Goal: Task Accomplishment & Management: Manage account settings

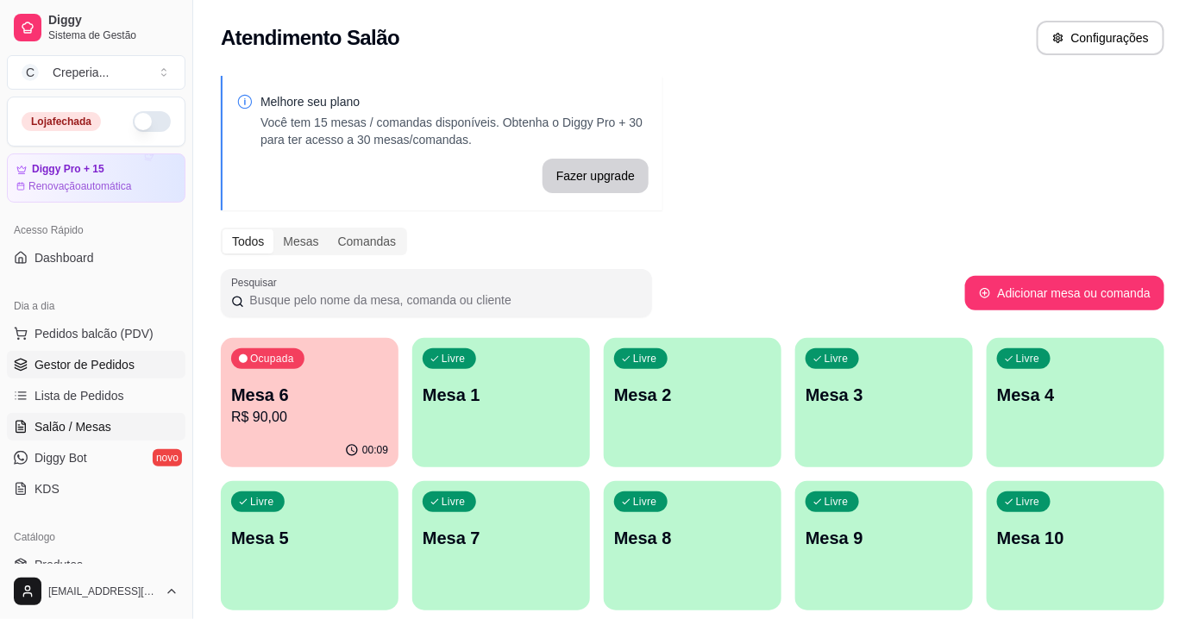
click at [103, 361] on span "Gestor de Pedidos" at bounding box center [84, 364] width 100 height 17
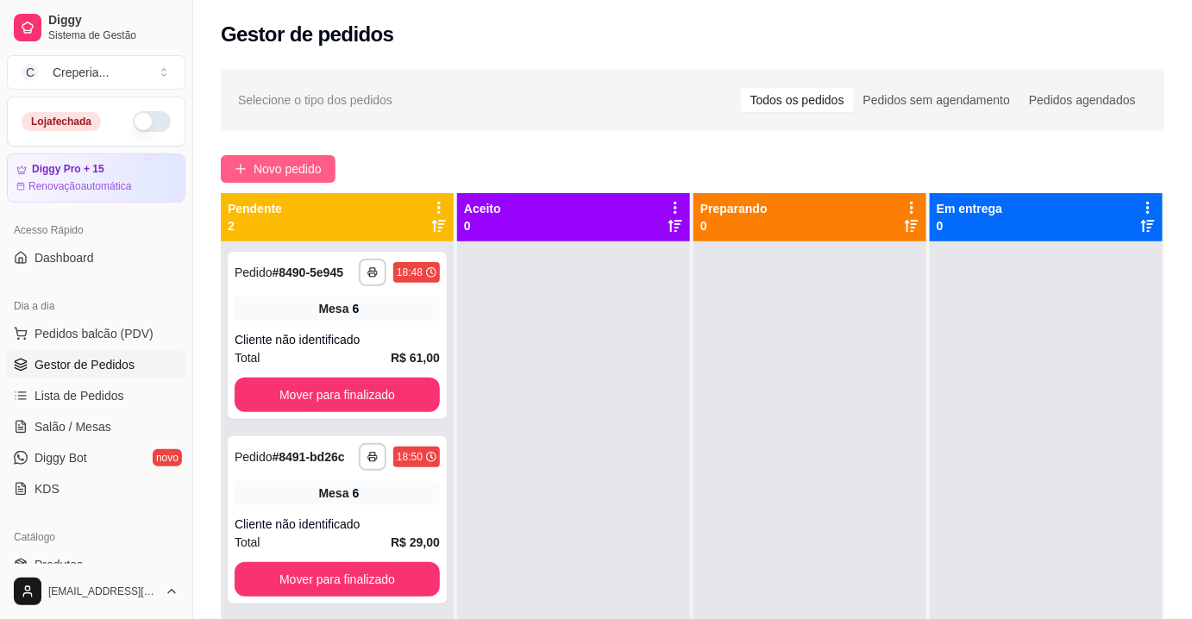
click at [250, 176] on button "Novo pedido" at bounding box center [278, 169] width 115 height 28
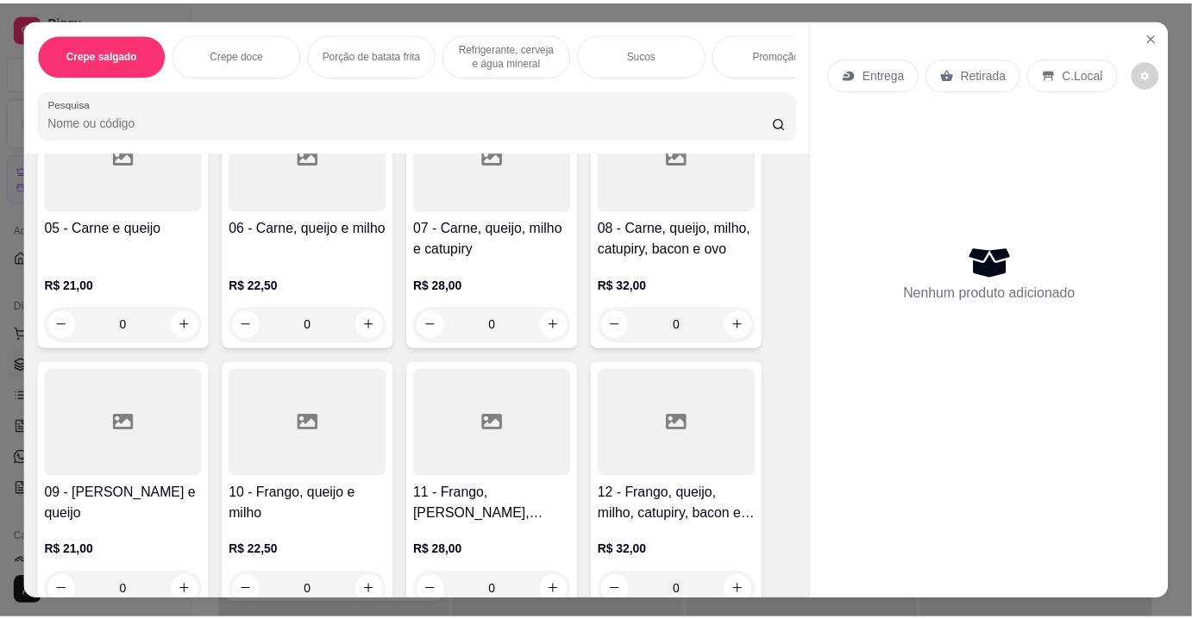
scroll to position [470, 0]
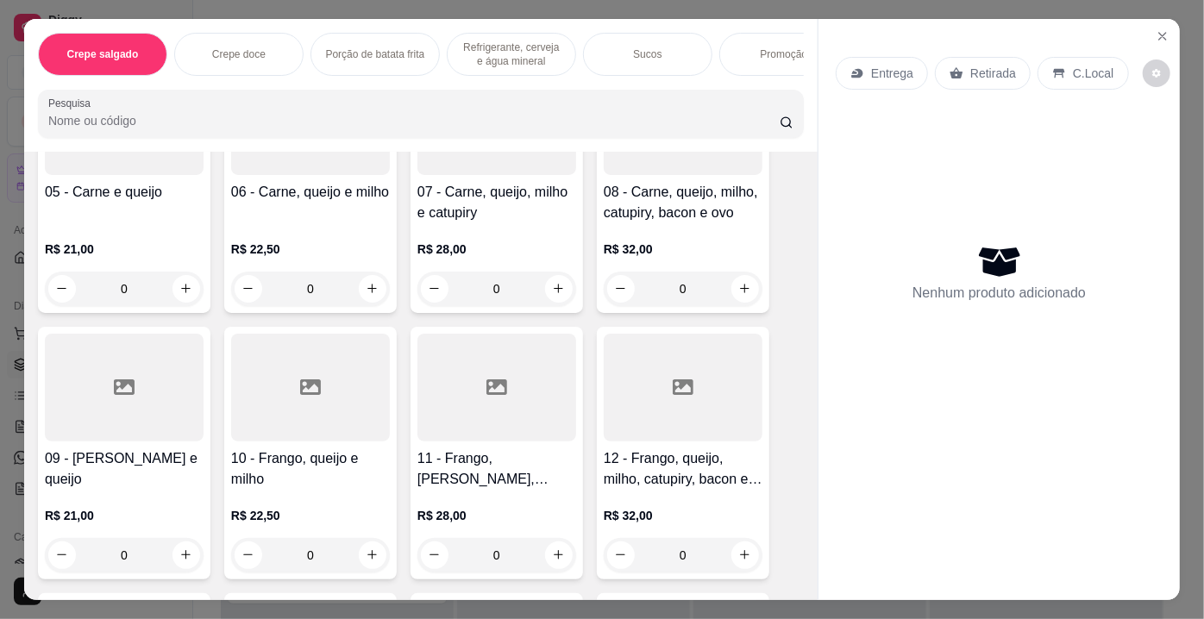
click at [324, 396] on div at bounding box center [310, 388] width 159 height 108
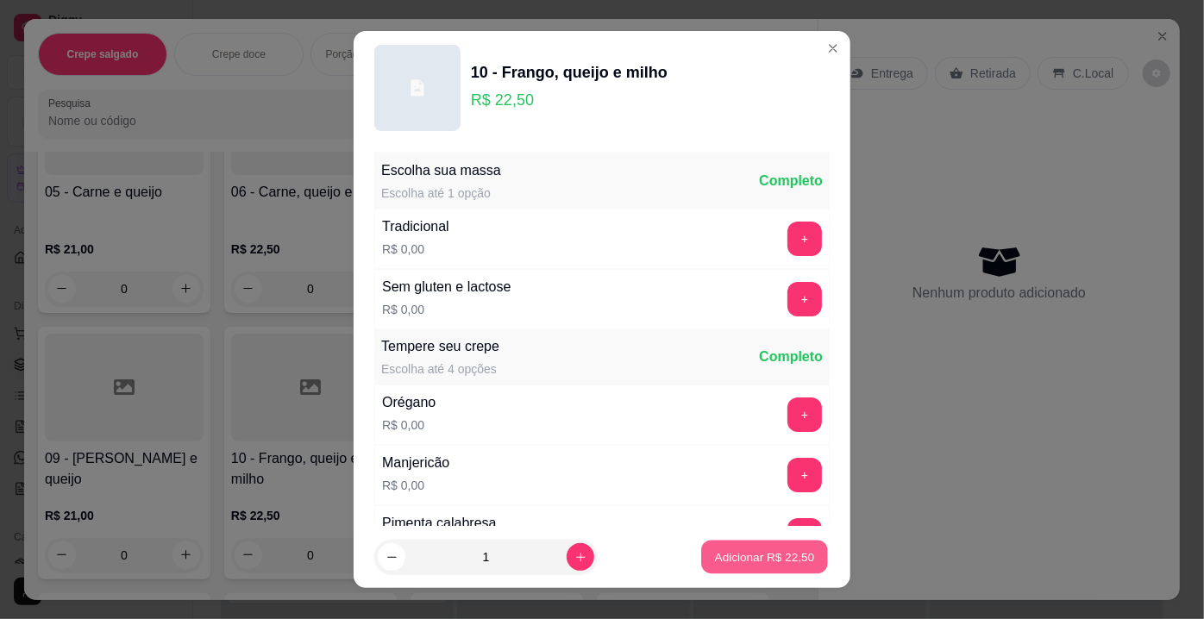
click at [744, 562] on p "Adicionar R$ 22,50" at bounding box center [765, 556] width 100 height 16
type input "1"
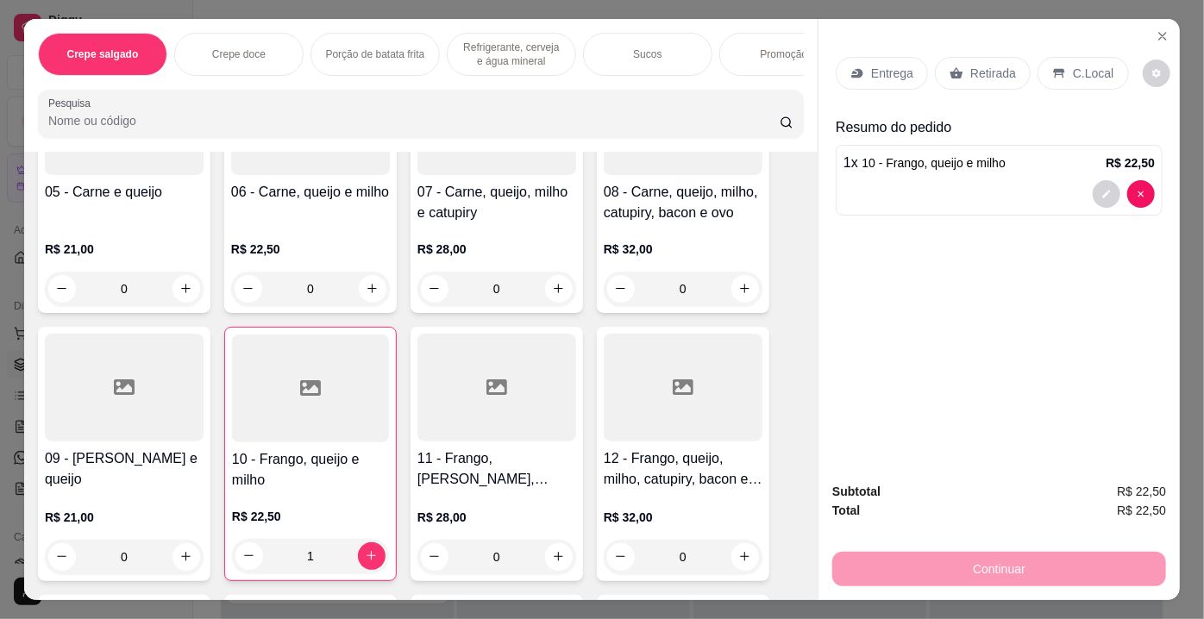
click at [975, 65] on p "Retirada" at bounding box center [993, 73] width 46 height 17
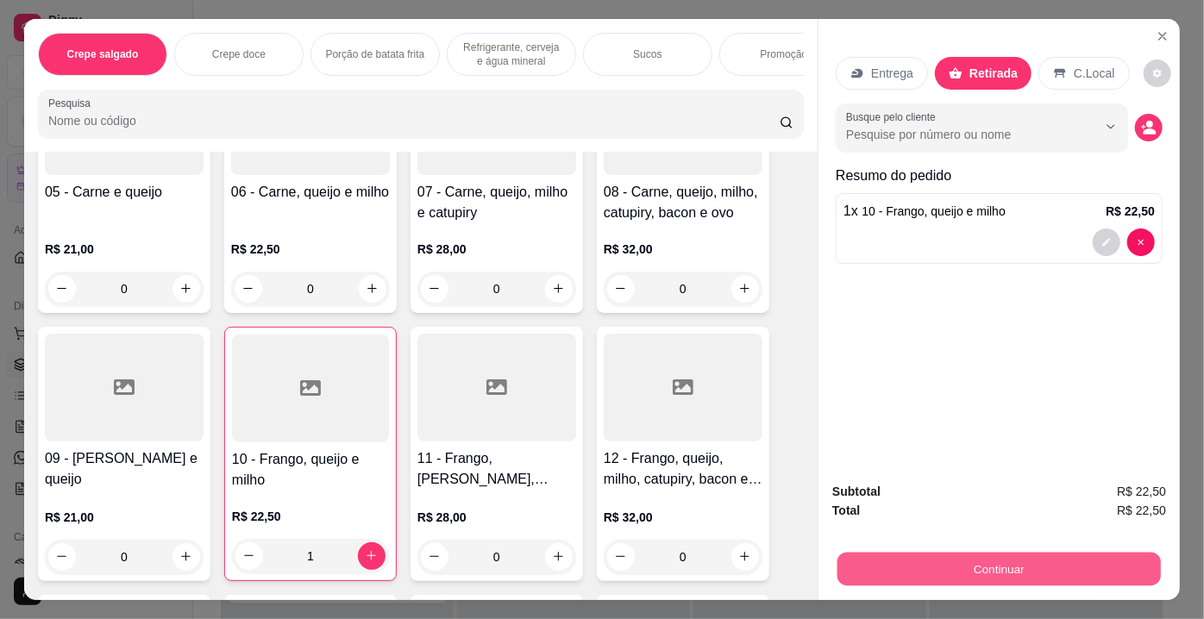
click at [938, 553] on button "Continuar" at bounding box center [998, 570] width 323 height 34
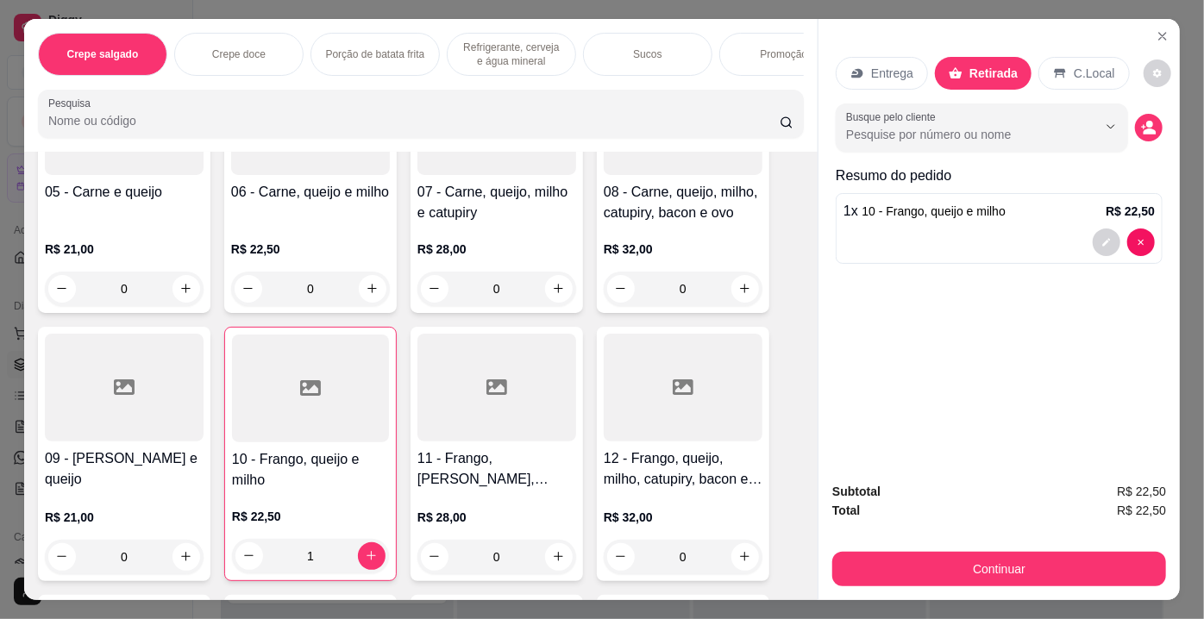
click at [711, 229] on div "Débito" at bounding box center [720, 229] width 122 height 101
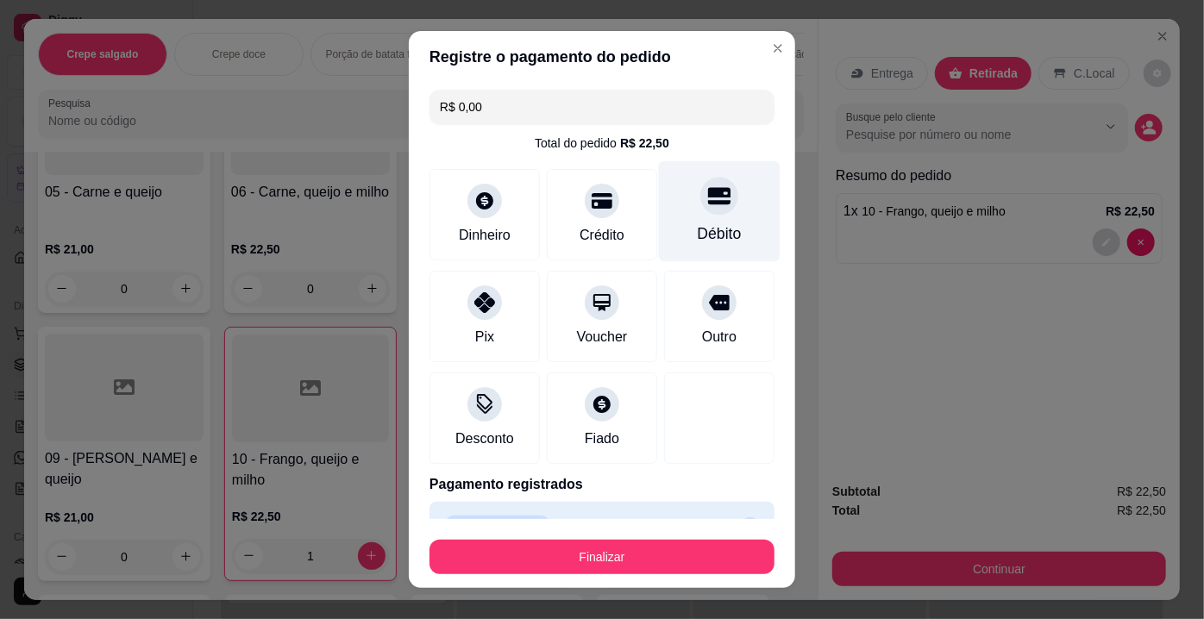
type input "R$ 0,00"
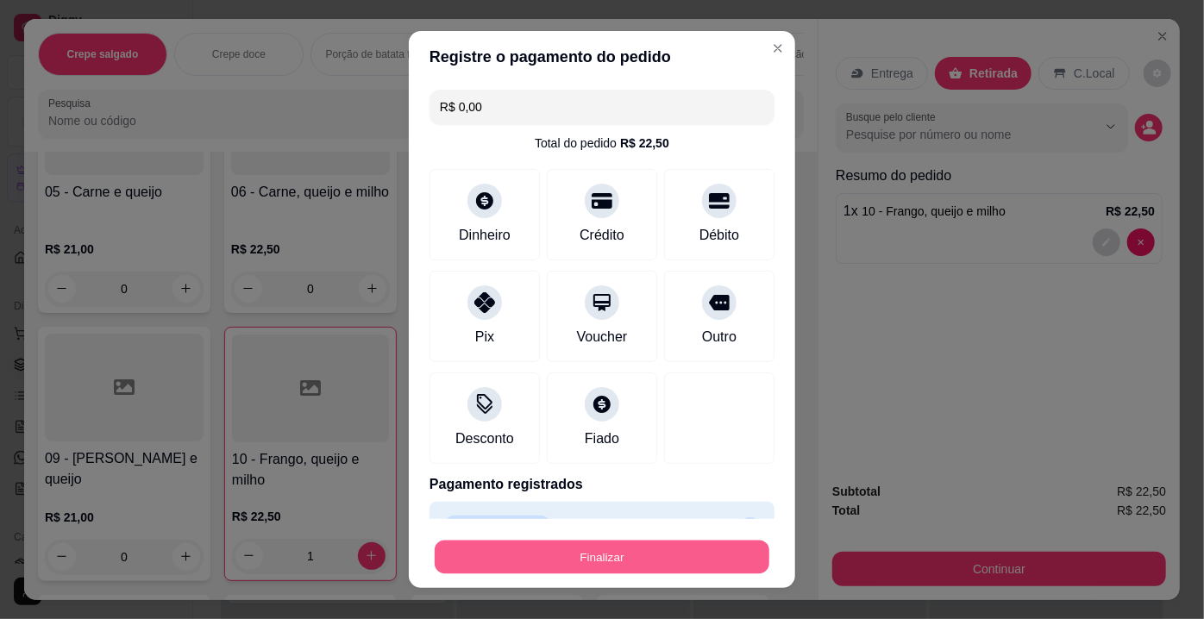
click at [605, 560] on button "Finalizar" at bounding box center [602, 558] width 335 height 34
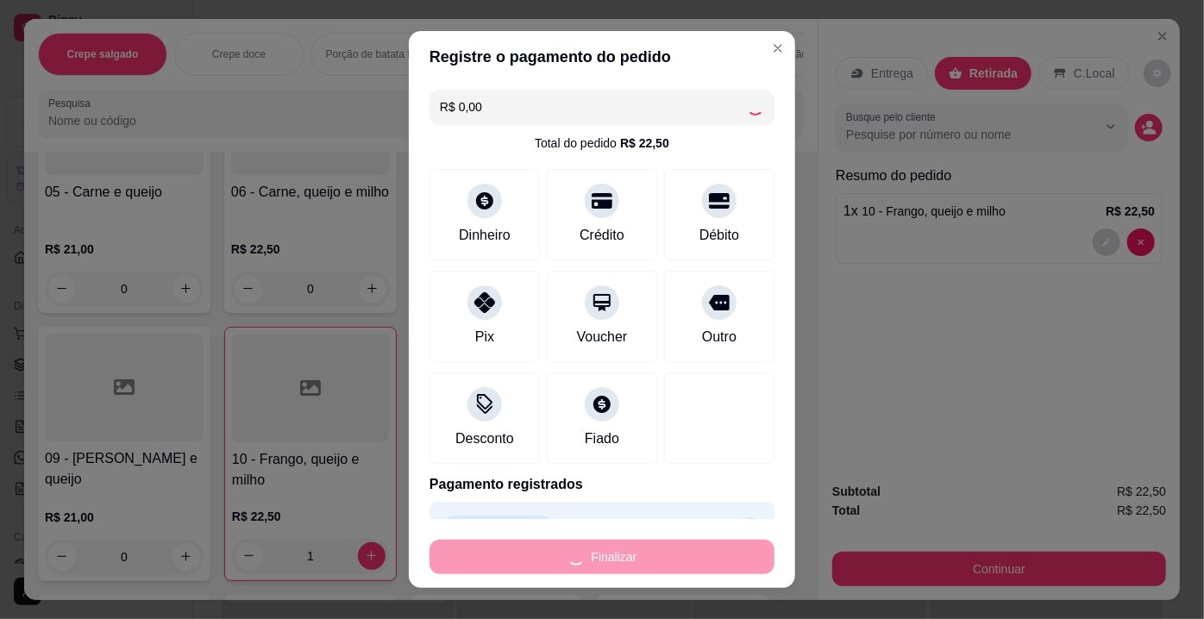
type input "0"
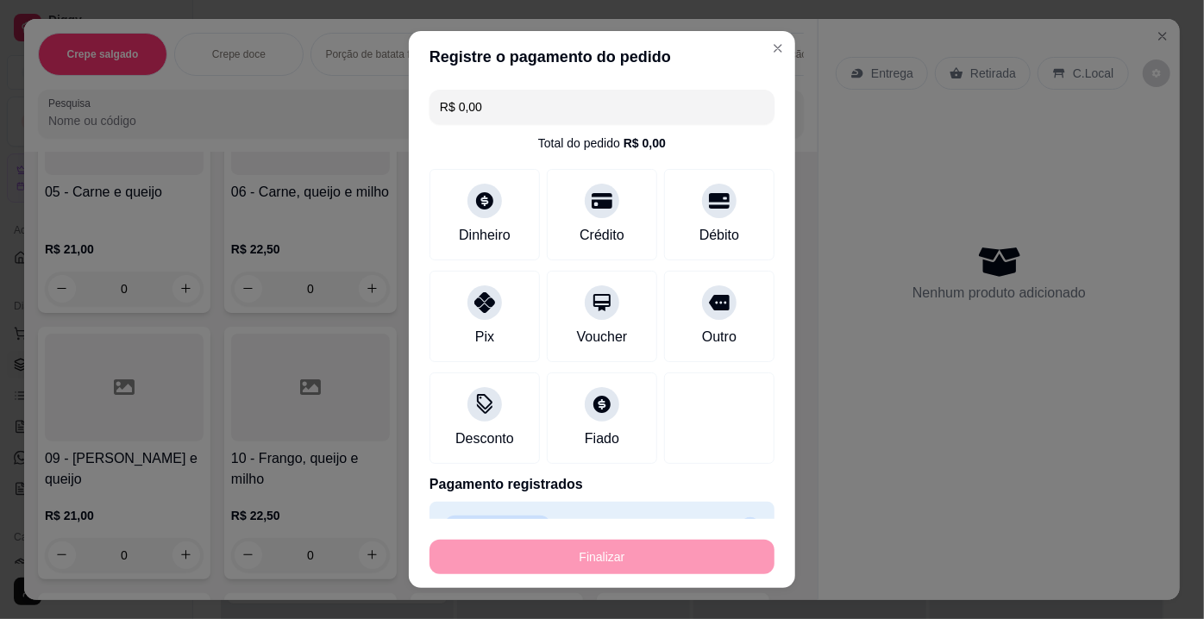
type input "-R$ 22,50"
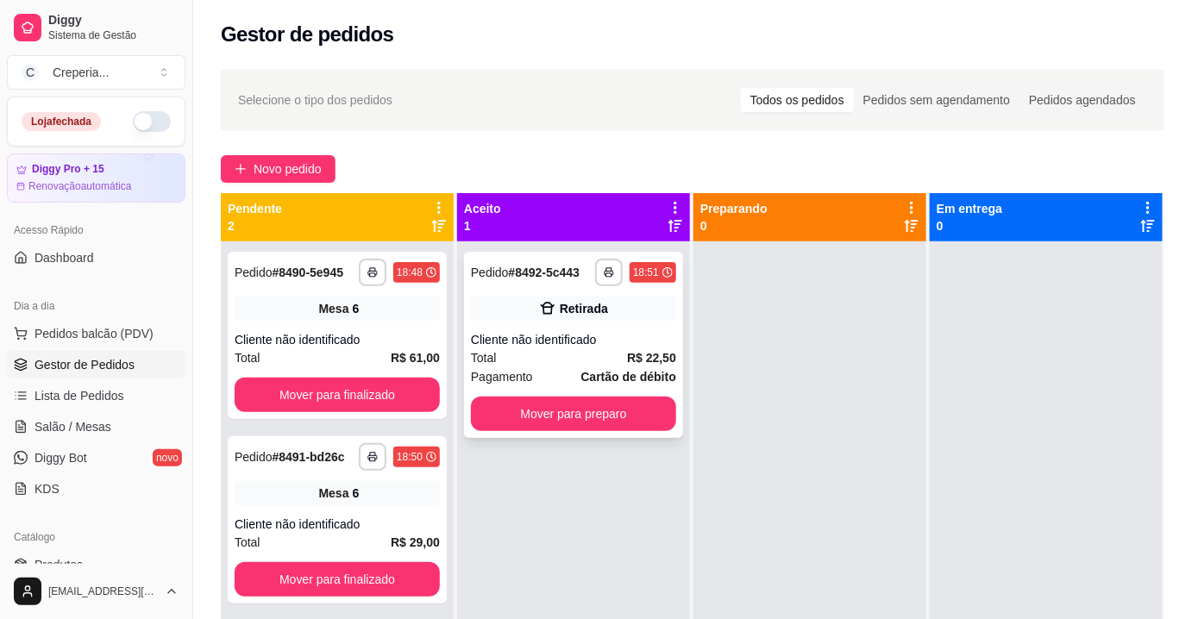
click at [569, 355] on div "Total R$ 22,50" at bounding box center [573, 357] width 205 height 19
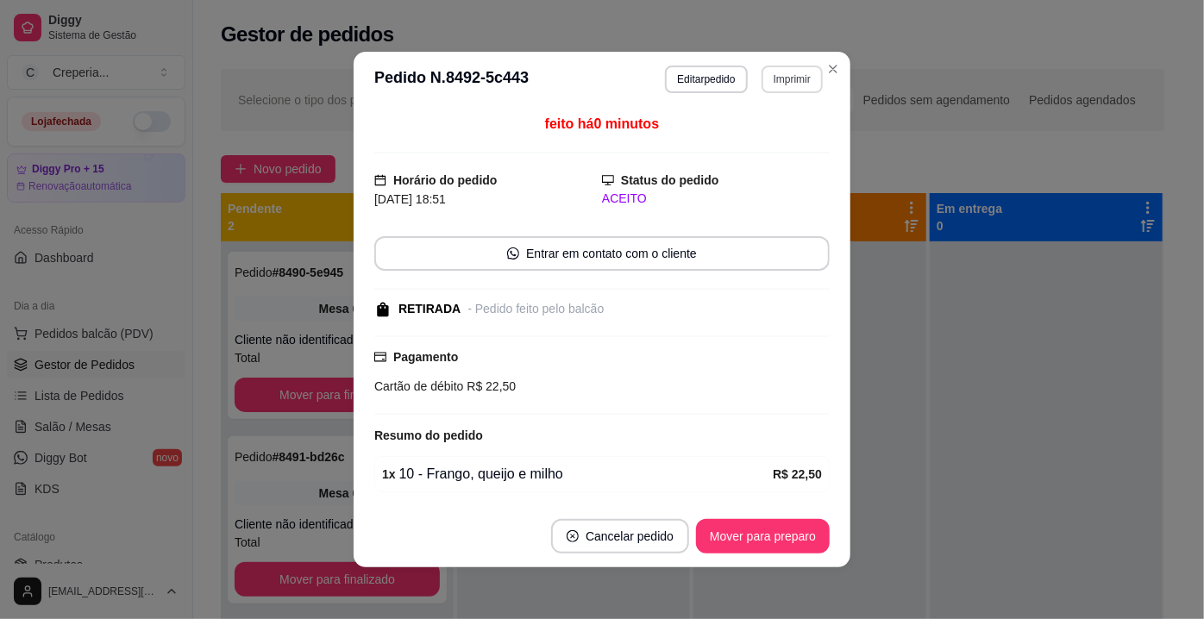
click at [761, 79] on button "Imprimir" at bounding box center [791, 80] width 61 height 28
click at [752, 145] on button "IMPRESSORA" at bounding box center [755, 140] width 125 height 28
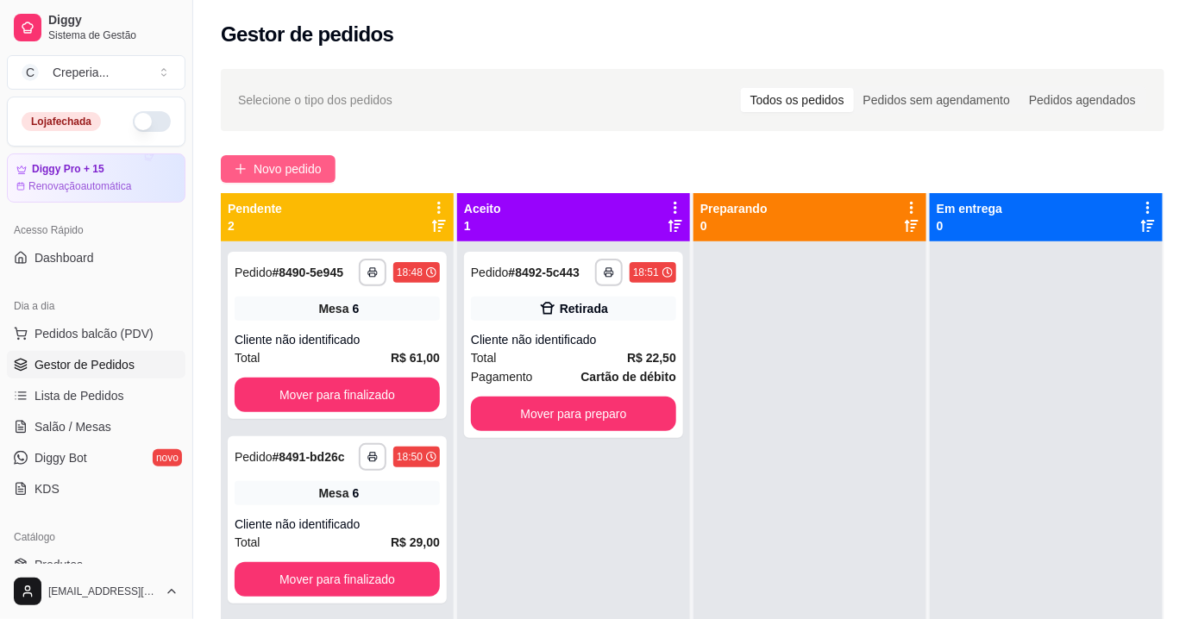
click at [298, 164] on span "Novo pedido" at bounding box center [288, 169] width 68 height 19
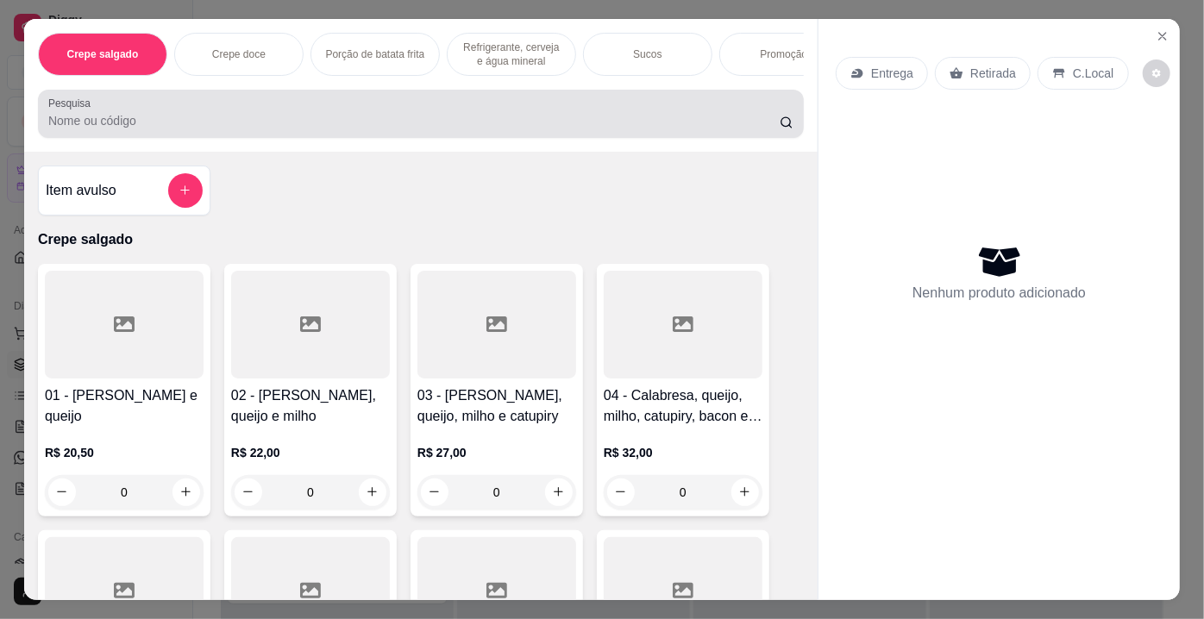
click at [399, 122] on input "Pesquisa" at bounding box center [413, 120] width 731 height 17
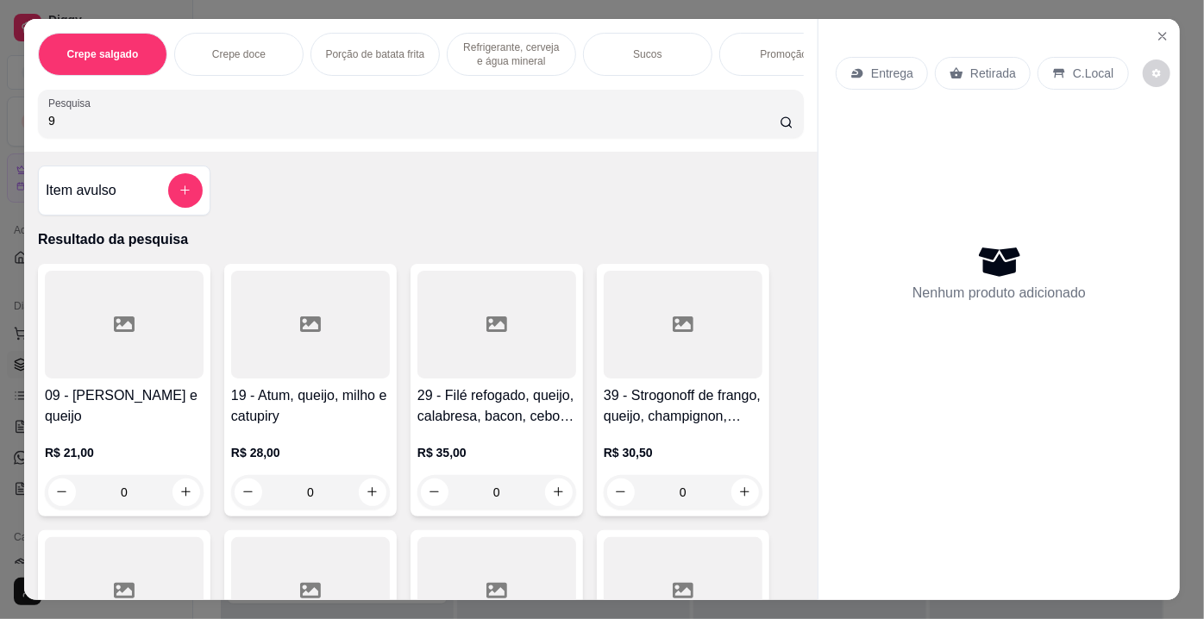
type input "9"
click at [87, 346] on div at bounding box center [124, 325] width 159 height 108
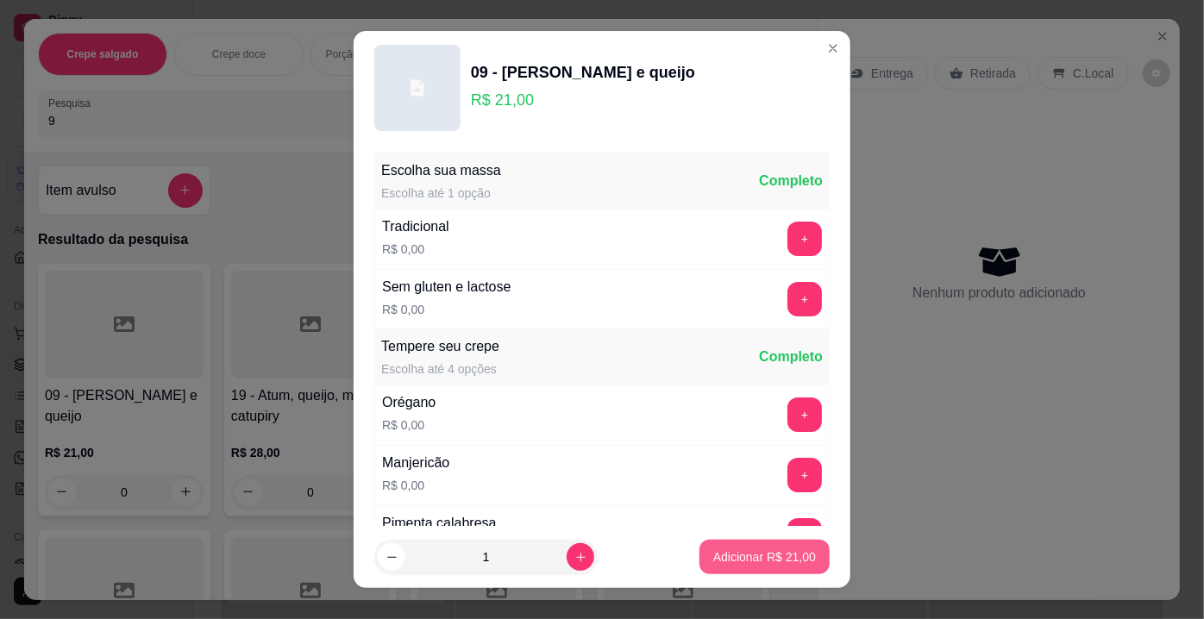
click at [761, 551] on p "Adicionar R$ 21,00" at bounding box center [764, 556] width 103 height 17
type input "1"
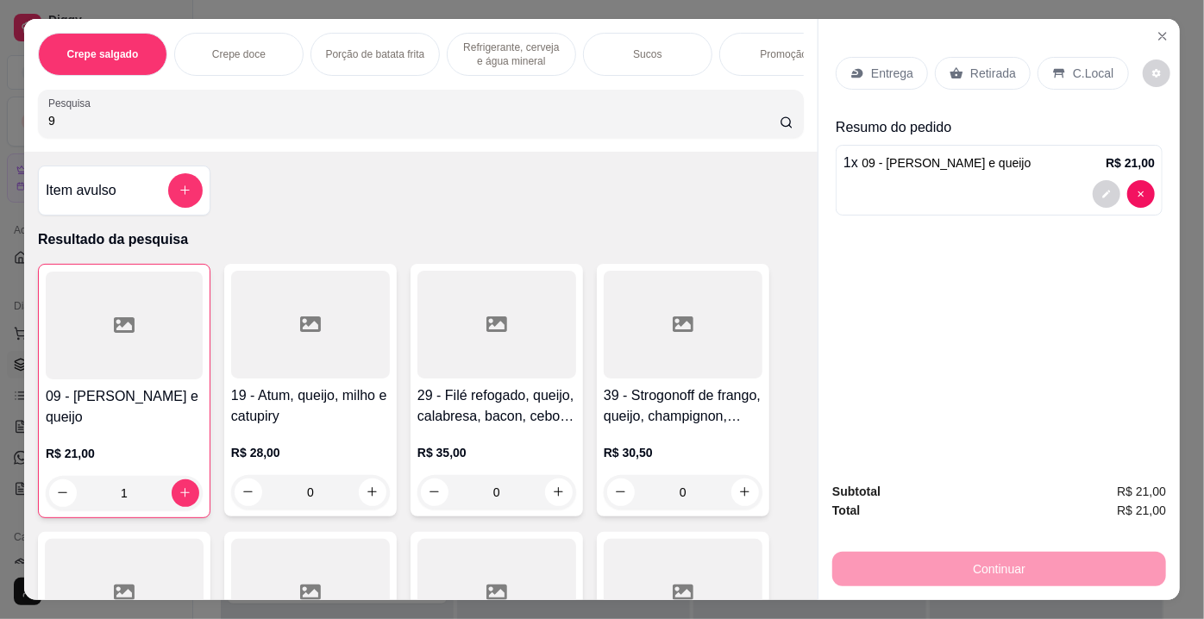
click at [993, 72] on p "Retirada" at bounding box center [993, 73] width 46 height 17
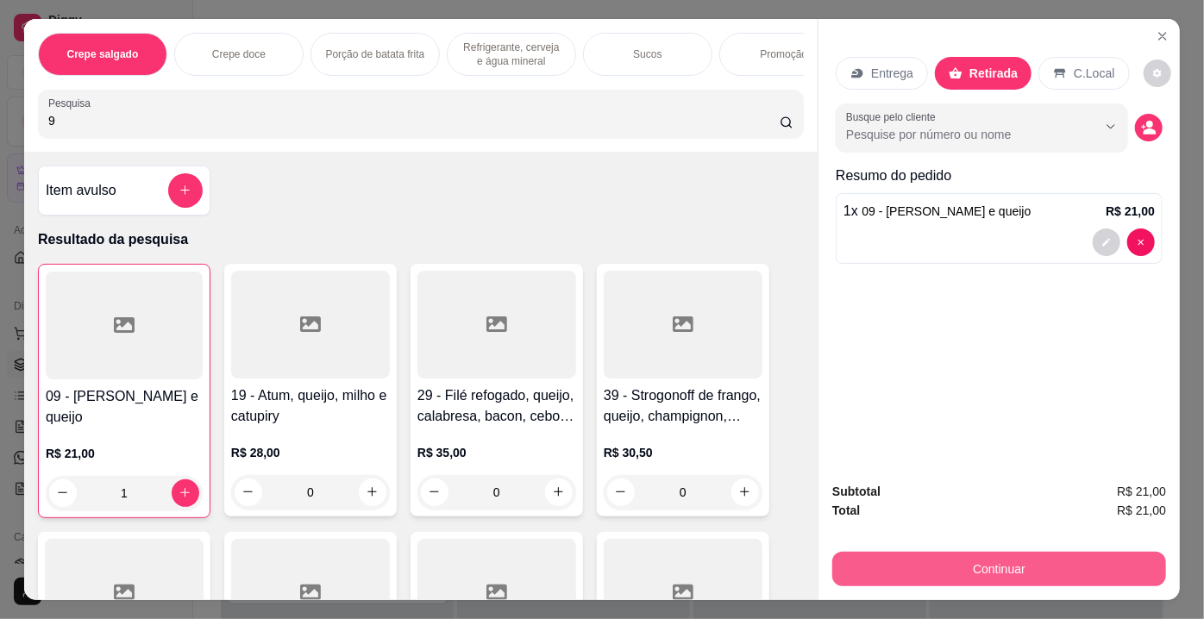
click at [981, 560] on button "Continuar" at bounding box center [999, 569] width 334 height 34
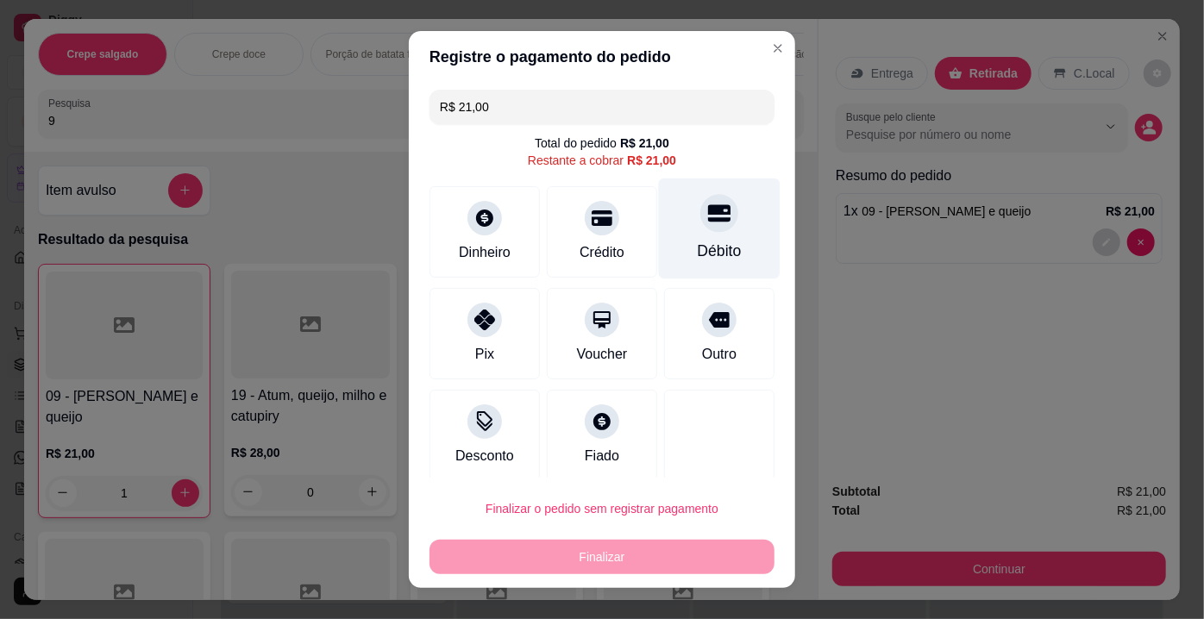
click at [706, 241] on div "Débito" at bounding box center [720, 251] width 44 height 22
type input "R$ 0,00"
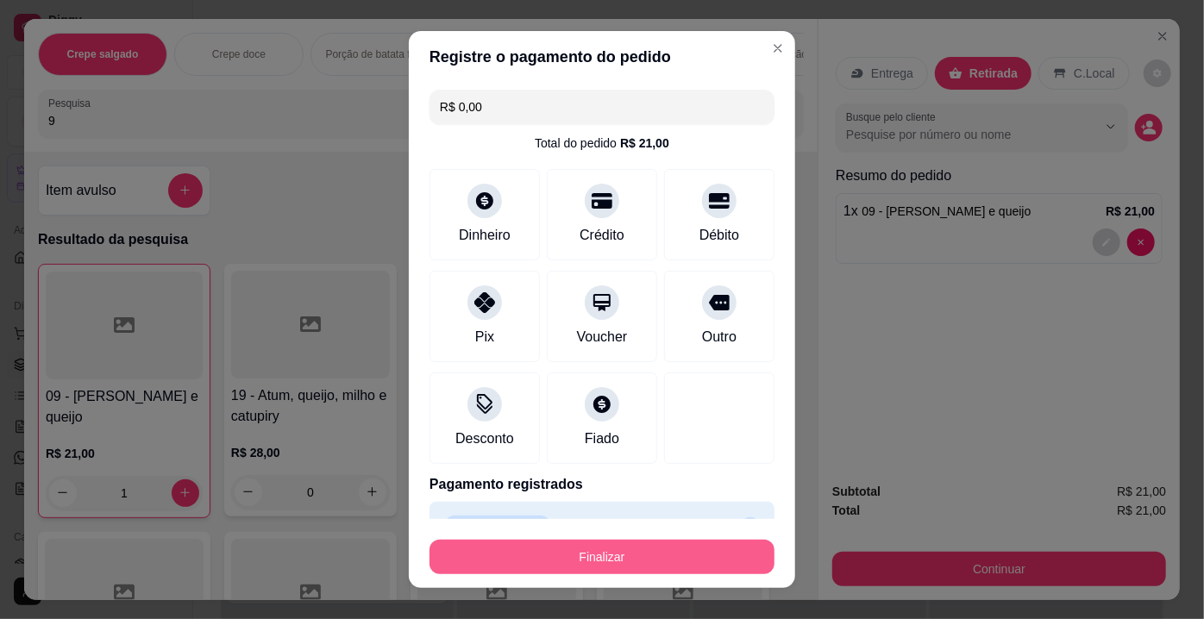
click at [614, 555] on button "Finalizar" at bounding box center [601, 557] width 345 height 34
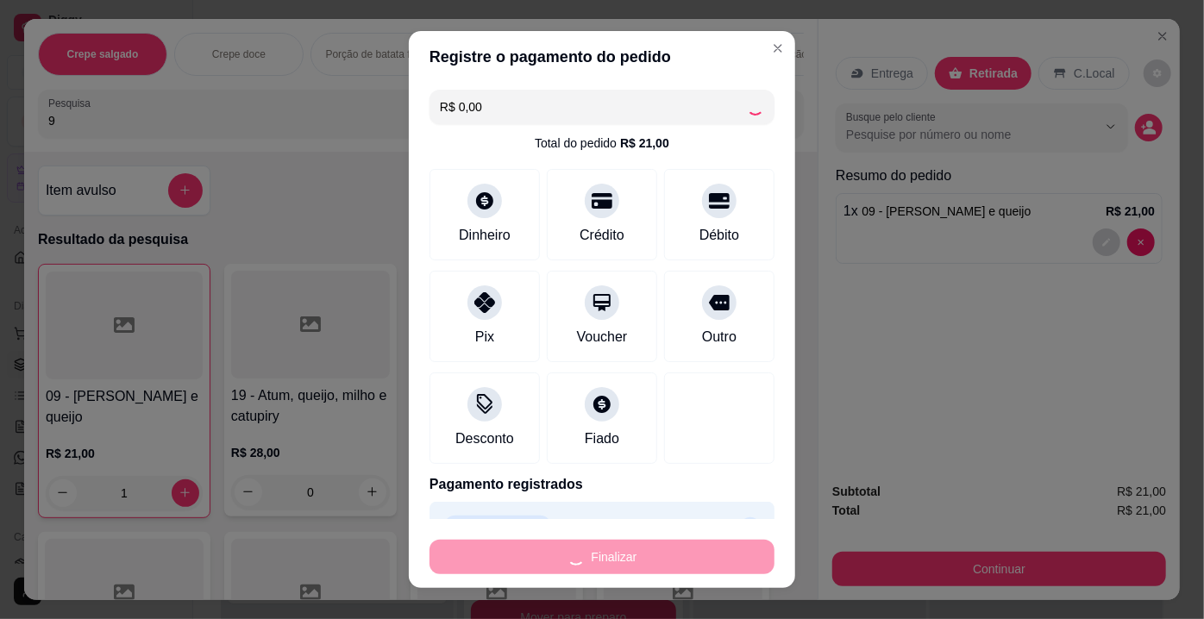
type input "0"
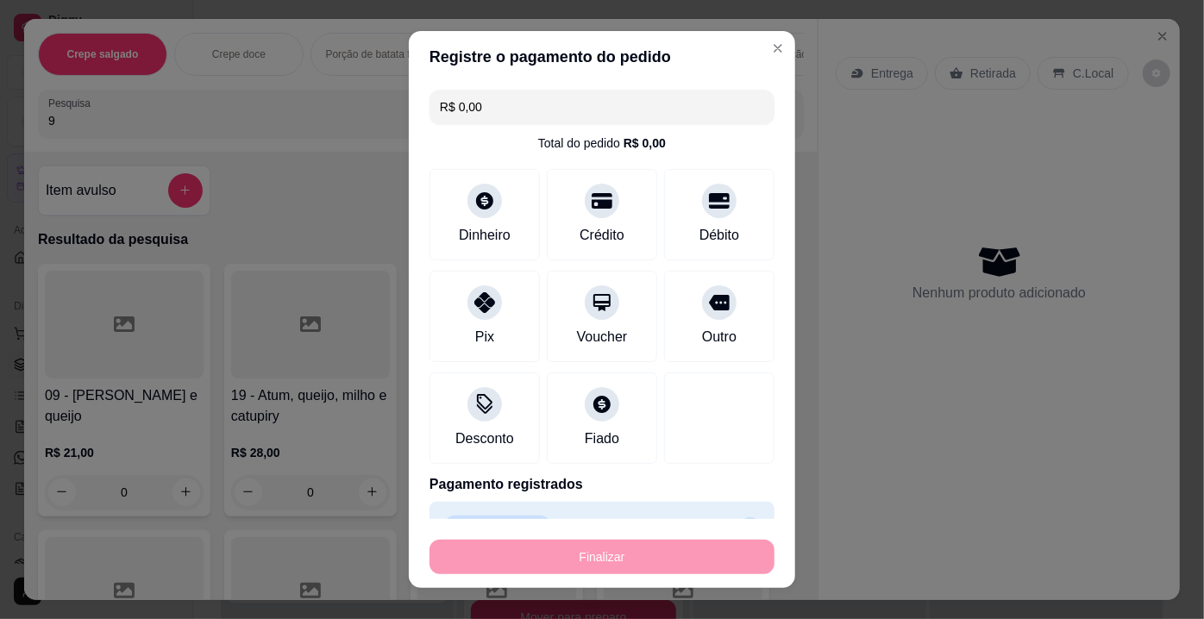
type input "-R$ 21,00"
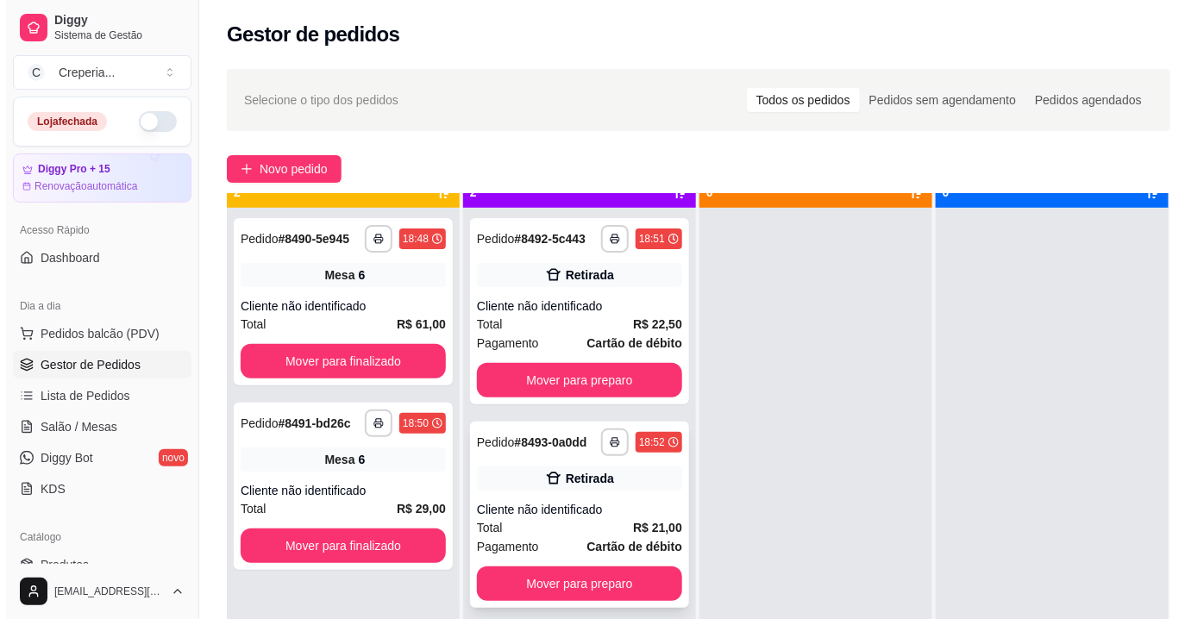
scroll to position [48, 0]
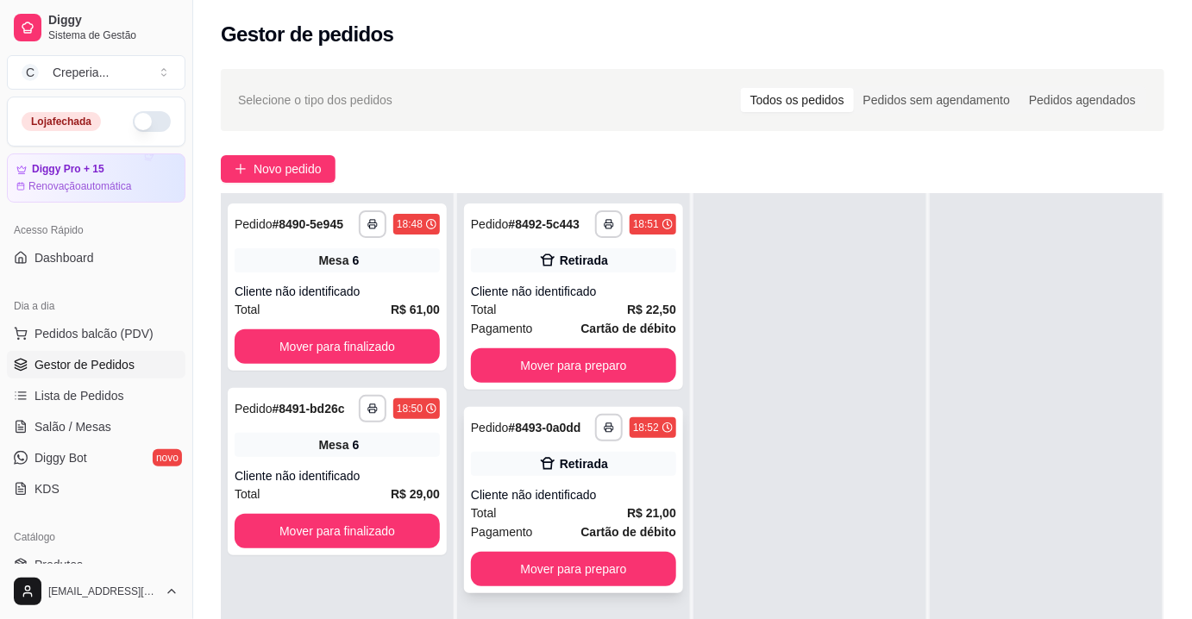
click at [595, 479] on div "**********" at bounding box center [573, 500] width 219 height 186
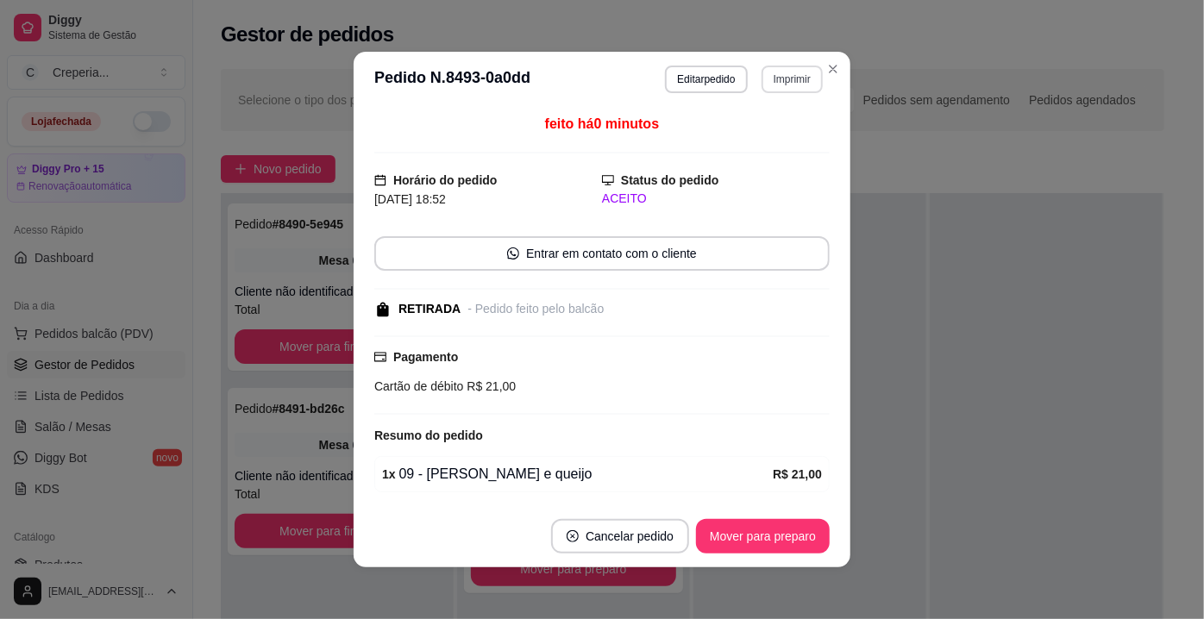
click at [800, 84] on button "Imprimir" at bounding box center [791, 80] width 61 height 28
click at [782, 143] on button "IMPRESSORA" at bounding box center [755, 140] width 125 height 28
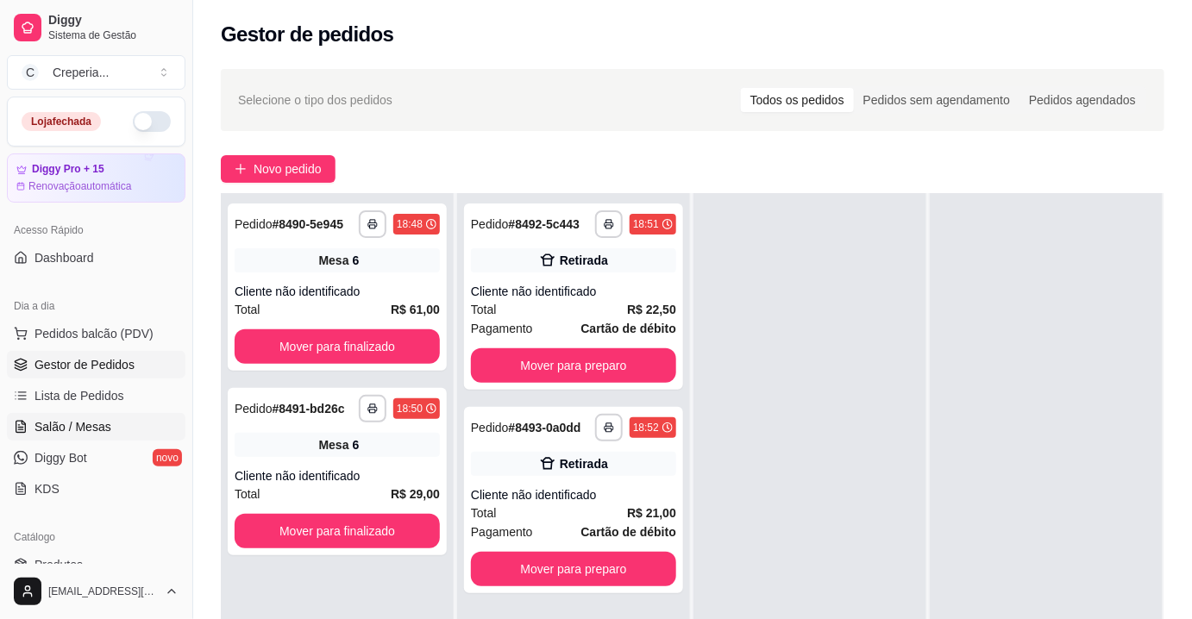
click at [96, 422] on span "Salão / Mesas" at bounding box center [72, 426] width 77 height 17
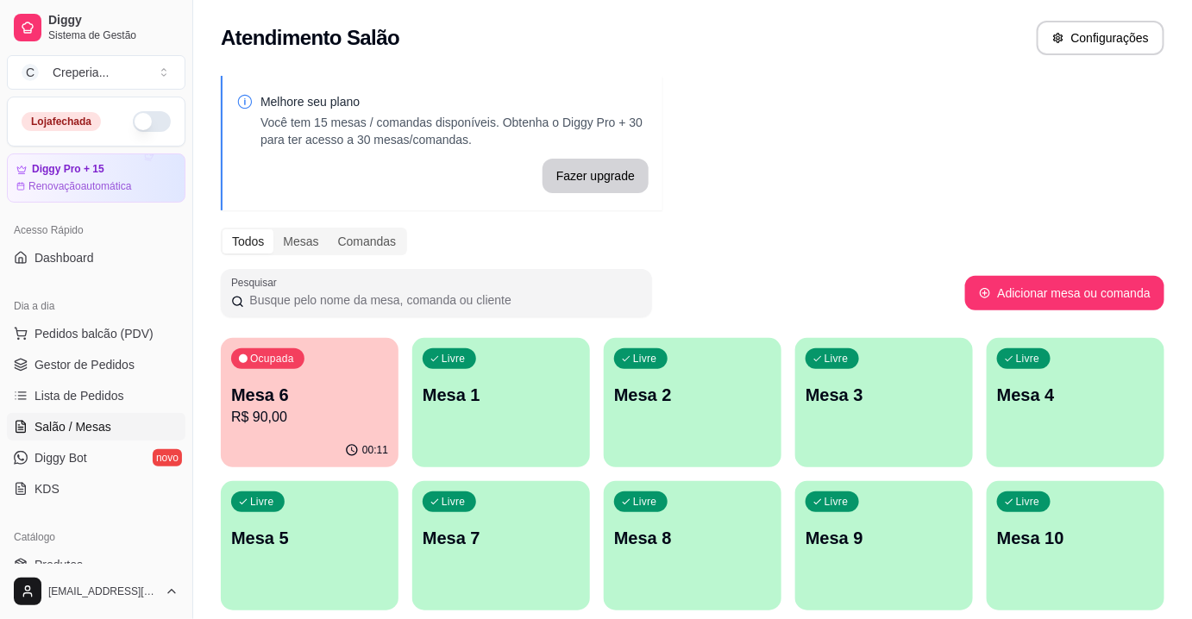
click at [341, 425] on p "R$ 90,00" at bounding box center [309, 417] width 157 height 21
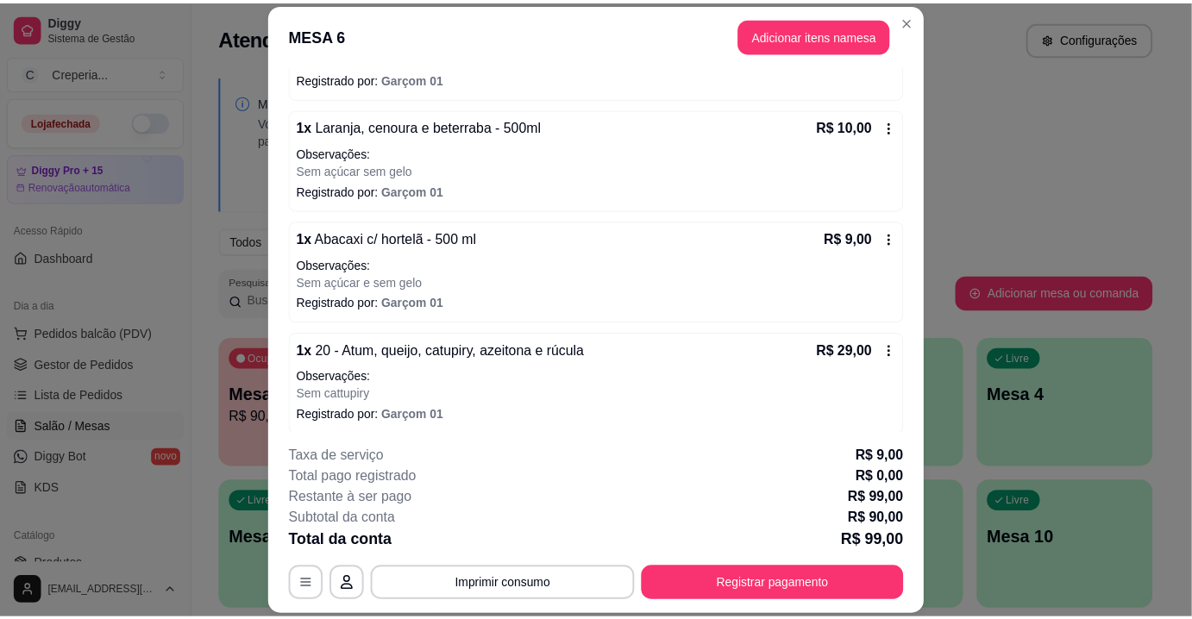
scroll to position [446, 0]
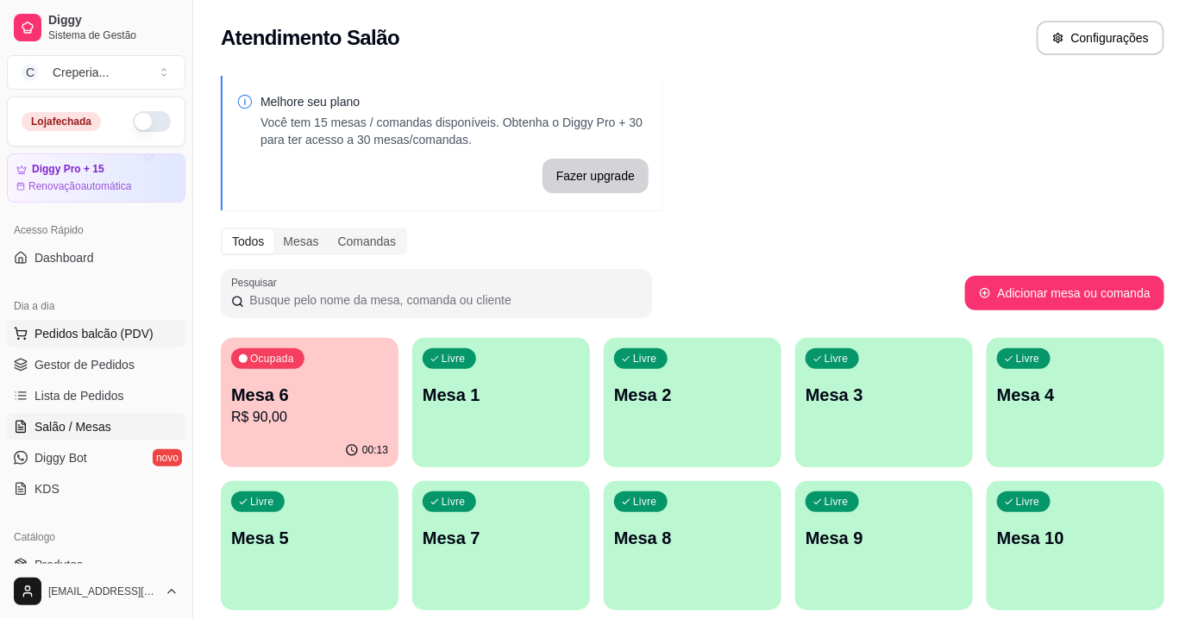
click at [69, 341] on button "Pedidos balcão (PDV)" at bounding box center [96, 334] width 179 height 28
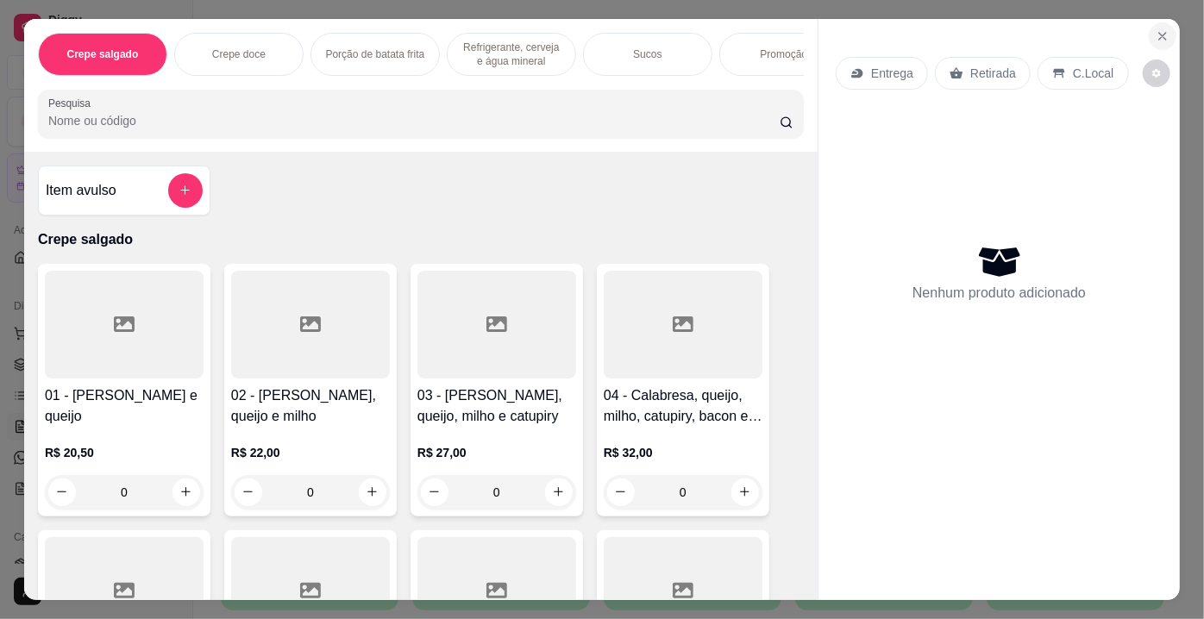
click at [1149, 31] on button "Close" at bounding box center [1163, 36] width 28 height 28
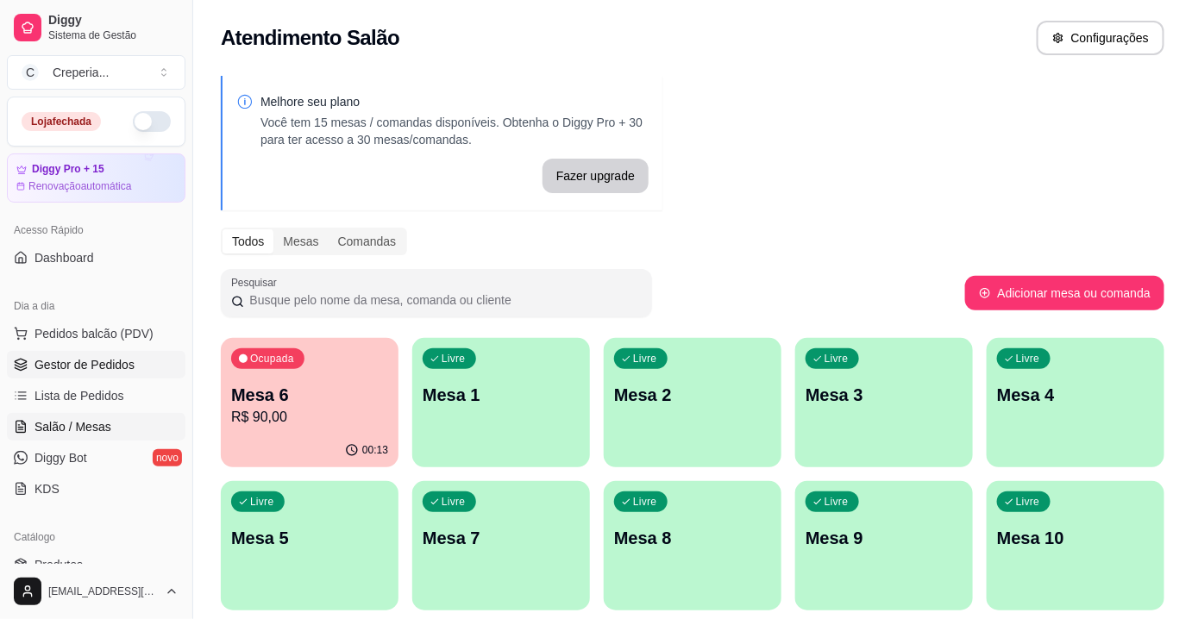
click at [77, 373] on link "Gestor de Pedidos" at bounding box center [96, 365] width 179 height 28
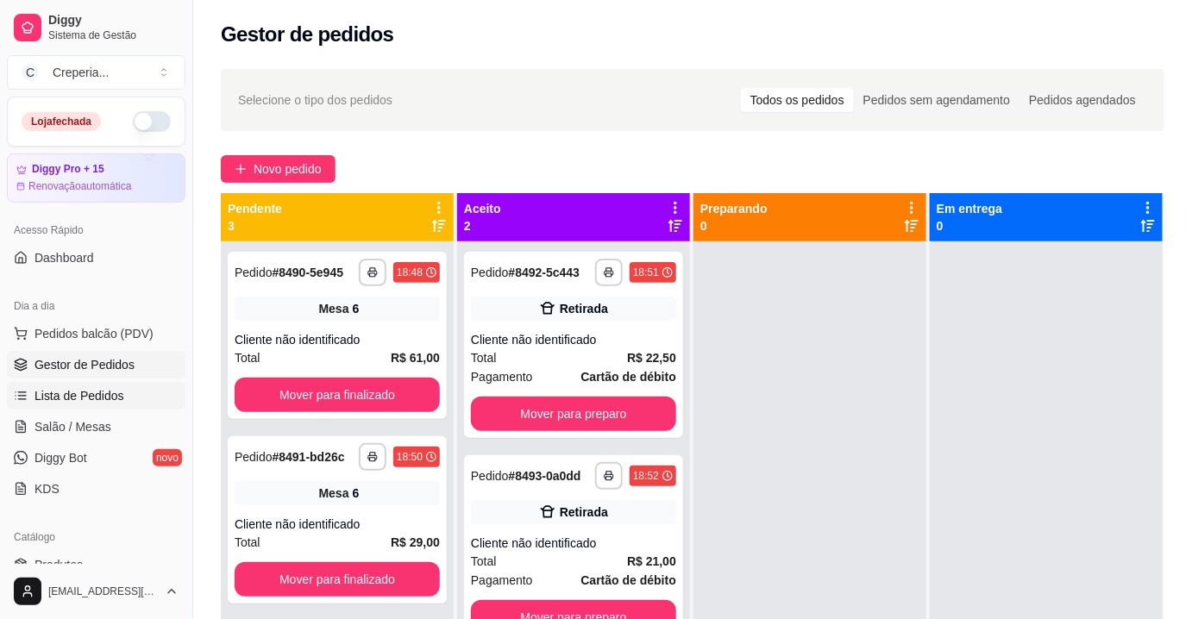
click at [71, 390] on span "Lista de Pedidos" at bounding box center [79, 395] width 90 height 17
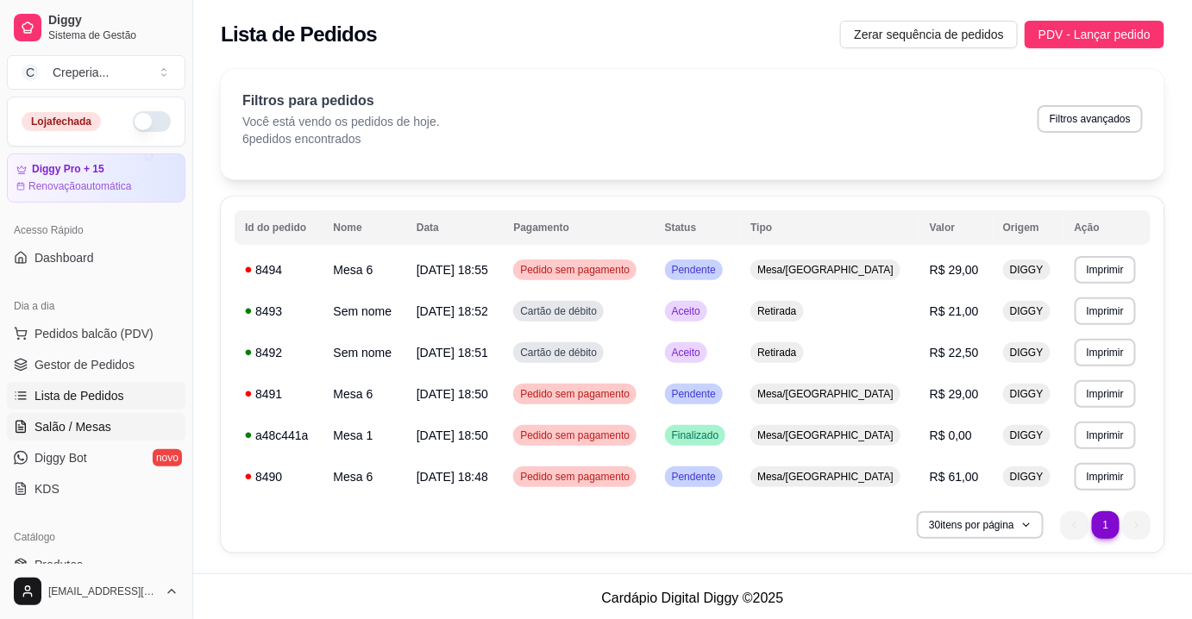
click at [86, 430] on span "Salão / Mesas" at bounding box center [72, 426] width 77 height 17
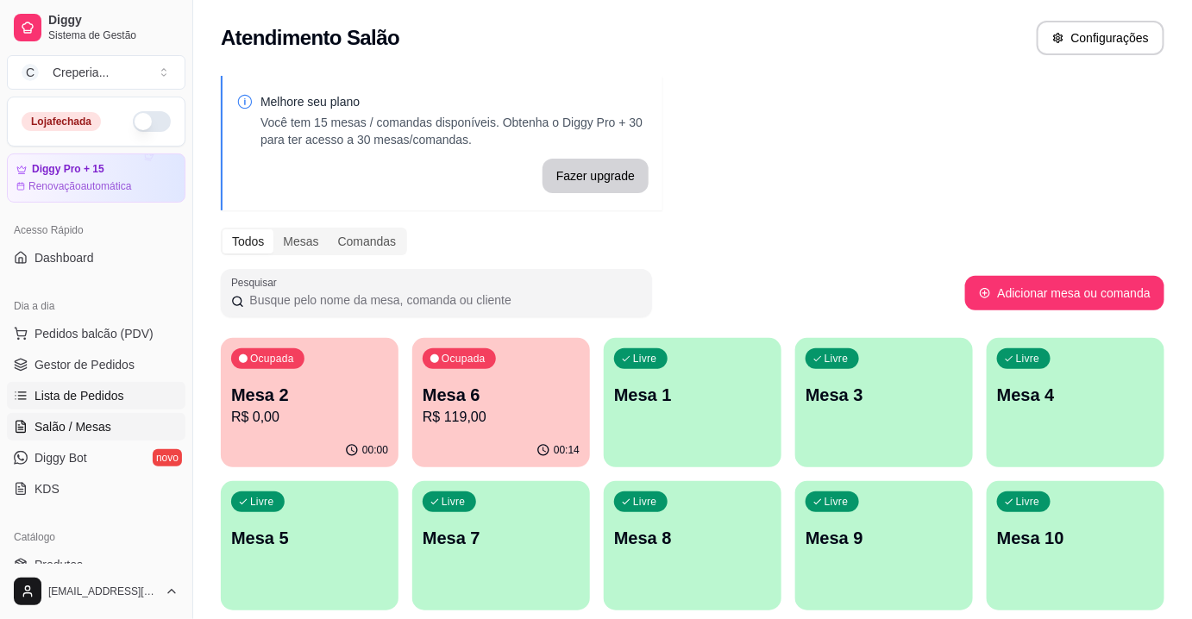
click at [119, 407] on link "Lista de Pedidos" at bounding box center [96, 396] width 179 height 28
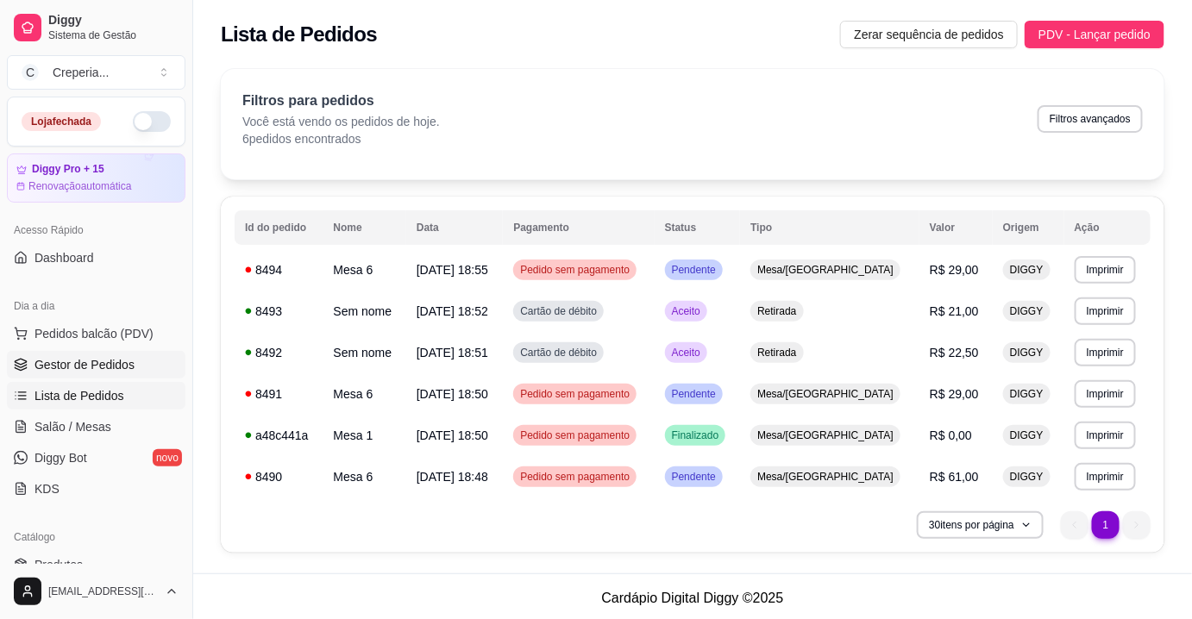
click at [137, 355] on link "Gestor de Pedidos" at bounding box center [96, 365] width 179 height 28
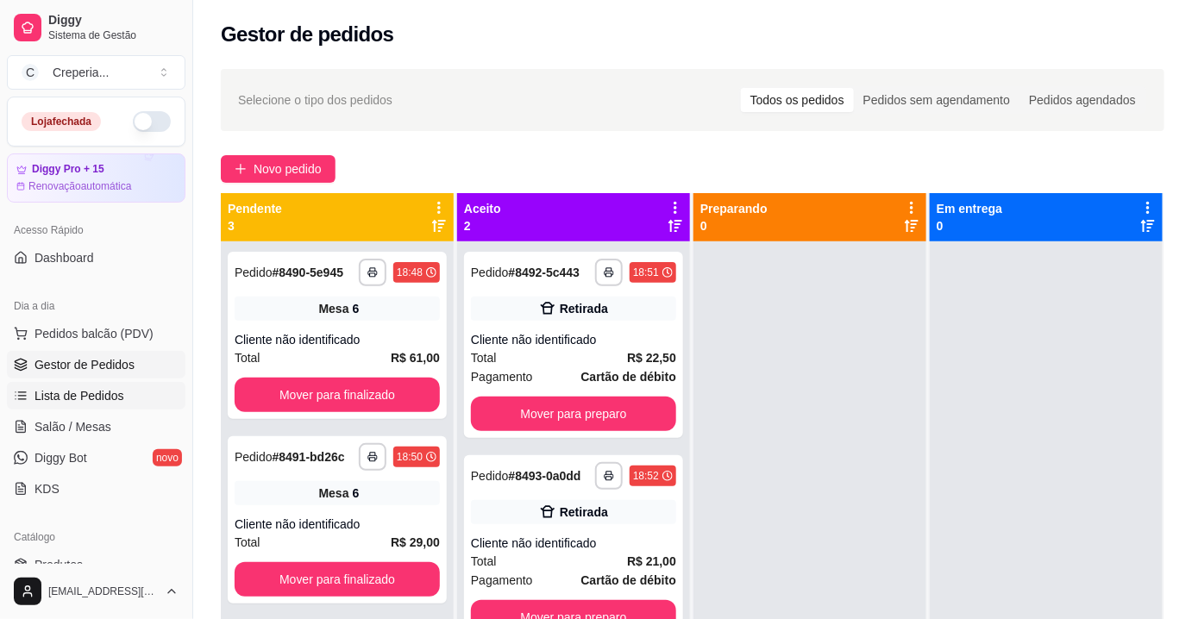
click at [122, 404] on link "Lista de Pedidos" at bounding box center [96, 396] width 179 height 28
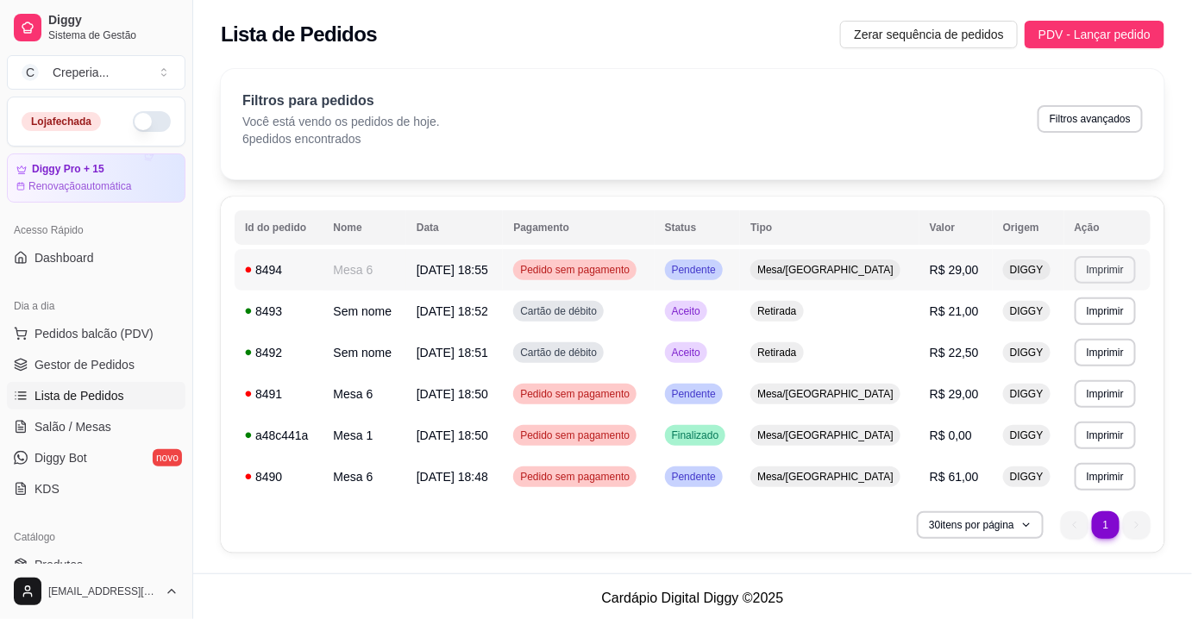
click at [1091, 273] on button "Imprimir" at bounding box center [1105, 270] width 61 height 28
click at [1056, 332] on button "IMPRESSORA" at bounding box center [1069, 330] width 125 height 28
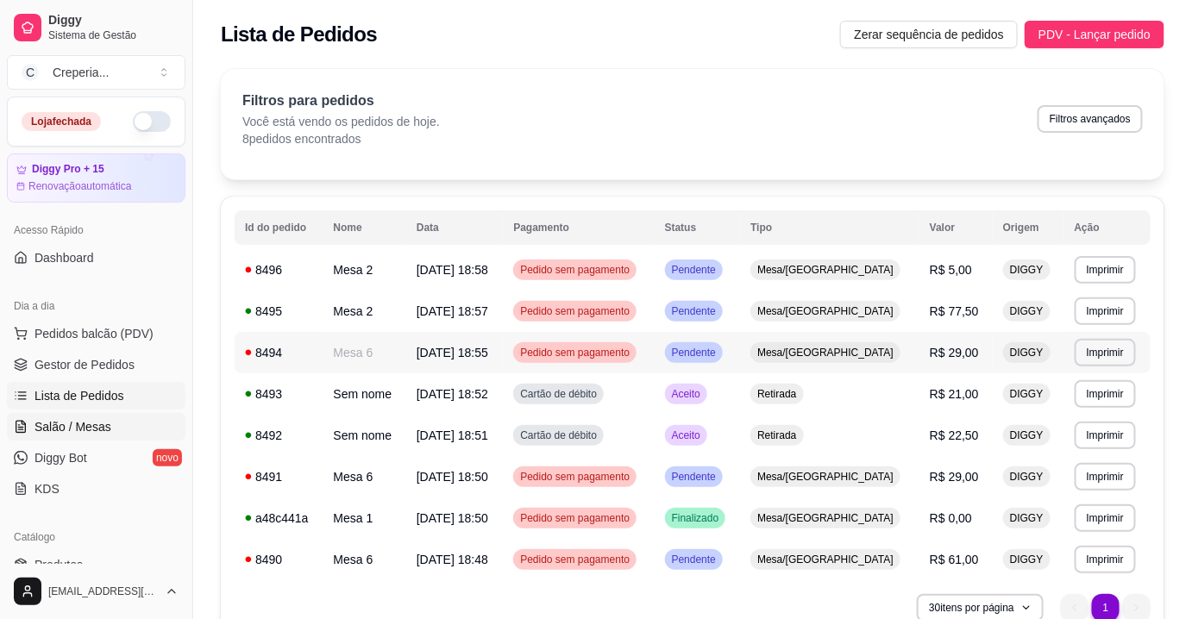
click at [110, 430] on link "Salão / Mesas" at bounding box center [96, 427] width 179 height 28
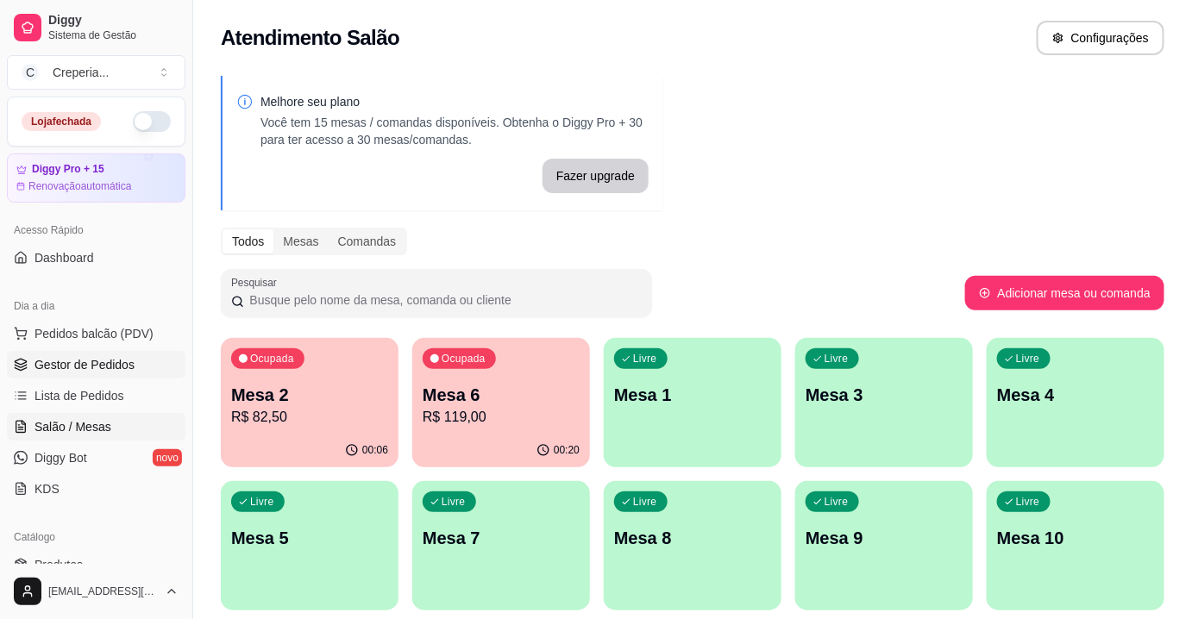
click at [108, 371] on span "Gestor de Pedidos" at bounding box center [84, 364] width 100 height 17
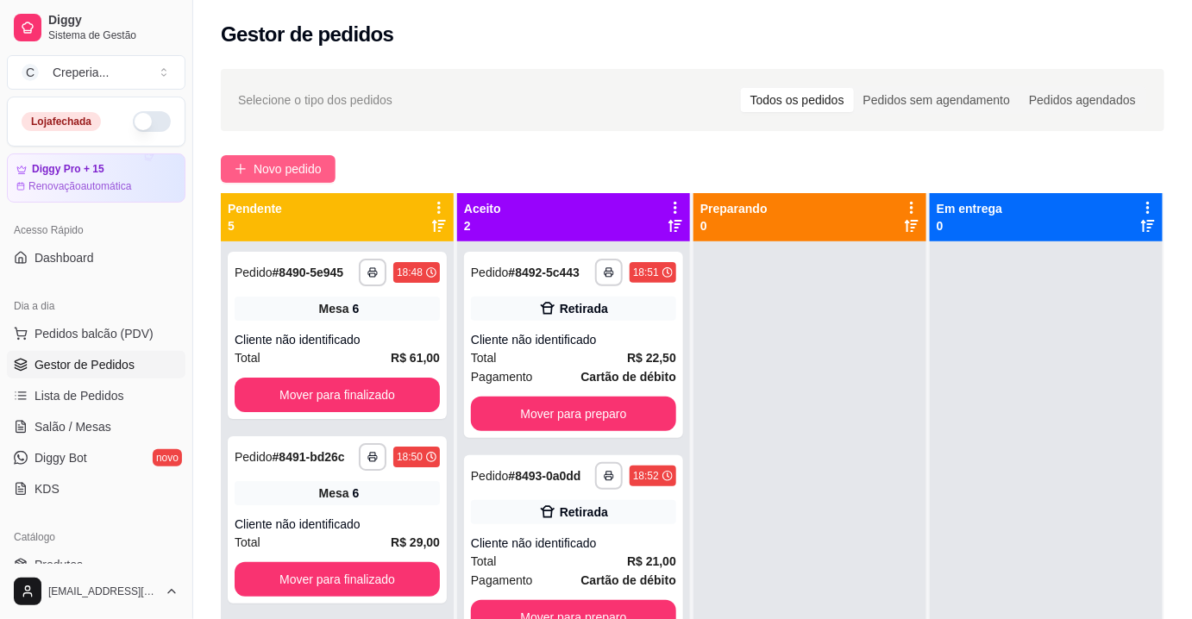
click at [260, 155] on button "Novo pedido" at bounding box center [278, 169] width 115 height 28
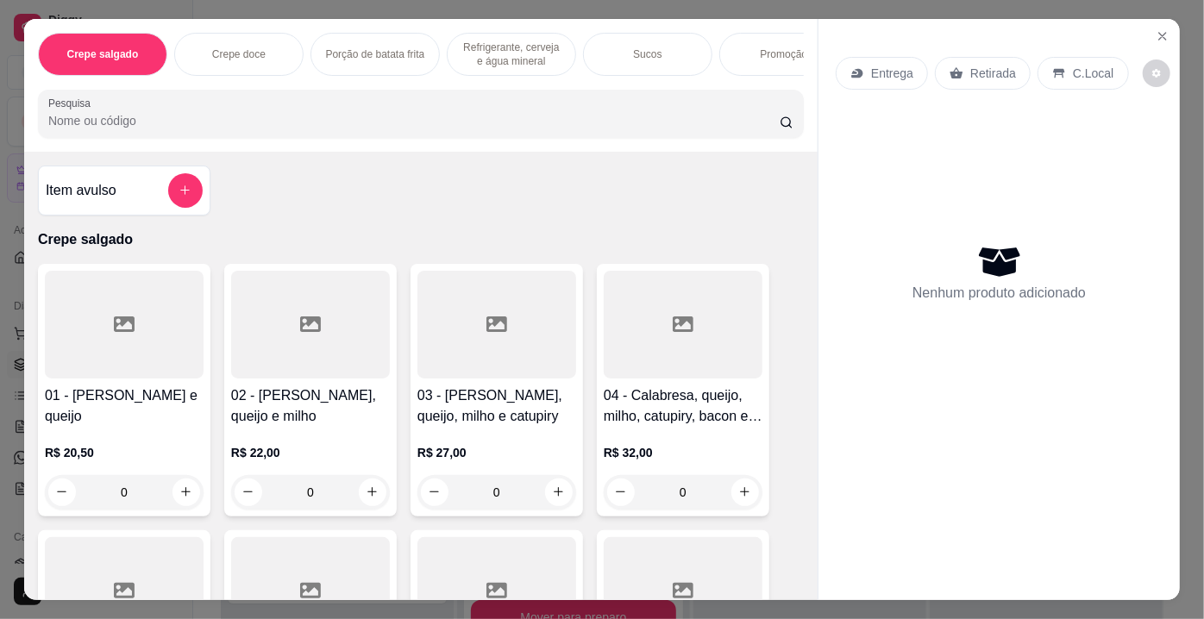
click at [606, 129] on input "Pesquisa" at bounding box center [413, 120] width 731 height 17
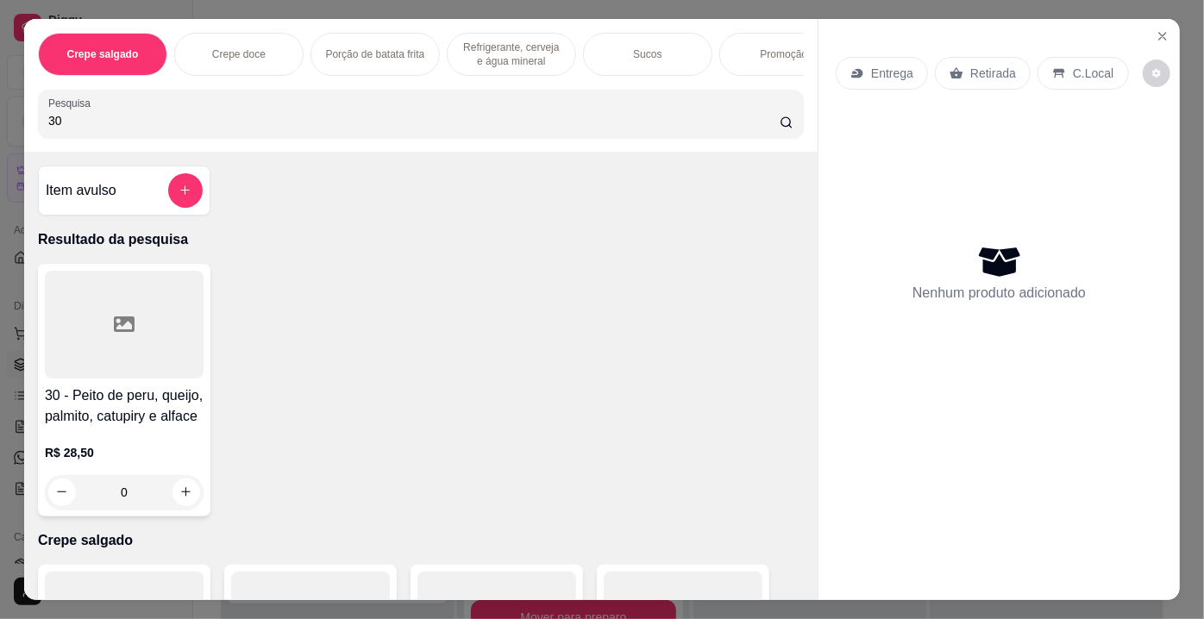
type input "30"
click at [147, 335] on div at bounding box center [124, 325] width 159 height 108
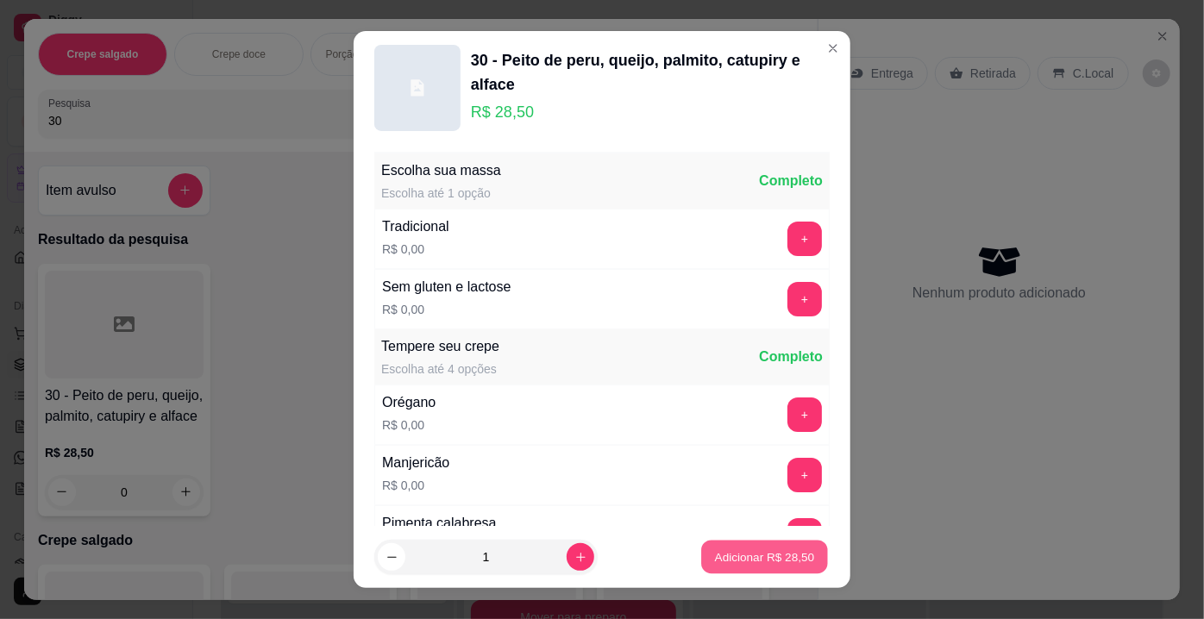
click at [738, 564] on p "Adicionar R$ 28,50" at bounding box center [765, 556] width 100 height 16
type input "1"
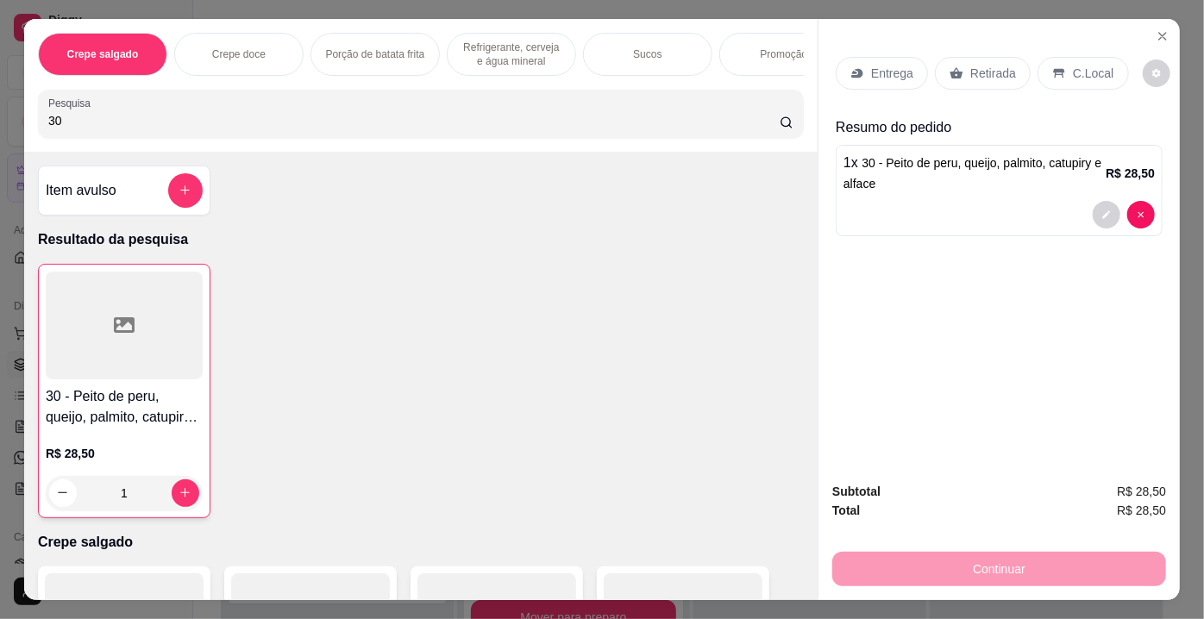
drag, startPoint x: 178, startPoint y: 120, endPoint x: 0, endPoint y: 132, distance: 178.1
click at [0, 132] on div "Crepe salgado Crepe doce Porção de batata frita Refrigerante, cerveja e água mi…" at bounding box center [602, 309] width 1204 height 619
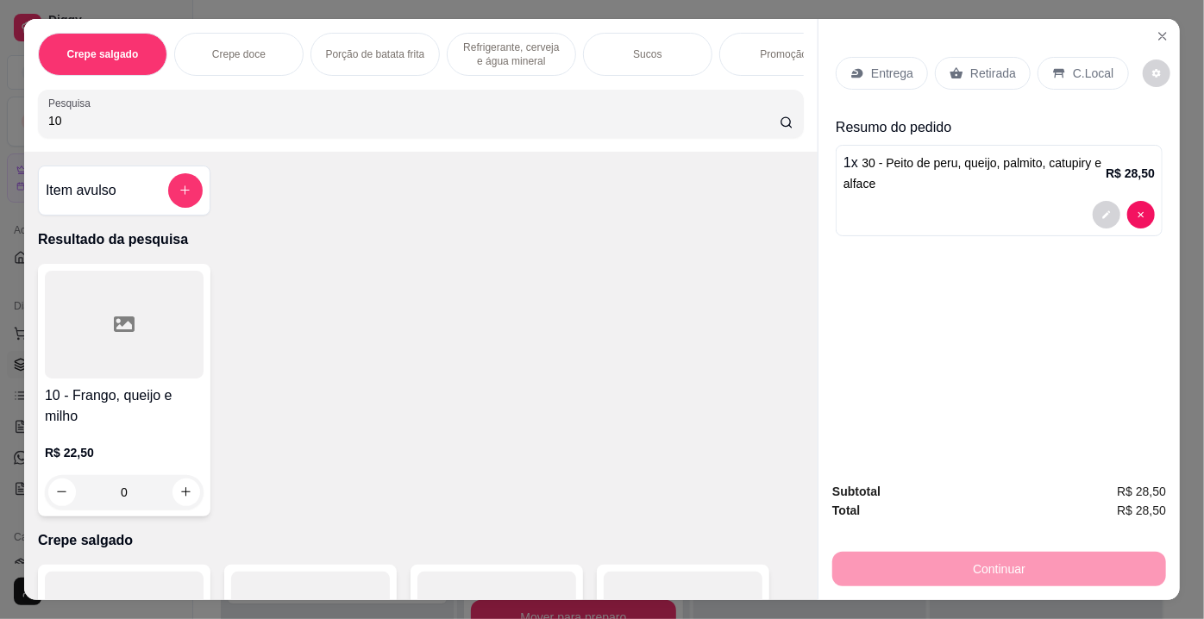
type input "10"
click at [85, 347] on div at bounding box center [124, 325] width 159 height 108
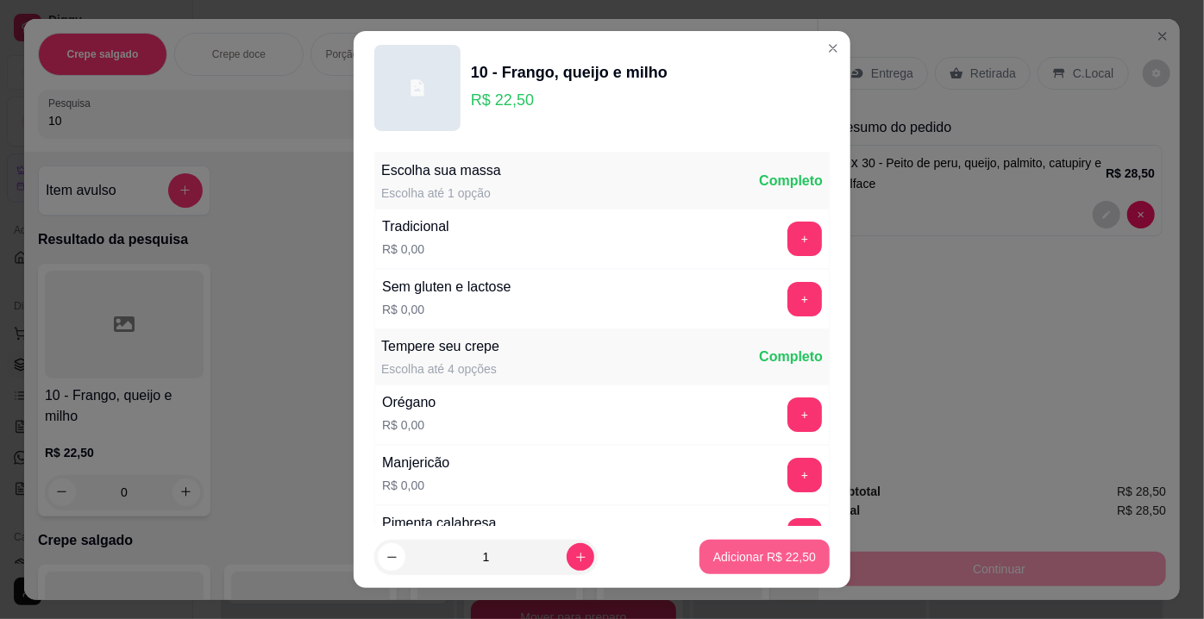
click at [741, 560] on p "Adicionar R$ 22,50" at bounding box center [764, 556] width 103 height 17
type input "1"
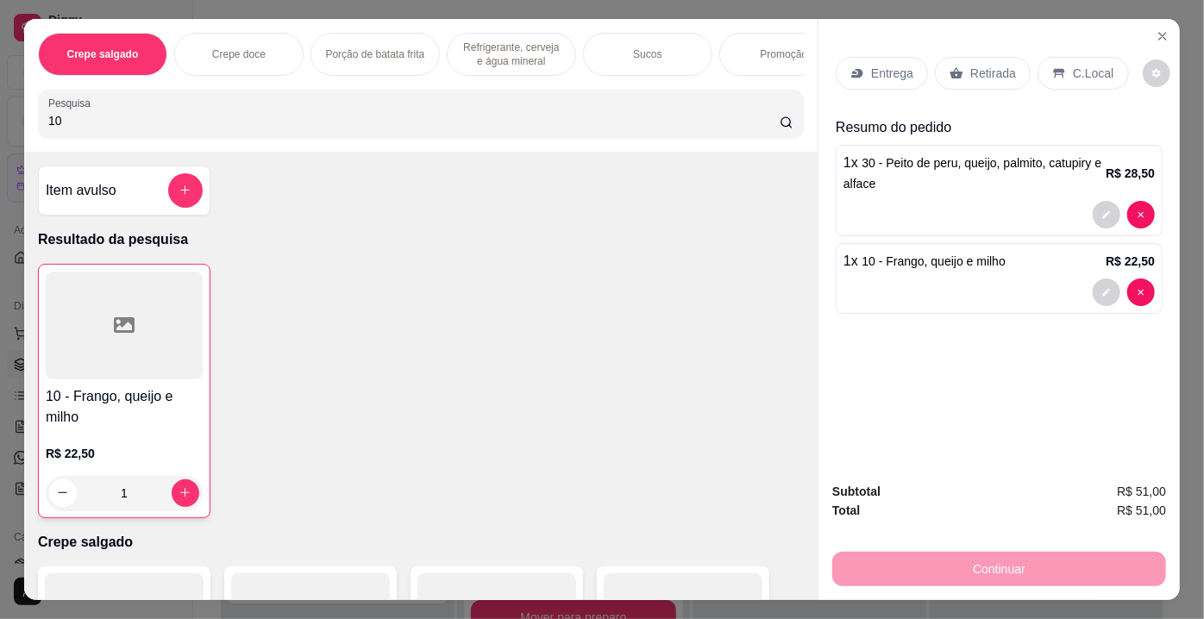
click at [988, 71] on p "Retirada" at bounding box center [993, 73] width 46 height 17
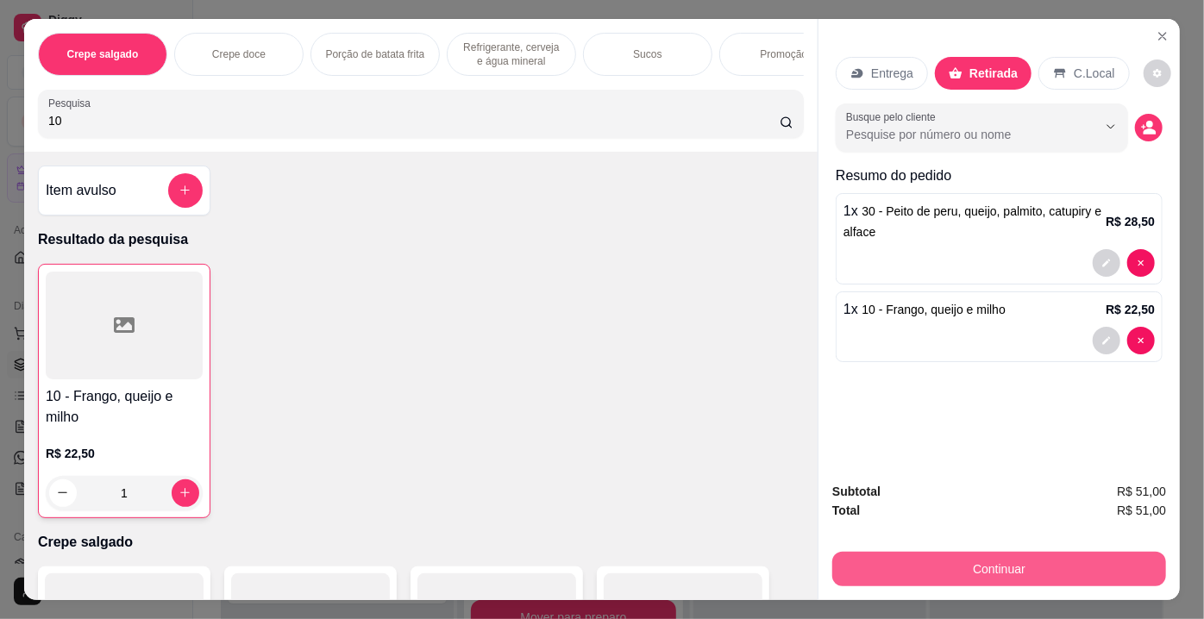
click at [951, 567] on button "Continuar" at bounding box center [999, 569] width 334 height 34
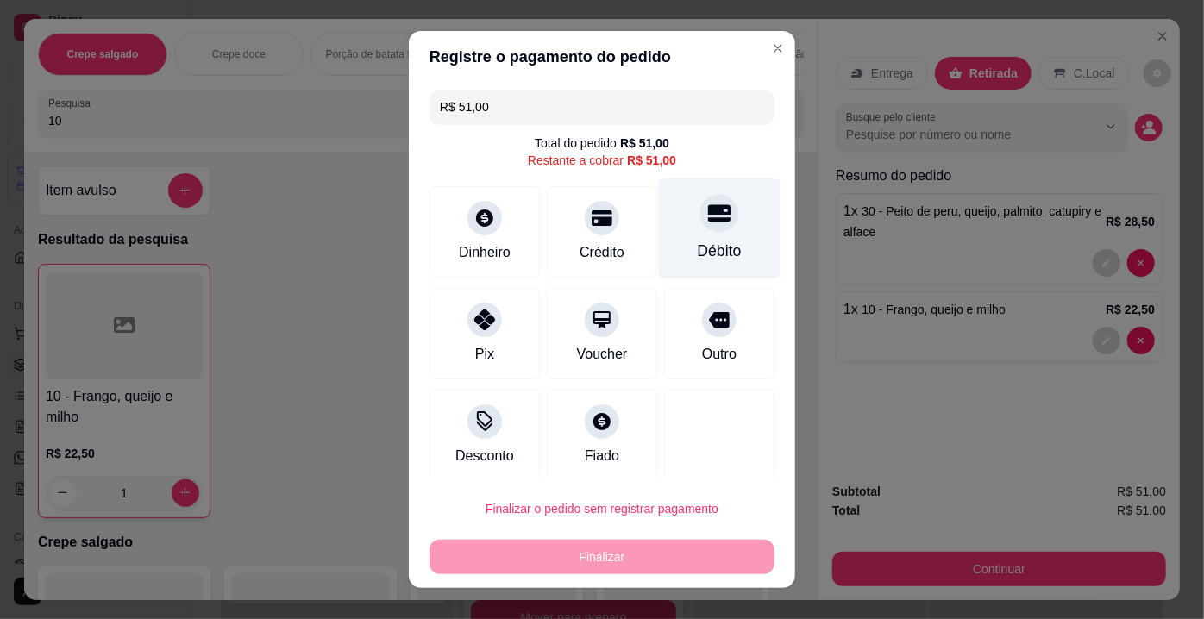
click at [705, 207] on div at bounding box center [719, 213] width 38 height 38
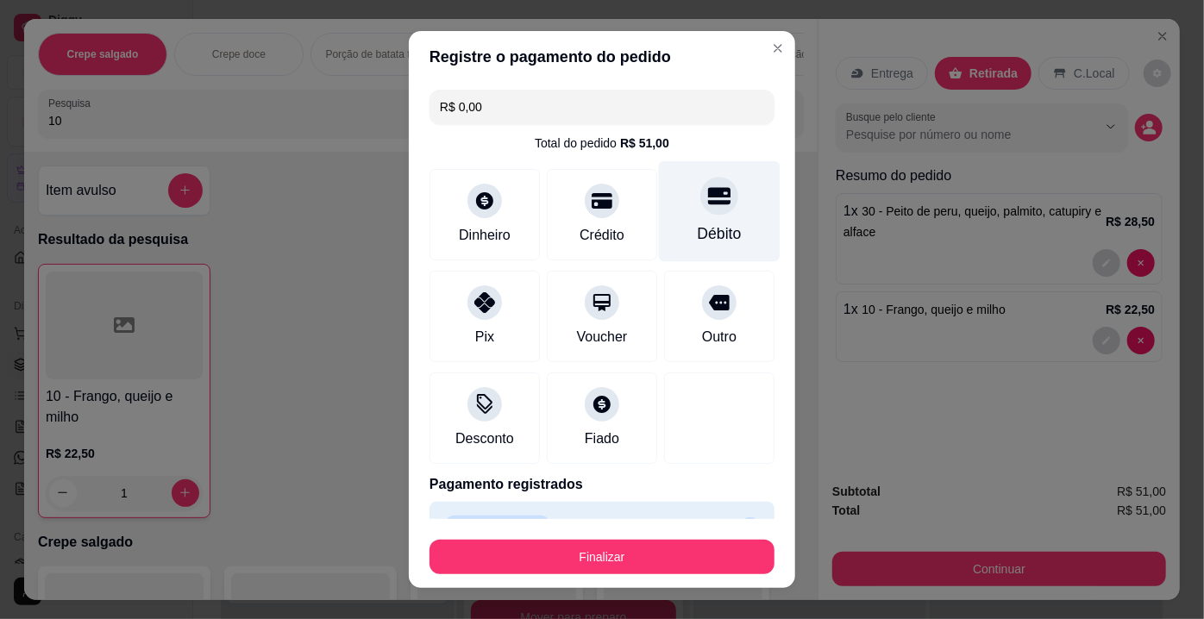
type input "R$ 0,00"
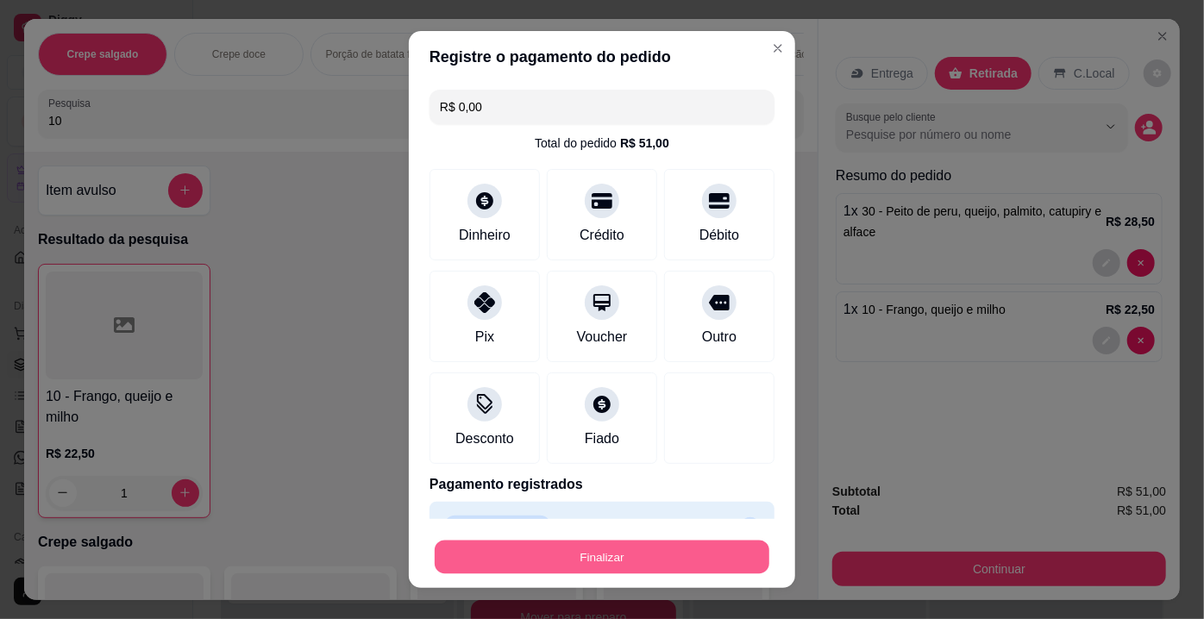
click at [581, 554] on button "Finalizar" at bounding box center [602, 558] width 335 height 34
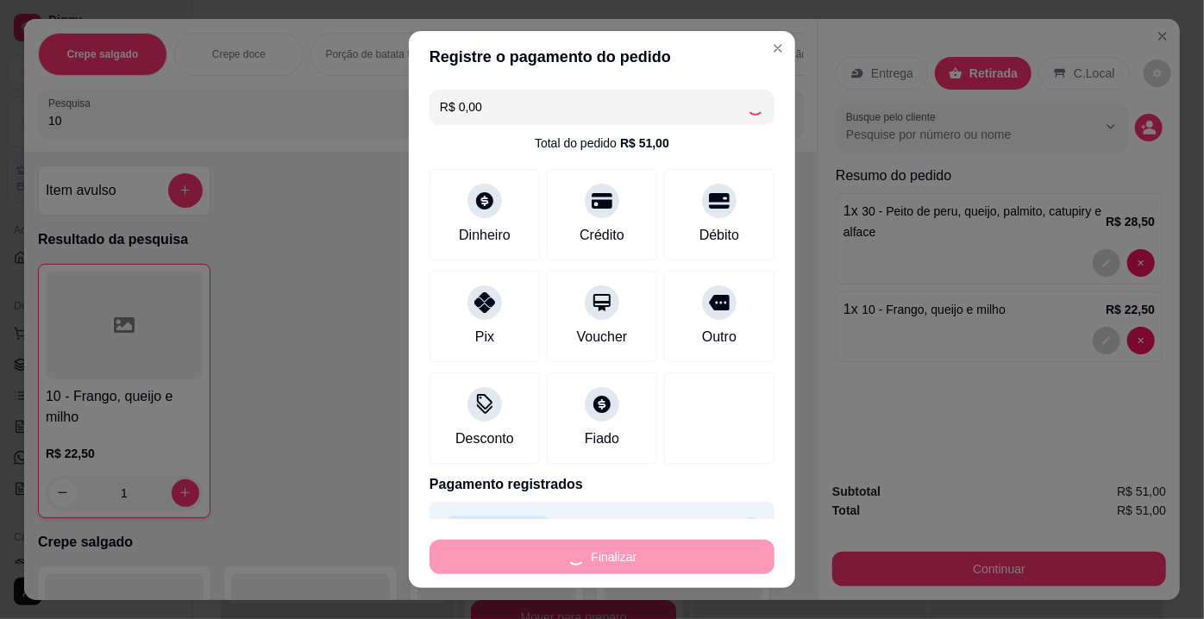
type input "0"
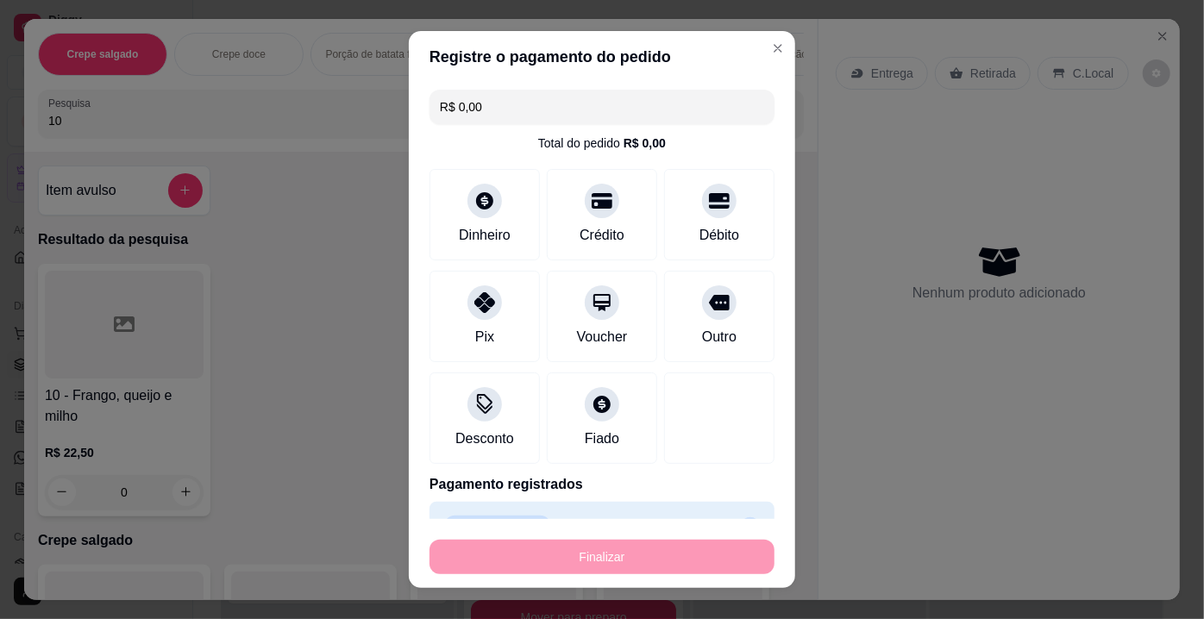
type input "-R$ 51,00"
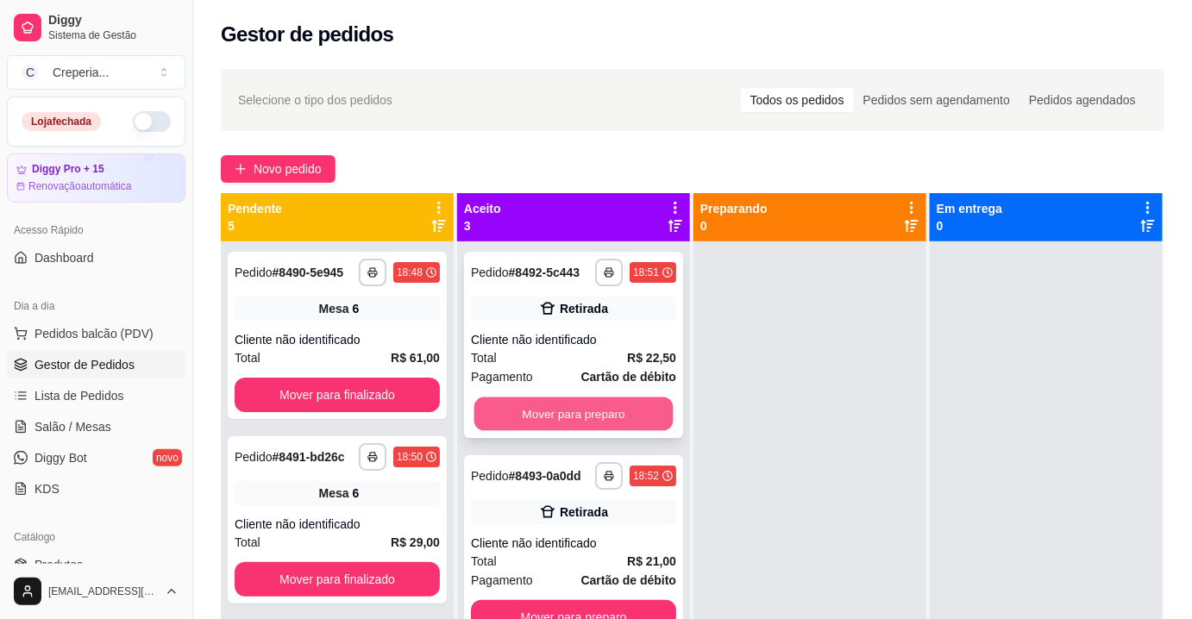
click at [592, 414] on button "Mover para preparo" at bounding box center [573, 415] width 199 height 34
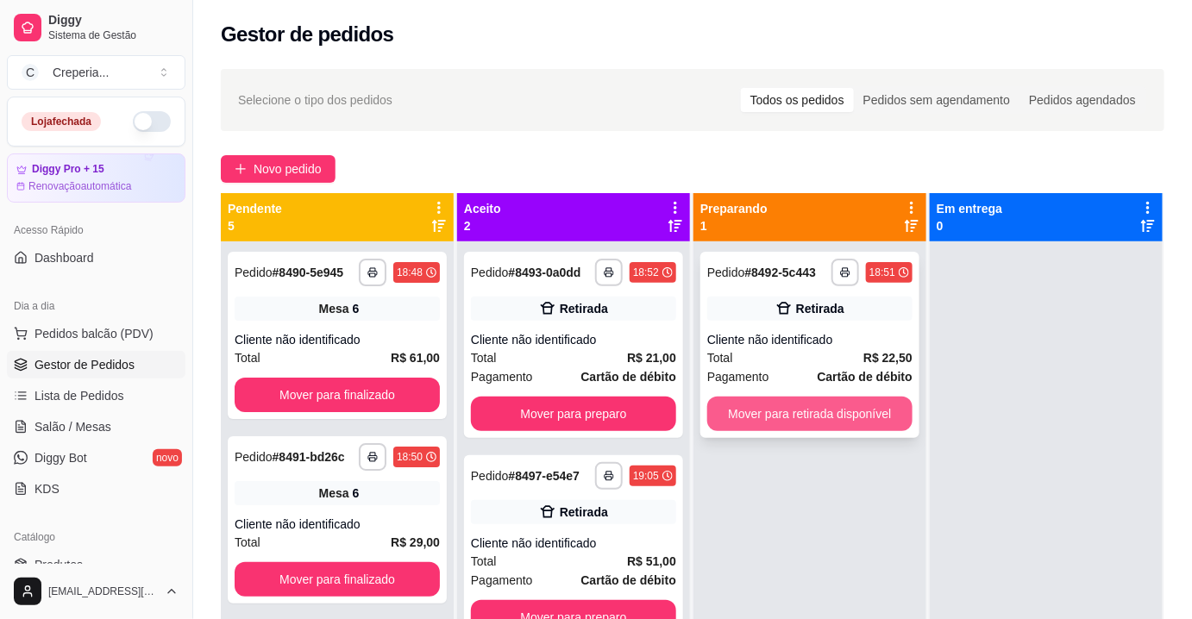
click at [780, 417] on button "Mover para retirada disponível" at bounding box center [809, 414] width 205 height 34
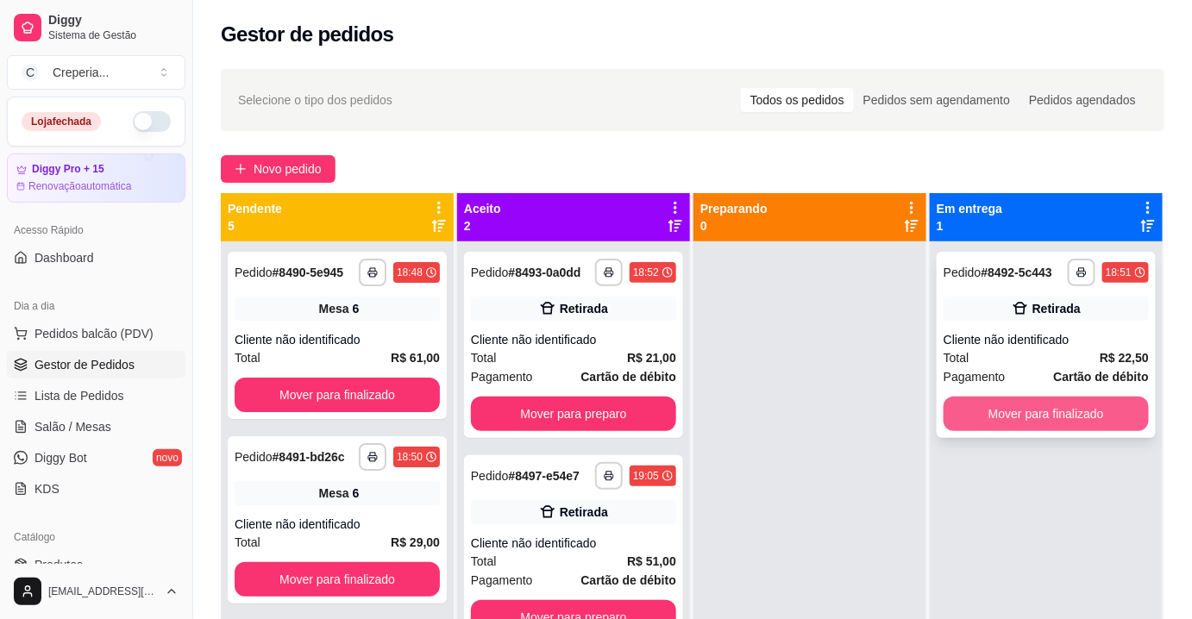
click at [968, 408] on button "Mover para finalizado" at bounding box center [1045, 414] width 205 height 34
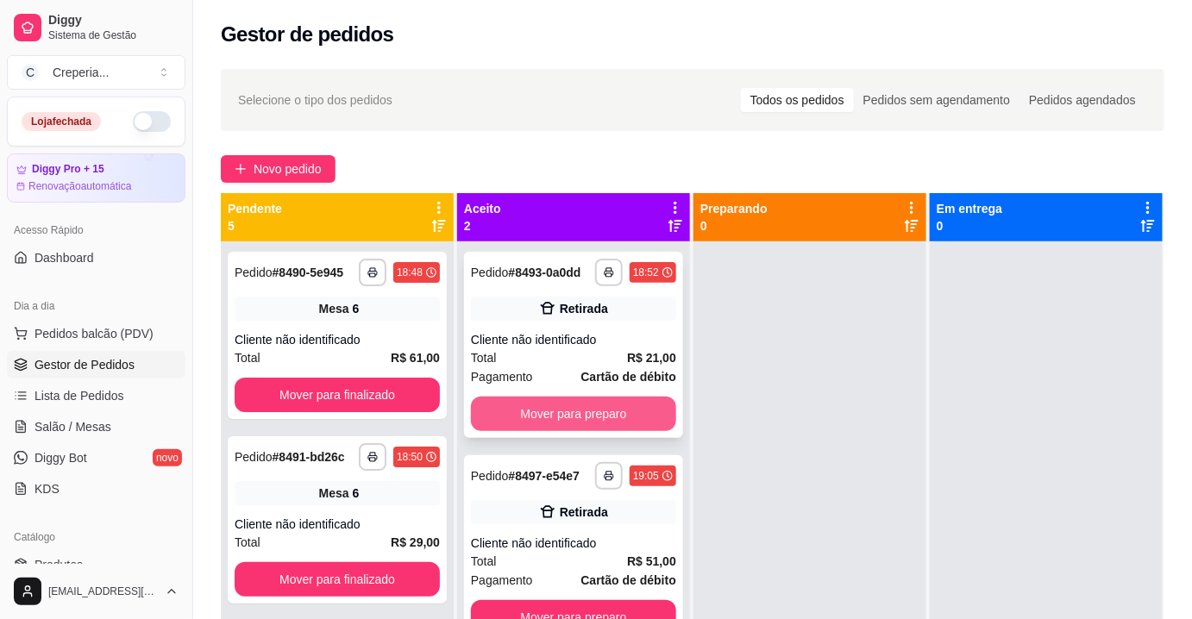
click at [669, 417] on button "Mover para preparo" at bounding box center [573, 414] width 205 height 34
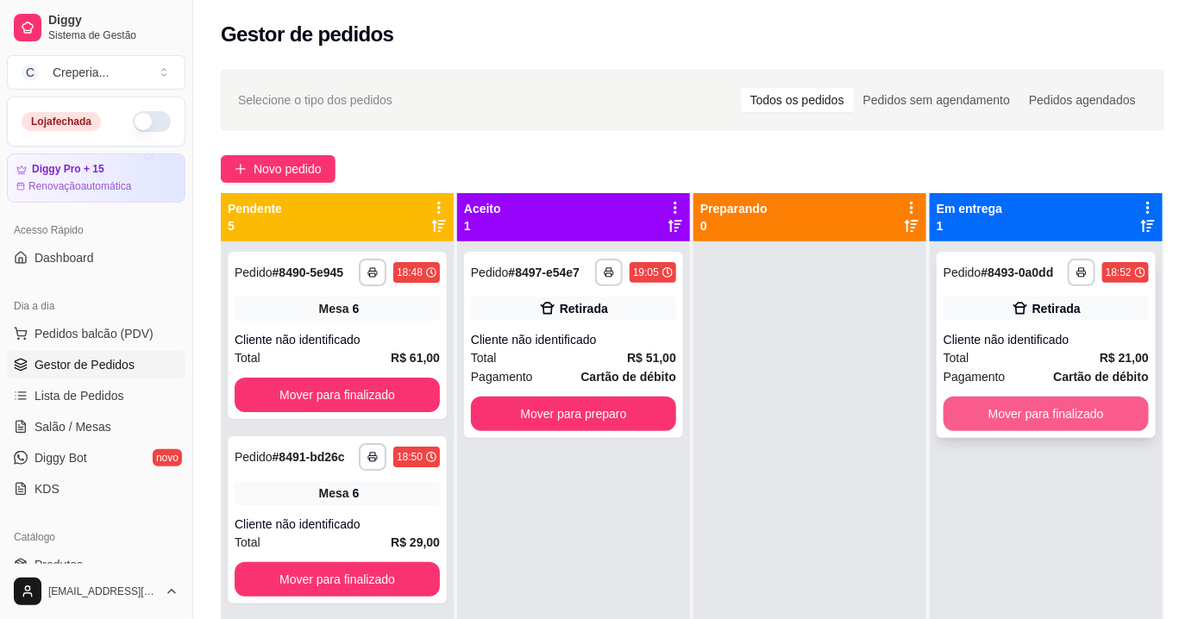
click at [1018, 402] on button "Mover para finalizado" at bounding box center [1045, 414] width 205 height 34
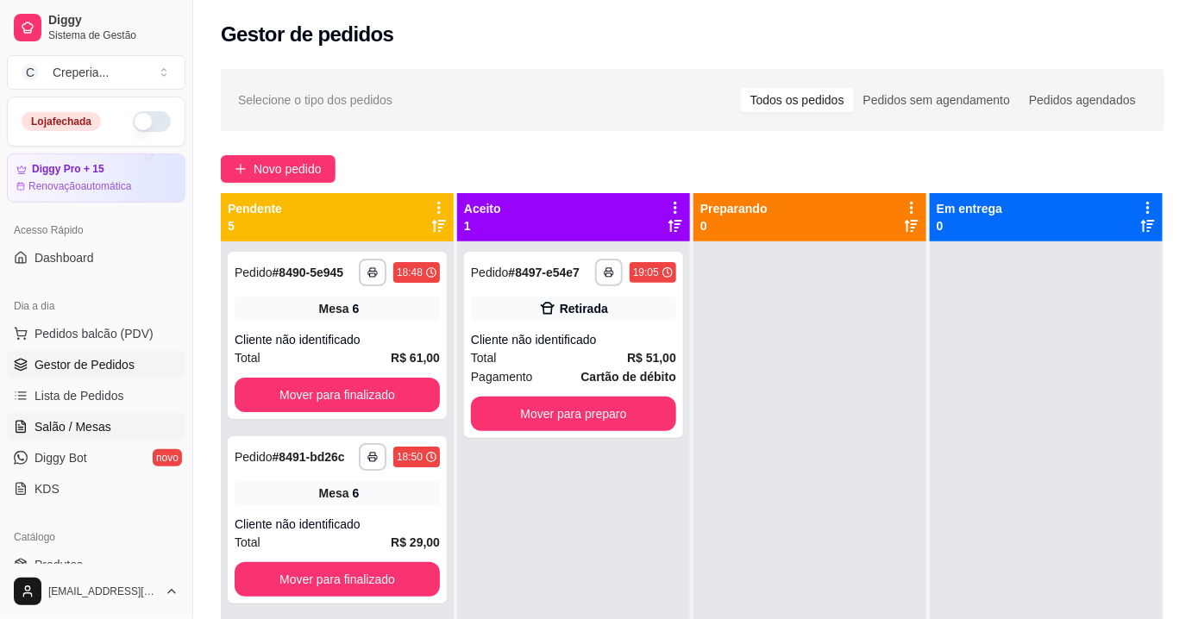
click at [70, 422] on span "Salão / Mesas" at bounding box center [72, 426] width 77 height 17
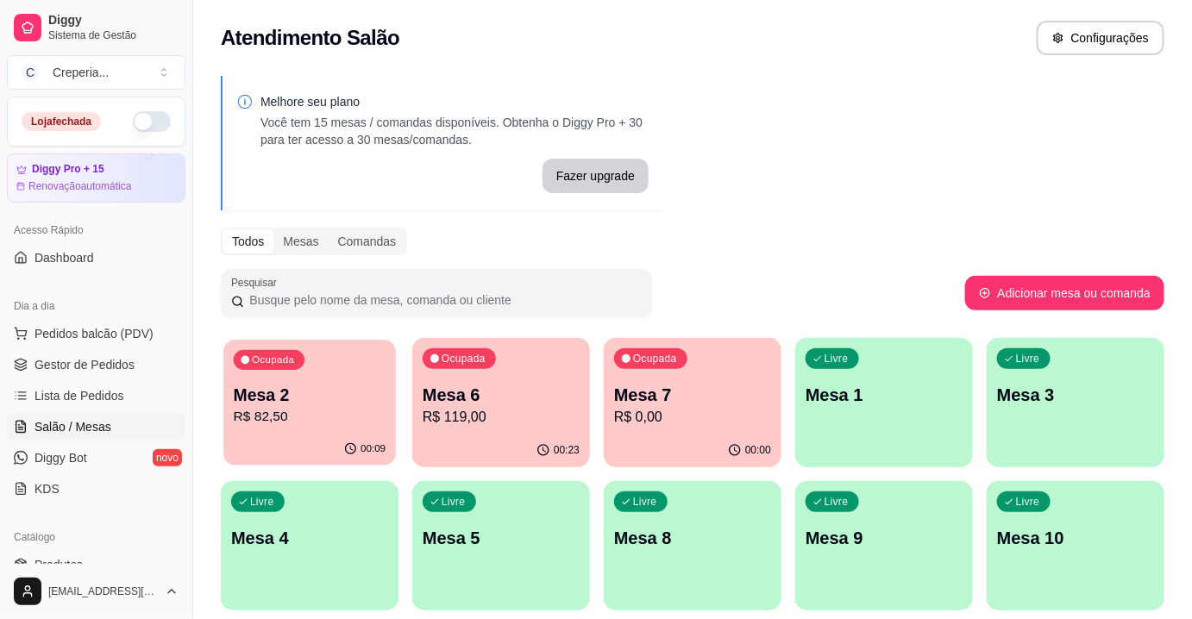
click at [321, 408] on p "R$ 82,50" at bounding box center [310, 417] width 153 height 20
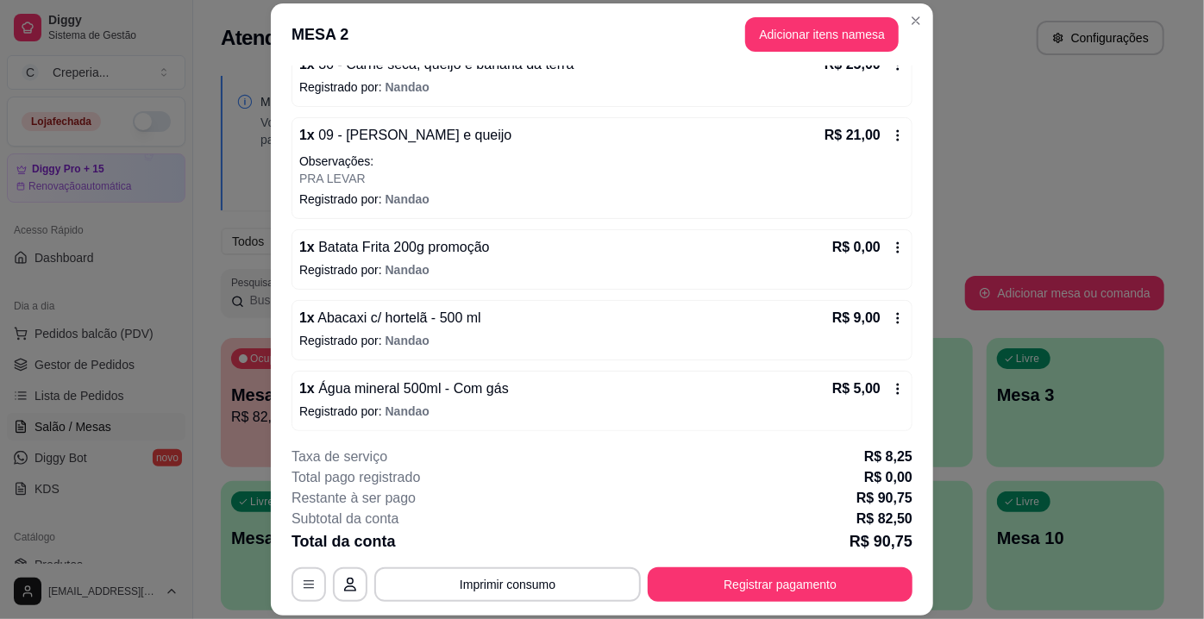
scroll to position [52, 0]
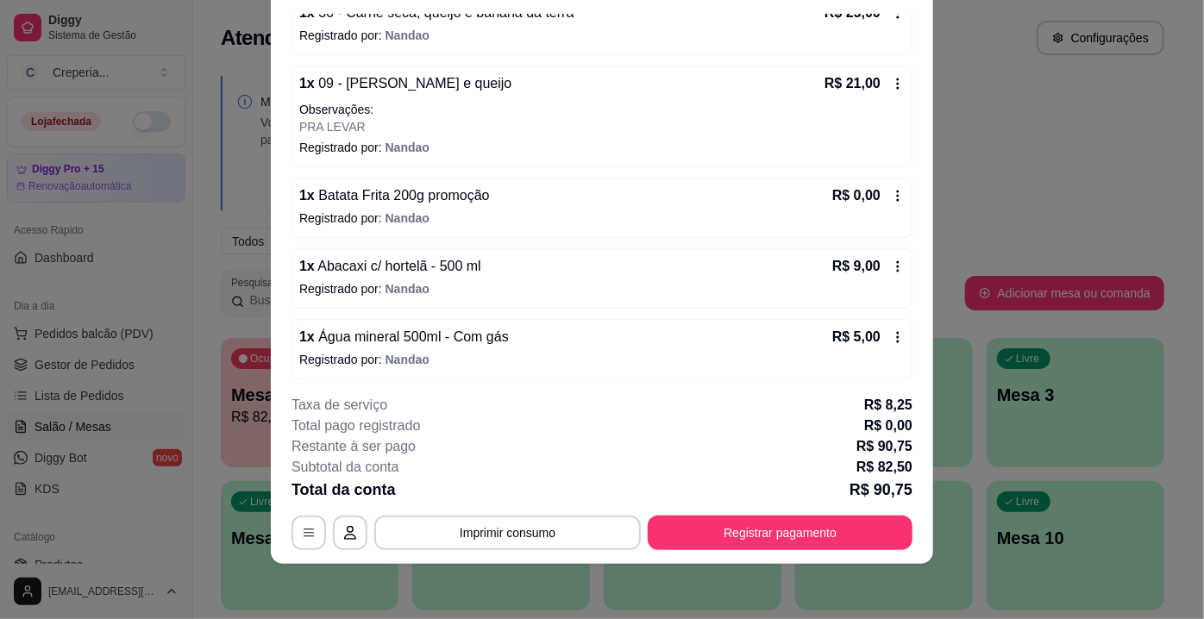
click at [891, 193] on icon at bounding box center [898, 196] width 14 height 14
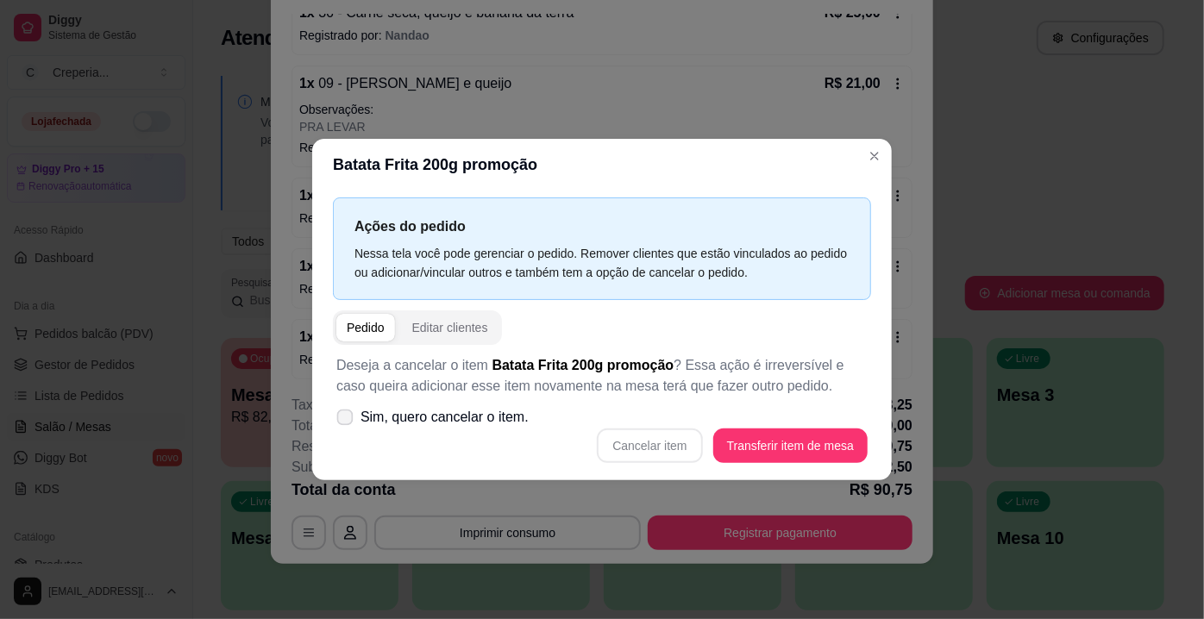
click at [457, 424] on span "Sim, quero cancelar o item." at bounding box center [444, 417] width 168 height 21
click at [347, 424] on input "Sim, quero cancelar o item." at bounding box center [340, 426] width 11 height 11
checkbox input "true"
click at [628, 444] on button "Cancelar item" at bounding box center [649, 446] width 105 height 34
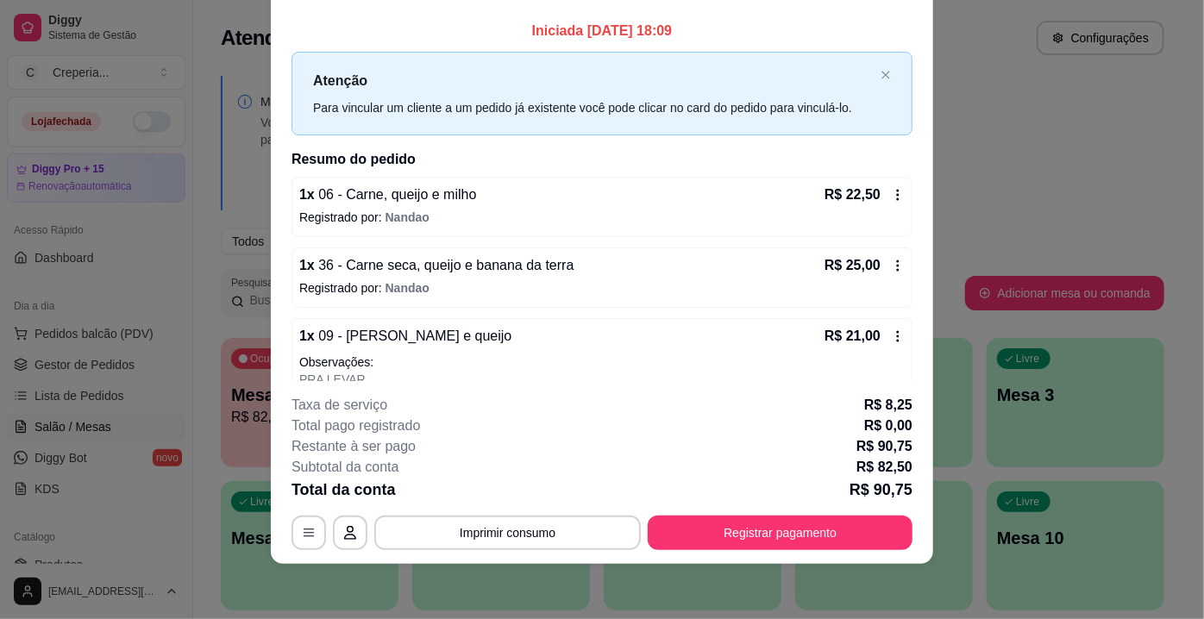
scroll to position [0, 0]
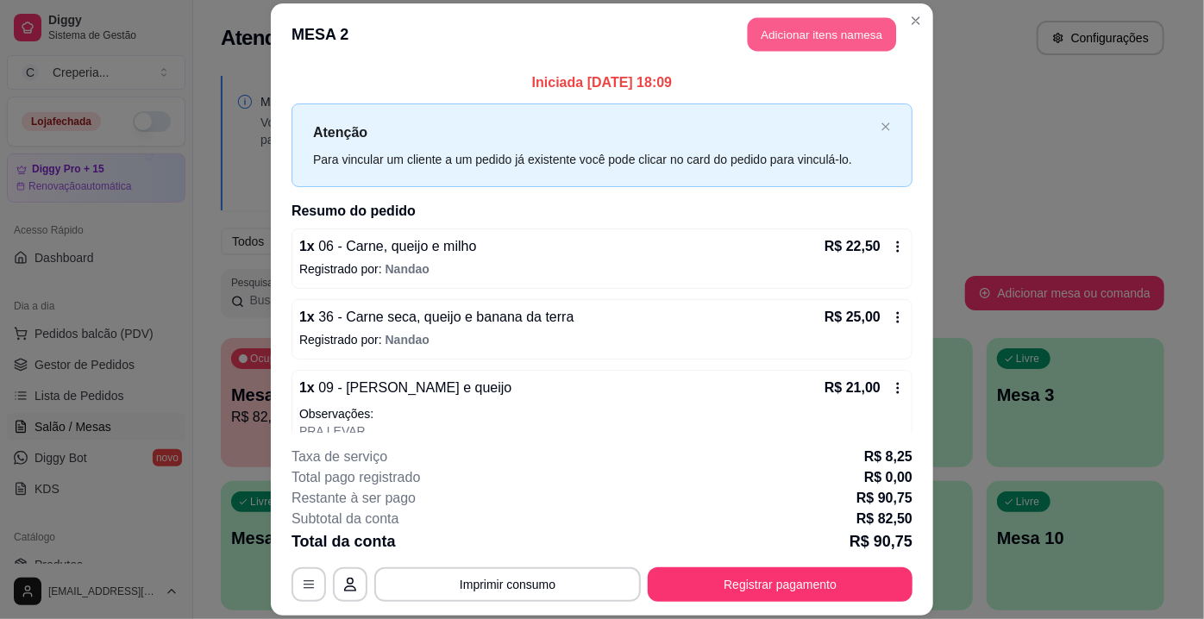
click at [803, 28] on button "Adicionar itens na mesa" at bounding box center [822, 34] width 148 height 34
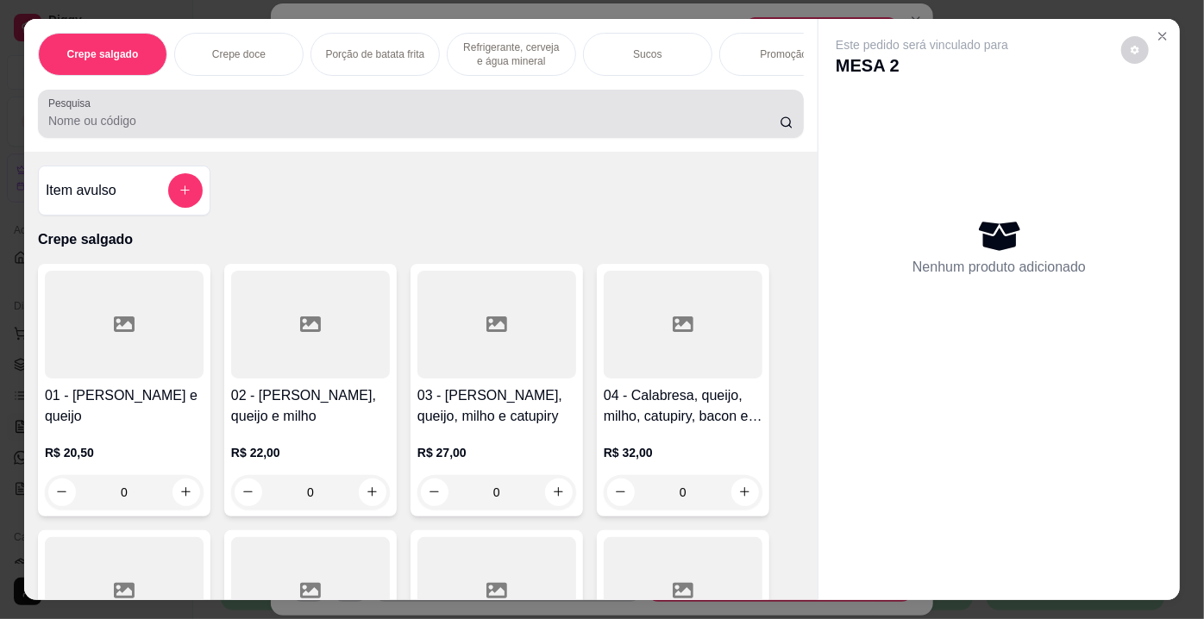
click at [478, 122] on input "Pesquisa" at bounding box center [413, 120] width 731 height 17
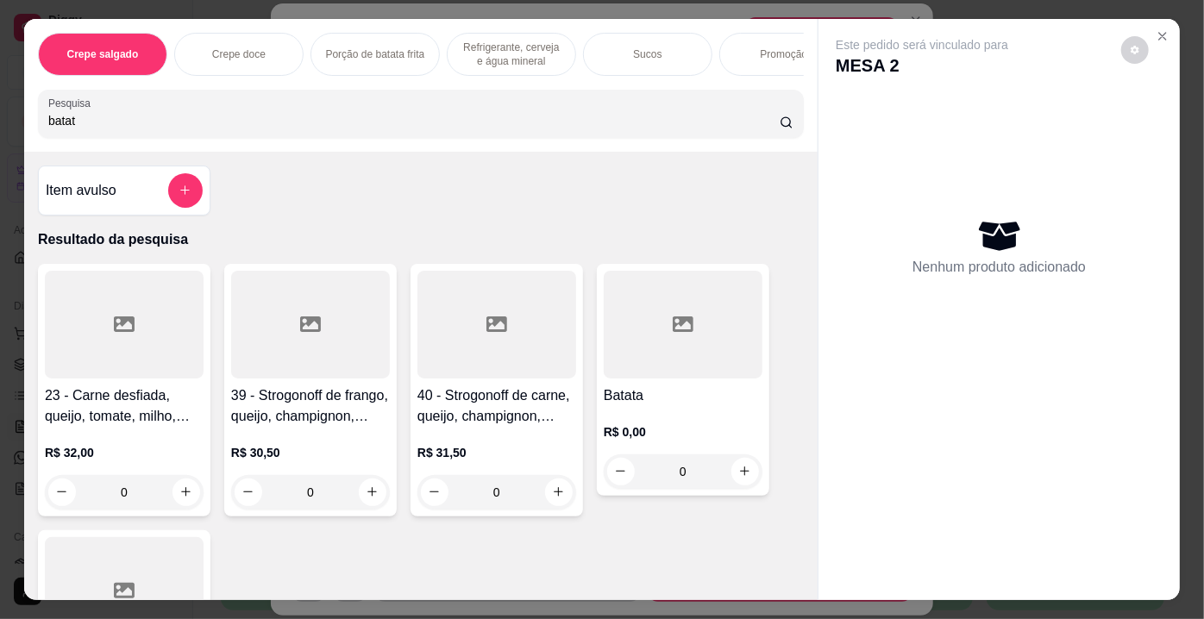
type input "batat"
click at [692, 321] on div at bounding box center [683, 325] width 159 height 108
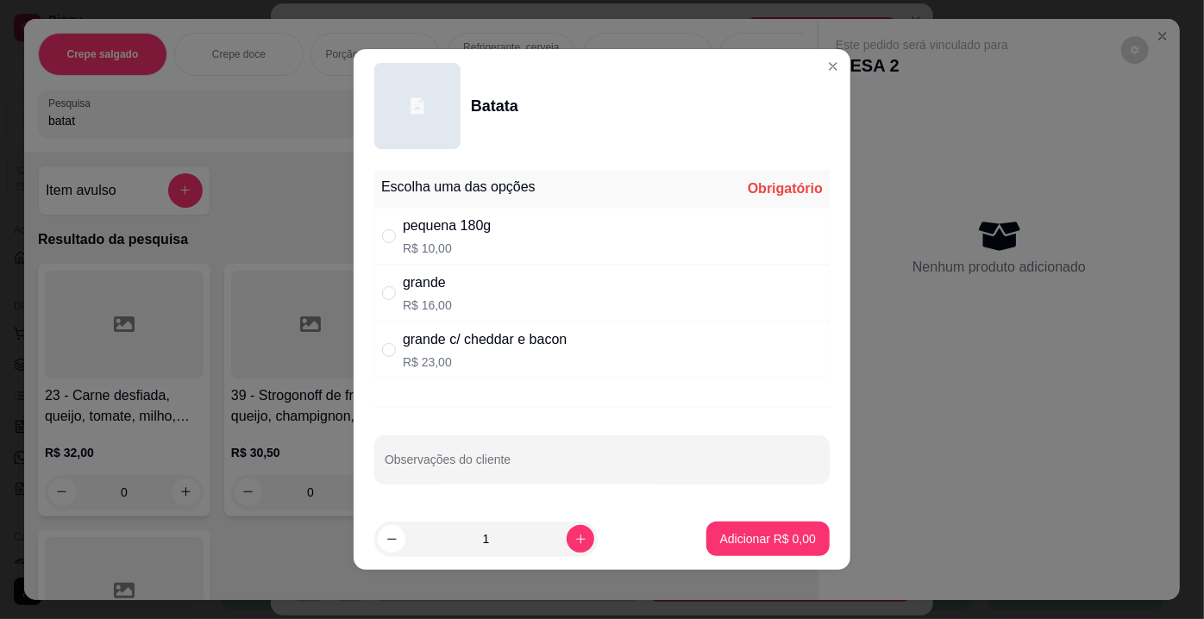
click at [463, 242] on p "R$ 10,00" at bounding box center [447, 248] width 88 height 17
radio input "true"
click at [719, 536] on p "Adicionar R$ 10,00" at bounding box center [764, 538] width 103 height 17
type input "1"
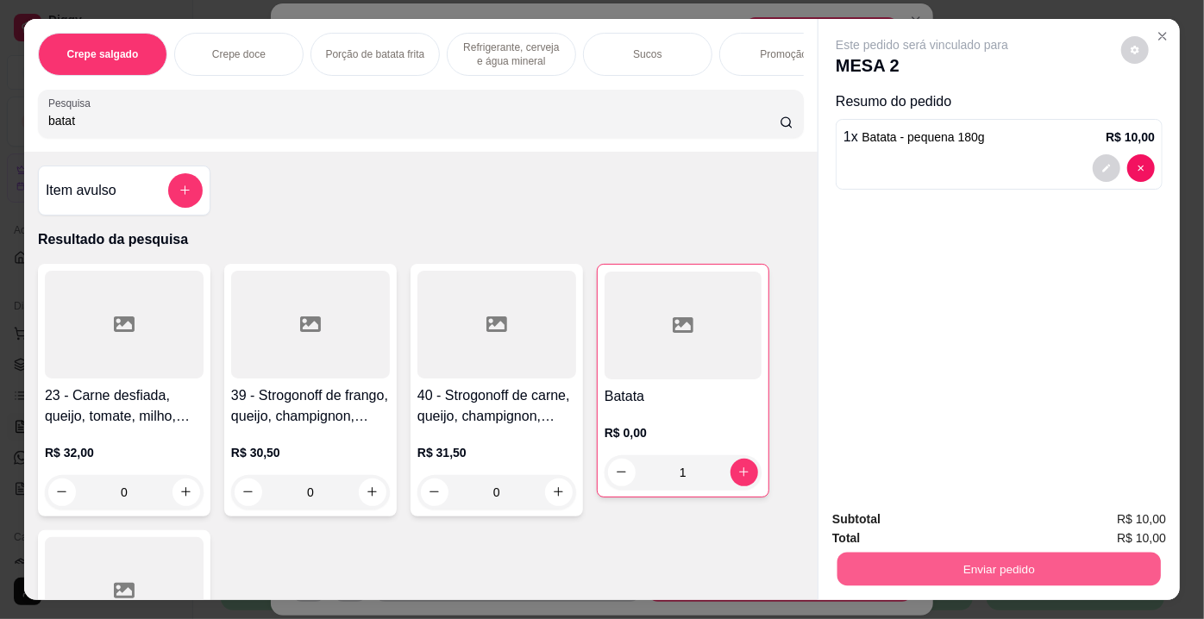
click at [892, 569] on button "Enviar pedido" at bounding box center [998, 570] width 323 height 34
click at [919, 525] on button "Não registrar e enviar pedido" at bounding box center [942, 521] width 174 height 32
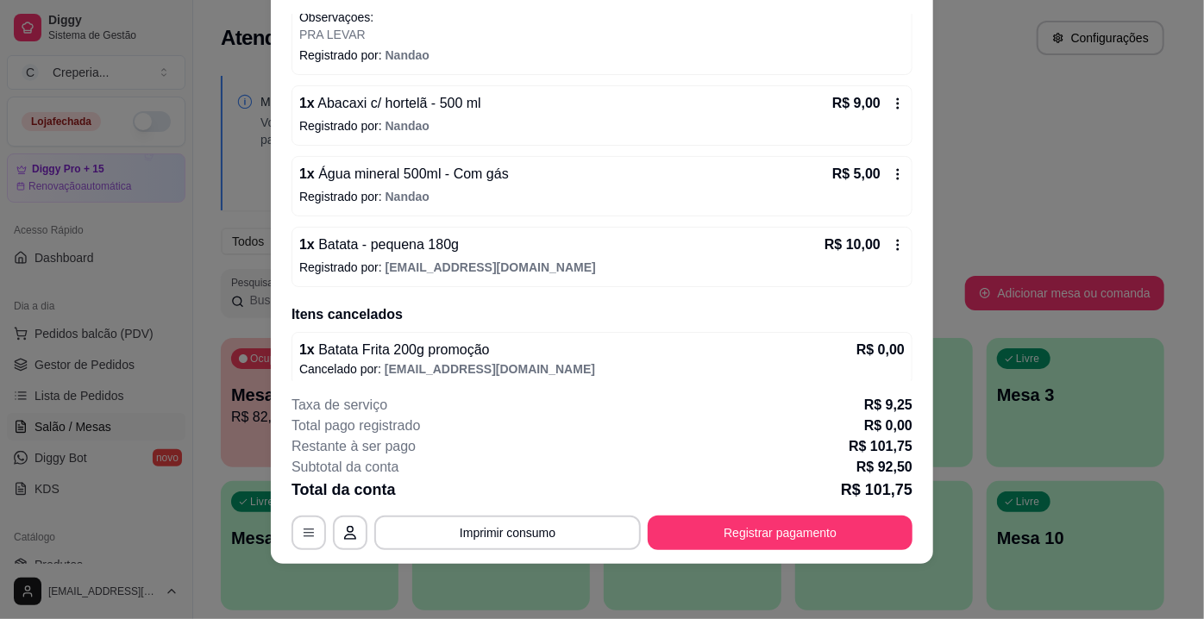
scroll to position [351, 0]
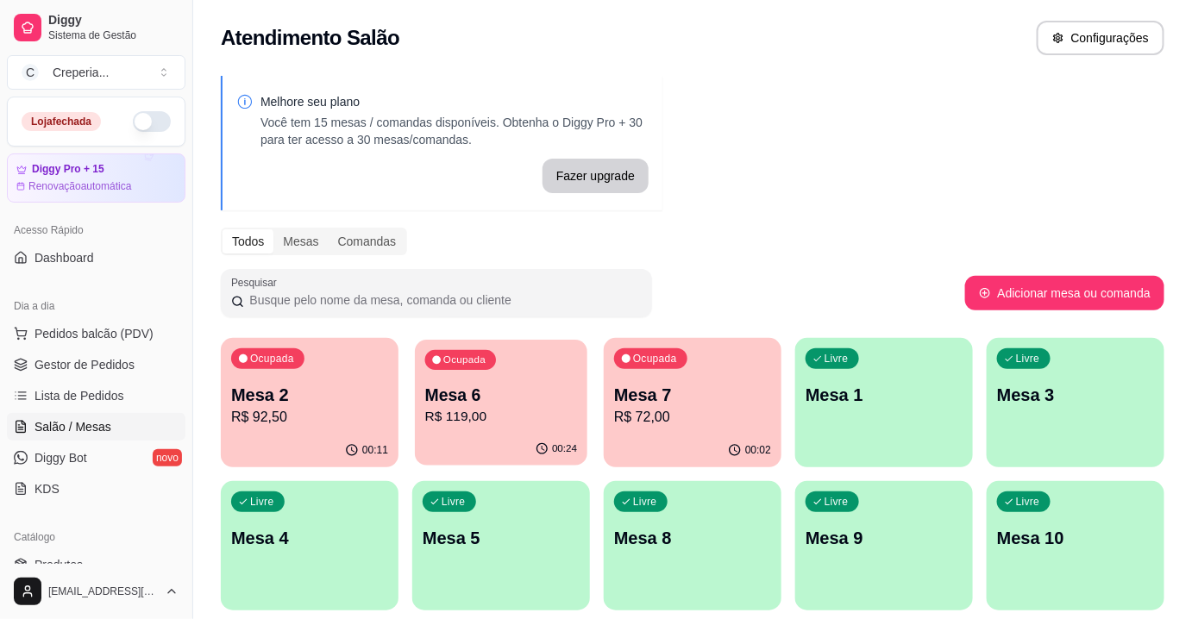
click at [531, 402] on p "Mesa 6" at bounding box center [501, 395] width 153 height 23
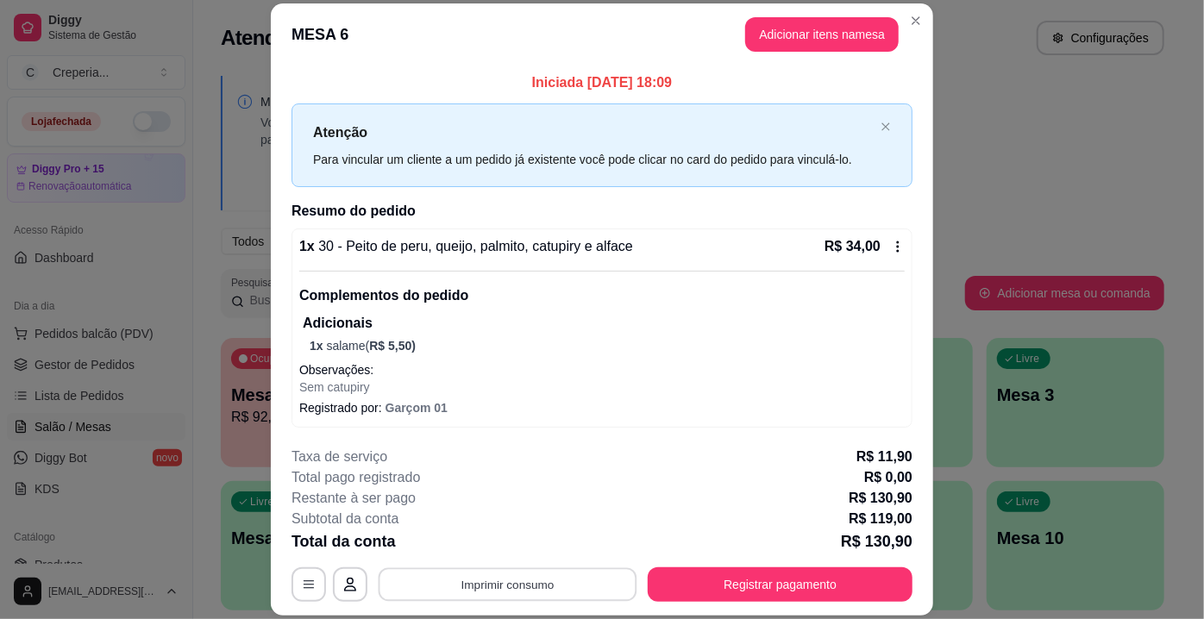
click at [546, 586] on button "Imprimir consumo" at bounding box center [508, 585] width 259 height 34
click at [527, 545] on button "IMPRESSORA" at bounding box center [507, 546] width 125 height 28
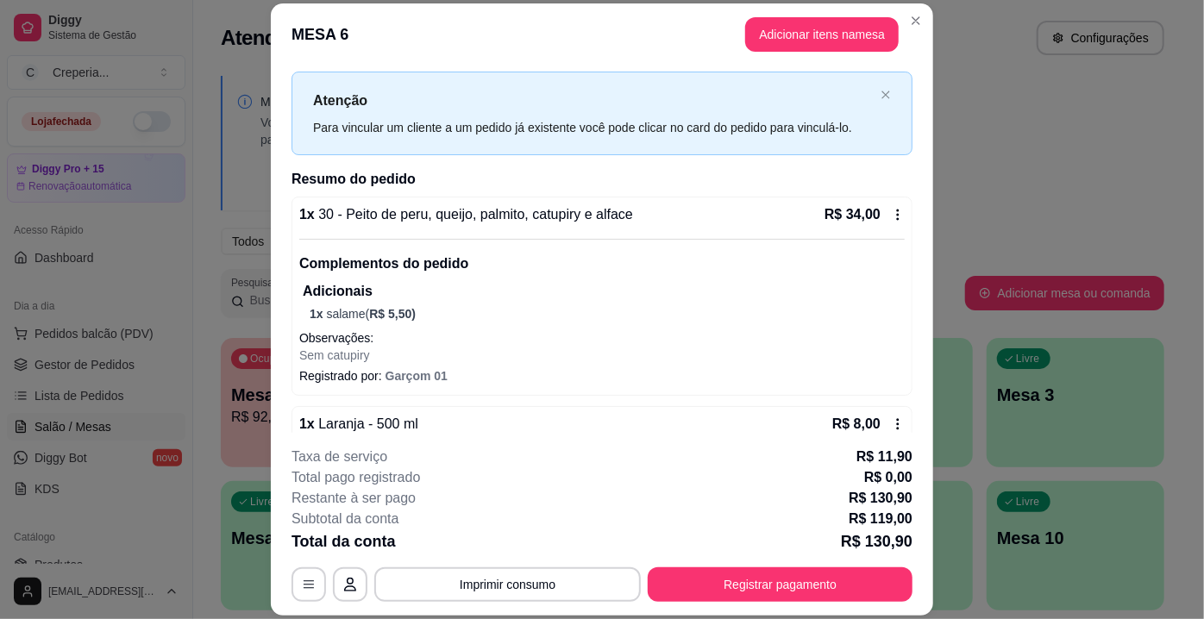
scroll to position [9, 0]
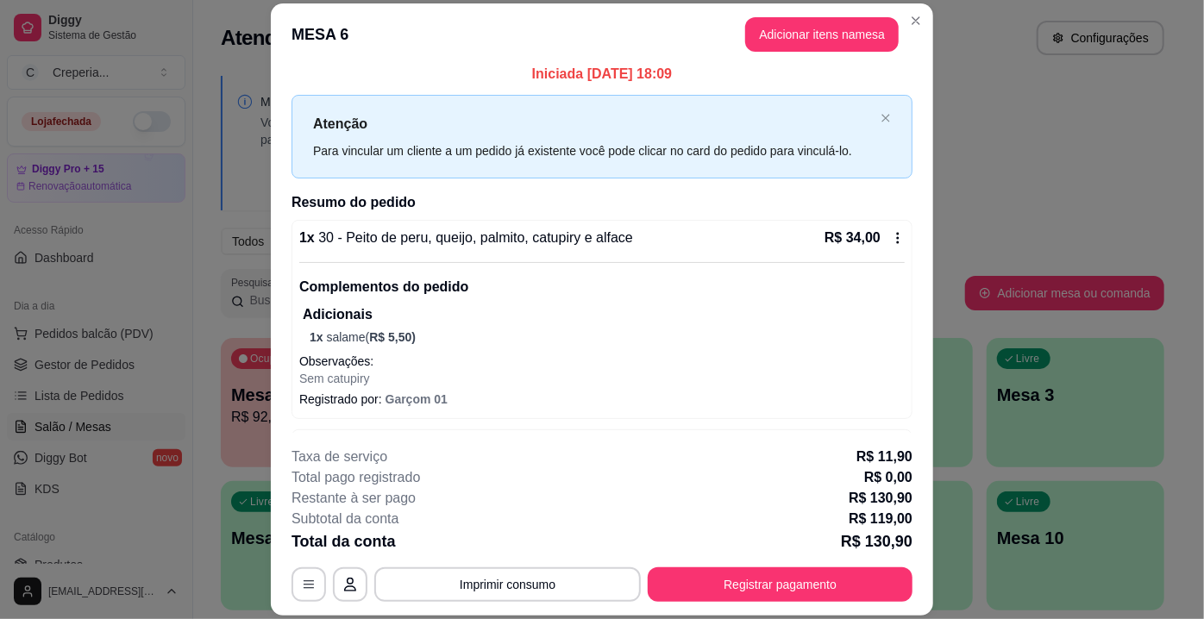
click at [685, 241] on div "1 x 30 - Peito de peru, queijo, palmito, catupiry e alface R$ 34,00" at bounding box center [601, 238] width 605 height 21
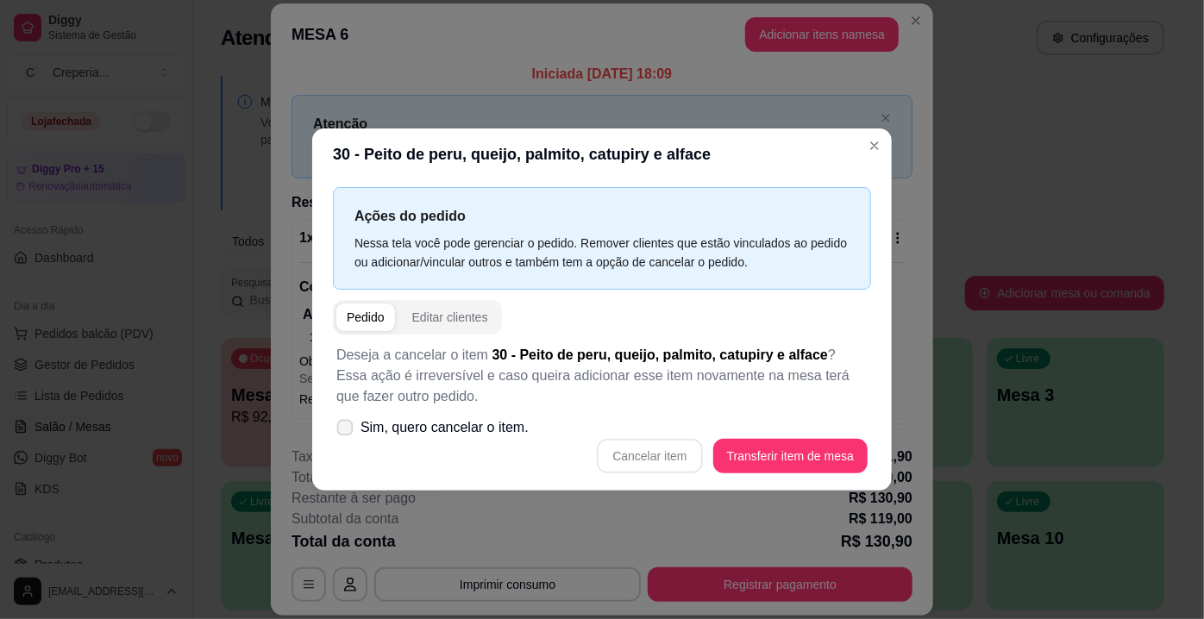
click at [430, 427] on span "Sim, quero cancelar o item." at bounding box center [444, 427] width 168 height 21
click at [347, 431] on input "Sim, quero cancelar o item." at bounding box center [340, 436] width 11 height 11
checkbox input "true"
click at [640, 449] on button "Cancelar item" at bounding box center [649, 457] width 103 height 34
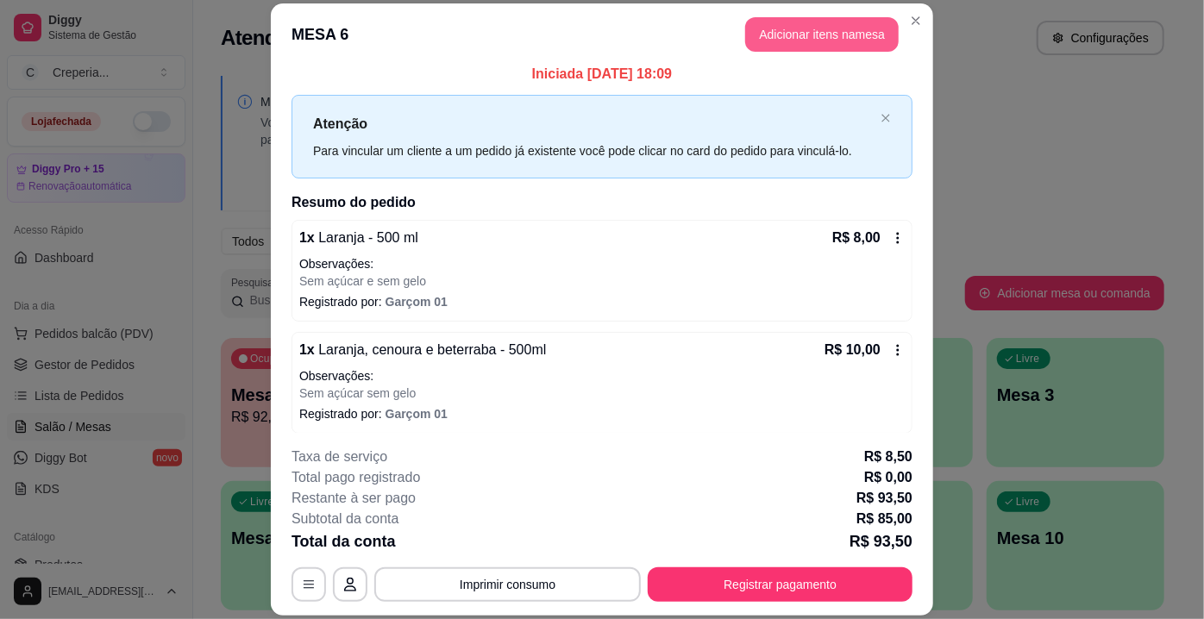
click at [811, 33] on button "Adicionar itens na mesa" at bounding box center [822, 34] width 154 height 34
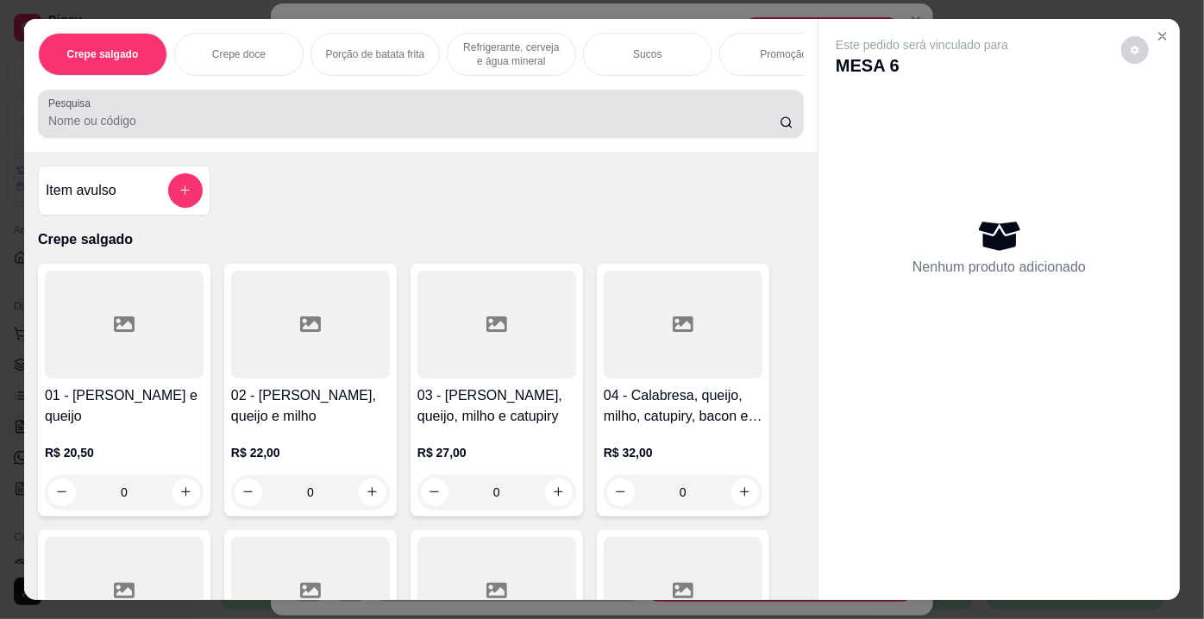
click at [374, 128] on input "Pesquisa" at bounding box center [413, 120] width 731 height 17
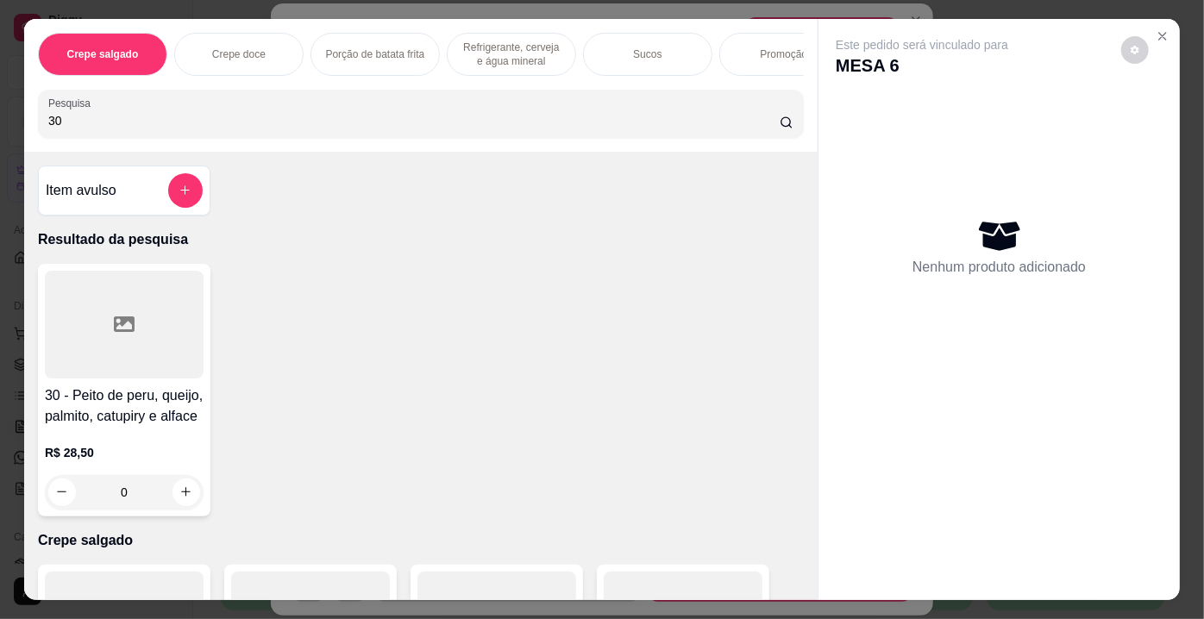
type input "30"
click at [159, 329] on div at bounding box center [124, 325] width 159 height 108
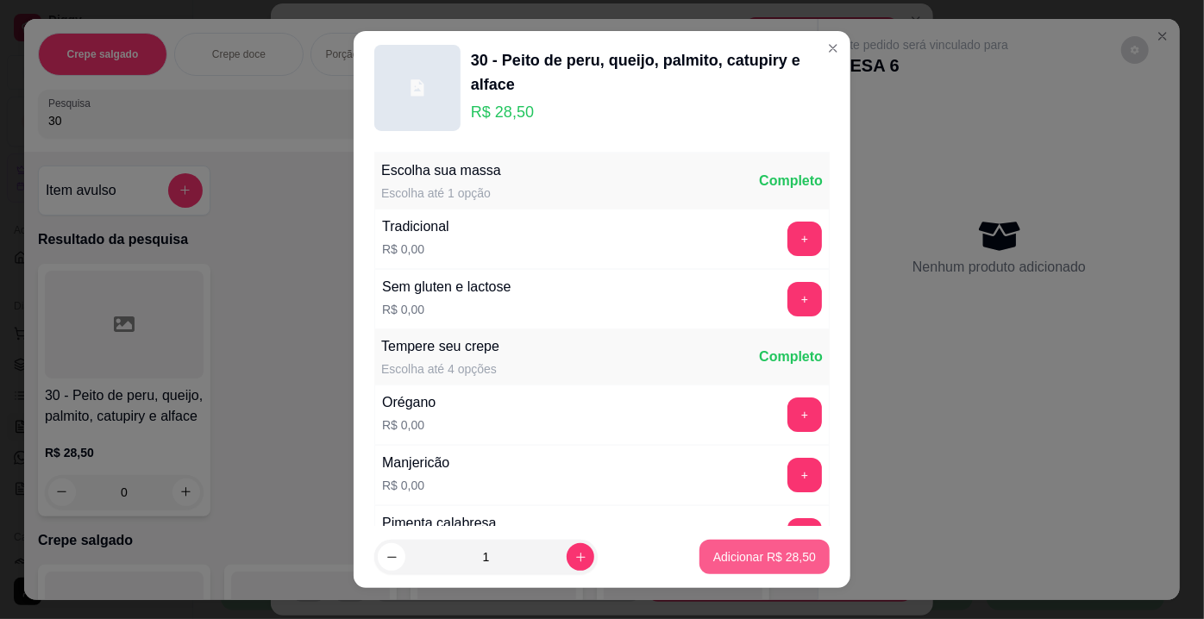
click at [780, 567] on button "Adicionar R$ 28,50" at bounding box center [764, 557] width 130 height 34
type input "1"
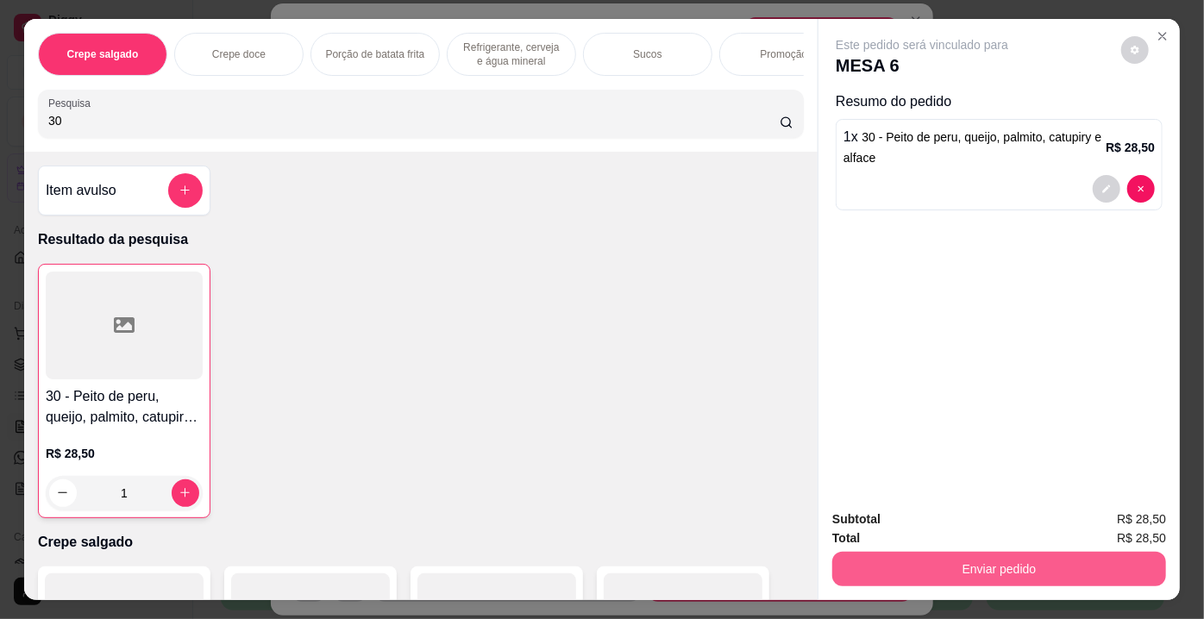
click at [897, 569] on button "Enviar pedido" at bounding box center [999, 569] width 334 height 34
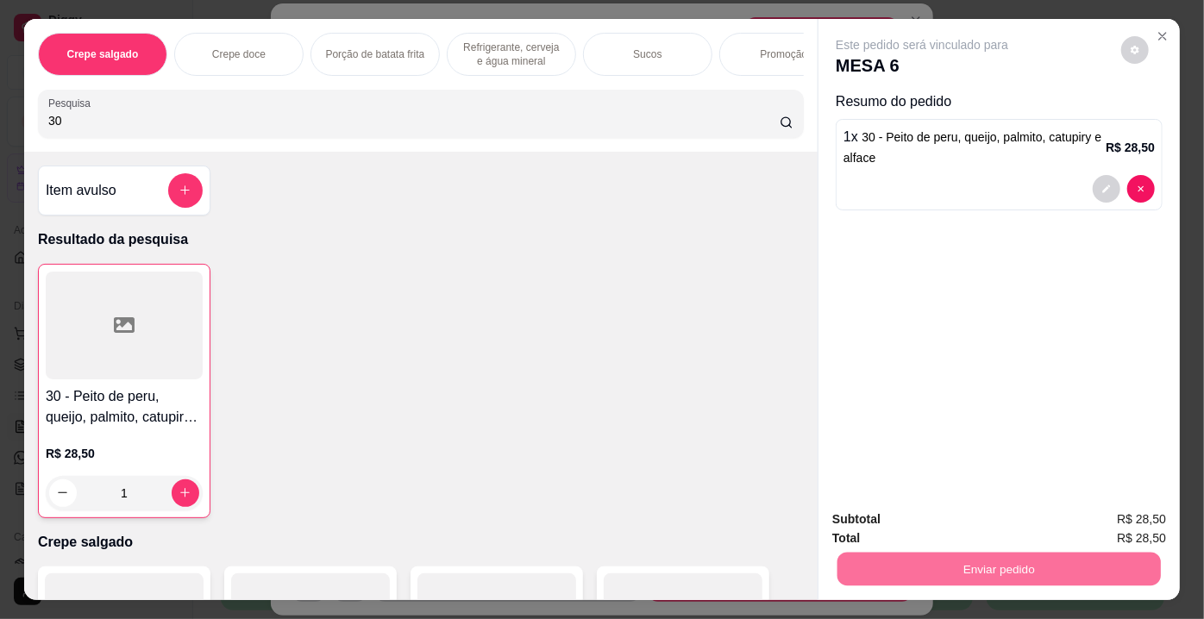
click at [896, 530] on button "Não registrar e enviar pedido" at bounding box center [942, 521] width 179 height 33
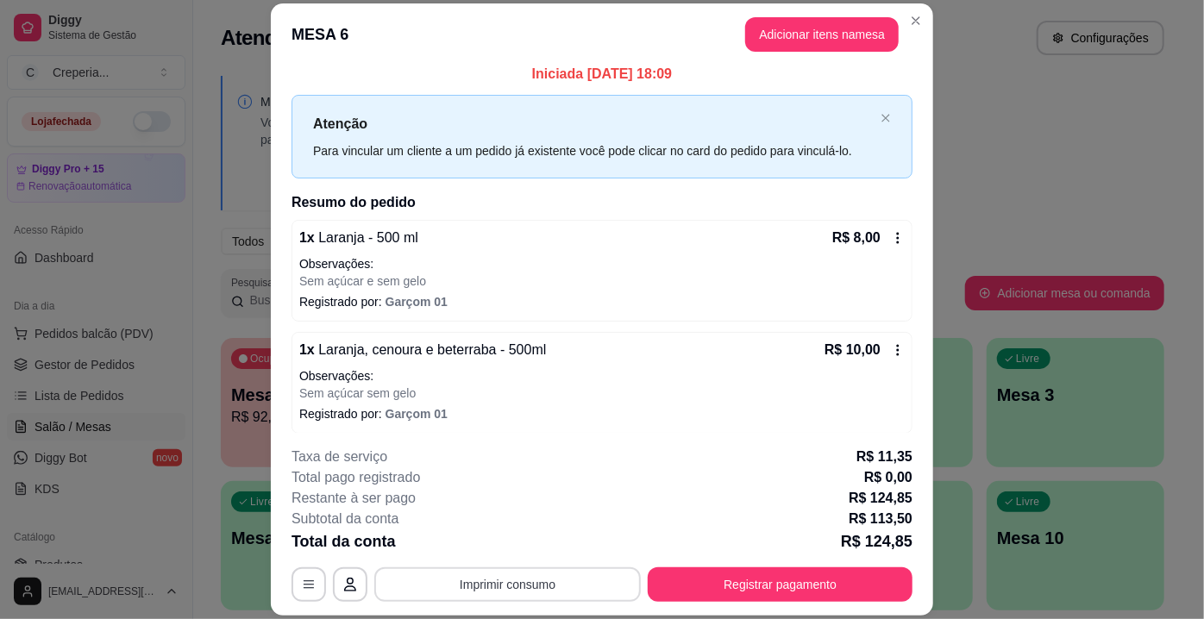
click at [524, 586] on button "Imprimir consumo" at bounding box center [507, 584] width 266 height 34
click at [514, 555] on button "IMPRESSORA" at bounding box center [507, 546] width 125 height 28
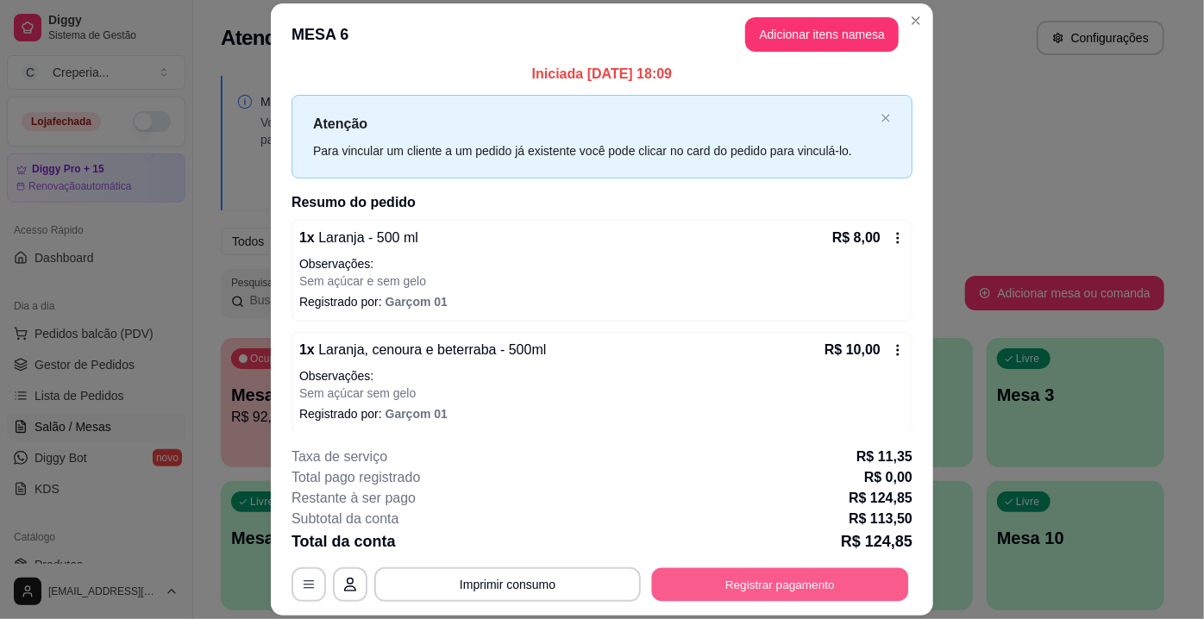
click at [731, 600] on button "Registrar pagamento" at bounding box center [780, 585] width 257 height 34
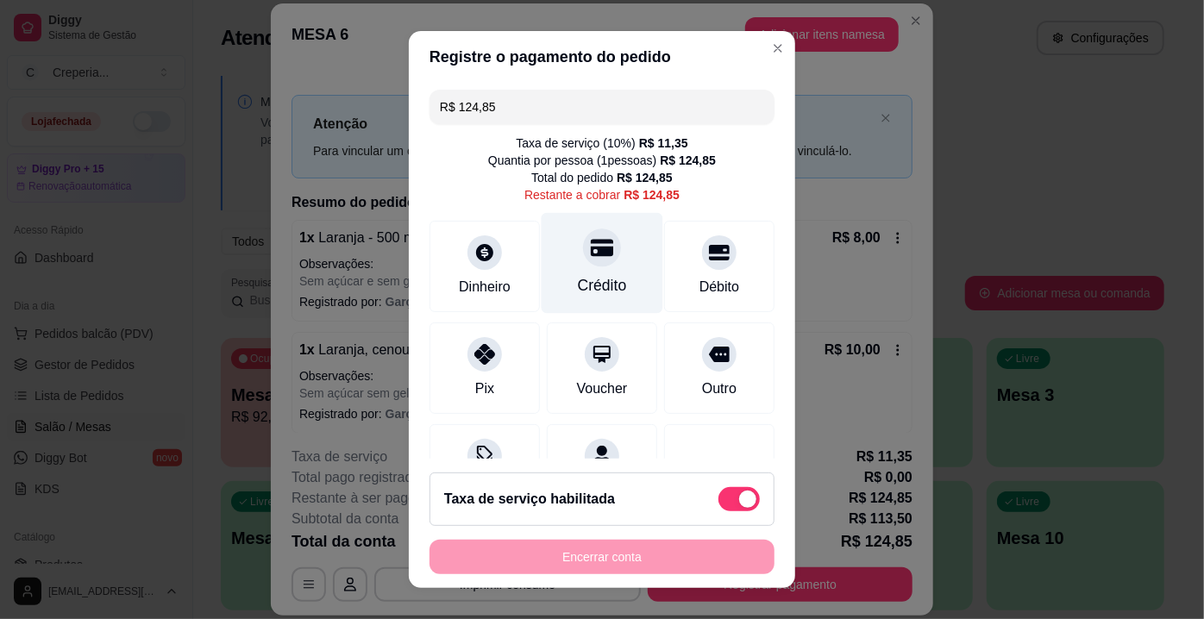
drag, startPoint x: 602, startPoint y: 274, endPoint x: 615, endPoint y: 292, distance: 22.3
click at [602, 274] on div "Crédito" at bounding box center [602, 285] width 49 height 22
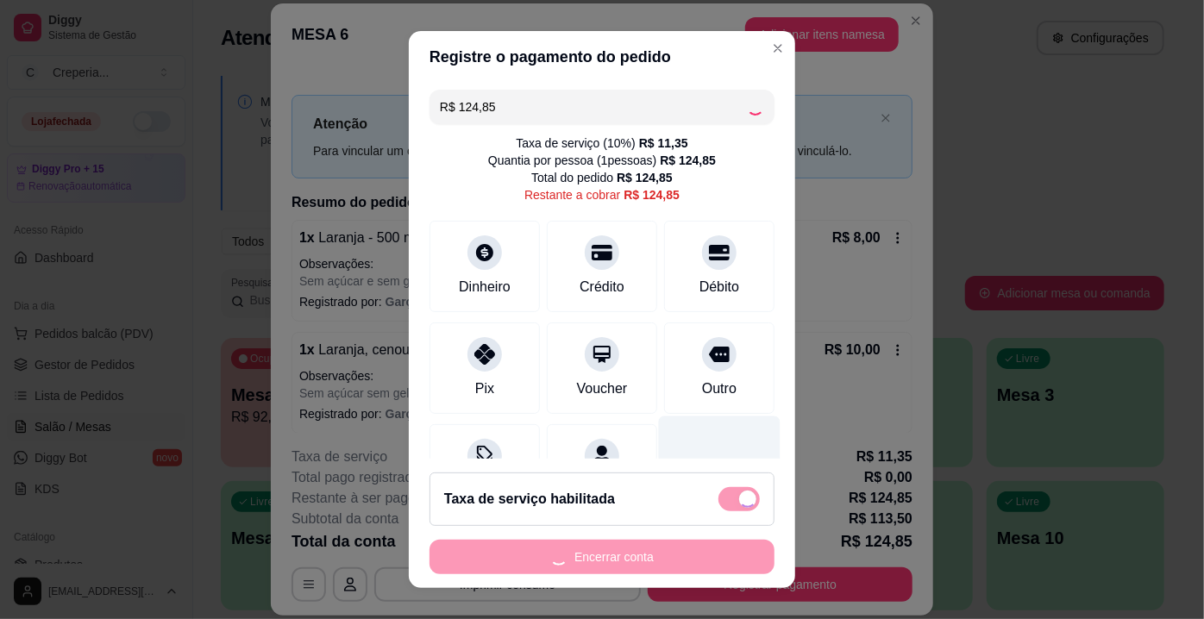
type input "R$ 0,00"
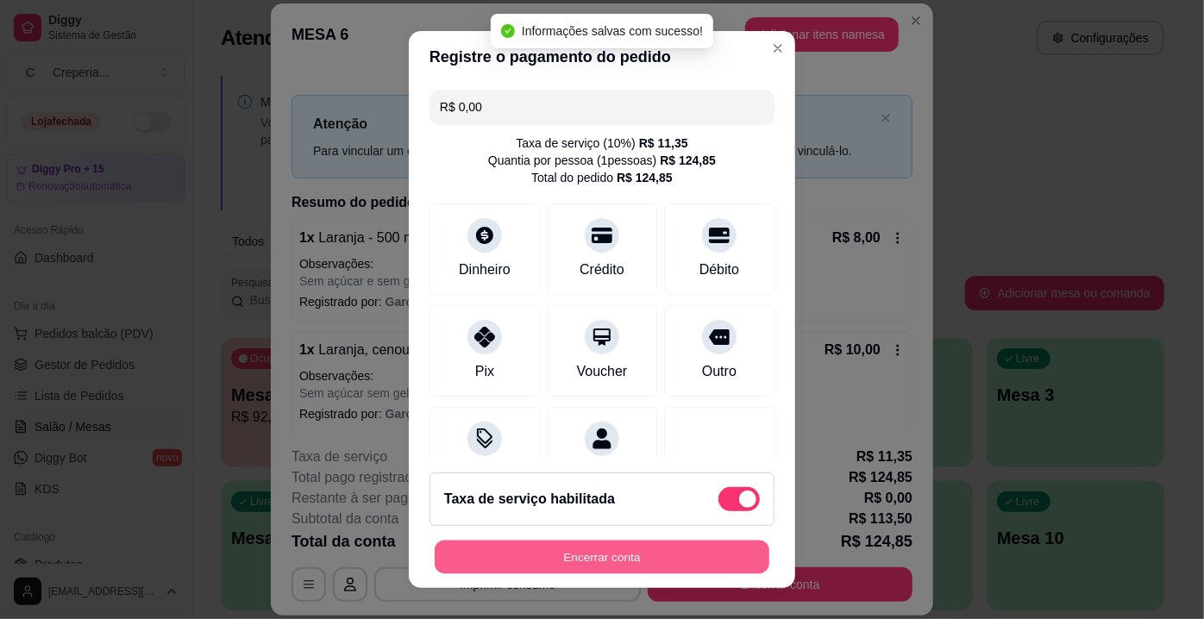
click at [586, 548] on button "Encerrar conta" at bounding box center [602, 558] width 335 height 34
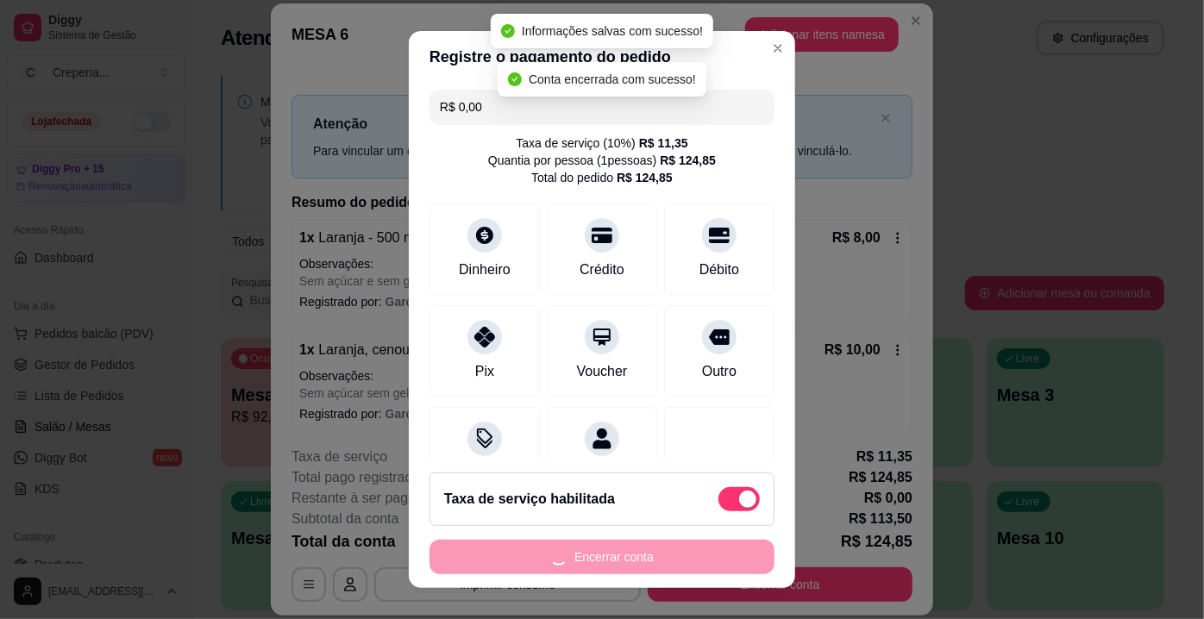
scroll to position [0, 0]
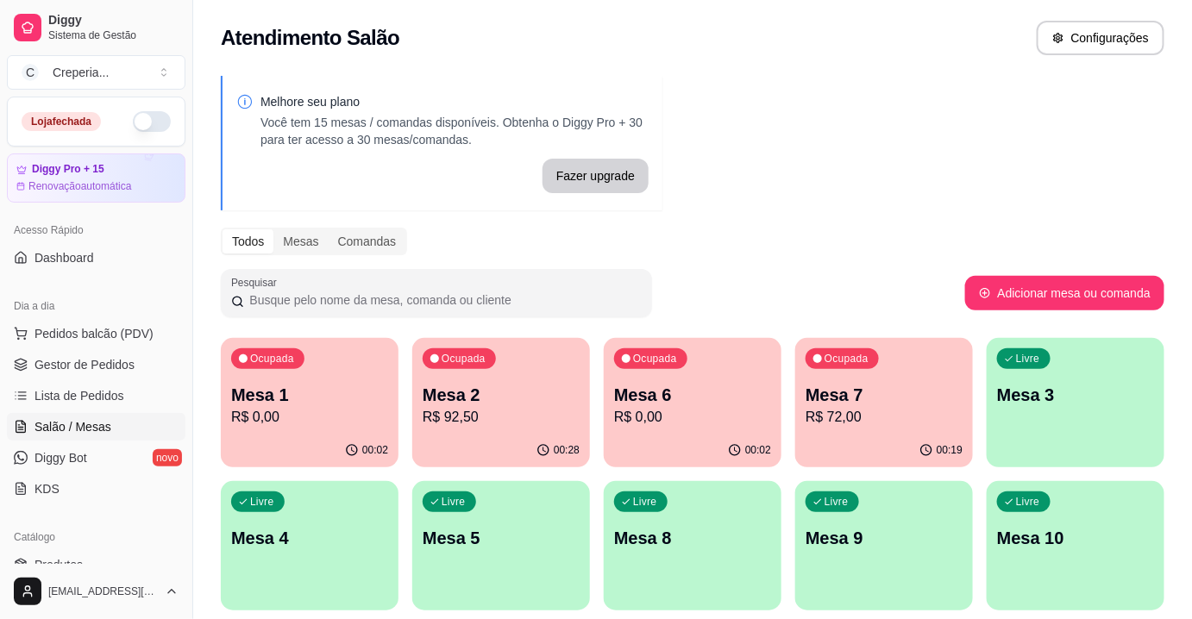
click at [428, 398] on p "Mesa 2" at bounding box center [501, 395] width 157 height 24
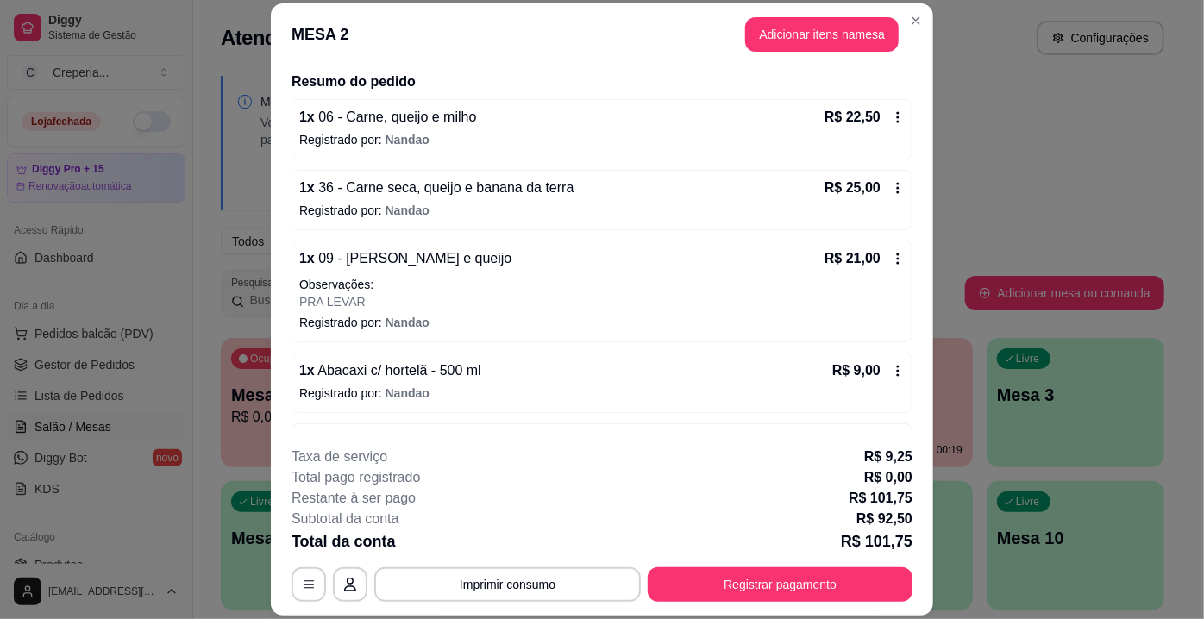
scroll to position [156, 0]
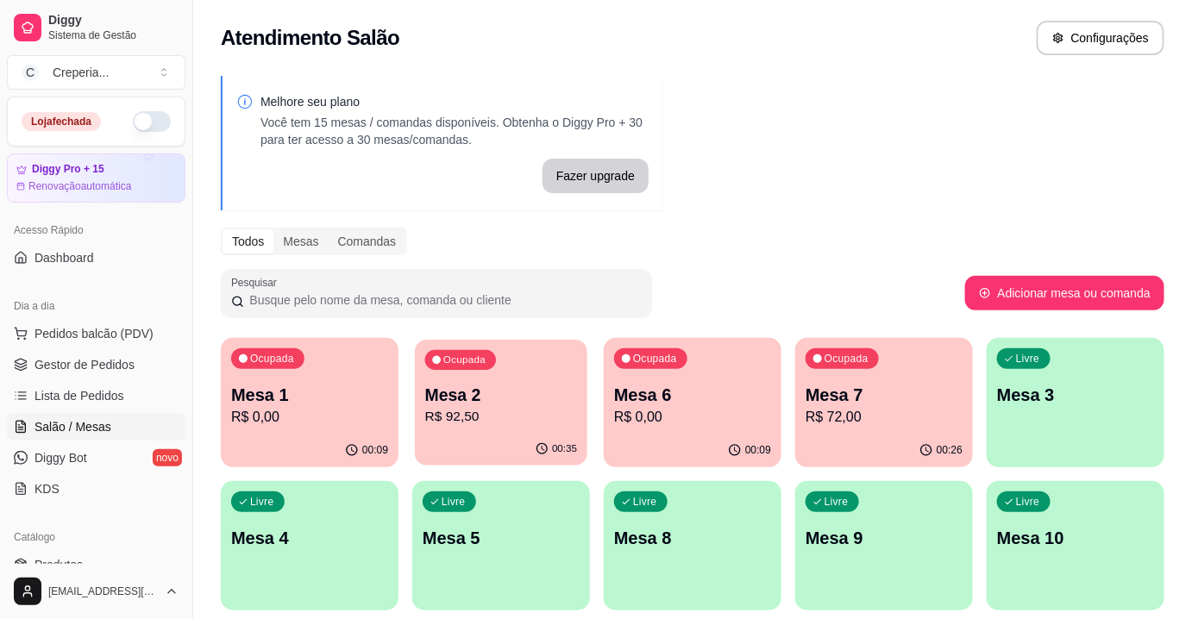
click at [471, 397] on p "Mesa 2" at bounding box center [501, 395] width 153 height 23
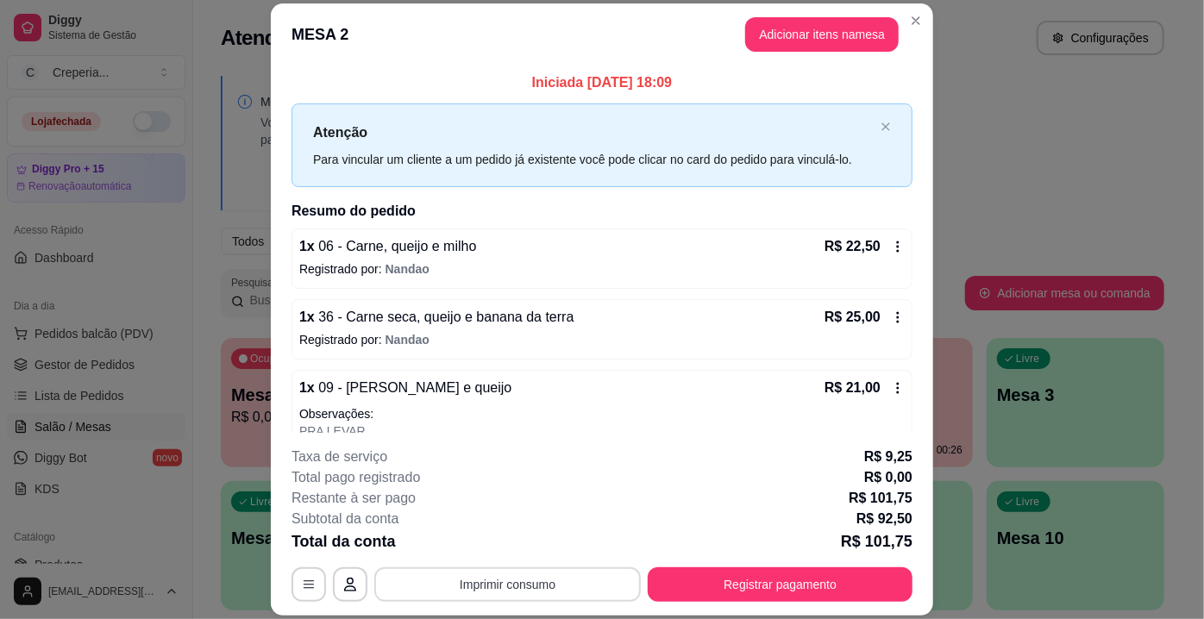
click at [448, 581] on button "Imprimir consumo" at bounding box center [507, 584] width 266 height 34
click at [611, 463] on div "Taxa de serviço R$ 9,25" at bounding box center [601, 457] width 621 height 21
click at [292, 580] on button "button" at bounding box center [309, 585] width 34 height 34
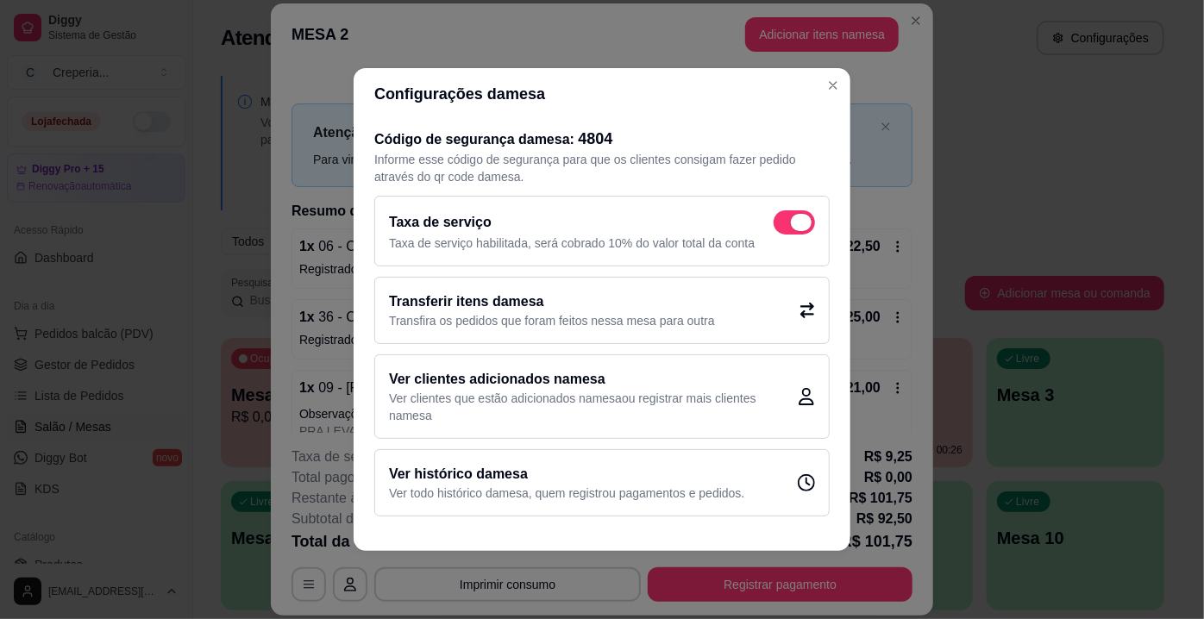
click at [794, 231] on span at bounding box center [794, 222] width 41 height 24
click at [784, 231] on input "checkbox" at bounding box center [778, 231] width 11 height 11
checkbox input "false"
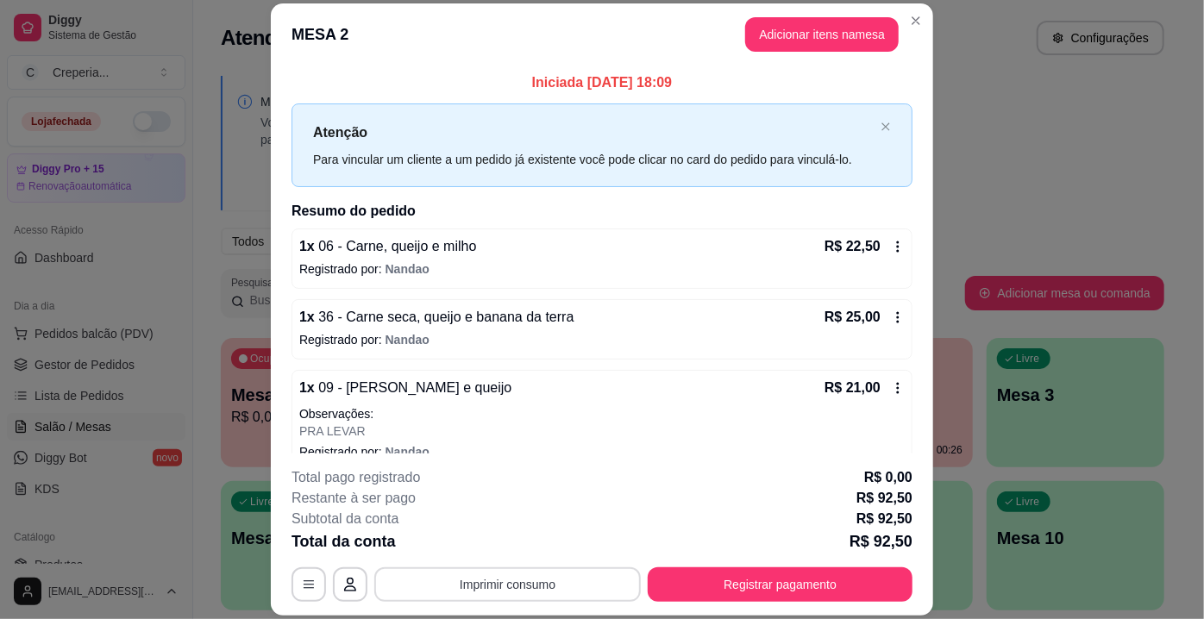
click at [555, 588] on button "Imprimir consumo" at bounding box center [507, 584] width 266 height 34
click at [507, 555] on button "IMPRESSORA" at bounding box center [507, 545] width 121 height 27
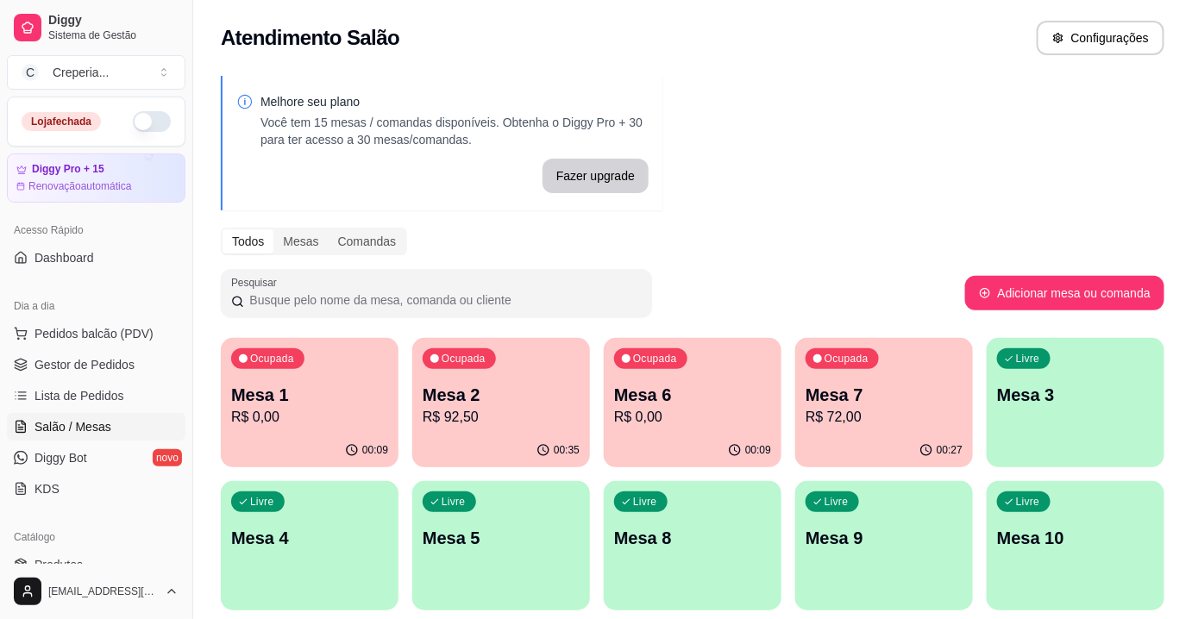
click at [845, 417] on p "R$ 72,00" at bounding box center [883, 417] width 157 height 21
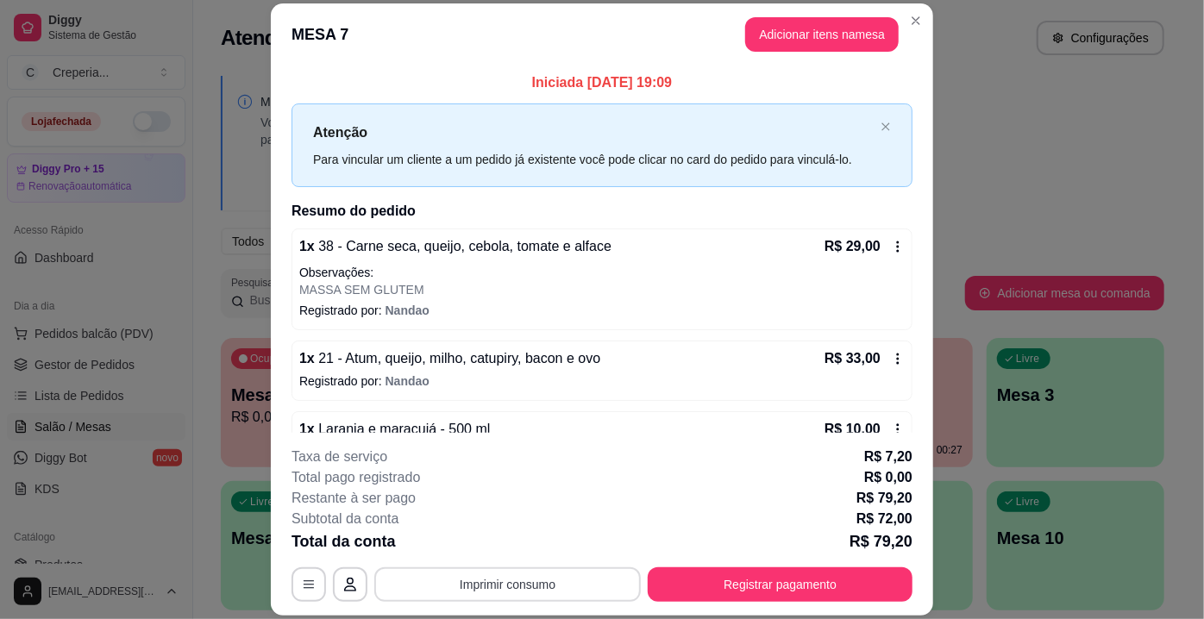
click at [492, 590] on button "Imprimir consumo" at bounding box center [507, 584] width 266 height 34
click at [489, 542] on button "IMPRESSORA" at bounding box center [507, 546] width 125 height 28
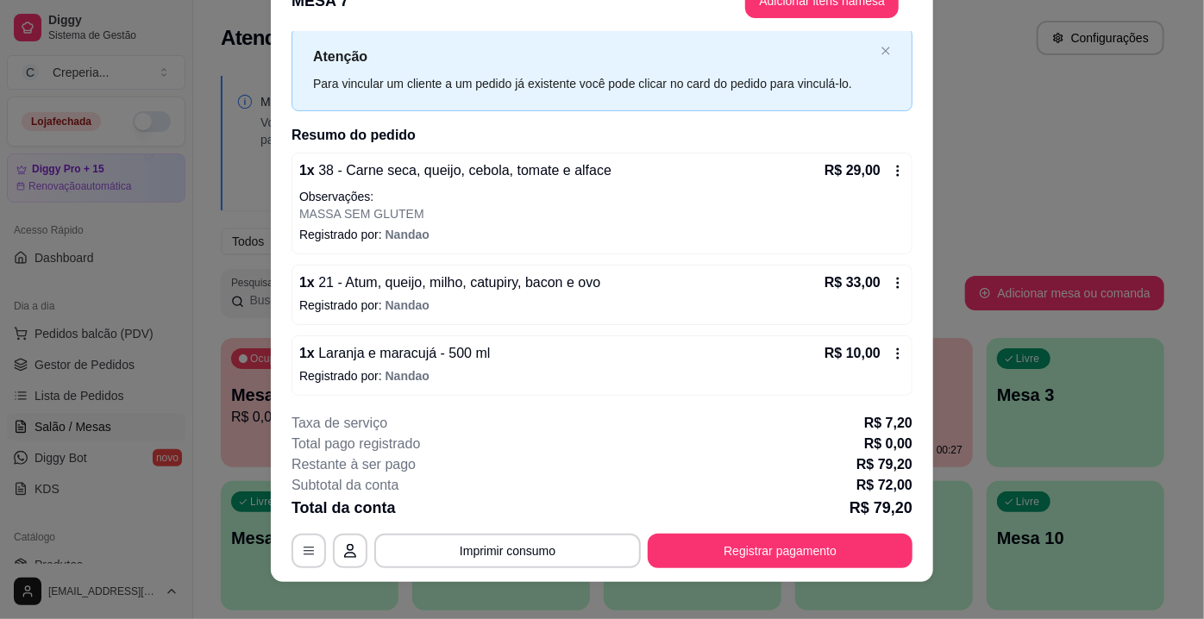
scroll to position [52, 0]
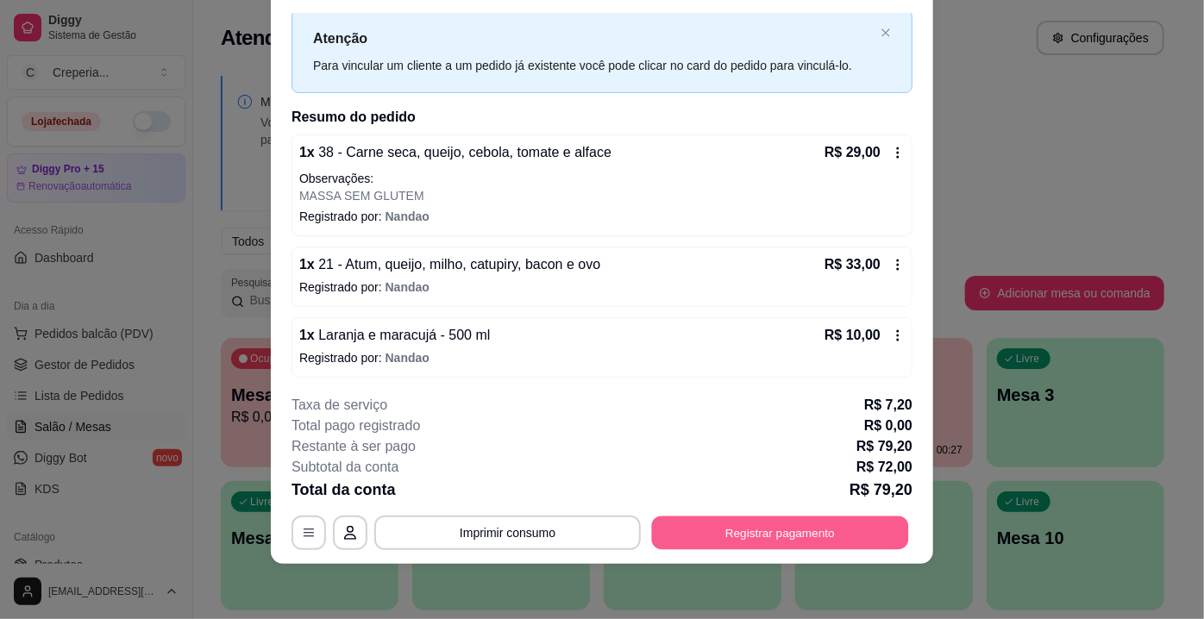
click at [767, 521] on button "Registrar pagamento" at bounding box center [780, 534] width 257 height 34
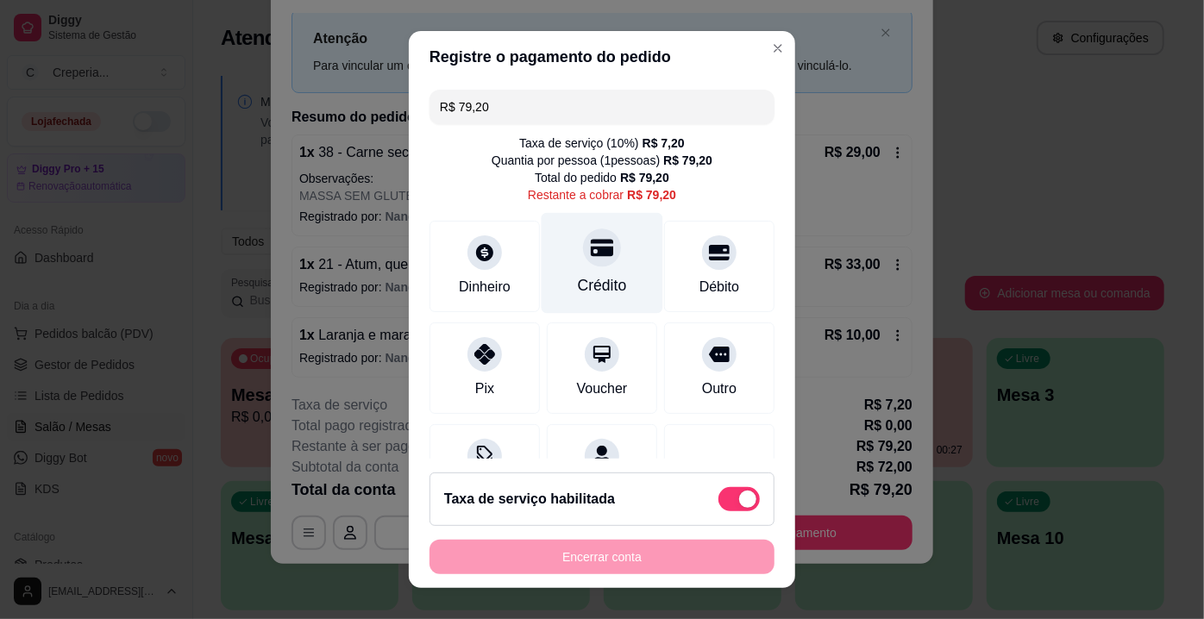
click at [578, 274] on div "Crédito" at bounding box center [602, 285] width 49 height 22
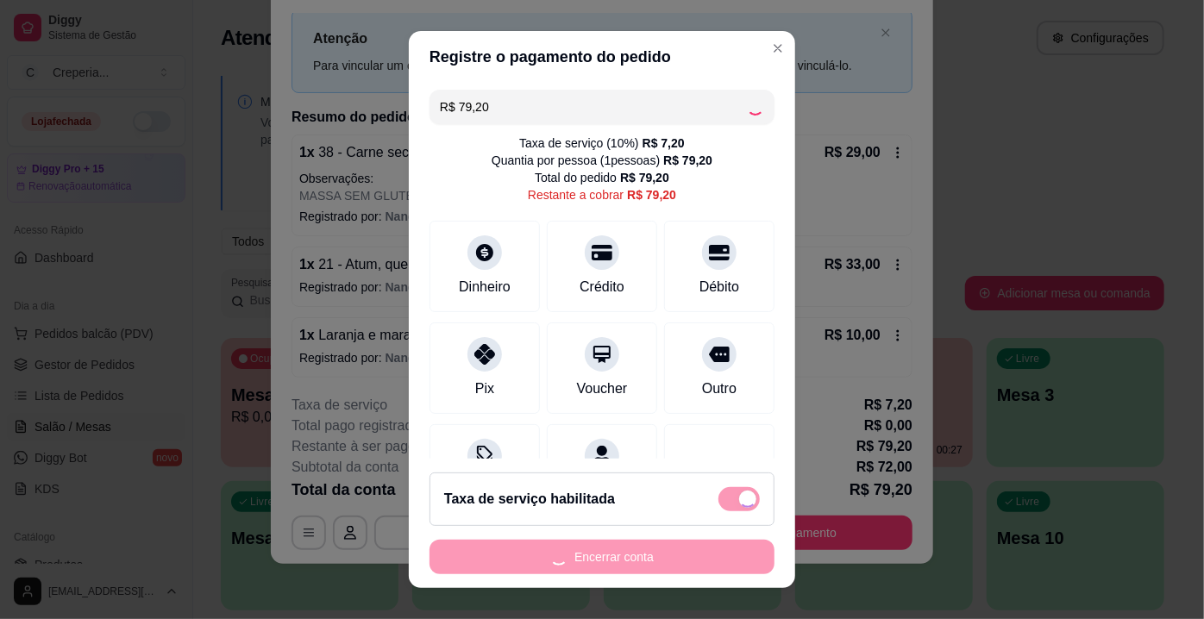
type input "R$ 0,00"
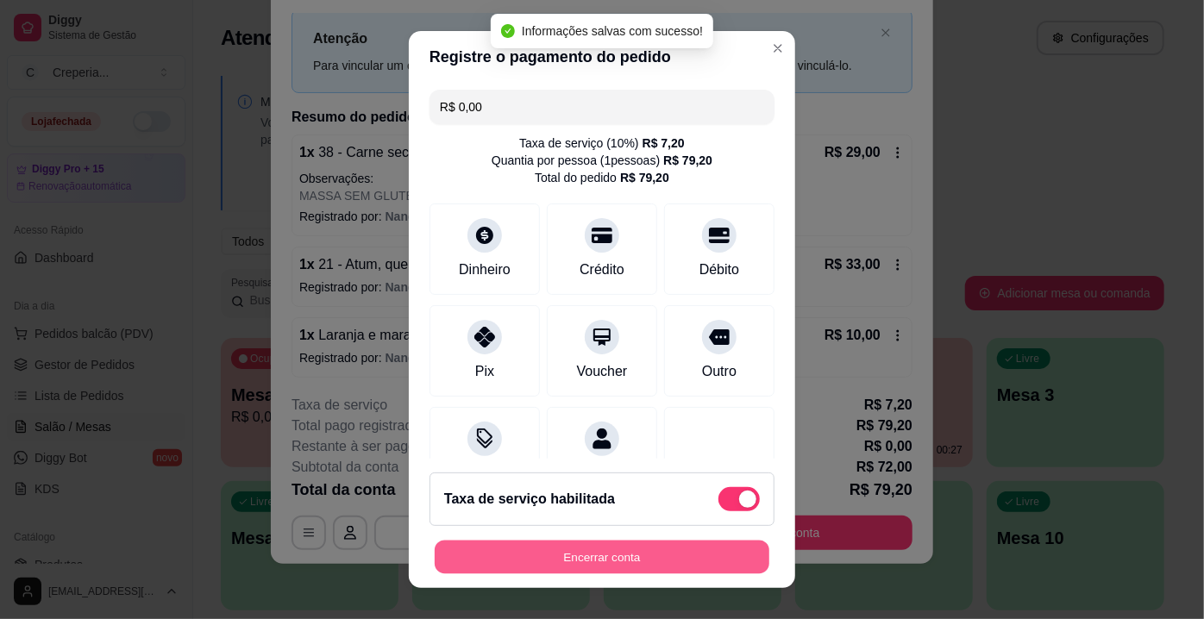
click at [476, 566] on button "Encerrar conta" at bounding box center [602, 558] width 335 height 34
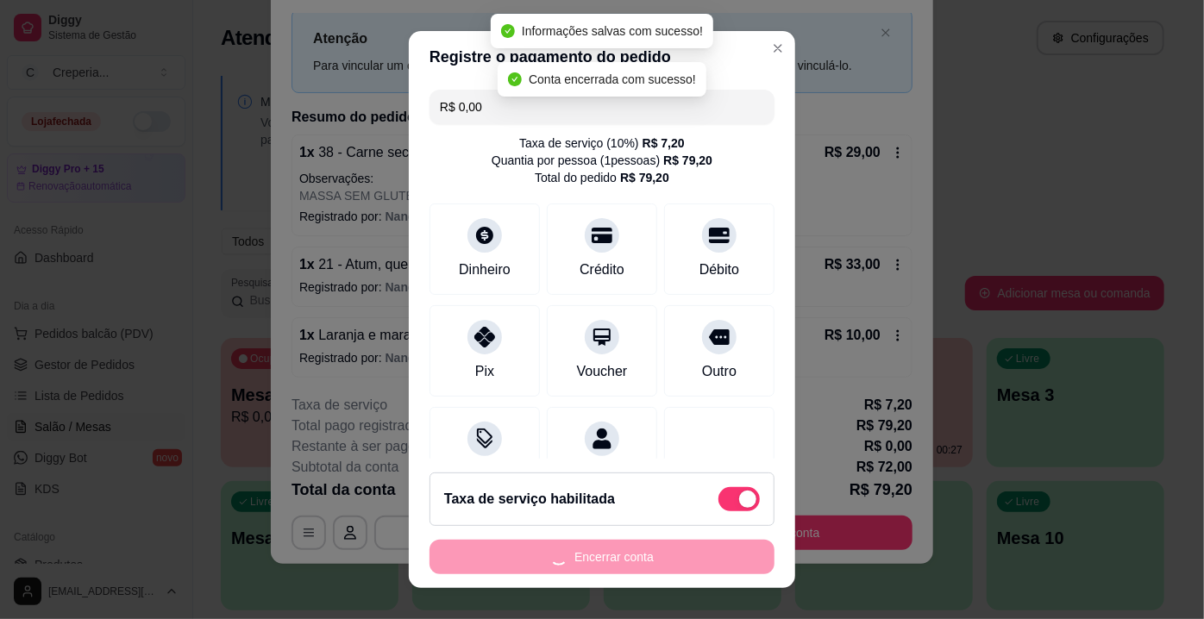
scroll to position [0, 0]
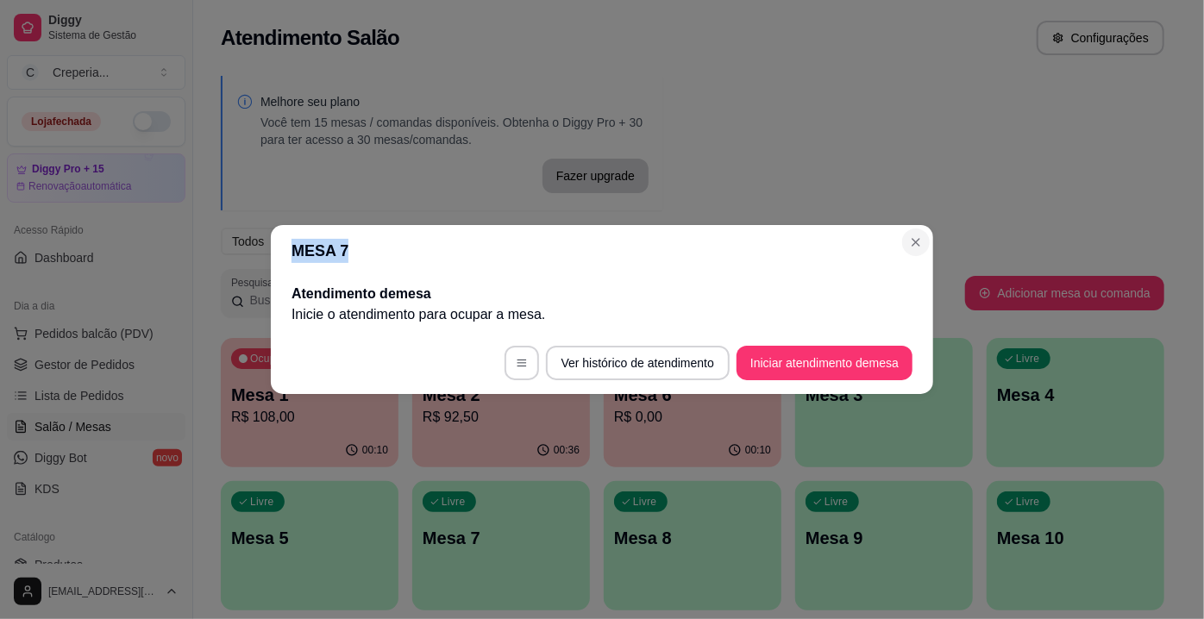
drag, startPoint x: 903, startPoint y: 250, endPoint x: 920, endPoint y: 240, distance: 20.1
click at [920, 240] on section "MESA 7 Atendimento de mesa Inicie o atendimento para ocupar a mesa . Ver histór…" at bounding box center [602, 309] width 662 height 169
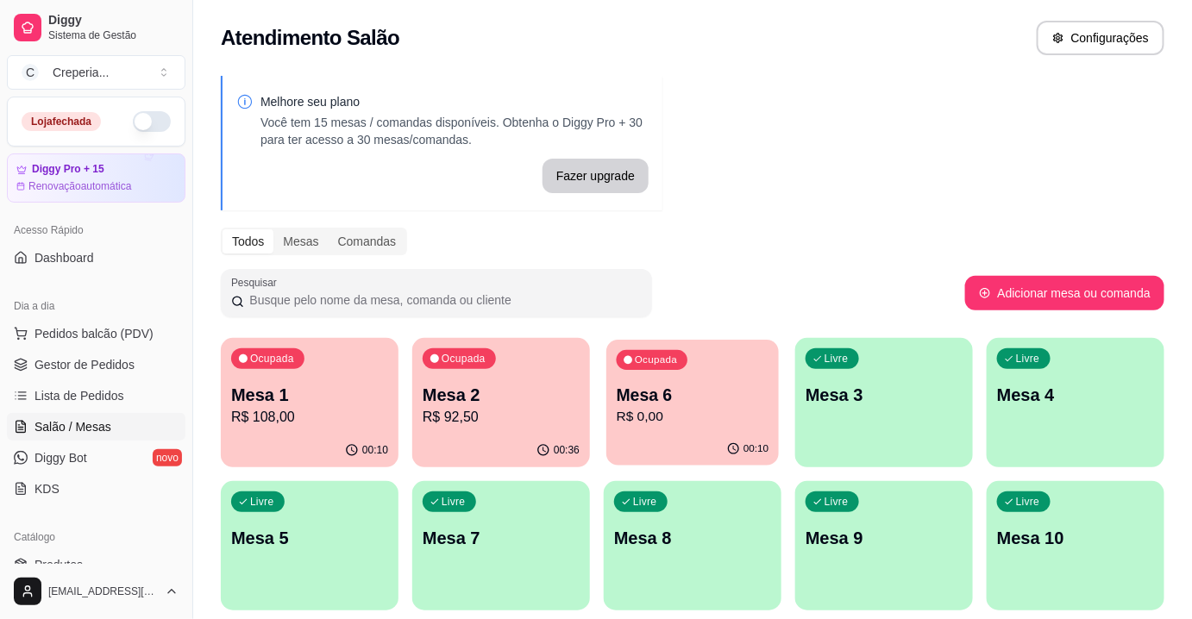
click at [735, 419] on p "R$ 0,00" at bounding box center [693, 417] width 153 height 20
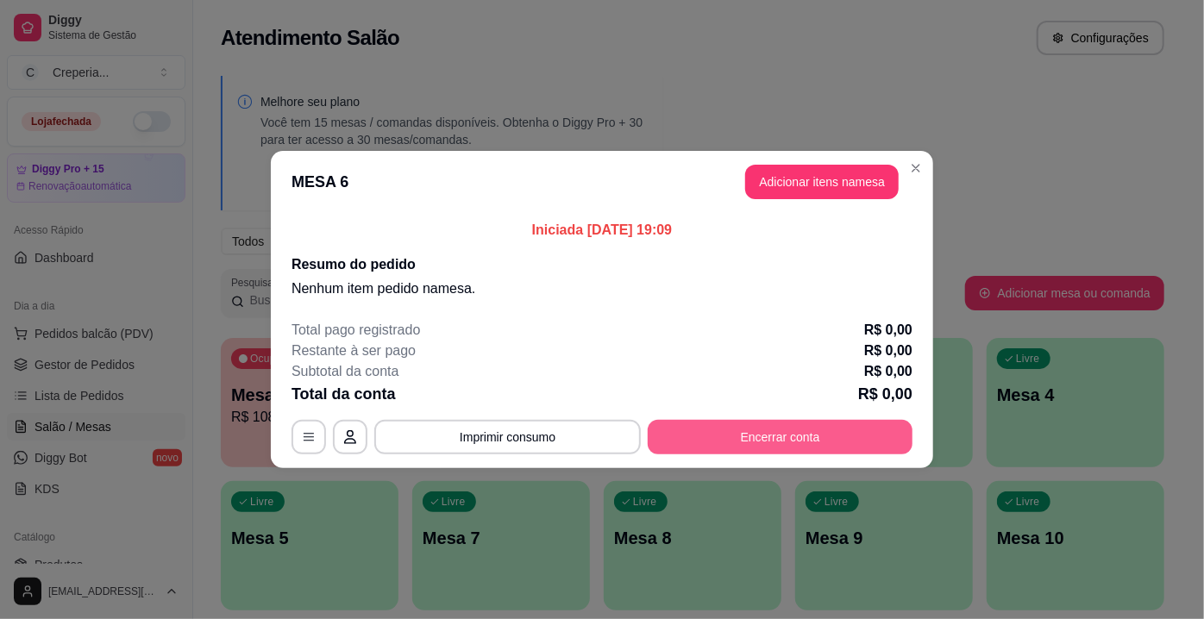
click at [720, 438] on button "Encerrar conta" at bounding box center [780, 437] width 265 height 34
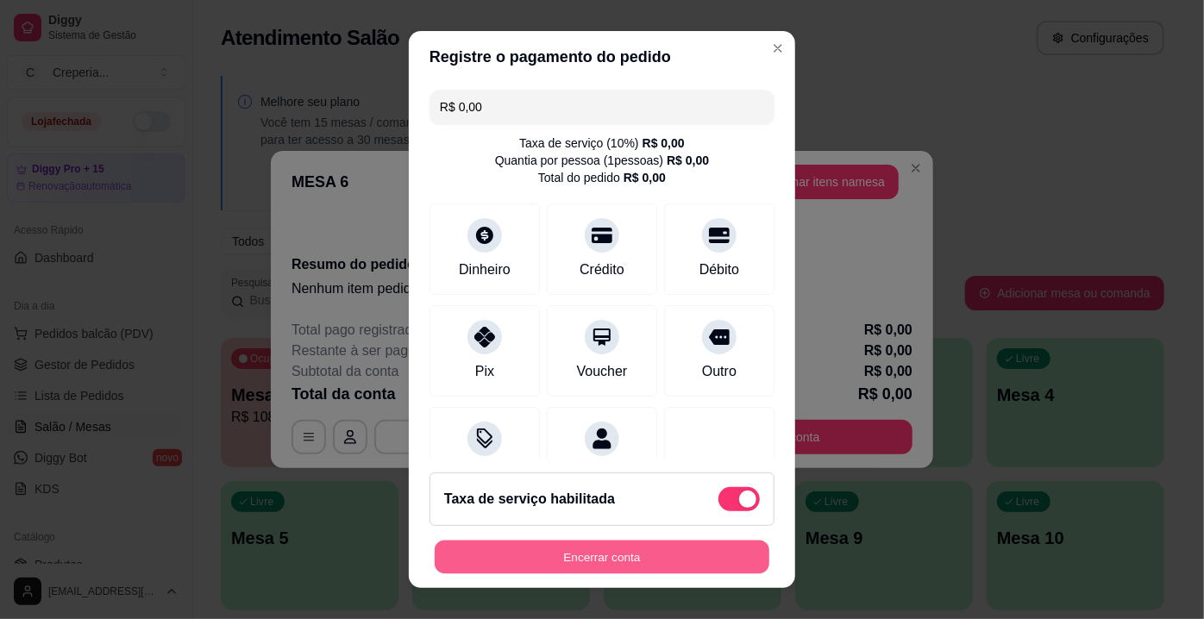
click at [647, 541] on button "Encerrar conta" at bounding box center [602, 558] width 335 height 34
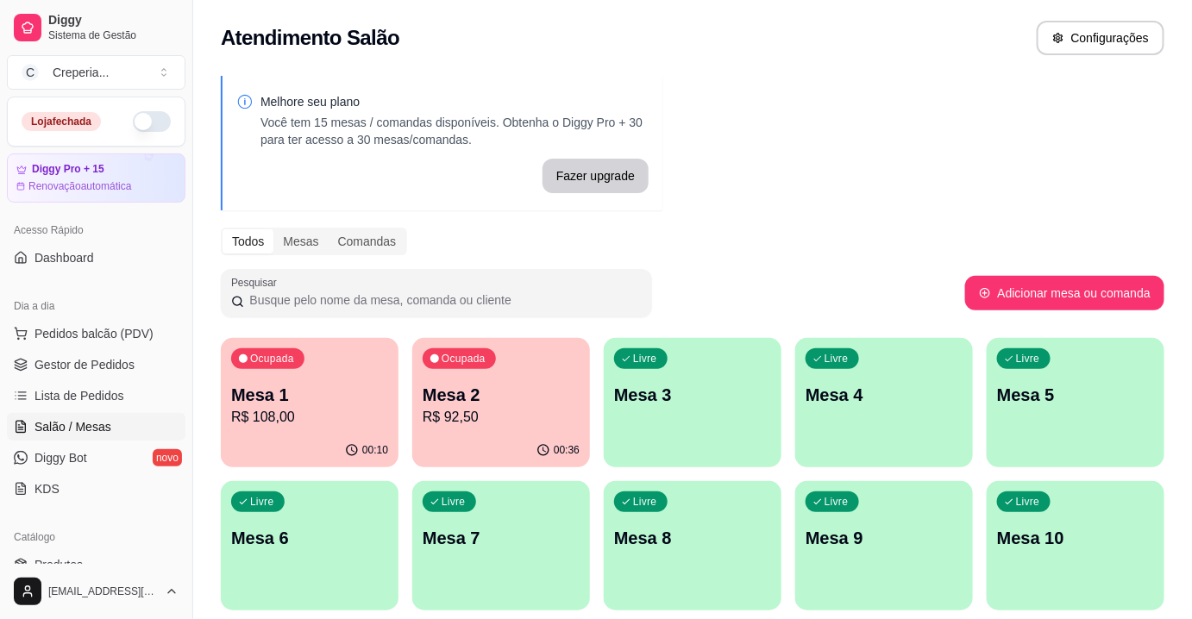
click at [485, 577] on div "Livre Mesa 7" at bounding box center [501, 535] width 178 height 109
click at [1030, 411] on div "Livre Mesa 5" at bounding box center [1075, 392] width 172 height 105
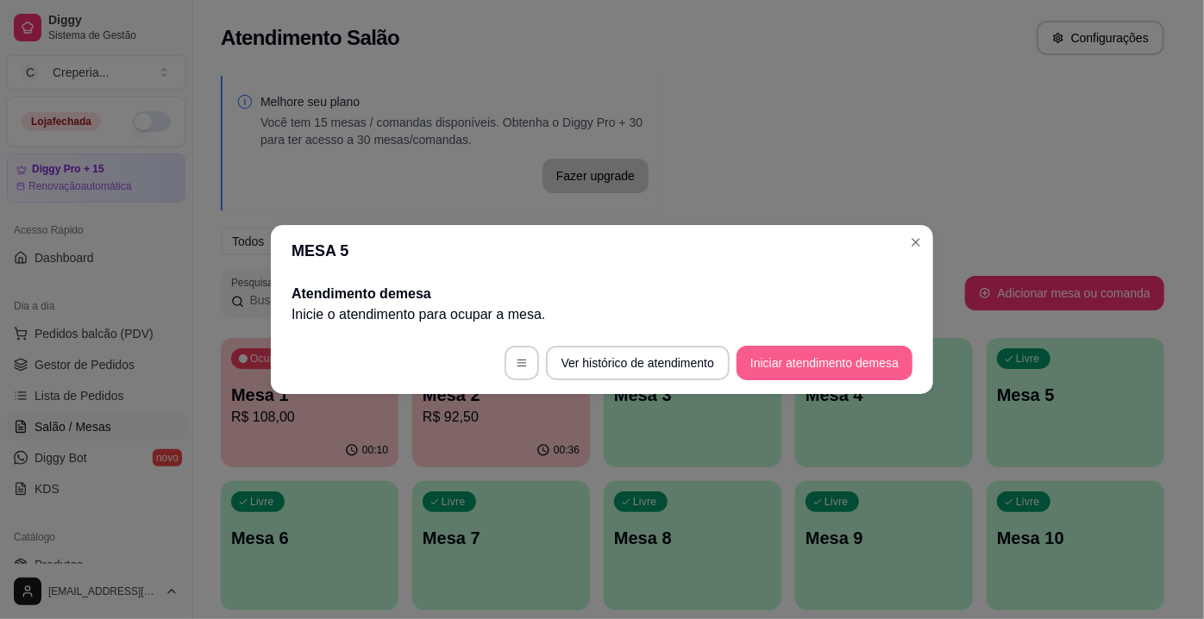
click at [830, 365] on button "Iniciar atendimento de mesa" at bounding box center [824, 363] width 176 height 34
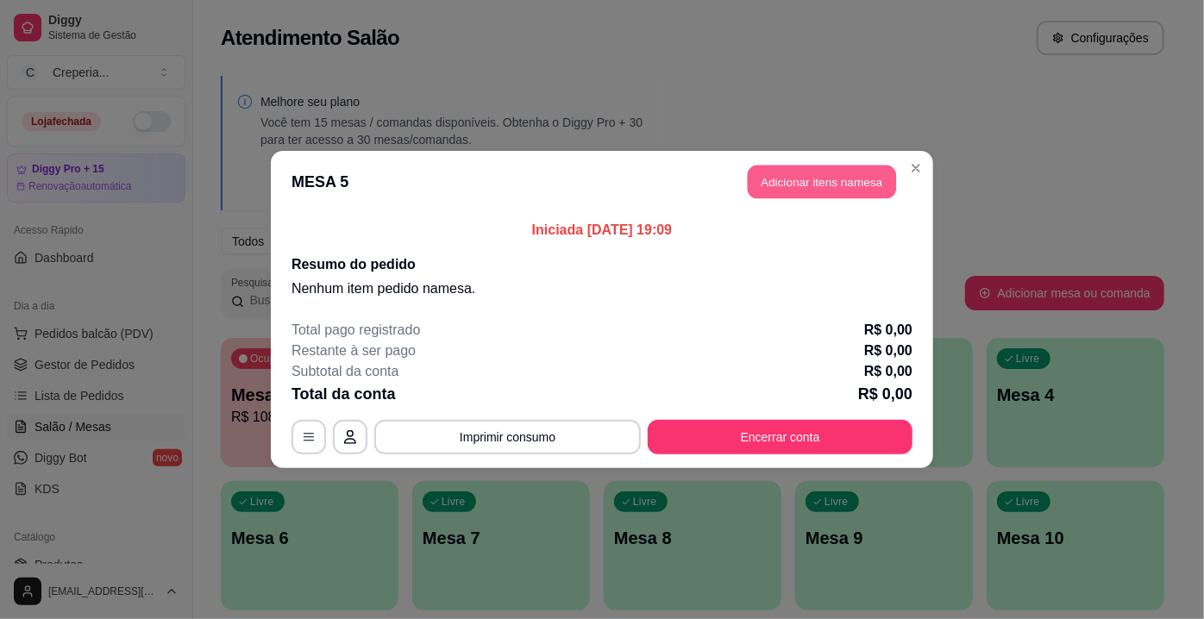
click at [812, 197] on button "Adicionar itens na mesa" at bounding box center [822, 183] width 148 height 34
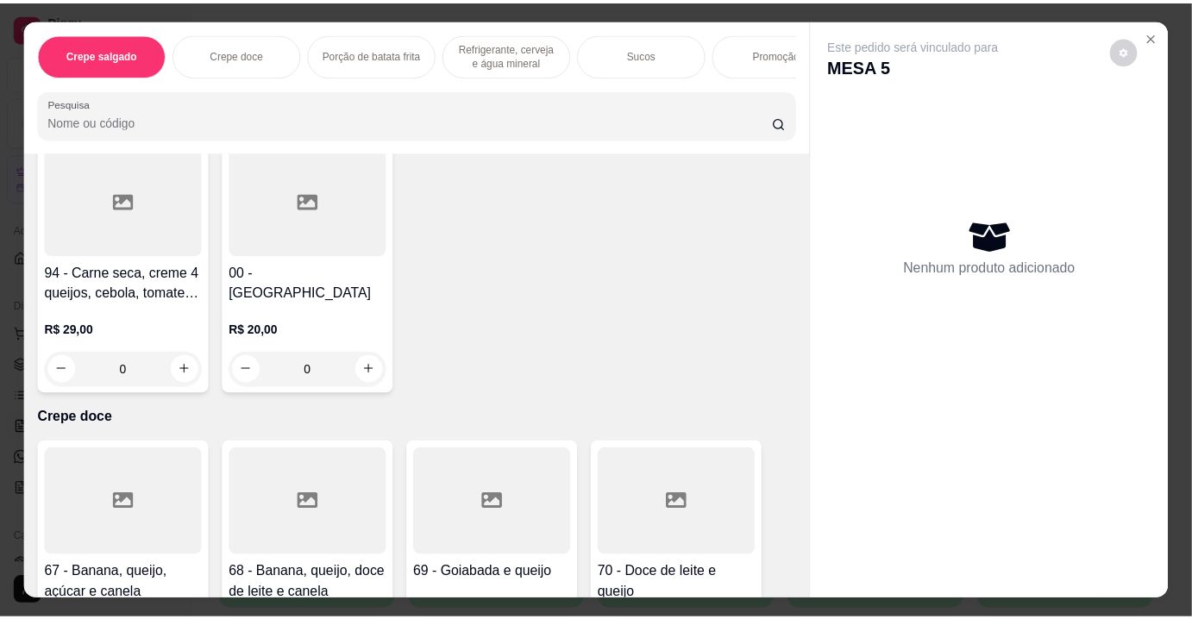
scroll to position [5017, 0]
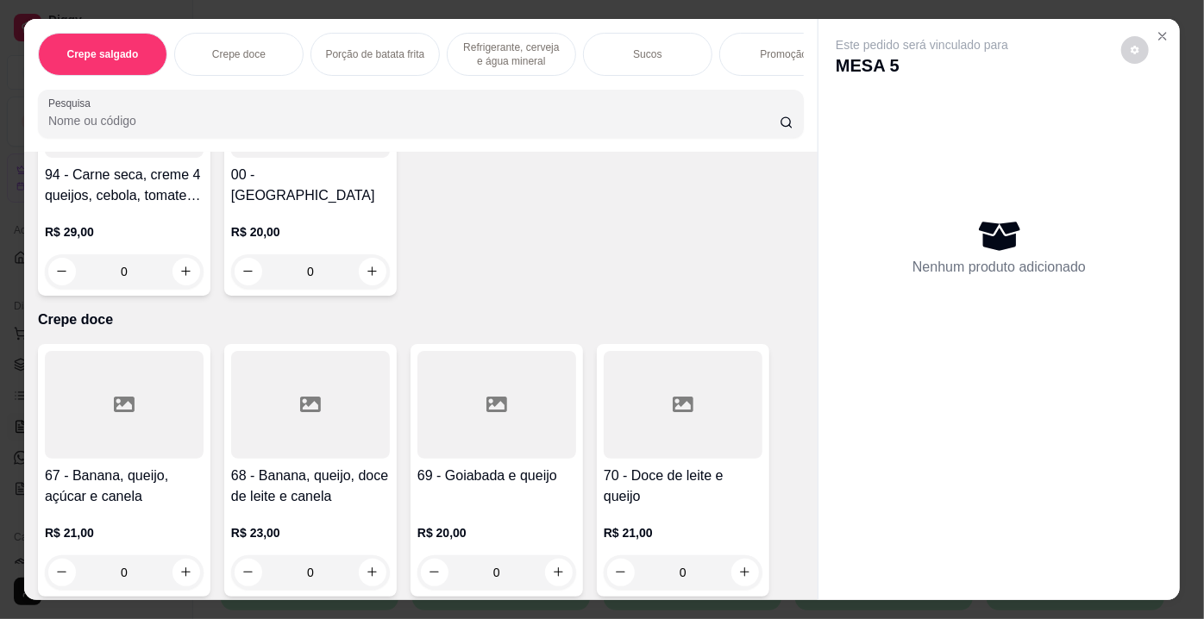
click at [182, 582] on div "0" at bounding box center [124, 572] width 159 height 34
click at [1156, 29] on icon "Close" at bounding box center [1163, 36] width 14 height 14
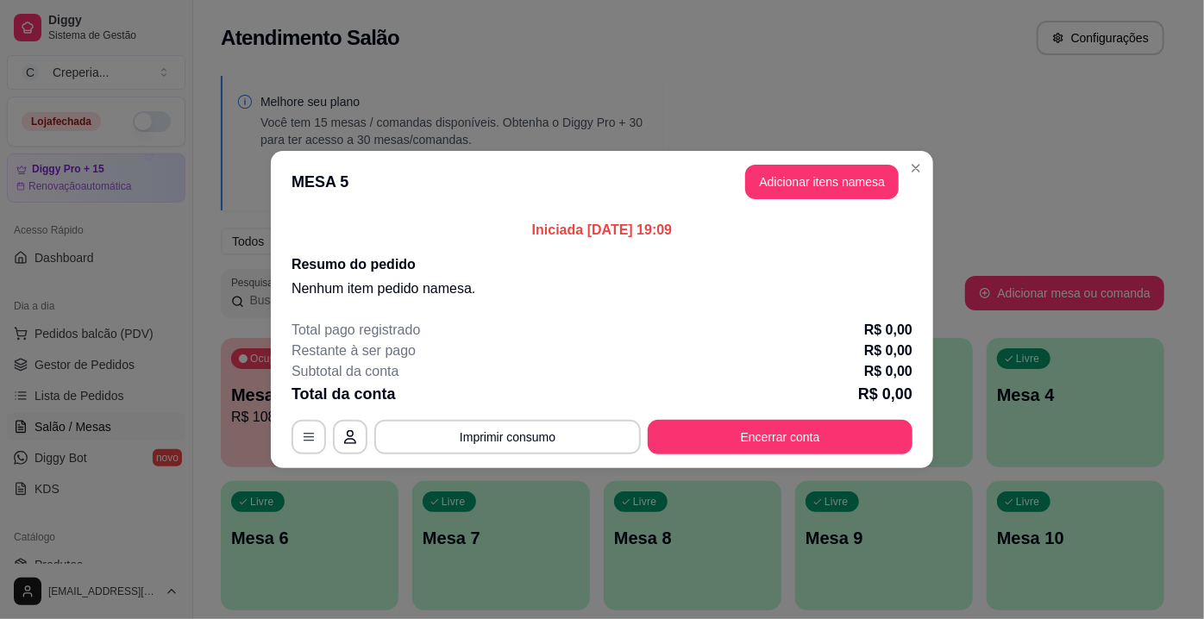
drag, startPoint x: 802, startPoint y: 226, endPoint x: 857, endPoint y: 217, distance: 55.9
click at [849, 220] on p "Iniciada [DATE] 19:09" at bounding box center [601, 230] width 621 height 21
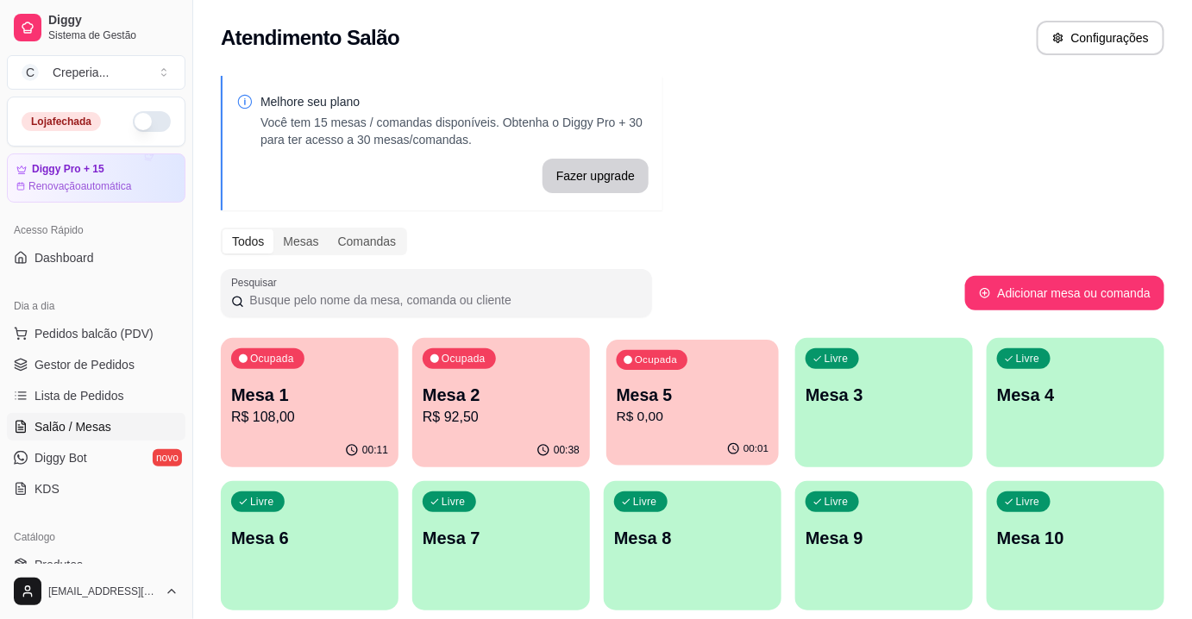
click at [711, 410] on p "R$ 0,00" at bounding box center [693, 417] width 153 height 20
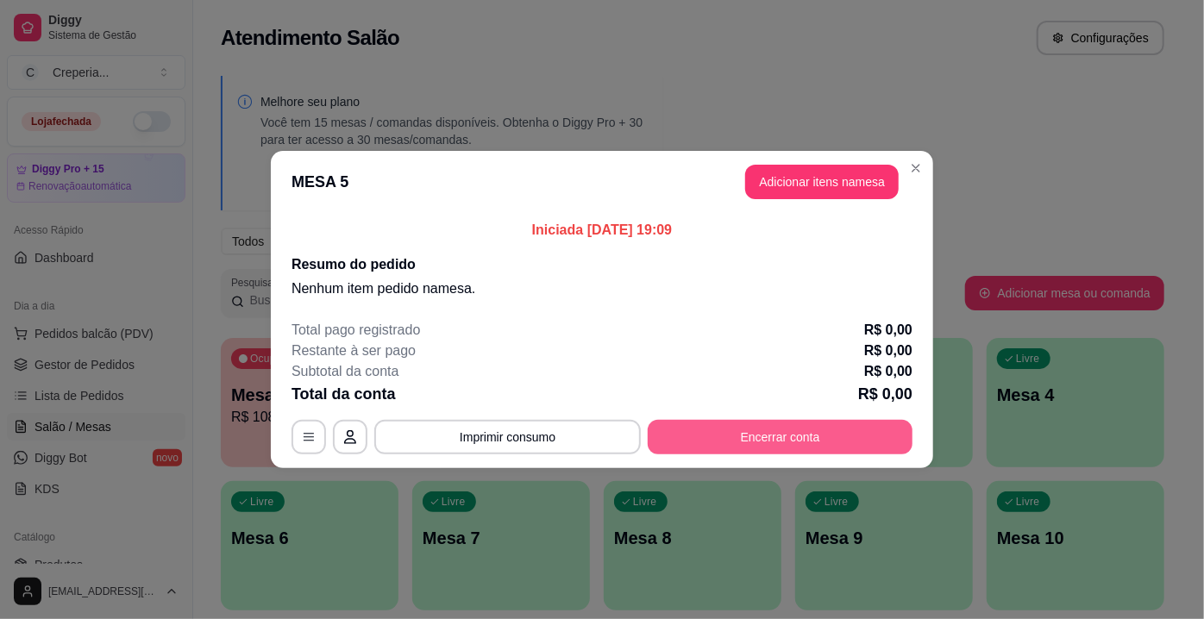
click at [757, 439] on button "Encerrar conta" at bounding box center [780, 437] width 265 height 34
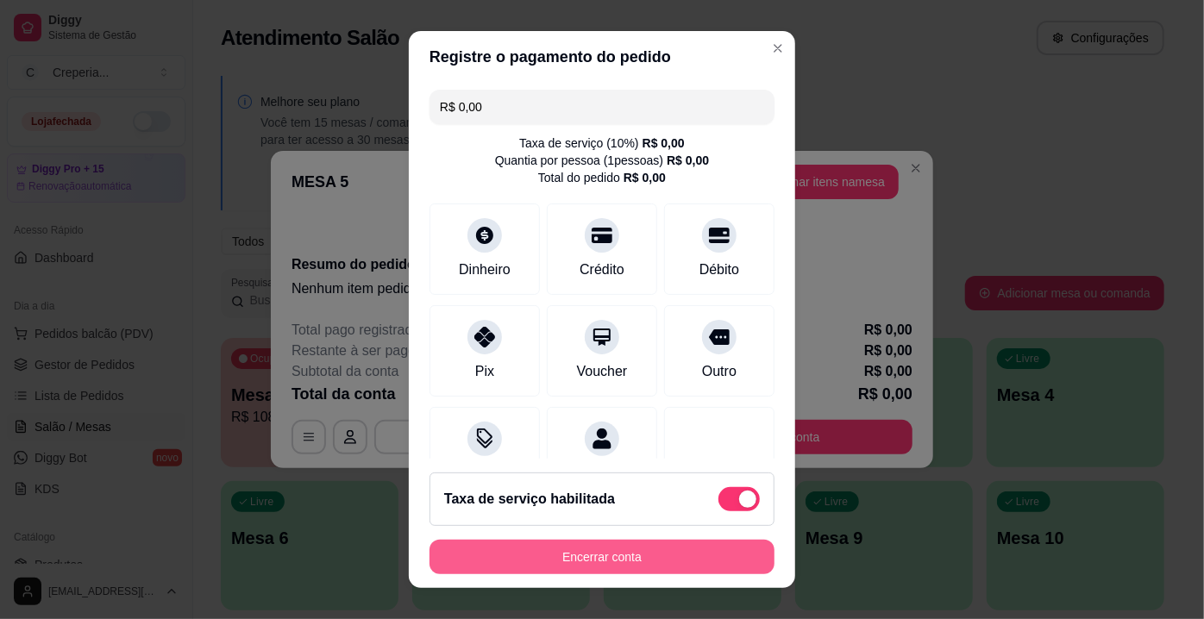
click at [565, 542] on button "Encerrar conta" at bounding box center [601, 557] width 345 height 34
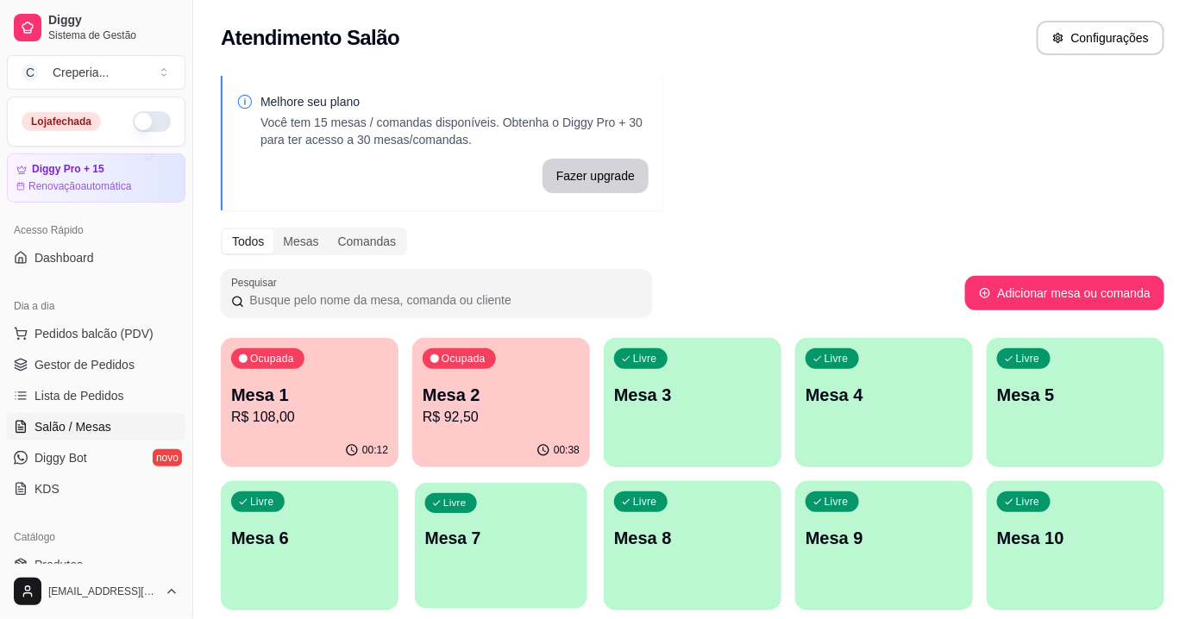
click at [430, 532] on p "Mesa 7" at bounding box center [501, 538] width 153 height 23
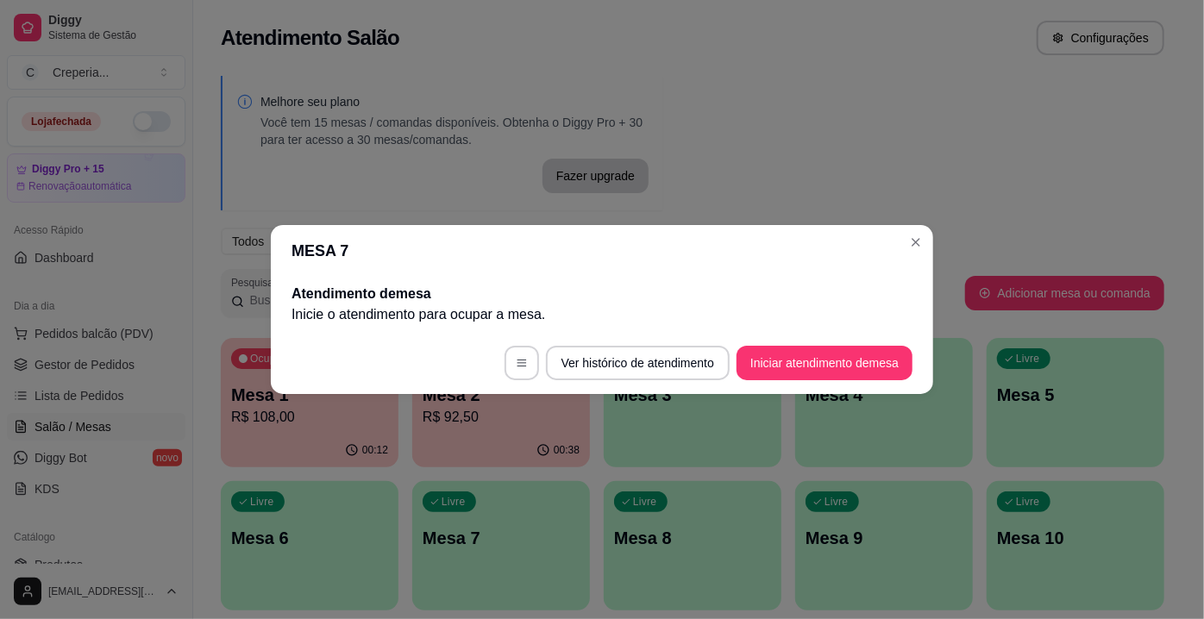
drag, startPoint x: 731, startPoint y: 53, endPoint x: 744, endPoint y: 72, distance: 23.0
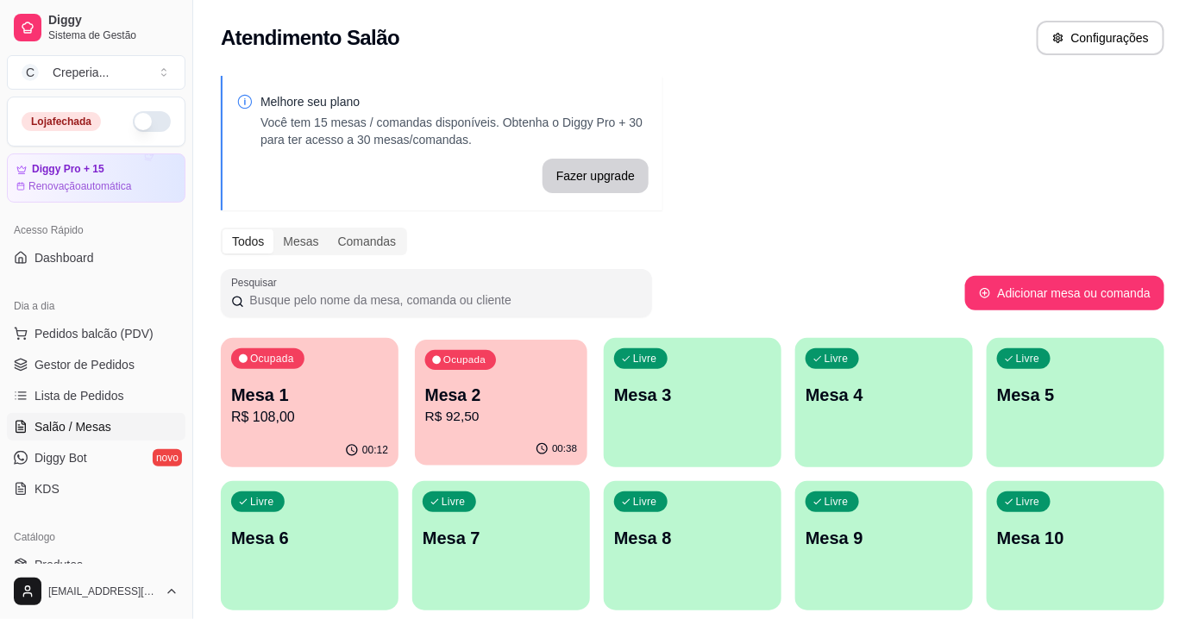
click at [538, 384] on p "Mesa 2" at bounding box center [501, 395] width 153 height 23
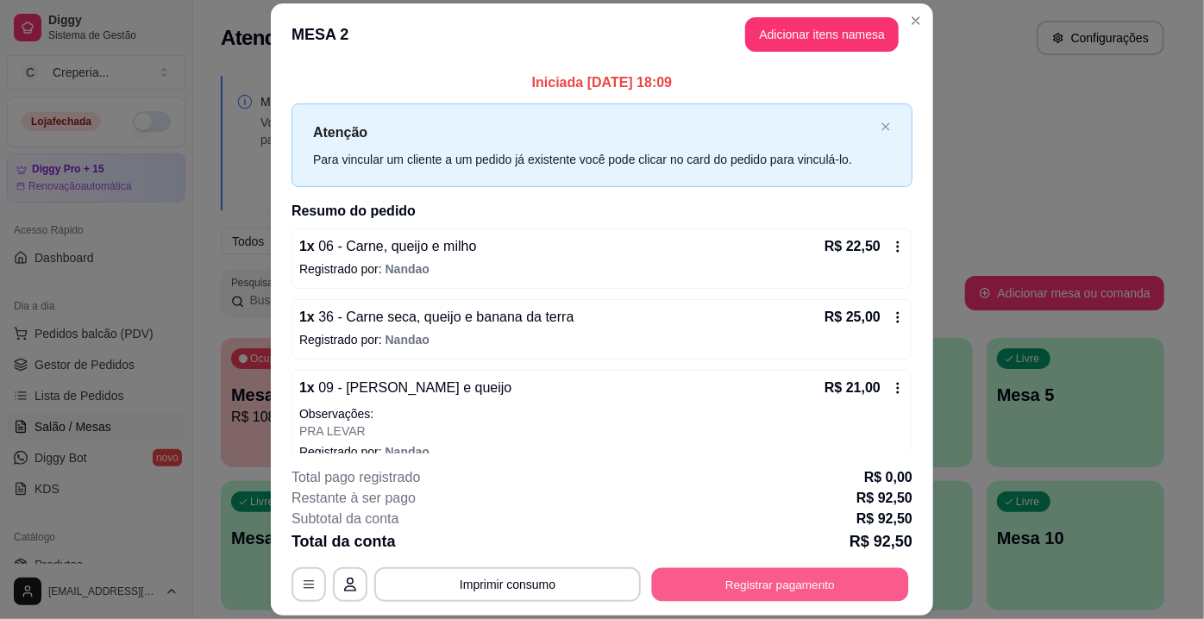
click at [724, 586] on button "Registrar pagamento" at bounding box center [780, 585] width 257 height 34
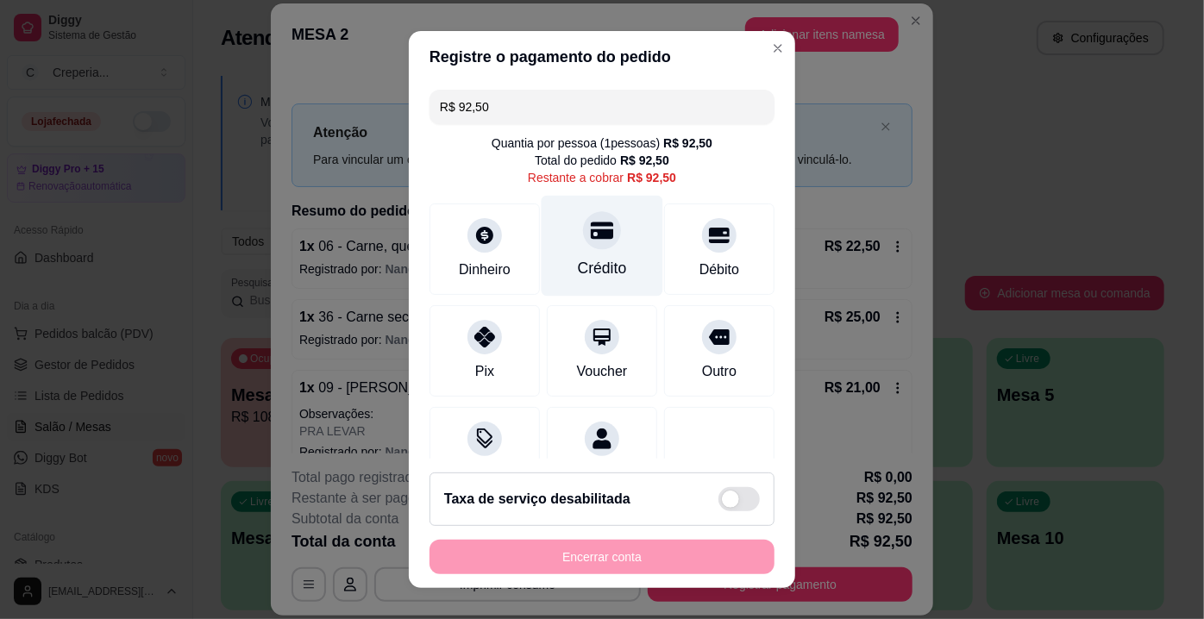
click at [583, 214] on div "Crédito" at bounding box center [603, 246] width 122 height 101
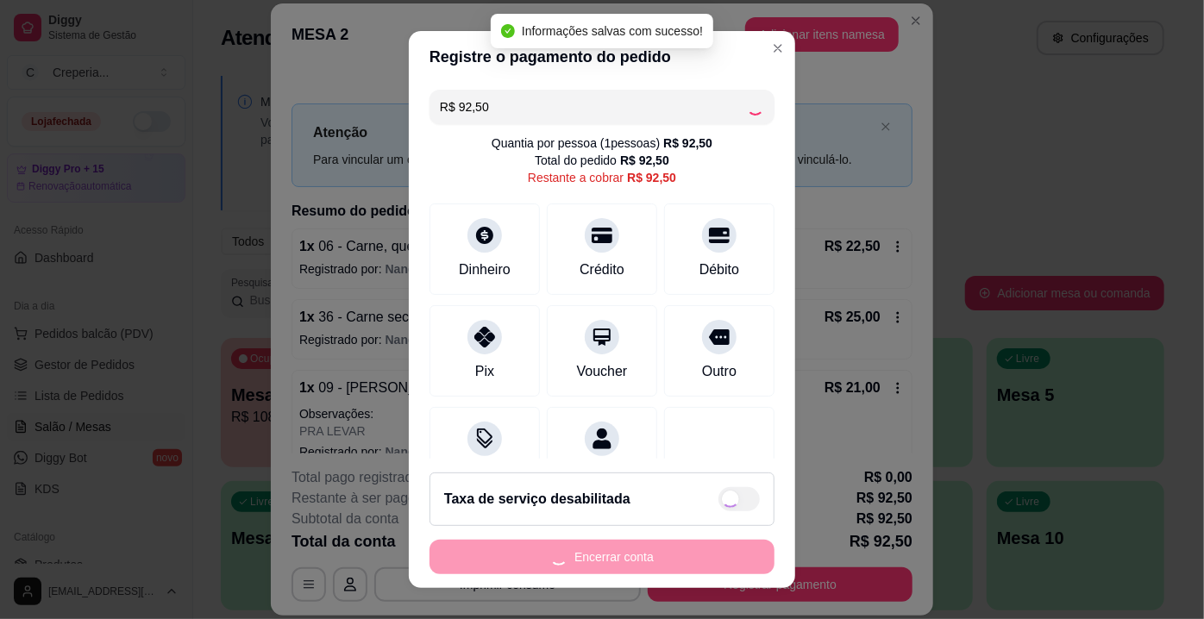
type input "R$ 0,00"
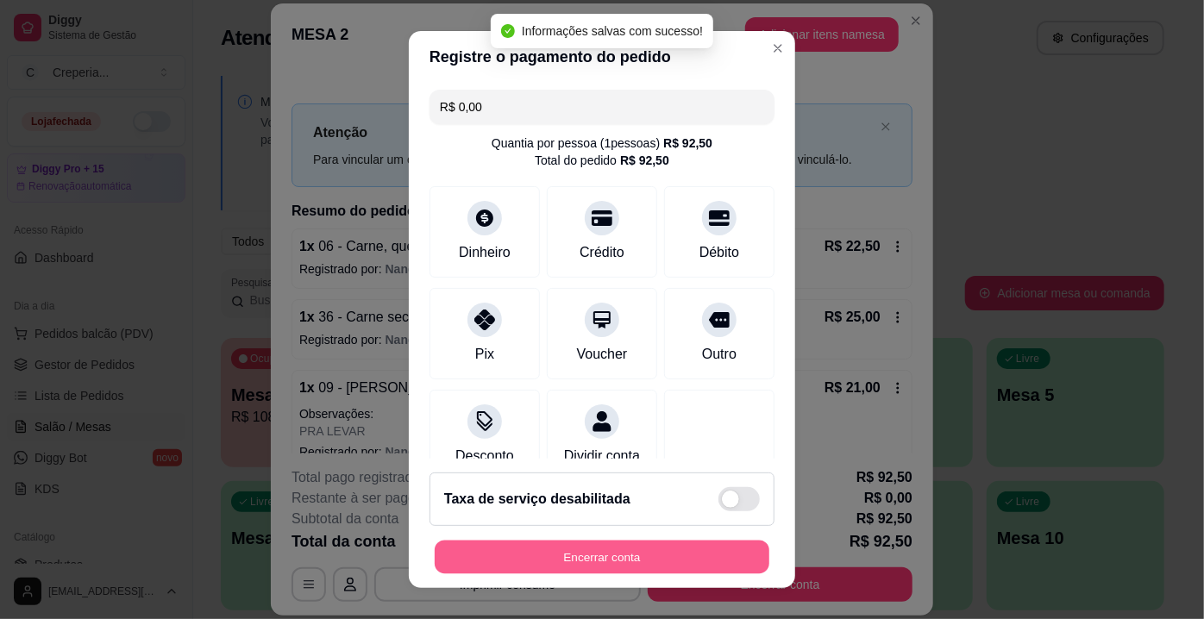
click at [597, 549] on button "Encerrar conta" at bounding box center [602, 558] width 335 height 34
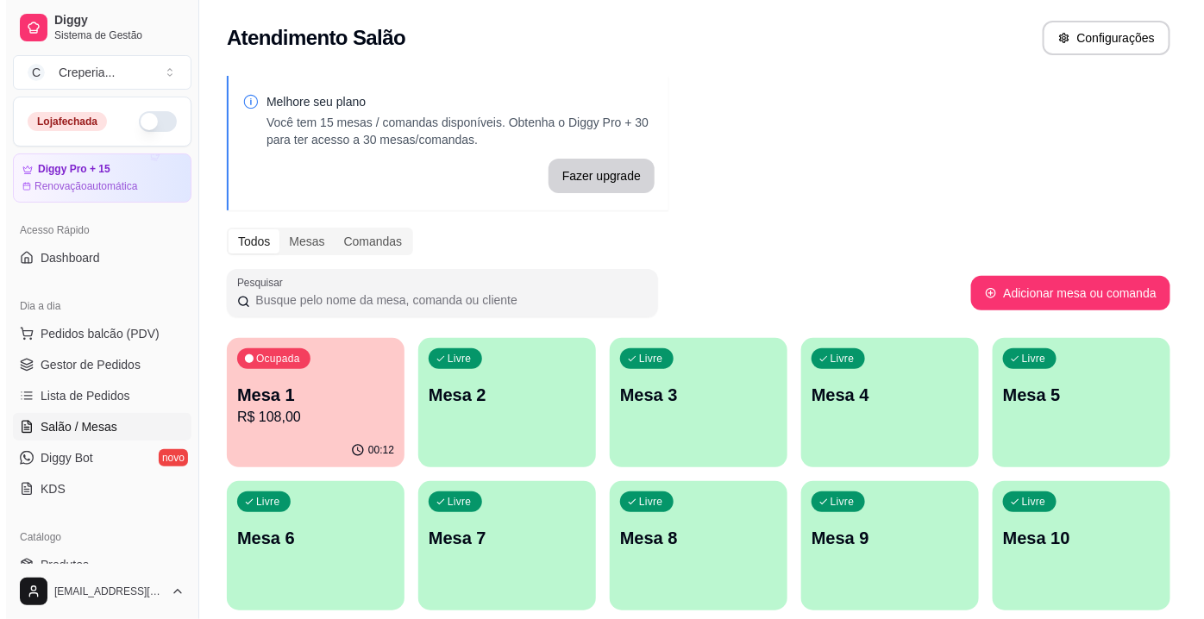
scroll to position [156, 0]
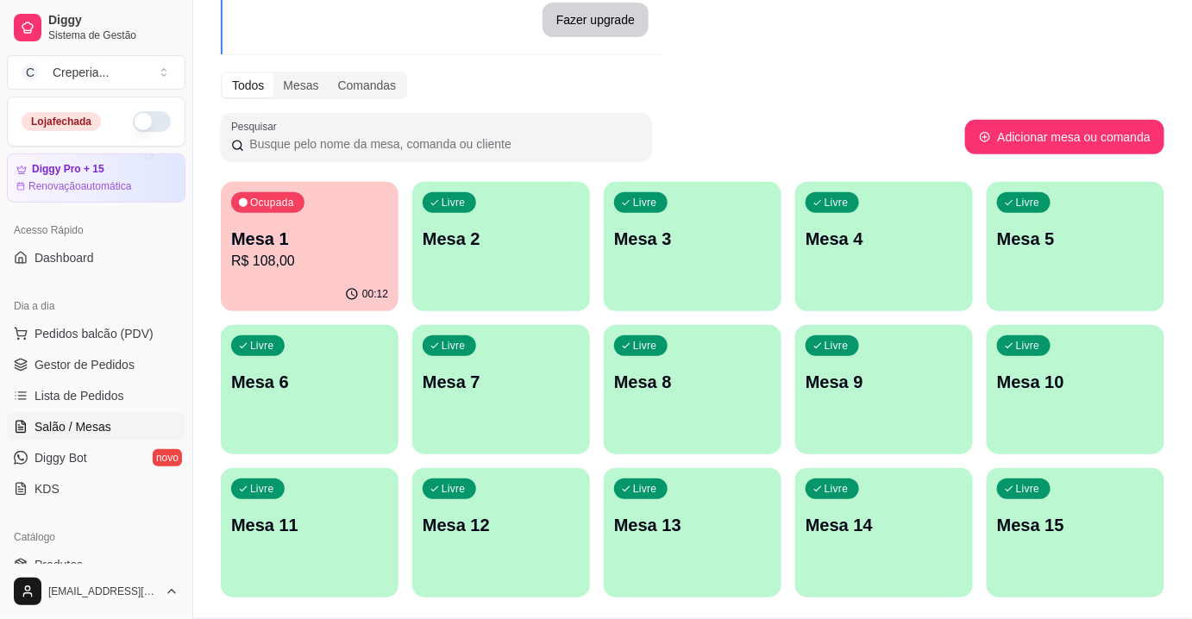
click at [516, 403] on div "Livre Mesa 7" at bounding box center [501, 379] width 178 height 109
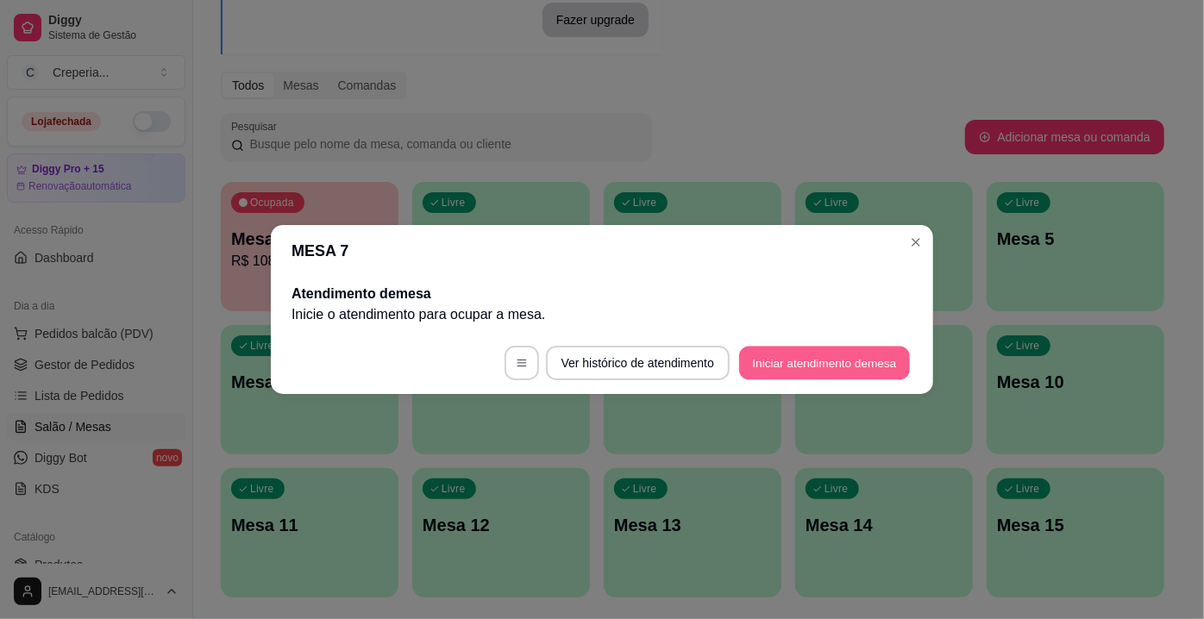
click at [846, 376] on button "Iniciar atendimento de mesa" at bounding box center [824, 364] width 171 height 34
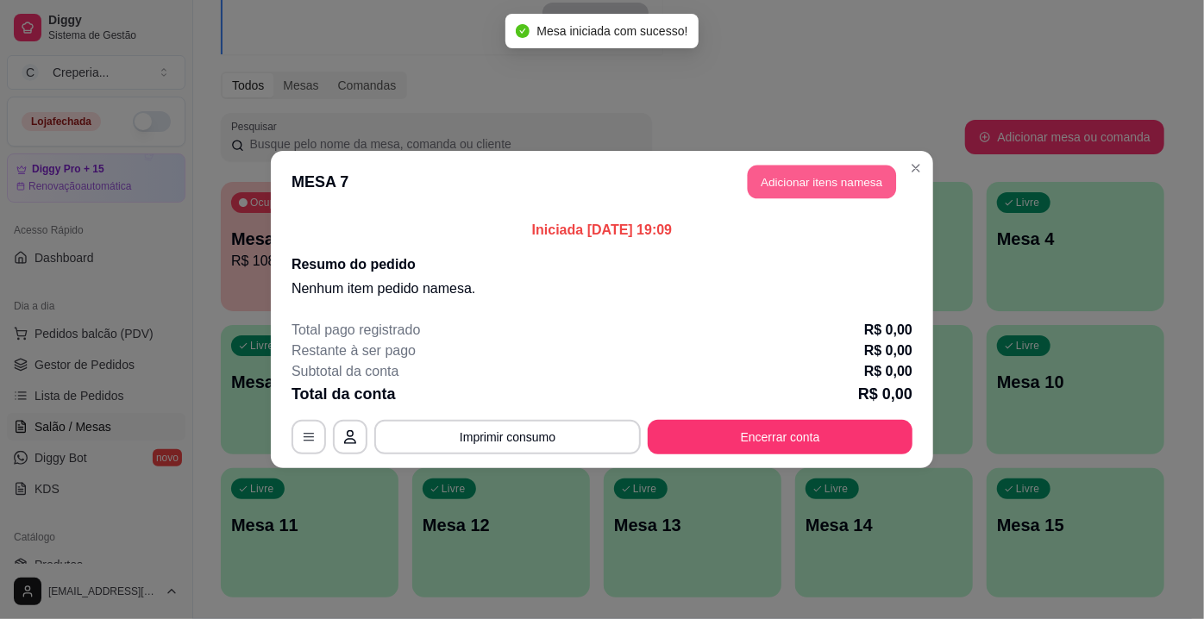
click at [834, 181] on button "Adicionar itens na mesa" at bounding box center [822, 183] width 148 height 34
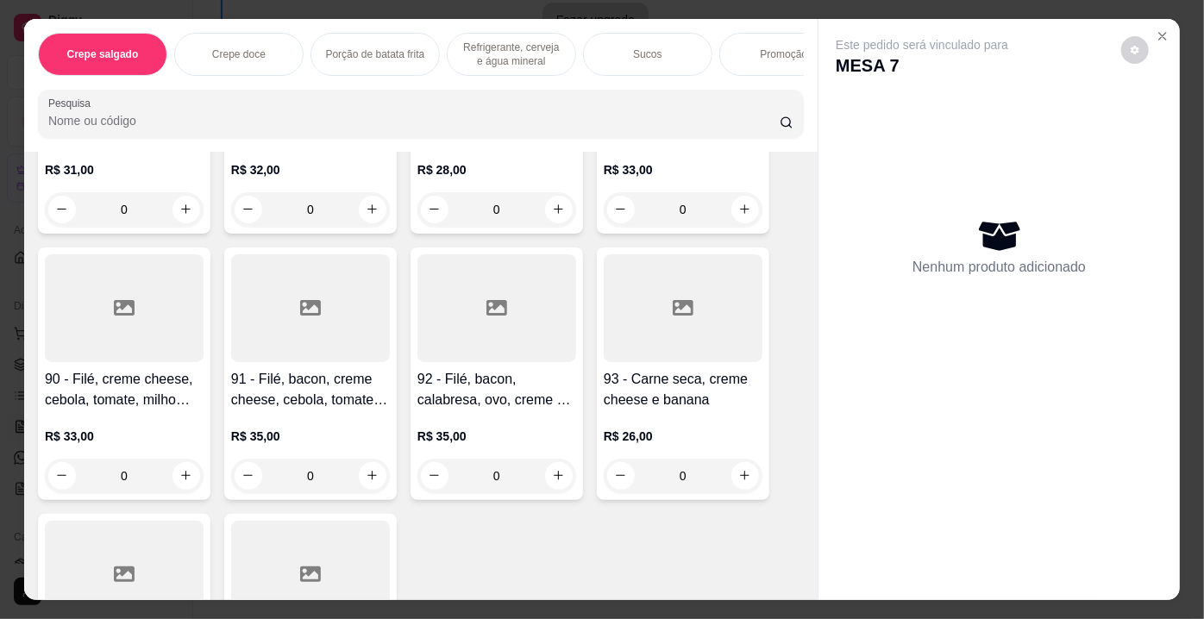
scroll to position [5017, 0]
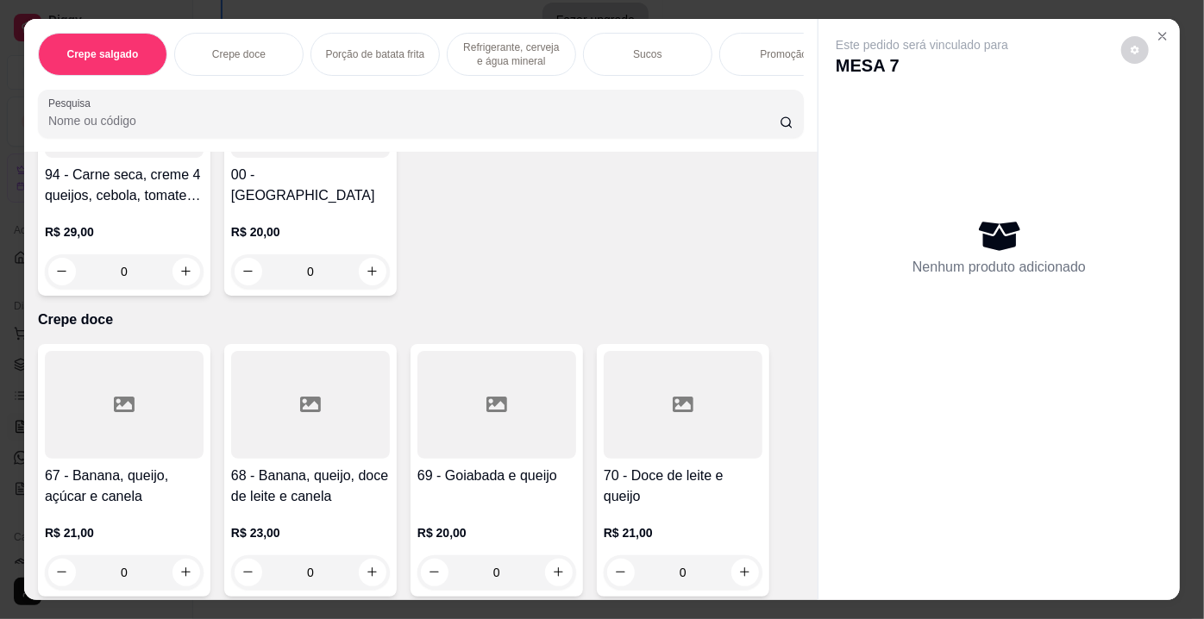
click at [178, 574] on div "0" at bounding box center [124, 572] width 159 height 34
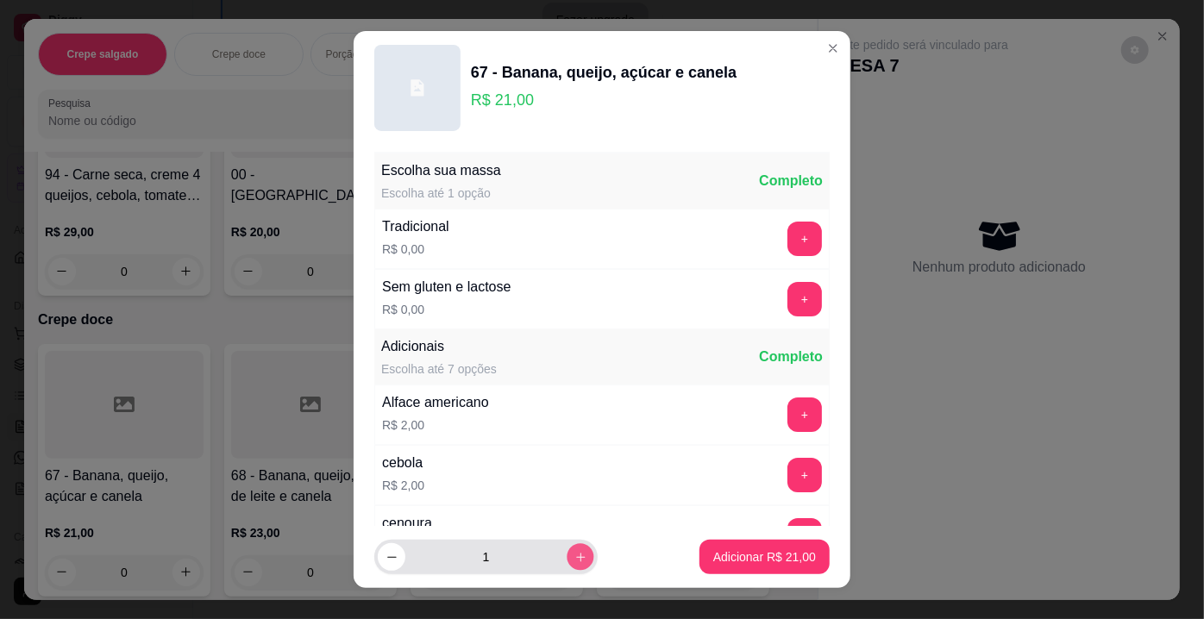
click at [574, 561] on icon "increase-product-quantity" at bounding box center [580, 557] width 13 height 13
drag, startPoint x: 360, startPoint y: 561, endPoint x: 384, endPoint y: 555, distance: 24.1
click at [363, 561] on footer "2 Adicionar R$ 42,00" at bounding box center [602, 557] width 497 height 62
click at [387, 555] on icon "decrease-product-quantity" at bounding box center [391, 557] width 13 height 13
type input "1"
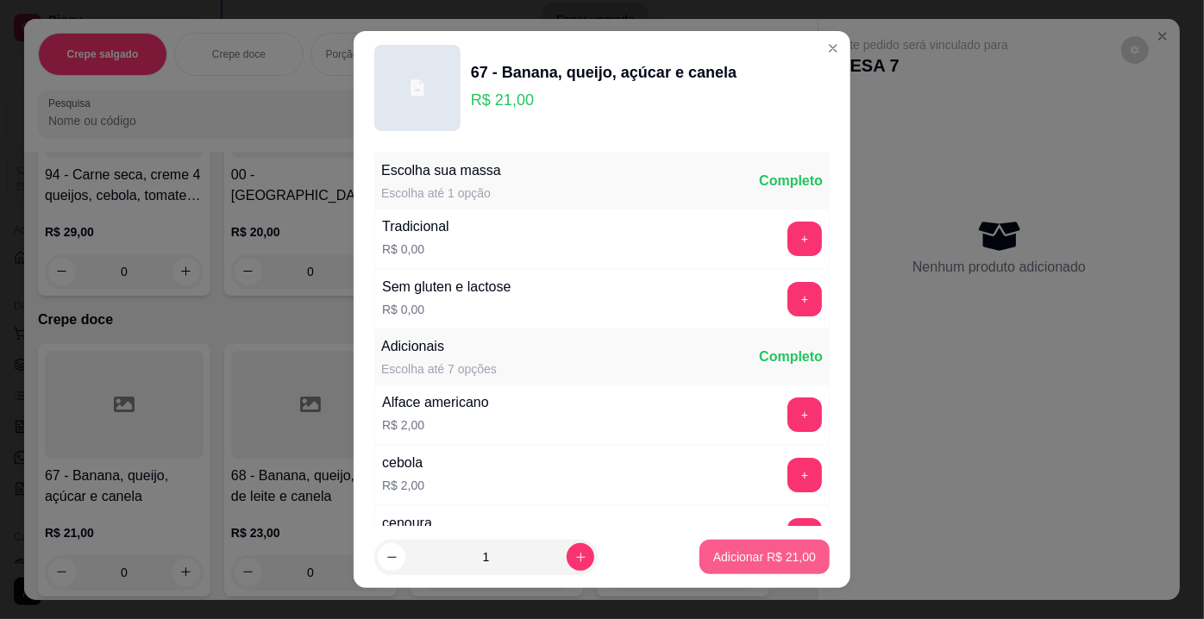
click at [713, 563] on p "Adicionar R$ 21,00" at bounding box center [764, 556] width 103 height 17
type input "1"
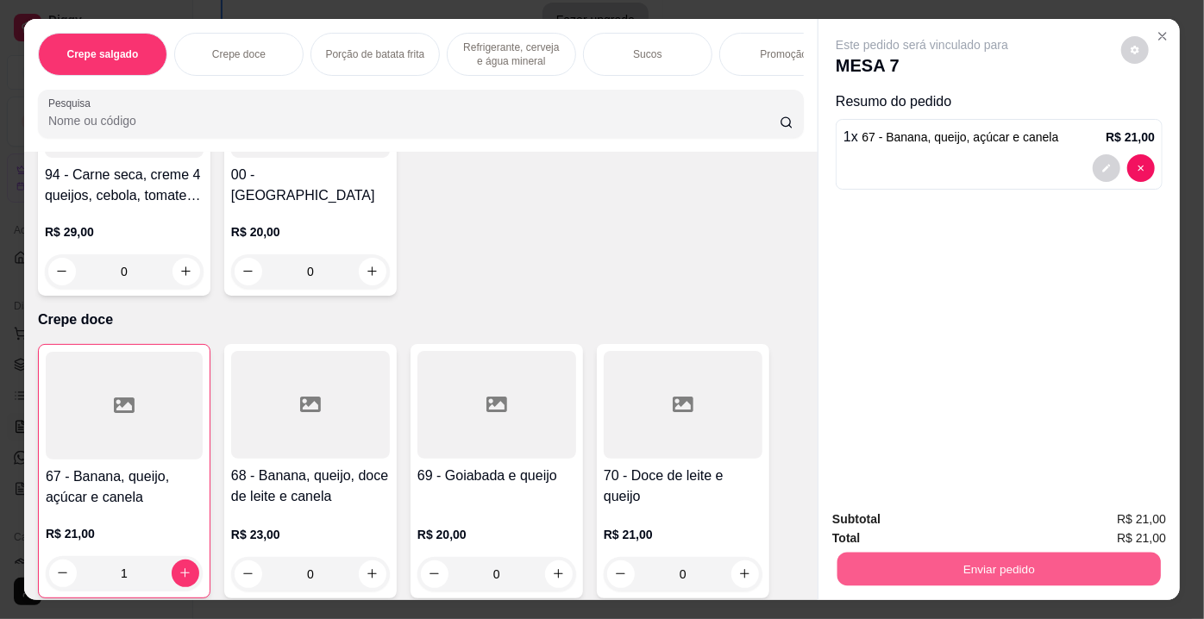
click at [1012, 553] on button "Enviar pedido" at bounding box center [998, 570] width 323 height 34
click at [1014, 521] on button "Não registrar e enviar pedido" at bounding box center [942, 522] width 179 height 33
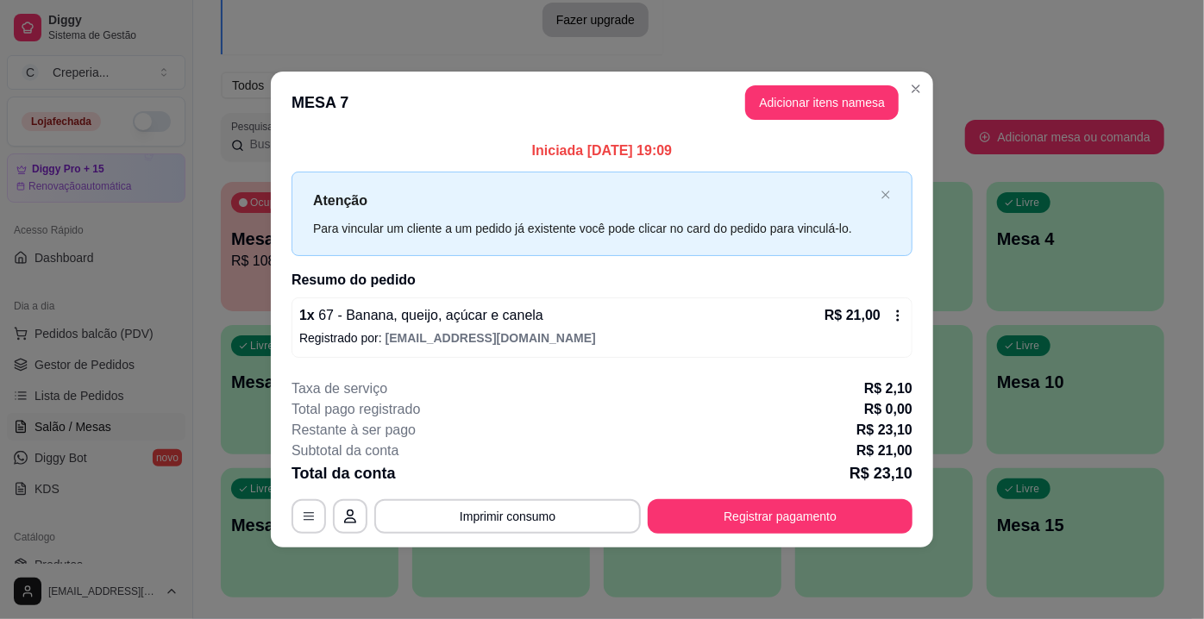
click at [779, 132] on header "MESA 7 Adicionar itens na mesa" at bounding box center [602, 103] width 662 height 62
click at [814, 108] on button "Adicionar itens na mesa" at bounding box center [822, 103] width 148 height 34
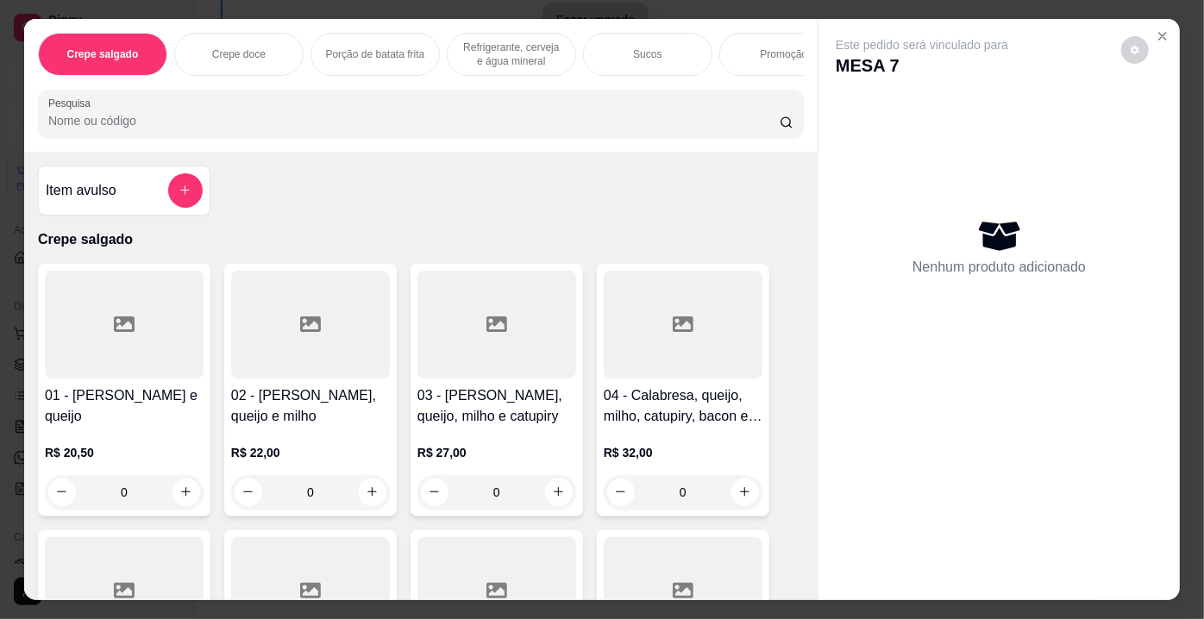
click at [584, 129] on input "Pesquisa" at bounding box center [413, 120] width 731 height 17
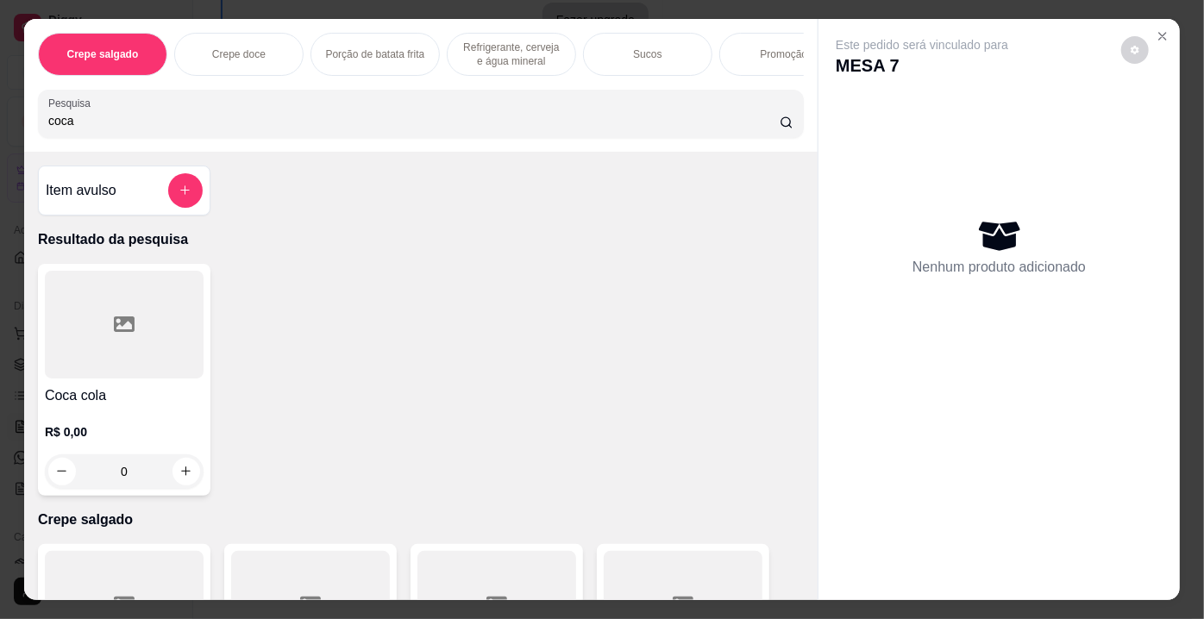
type input "coca"
click at [176, 473] on div "0" at bounding box center [124, 471] width 159 height 34
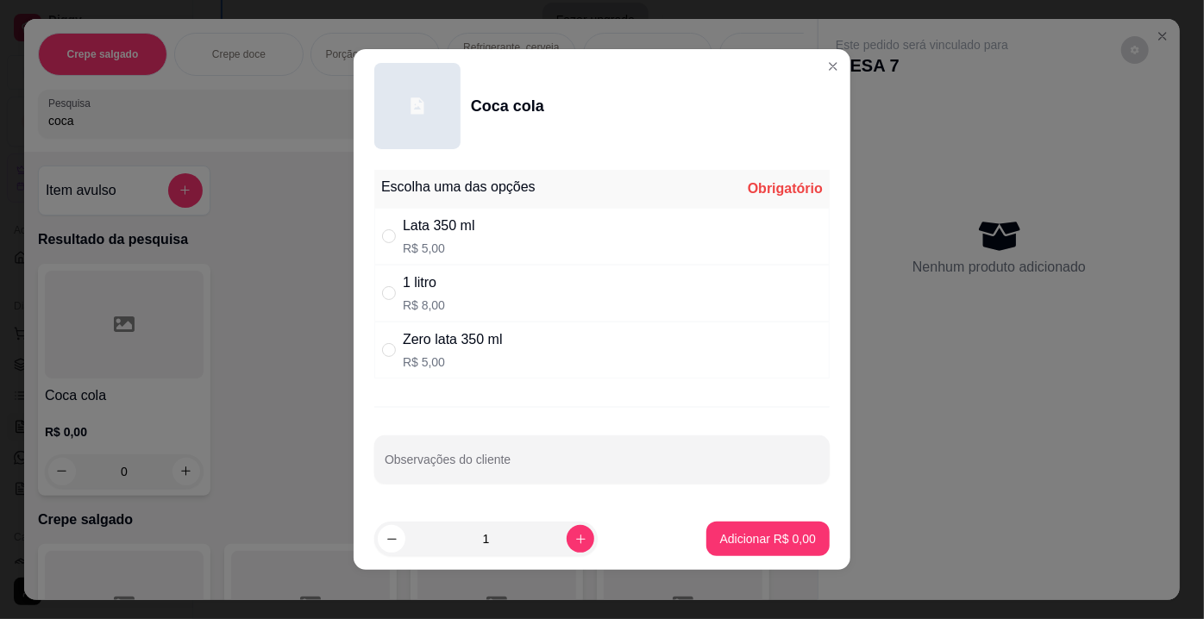
click at [497, 208] on div "Escolha uma das opções Obrigatório" at bounding box center [601, 189] width 455 height 38
click at [501, 229] on div "Lata 350 ml R$ 5,00" at bounding box center [601, 236] width 455 height 57
radio input "true"
click at [738, 542] on p "Adicionar R$ 5,00" at bounding box center [767, 538] width 93 height 16
type input "1"
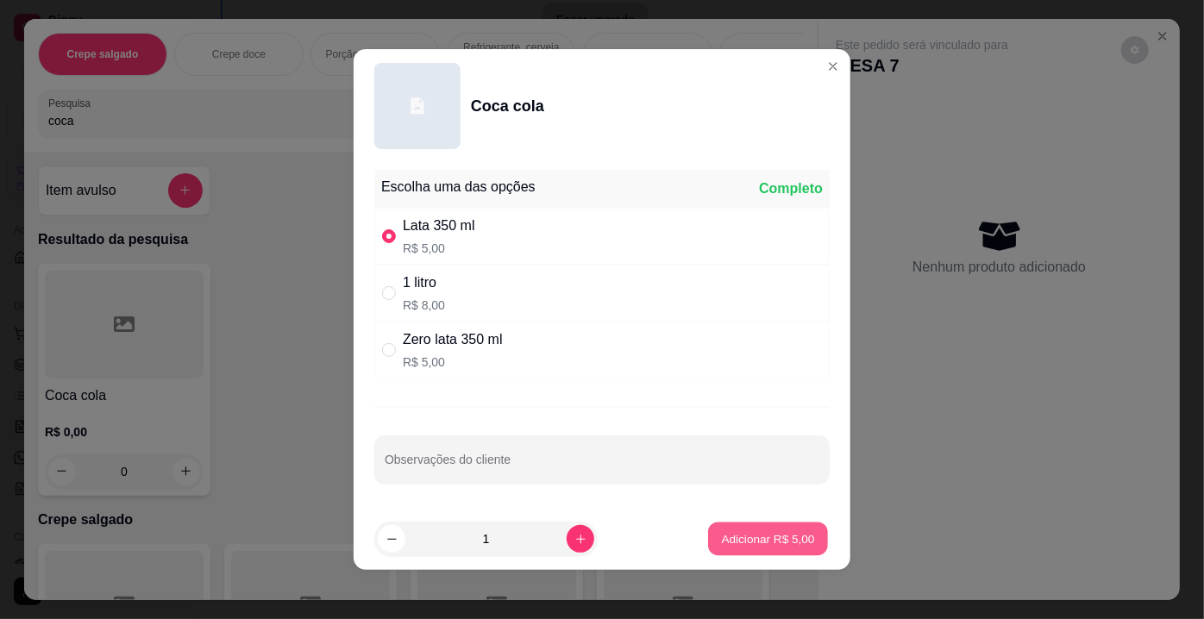
type input "1"
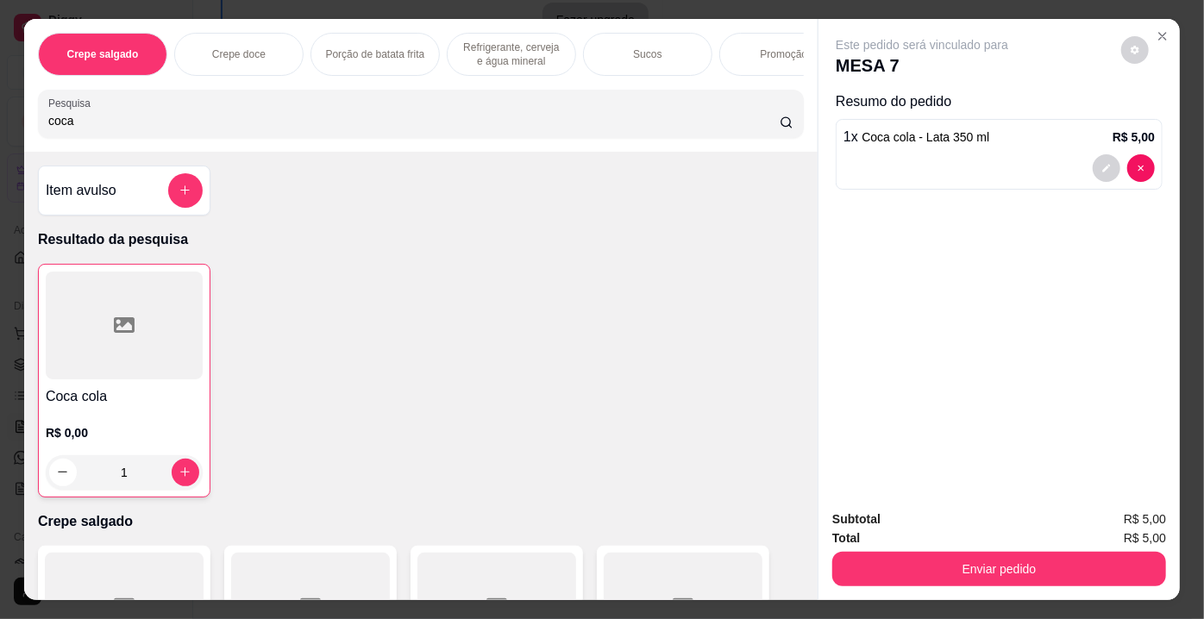
drag, startPoint x: 1019, startPoint y: 595, endPoint x: 1024, endPoint y: 572, distance: 23.9
click at [1024, 573] on div "Crepe salgado Crepe doce Porção de batata frita Refrigerante, cerveja e água mi…" at bounding box center [602, 309] width 1204 height 619
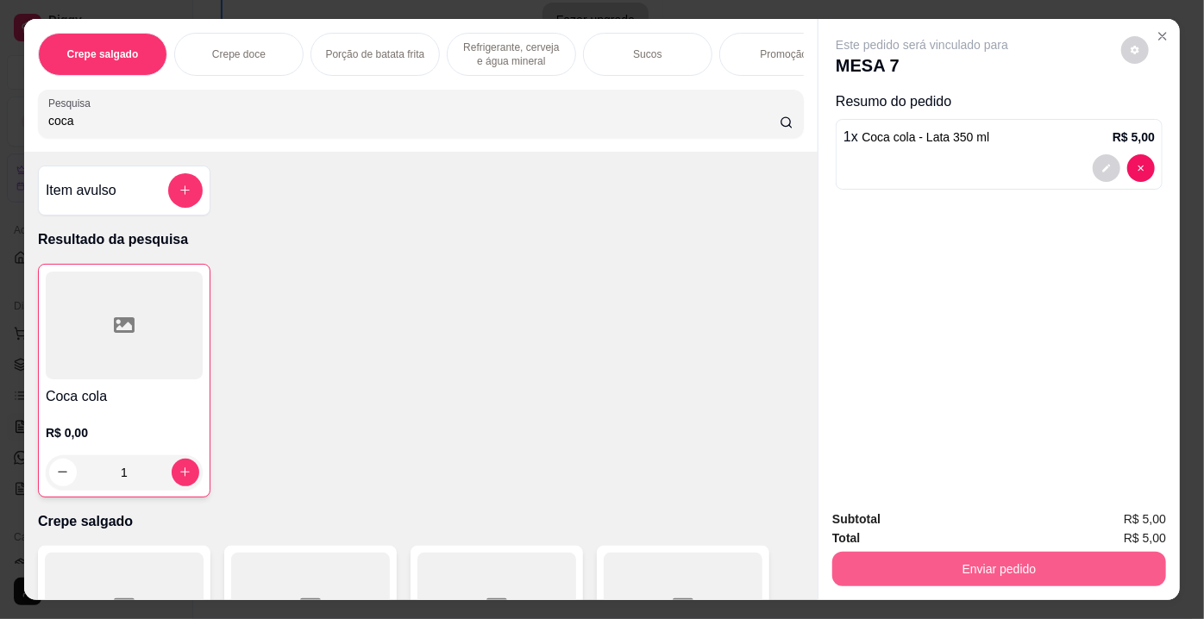
click at [1027, 567] on button "Enviar pedido" at bounding box center [999, 569] width 334 height 34
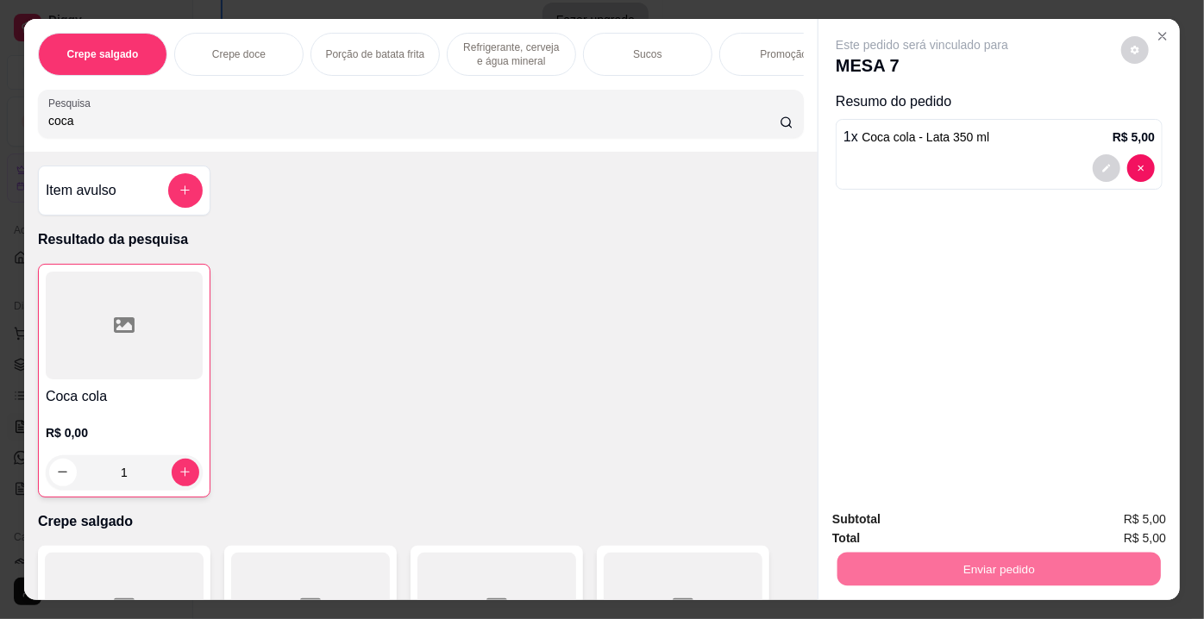
click at [1000, 513] on button "Não registrar e enviar pedido" at bounding box center [942, 522] width 174 height 32
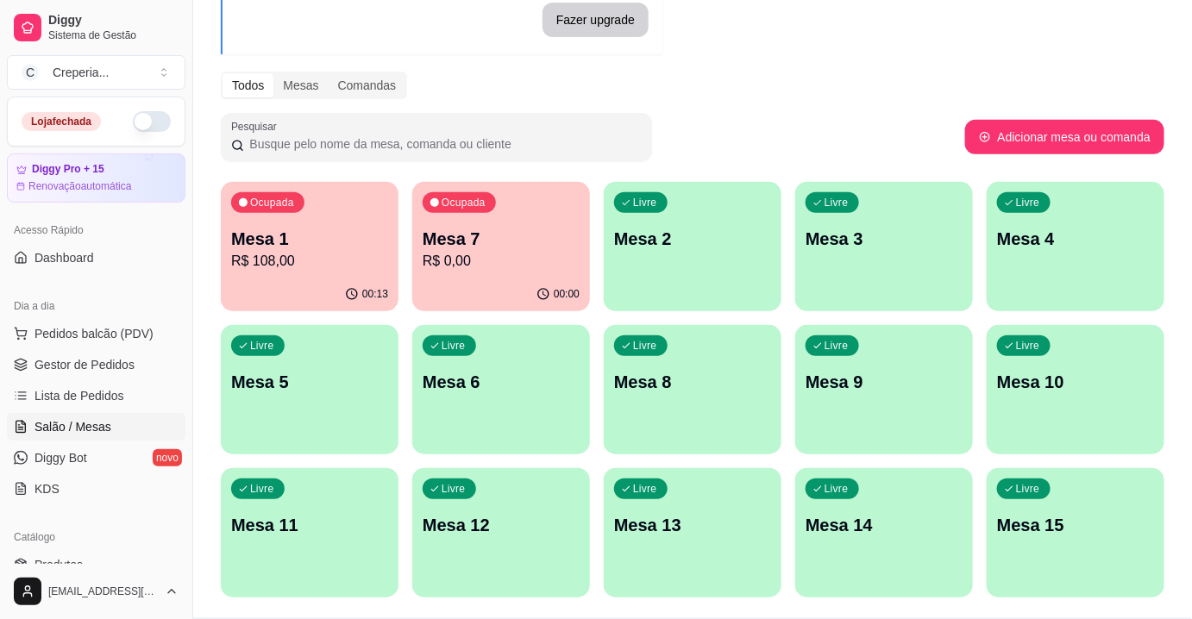
click at [1117, 229] on p "Mesa 4" at bounding box center [1075, 239] width 157 height 24
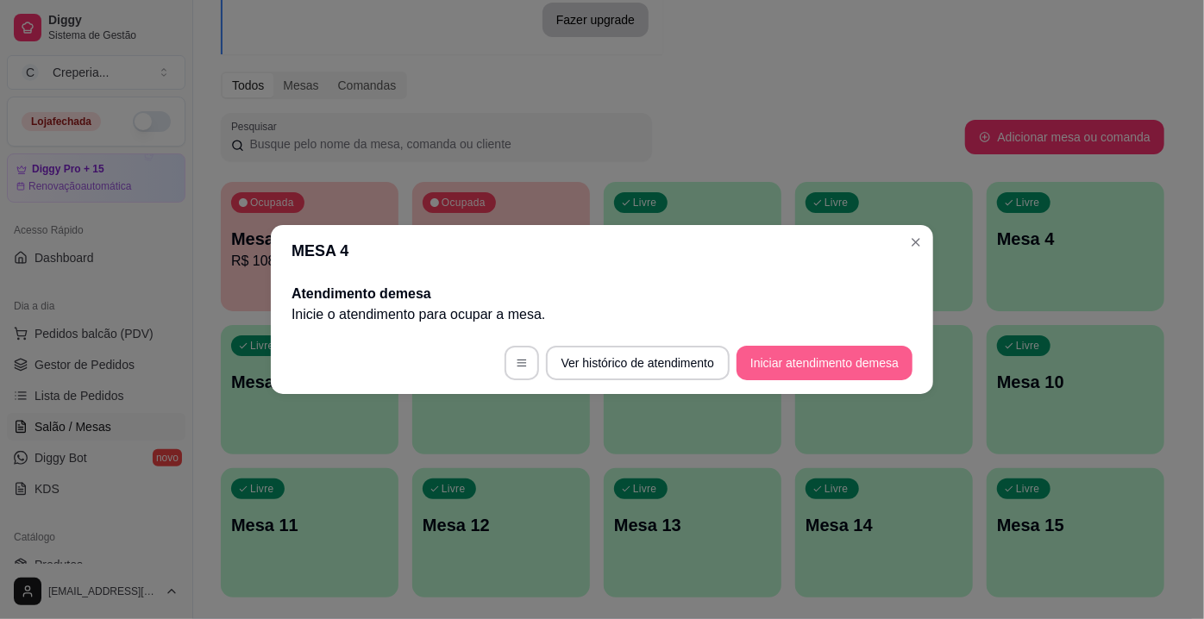
click at [880, 361] on button "Iniciar atendimento de mesa" at bounding box center [824, 363] width 176 height 34
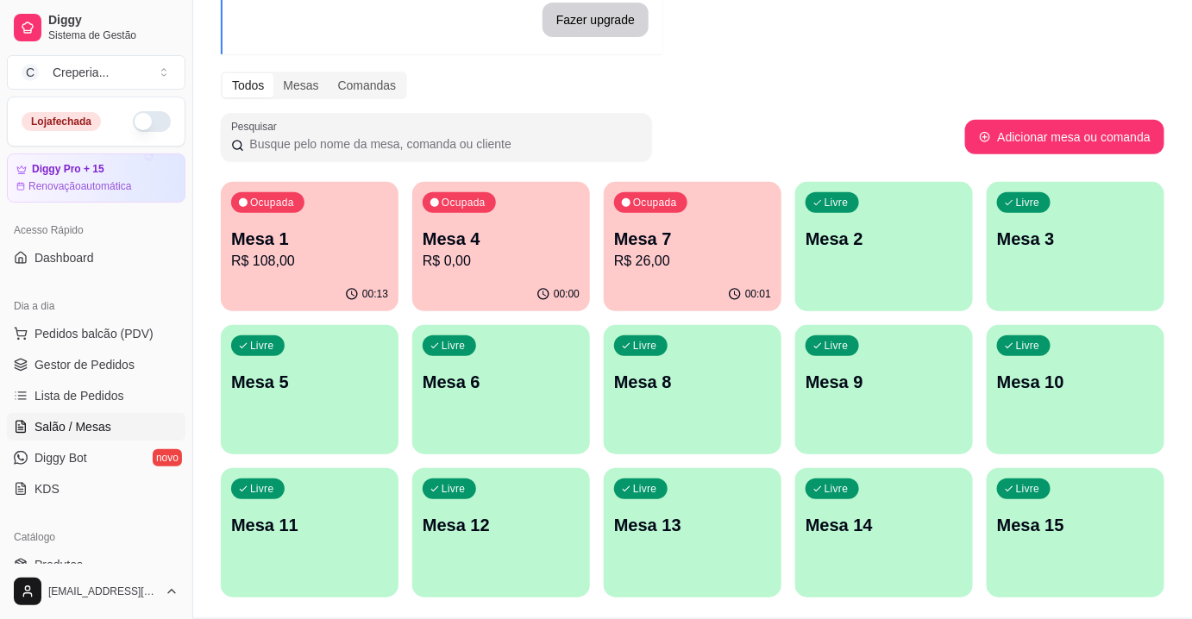
click at [653, 252] on p "R$ 26,00" at bounding box center [692, 261] width 157 height 21
click at [535, 241] on p "Mesa 4" at bounding box center [501, 239] width 153 height 23
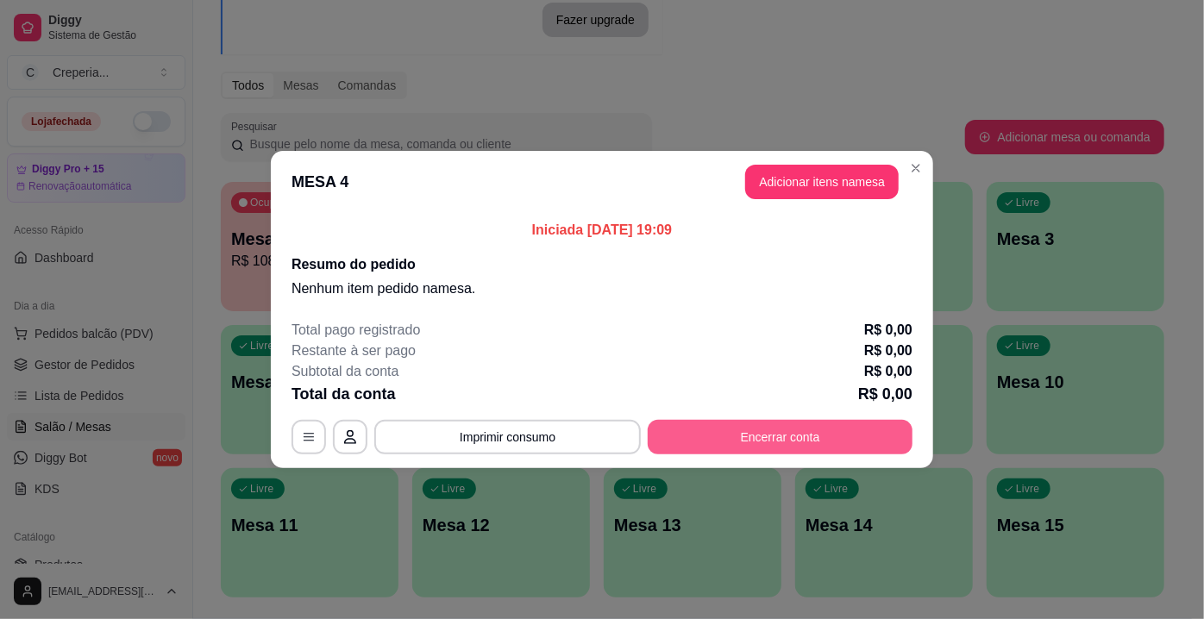
click at [756, 432] on button "Encerrar conta" at bounding box center [780, 437] width 265 height 34
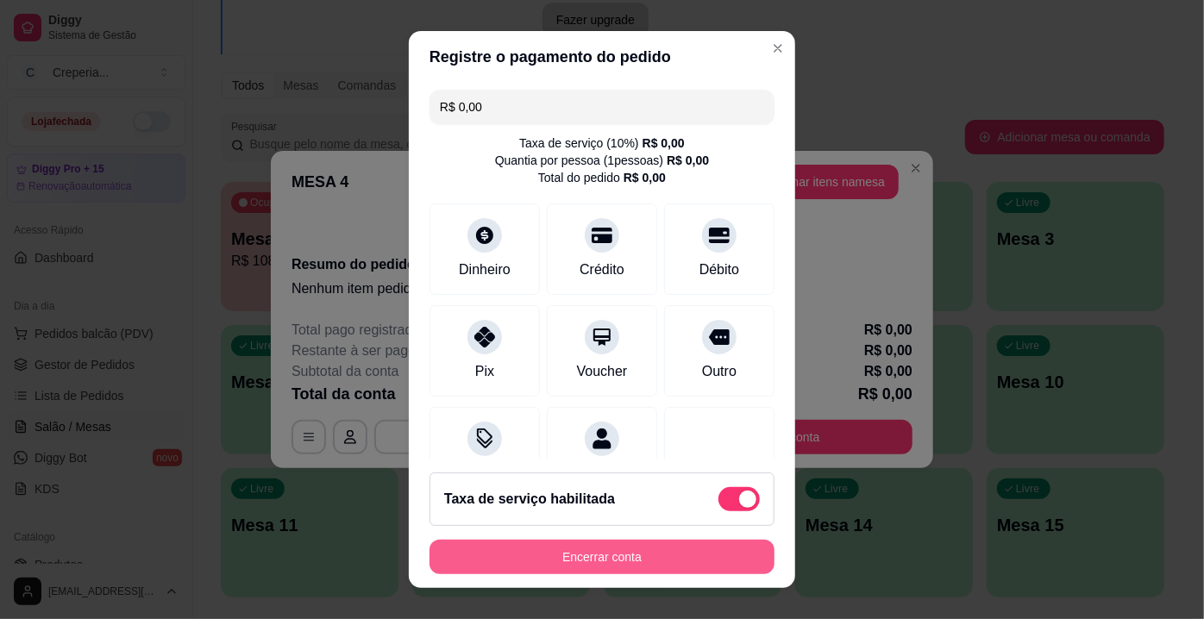
click at [630, 543] on button "Encerrar conta" at bounding box center [601, 557] width 345 height 34
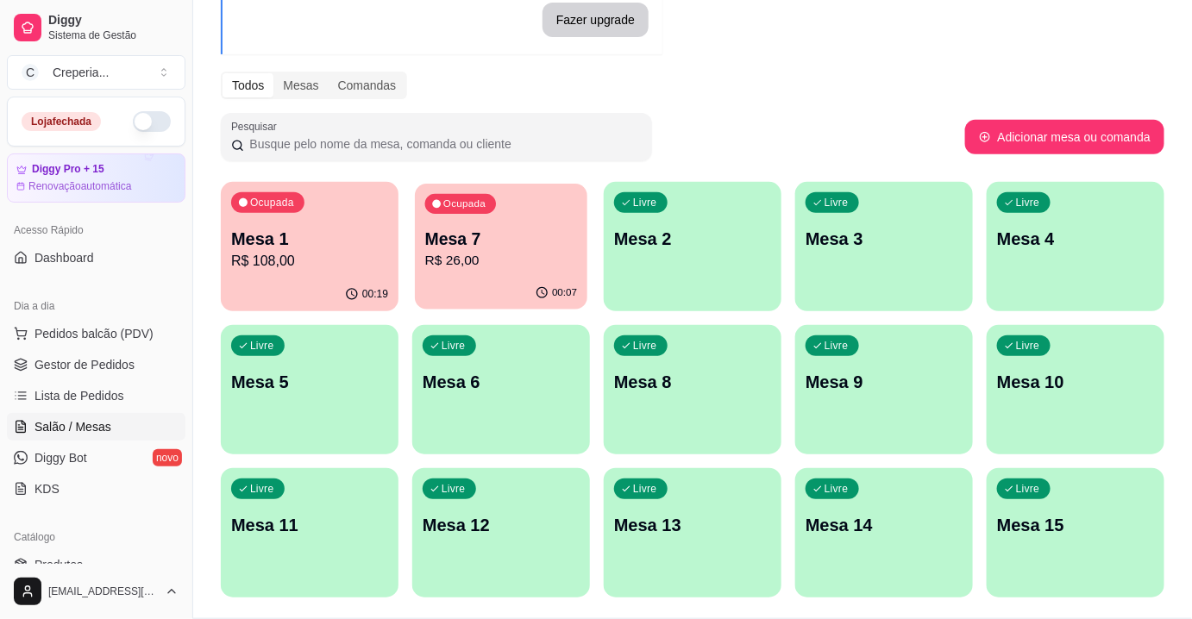
click at [474, 248] on p "Mesa 7" at bounding box center [501, 239] width 153 height 23
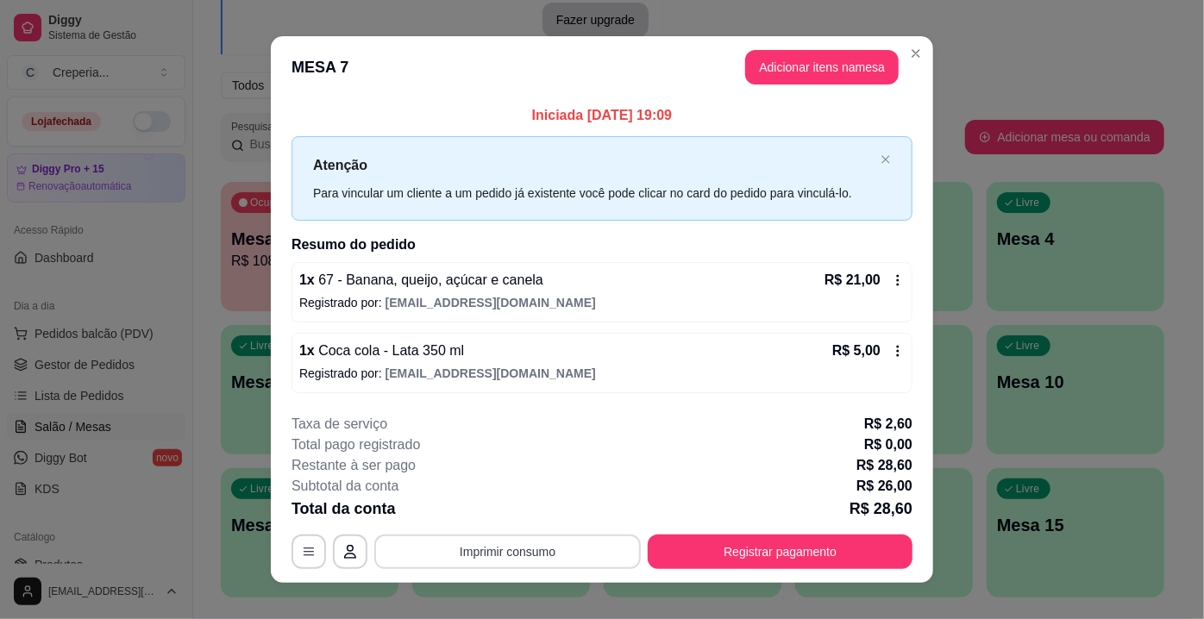
click at [458, 555] on button "Imprimir consumo" at bounding box center [507, 552] width 266 height 34
click at [525, 511] on button "IMPRESSORA" at bounding box center [507, 511] width 121 height 27
click at [570, 553] on button "Imprimir consumo" at bounding box center [508, 552] width 259 height 34
click at [517, 511] on button "IMPRESSORA" at bounding box center [507, 512] width 125 height 28
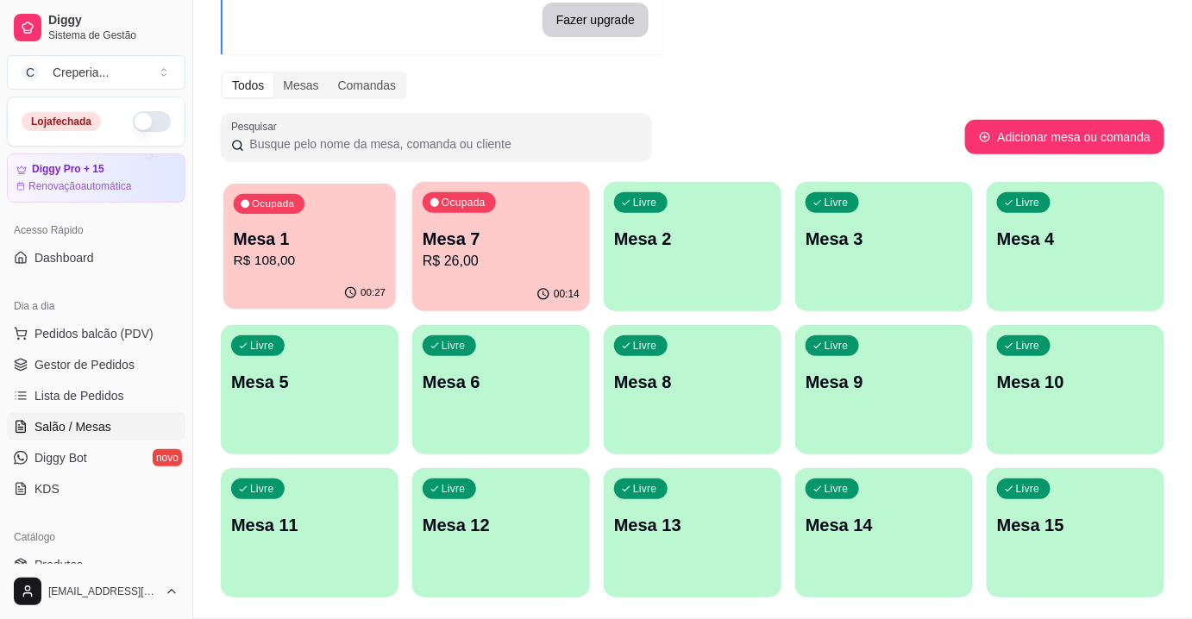
click at [337, 246] on p "Mesa 1" at bounding box center [310, 239] width 153 height 23
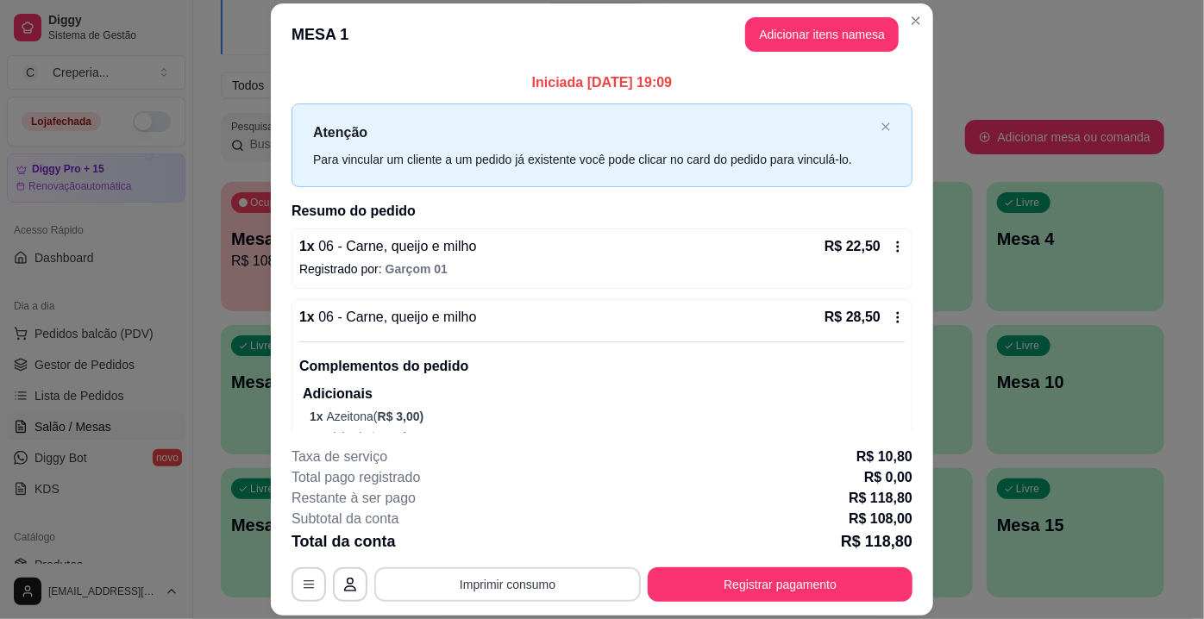
click at [538, 594] on button "Imprimir consumo" at bounding box center [507, 584] width 266 height 34
click at [522, 543] on button "IMPRESSORA" at bounding box center [507, 546] width 121 height 27
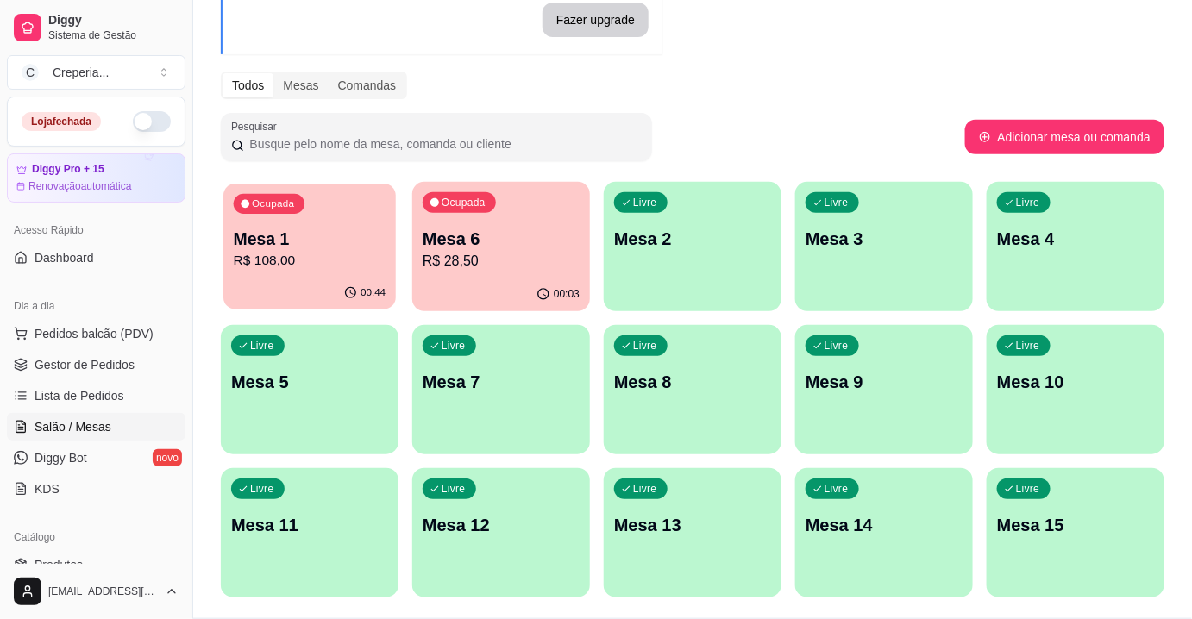
click at [356, 256] on p "R$ 108,00" at bounding box center [310, 261] width 153 height 20
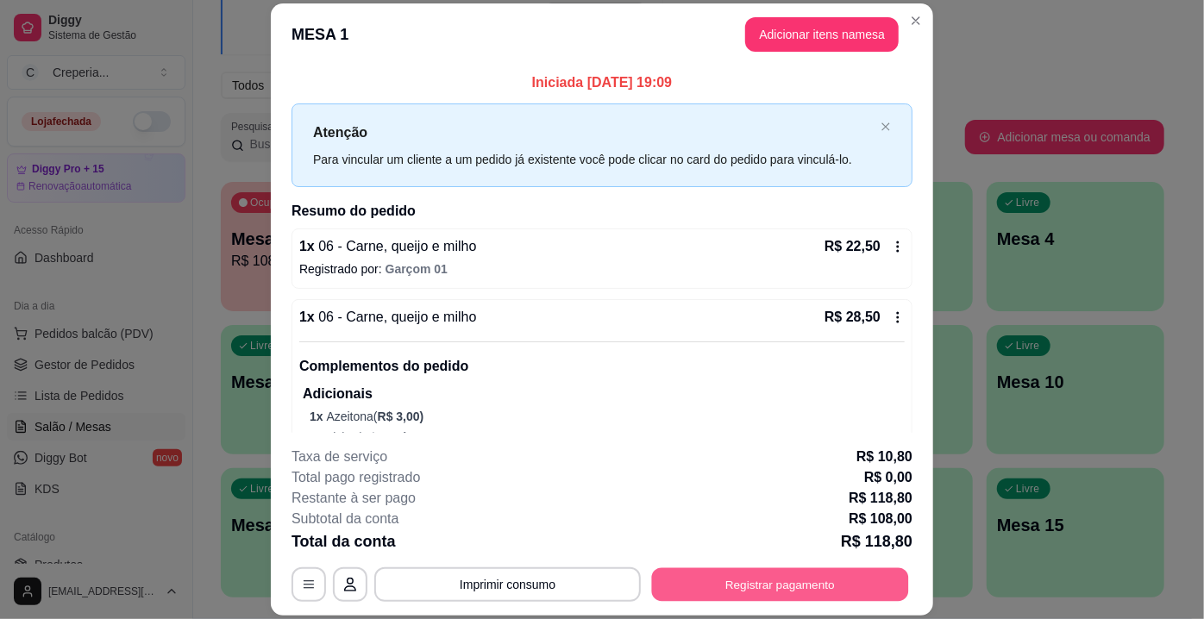
click at [816, 581] on button "Registrar pagamento" at bounding box center [780, 585] width 257 height 34
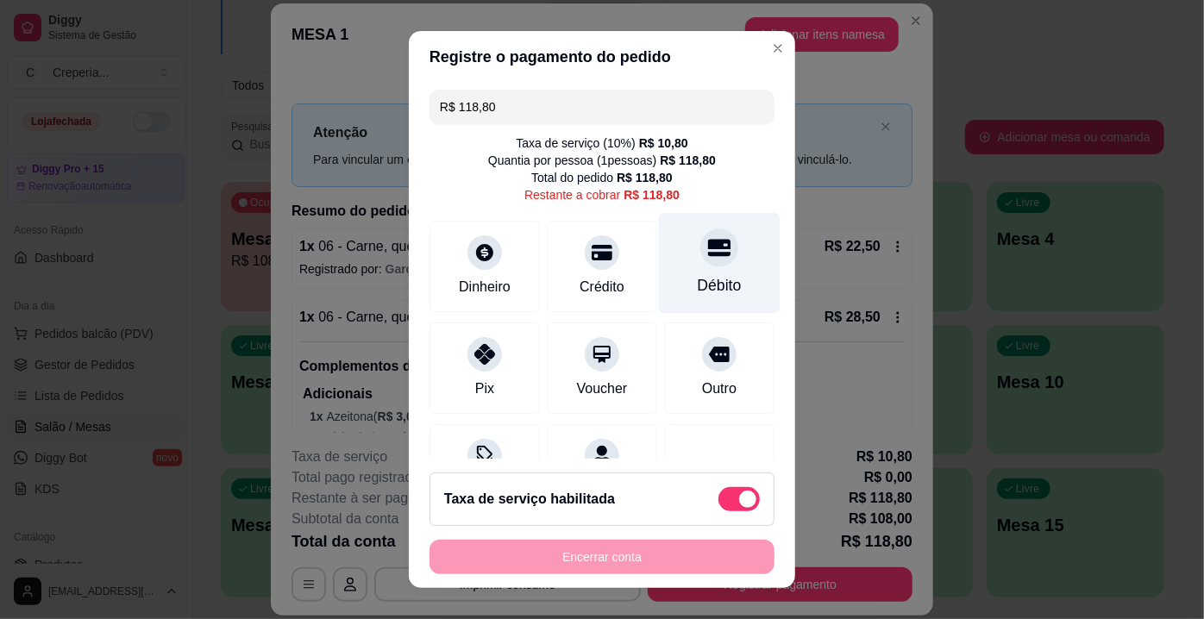
click at [718, 248] on div "Débito" at bounding box center [720, 263] width 122 height 101
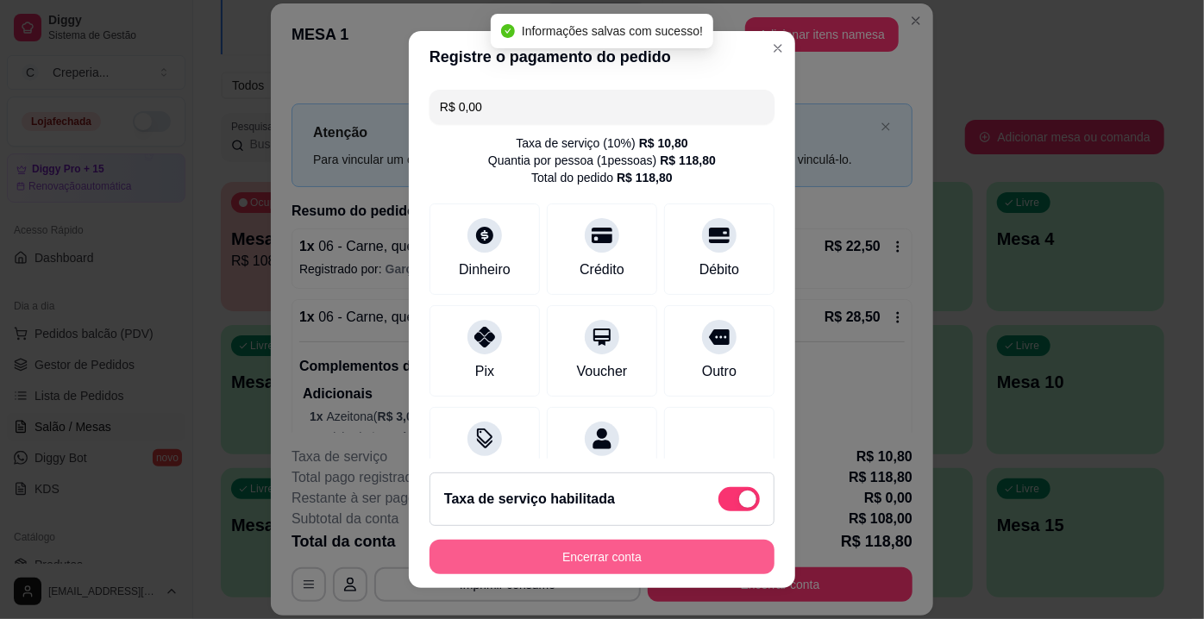
type input "R$ 0,00"
click at [607, 551] on button "Encerrar conta" at bounding box center [601, 557] width 345 height 34
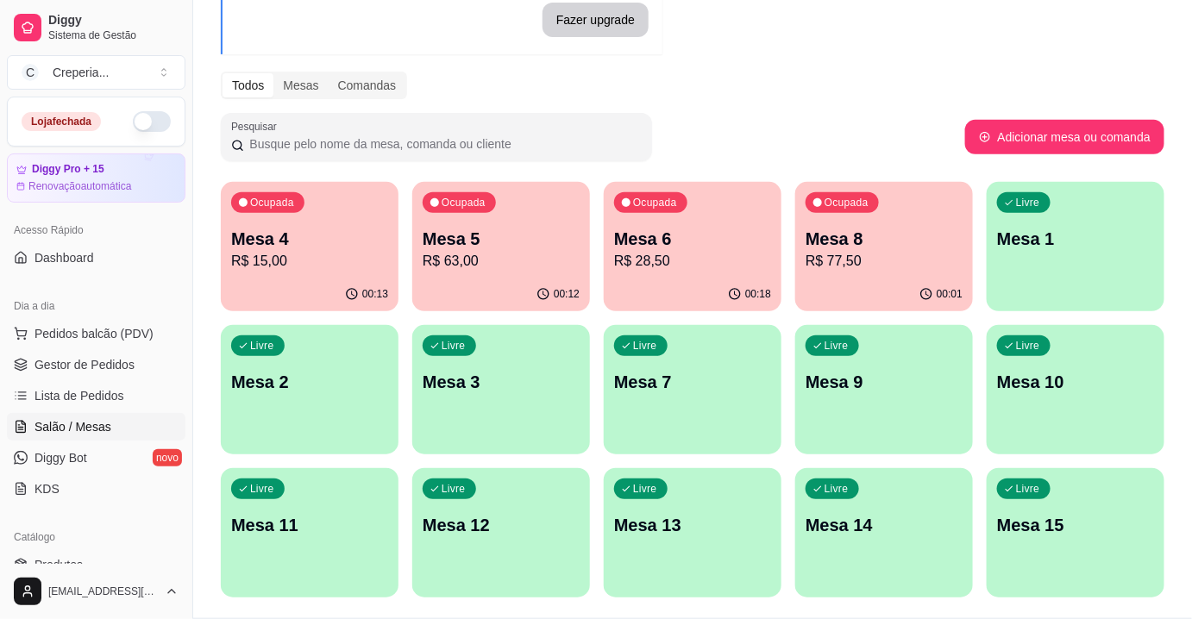
click at [711, 290] on div "00:18" at bounding box center [693, 295] width 178 height 34
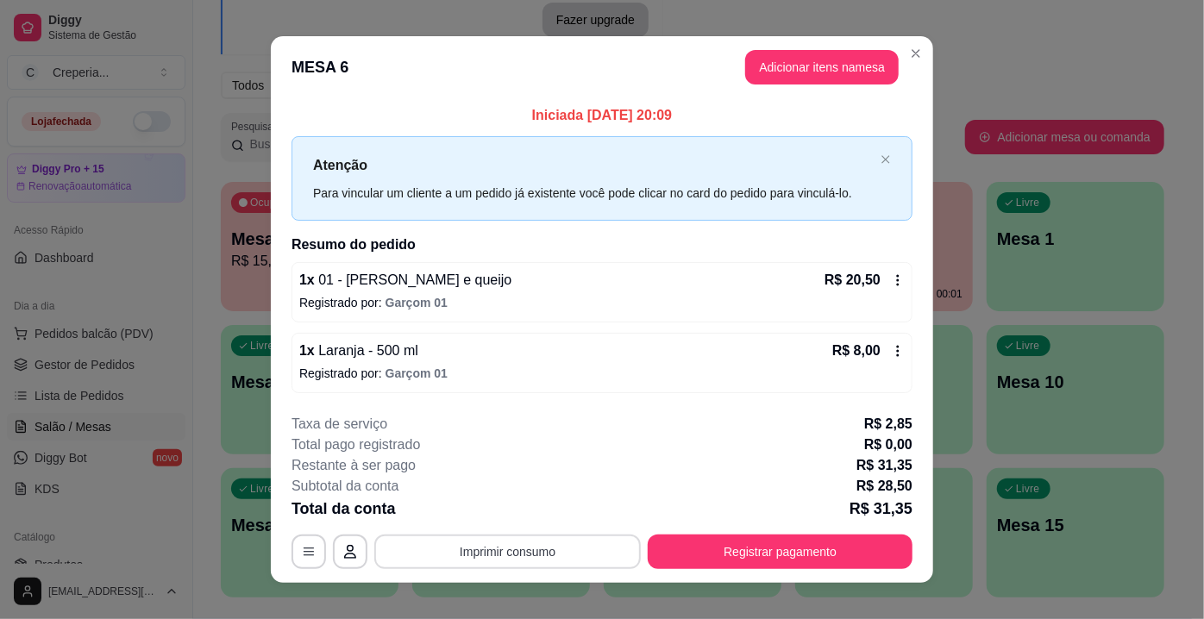
click at [523, 555] on button "Imprimir consumo" at bounding box center [507, 552] width 266 height 34
click at [498, 507] on button "IMPRESSORA" at bounding box center [507, 512] width 125 height 28
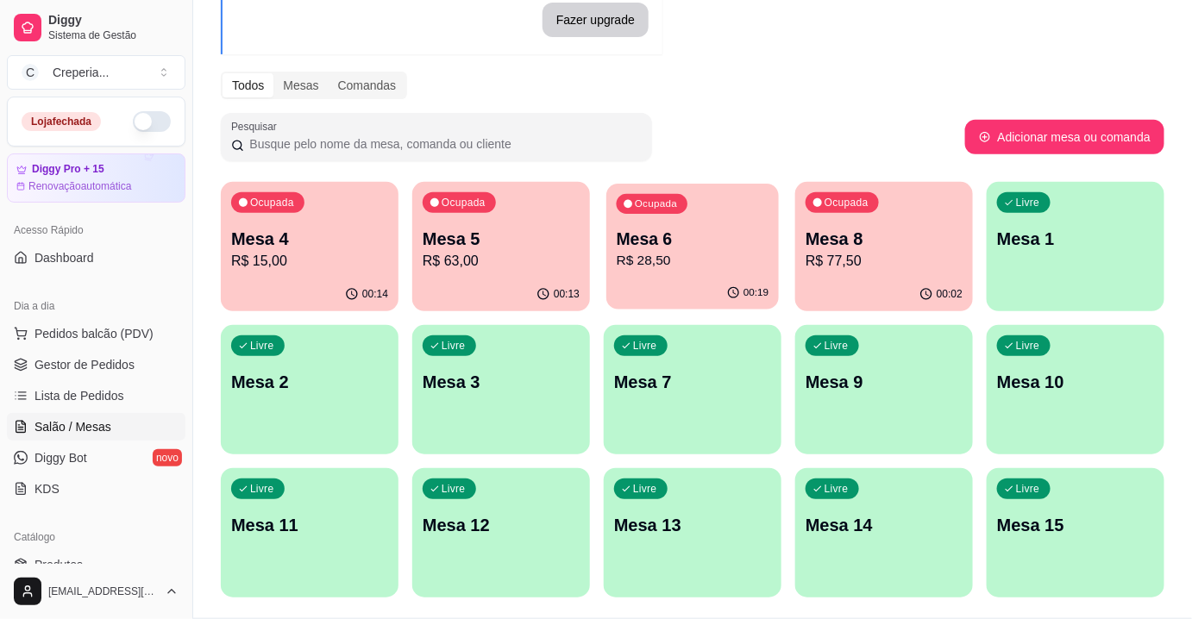
click at [708, 218] on div "Ocupada Mesa 6 R$ 28,50" at bounding box center [692, 230] width 172 height 93
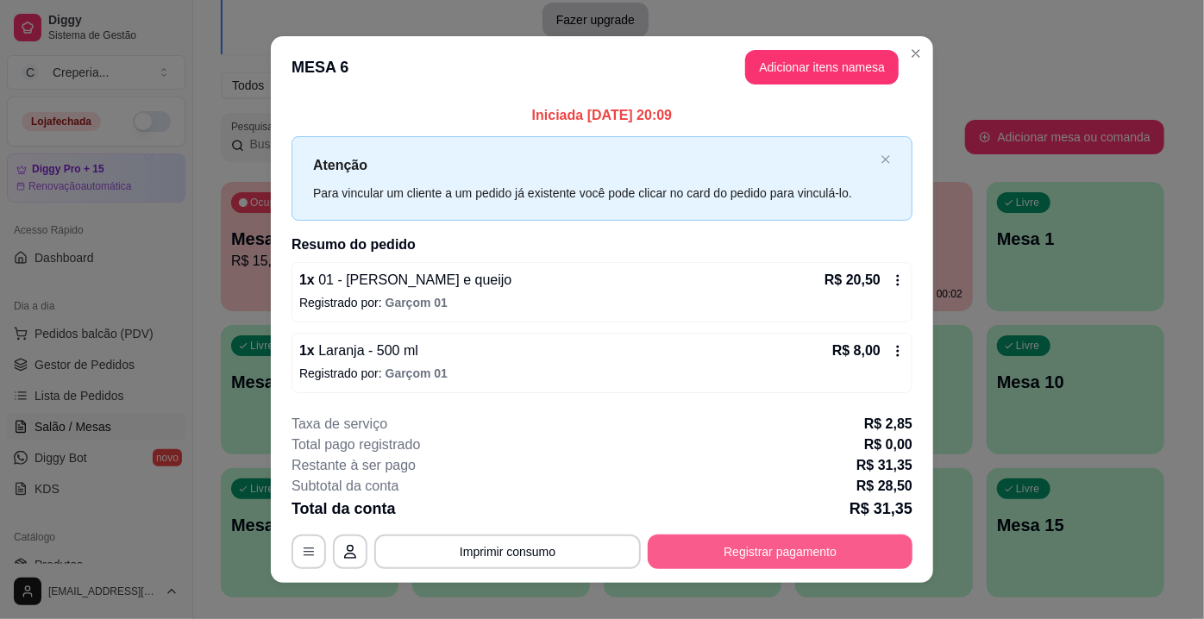
click at [788, 548] on button "Registrar pagamento" at bounding box center [780, 552] width 265 height 34
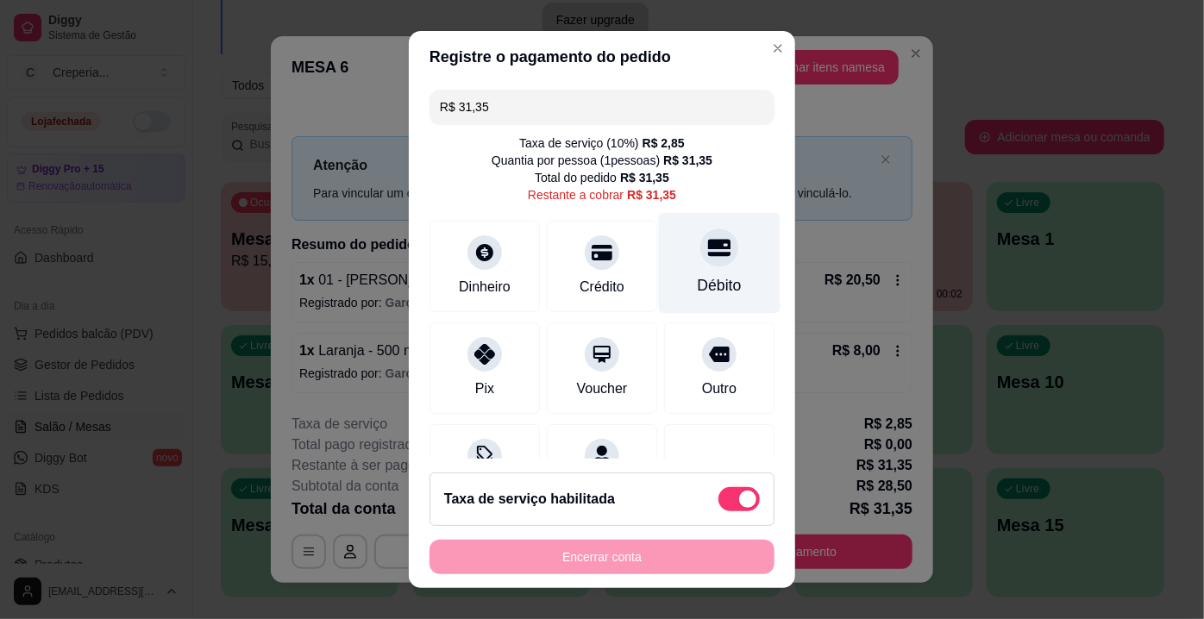
click at [708, 258] on icon at bounding box center [719, 247] width 22 height 22
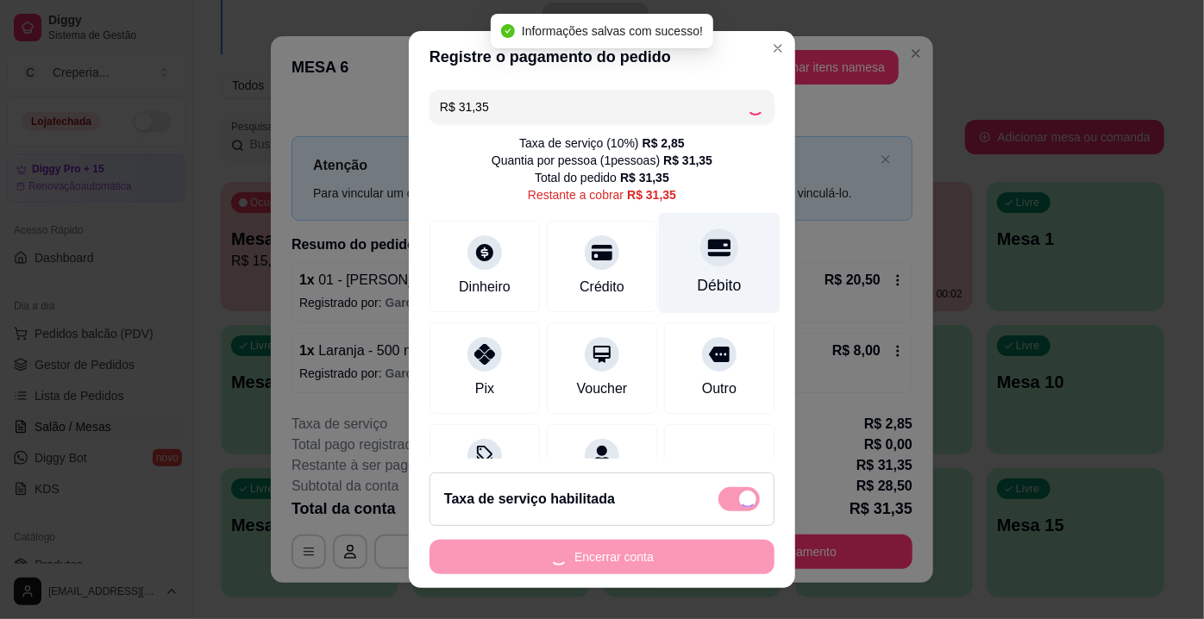
type input "R$ 0,00"
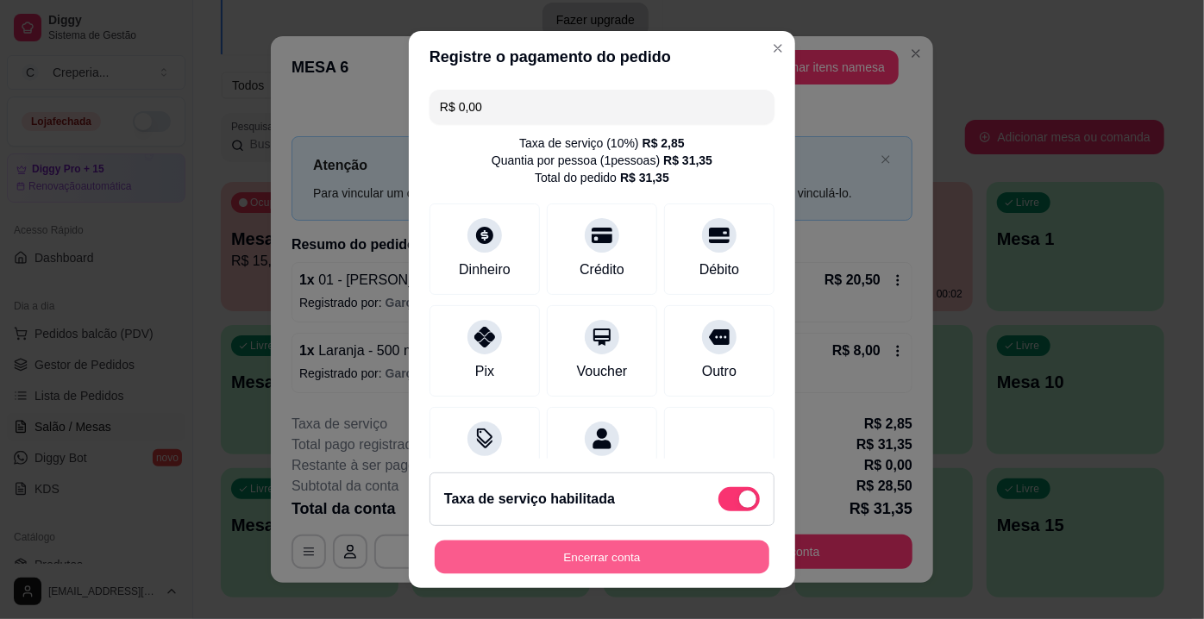
click at [555, 561] on button "Encerrar conta" at bounding box center [602, 558] width 335 height 34
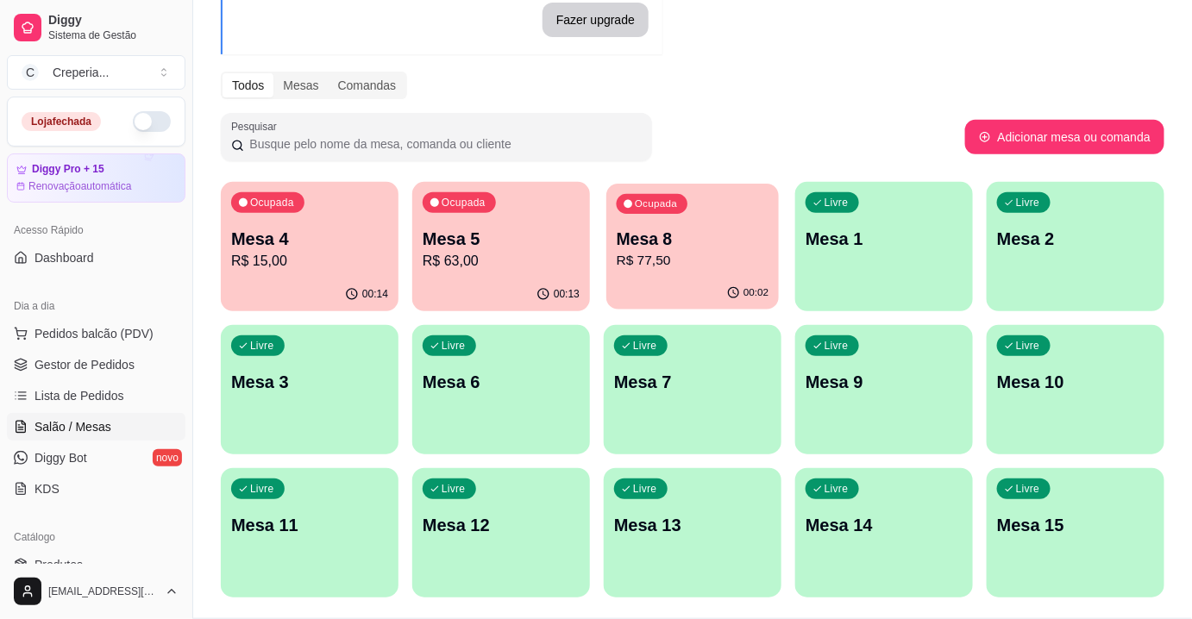
click at [671, 261] on p "R$ 77,50" at bounding box center [693, 261] width 153 height 20
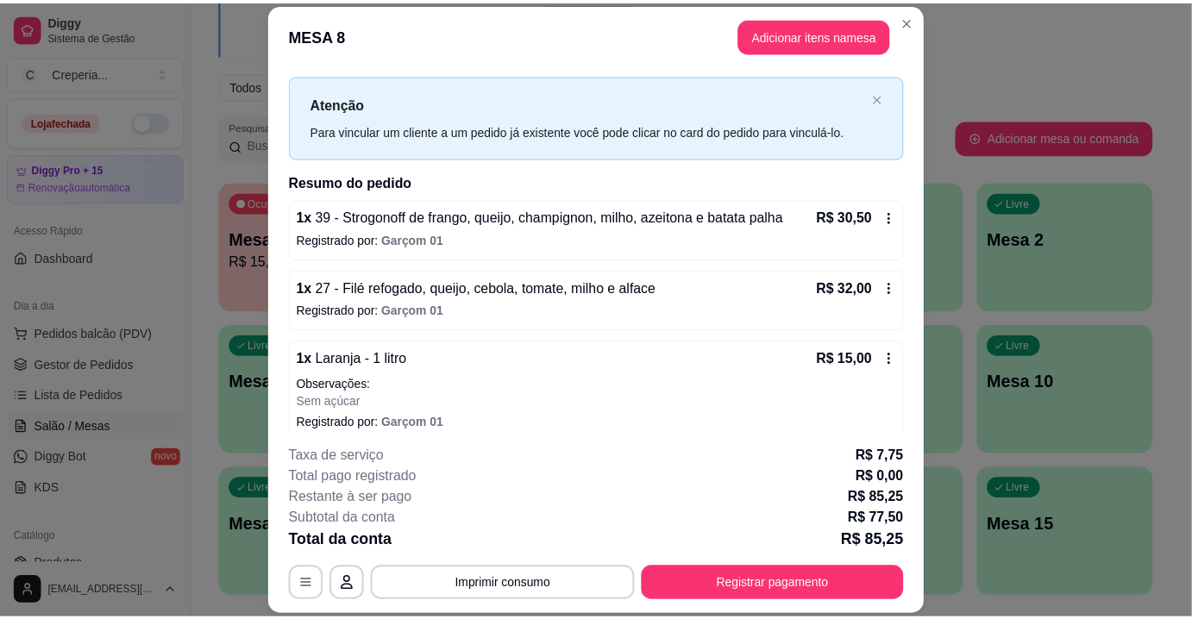
scroll to position [42, 0]
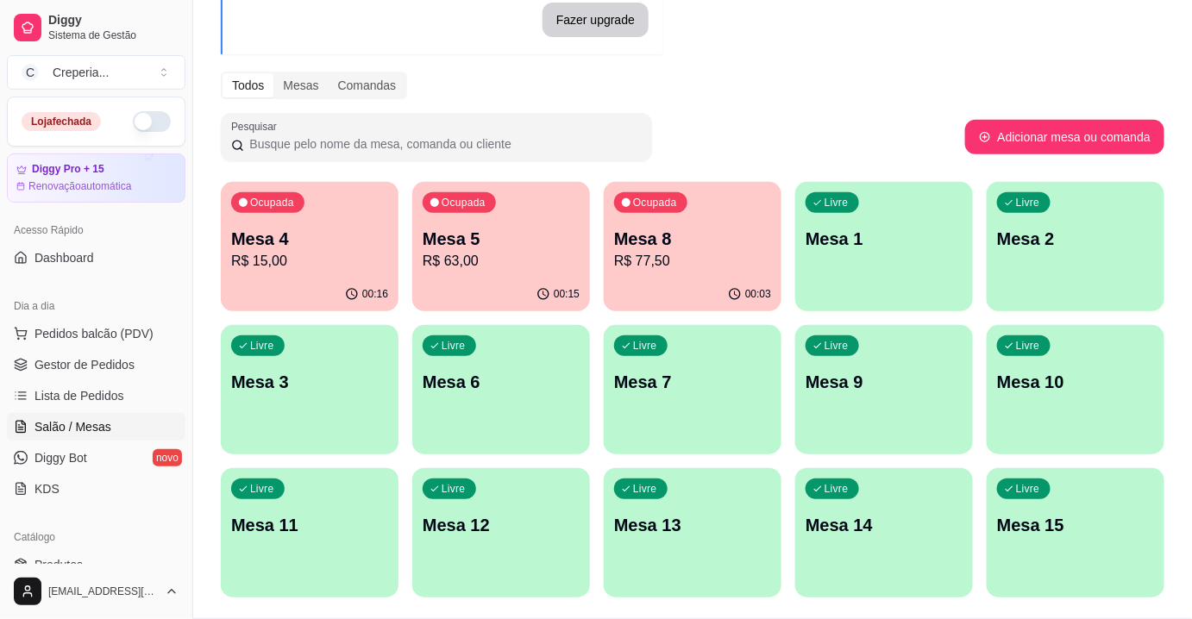
click at [965, 323] on div "Ocupada Mesa 4 R$ 15,00 00:16 Ocupada Mesa 5 R$ 63,00 00:15 Ocupada Mesa 8 R$ 7…" at bounding box center [692, 390] width 943 height 416
click at [995, 319] on div "Ocupada Mesa 4 R$ 15,00 00:16 Ocupada Mesa 5 R$ 63,00 00:15 Ocupada Mesa 8 R$ 7…" at bounding box center [692, 390] width 943 height 416
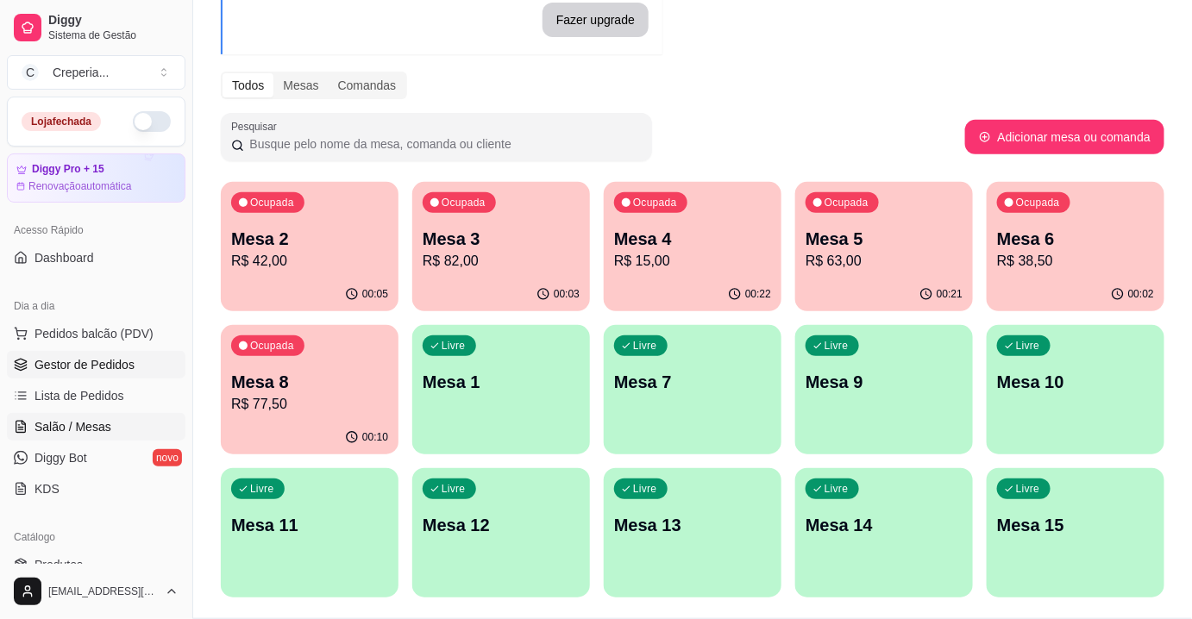
click at [111, 367] on span "Gestor de Pedidos" at bounding box center [84, 364] width 100 height 17
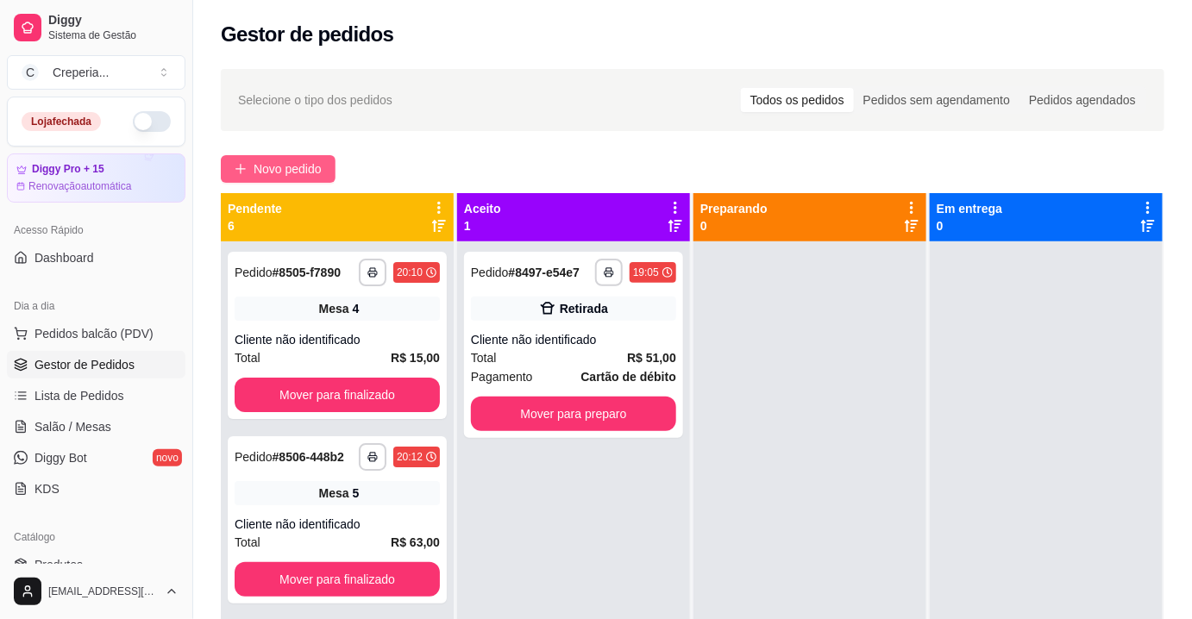
click at [273, 178] on span "Novo pedido" at bounding box center [288, 169] width 68 height 19
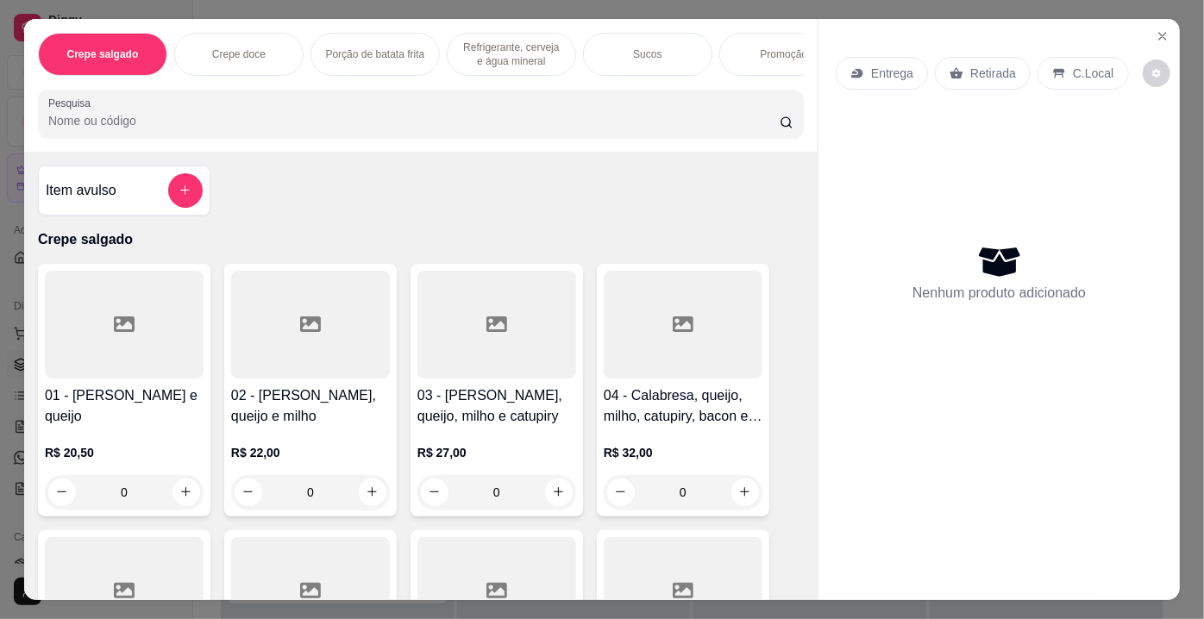
click at [354, 125] on input "Pesquisa" at bounding box center [413, 120] width 731 height 17
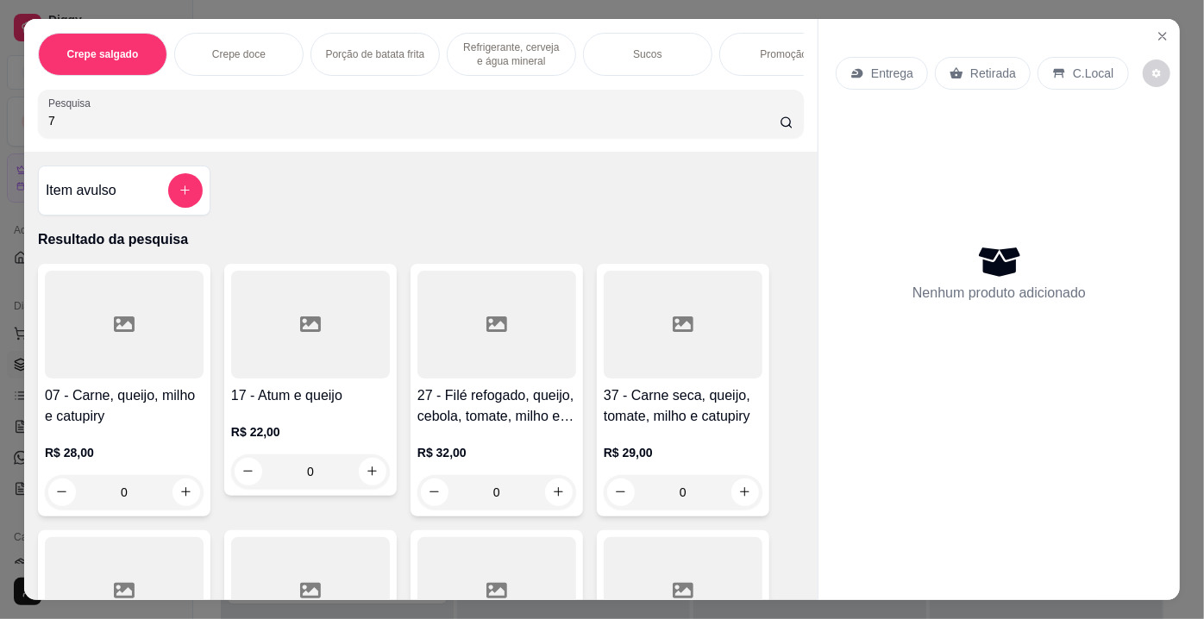
type input "7"
click at [127, 341] on div at bounding box center [124, 325] width 159 height 108
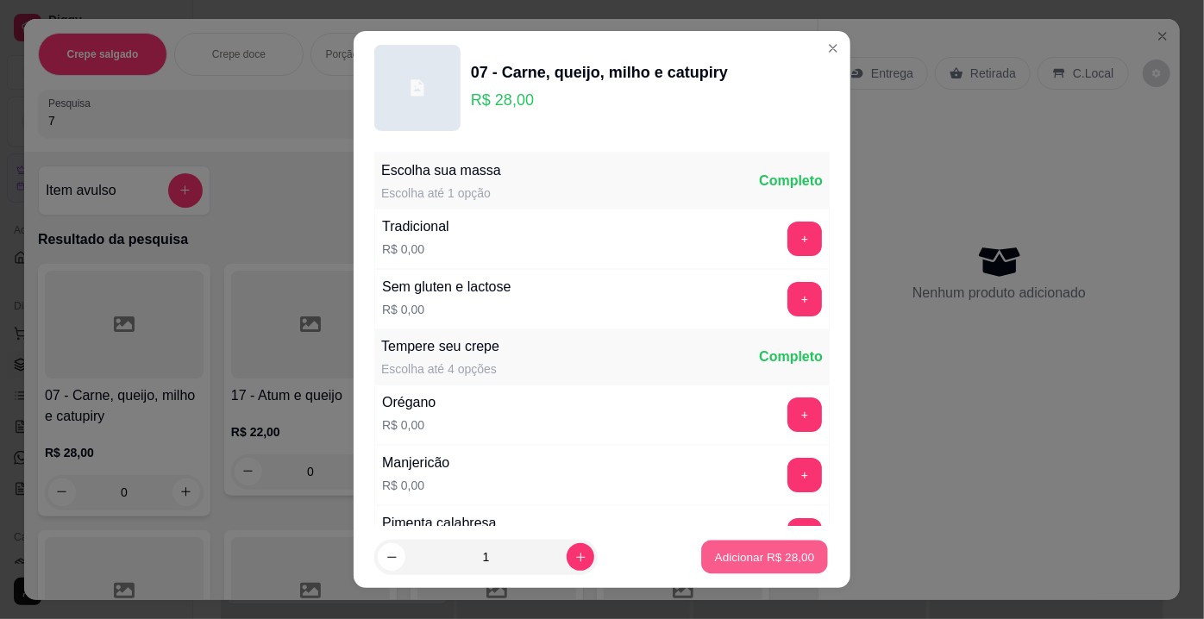
click at [701, 555] on button "Adicionar R$ 28,00" at bounding box center [764, 558] width 127 height 34
type input "1"
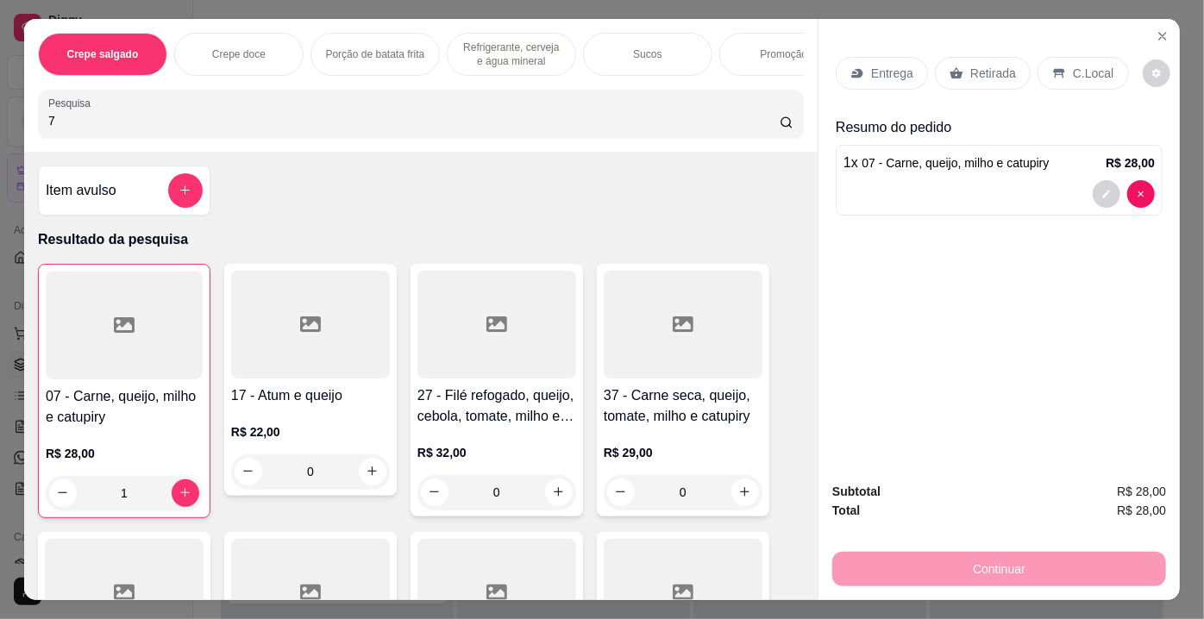
click at [956, 63] on div "Retirada" at bounding box center [983, 73] width 96 height 33
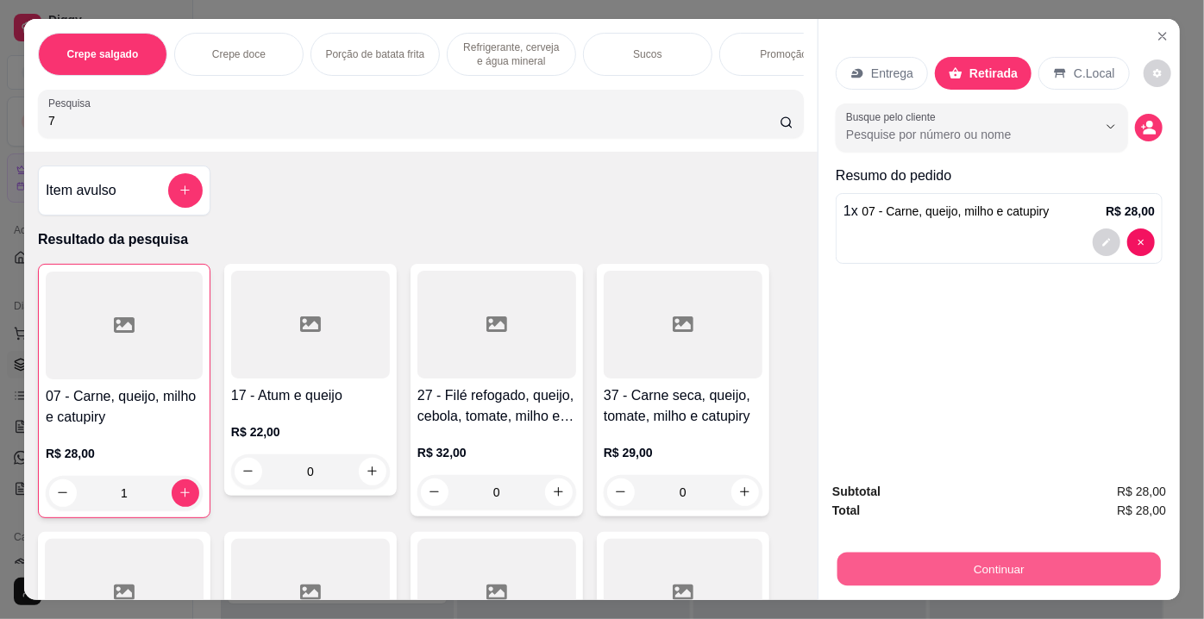
click at [931, 564] on button "Continuar" at bounding box center [998, 570] width 323 height 34
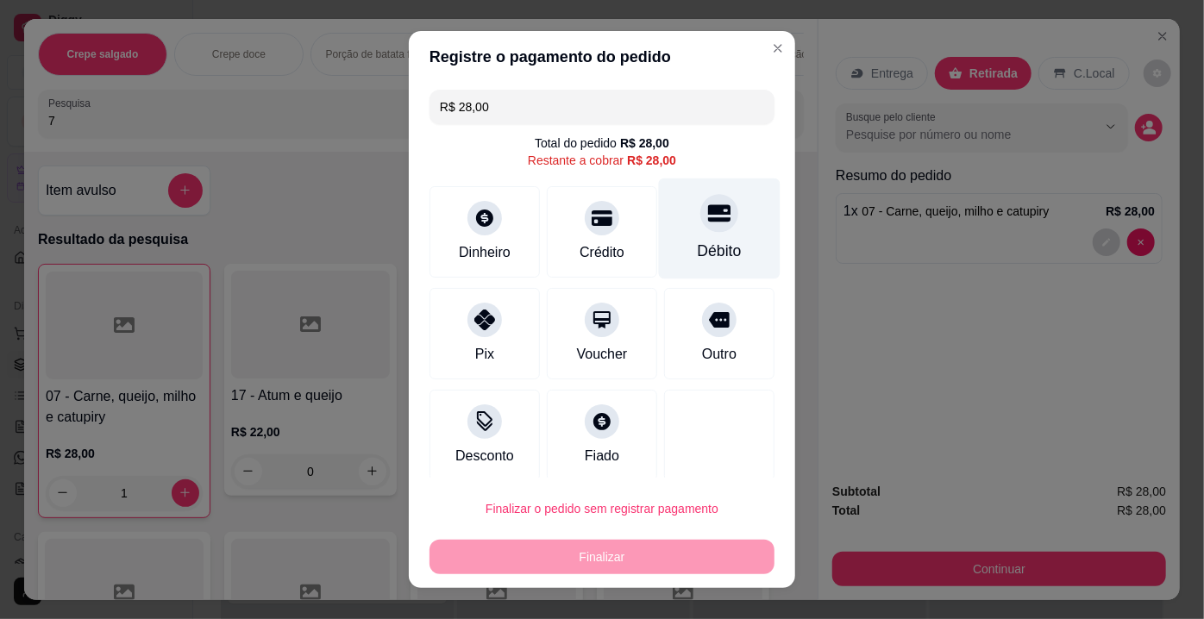
click at [700, 224] on div at bounding box center [719, 213] width 38 height 38
type input "R$ 0,00"
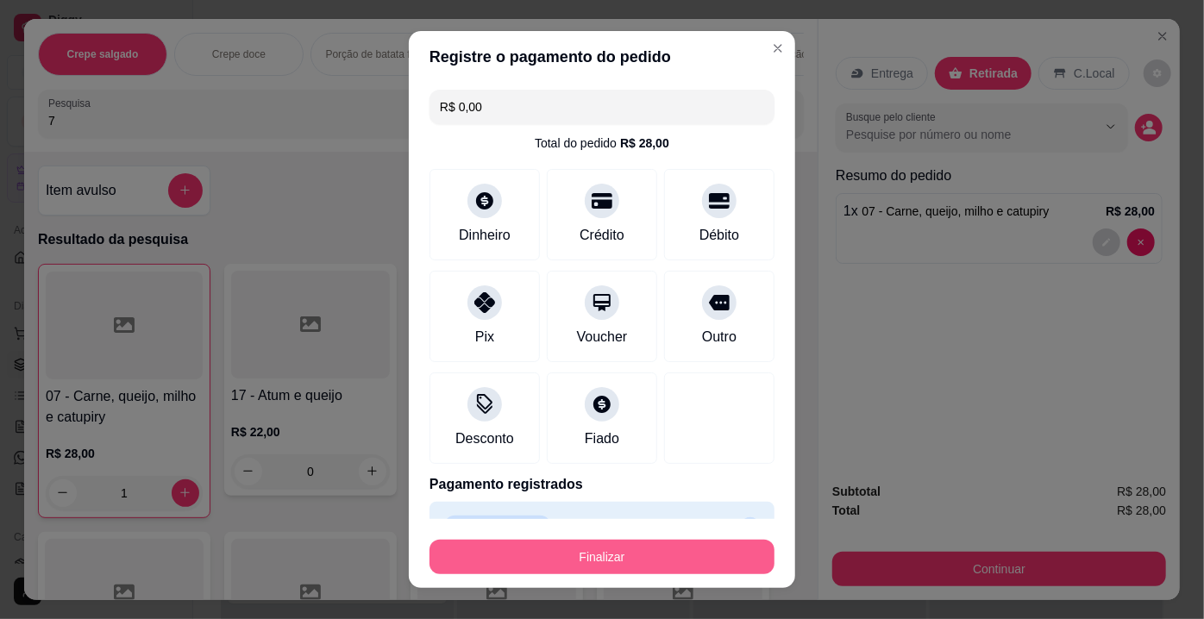
click at [560, 550] on button "Finalizar" at bounding box center [601, 557] width 345 height 34
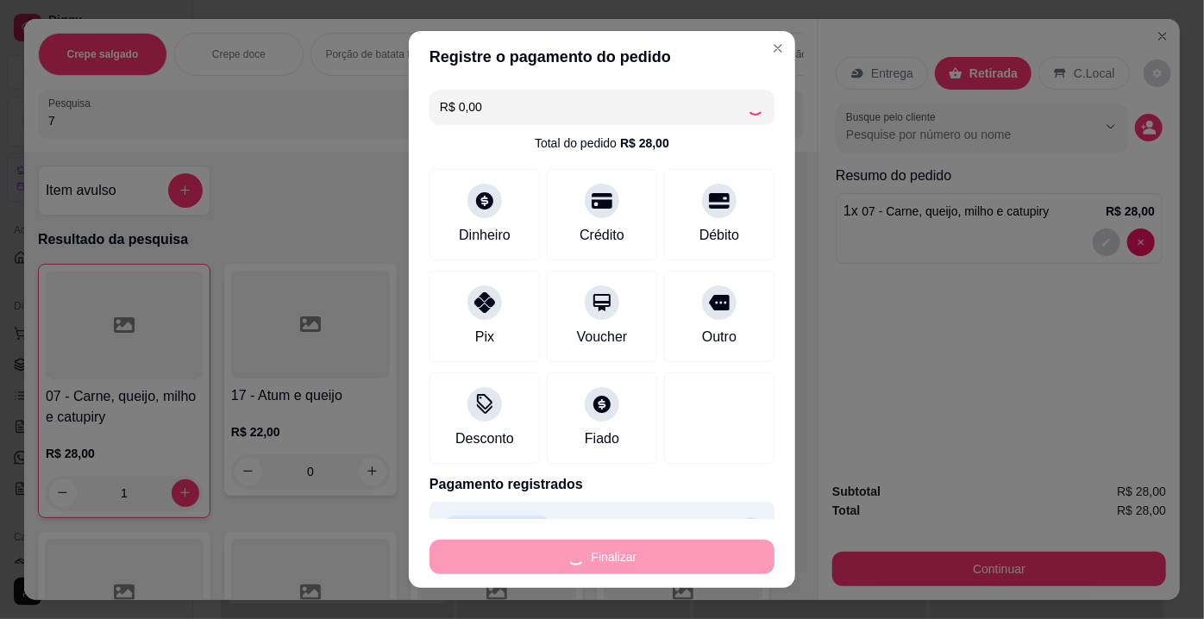
type input "0"
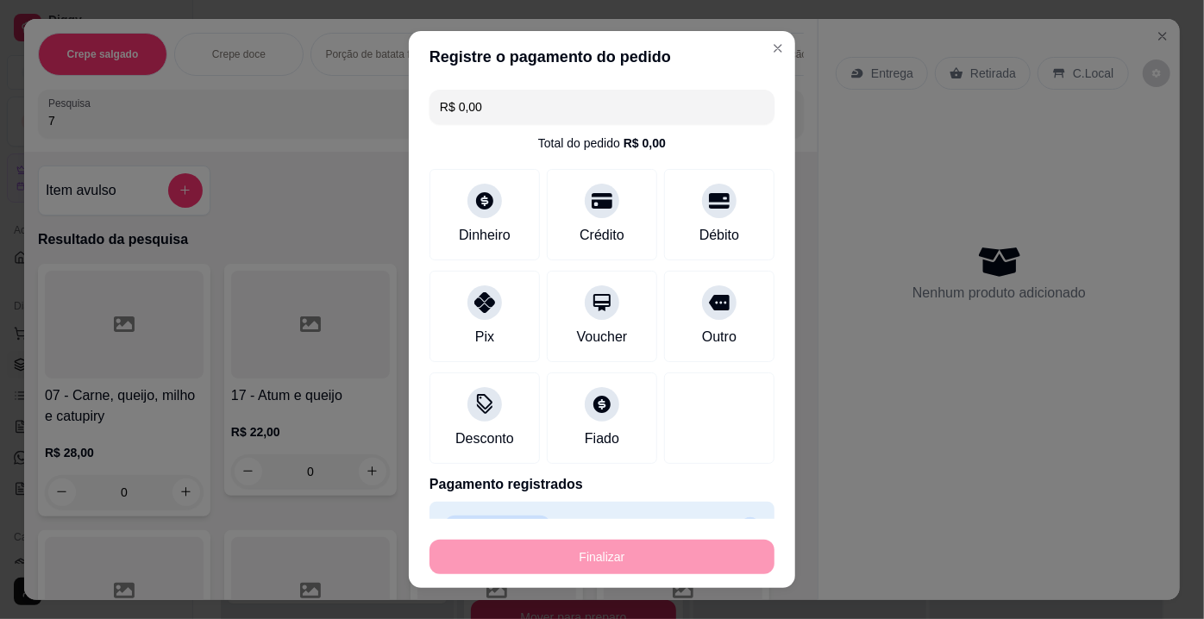
type input "-R$ 28,00"
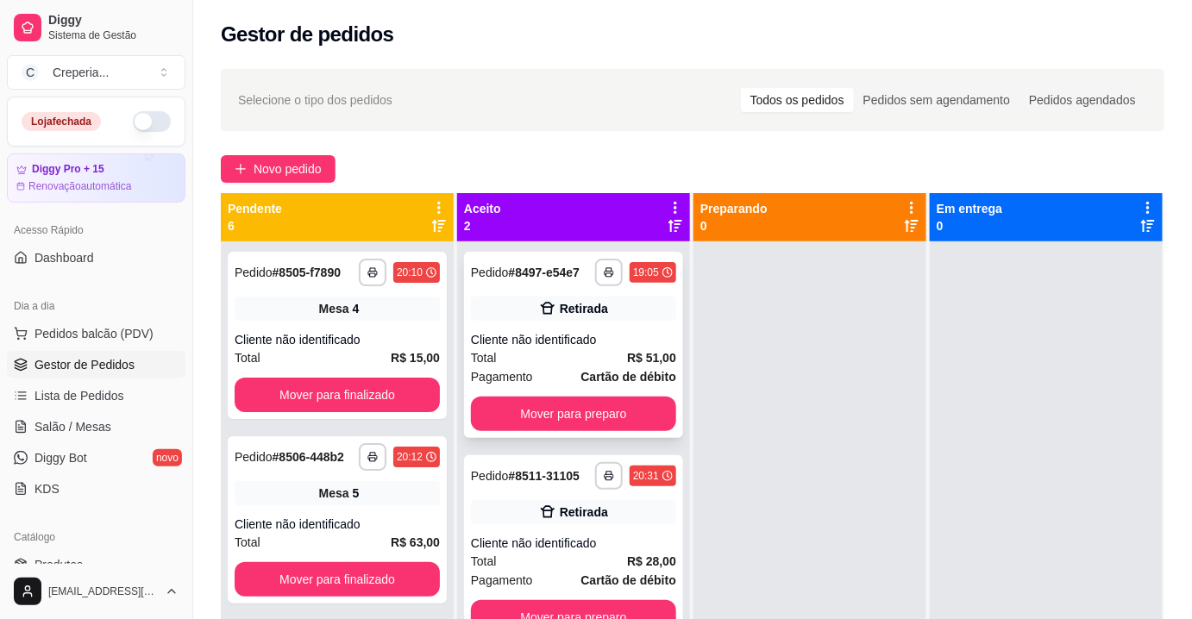
click at [608, 335] on div "Cliente não identificado" at bounding box center [573, 339] width 205 height 17
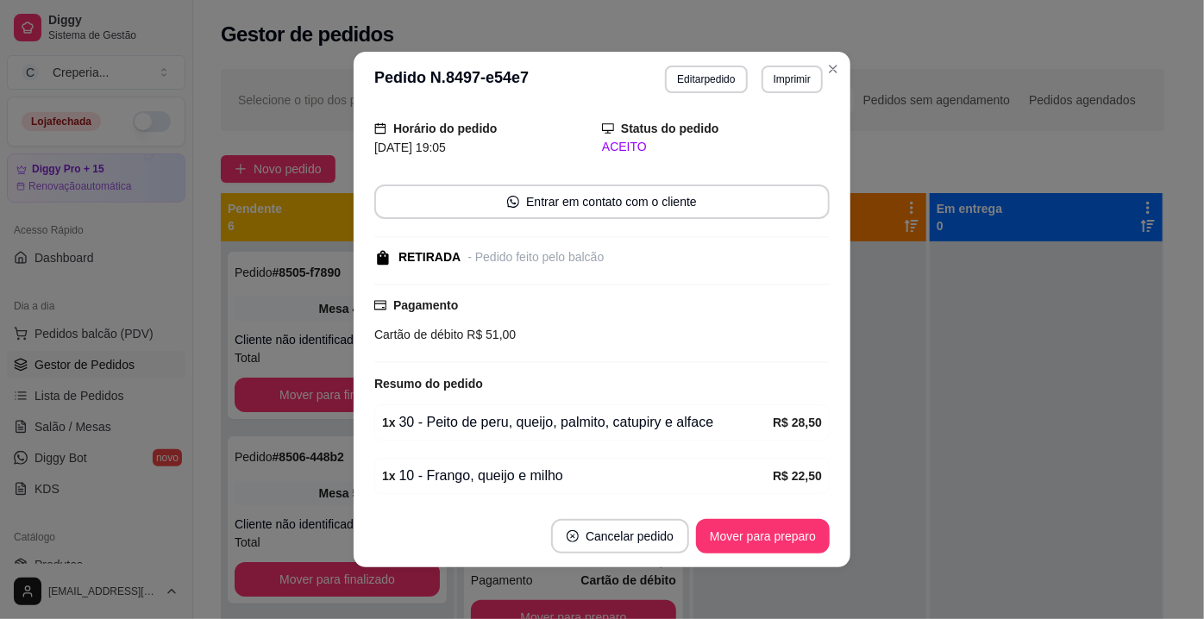
scroll to position [110, 0]
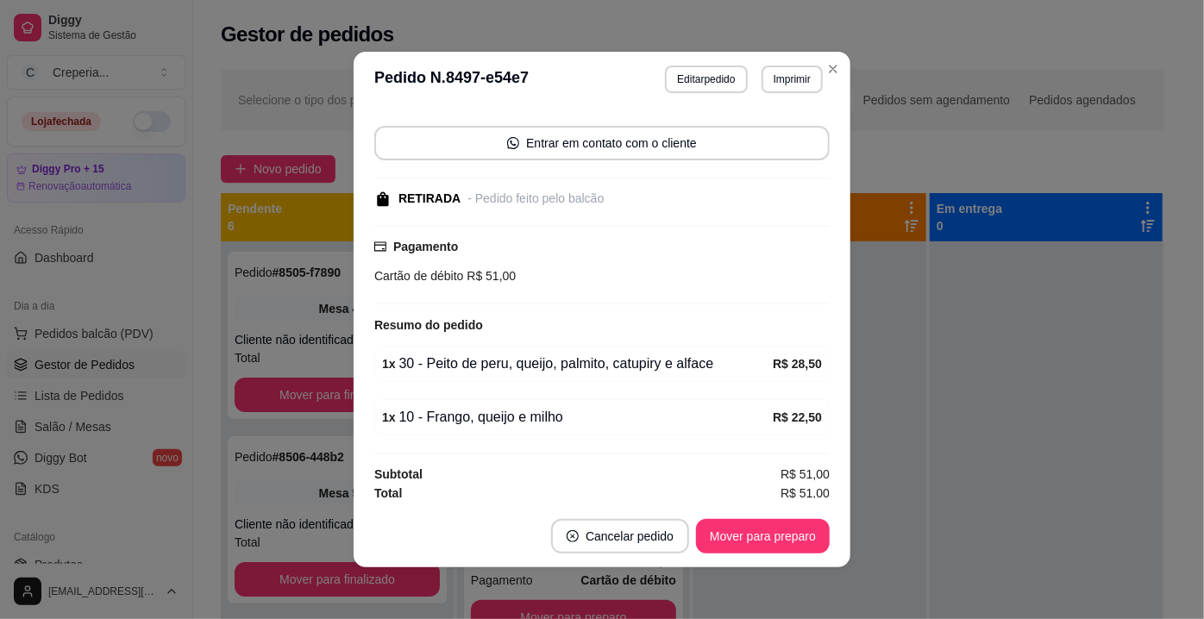
click at [826, 396] on div "feito há 85 minutos Horário do pedido [DATE] 19:05 Status do pedido ACEITO Entr…" at bounding box center [602, 306] width 497 height 398
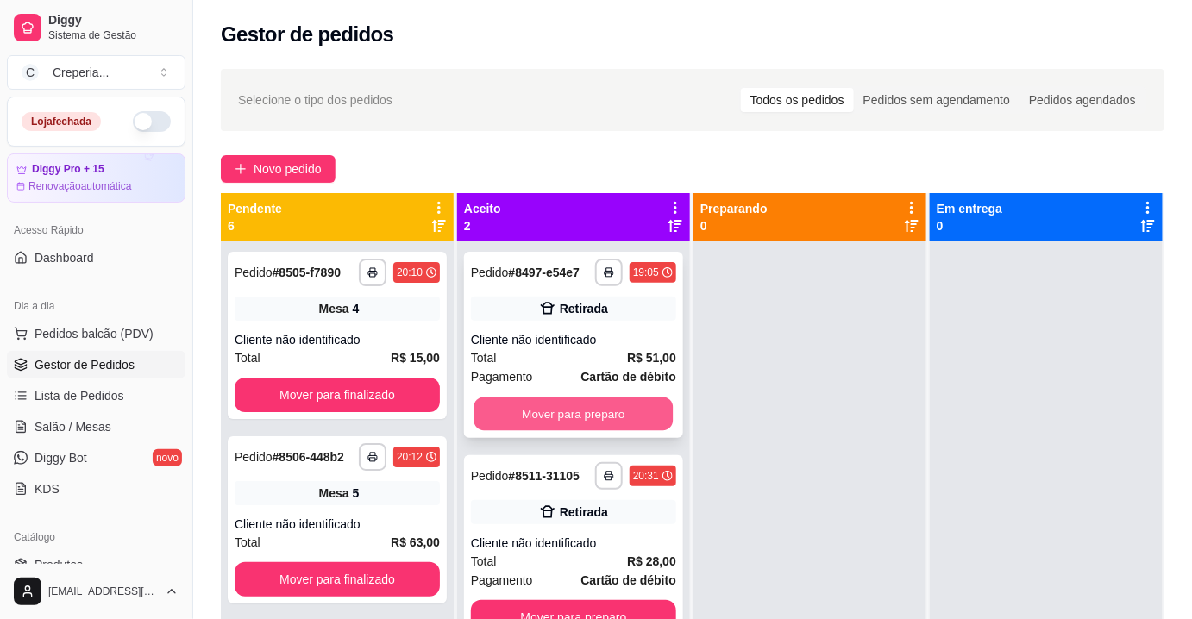
click at [623, 410] on button "Mover para preparo" at bounding box center [573, 415] width 199 height 34
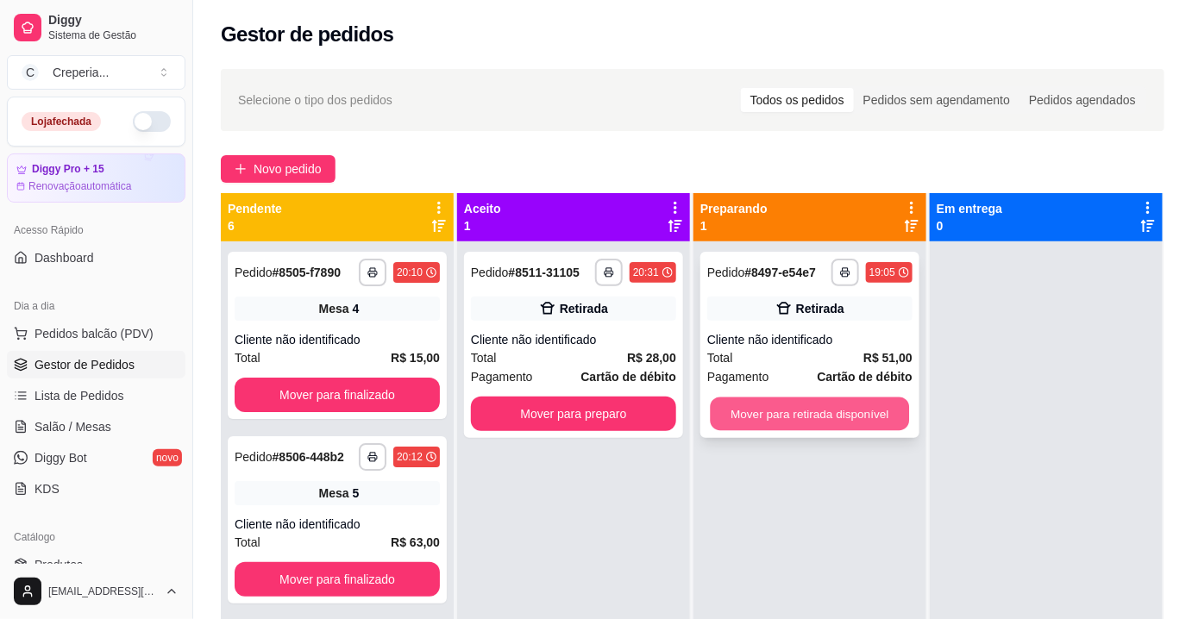
click at [832, 409] on button "Mover para retirada disponível" at bounding box center [810, 415] width 199 height 34
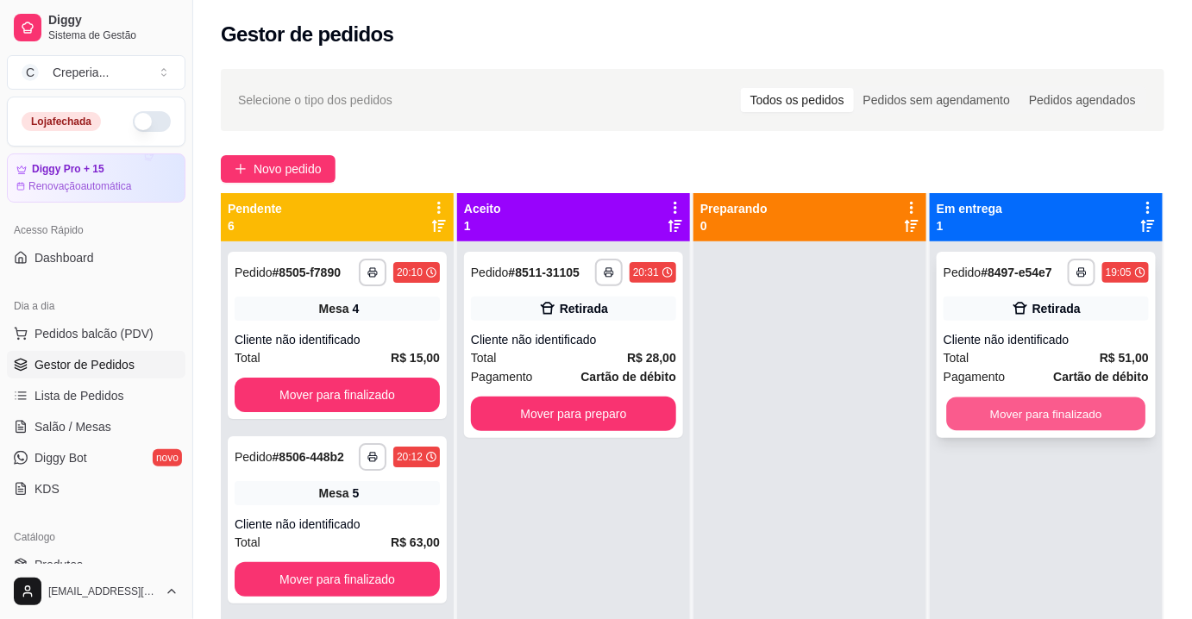
click at [1006, 408] on button "Mover para finalizado" at bounding box center [1046, 415] width 199 height 34
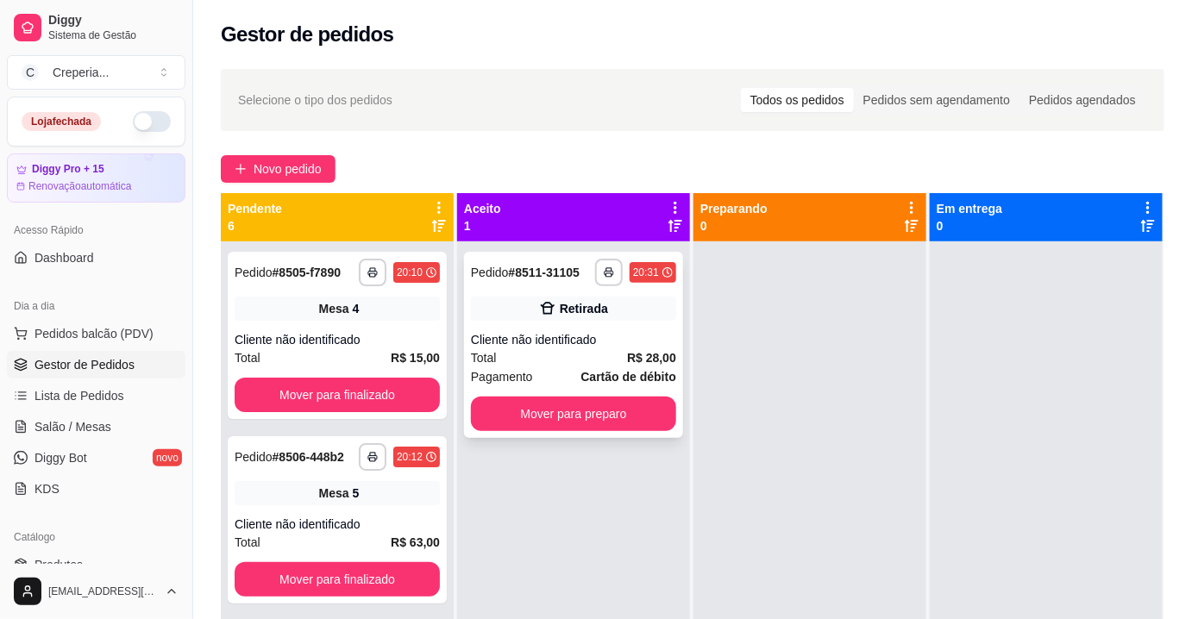
click at [643, 357] on strong "R$ 28,00" at bounding box center [651, 358] width 49 height 14
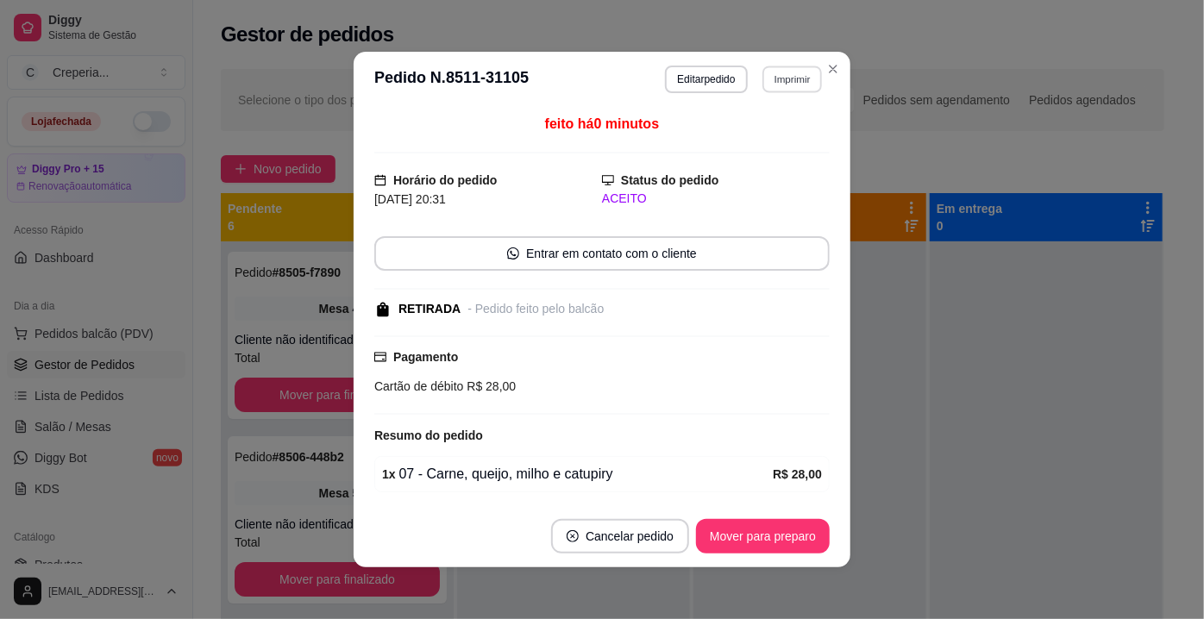
click at [766, 84] on button "Imprimir" at bounding box center [792, 79] width 60 height 27
click at [743, 146] on button "IMPRESSORA" at bounding box center [755, 139] width 121 height 27
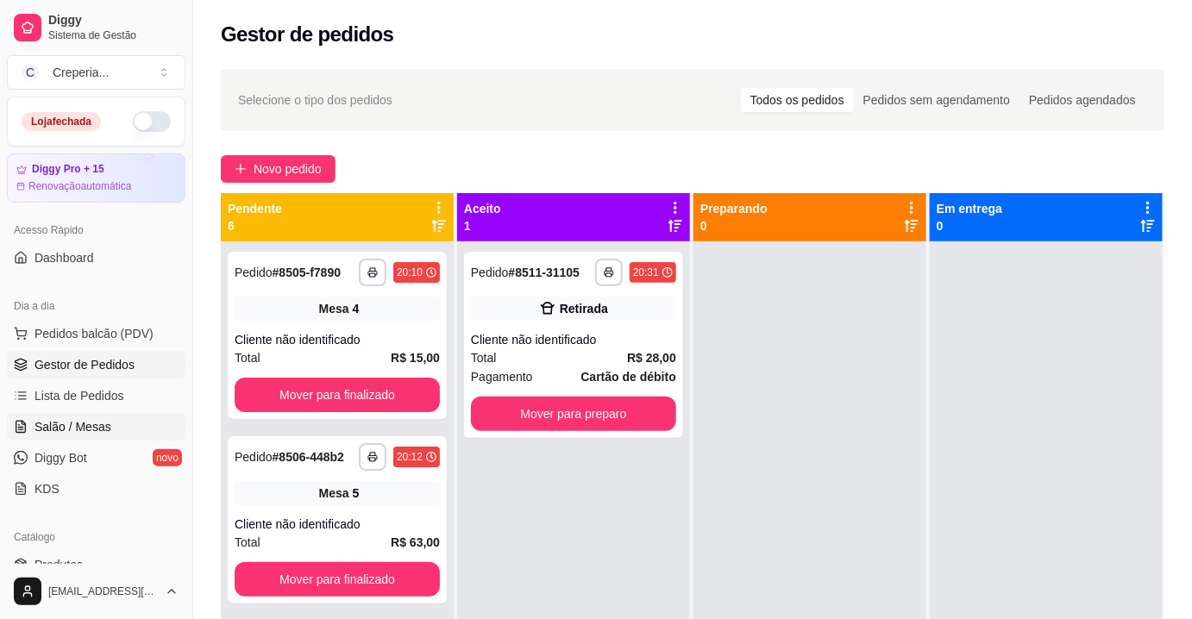
click at [123, 423] on link "Salão / Mesas" at bounding box center [96, 427] width 179 height 28
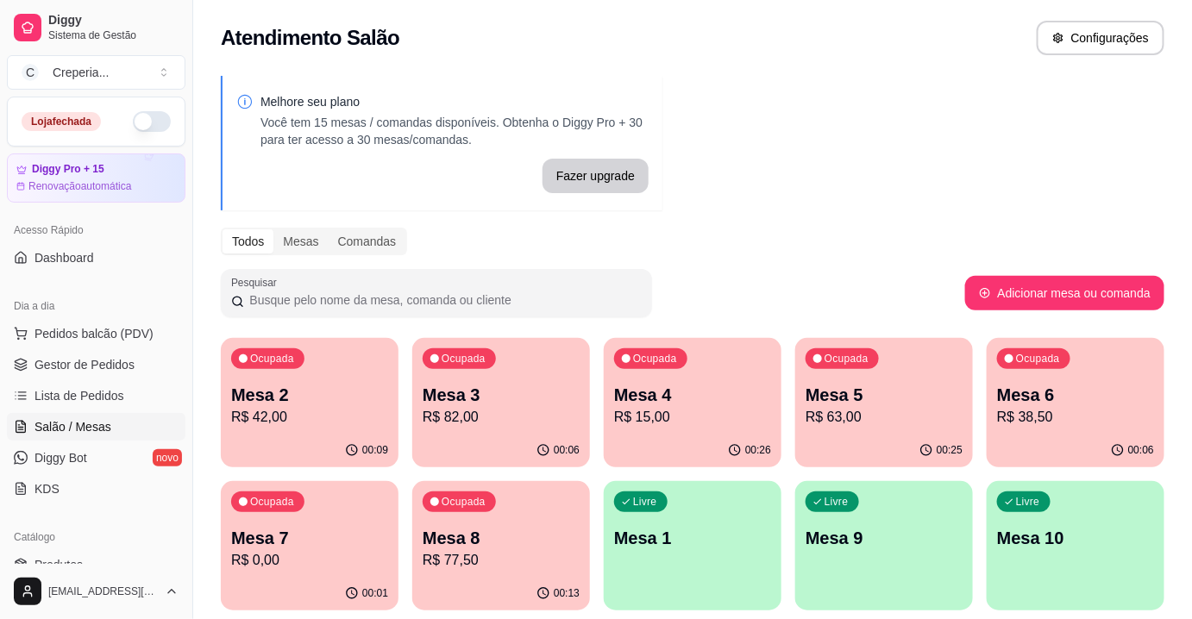
click at [858, 415] on p "R$ 63,00" at bounding box center [883, 417] width 157 height 21
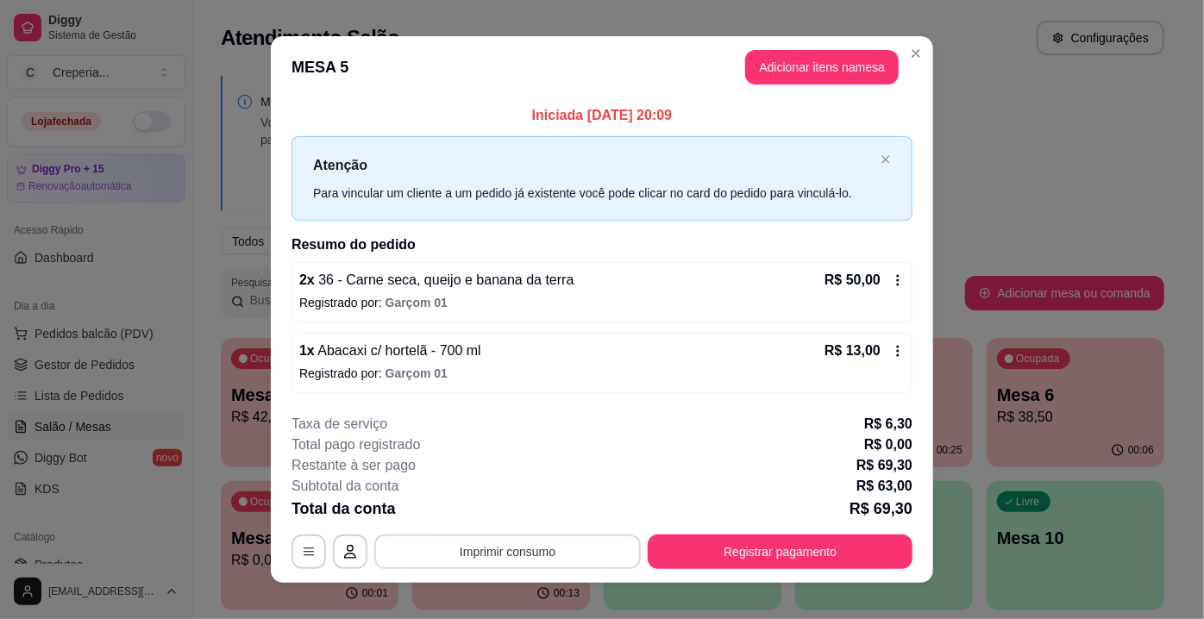
click at [511, 559] on button "Imprimir consumo" at bounding box center [507, 552] width 266 height 34
click at [505, 513] on button "IMPRESSORA" at bounding box center [507, 511] width 121 height 27
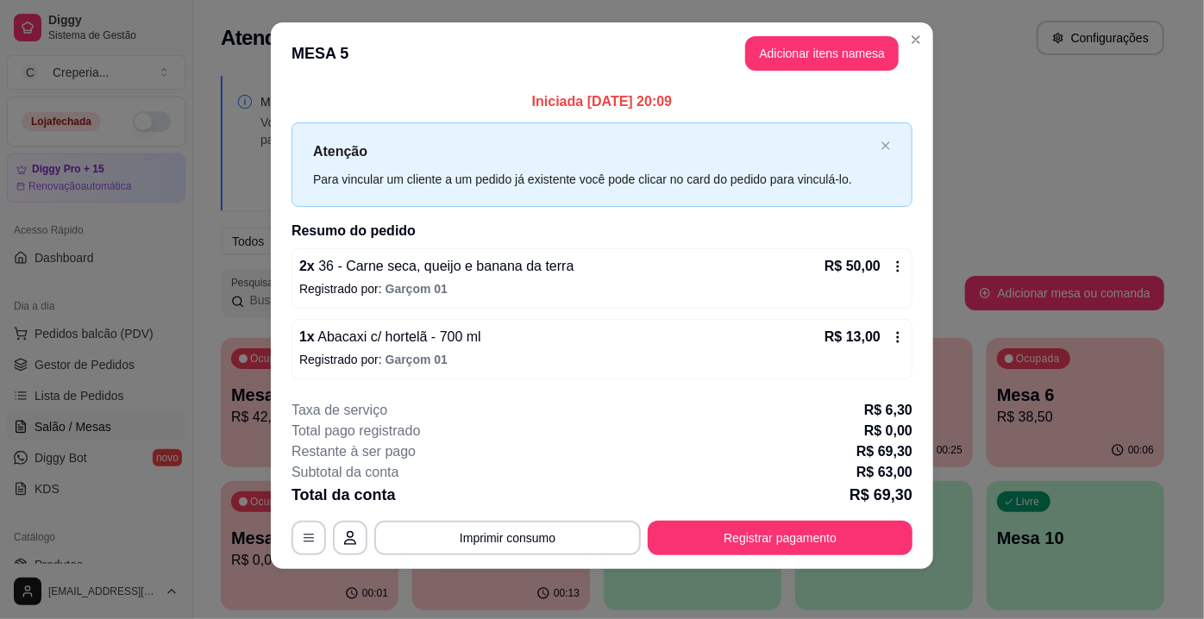
scroll to position [17, 0]
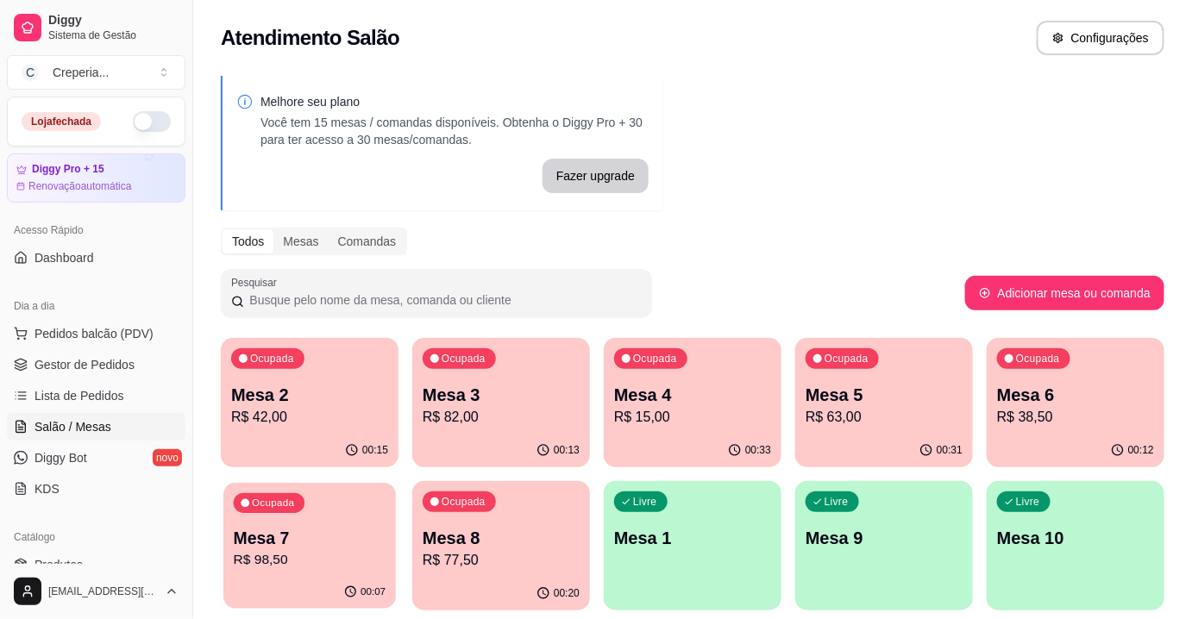
click at [329, 522] on div "Ocupada Mesa 7 R$ 98,50" at bounding box center [309, 529] width 172 height 93
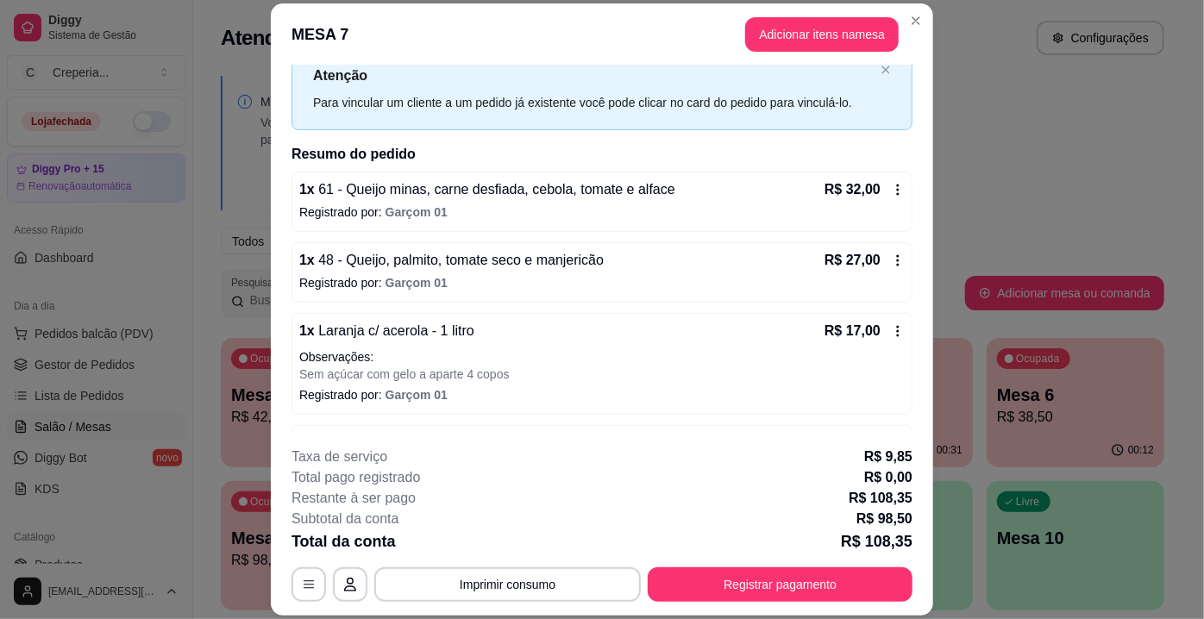
scroll to position [112, 0]
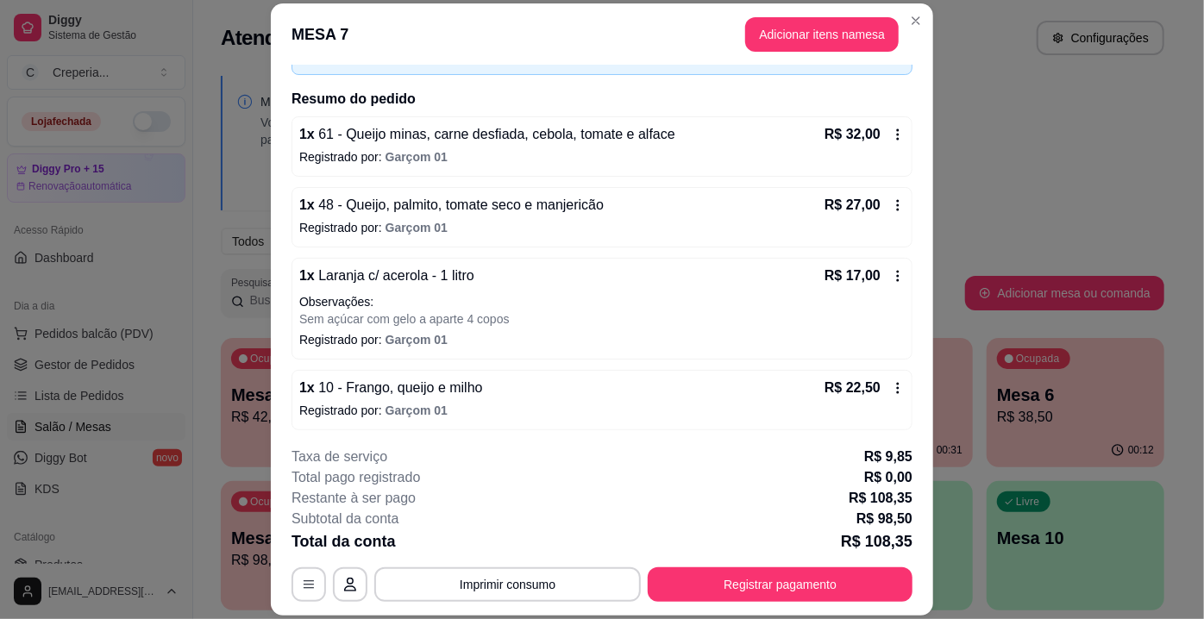
click at [515, 310] on p "Sem açúcar com gelo a aparte 4 copos" at bounding box center [601, 318] width 605 height 17
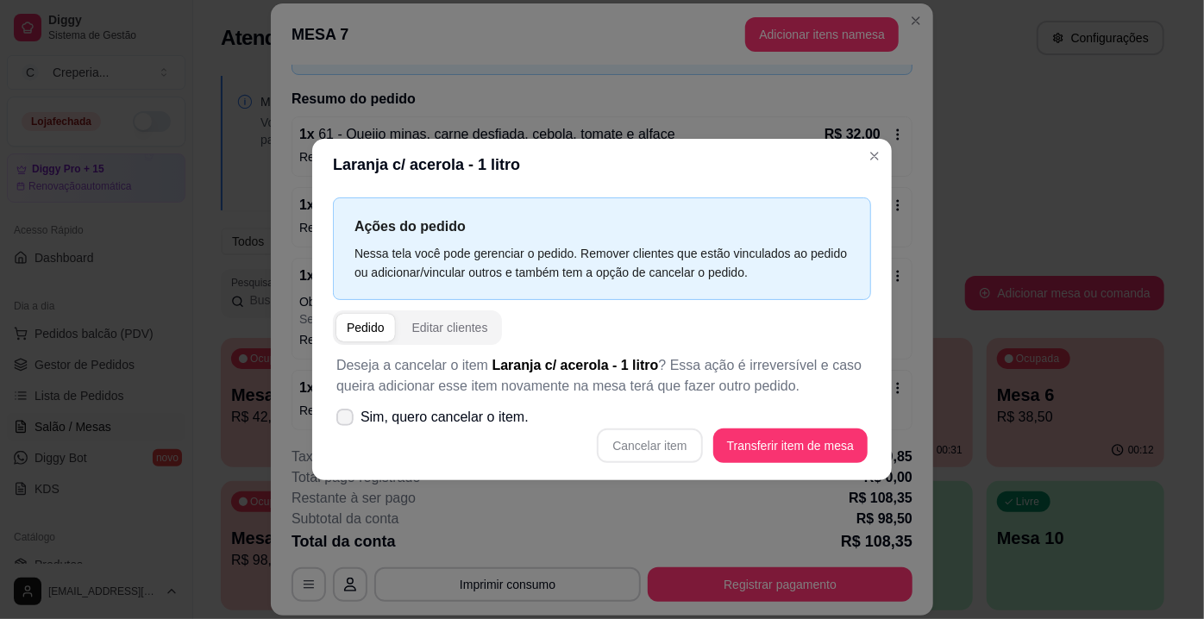
click at [386, 420] on span "Sim, quero cancelar o item." at bounding box center [444, 417] width 168 height 21
click at [347, 421] on input "Sim, quero cancelar o item." at bounding box center [340, 426] width 11 height 11
checkbox input "true"
click at [628, 445] on button "Cancelar item" at bounding box center [649, 446] width 105 height 34
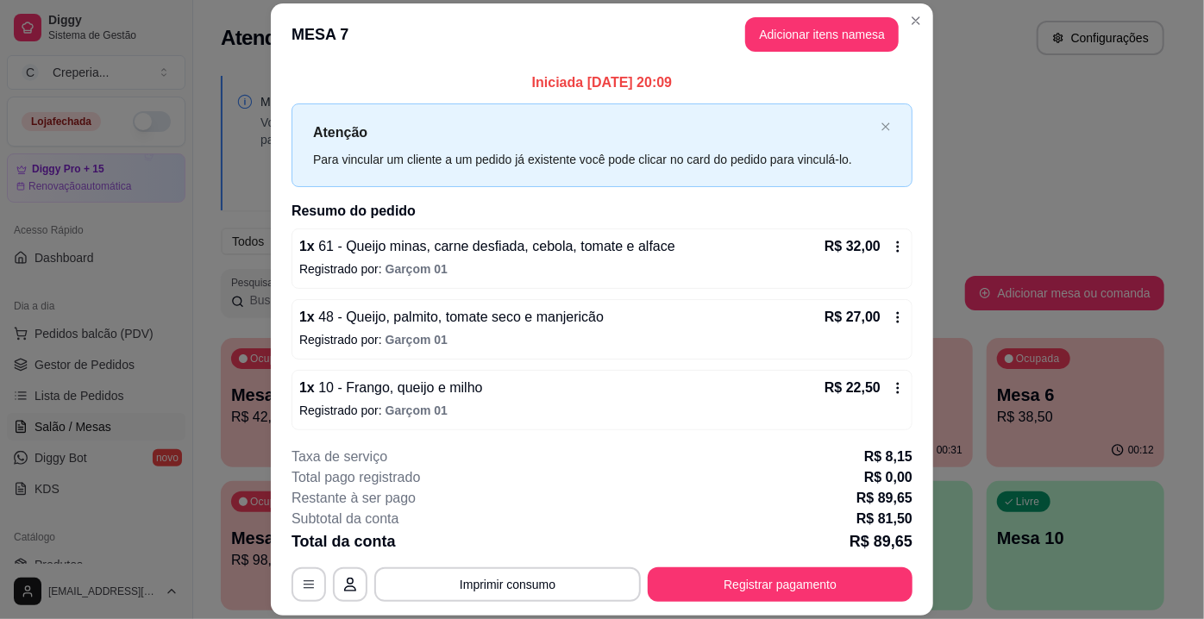
scroll to position [0, 0]
click at [774, 42] on button "Adicionar itens na mesa" at bounding box center [822, 34] width 154 height 34
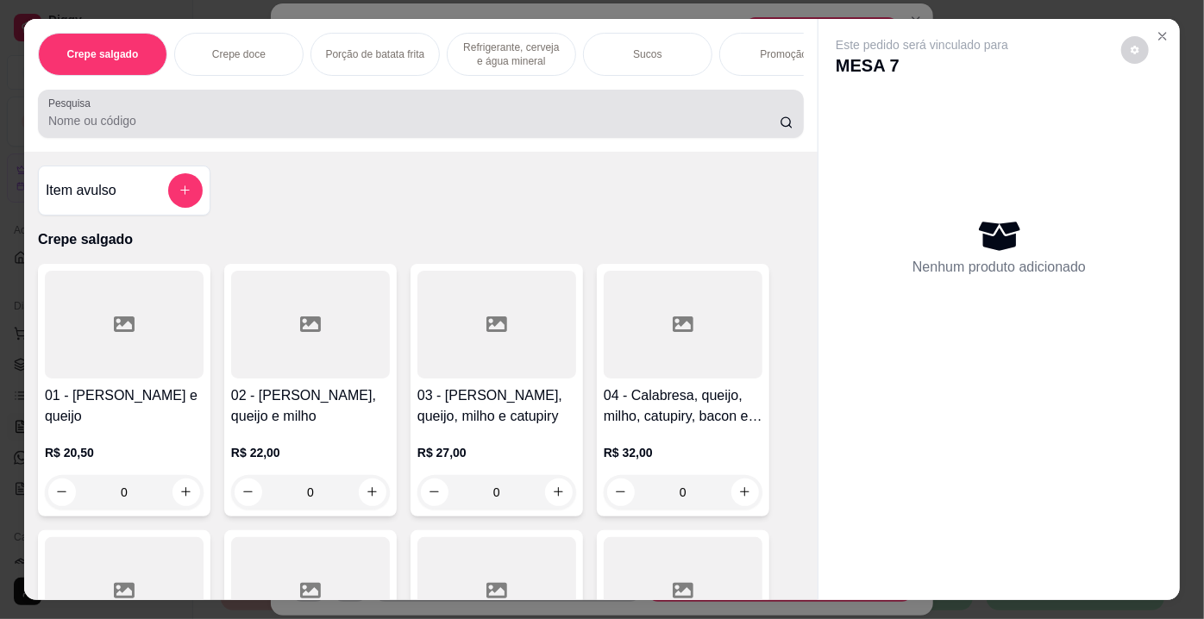
click at [367, 120] on input "Pesquisa" at bounding box center [413, 120] width 731 height 17
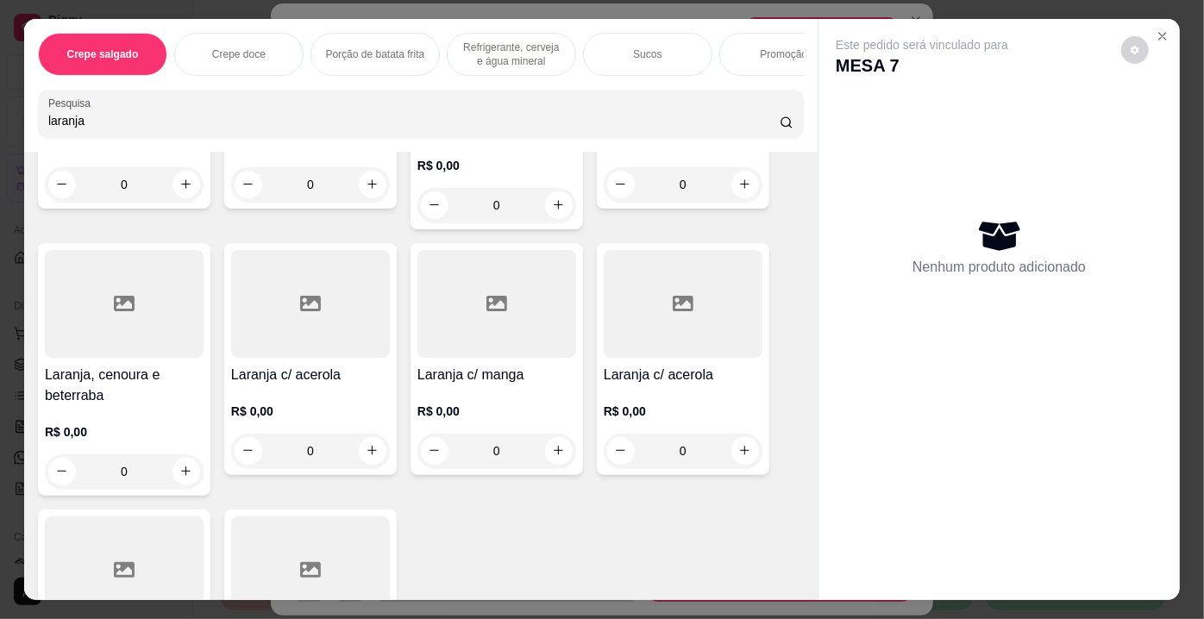
scroll to position [392, 0]
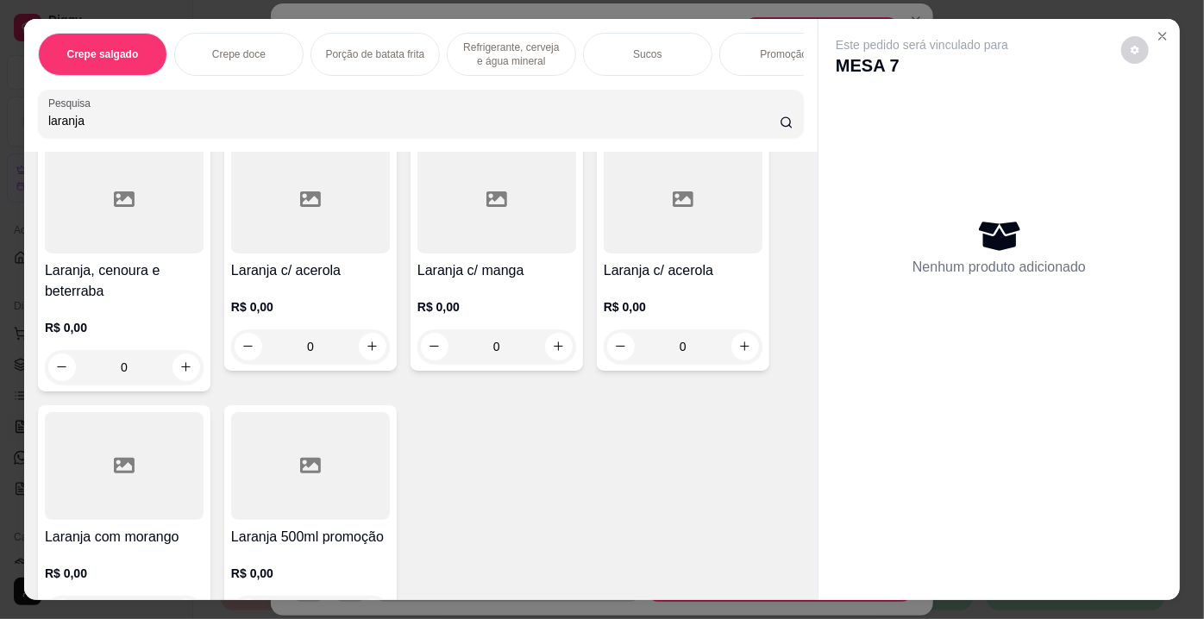
type input "laranja"
click at [147, 440] on div at bounding box center [124, 466] width 159 height 108
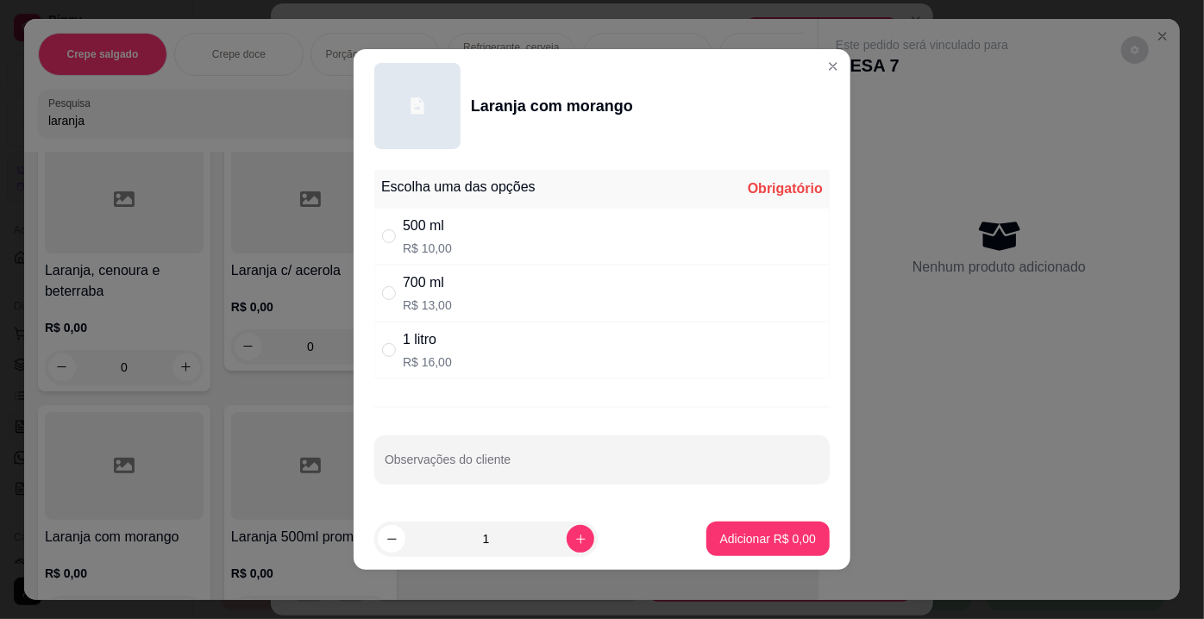
click at [435, 342] on div "1 litro" at bounding box center [427, 339] width 49 height 21
radio input "true"
click at [775, 545] on p "Adicionar R$ 16,00" at bounding box center [764, 538] width 103 height 17
type input "1"
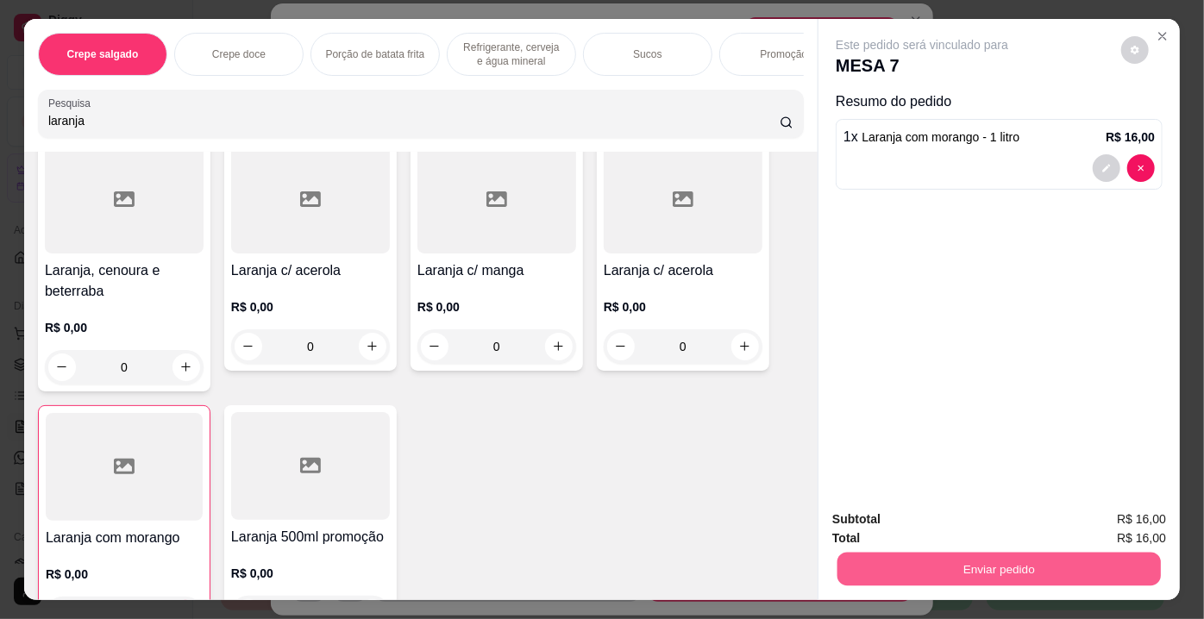
click at [905, 562] on button "Enviar pedido" at bounding box center [998, 570] width 323 height 34
click at [953, 521] on button "Não registrar e enviar pedido" at bounding box center [942, 521] width 179 height 33
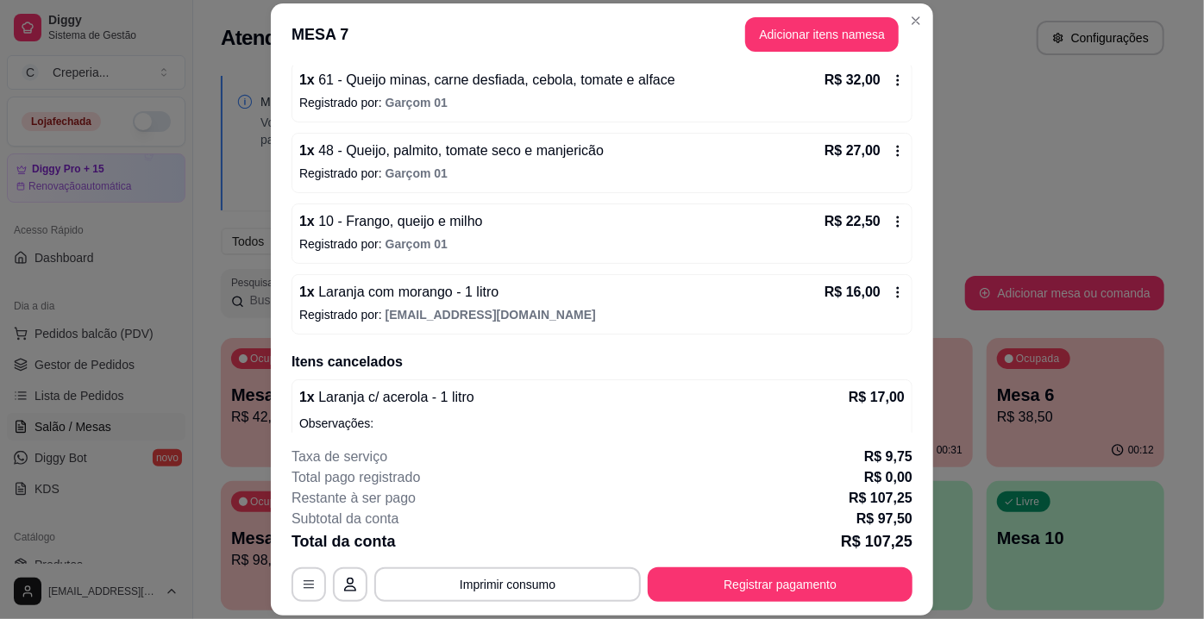
scroll to position [210, 0]
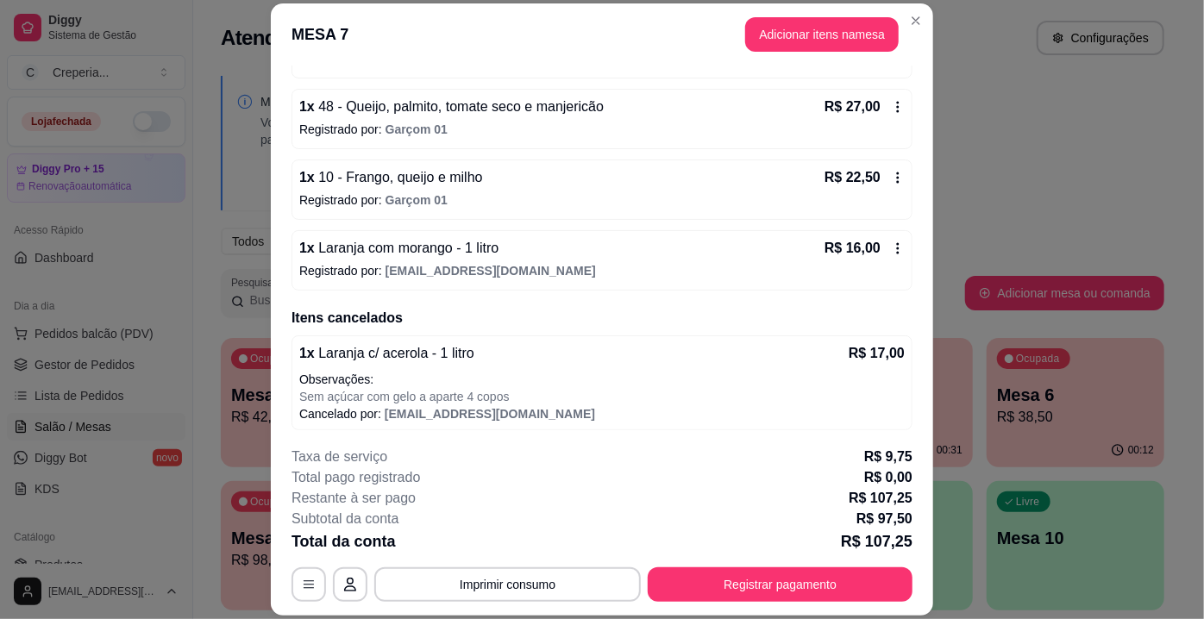
click at [891, 242] on icon at bounding box center [898, 248] width 14 height 14
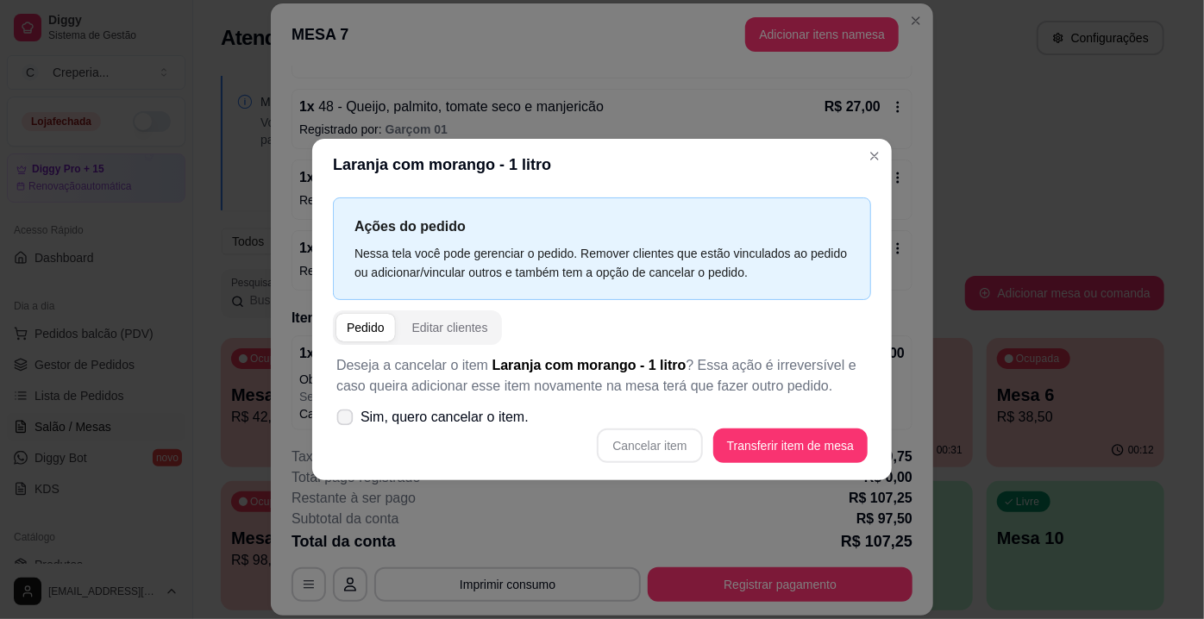
click at [444, 420] on span "Sim, quero cancelar o item." at bounding box center [444, 417] width 168 height 21
click at [347, 421] on input "Sim, quero cancelar o item." at bounding box center [340, 426] width 11 height 11
checkbox input "true"
click at [638, 453] on button "Cancelar item" at bounding box center [649, 446] width 103 height 34
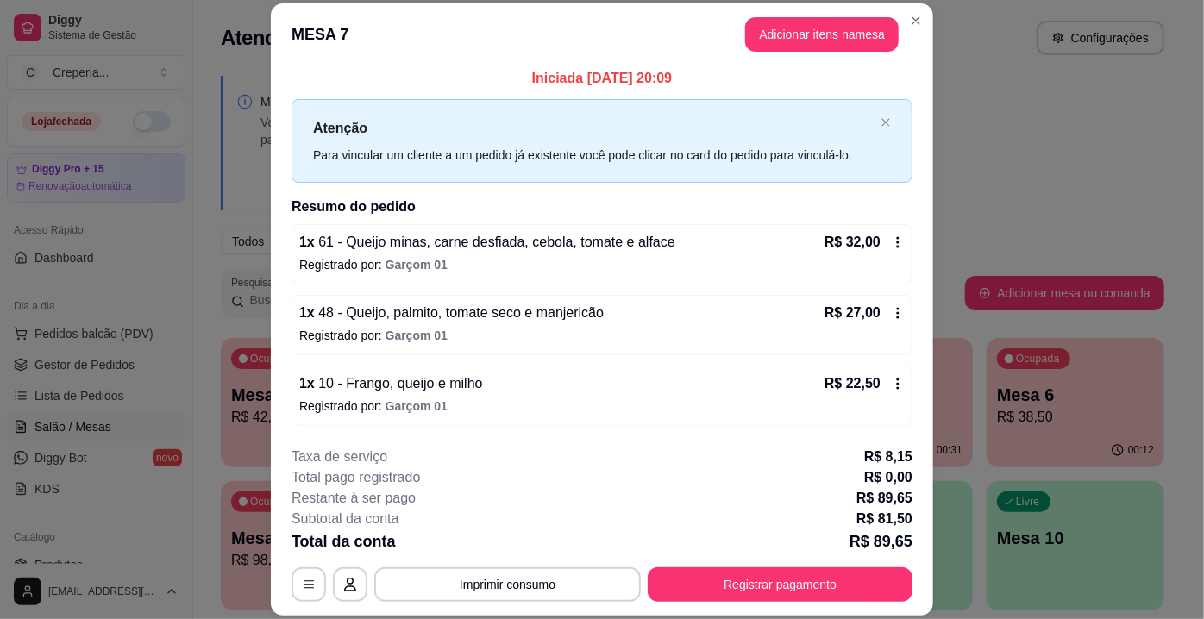
scroll to position [0, 0]
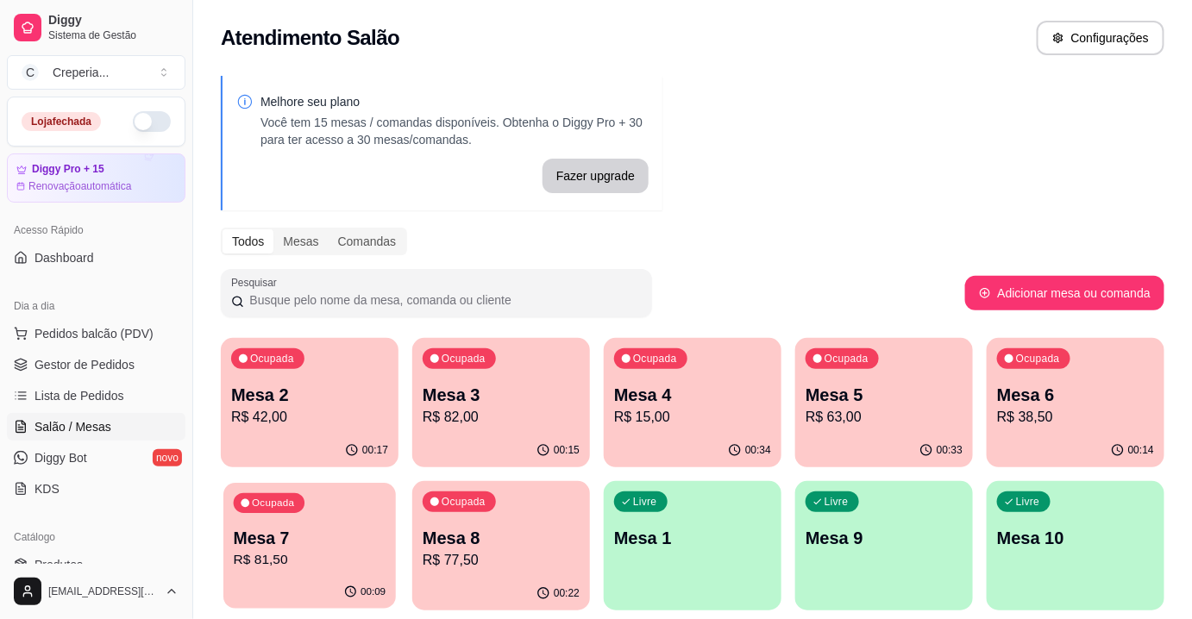
click at [269, 555] on p "R$ 81,50" at bounding box center [310, 560] width 153 height 20
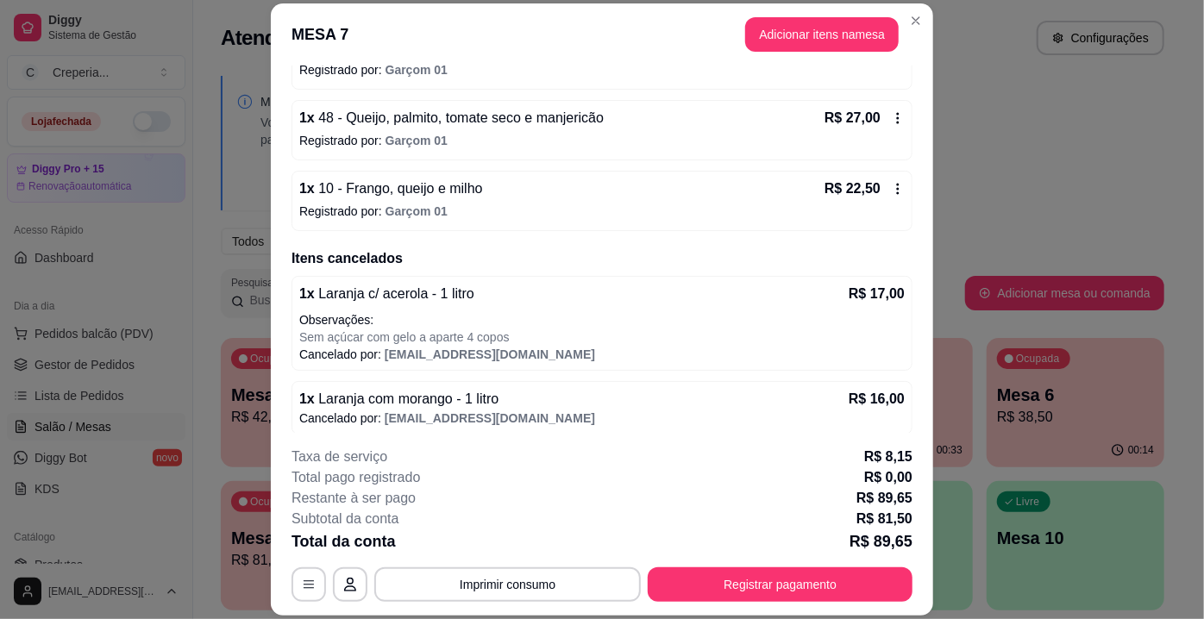
scroll to position [204, 0]
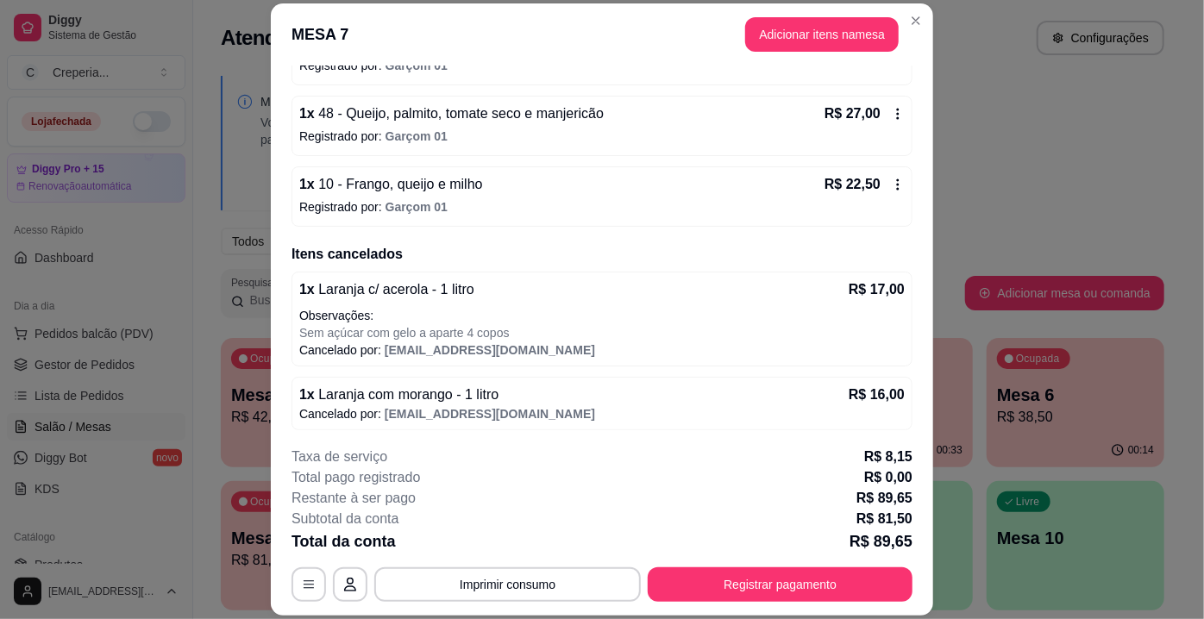
click at [570, 313] on p "Observações:" at bounding box center [601, 315] width 605 height 17
click at [784, 42] on button "Adicionar itens na mesa" at bounding box center [822, 34] width 148 height 34
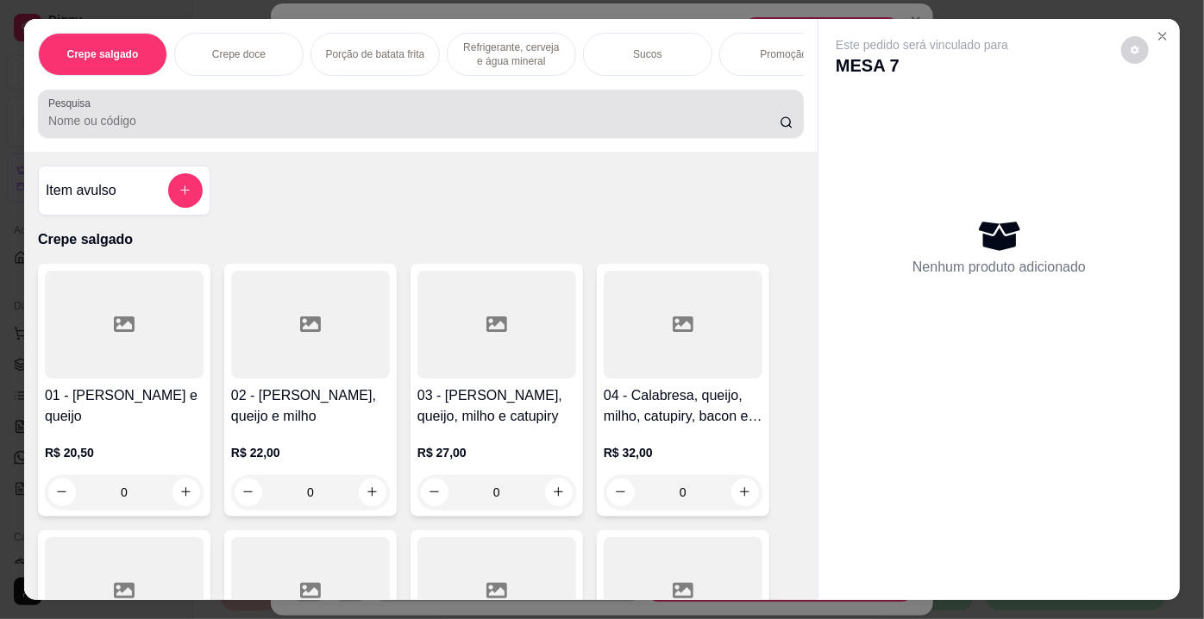
click at [418, 119] on input "Pesquisa" at bounding box center [413, 120] width 731 height 17
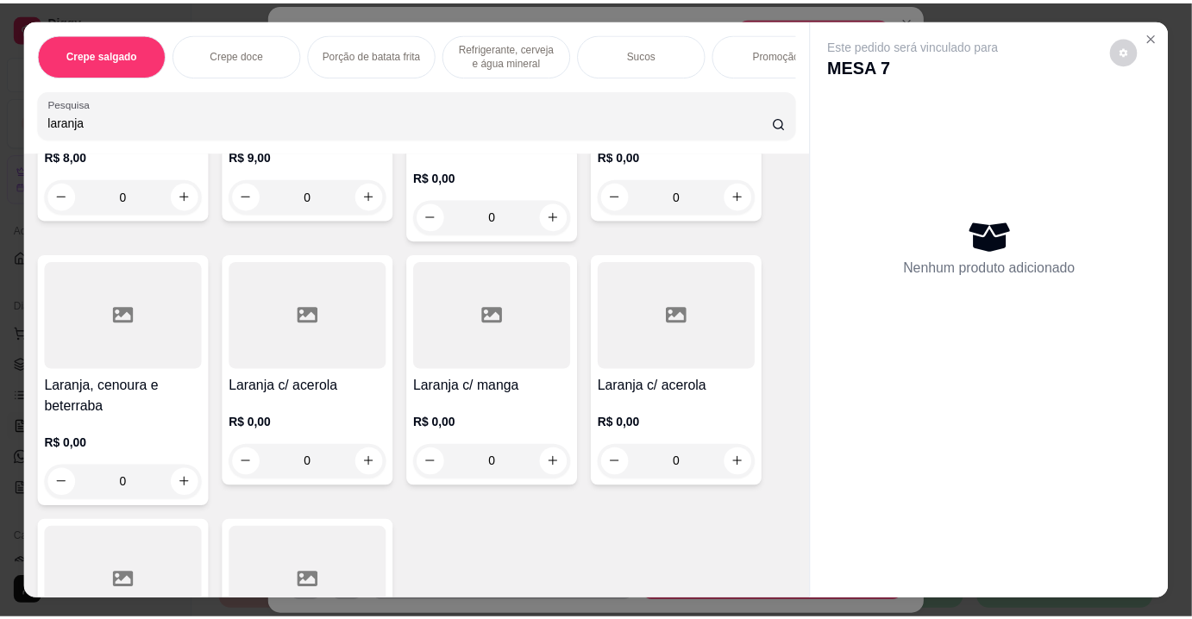
scroll to position [313, 0]
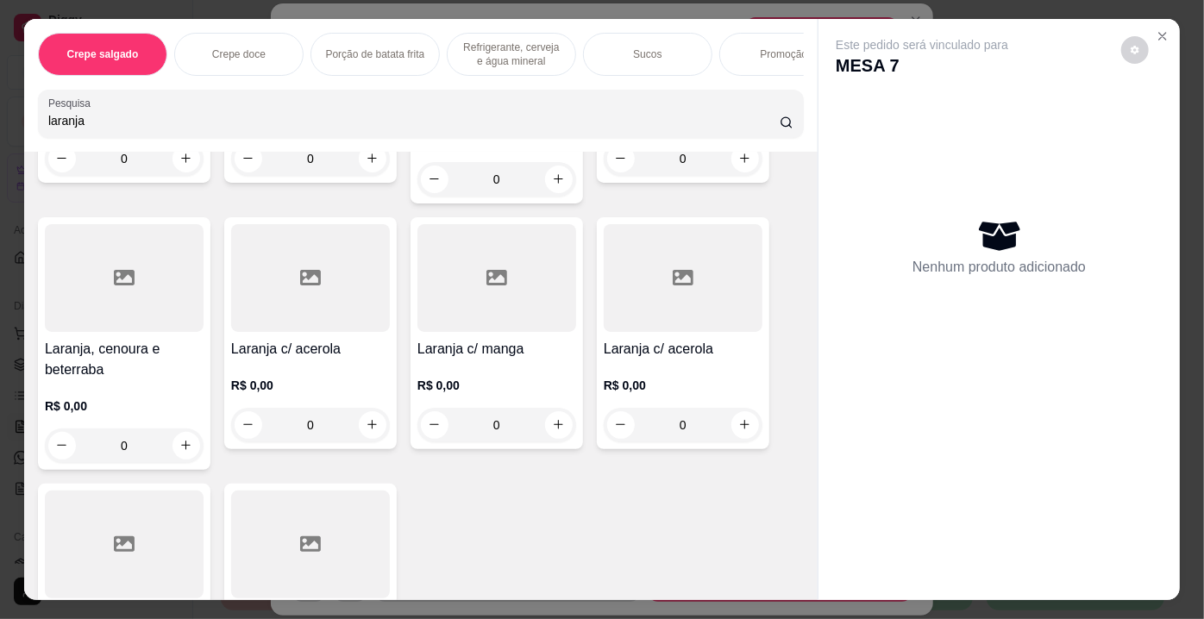
type input "laranja"
click at [266, 287] on div at bounding box center [310, 278] width 159 height 108
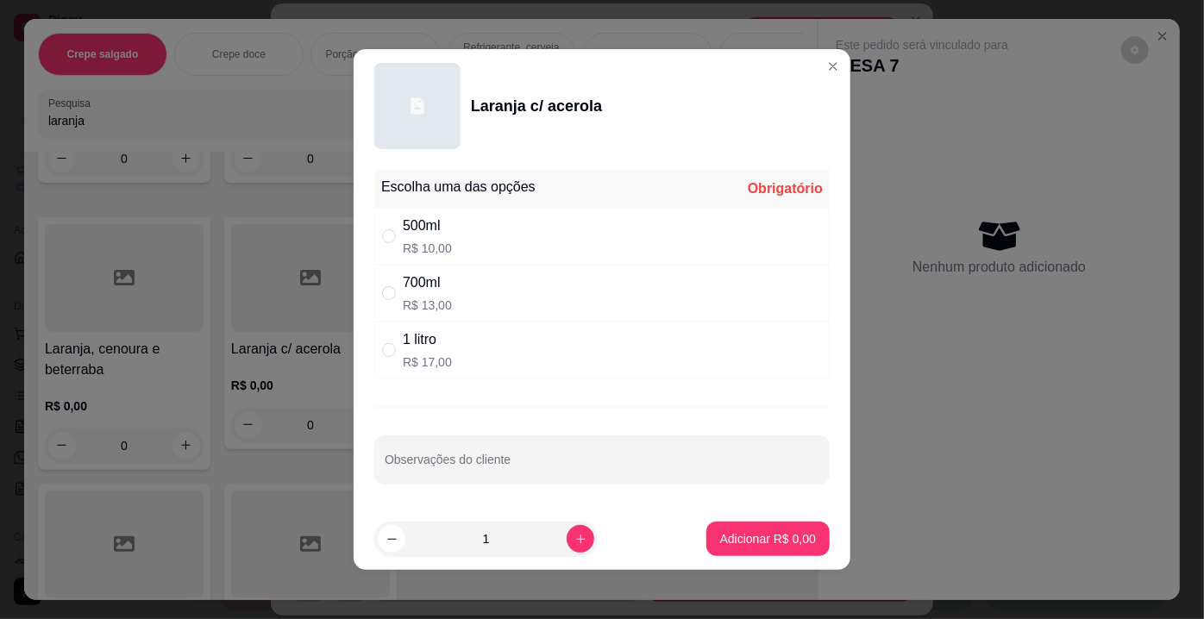
click at [477, 356] on div "1 litro R$ 17,00" at bounding box center [601, 350] width 455 height 57
radio input "true"
click at [730, 531] on p "Adicionar R$ 17,00" at bounding box center [765, 538] width 100 height 16
type input "1"
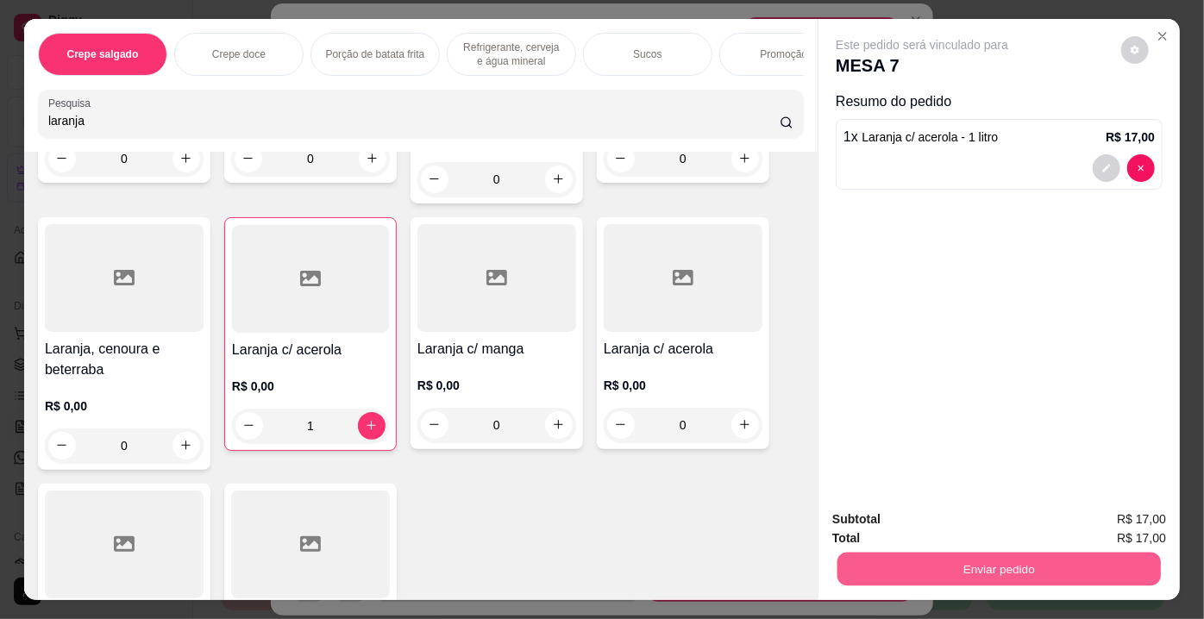
click at [878, 561] on button "Enviar pedido" at bounding box center [998, 570] width 323 height 34
click at [871, 528] on button "Não registrar e enviar pedido" at bounding box center [942, 521] width 179 height 33
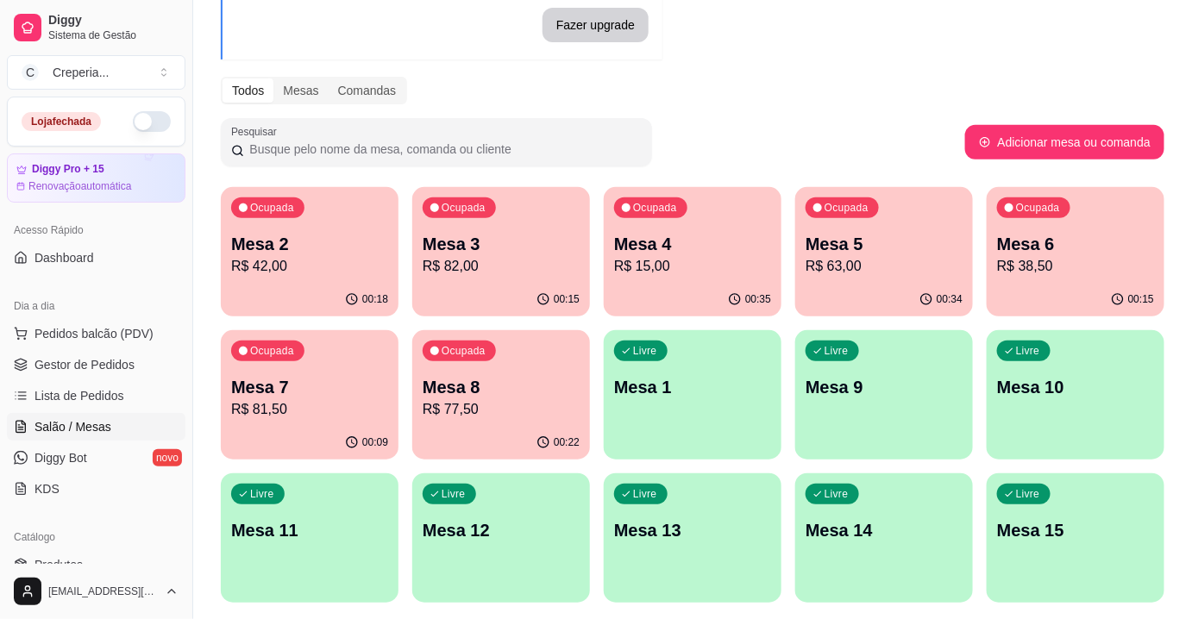
scroll to position [156, 0]
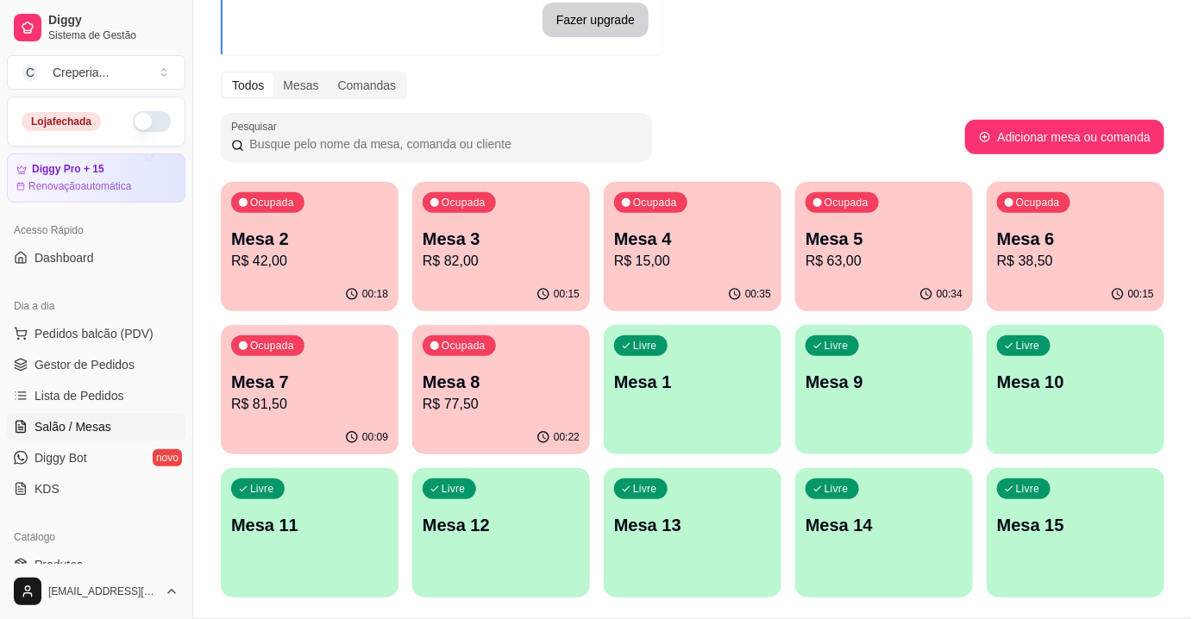
click at [717, 121] on div "Pesquisar" at bounding box center [593, 137] width 744 height 48
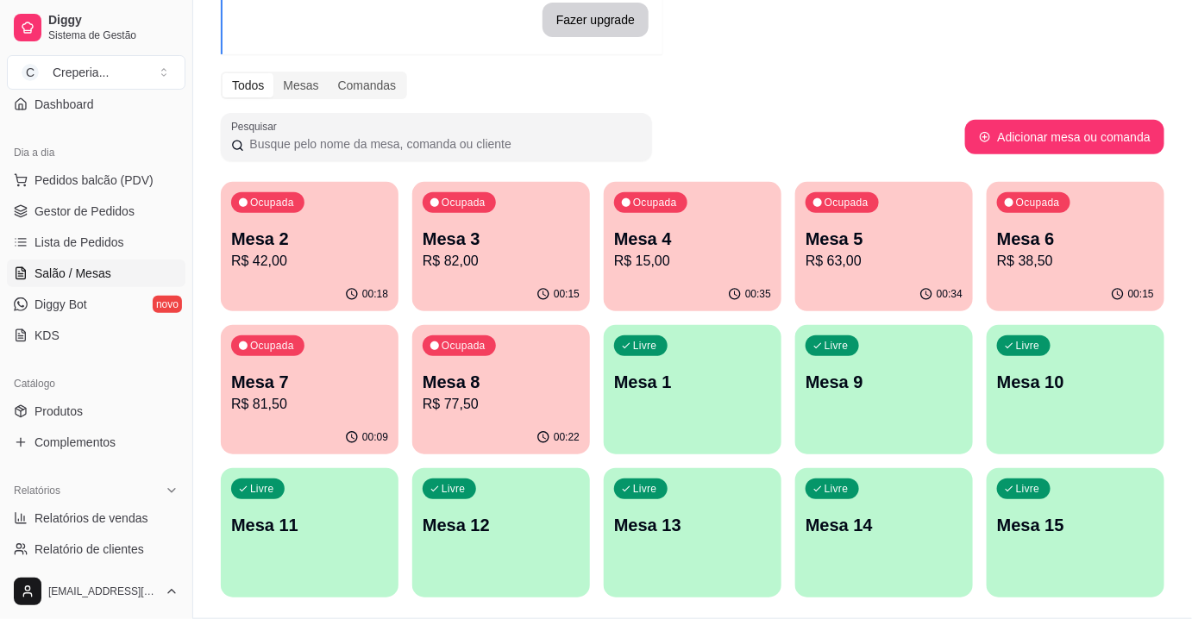
scroll to position [235, 0]
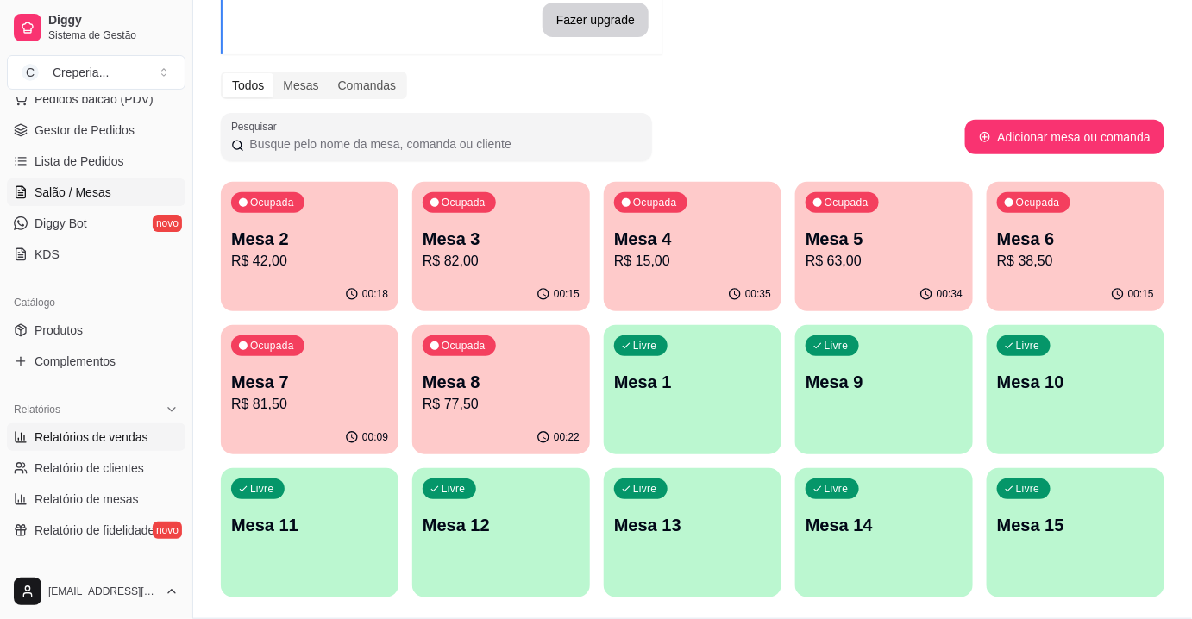
click at [114, 436] on span "Relatórios de vendas" at bounding box center [91, 437] width 114 height 17
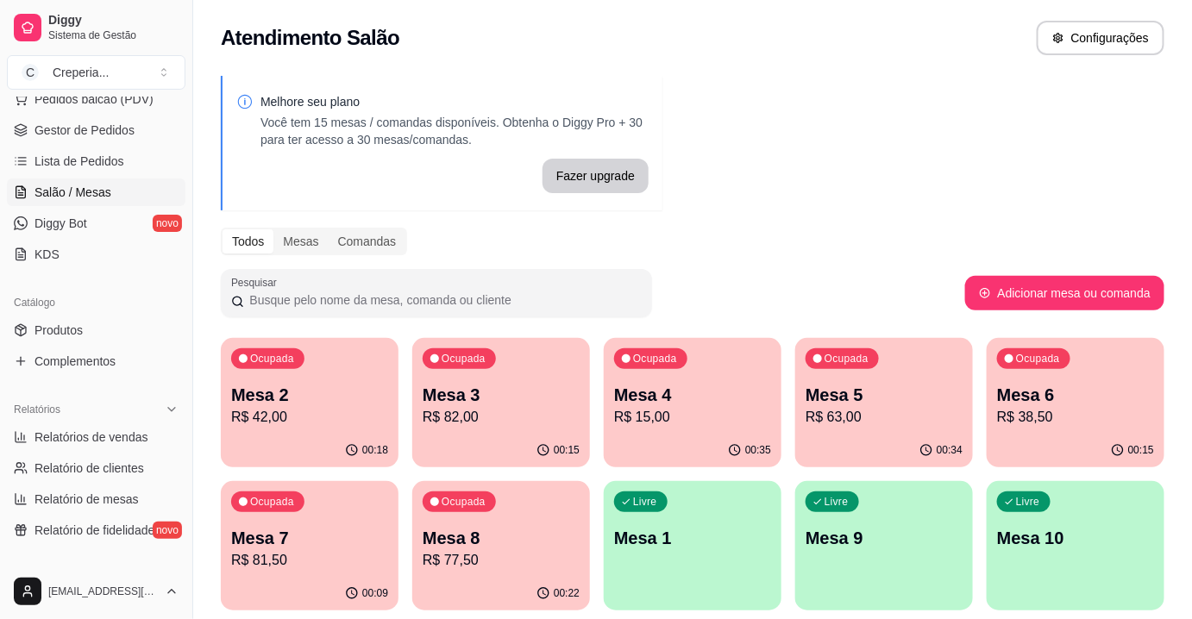
select select "ALL"
select select "0"
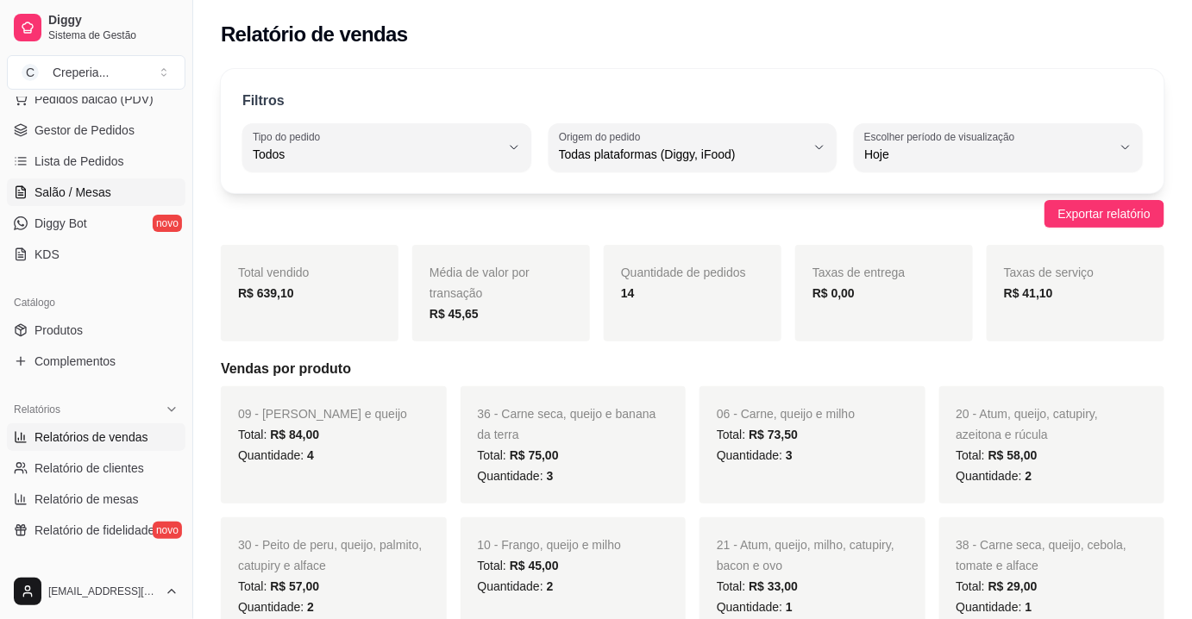
click at [82, 186] on span "Salão / Mesas" at bounding box center [72, 192] width 77 height 17
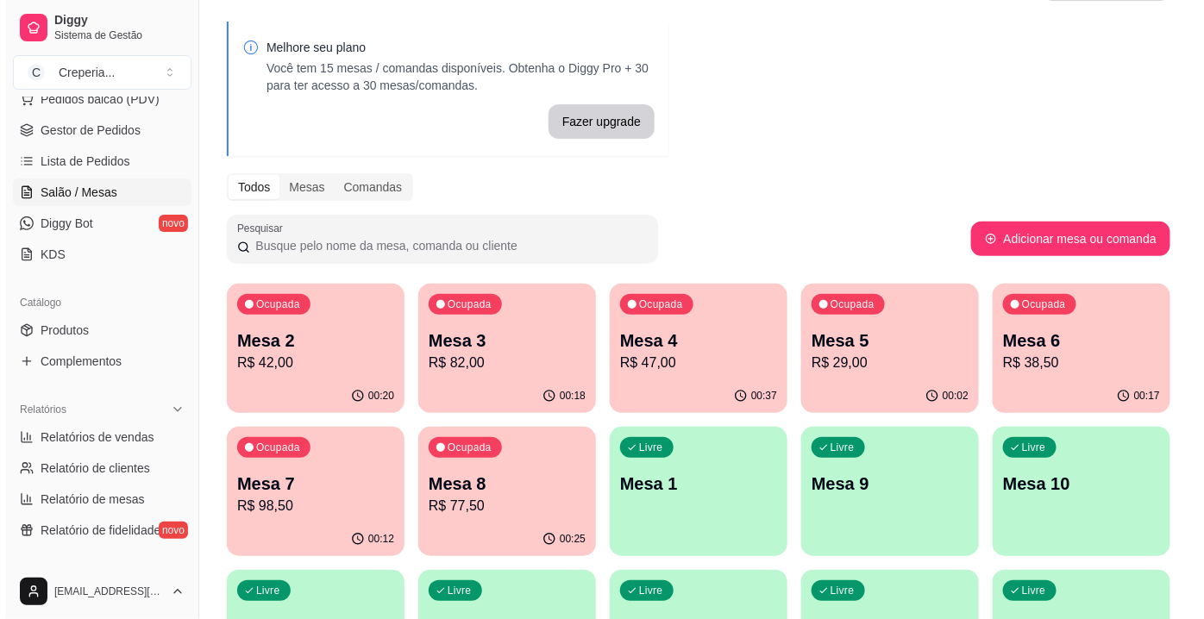
scroll to position [78, 0]
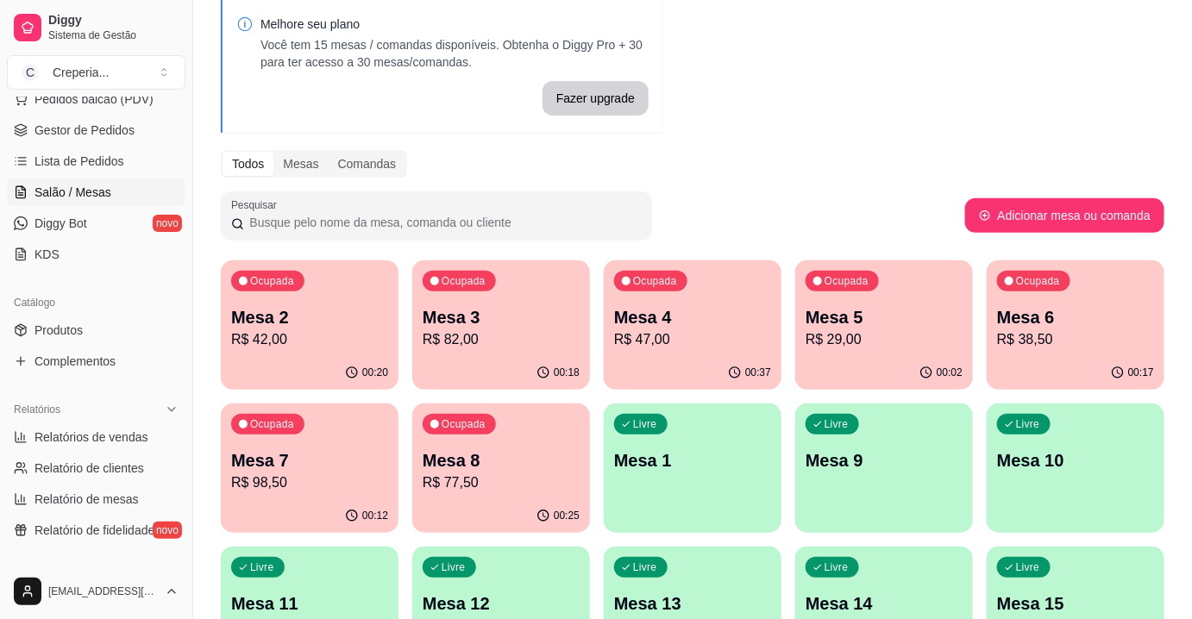
click at [495, 449] on p "Mesa 8" at bounding box center [501, 460] width 157 height 24
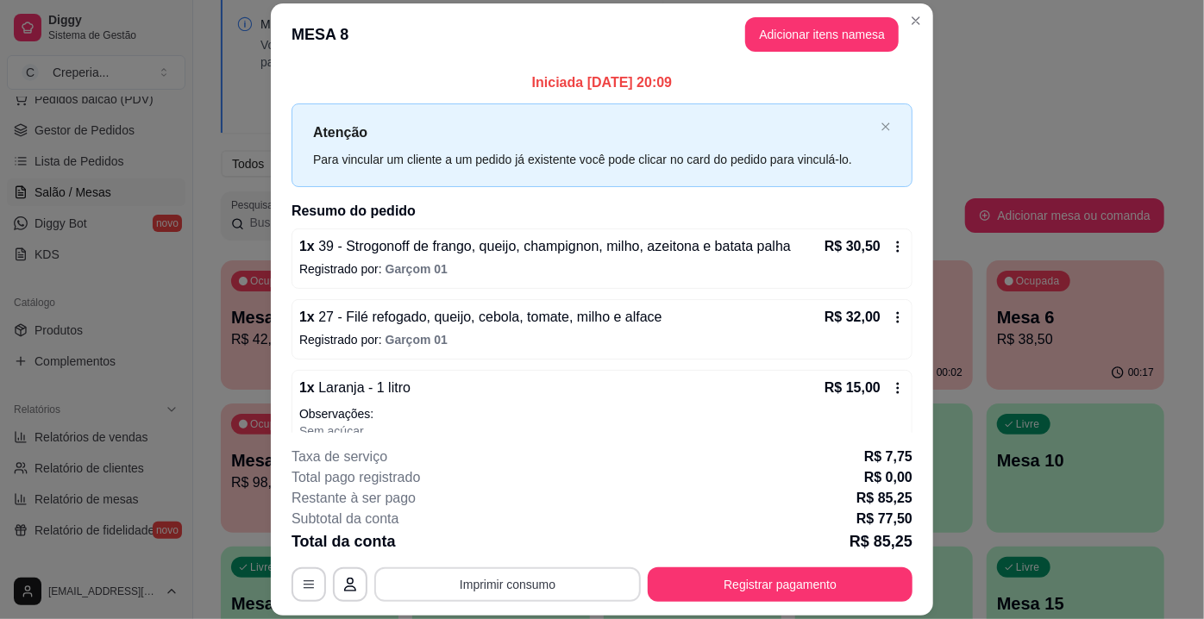
click at [487, 590] on button "Imprimir consumo" at bounding box center [507, 584] width 266 height 34
click at [492, 544] on button "IMPRESSORA" at bounding box center [507, 546] width 121 height 27
click at [697, 591] on button "Registrar pagamento" at bounding box center [780, 584] width 265 height 34
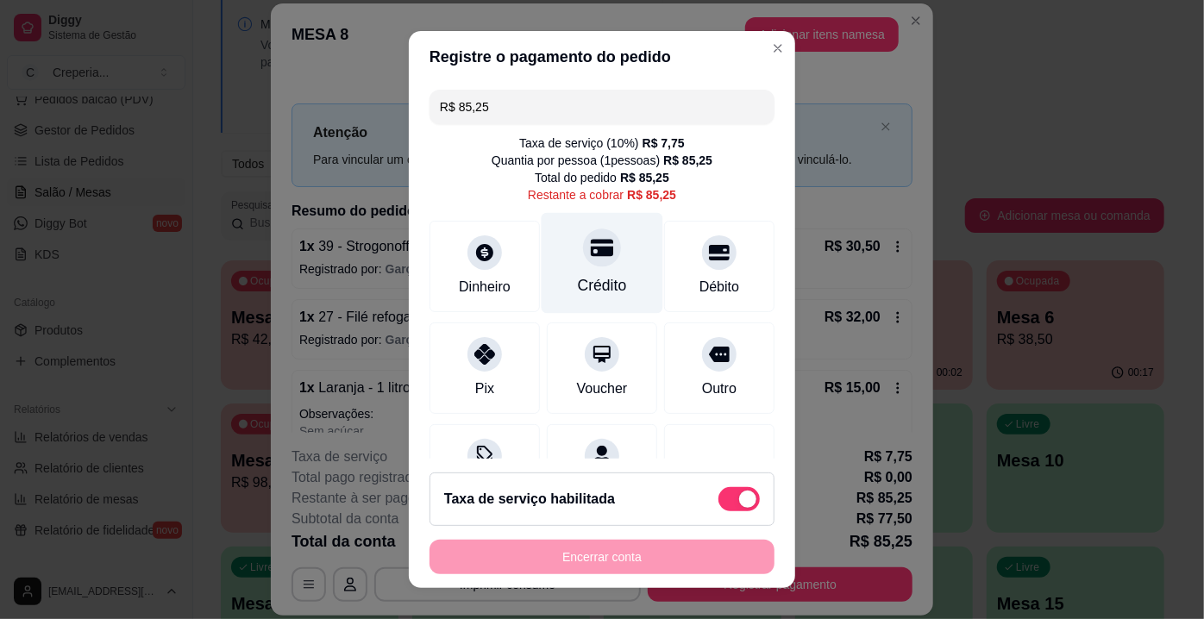
click at [590, 281] on div "Crédito" at bounding box center [602, 285] width 49 height 22
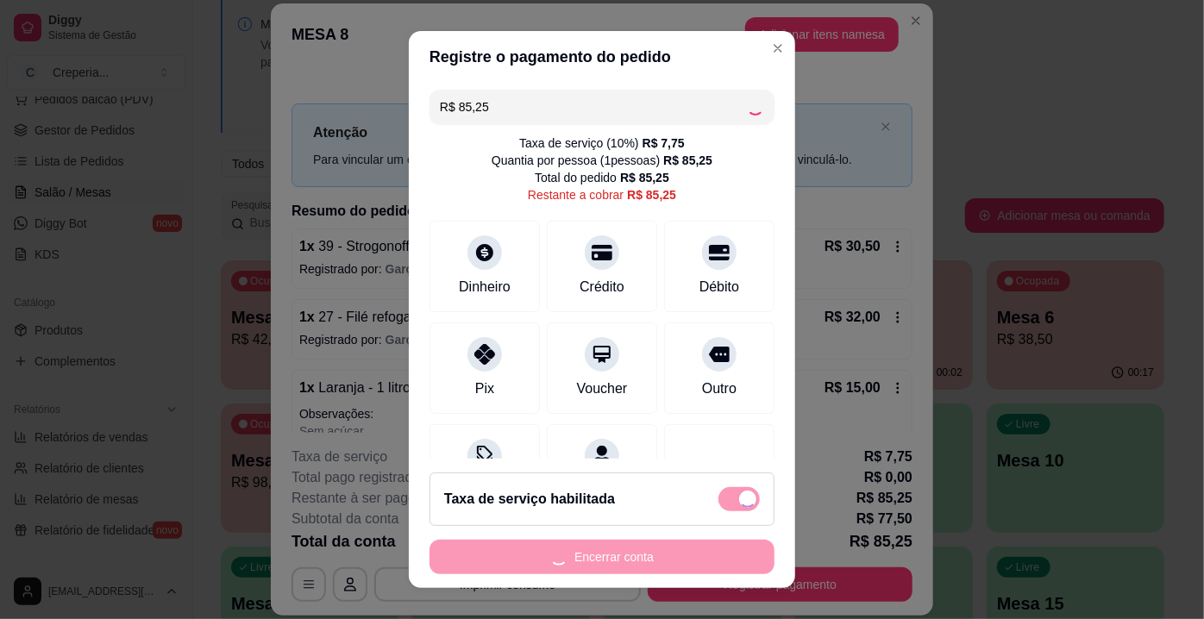
type input "R$ 0,00"
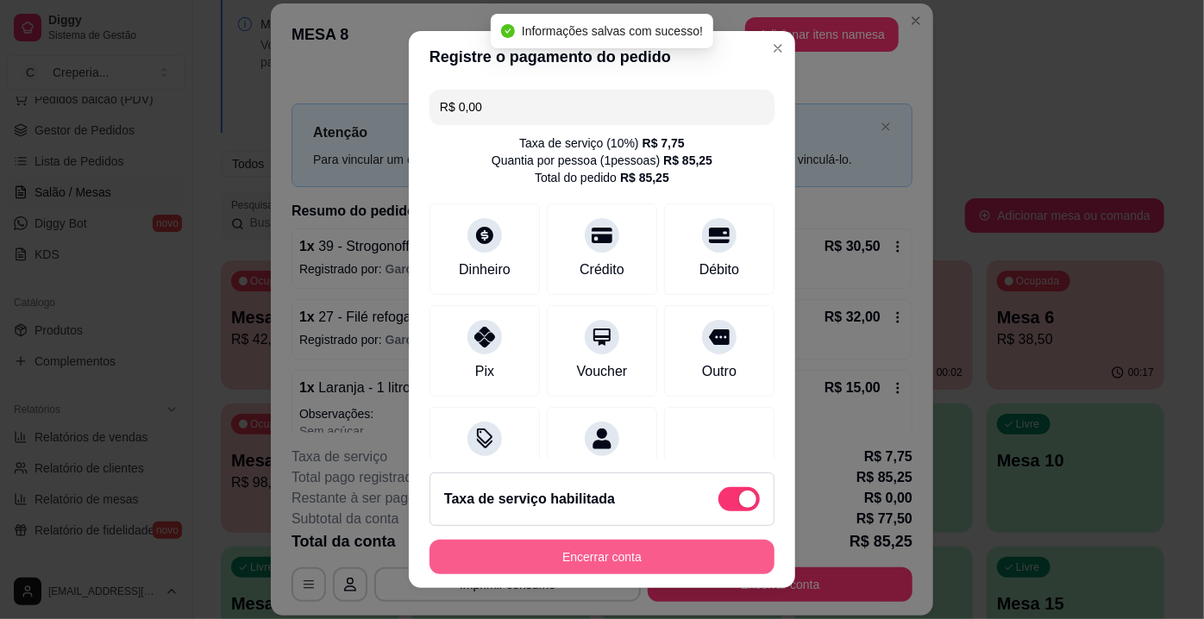
click at [607, 558] on button "Encerrar conta" at bounding box center [601, 557] width 345 height 34
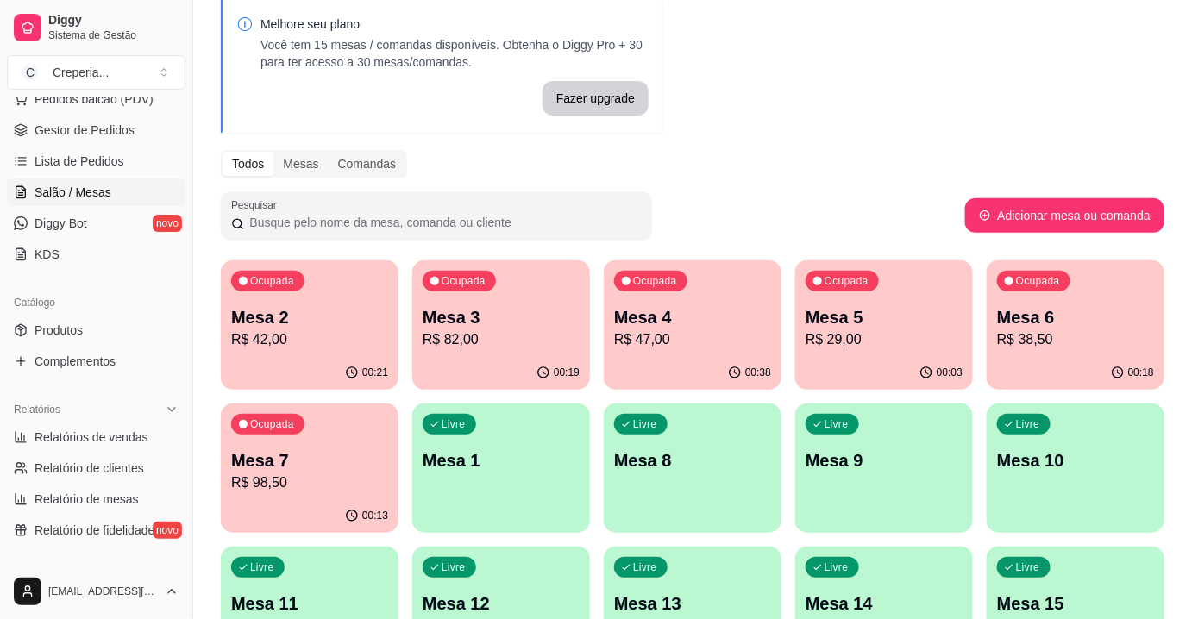
click at [277, 344] on p "R$ 42,00" at bounding box center [309, 339] width 157 height 21
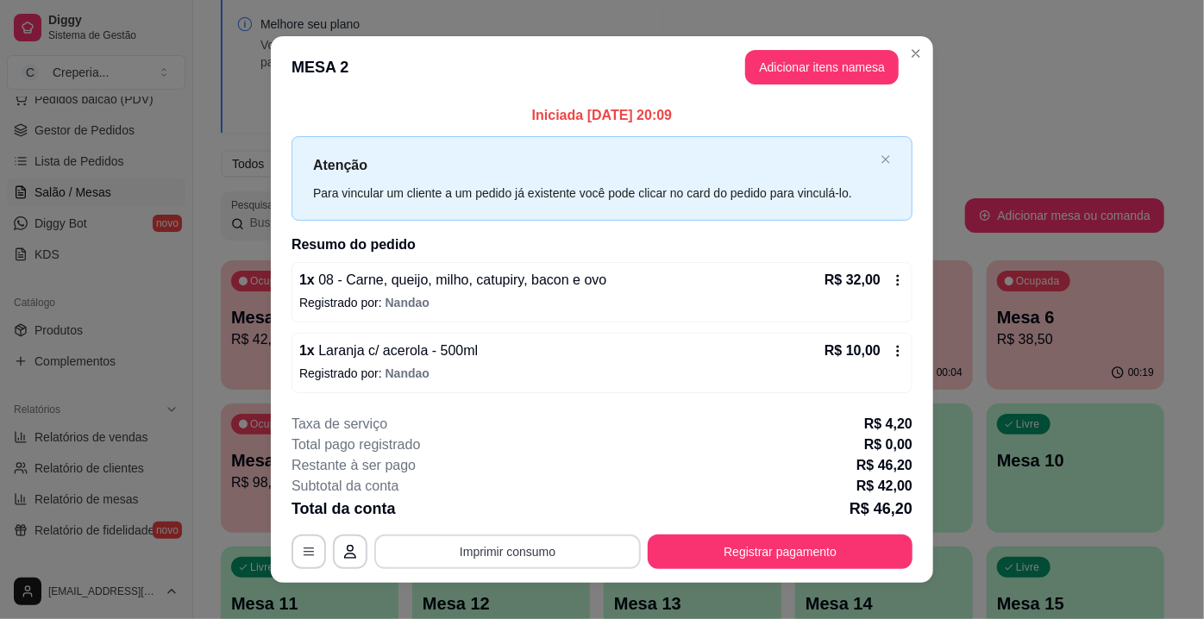
click at [533, 547] on button "Imprimir consumo" at bounding box center [507, 552] width 266 height 34
click at [539, 516] on button "IMPRESSORA" at bounding box center [507, 512] width 125 height 28
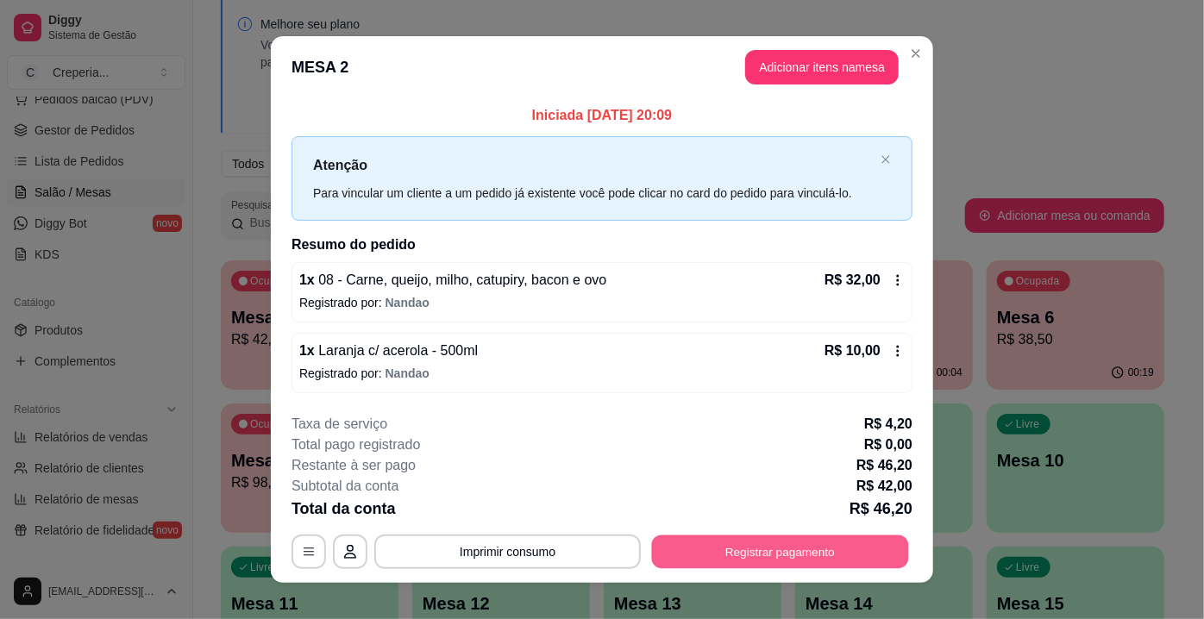
click at [715, 550] on button "Registrar pagamento" at bounding box center [780, 552] width 257 height 34
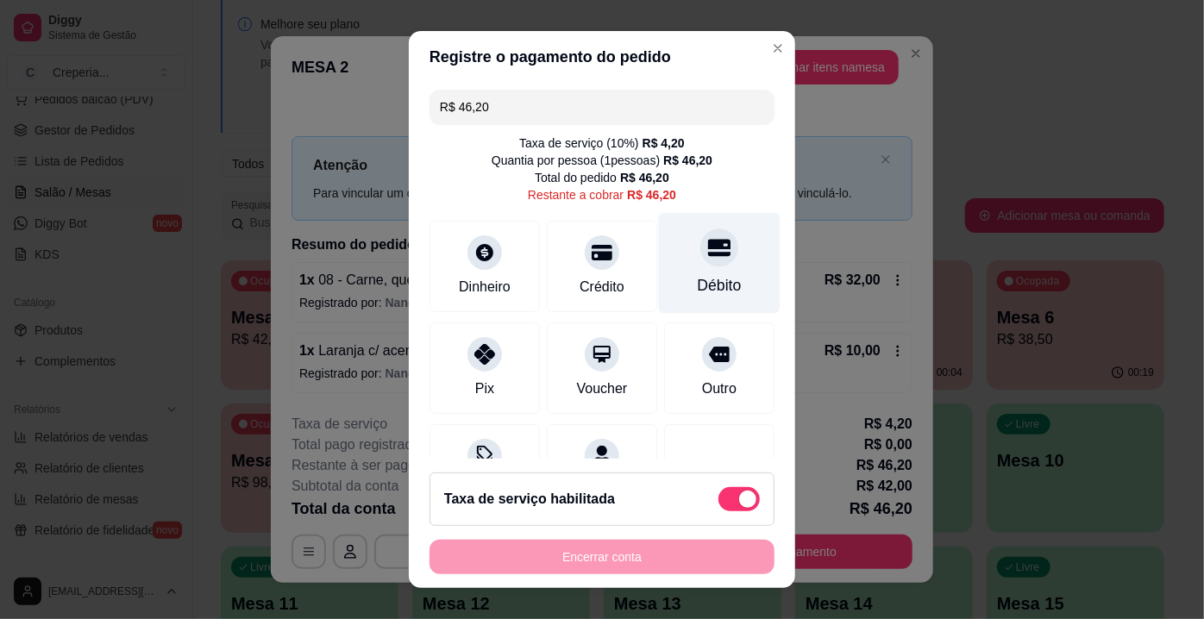
click at [680, 263] on div "Débito" at bounding box center [720, 263] width 122 height 101
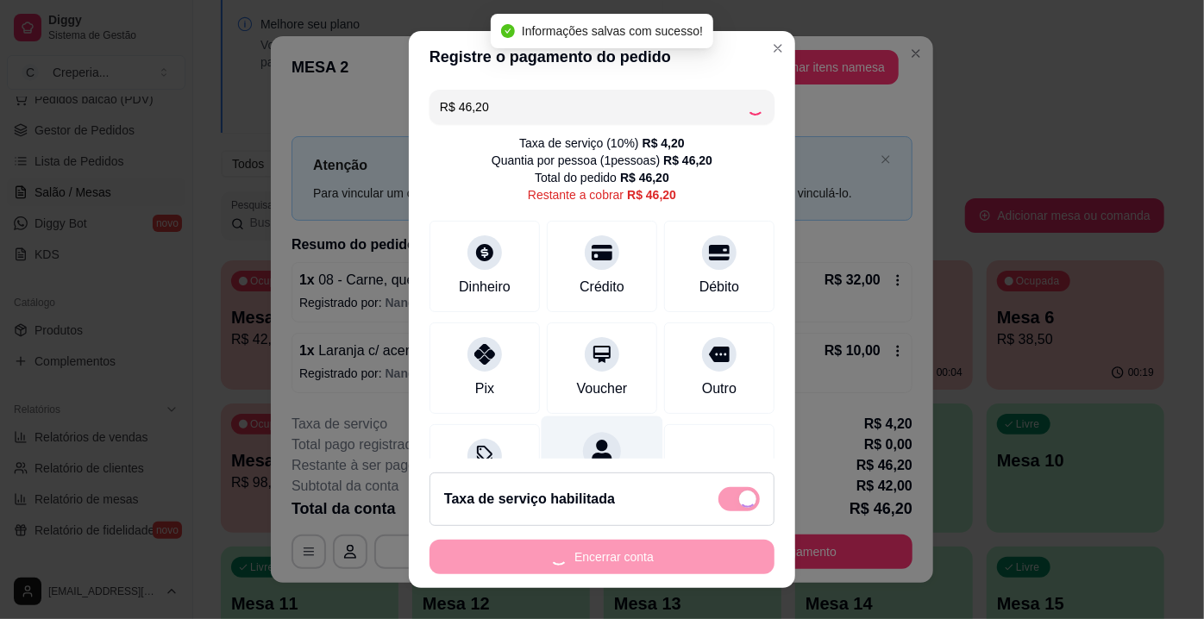
type input "R$ 0,00"
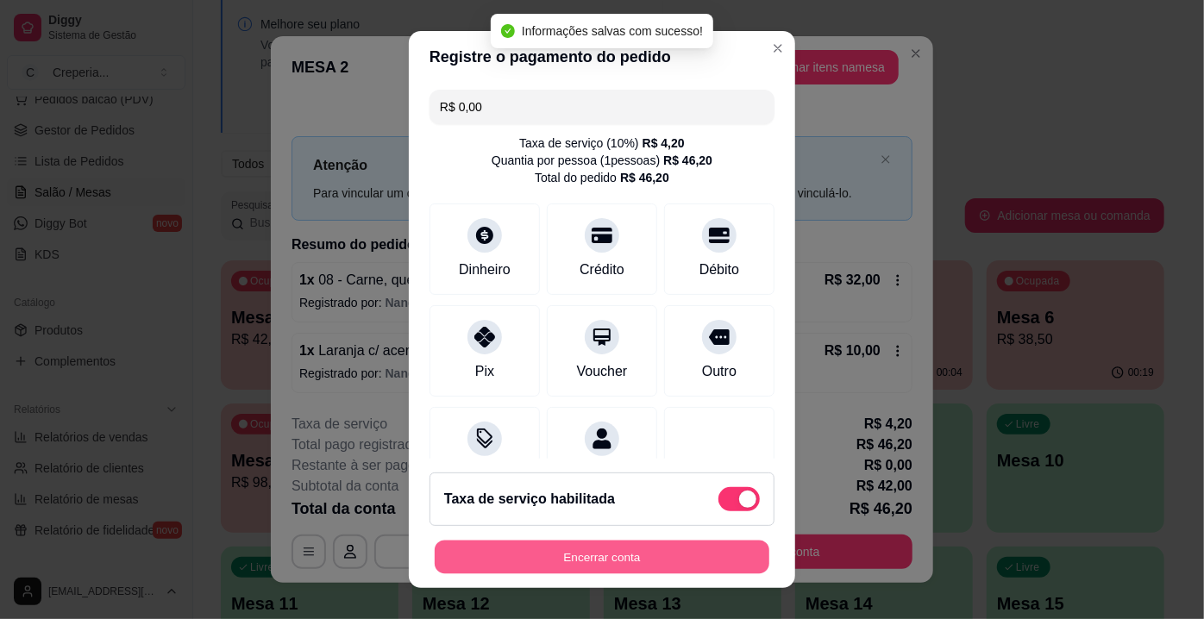
click at [611, 554] on button "Encerrar conta" at bounding box center [602, 558] width 335 height 34
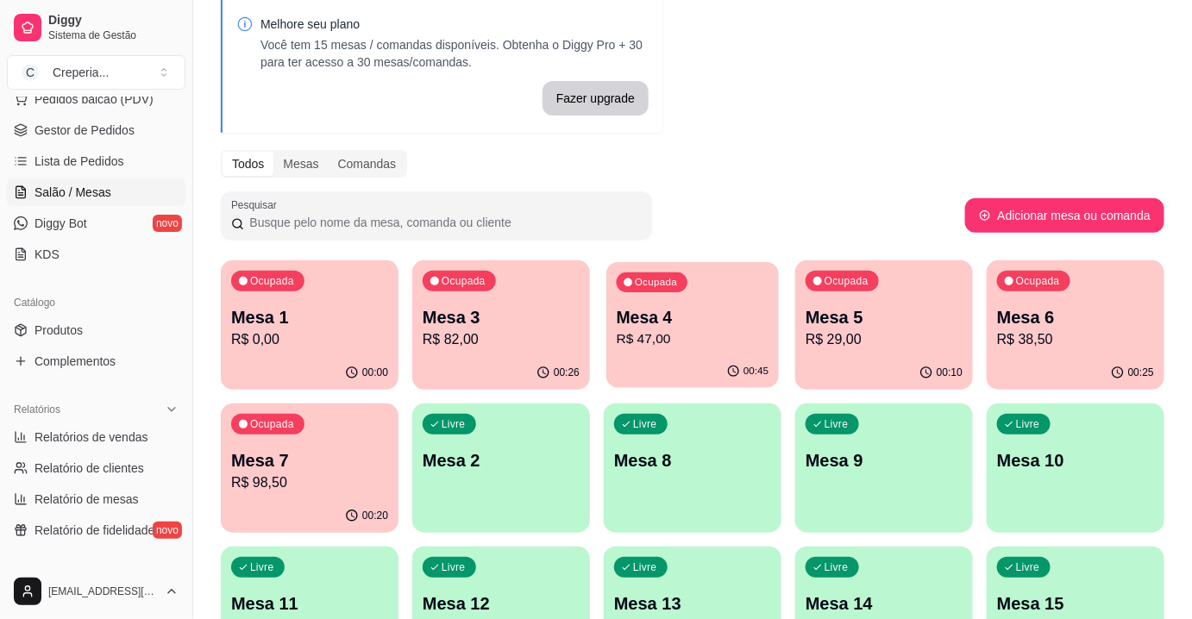
click at [678, 309] on p "Mesa 4" at bounding box center [693, 317] width 153 height 23
click at [493, 314] on p "Mesa 3" at bounding box center [501, 317] width 153 height 23
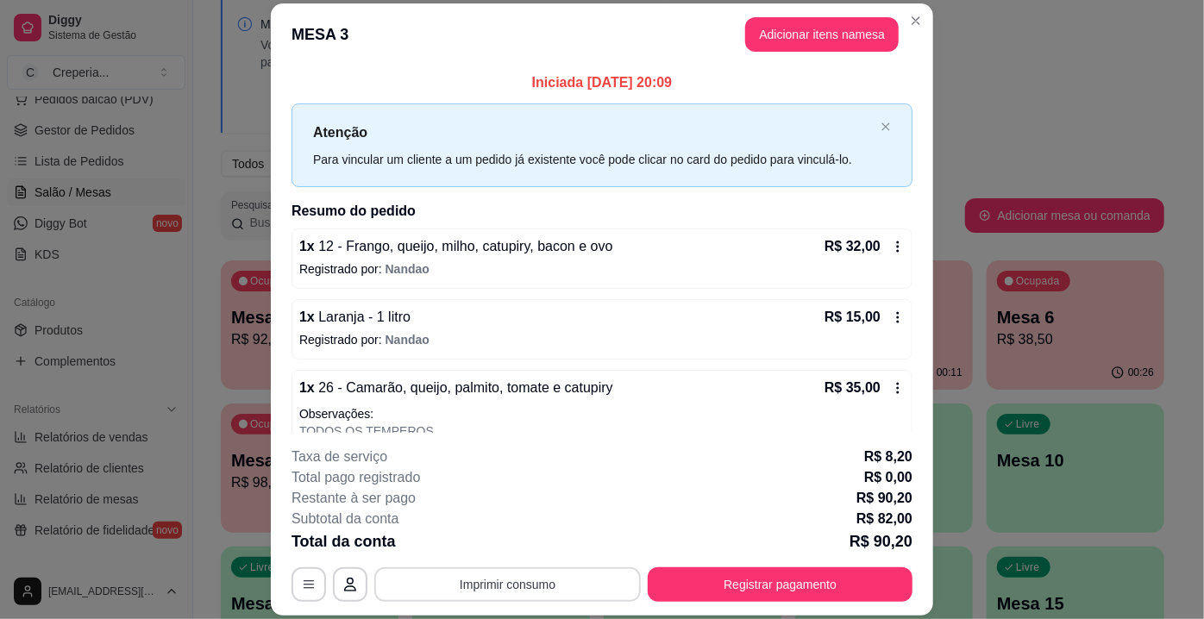
click at [533, 586] on button "Imprimir consumo" at bounding box center [507, 584] width 266 height 34
click at [479, 539] on button "IMPRESSORA" at bounding box center [507, 547] width 125 height 28
click at [680, 580] on button "Registrar pagamento" at bounding box center [780, 584] width 265 height 34
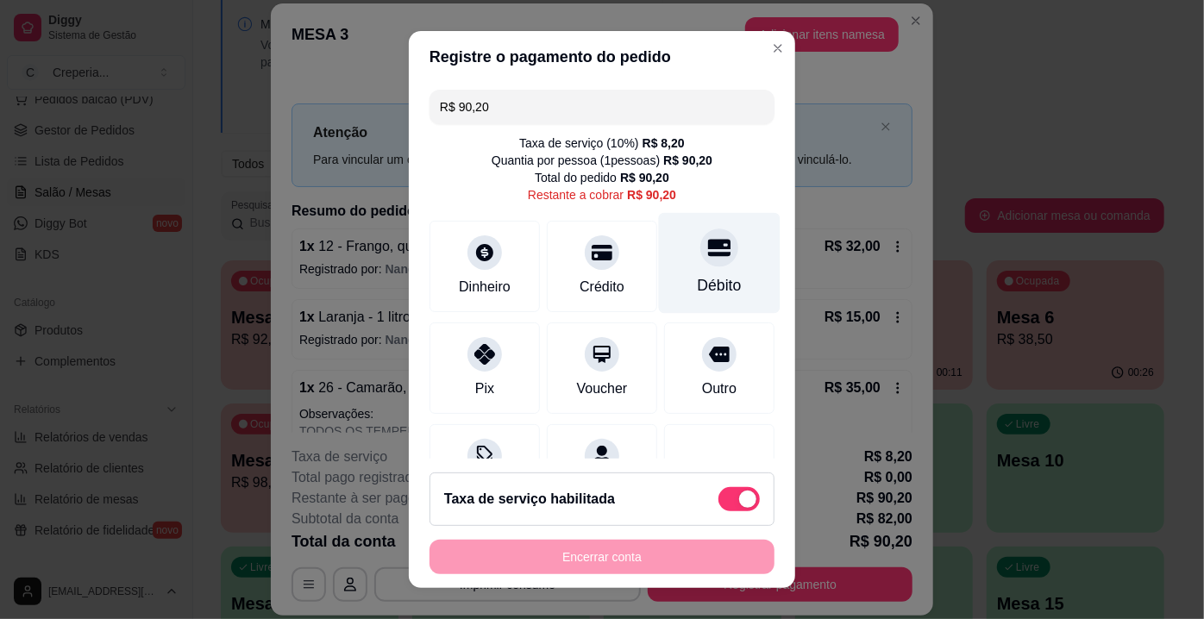
click at [708, 258] on icon at bounding box center [719, 247] width 22 height 22
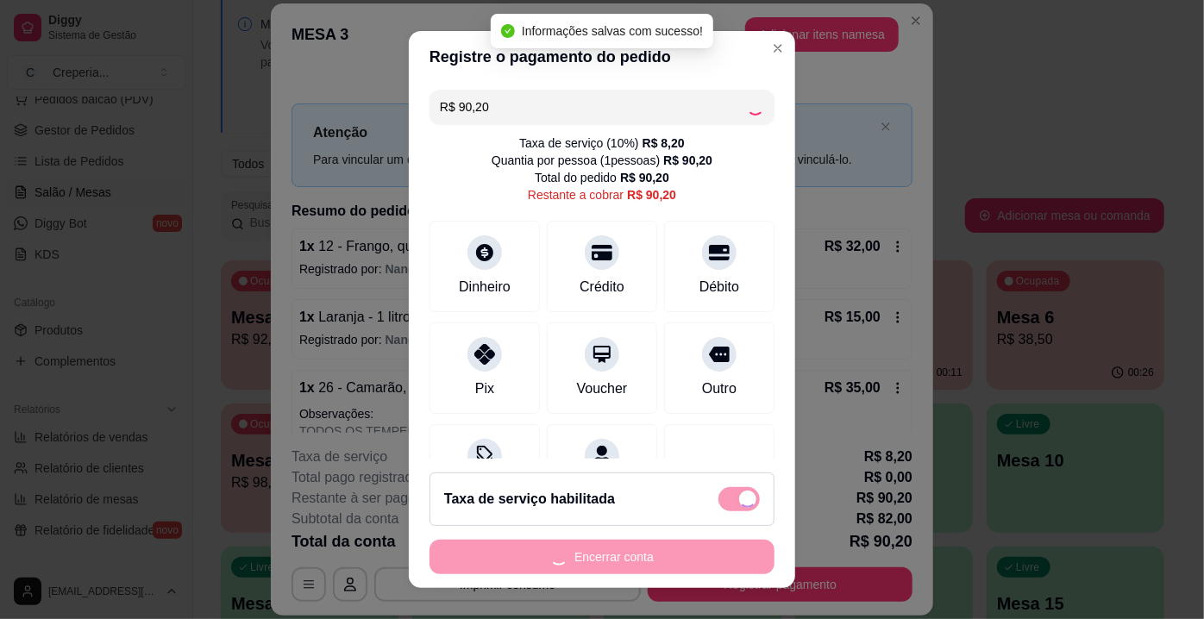
type input "R$ 0,00"
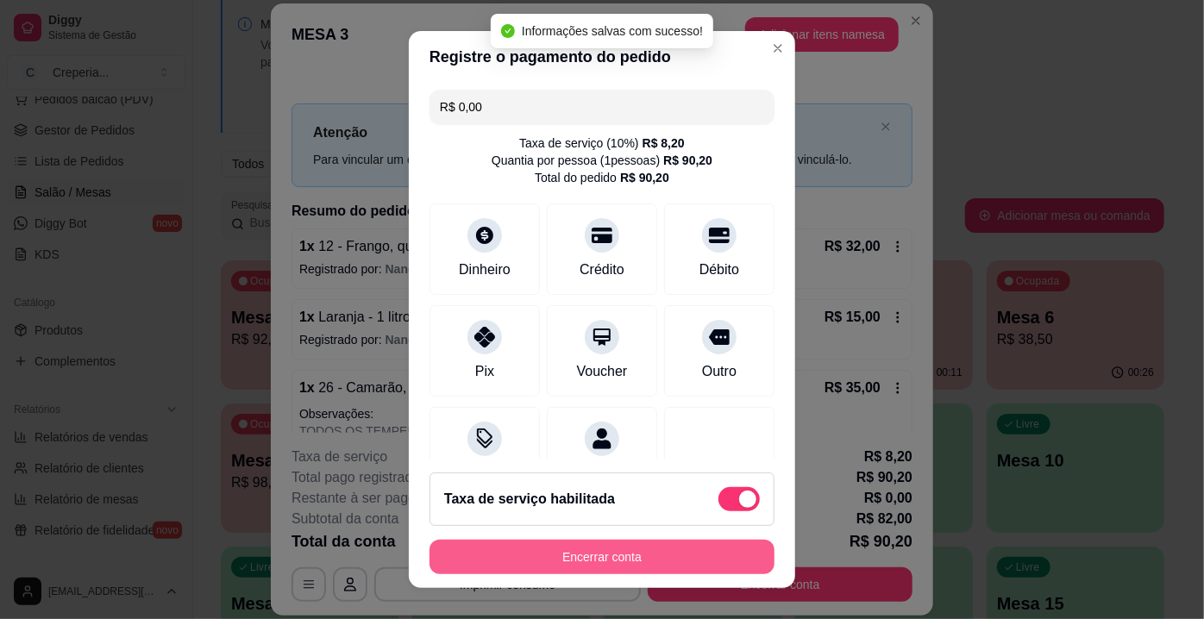
click at [616, 565] on button "Encerrar conta" at bounding box center [601, 557] width 345 height 34
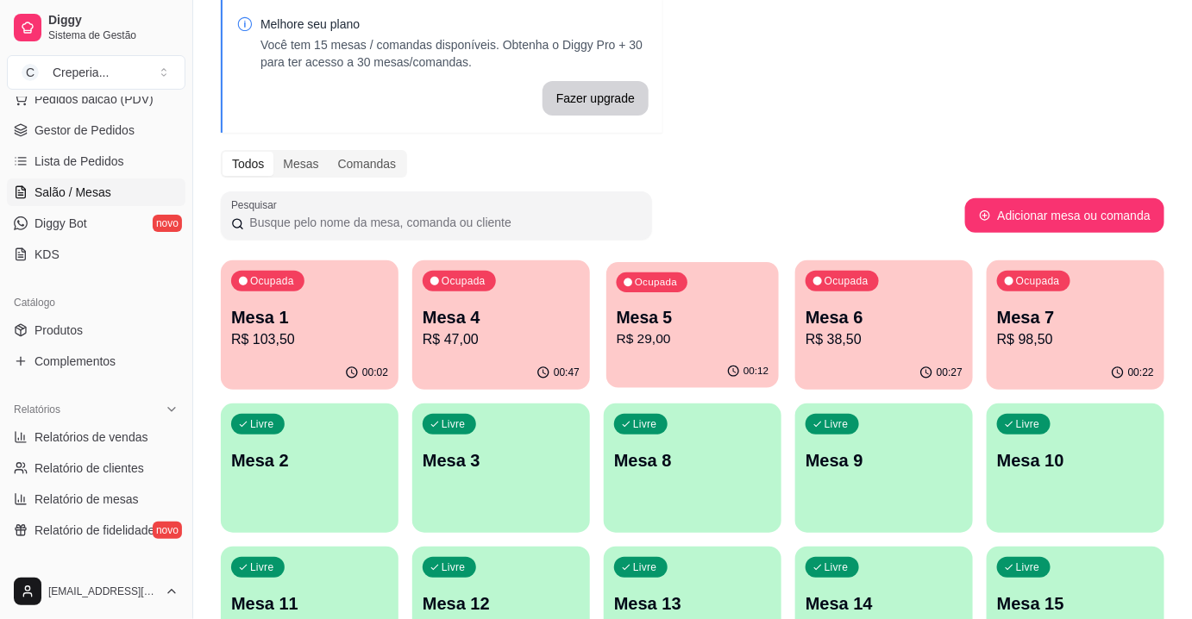
click at [678, 296] on div "Ocupada Mesa 5 R$ 29,00" at bounding box center [692, 308] width 172 height 93
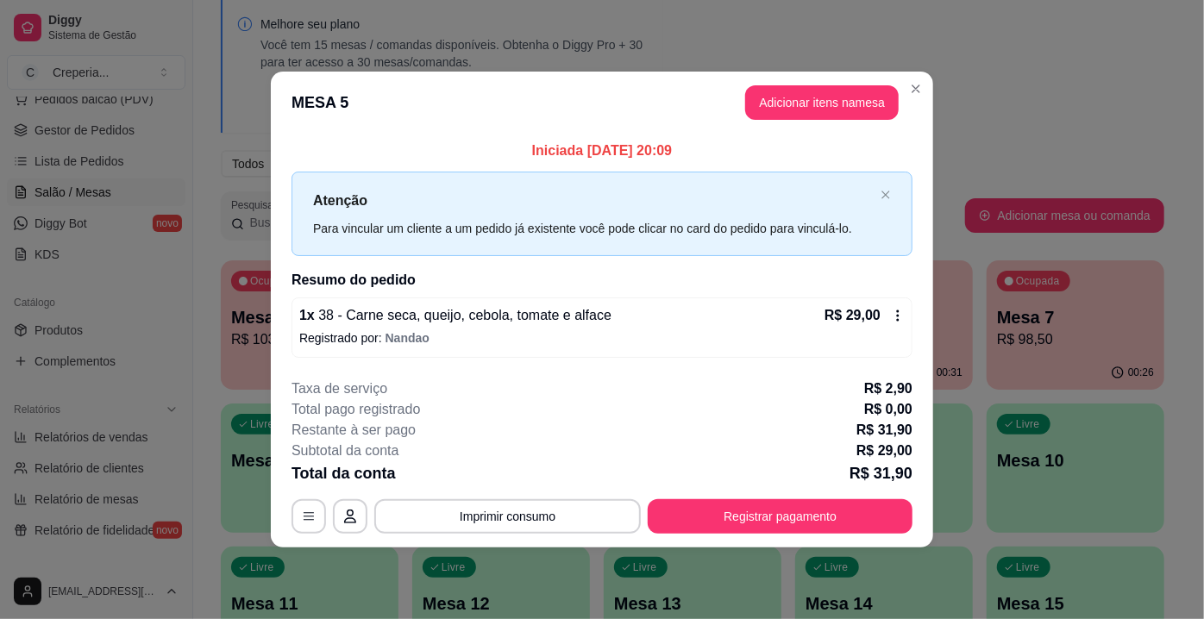
click at [508, 511] on button "Imprimir consumo" at bounding box center [507, 516] width 266 height 34
click at [545, 479] on button "IMPRESSORA" at bounding box center [513, 476] width 121 height 27
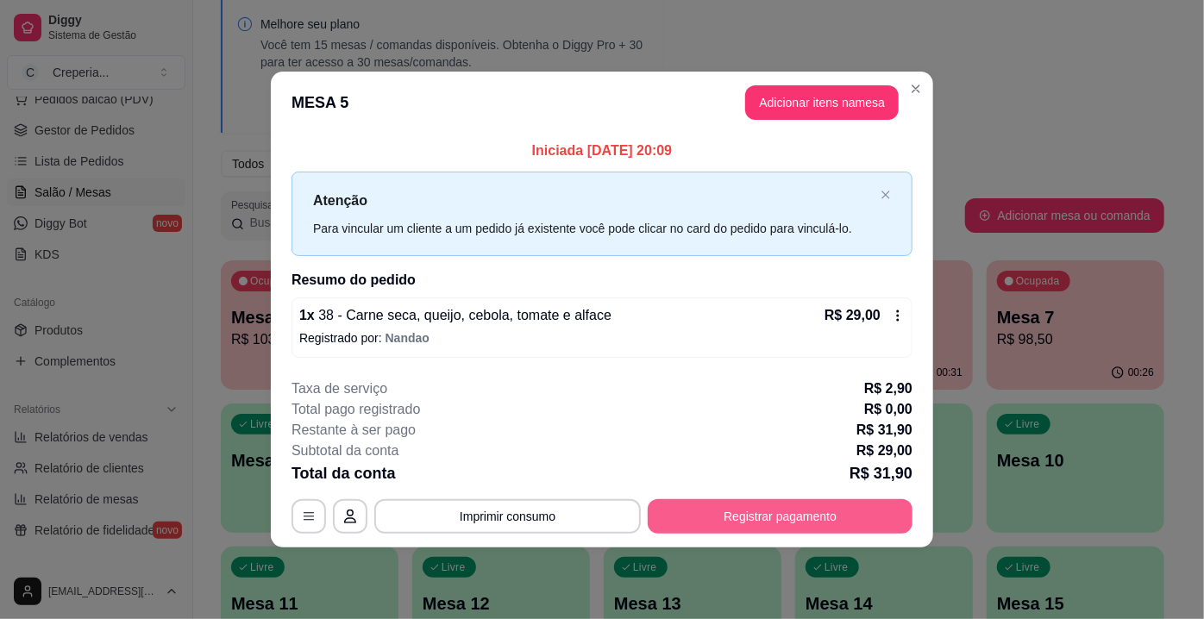
click at [805, 509] on button "Registrar pagamento" at bounding box center [780, 516] width 265 height 34
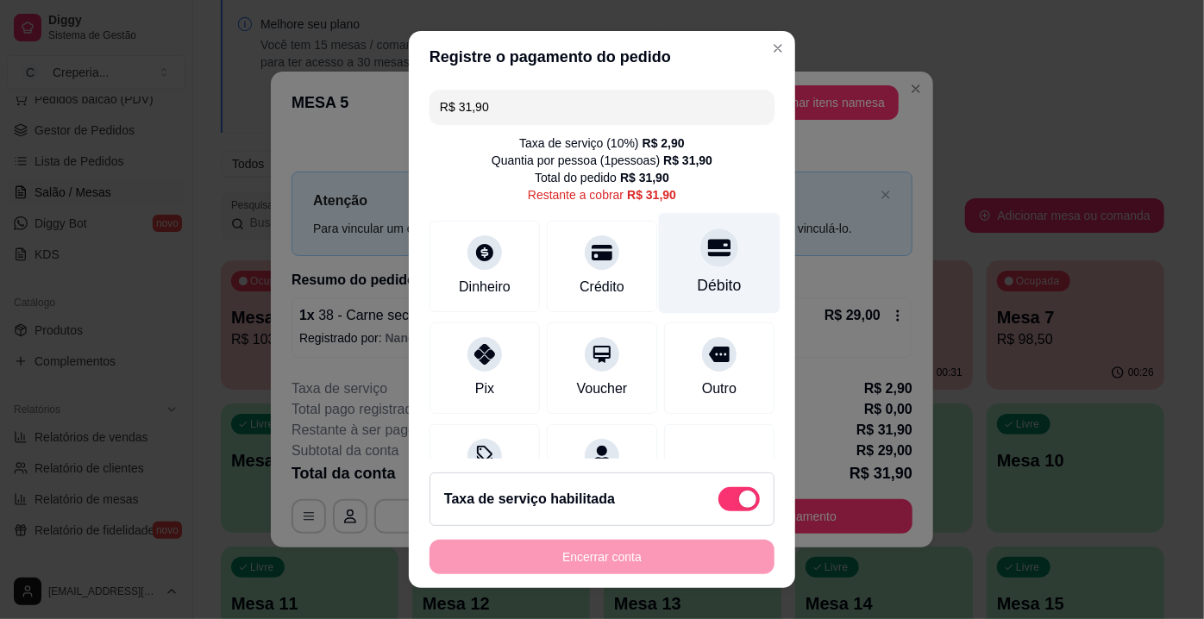
click at [717, 263] on div "Débito" at bounding box center [720, 263] width 122 height 101
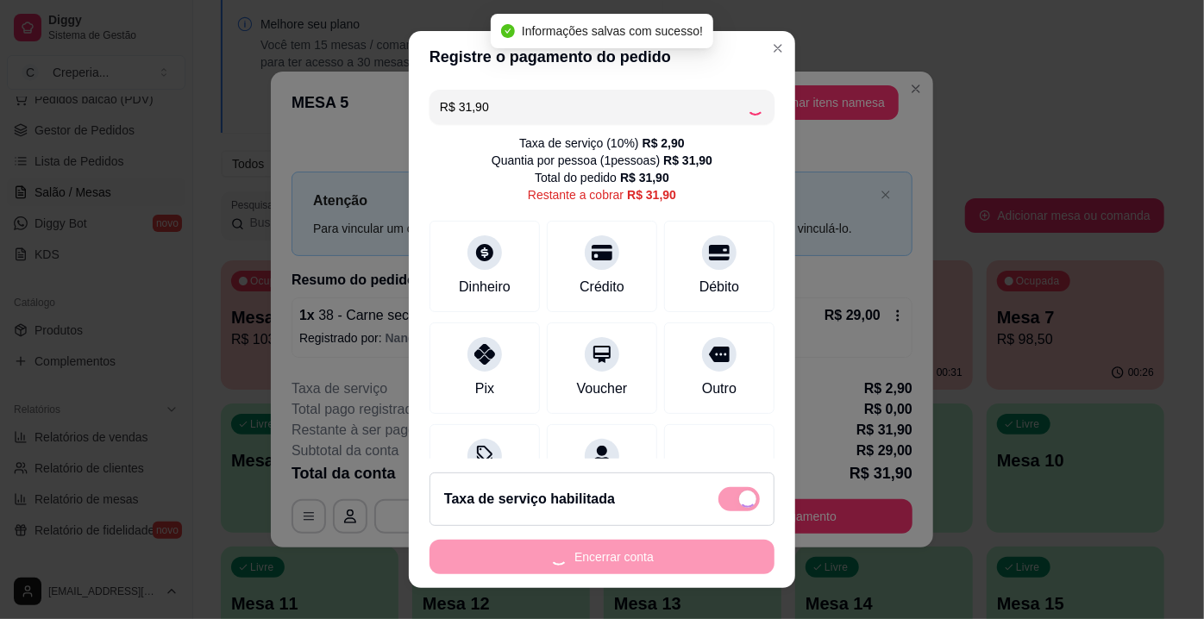
type input "R$ 0,00"
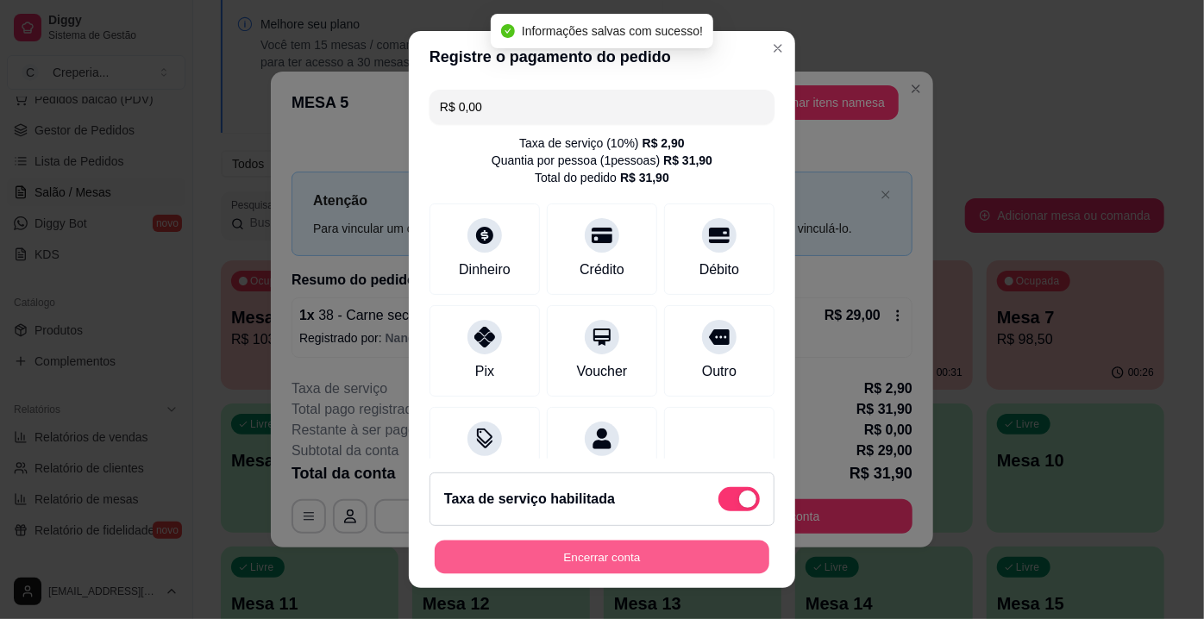
click at [657, 555] on button "Encerrar conta" at bounding box center [602, 558] width 335 height 34
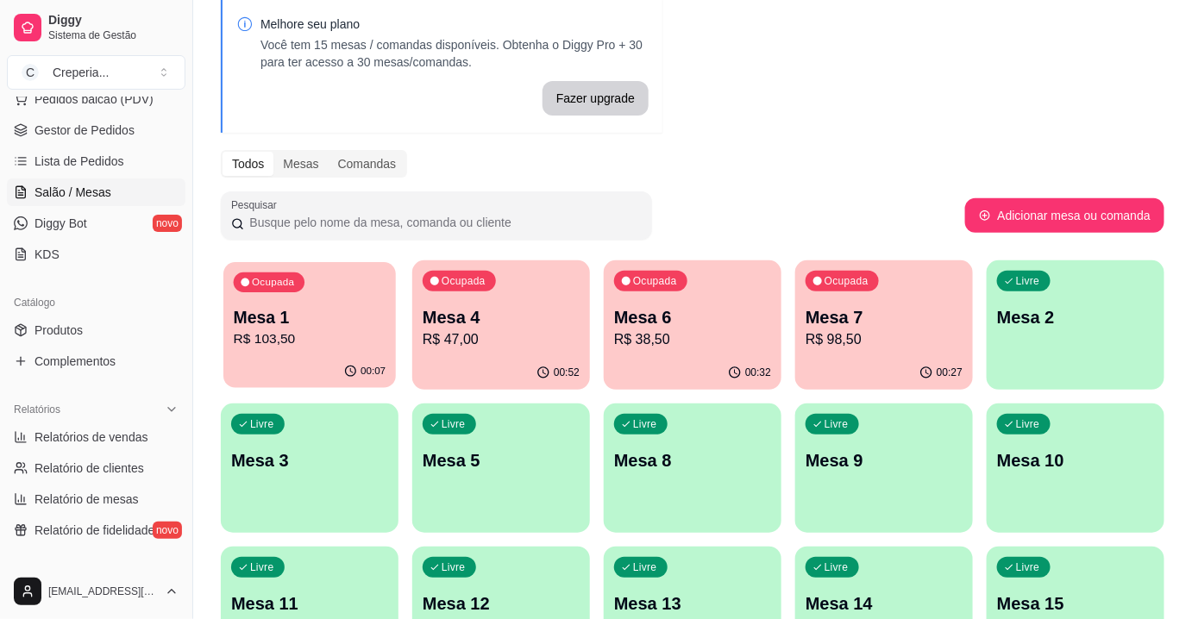
click at [335, 355] on div "00:07" at bounding box center [309, 371] width 172 height 33
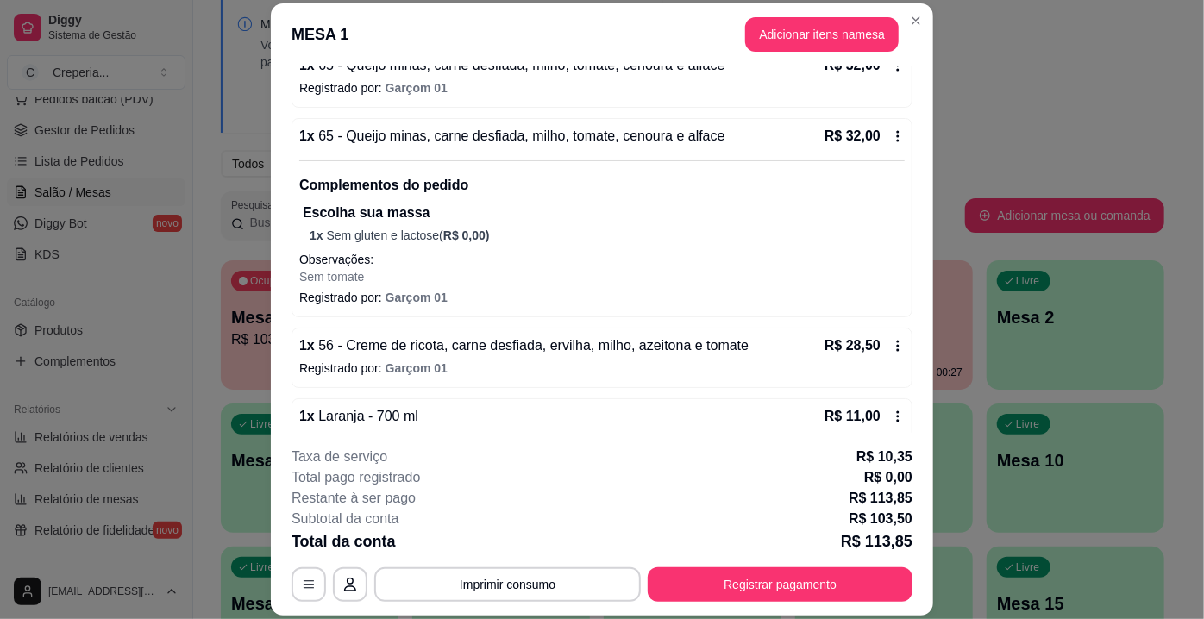
scroll to position [210, 0]
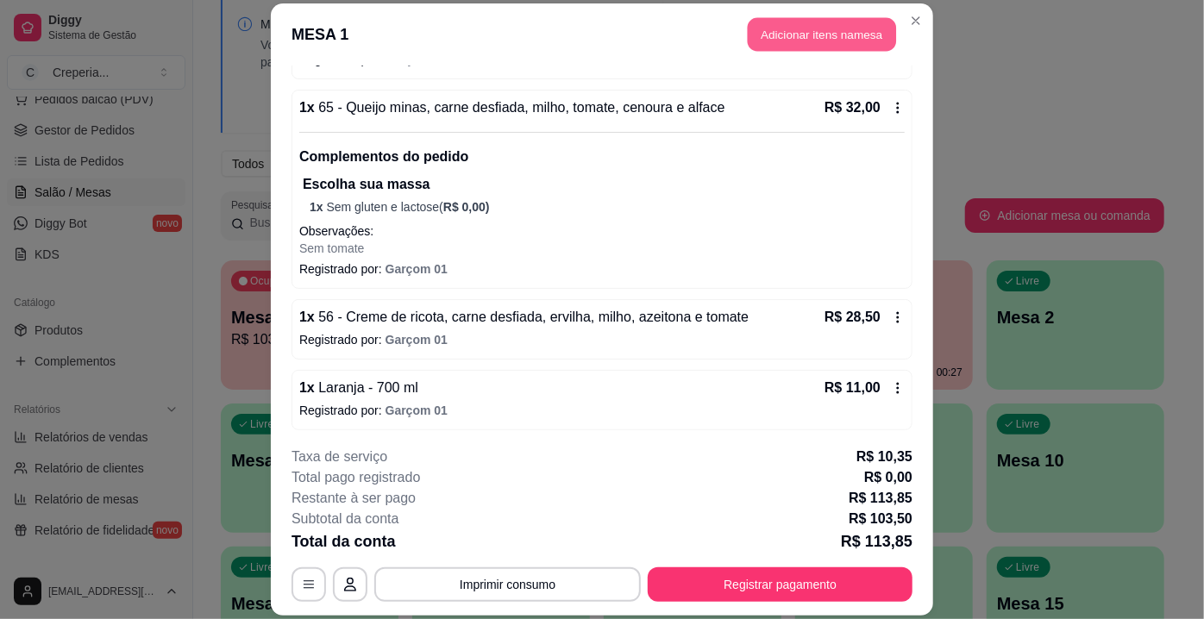
click at [789, 34] on button "Adicionar itens na mesa" at bounding box center [822, 34] width 148 height 34
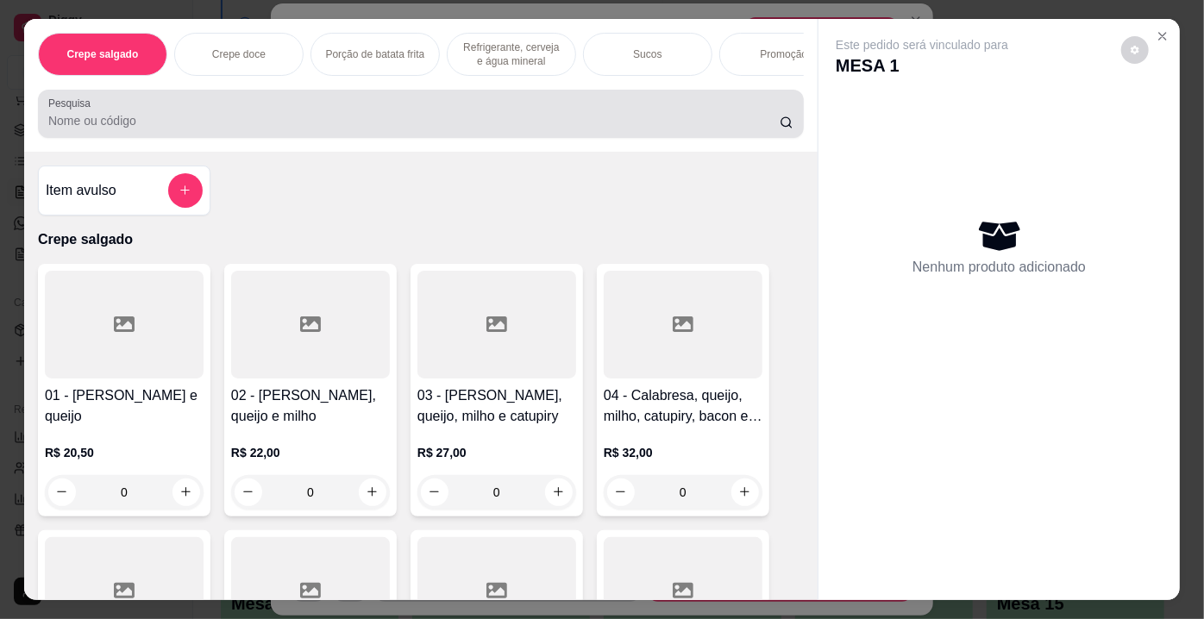
click at [338, 123] on input "Pesquisa" at bounding box center [413, 120] width 731 height 17
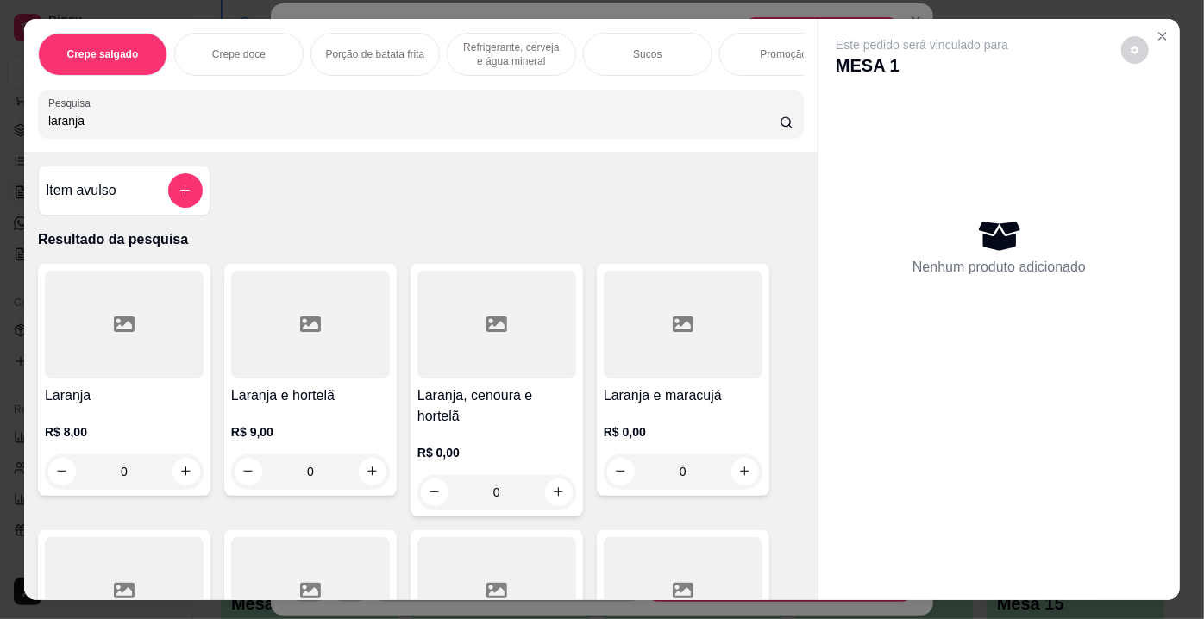
type input "laranja"
click at [136, 323] on div at bounding box center [124, 325] width 159 height 108
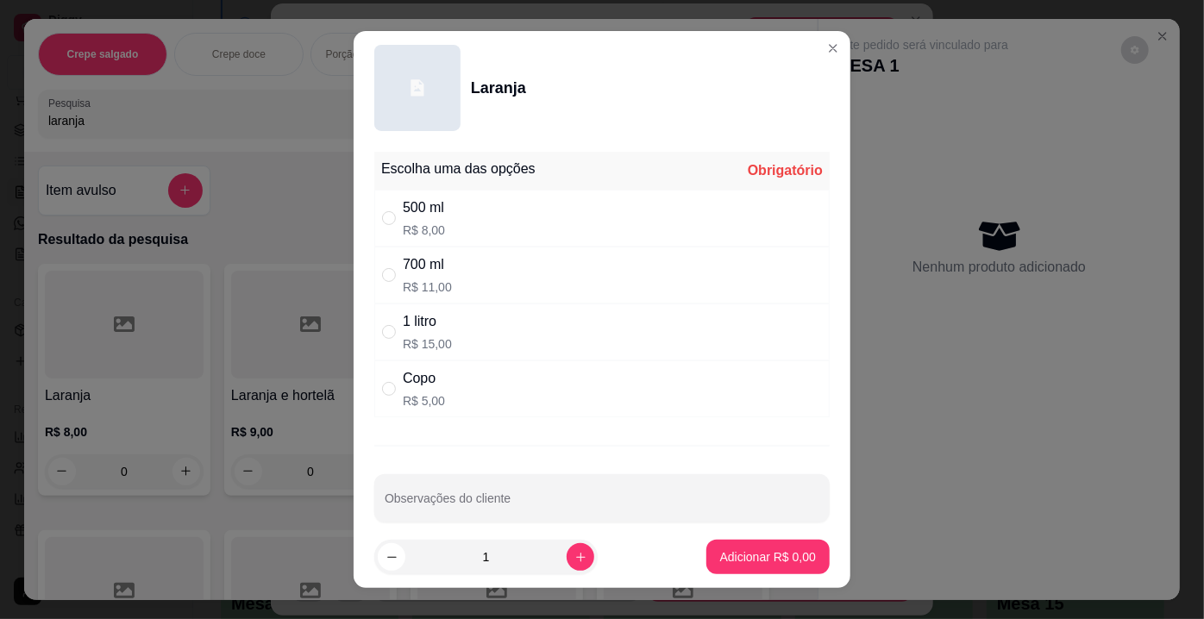
click at [453, 280] on div "700 ml R$ 11,00" at bounding box center [601, 275] width 455 height 57
radio input "true"
click at [737, 565] on p "Adicionar R$ 11,00" at bounding box center [764, 556] width 103 height 17
type input "1"
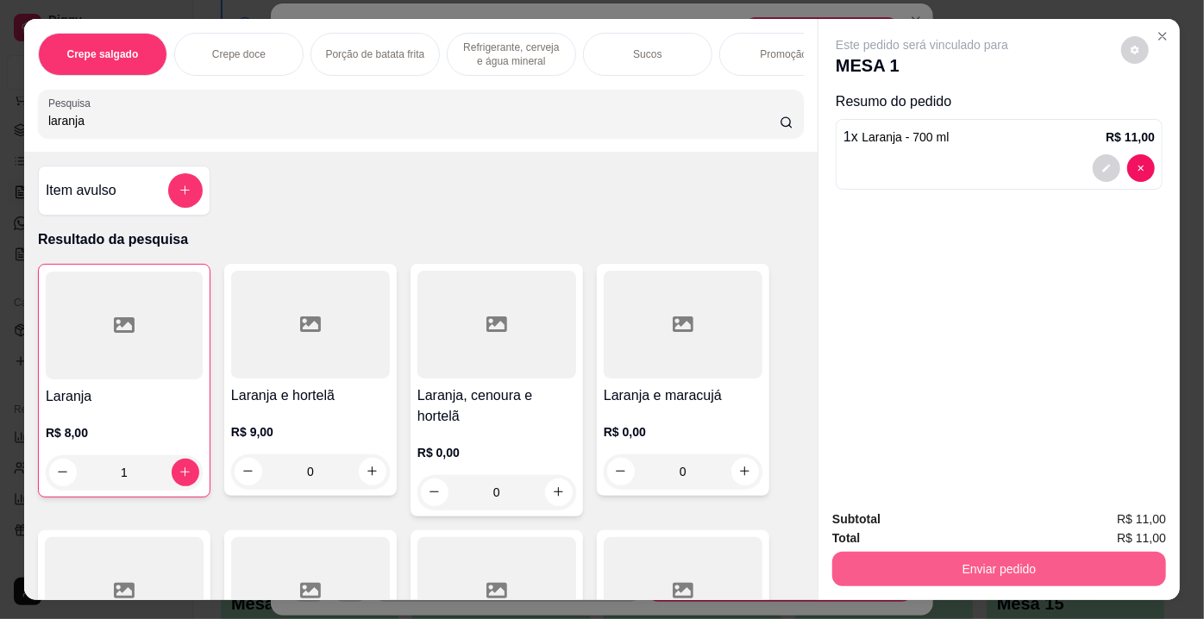
click at [961, 560] on button "Enviar pedido" at bounding box center [999, 569] width 334 height 34
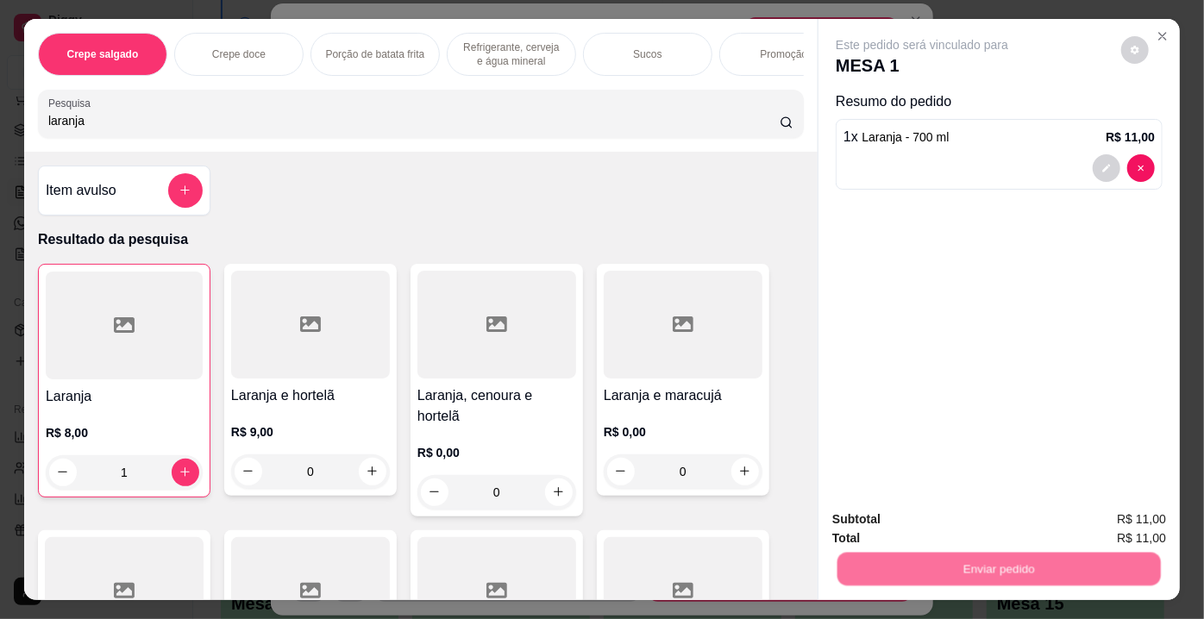
click at [917, 525] on button "Não registrar e enviar pedido" at bounding box center [942, 522] width 179 height 33
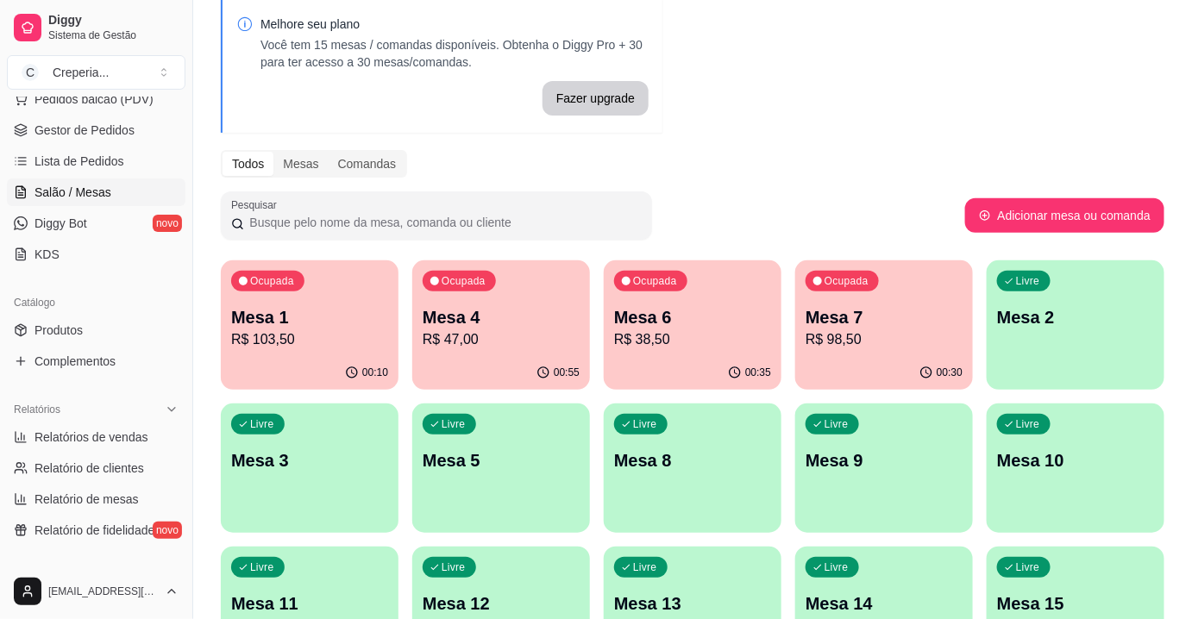
click at [517, 470] on p "Mesa 5" at bounding box center [501, 460] width 157 height 24
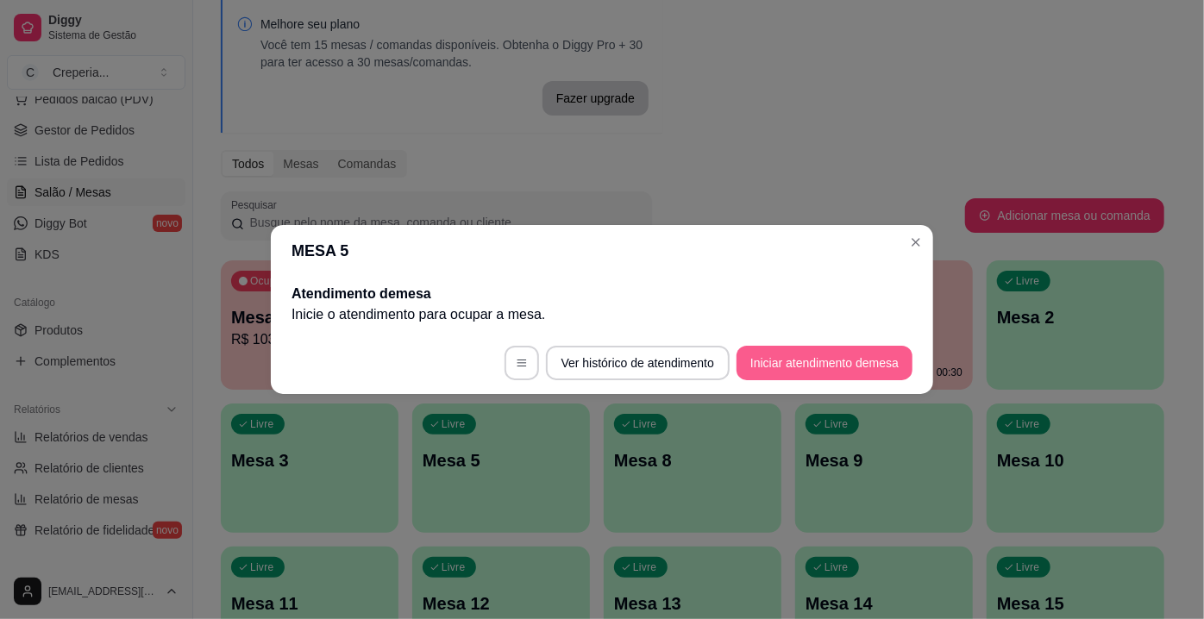
click at [781, 367] on button "Iniciar atendimento de mesa" at bounding box center [824, 363] width 176 height 34
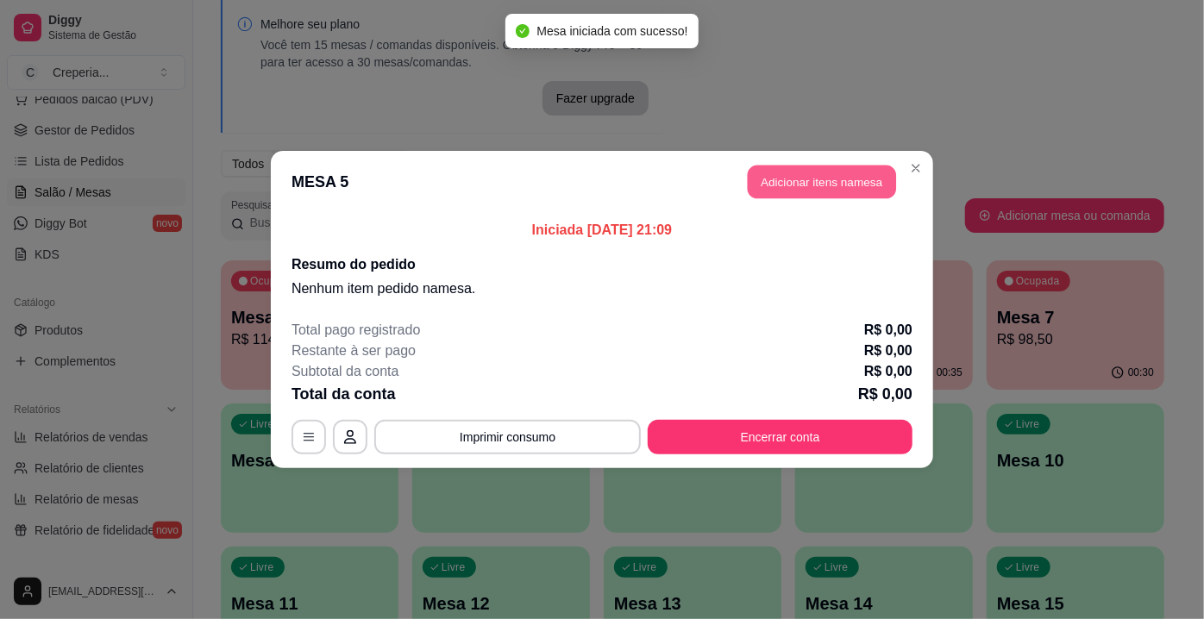
click at [787, 185] on button "Adicionar itens na mesa" at bounding box center [822, 183] width 148 height 34
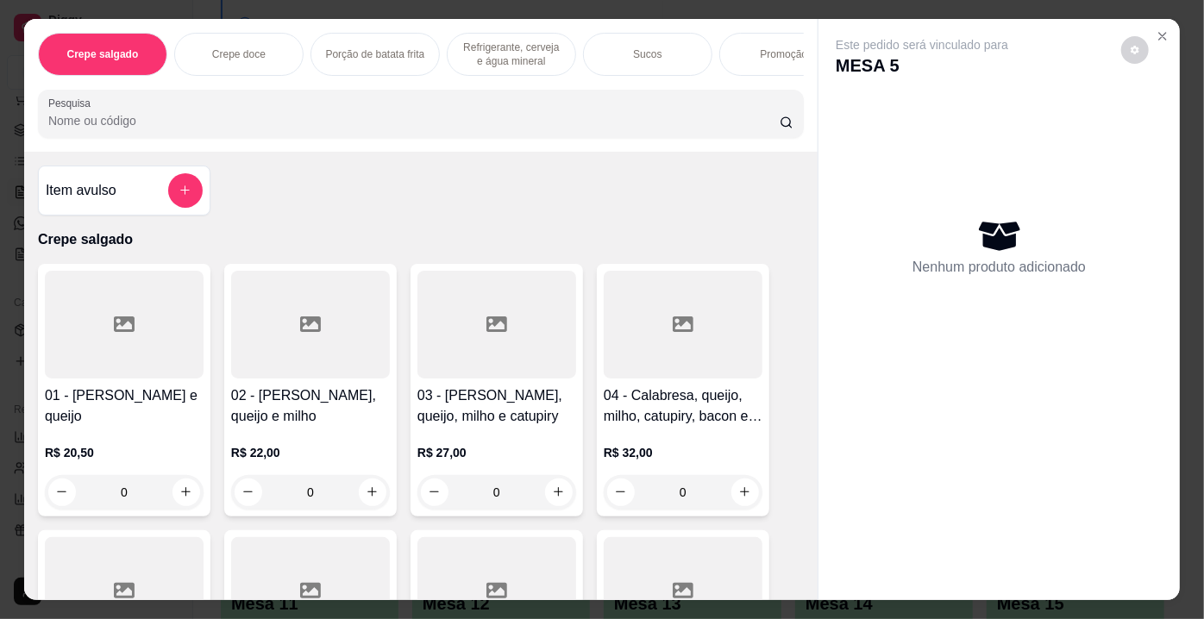
click at [285, 128] on input "Pesquisa" at bounding box center [413, 120] width 731 height 17
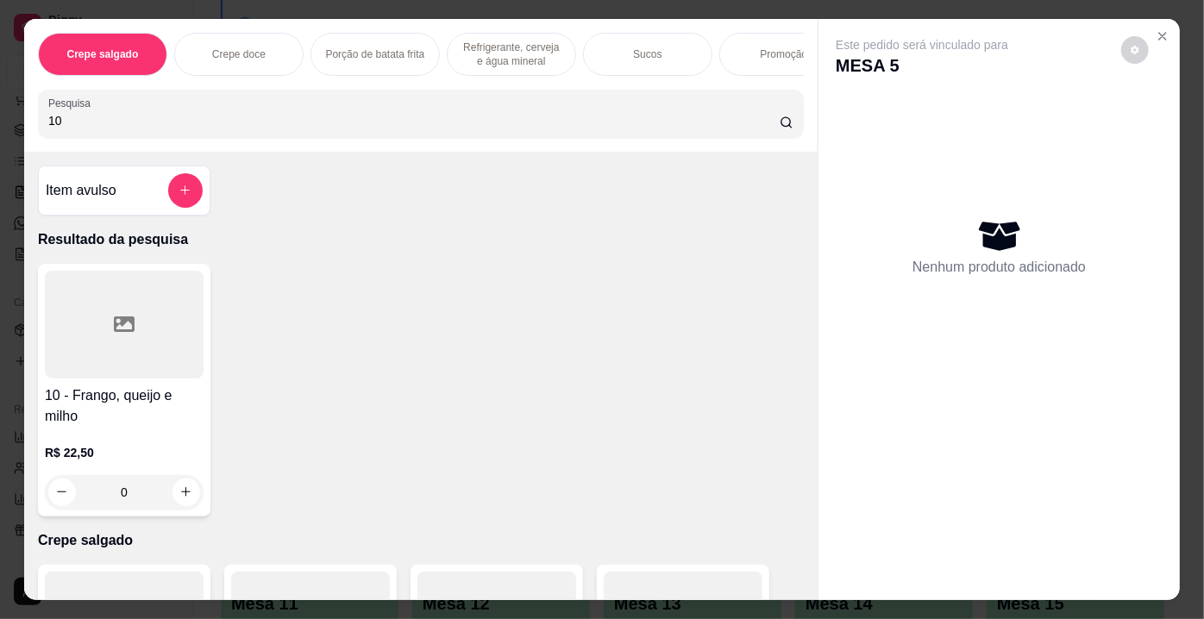
type input "10"
click at [100, 341] on div at bounding box center [124, 325] width 159 height 108
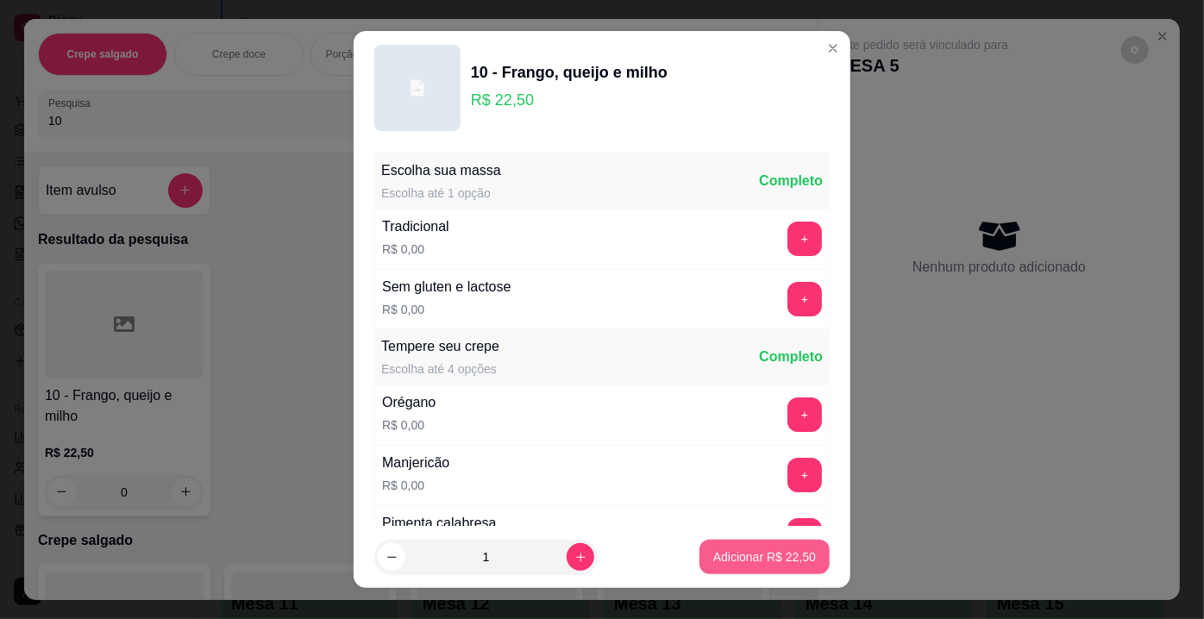
click at [716, 564] on p "Adicionar R$ 22,50" at bounding box center [764, 556] width 103 height 17
type input "1"
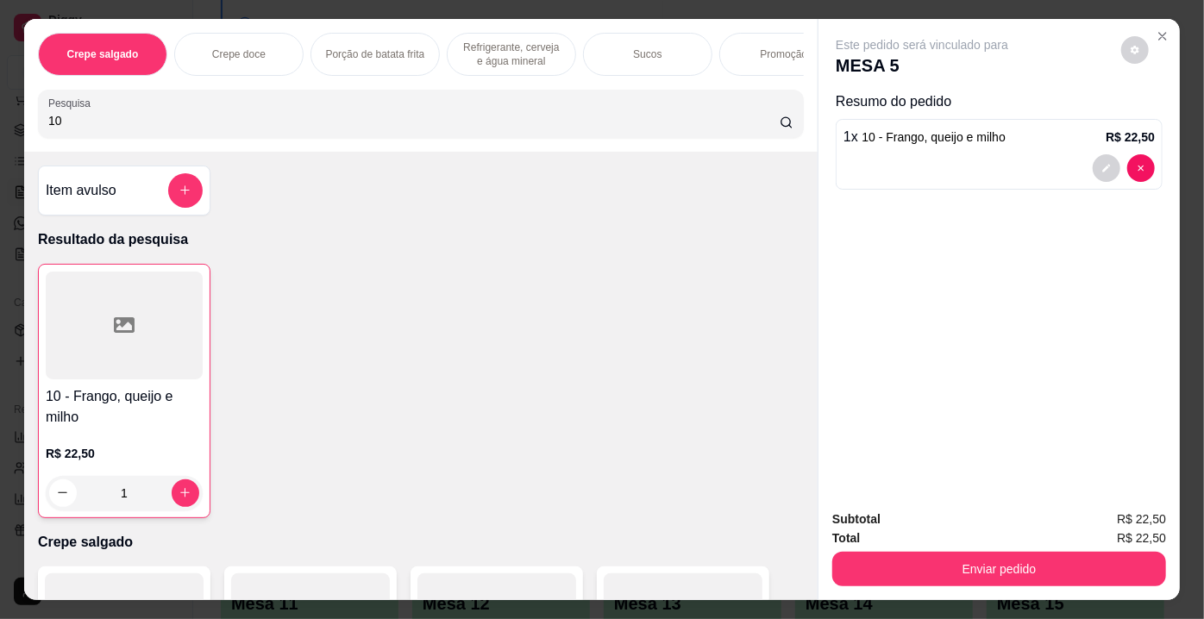
drag, startPoint x: 47, startPoint y: 118, endPoint x: 21, endPoint y: 116, distance: 26.0
click at [24, 116] on div "Crepe salgado Crepe doce Porção de batata frita Refrigerante, cerveja e água mi…" at bounding box center [420, 85] width 793 height 133
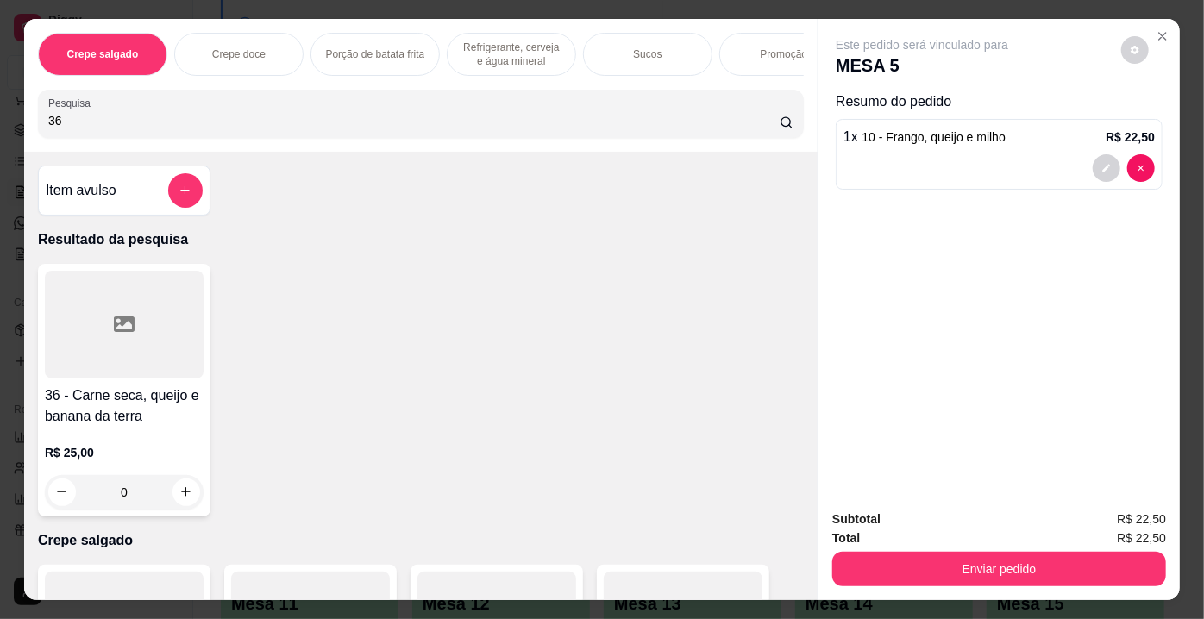
type input "36"
click at [93, 300] on div at bounding box center [124, 325] width 159 height 108
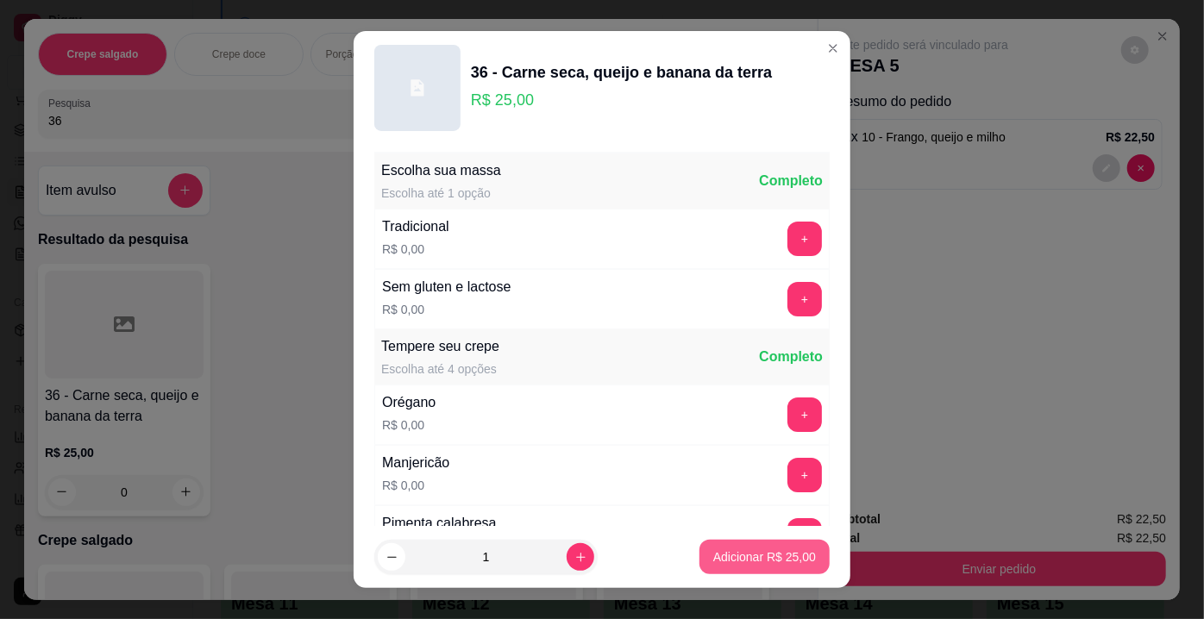
click at [736, 574] on button "Adicionar R$ 25,00" at bounding box center [764, 557] width 130 height 34
type input "1"
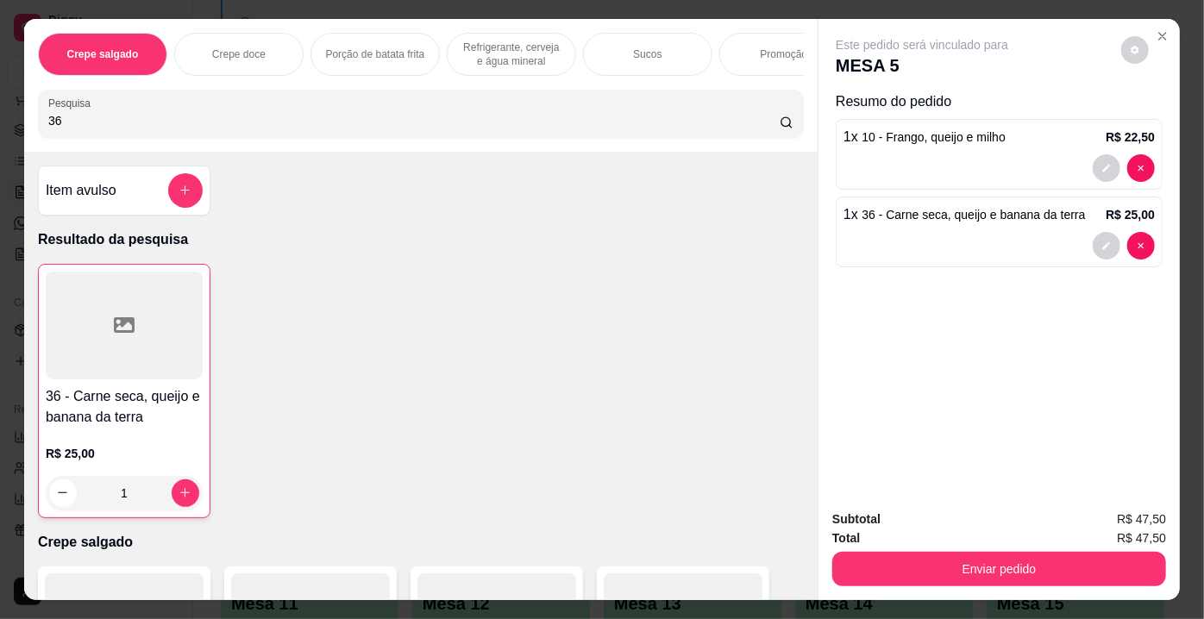
drag, startPoint x: 93, startPoint y: 131, endPoint x: 0, endPoint y: 122, distance: 93.5
click at [0, 122] on div "Crepe salgado Crepe doce Porção de batata frita Refrigerante, cerveja e água mi…" at bounding box center [602, 309] width 1204 height 619
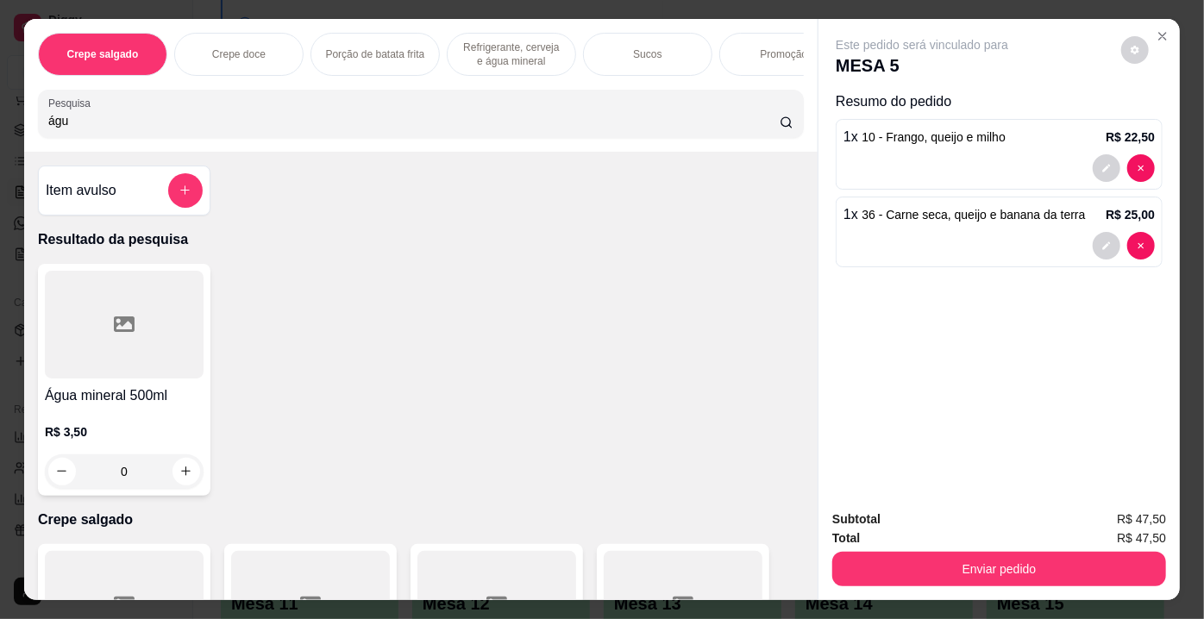
type input "águ"
click at [90, 321] on div at bounding box center [124, 325] width 159 height 108
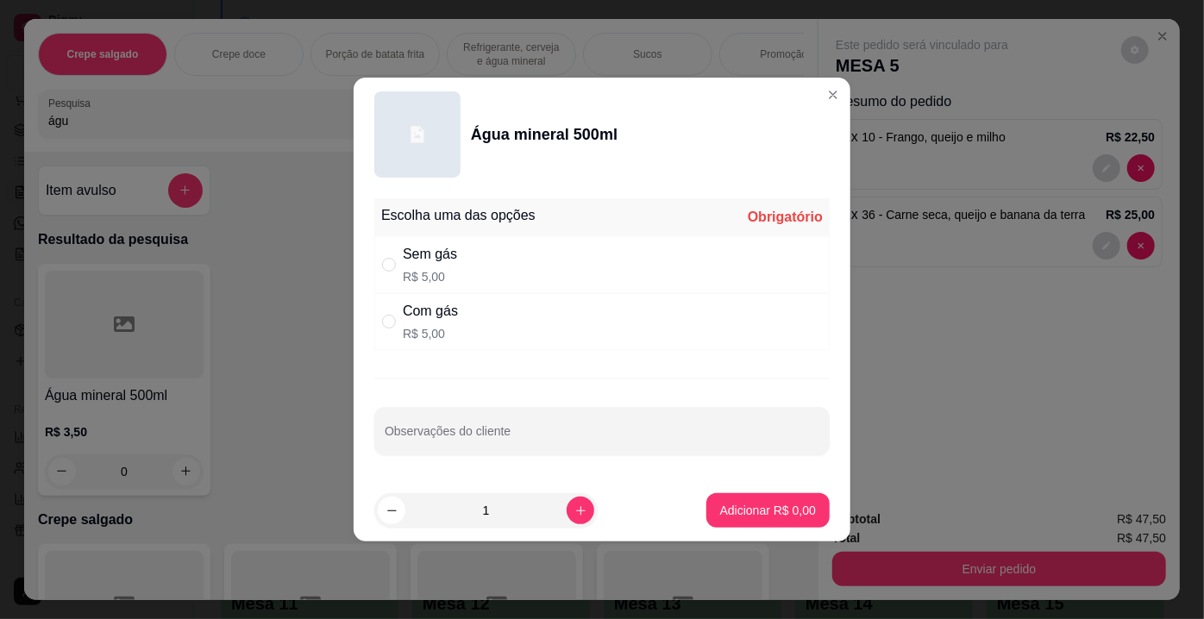
click at [448, 335] on p "R$ 5,00" at bounding box center [430, 333] width 55 height 17
radio input "true"
click at [792, 504] on p "Adicionar R$ 5,00" at bounding box center [768, 510] width 96 height 17
type input "1"
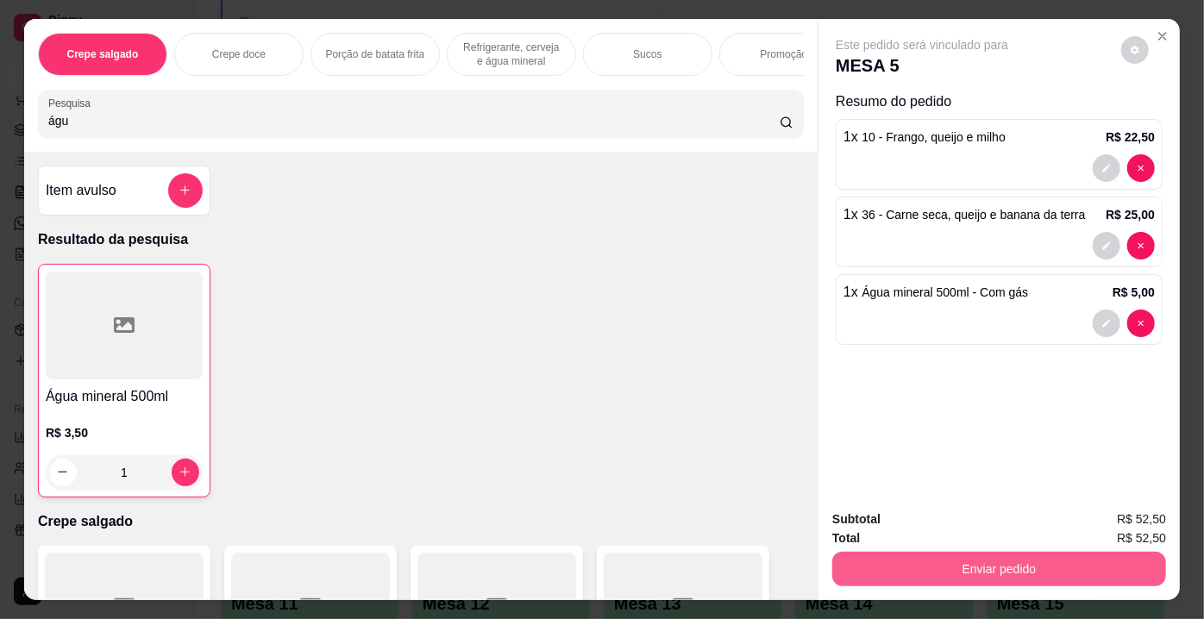
click at [977, 570] on button "Enviar pedido" at bounding box center [999, 569] width 334 height 34
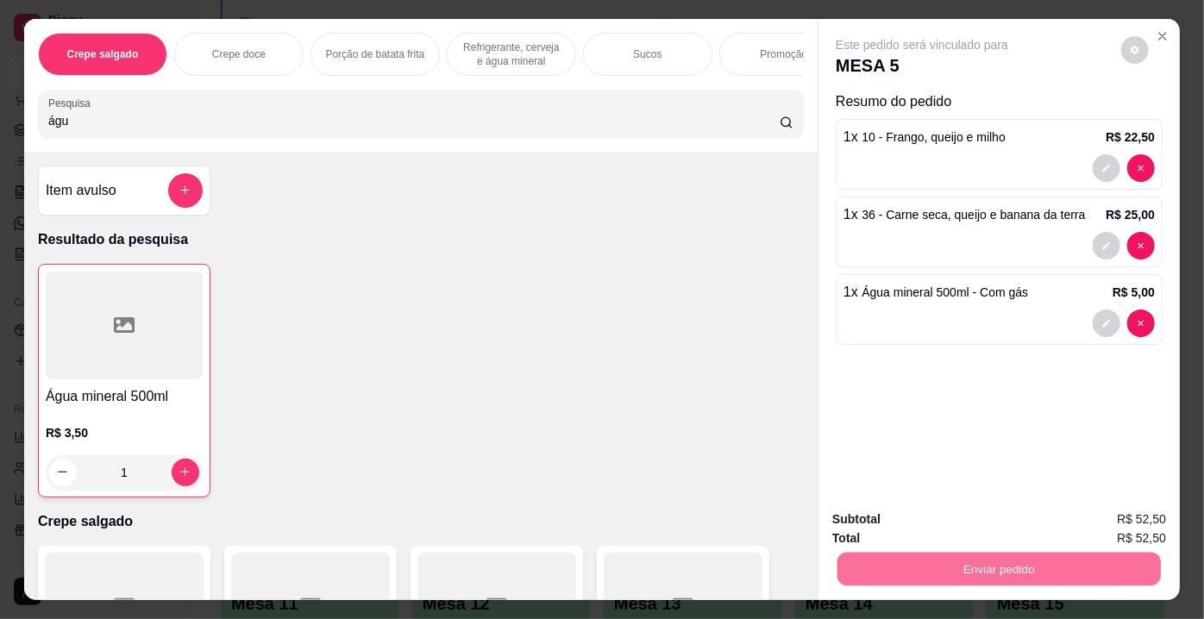
click at [970, 535] on button "Não registrar e enviar pedido" at bounding box center [942, 522] width 179 height 33
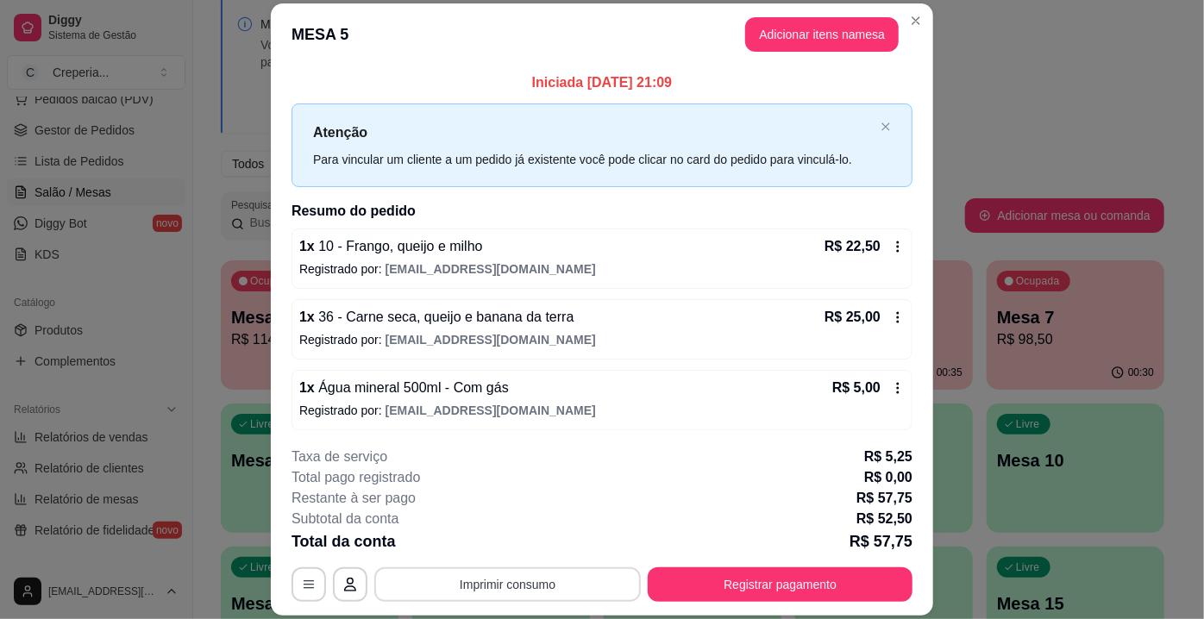
click at [473, 592] on button "Imprimir consumo" at bounding box center [507, 584] width 266 height 34
click at [492, 539] on button "IMPRESSORA" at bounding box center [507, 547] width 125 height 28
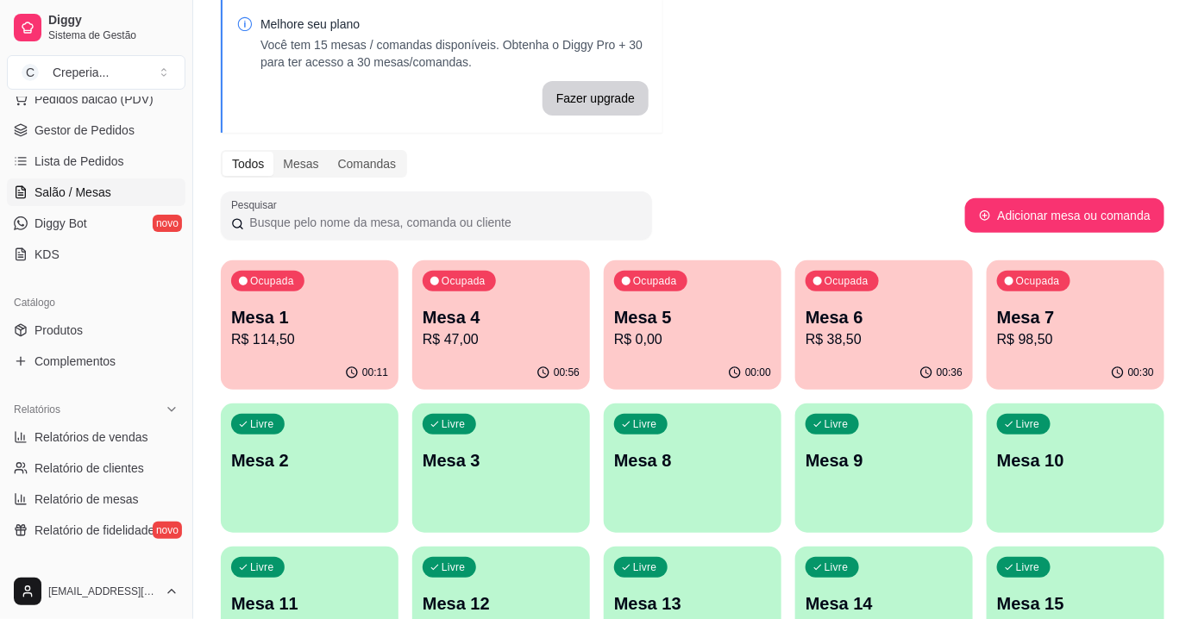
click at [943, 366] on p "00:36" at bounding box center [950, 373] width 26 height 14
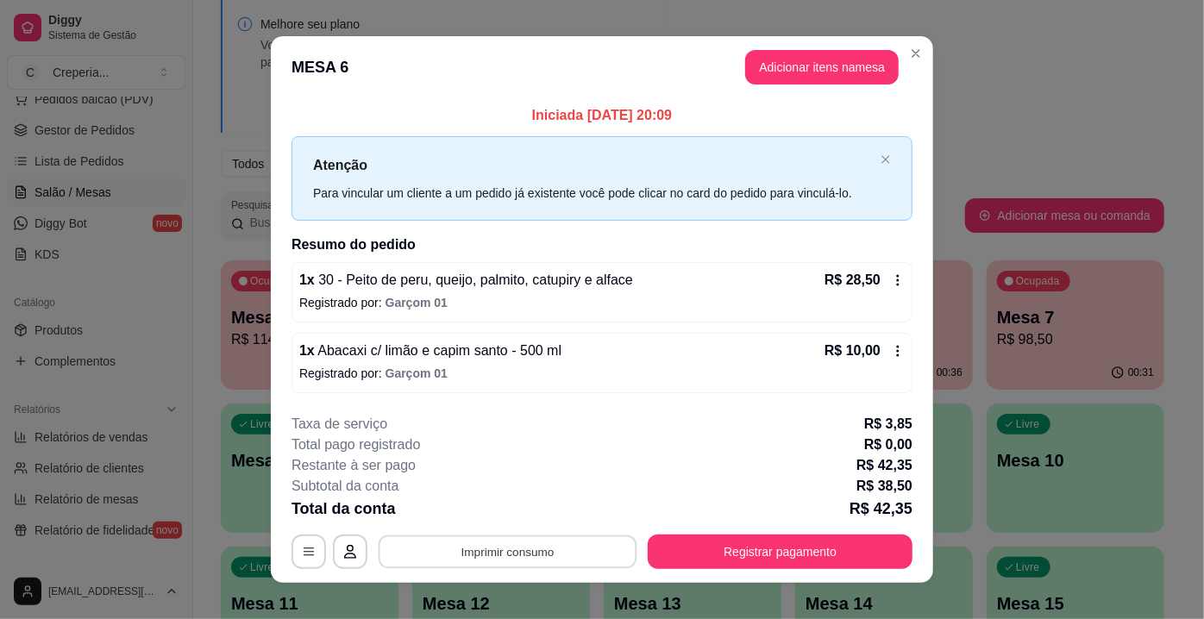
click at [515, 553] on button "Imprimir consumo" at bounding box center [508, 552] width 259 height 34
click at [516, 511] on button "IMPRESSORA" at bounding box center [507, 512] width 125 height 28
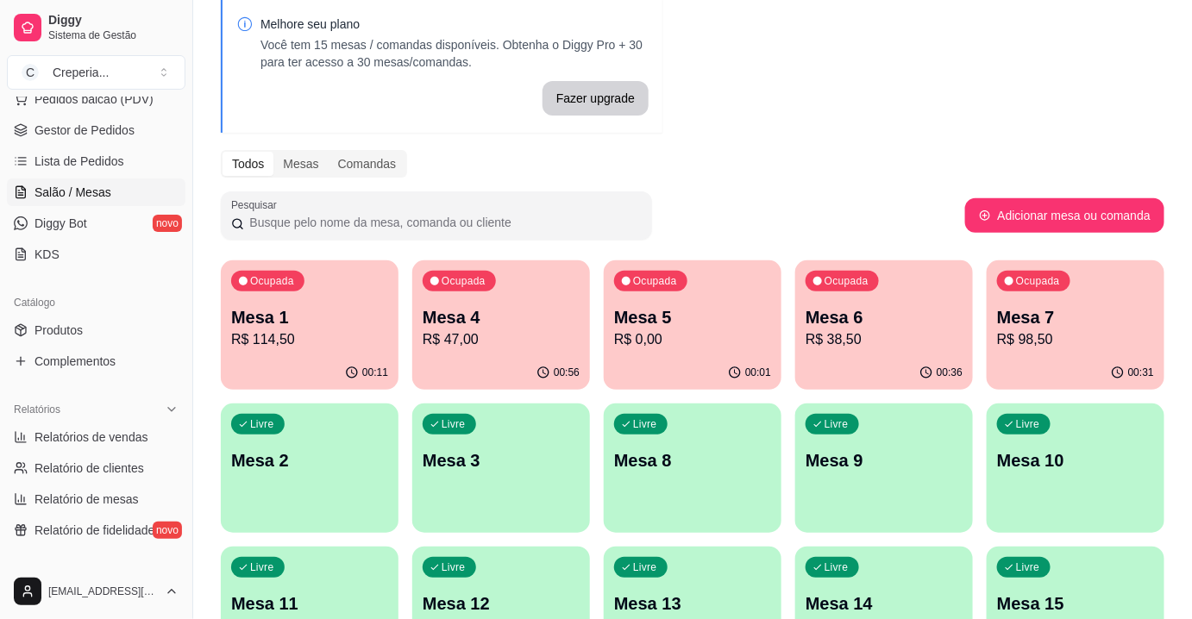
click at [1046, 339] on p "R$ 98,50" at bounding box center [1075, 339] width 157 height 21
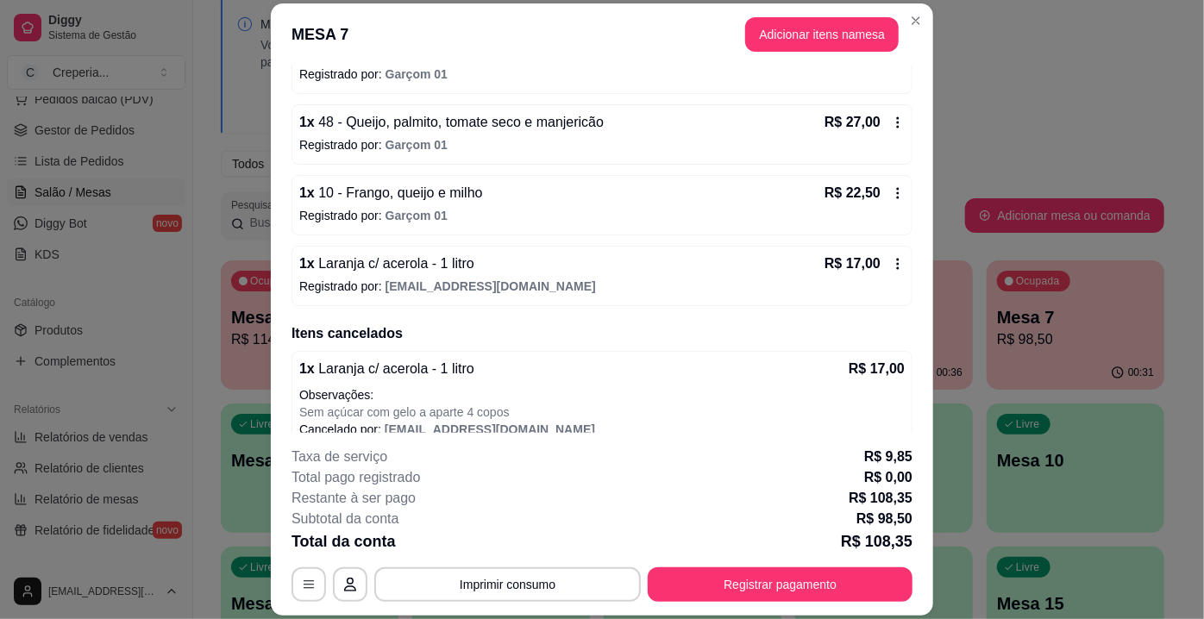
scroll to position [117, 0]
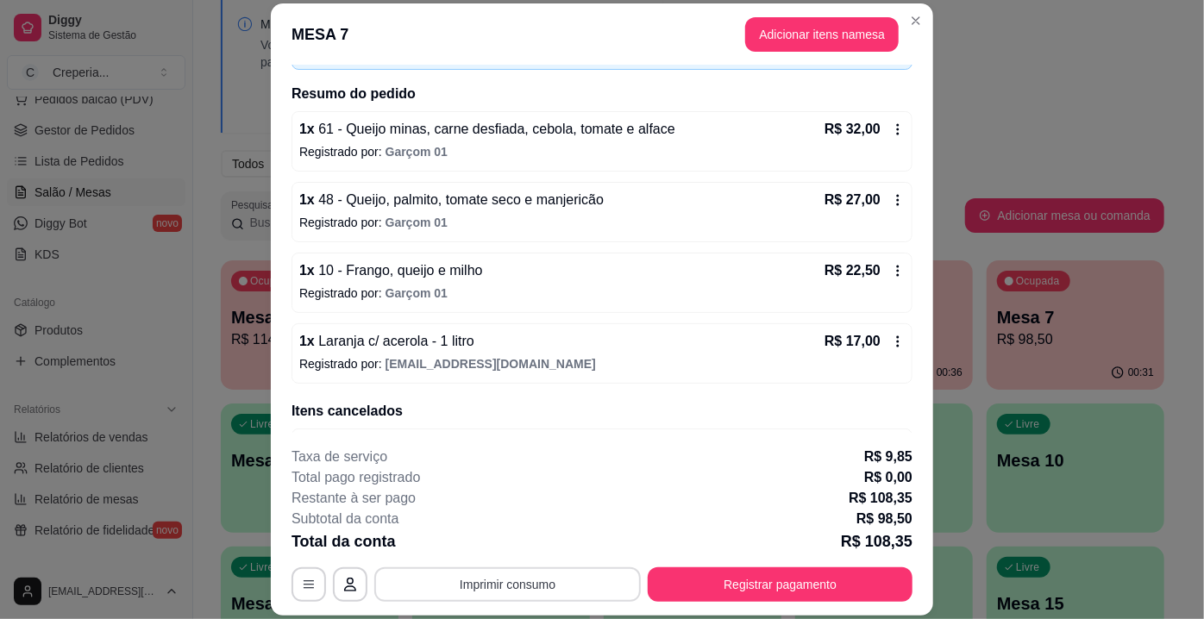
click at [549, 587] on button "Imprimir consumo" at bounding box center [507, 584] width 266 height 34
click at [542, 545] on button "IMPRESSORA" at bounding box center [507, 546] width 121 height 27
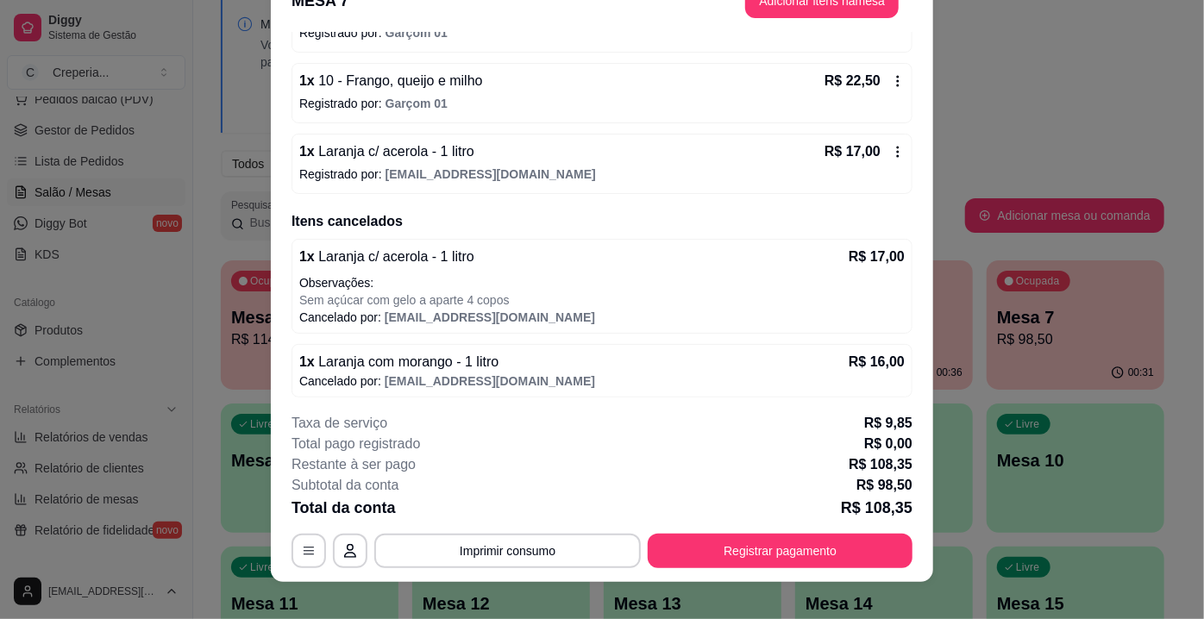
scroll to position [52, 0]
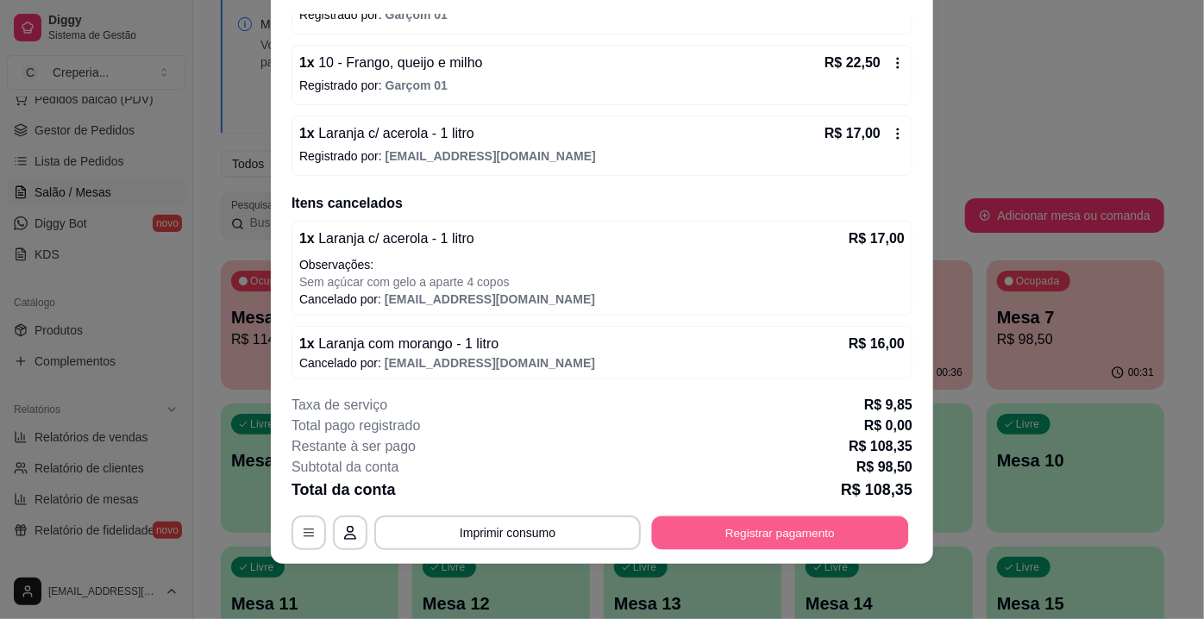
click at [776, 528] on button "Registrar pagamento" at bounding box center [780, 534] width 257 height 34
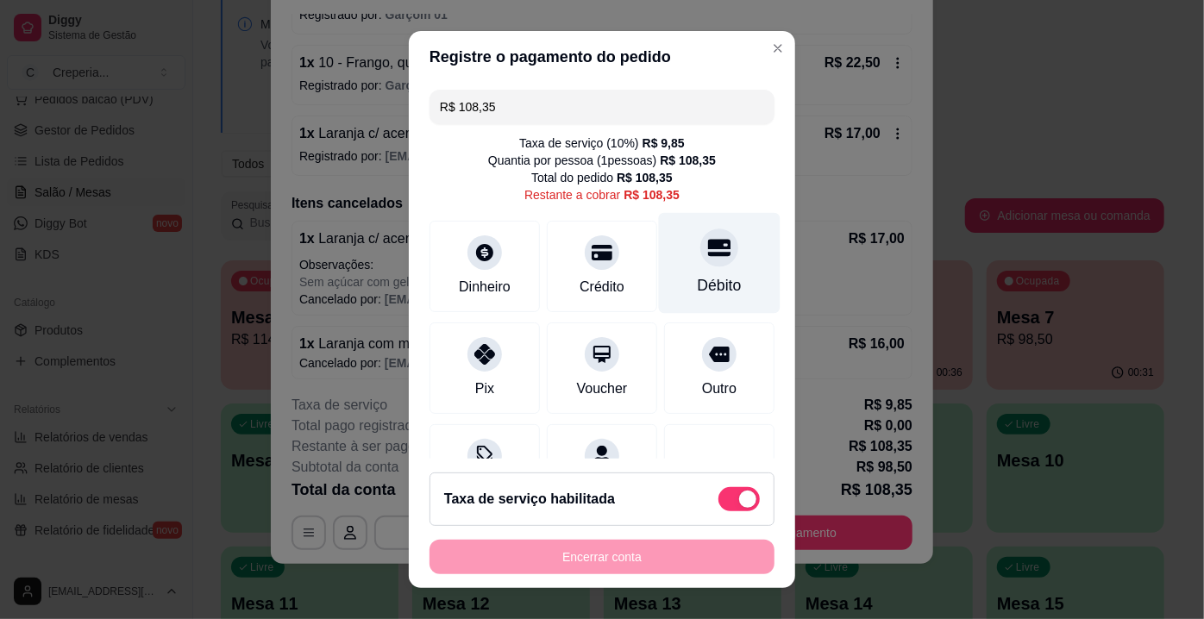
click at [708, 236] on icon at bounding box center [719, 247] width 22 height 22
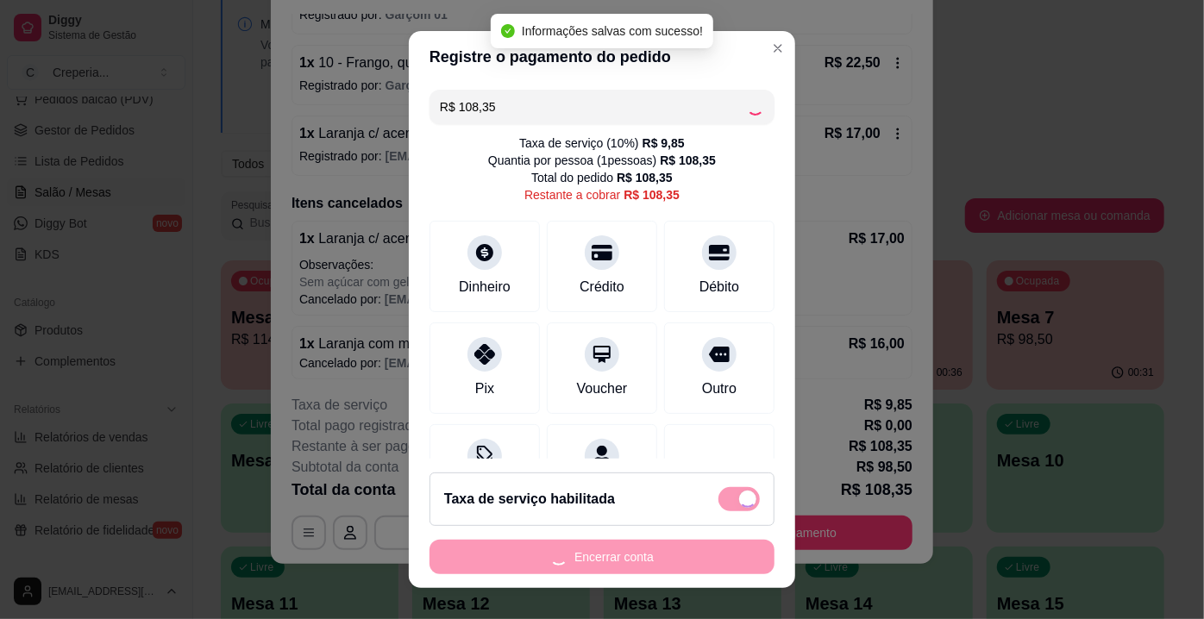
type input "R$ 0,00"
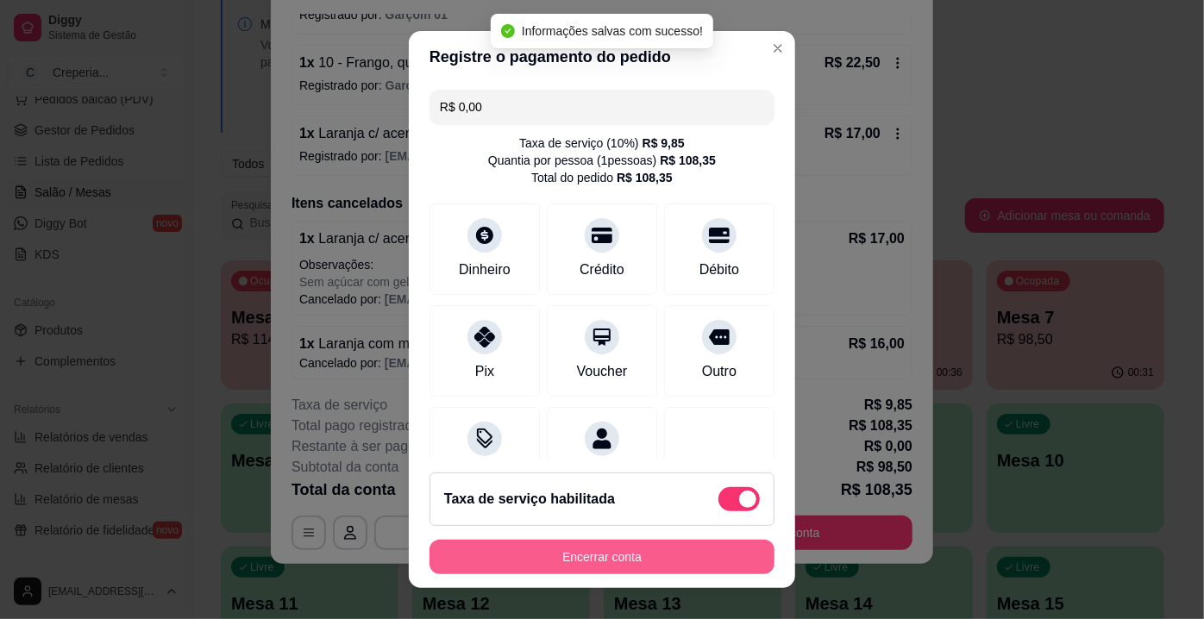
click at [568, 566] on button "Encerrar conta" at bounding box center [601, 557] width 345 height 34
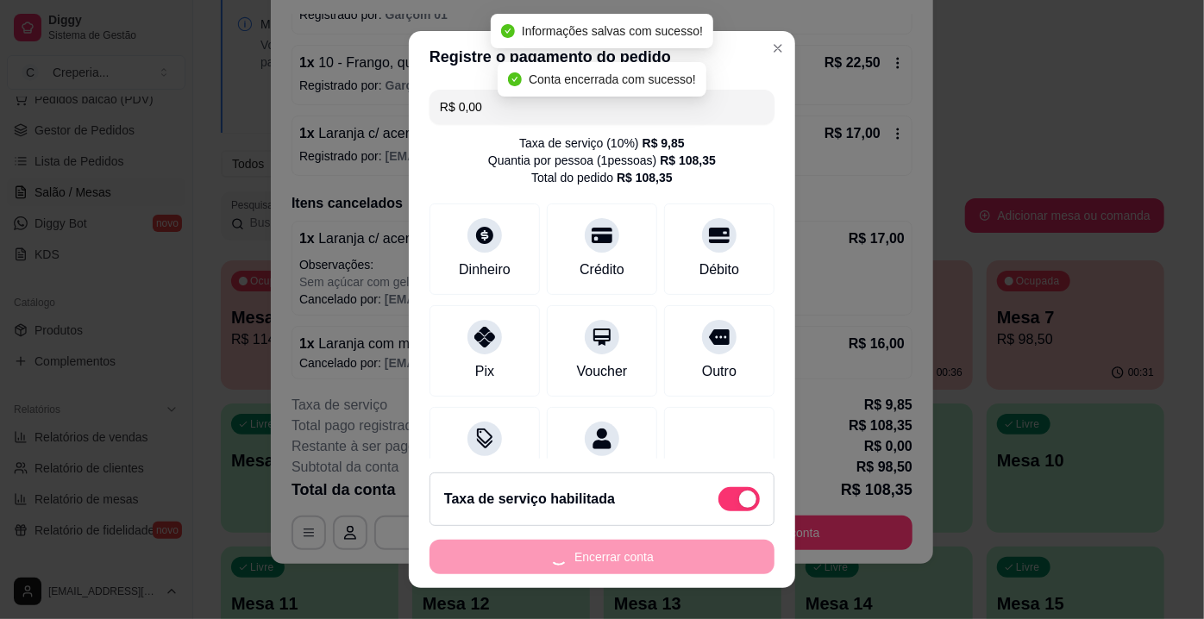
scroll to position [0, 0]
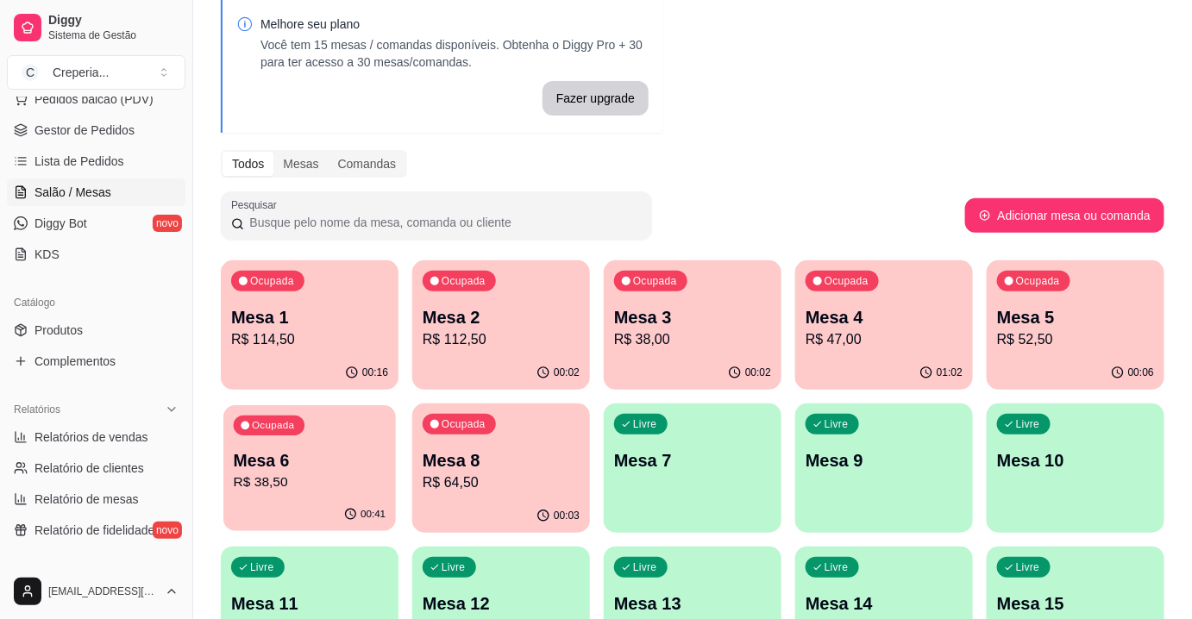
click at [343, 456] on p "Mesa 6" at bounding box center [310, 460] width 153 height 23
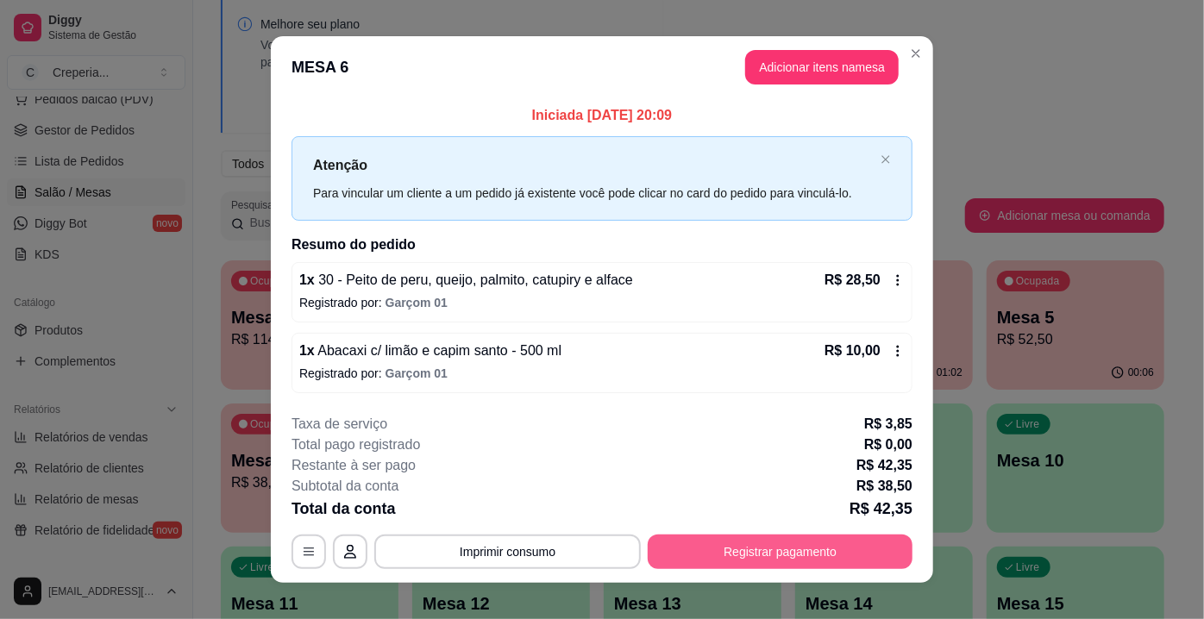
click at [763, 543] on button "Registrar pagamento" at bounding box center [780, 552] width 265 height 34
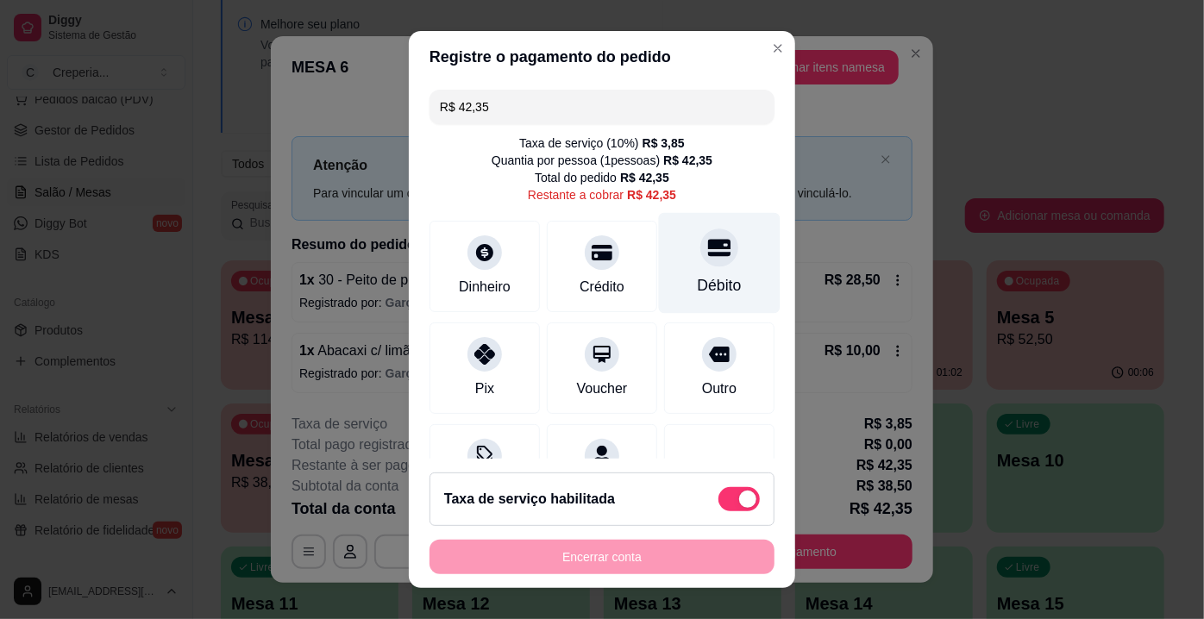
click at [712, 280] on div "Débito" at bounding box center [720, 285] width 44 height 22
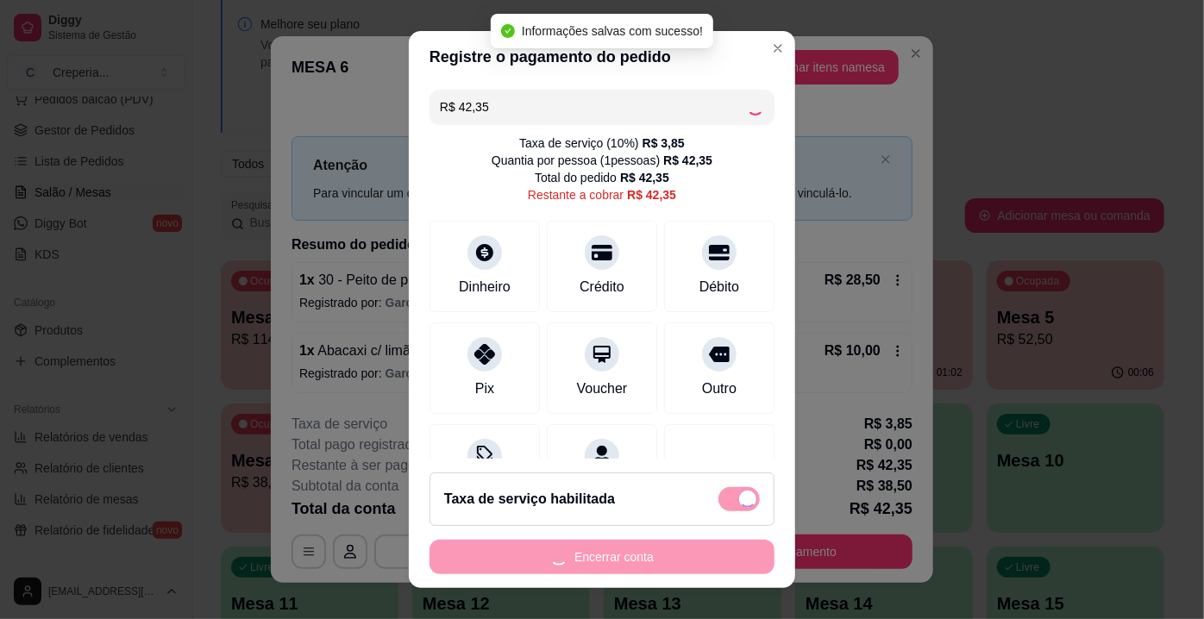
type input "R$ 0,00"
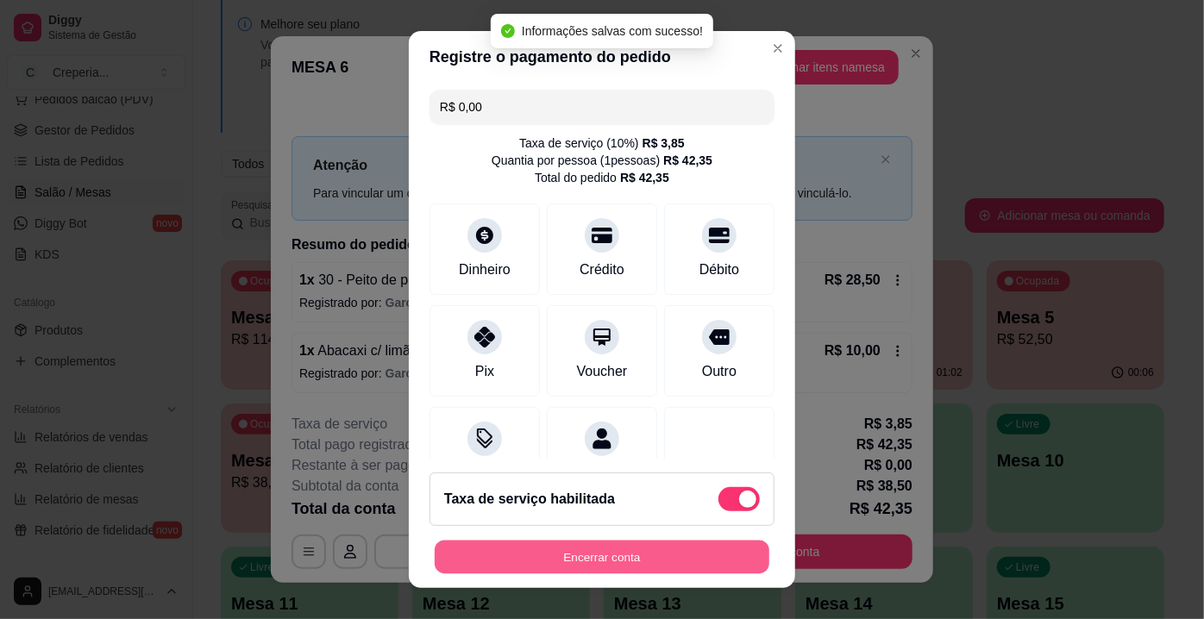
click at [605, 566] on button "Encerrar conta" at bounding box center [602, 558] width 335 height 34
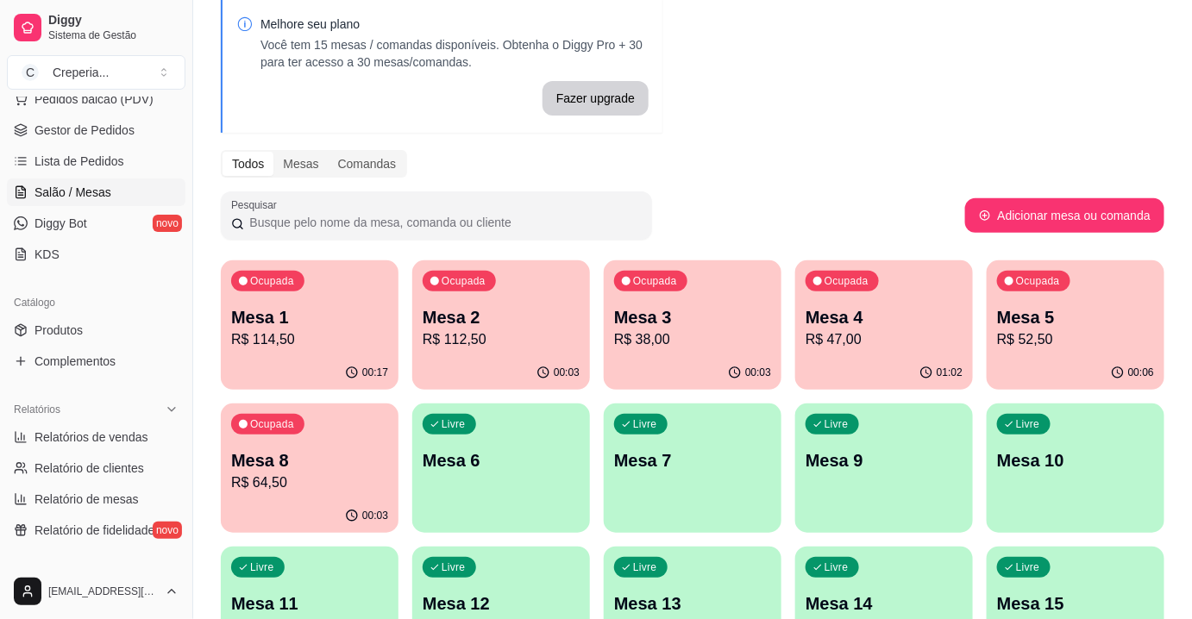
click at [330, 495] on div "Ocupada Mesa 8 R$ 64,50" at bounding box center [310, 452] width 178 height 96
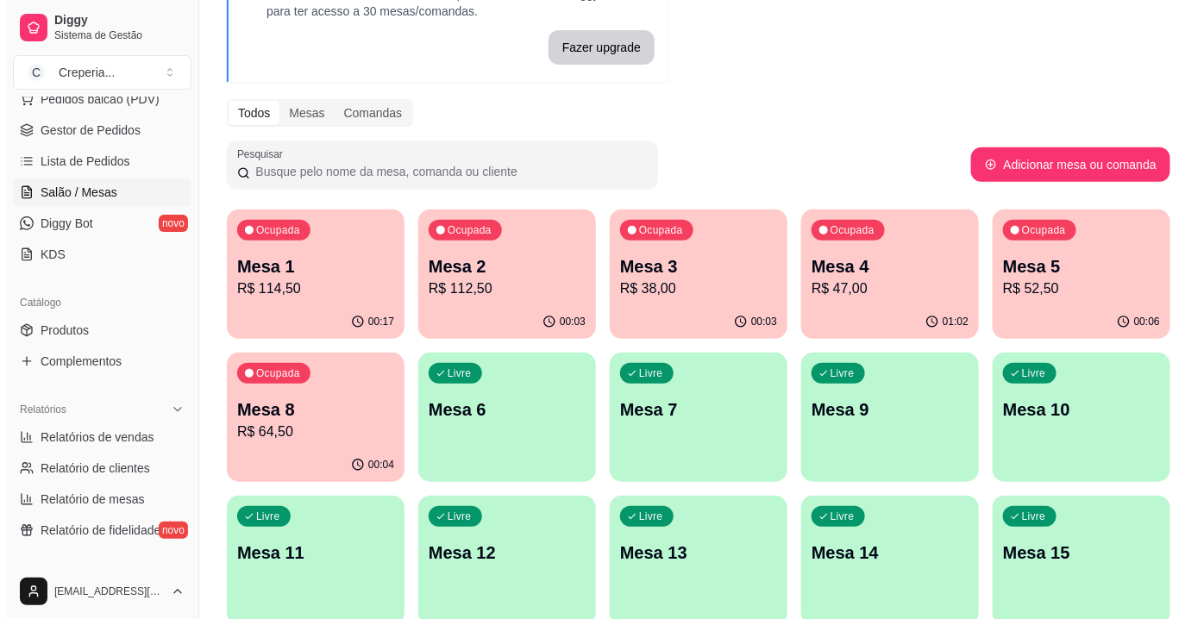
scroll to position [204, 0]
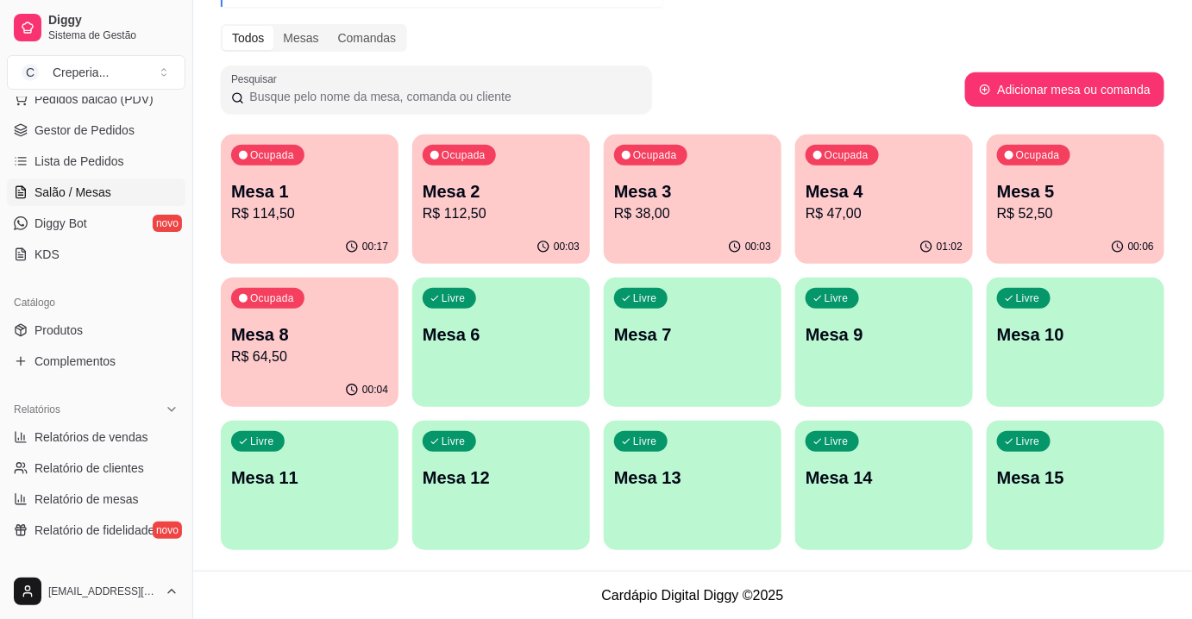
click at [1102, 482] on p "Mesa 15" at bounding box center [1075, 478] width 157 height 24
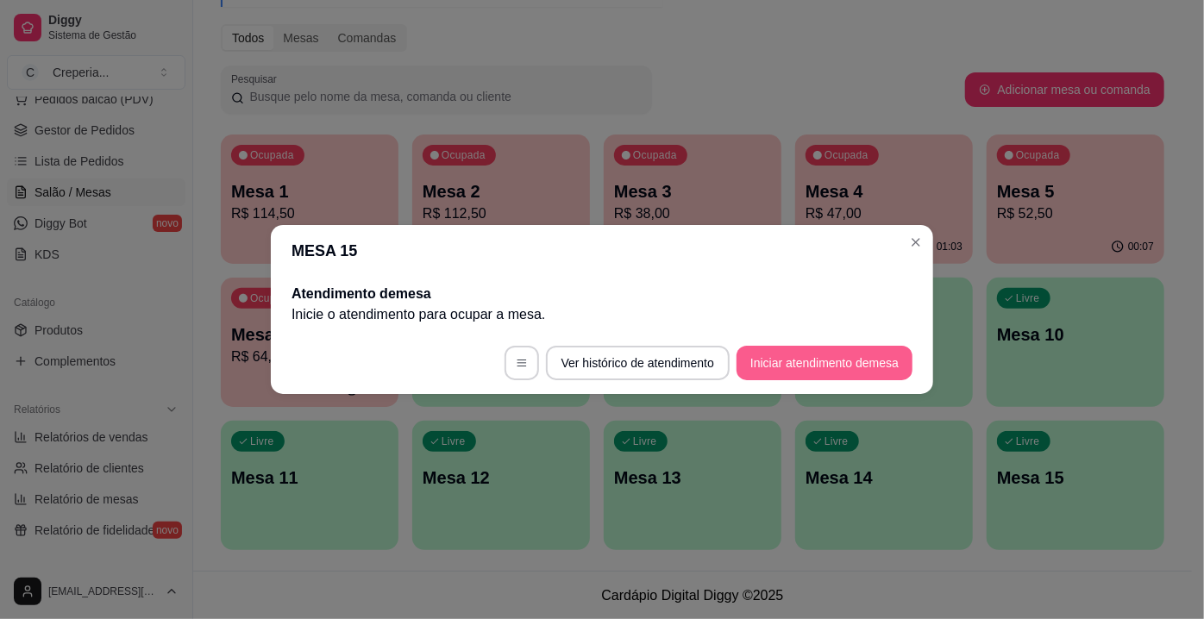
click at [864, 366] on button "Iniciar atendimento de mesa" at bounding box center [824, 363] width 176 height 34
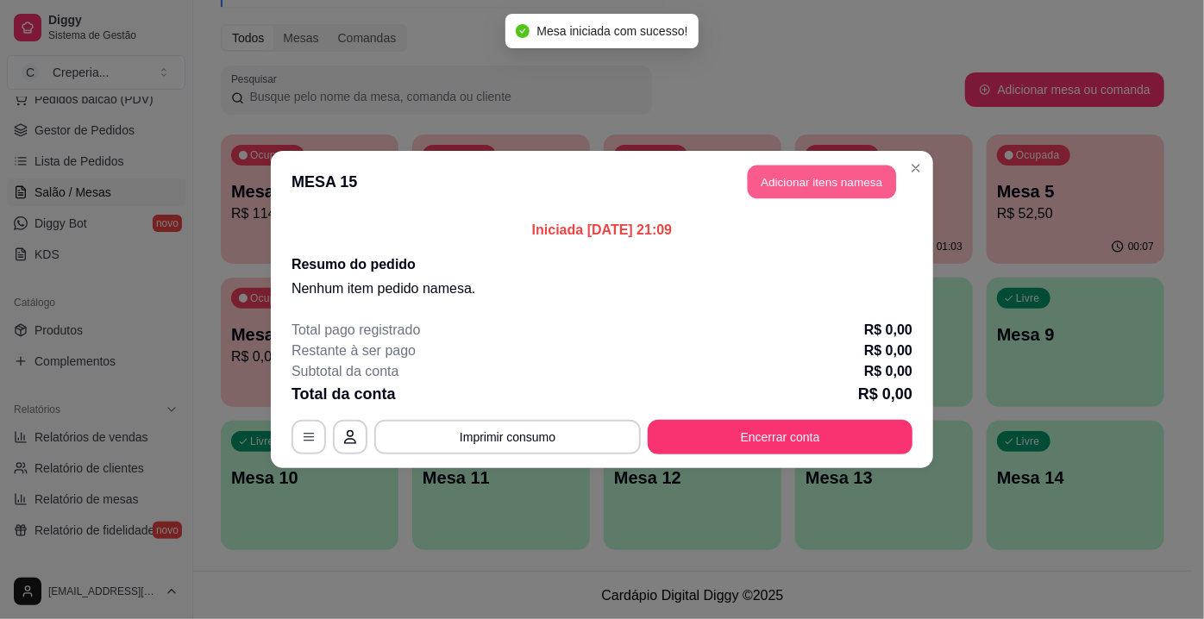
click at [780, 190] on button "Adicionar itens na mesa" at bounding box center [822, 183] width 148 height 34
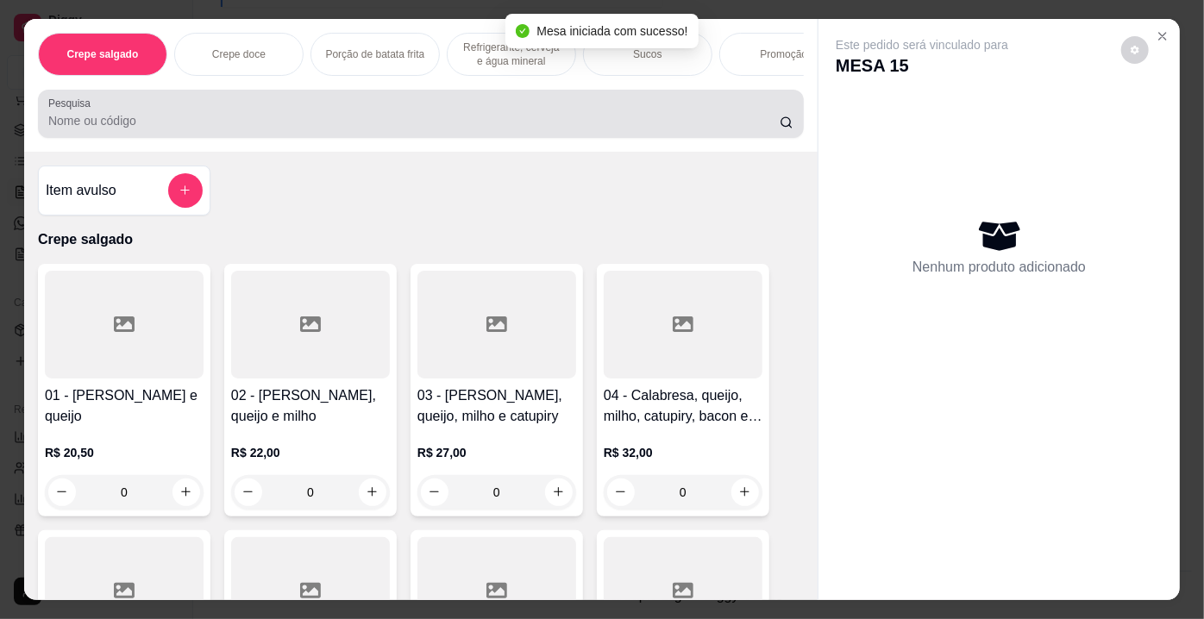
click at [225, 114] on div at bounding box center [420, 114] width 745 height 34
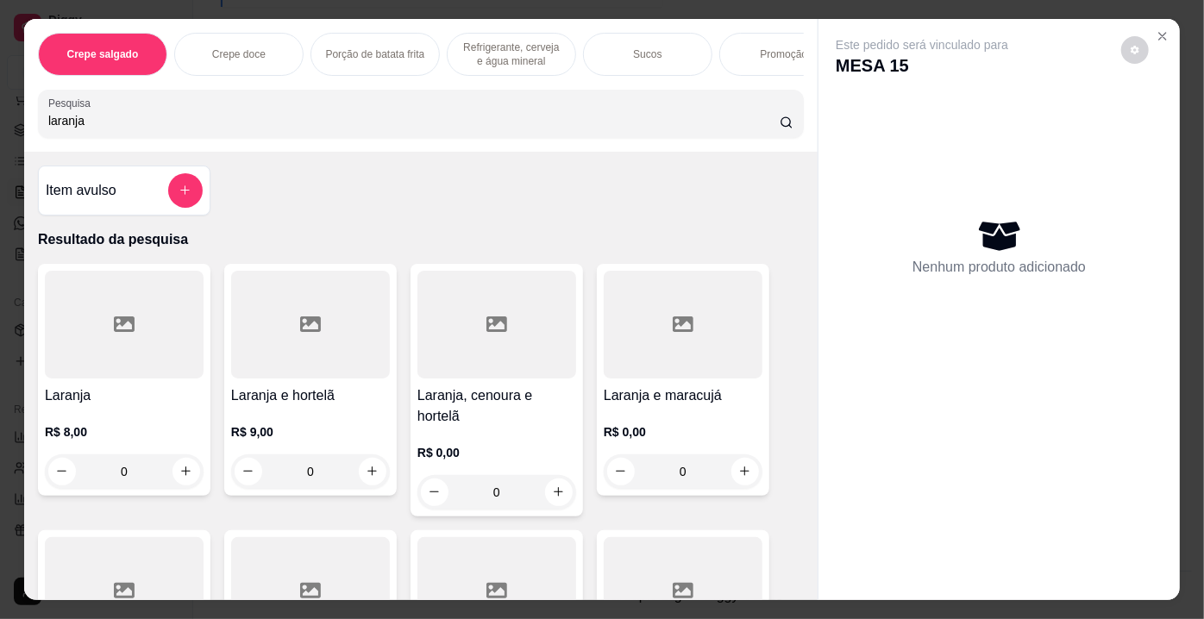
type input "laranja"
click at [453, 322] on div at bounding box center [496, 325] width 159 height 108
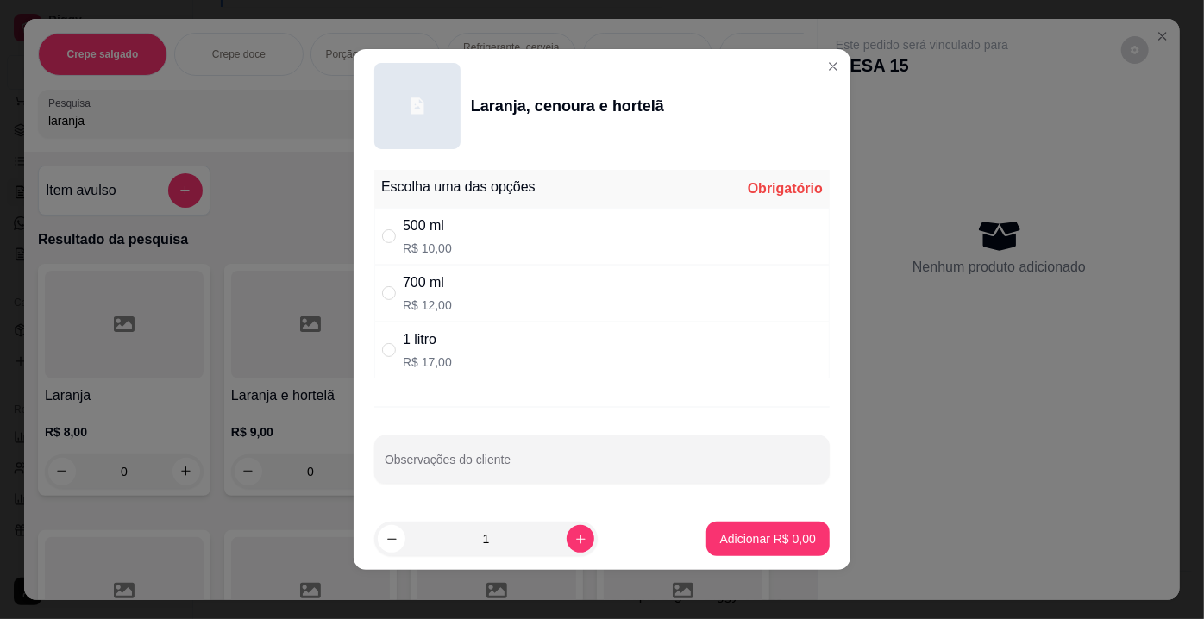
click at [441, 245] on p "R$ 10,00" at bounding box center [427, 248] width 49 height 17
radio input "true"
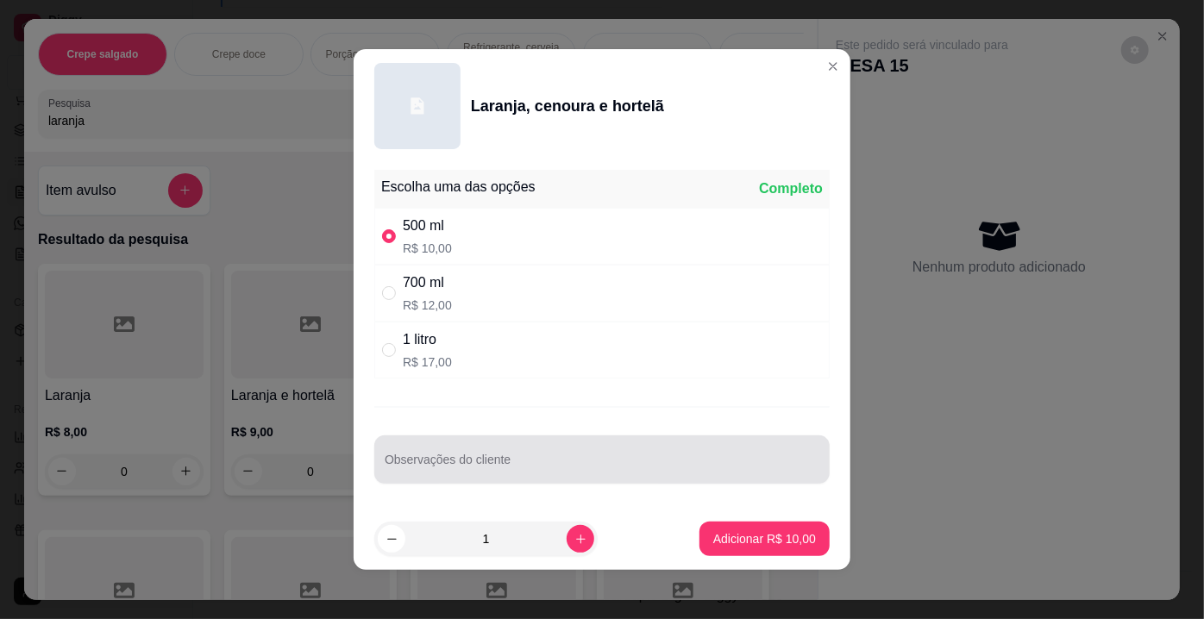
click at [468, 445] on div at bounding box center [602, 459] width 435 height 34
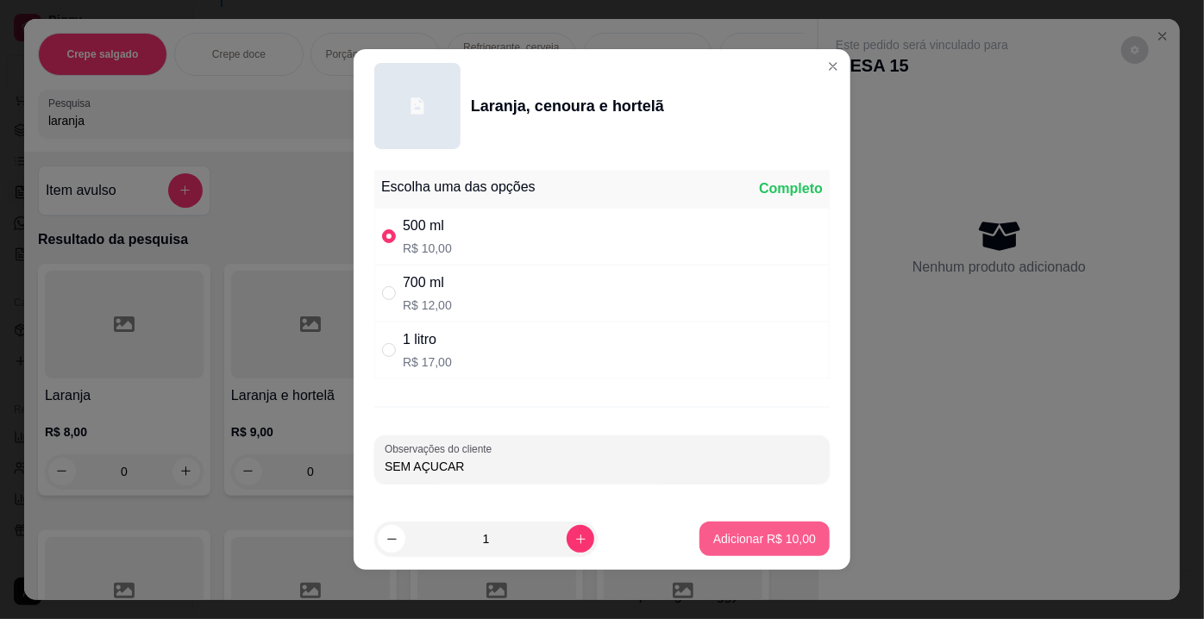
type input "SEM AÇUCAR"
click at [797, 541] on p "Adicionar R$ 10,00" at bounding box center [764, 538] width 103 height 17
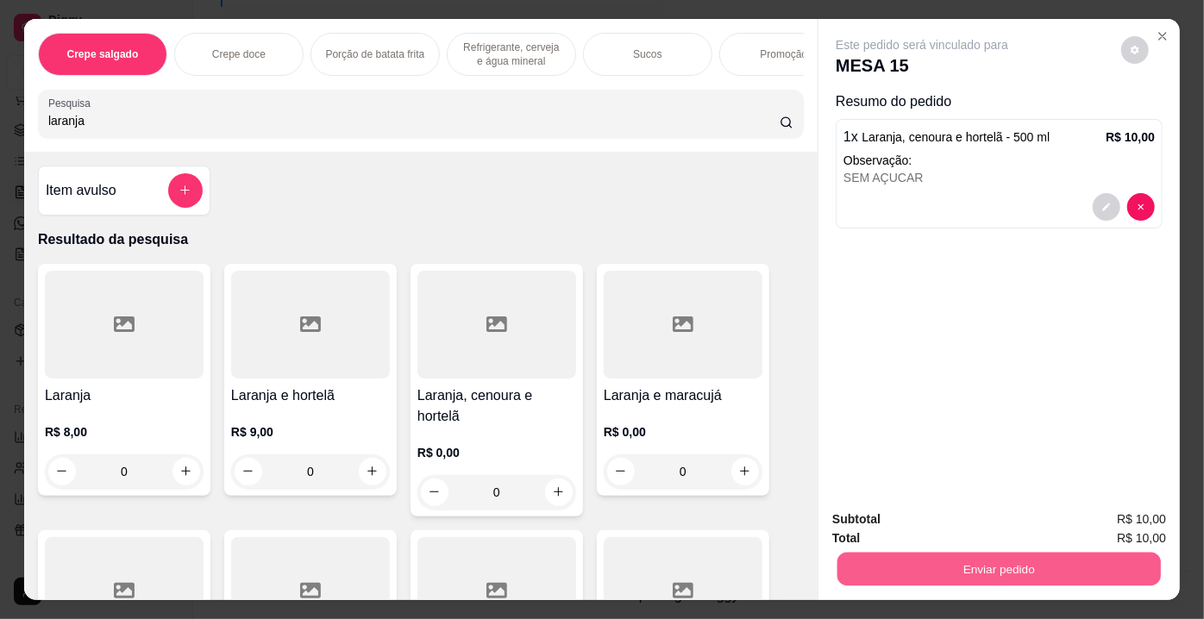
click at [897, 557] on button "Enviar pedido" at bounding box center [998, 570] width 323 height 34
click at [880, 526] on button "Não registrar e enviar pedido" at bounding box center [942, 521] width 179 height 33
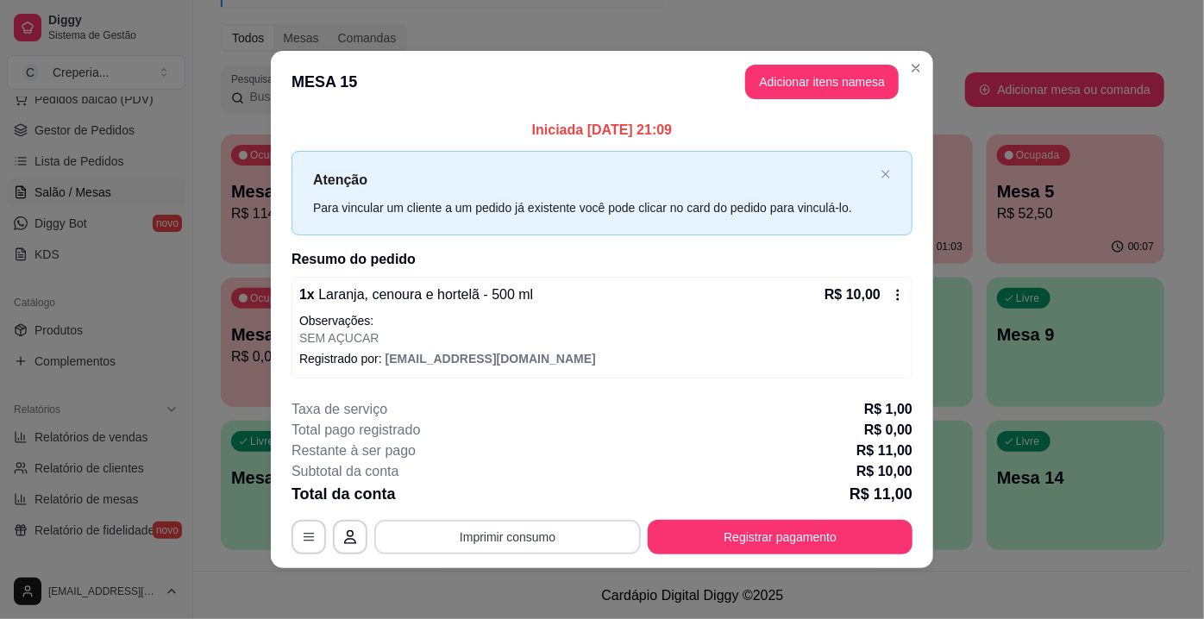
click at [561, 533] on button "Imprimir consumo" at bounding box center [507, 537] width 266 height 34
click at [511, 496] on button "IMPRESSORA" at bounding box center [507, 497] width 121 height 27
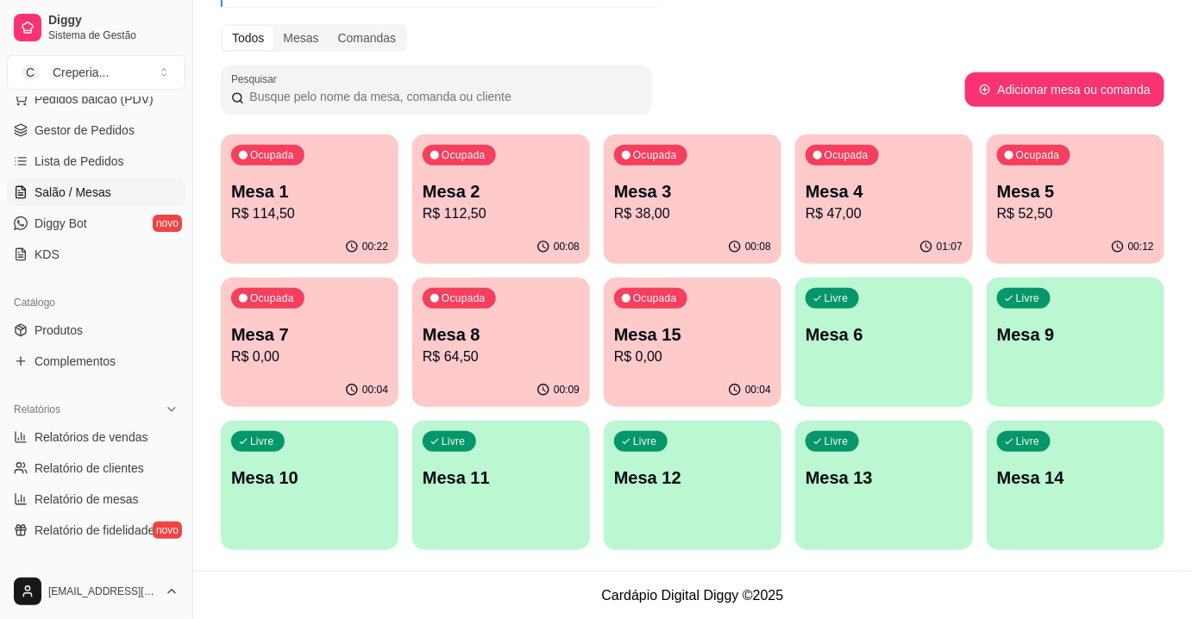
click at [673, 372] on div "Ocupada Mesa 15 R$ 0,00" at bounding box center [693, 326] width 178 height 96
click at [1049, 511] on div "Livre Mesa 14" at bounding box center [1076, 475] width 178 height 109
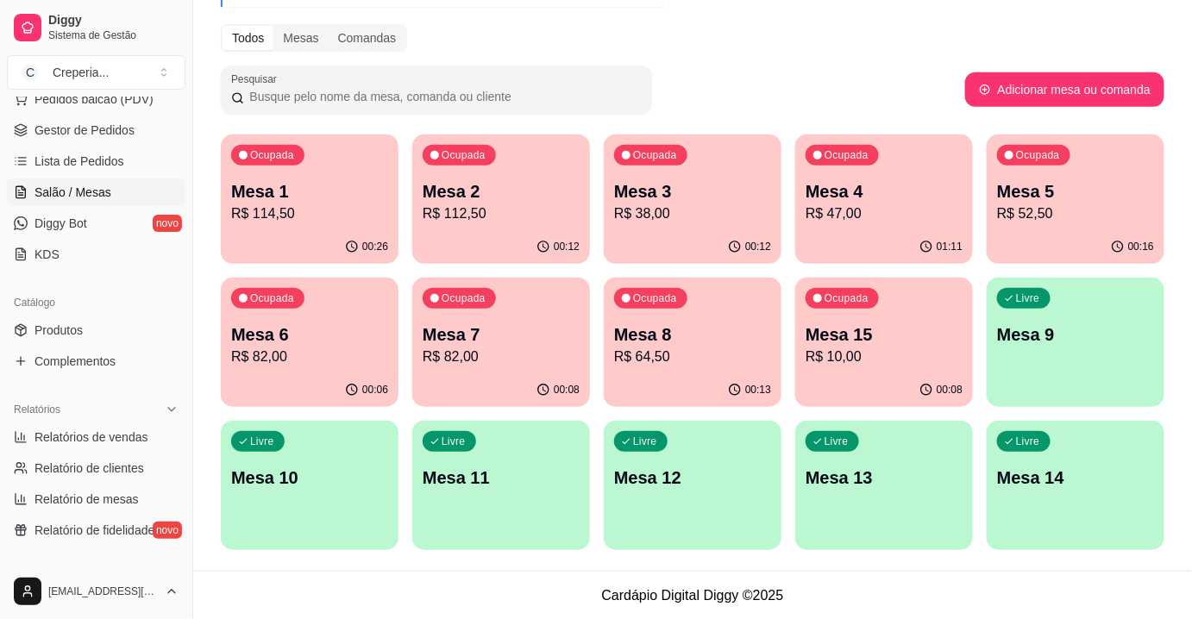
click at [902, 185] on p "Mesa 4" at bounding box center [883, 191] width 157 height 24
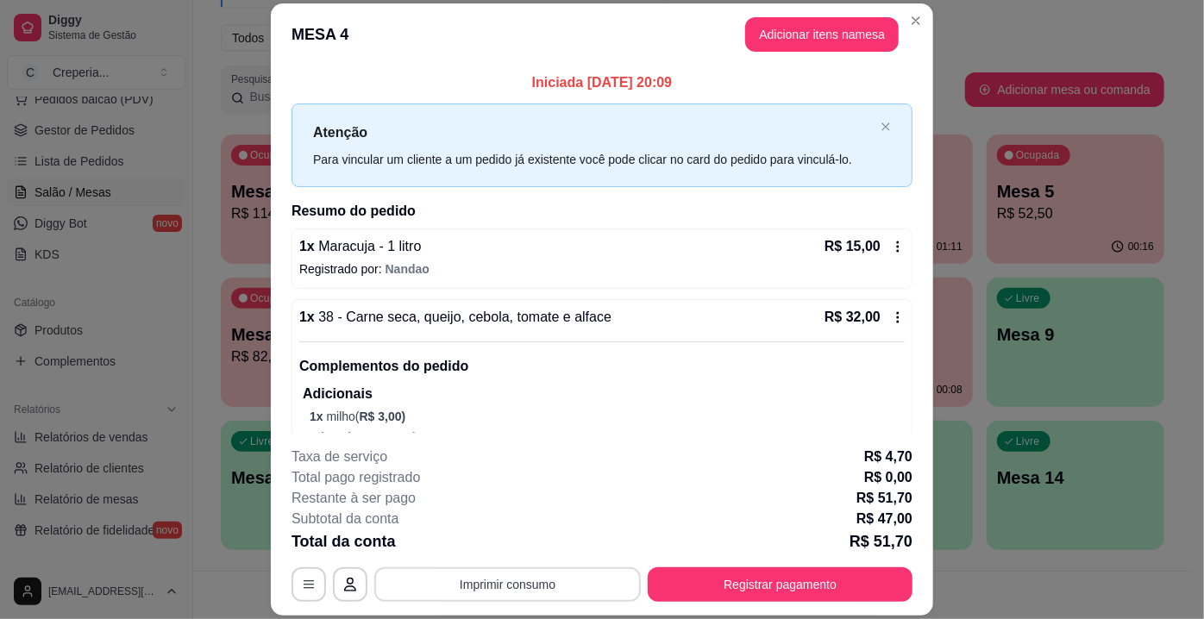
click at [509, 592] on button "Imprimir consumo" at bounding box center [507, 584] width 266 height 34
click at [531, 545] on button "IMPRESSORA" at bounding box center [507, 545] width 121 height 27
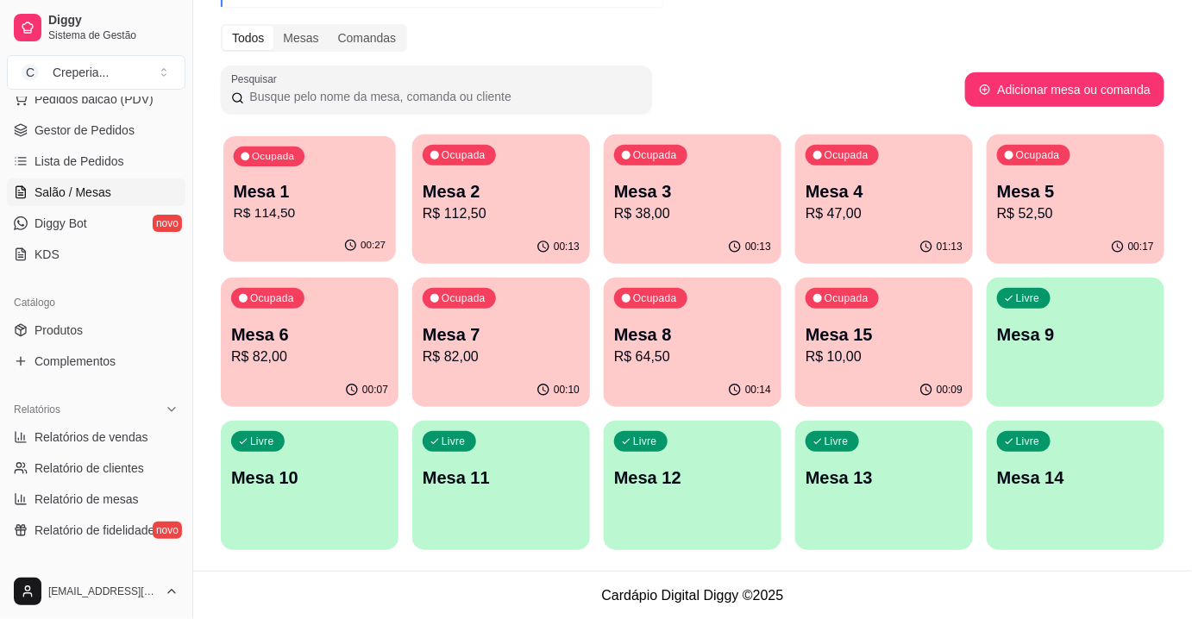
click at [290, 230] on div "00:27" at bounding box center [309, 245] width 172 height 33
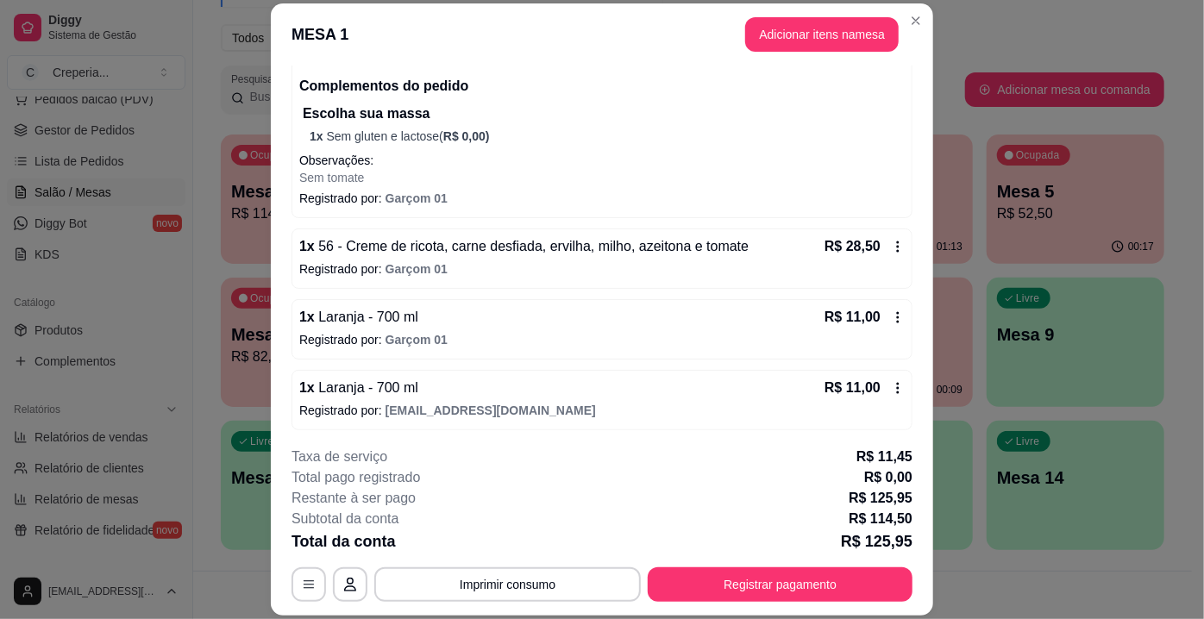
scroll to position [52, 0]
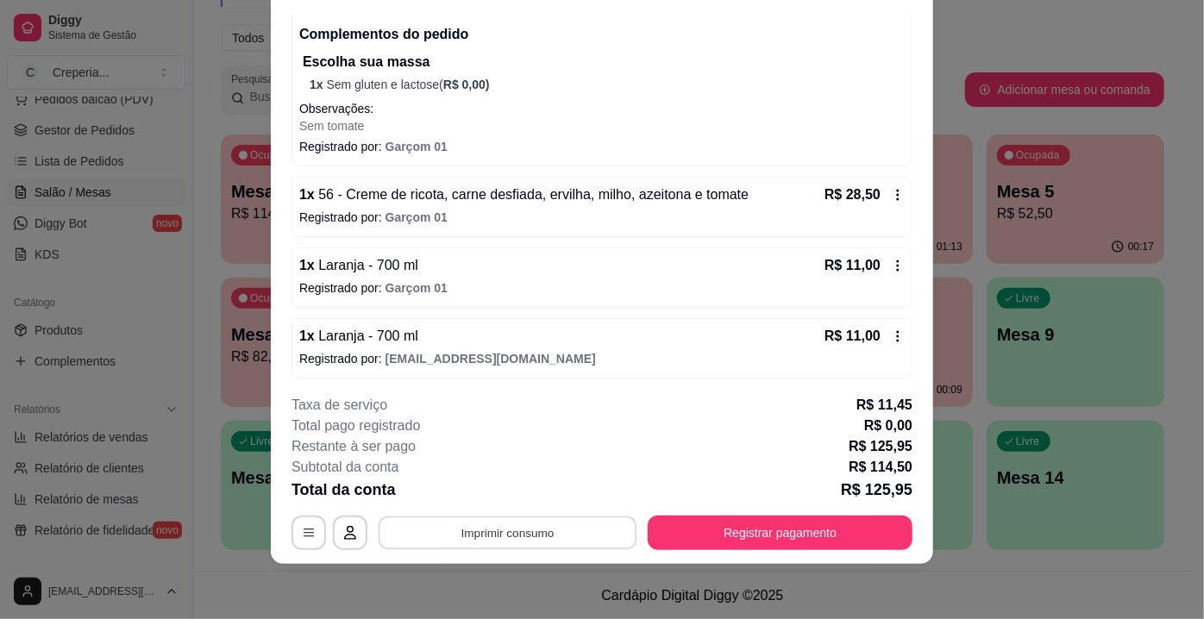
click at [511, 543] on button "Imprimir consumo" at bounding box center [508, 534] width 259 height 34
click at [531, 502] on button "IMPRESSORA" at bounding box center [507, 494] width 125 height 28
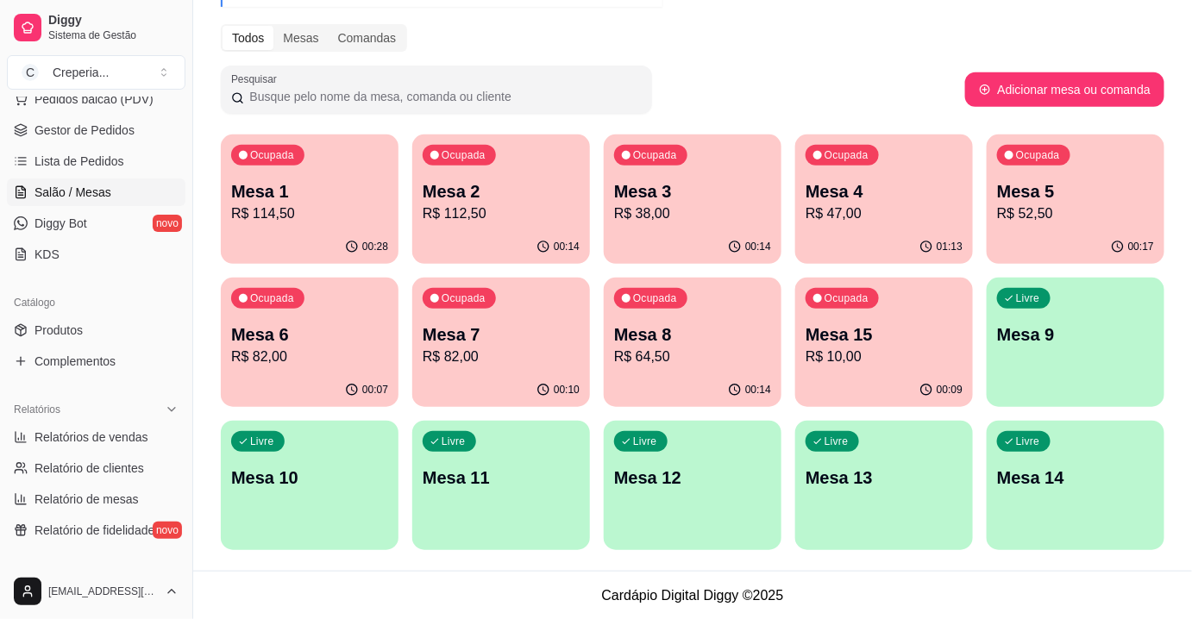
click at [892, 212] on p "R$ 47,00" at bounding box center [883, 214] width 157 height 21
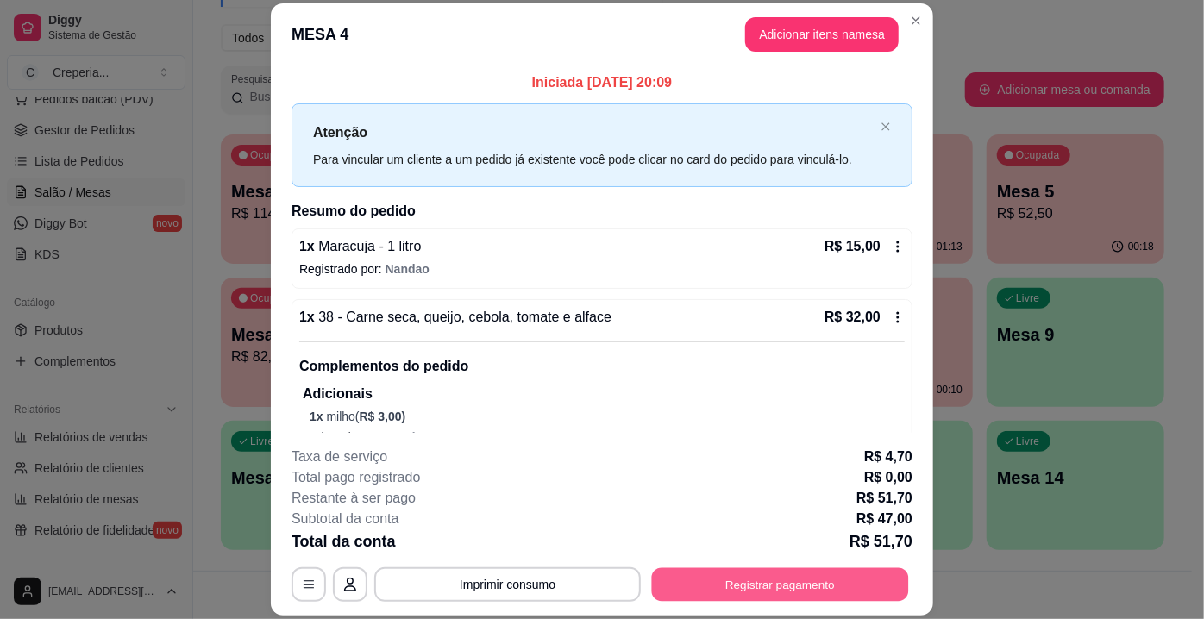
click at [773, 578] on button "Registrar pagamento" at bounding box center [780, 585] width 257 height 34
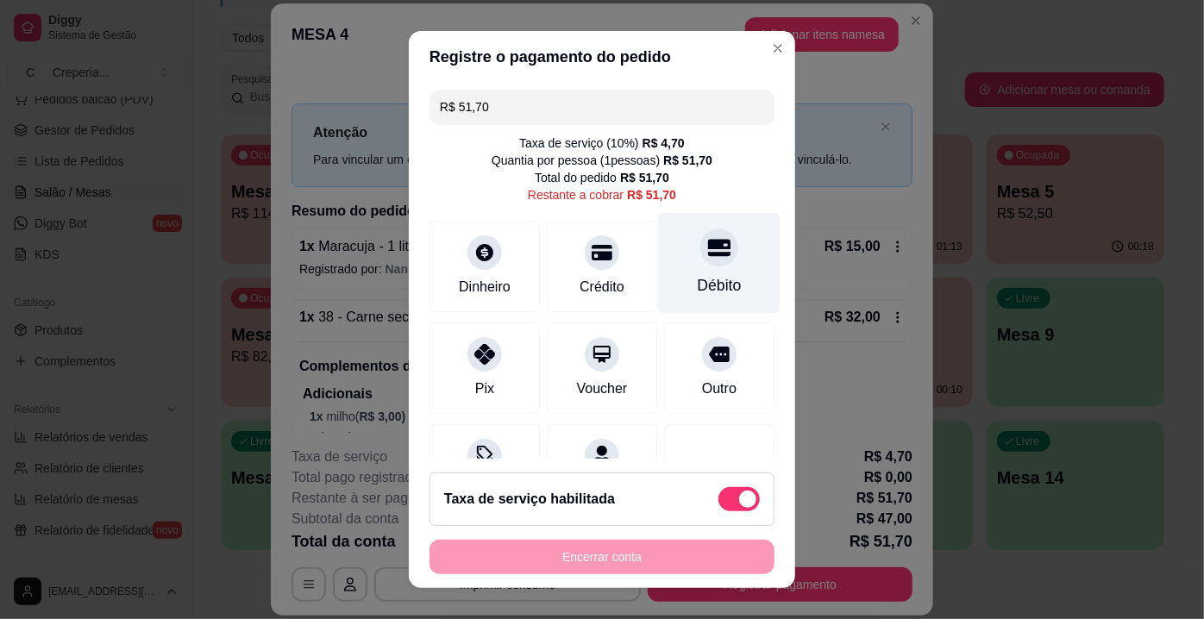
click at [708, 253] on icon at bounding box center [719, 247] width 22 height 22
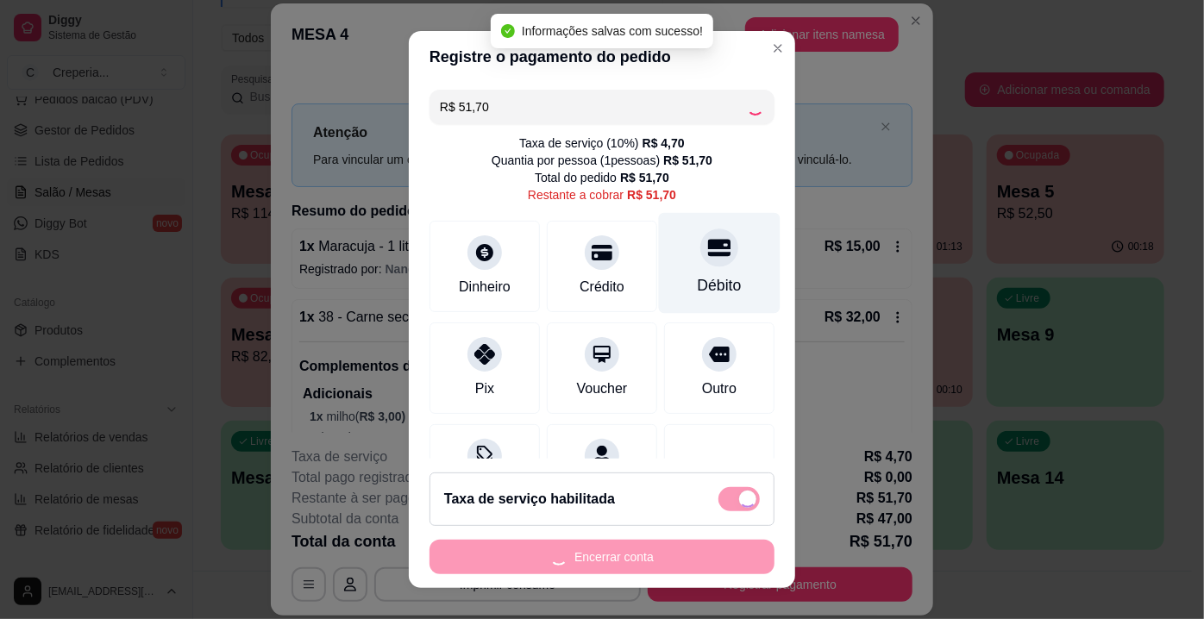
type input "R$ 0,00"
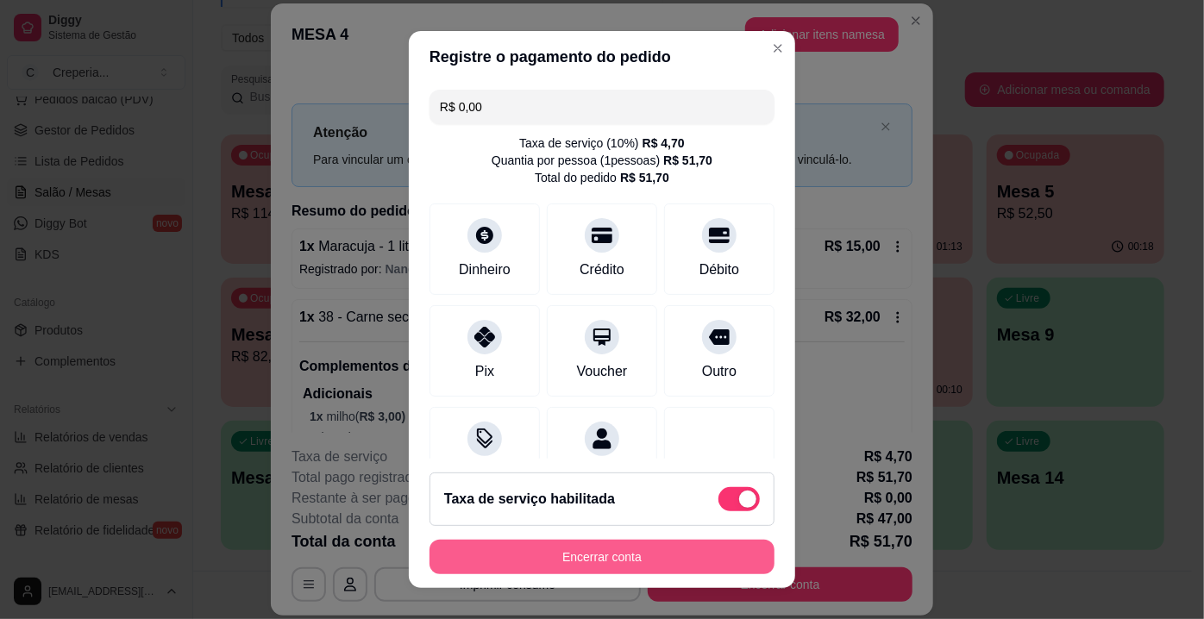
click at [591, 546] on button "Encerrar conta" at bounding box center [601, 557] width 345 height 34
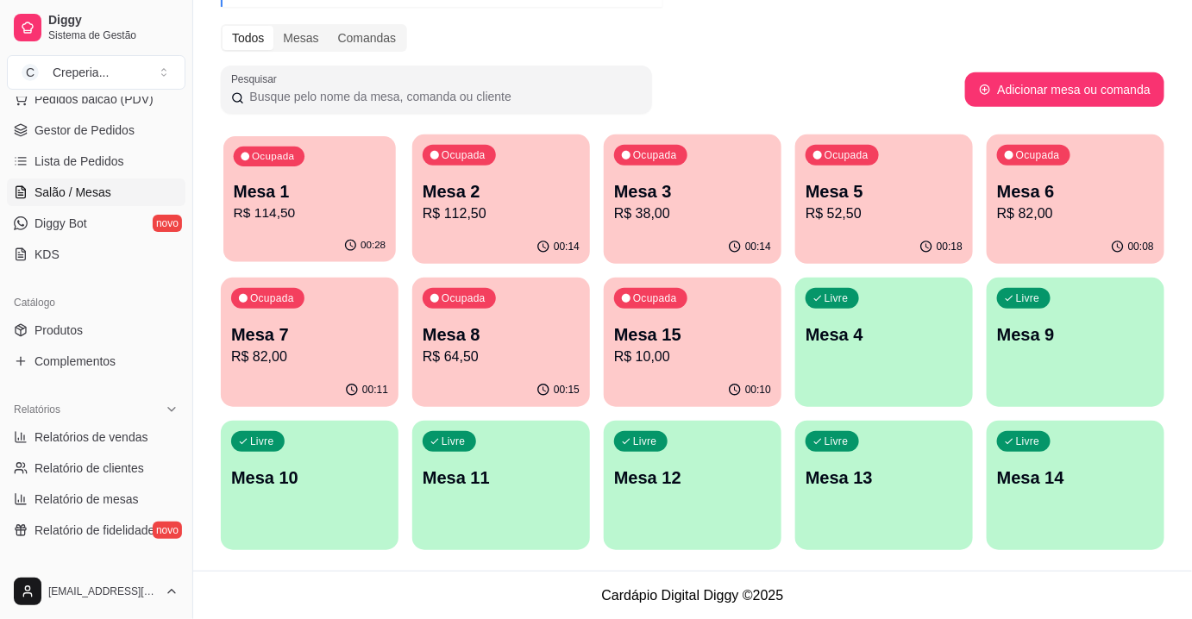
click at [310, 215] on p "R$ 114,50" at bounding box center [310, 214] width 153 height 20
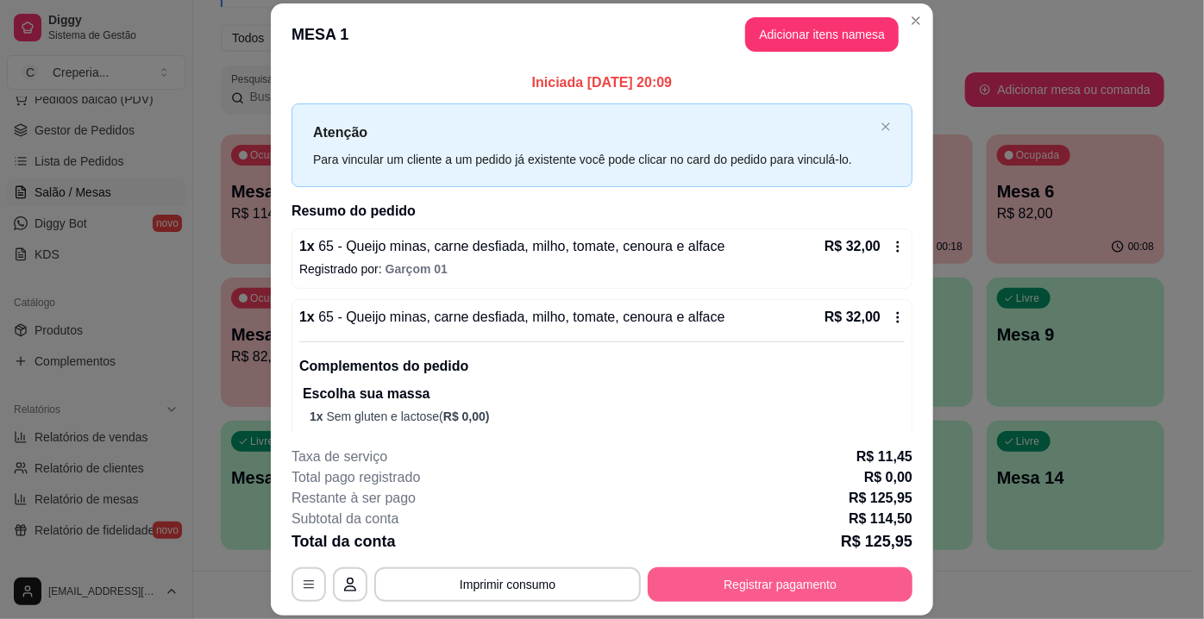
click at [779, 575] on button "Registrar pagamento" at bounding box center [780, 584] width 265 height 34
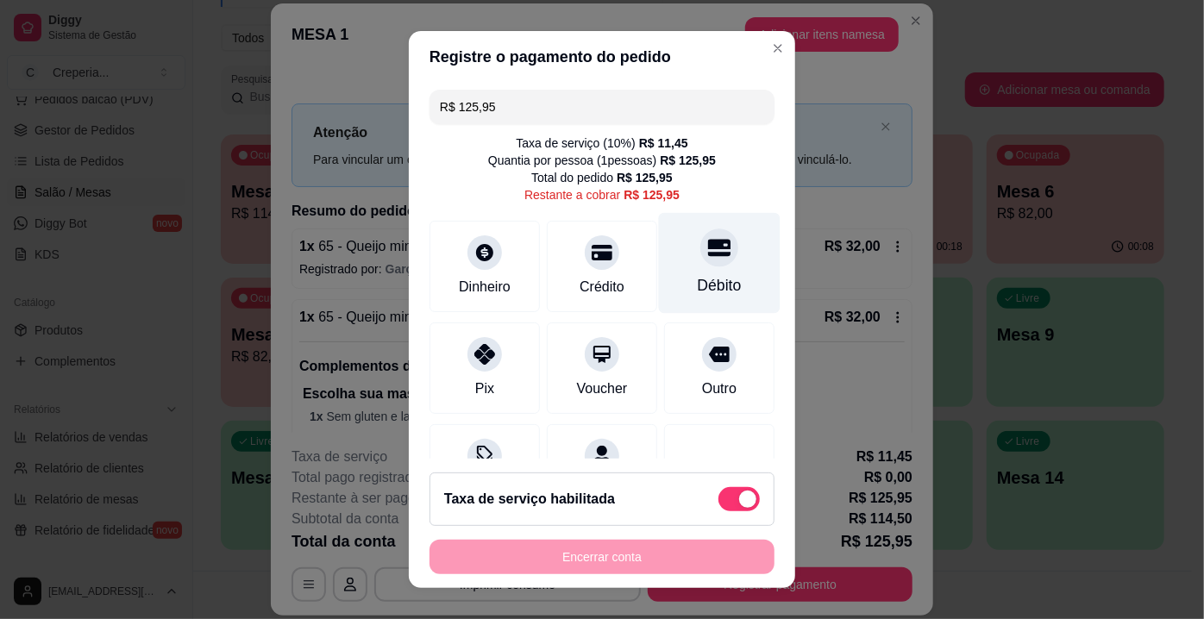
click at [705, 258] on div at bounding box center [719, 248] width 38 height 38
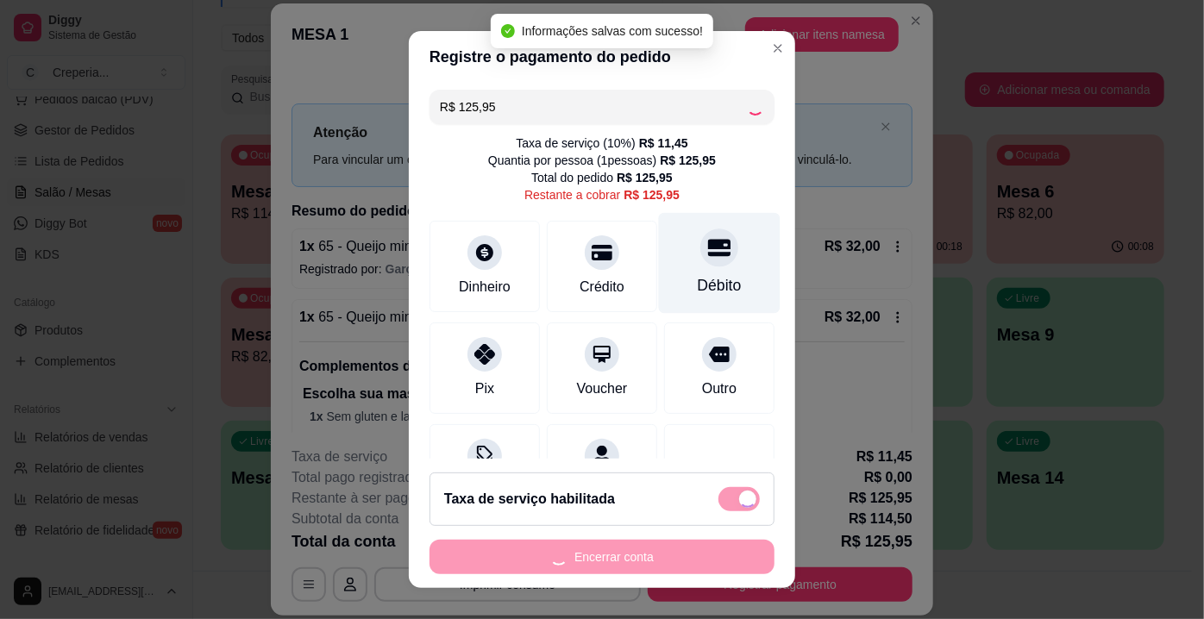
type input "R$ 0,00"
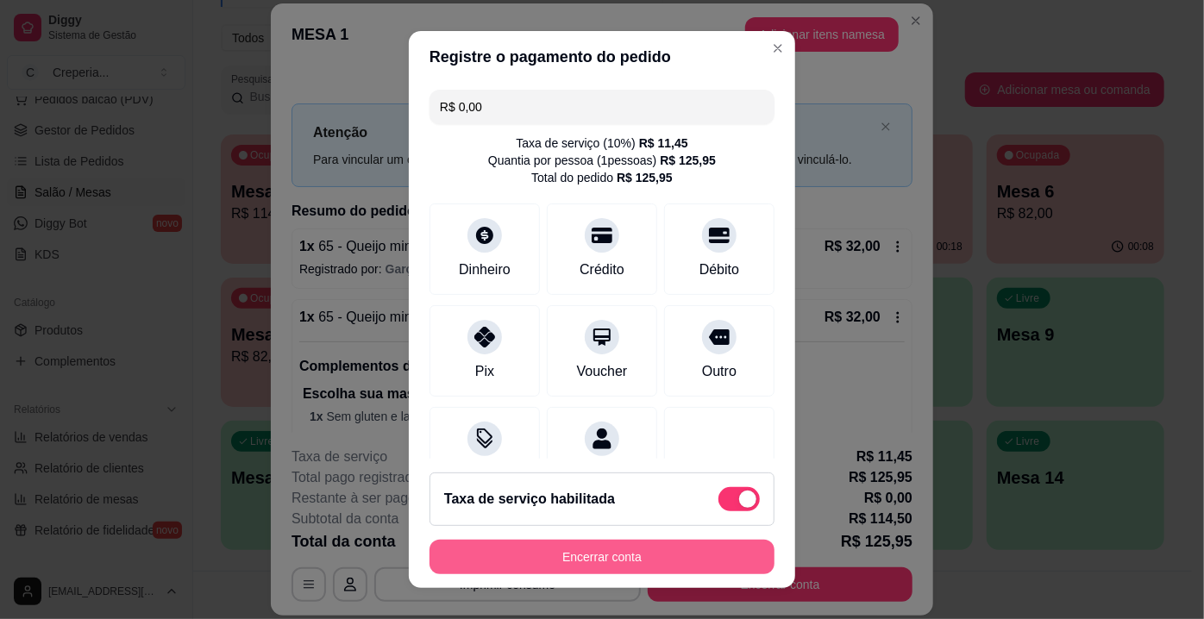
click at [618, 557] on button "Encerrar conta" at bounding box center [601, 557] width 345 height 34
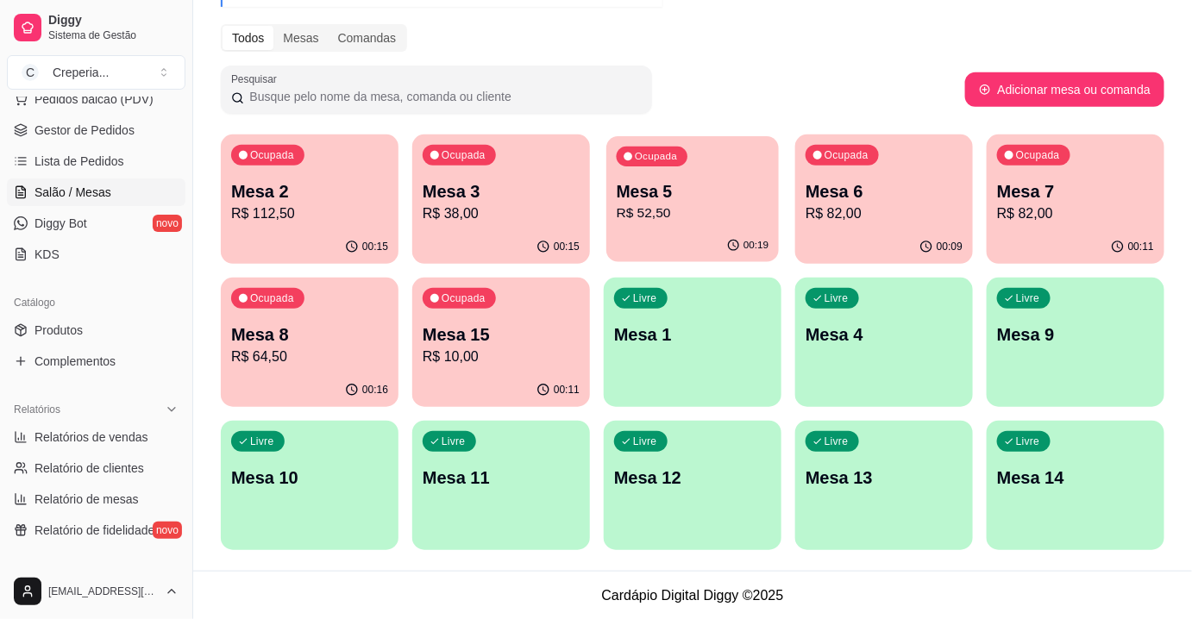
click at [745, 219] on p "R$ 52,50" at bounding box center [693, 214] width 153 height 20
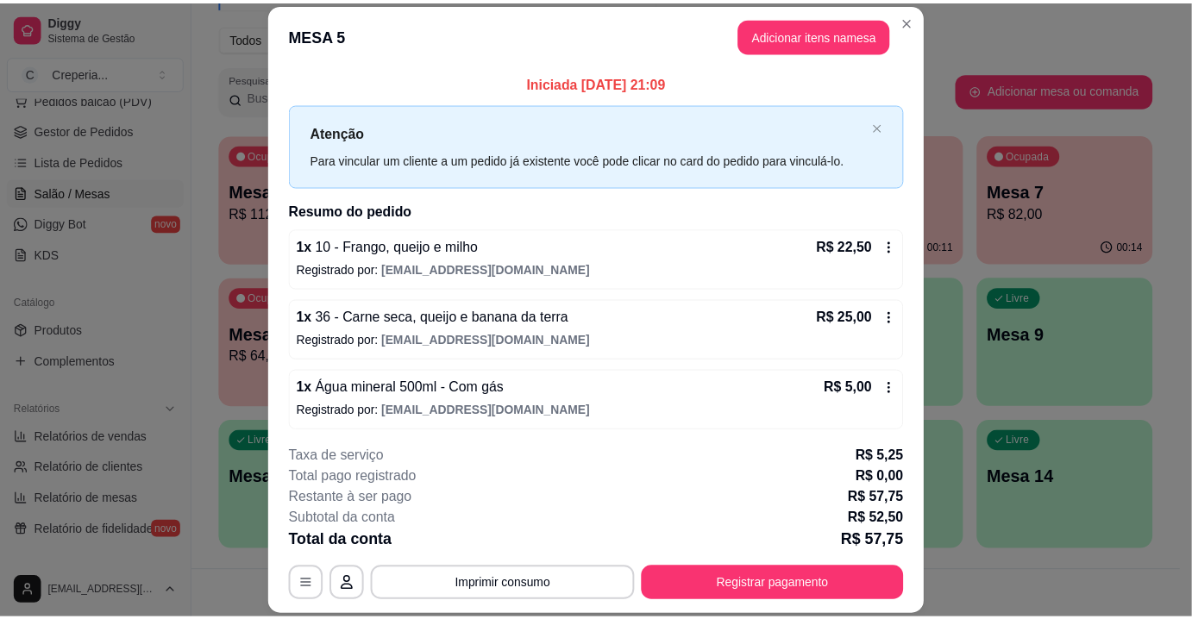
scroll to position [1, 0]
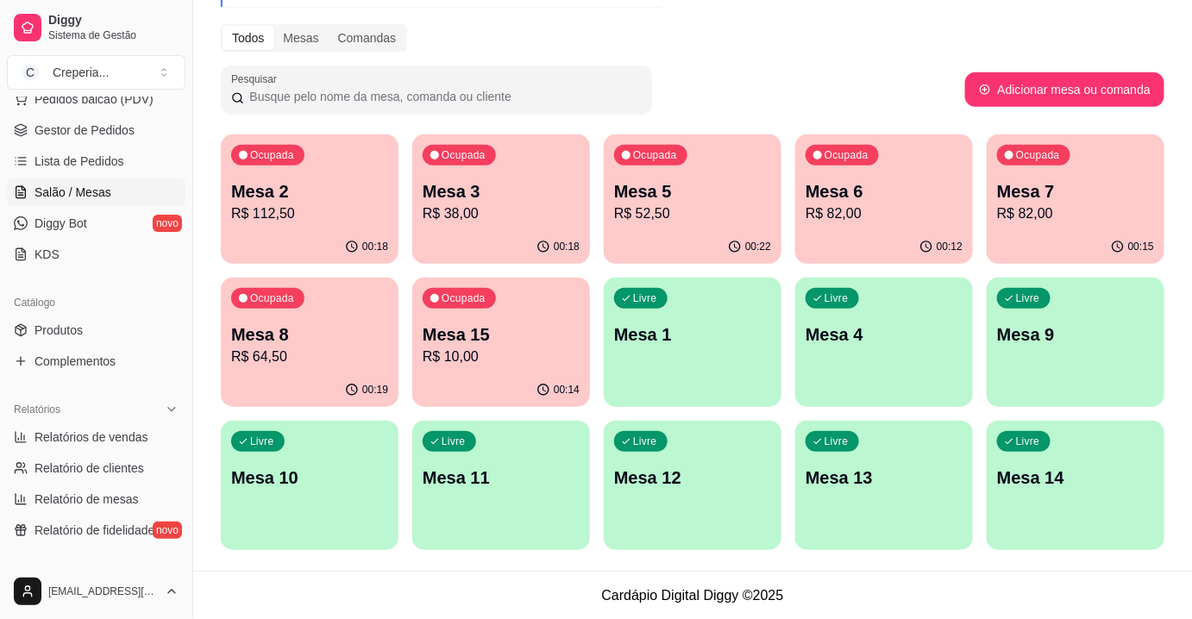
click at [112, 142] on ul "Pedidos balcão (PDV) Gestor de Pedidos Lista de Pedidos Salão / Mesas Diggy Bot…" at bounding box center [96, 176] width 179 height 183
click at [119, 133] on span "Gestor de Pedidos" at bounding box center [84, 130] width 100 height 17
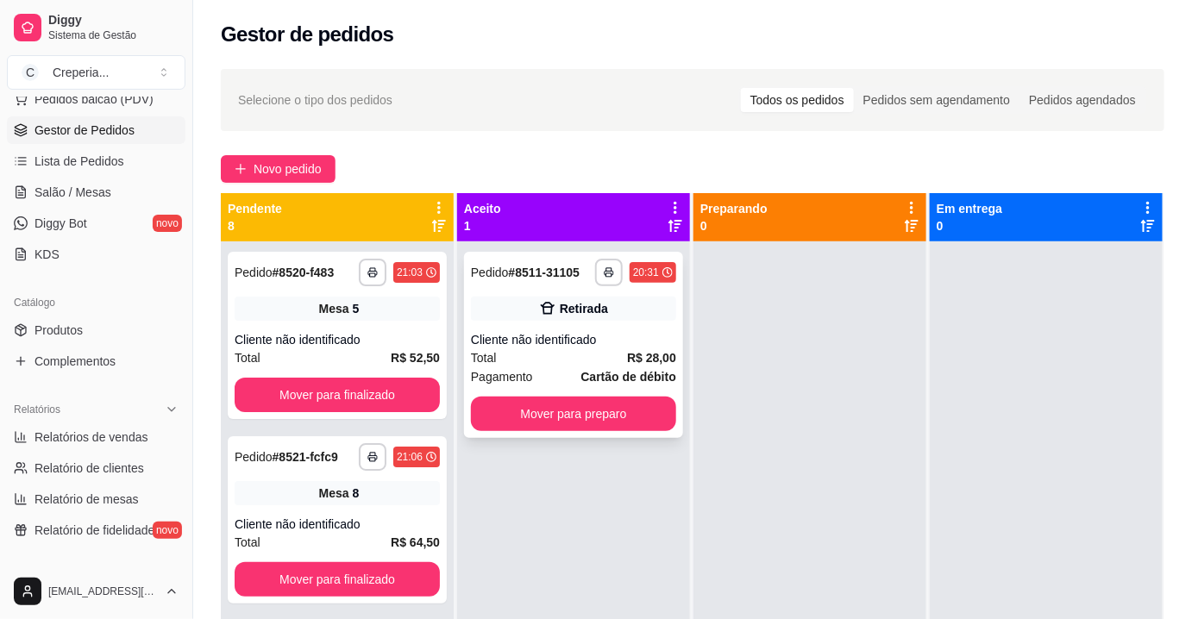
click at [616, 358] on div "Total R$ 28,00" at bounding box center [573, 357] width 205 height 19
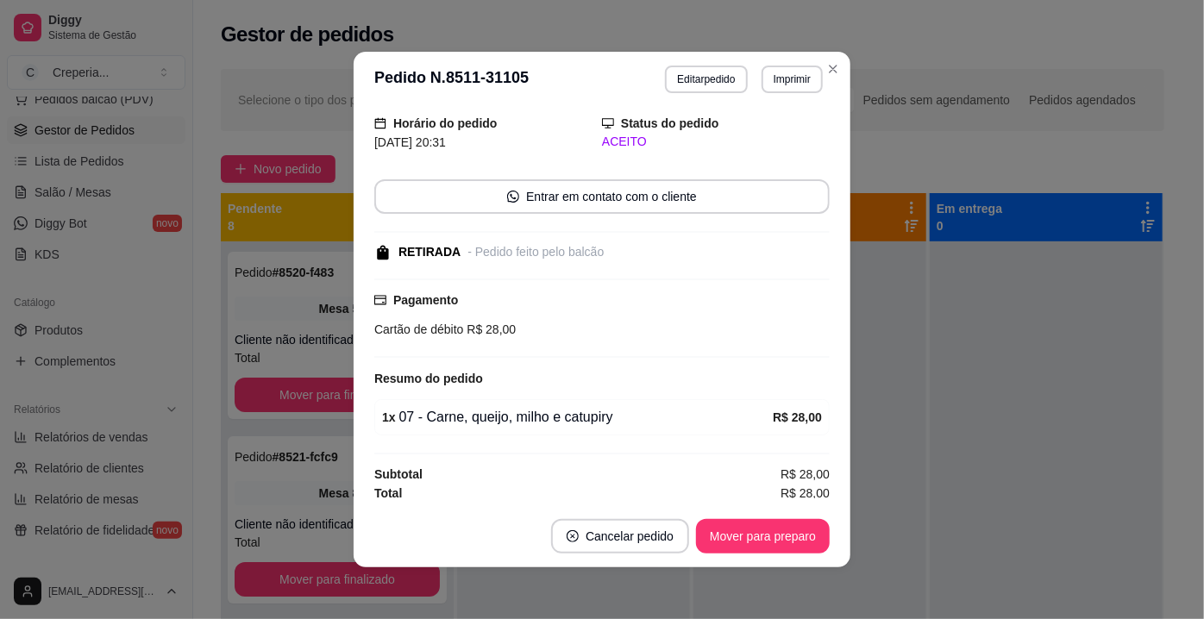
scroll to position [3, 0]
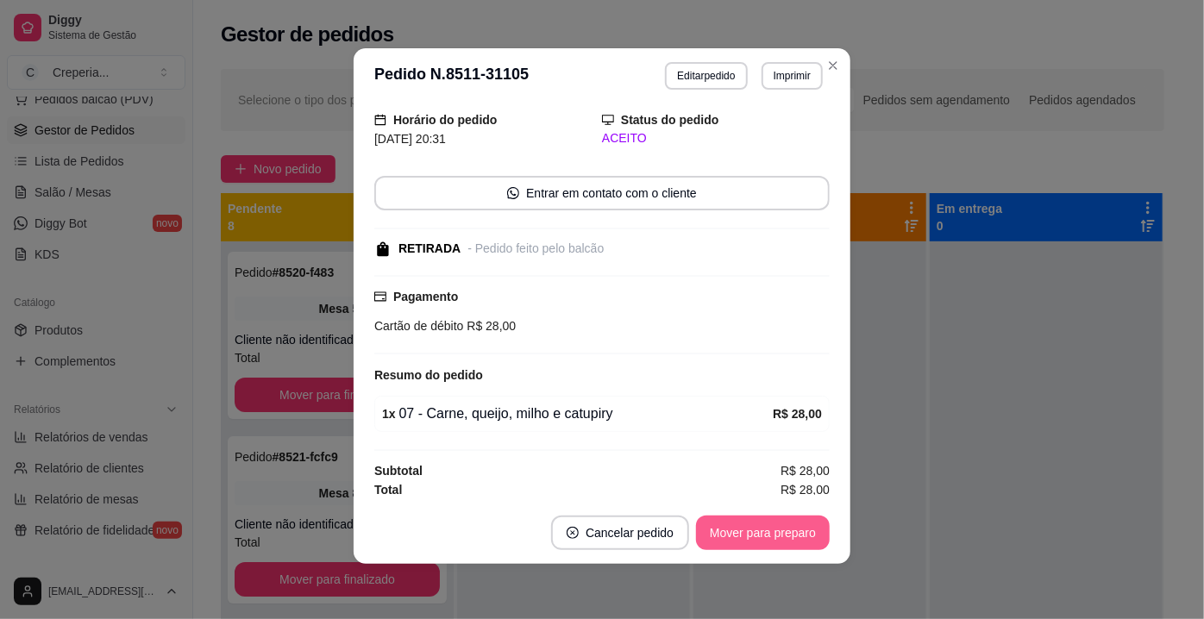
click at [734, 523] on button "Mover para preparo" at bounding box center [763, 533] width 134 height 34
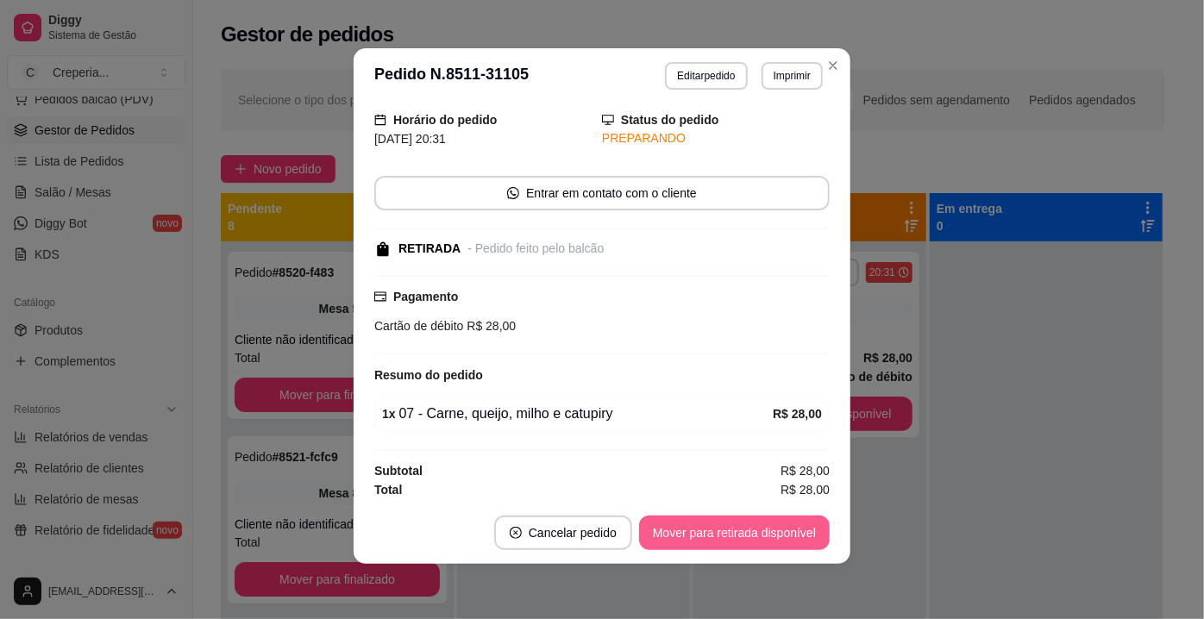
click at [794, 529] on button "Mover para retirada disponível" at bounding box center [734, 533] width 191 height 34
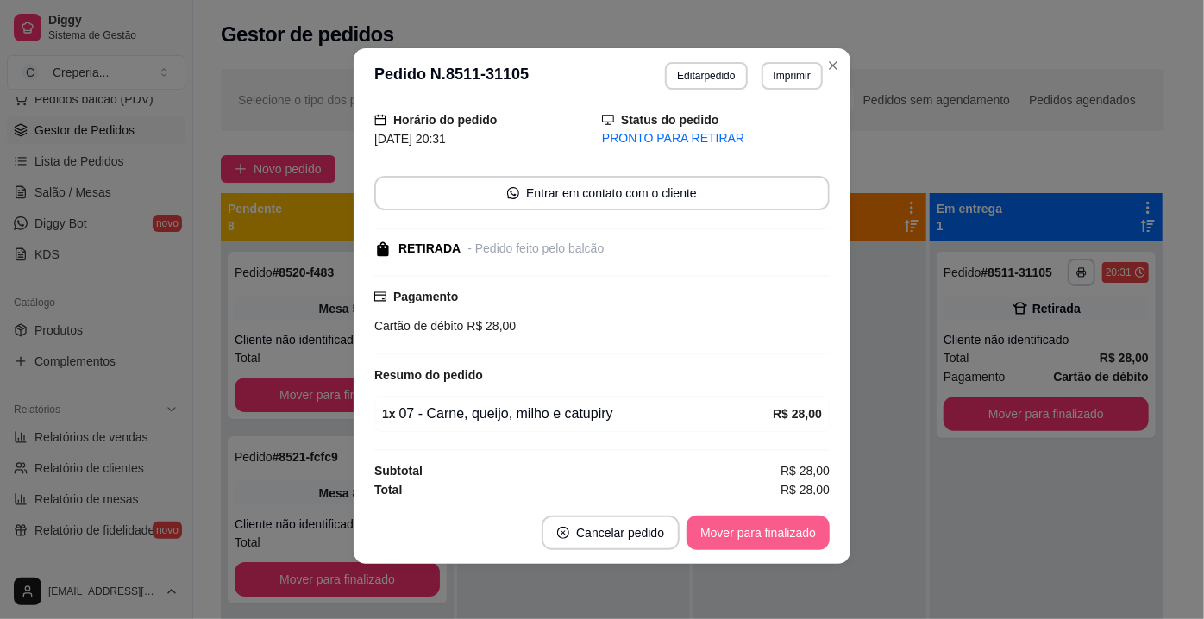
click at [802, 536] on button "Mover para finalizado" at bounding box center [757, 533] width 143 height 34
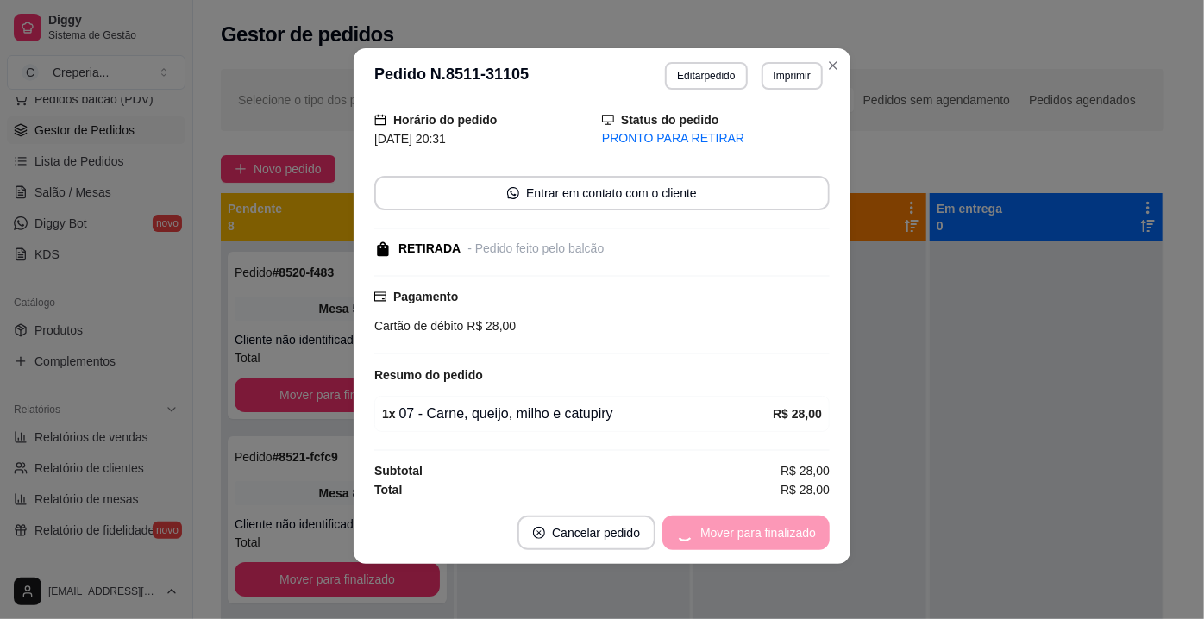
scroll to position [0, 0]
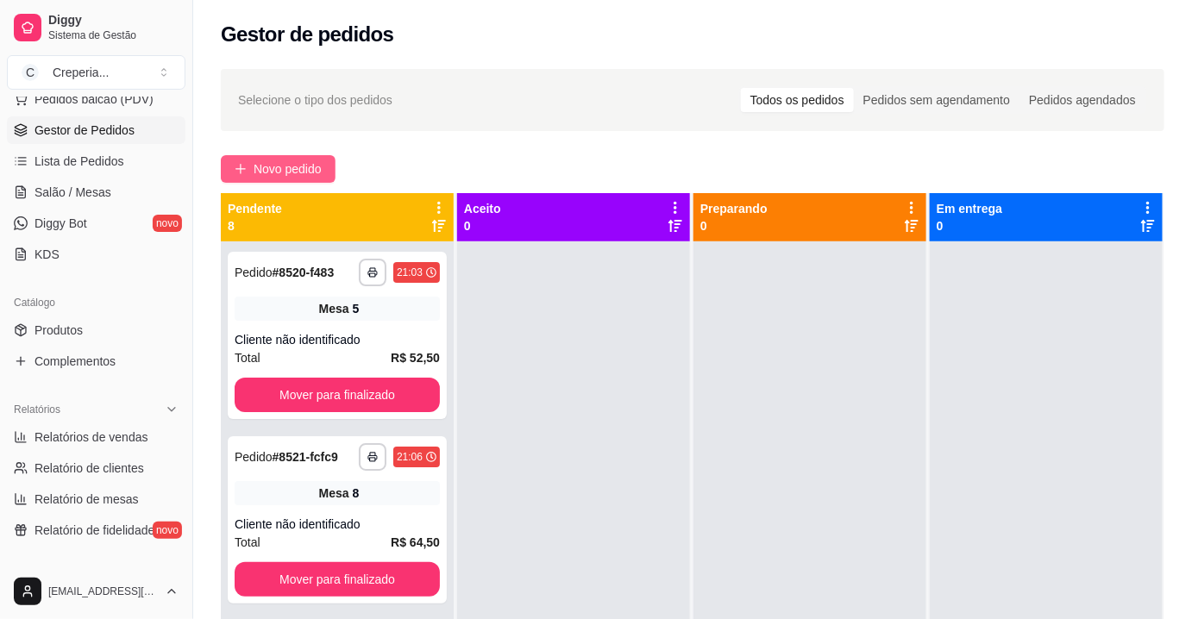
click at [241, 172] on icon "plus" at bounding box center [241, 169] width 12 height 12
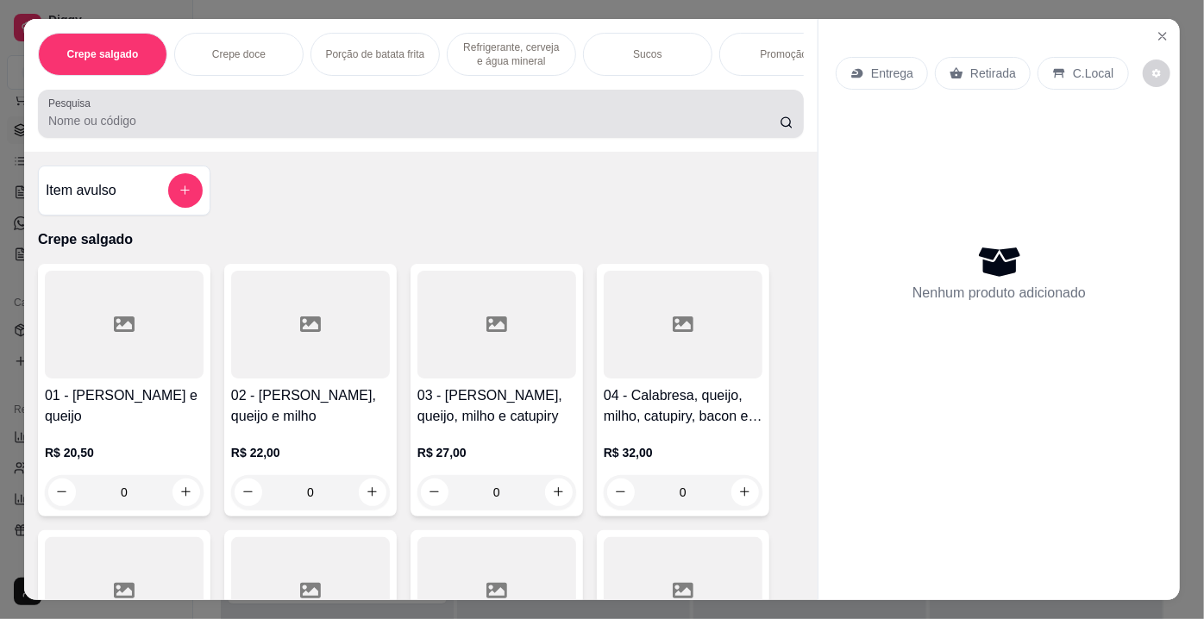
click at [328, 138] on div "Pesquisa" at bounding box center [421, 114] width 766 height 48
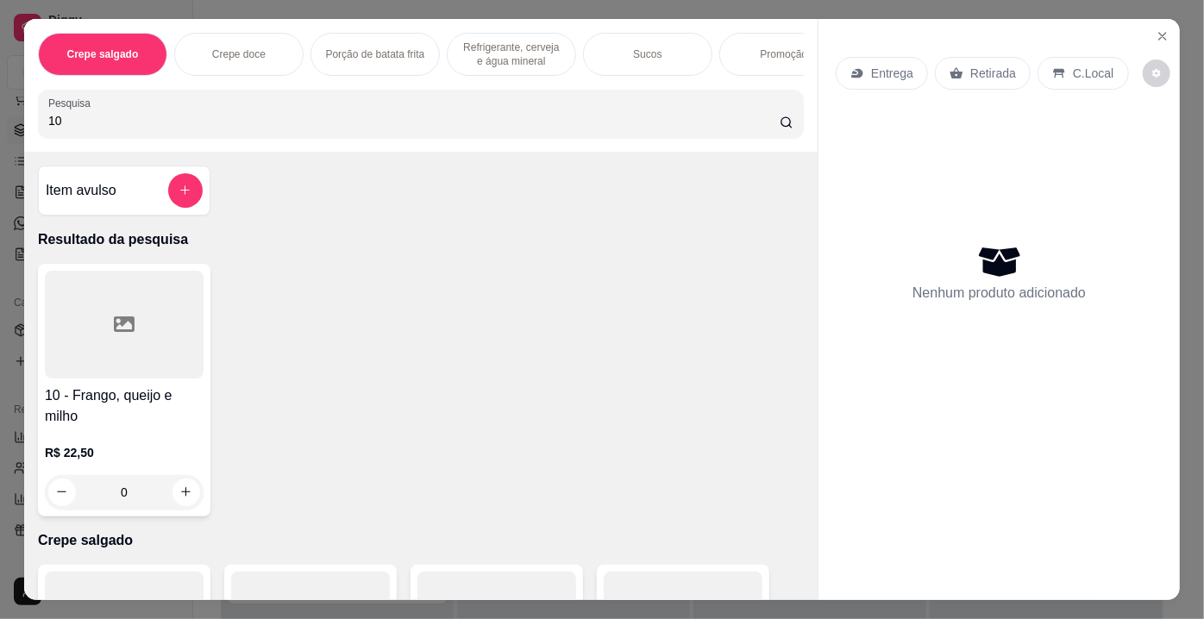
type input "10"
click at [185, 284] on div at bounding box center [124, 325] width 159 height 108
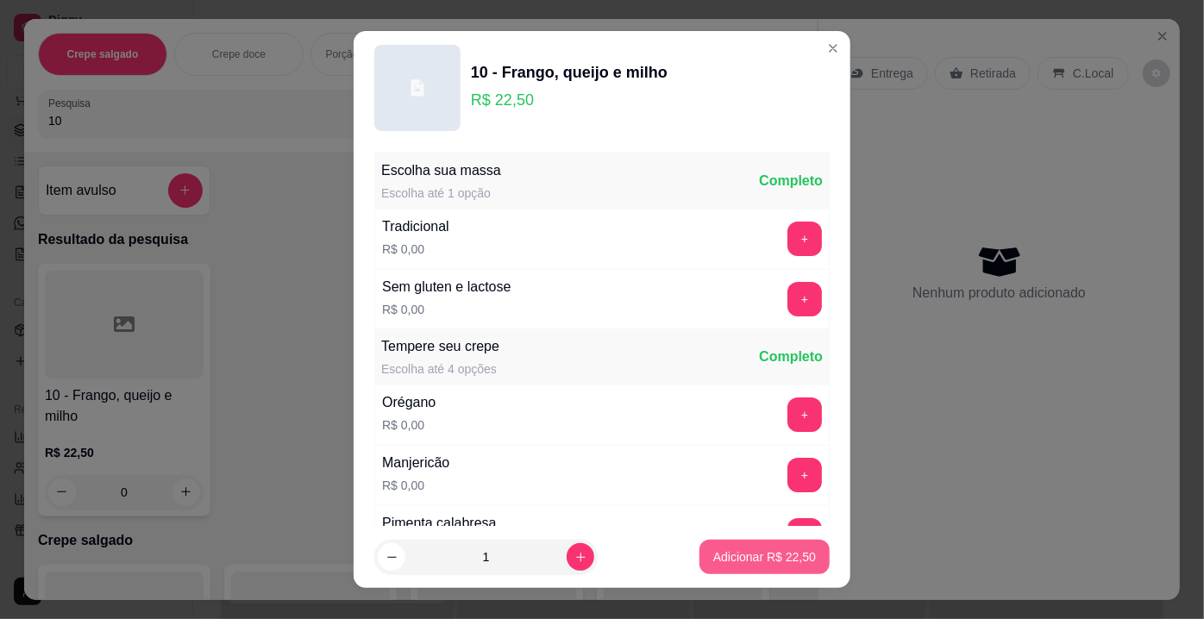
click at [717, 555] on p "Adicionar R$ 22,50" at bounding box center [764, 556] width 103 height 17
type input "1"
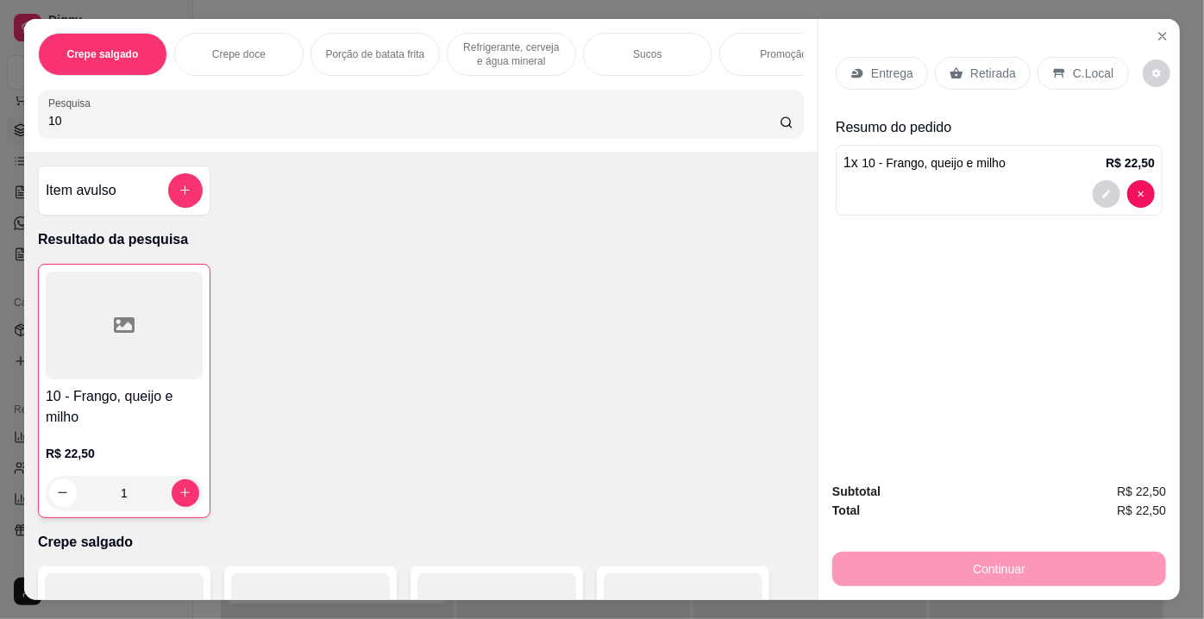
click at [76, 118] on input "10" at bounding box center [413, 120] width 731 height 17
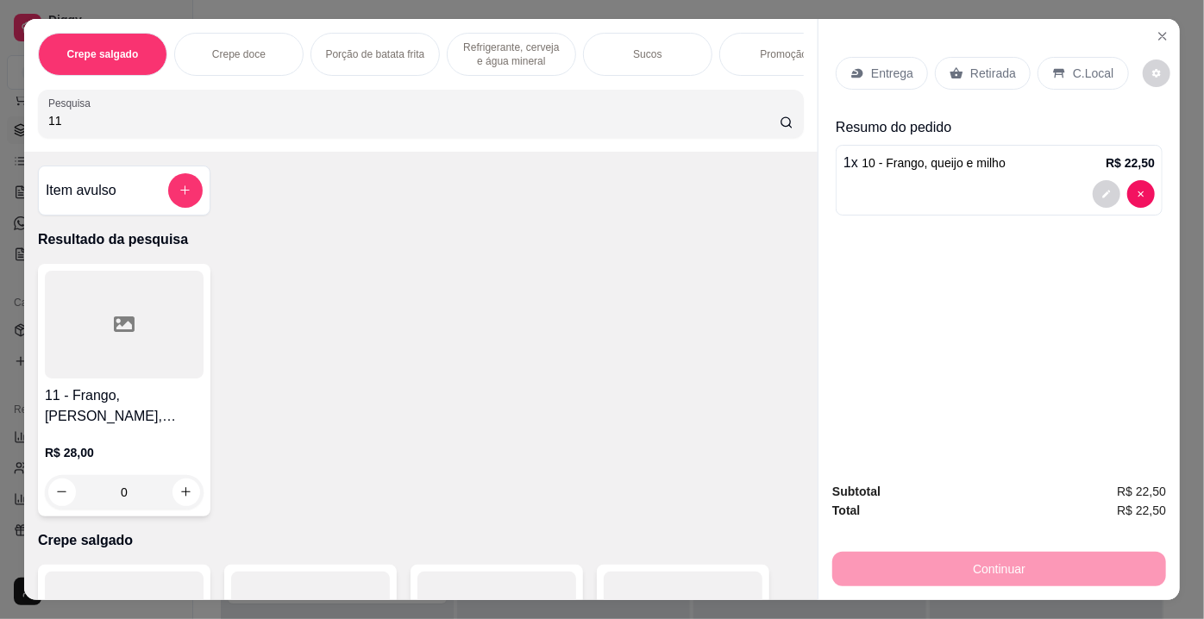
type input "11"
click at [113, 348] on div at bounding box center [124, 325] width 159 height 108
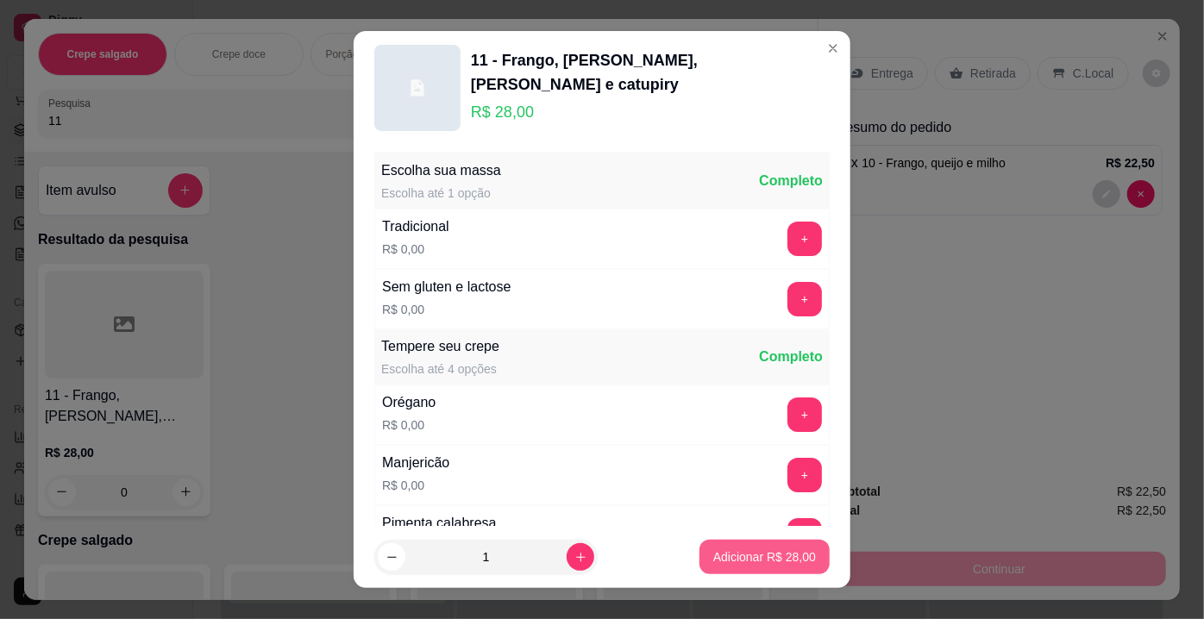
click at [739, 550] on p "Adicionar R$ 28,00" at bounding box center [764, 556] width 103 height 17
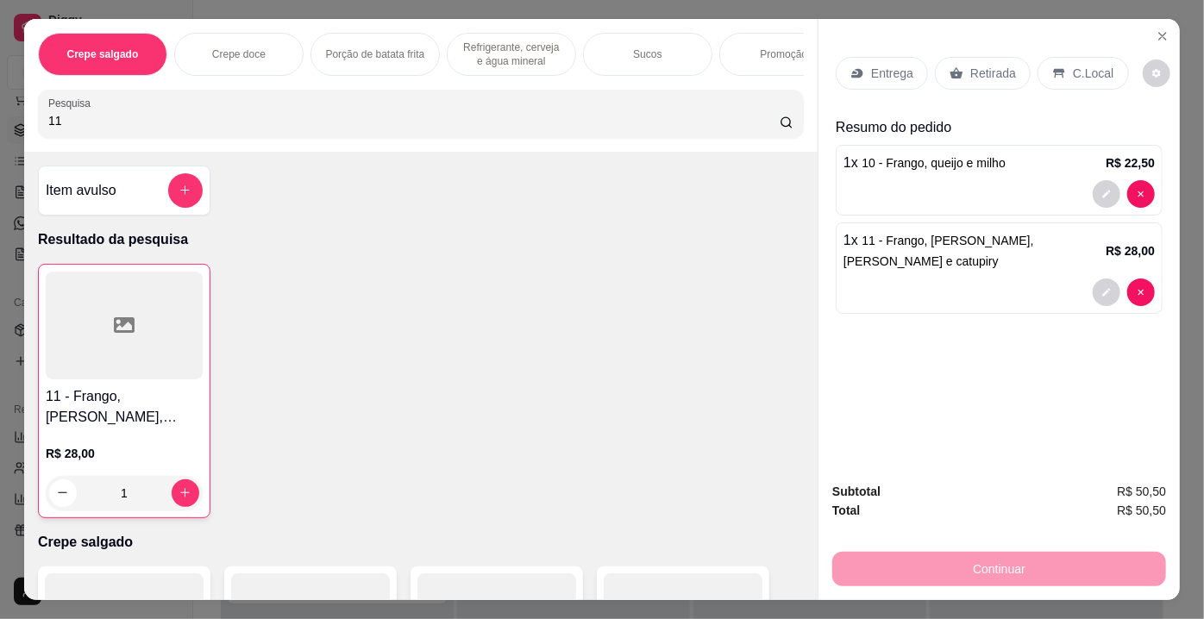
type input "1"
click at [892, 71] on p "Entrega" at bounding box center [892, 73] width 42 height 17
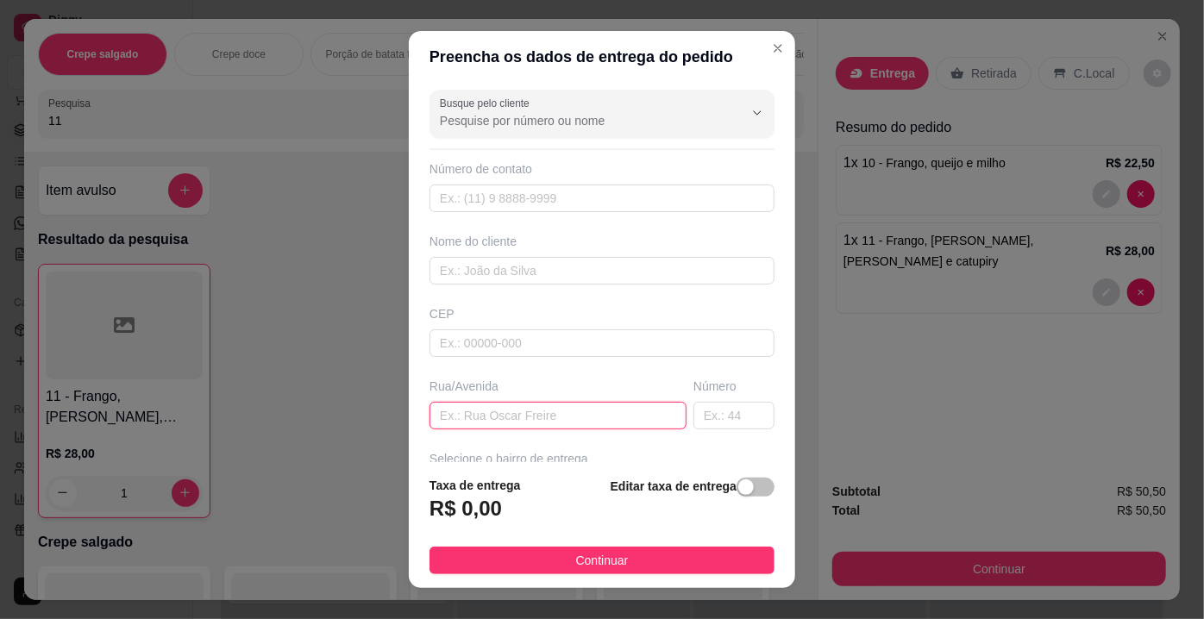
click at [475, 417] on input "text" at bounding box center [557, 416] width 257 height 28
type input "rua padre [PERSON_NAME]"
click at [697, 410] on input "text" at bounding box center [733, 416] width 81 height 28
click at [699, 418] on input "text" at bounding box center [733, 416] width 81 height 28
type input "57"
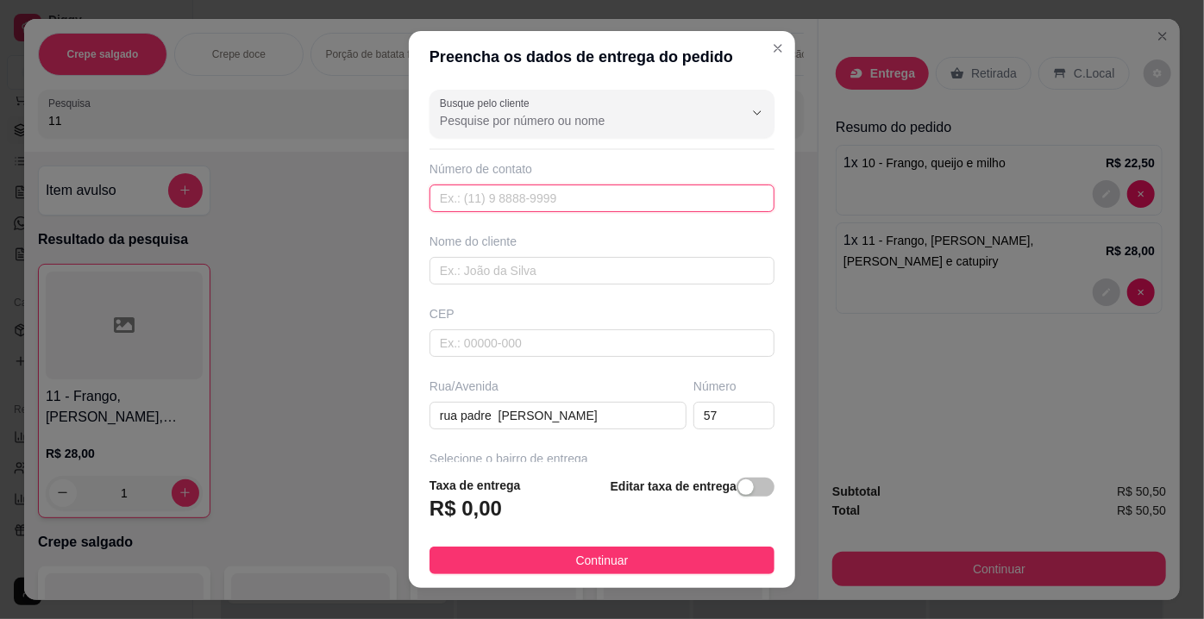
click at [499, 197] on input "text" at bounding box center [601, 199] width 345 height 28
paste input "[PHONE_NUMBER]"
click at [456, 197] on input "[PHONE_NUMBER]" at bounding box center [601, 199] width 345 height 28
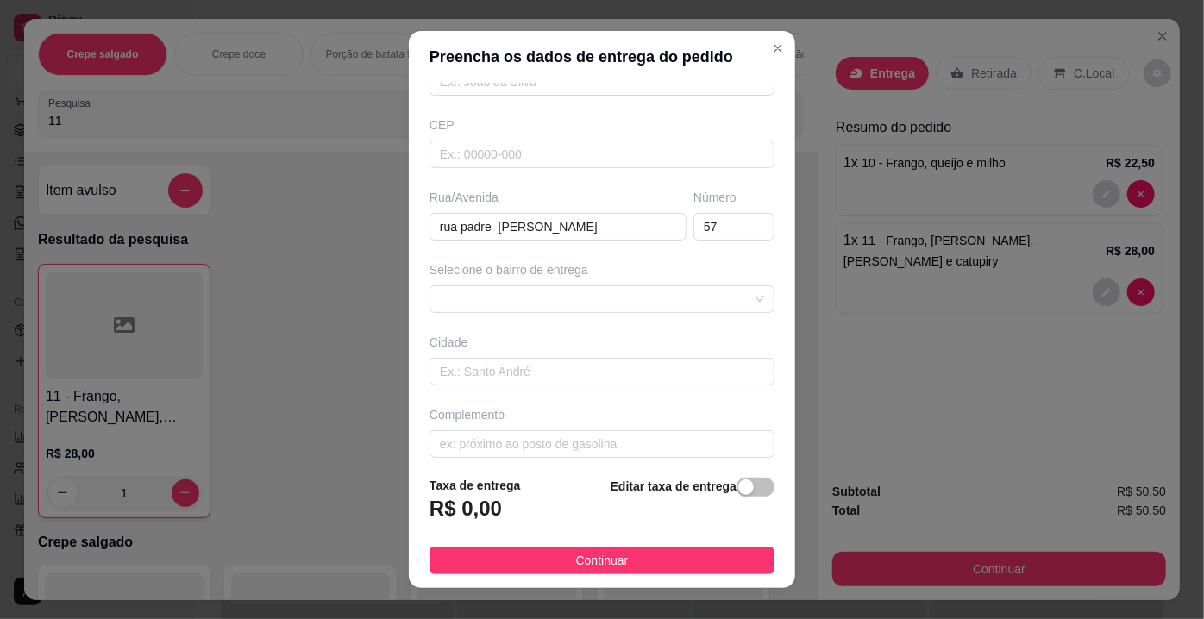
scroll to position [197, 0]
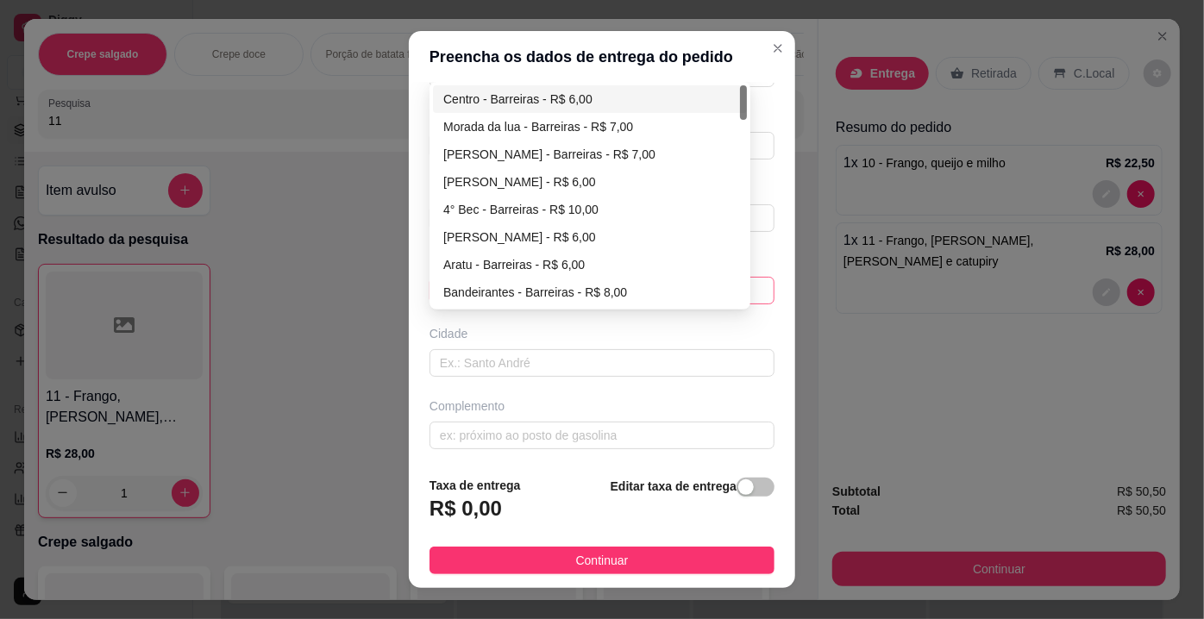
click at [541, 295] on div "659ed837e7d9e9866a3e55ee 65aead70775b890e6fc323f4 Centro - Barreiras - R$ 6,00 …" at bounding box center [601, 291] width 345 height 28
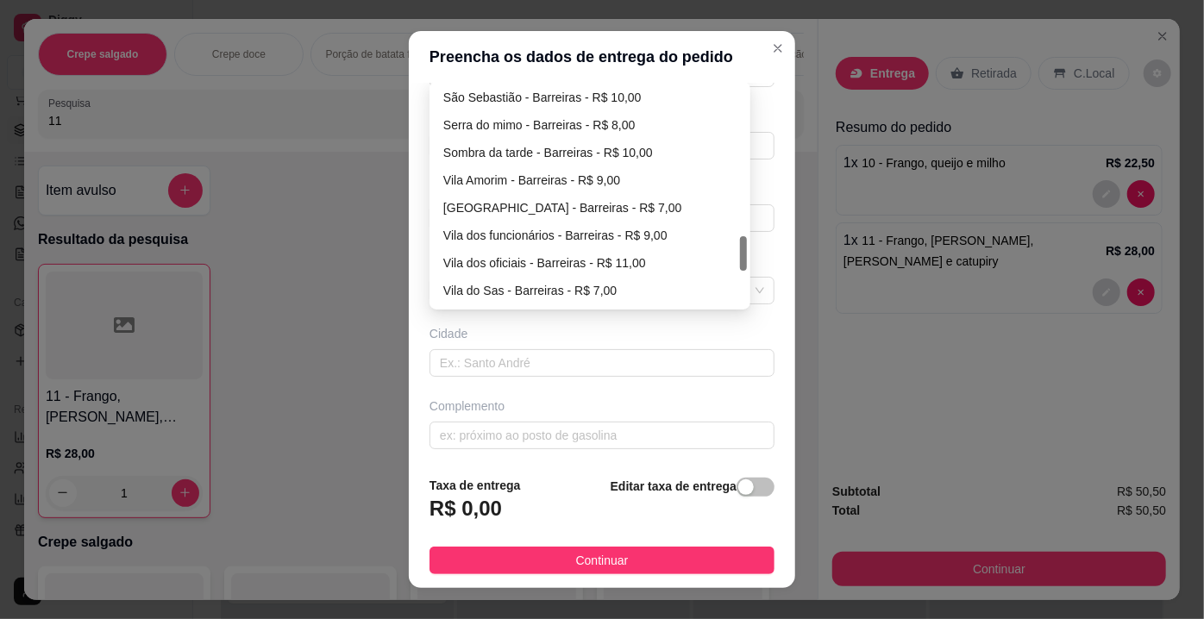
scroll to position [1018, 0]
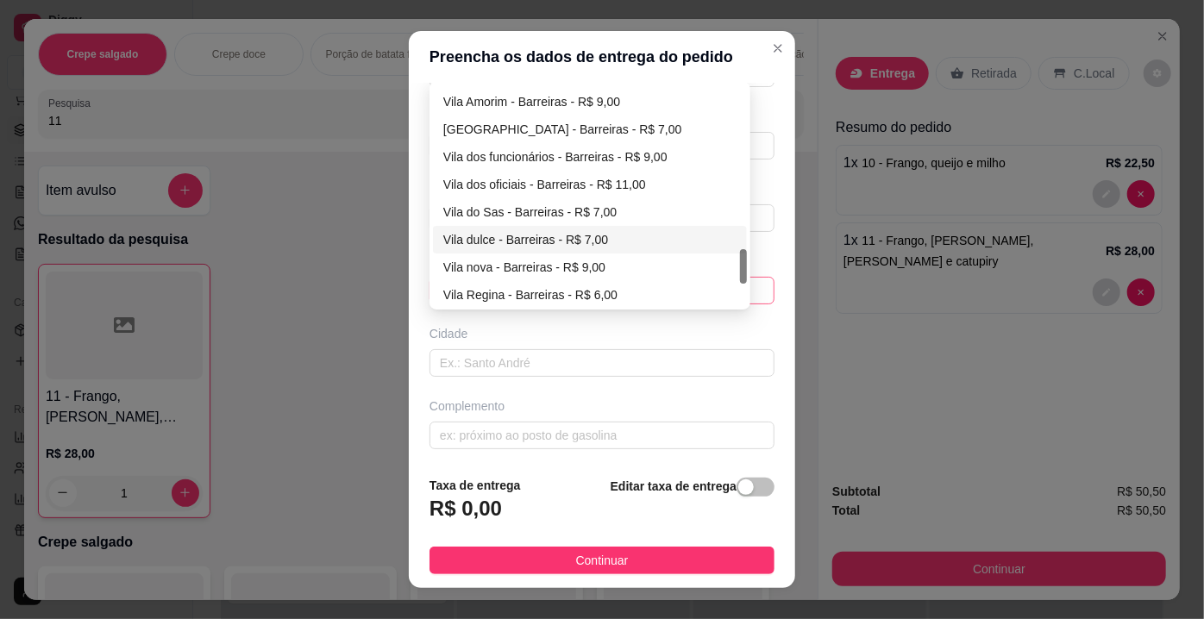
type input "[PHONE_NUMBER]"
click at [526, 240] on div "Vila dulce - Barreiras - R$ 7,00" at bounding box center [589, 239] width 293 height 19
type input "Barreiras"
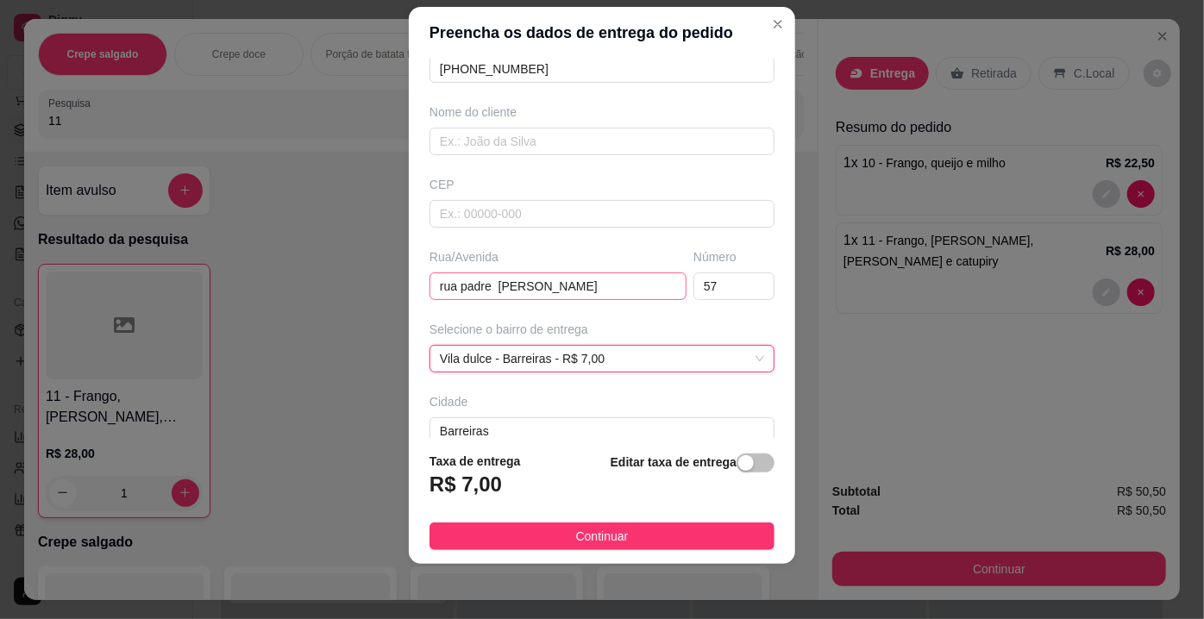
scroll to position [197, 0]
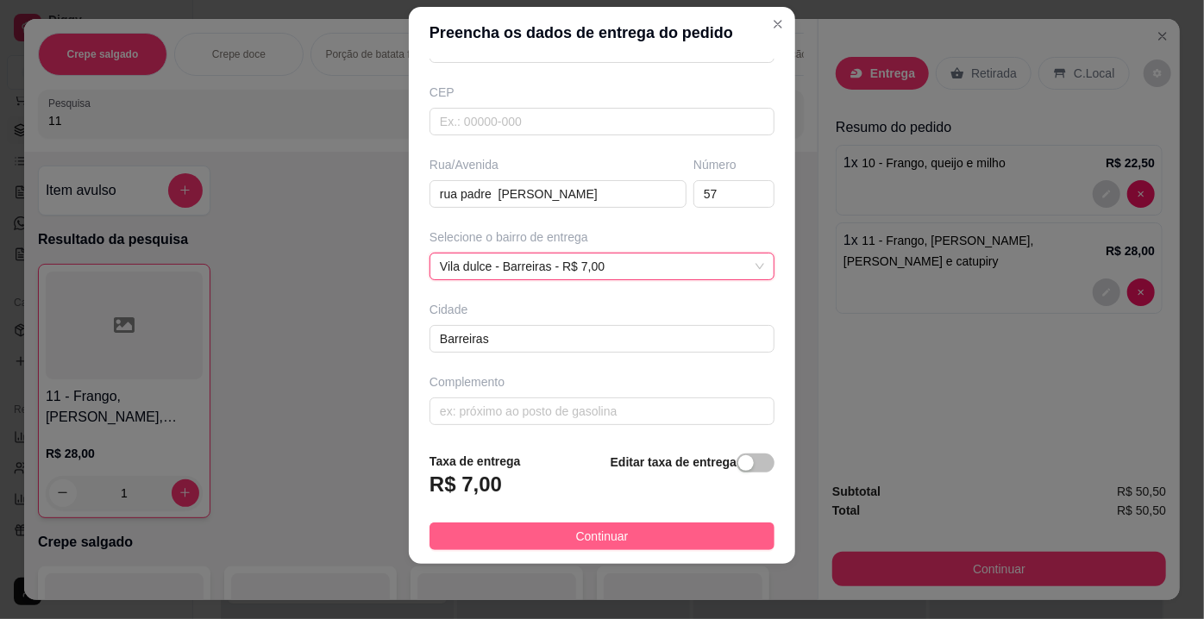
click at [578, 542] on span "Continuar" at bounding box center [602, 536] width 53 height 19
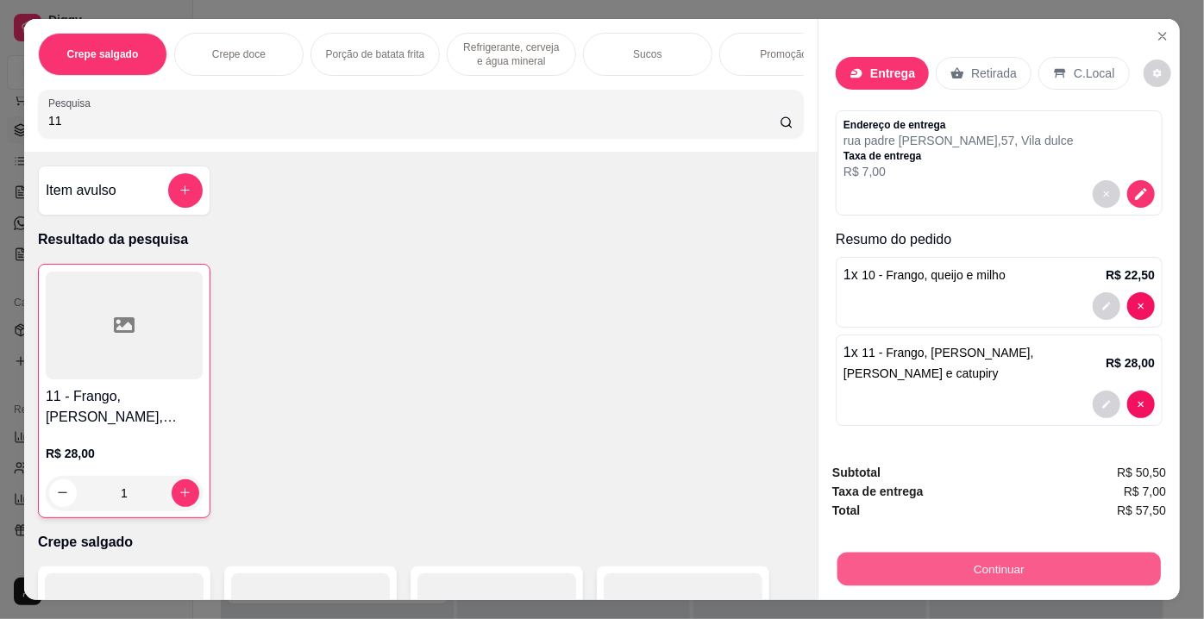
click at [958, 564] on button "Continuar" at bounding box center [998, 570] width 323 height 34
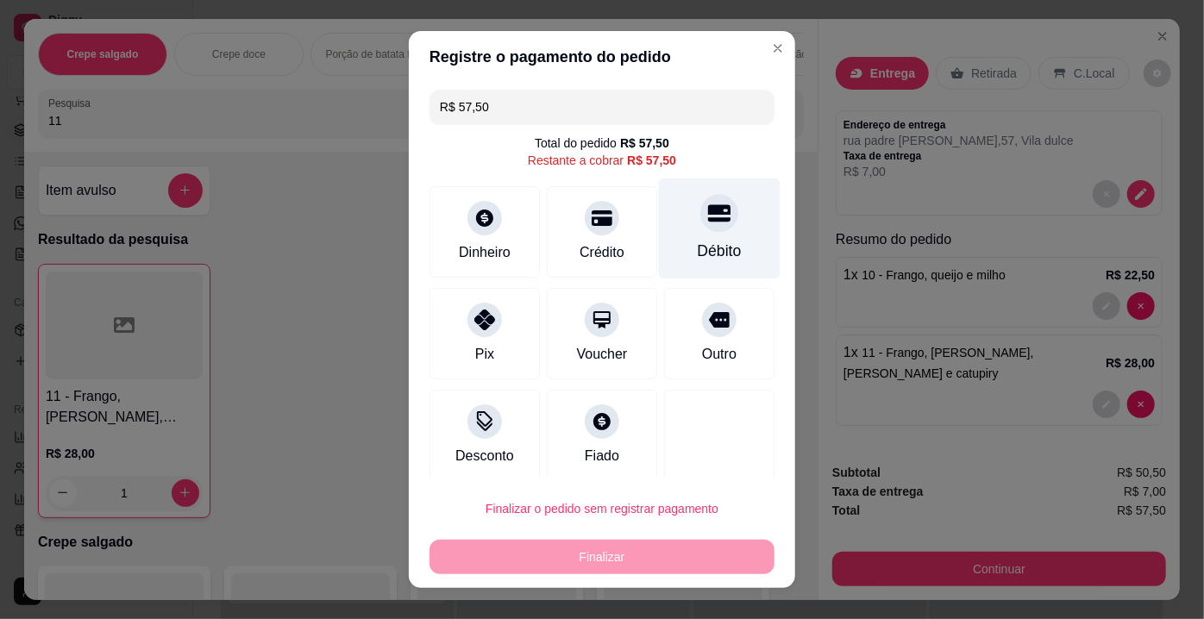
click at [698, 256] on div "Débito" at bounding box center [720, 251] width 44 height 22
type input "R$ 0,00"
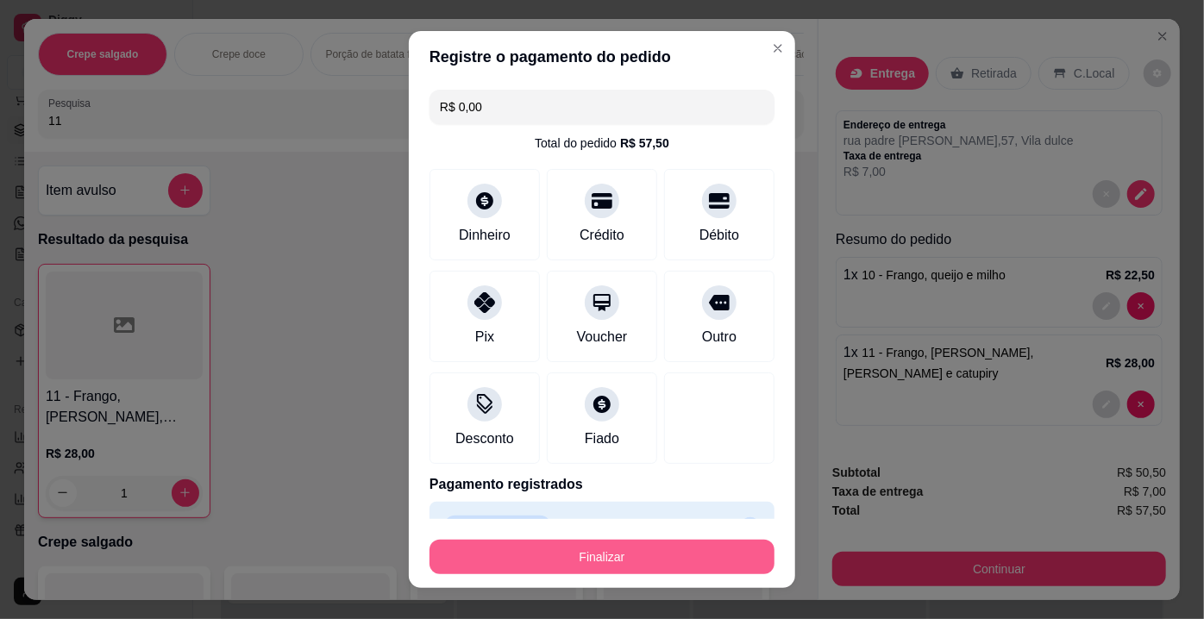
click at [566, 557] on button "Finalizar" at bounding box center [601, 557] width 345 height 34
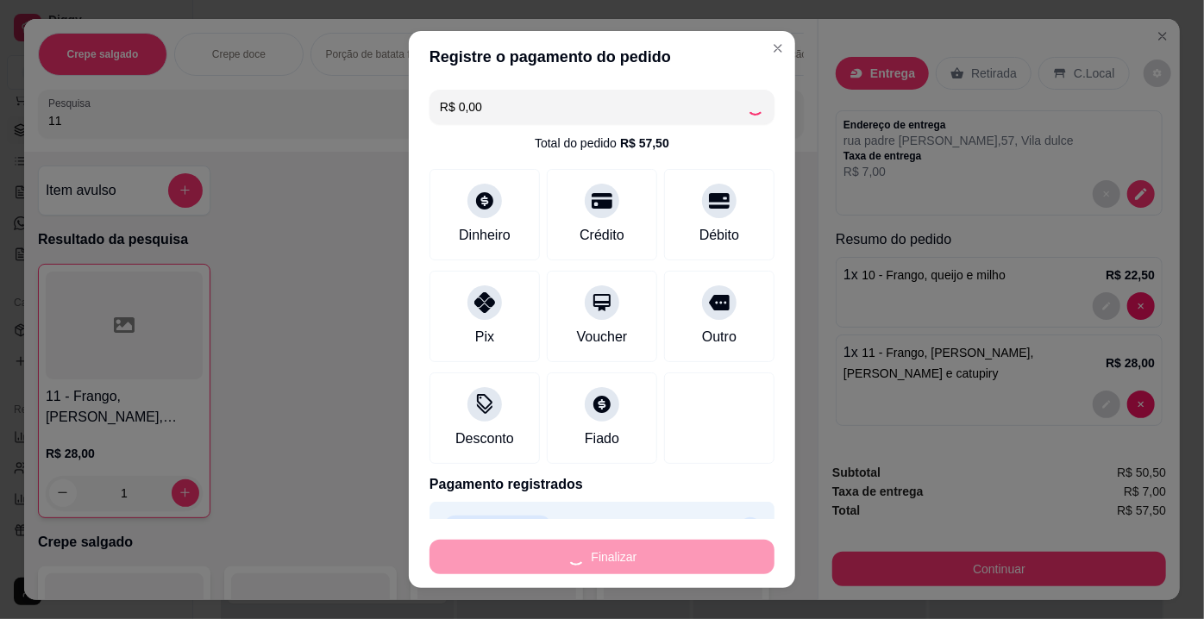
type input "0"
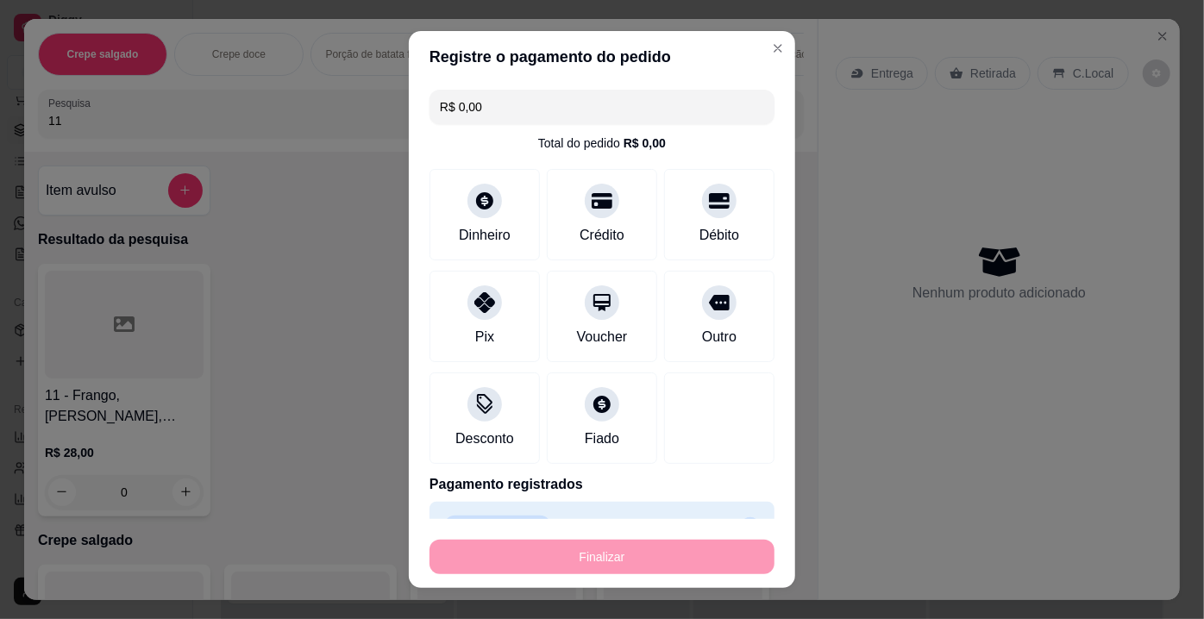
type input "-R$ 57,50"
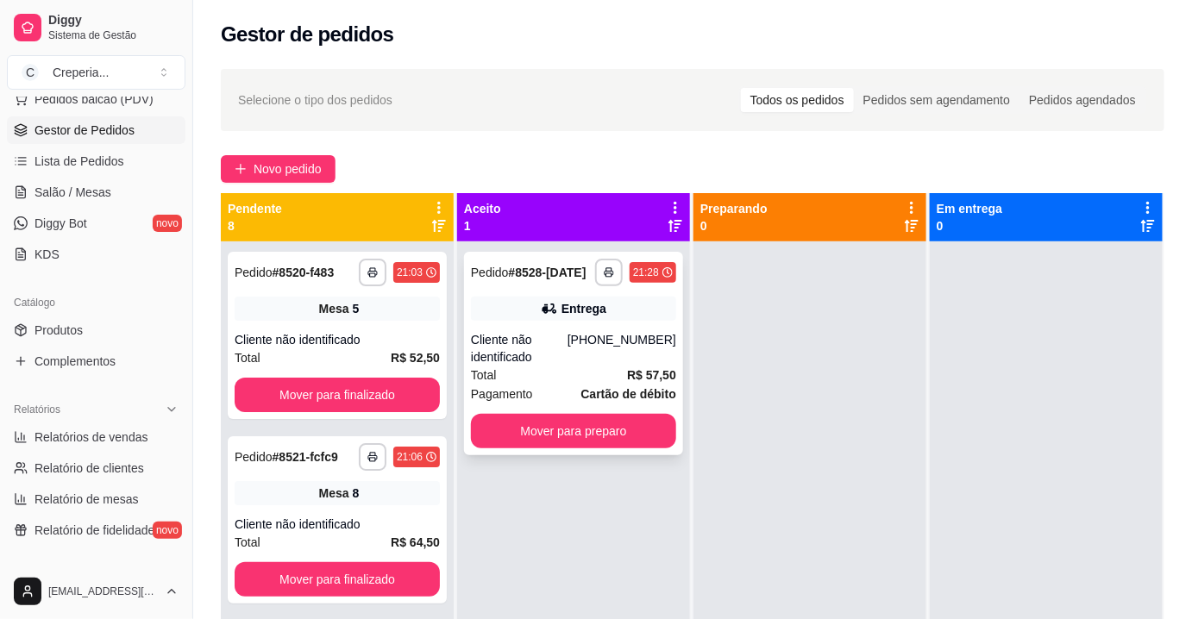
click at [616, 351] on div "[PHONE_NUMBER]" at bounding box center [621, 348] width 109 height 34
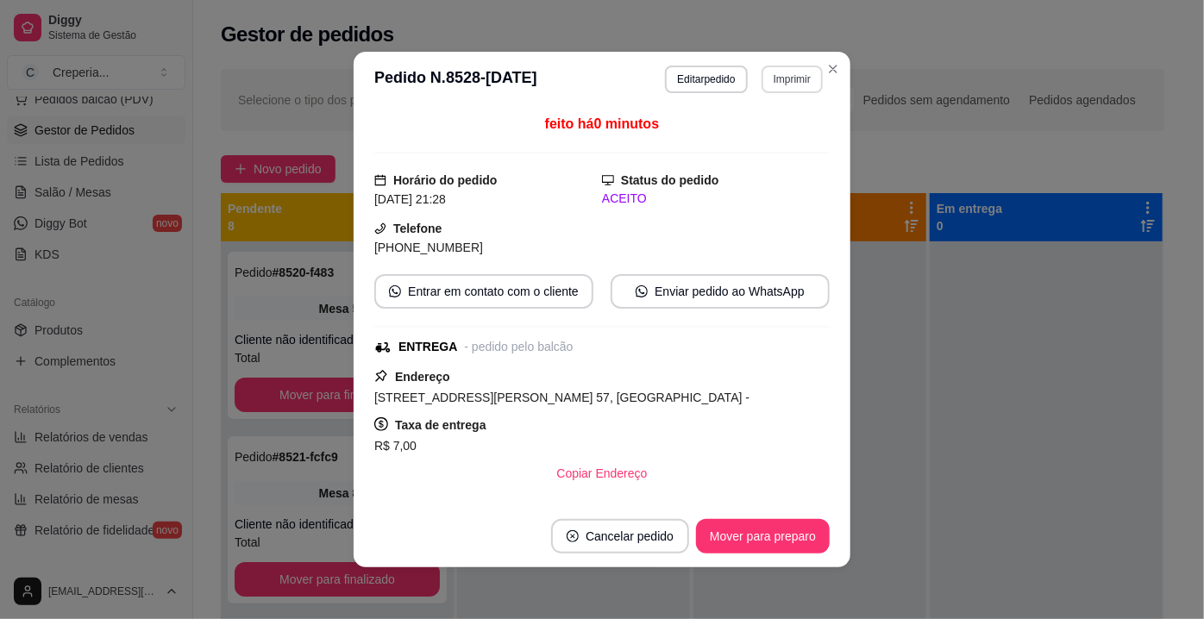
click at [773, 88] on button "Imprimir" at bounding box center [791, 80] width 61 height 28
click at [754, 138] on button "IMPRESSORA" at bounding box center [755, 139] width 121 height 27
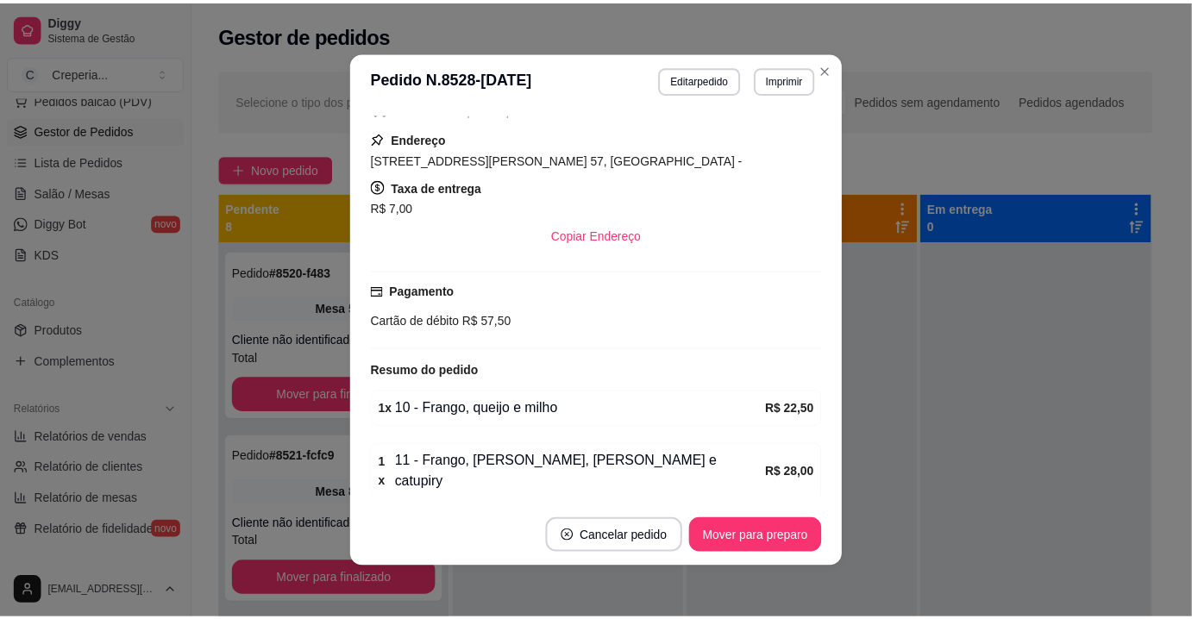
scroll to position [283, 0]
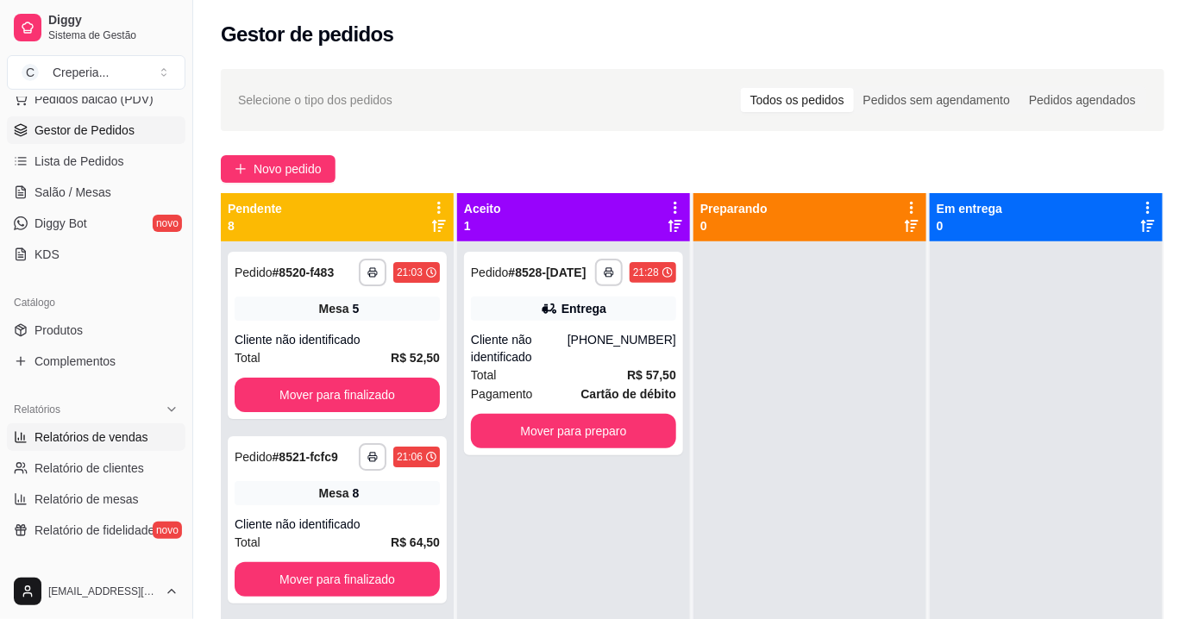
click at [140, 429] on span "Relatórios de vendas" at bounding box center [91, 437] width 114 height 17
select select "ALL"
select select "0"
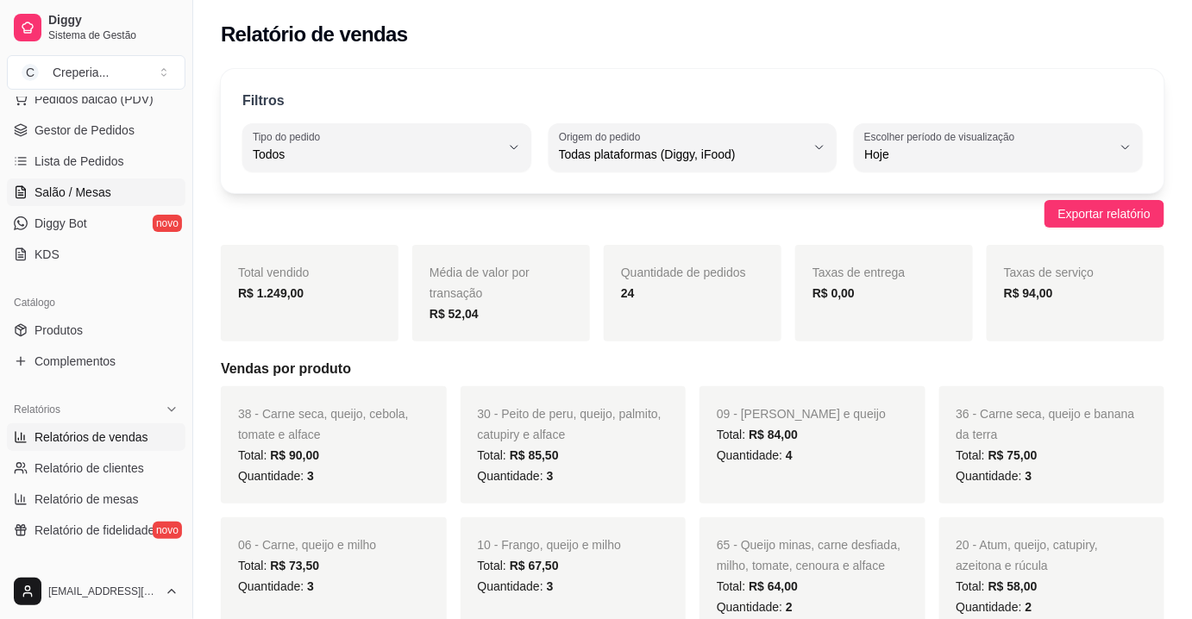
click at [85, 192] on span "Salão / Mesas" at bounding box center [72, 192] width 77 height 17
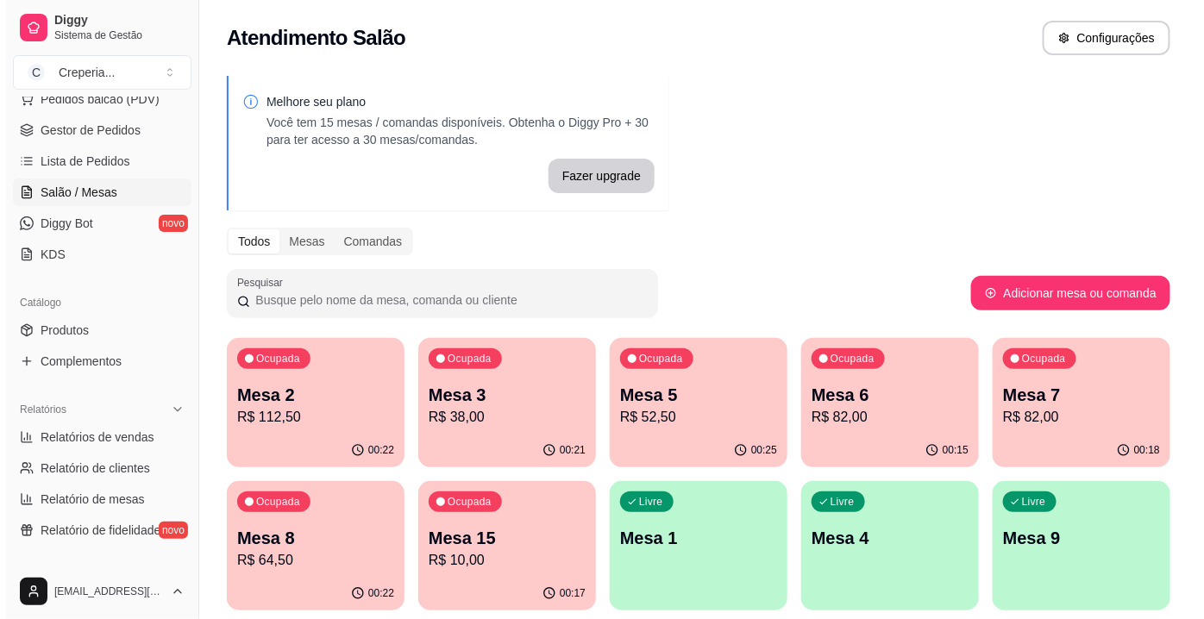
scroll to position [78, 0]
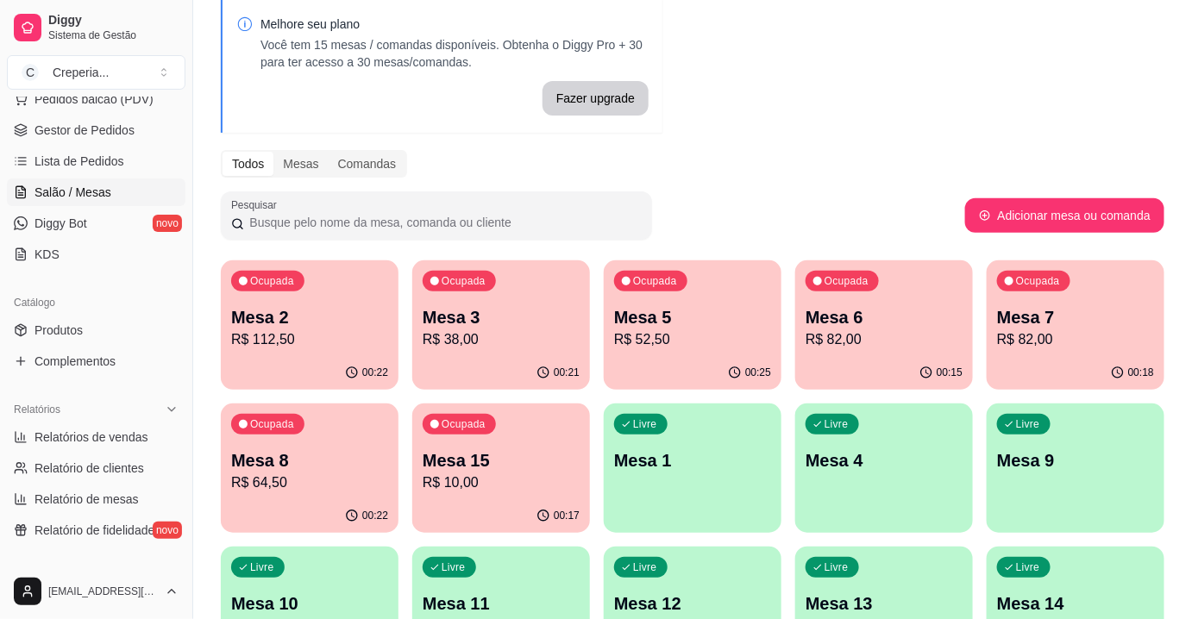
click at [611, 346] on div "Ocupada Mesa 5 R$ 52,50" at bounding box center [693, 308] width 178 height 96
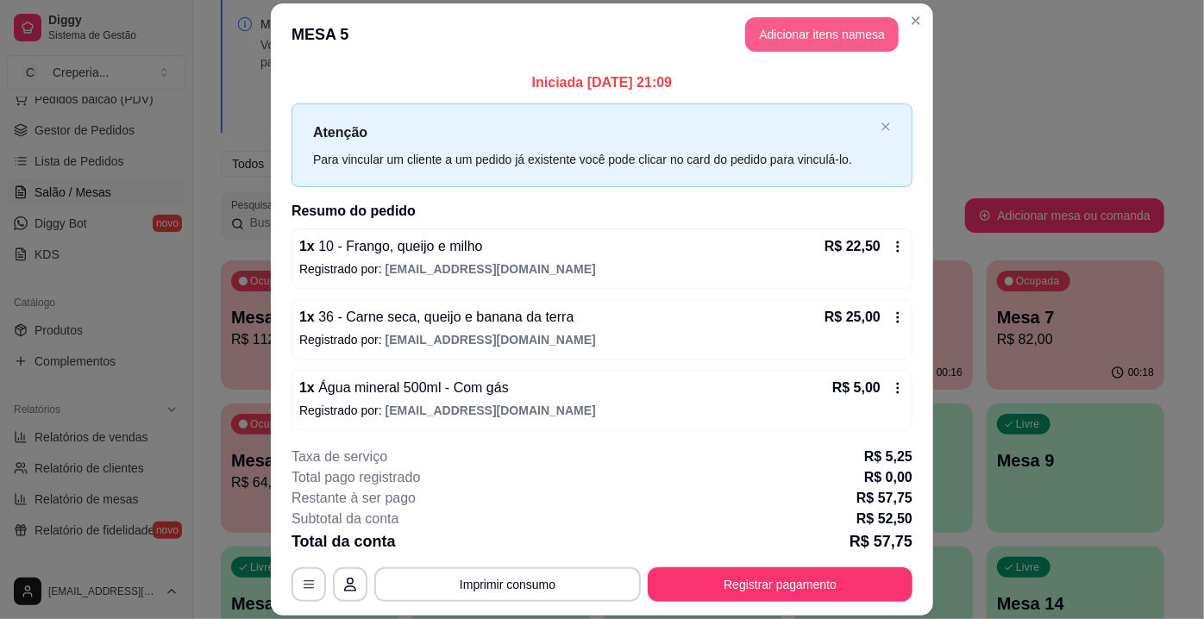
click at [795, 24] on button "Adicionar itens na mesa" at bounding box center [822, 34] width 154 height 34
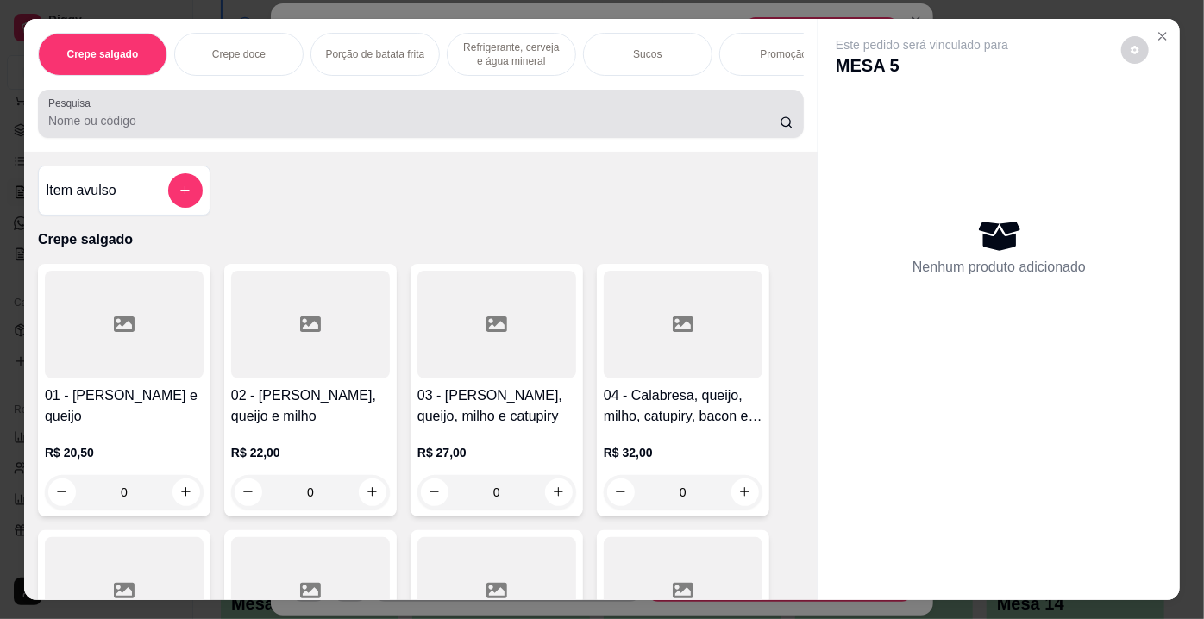
click at [315, 128] on input "Pesquisa" at bounding box center [413, 120] width 731 height 17
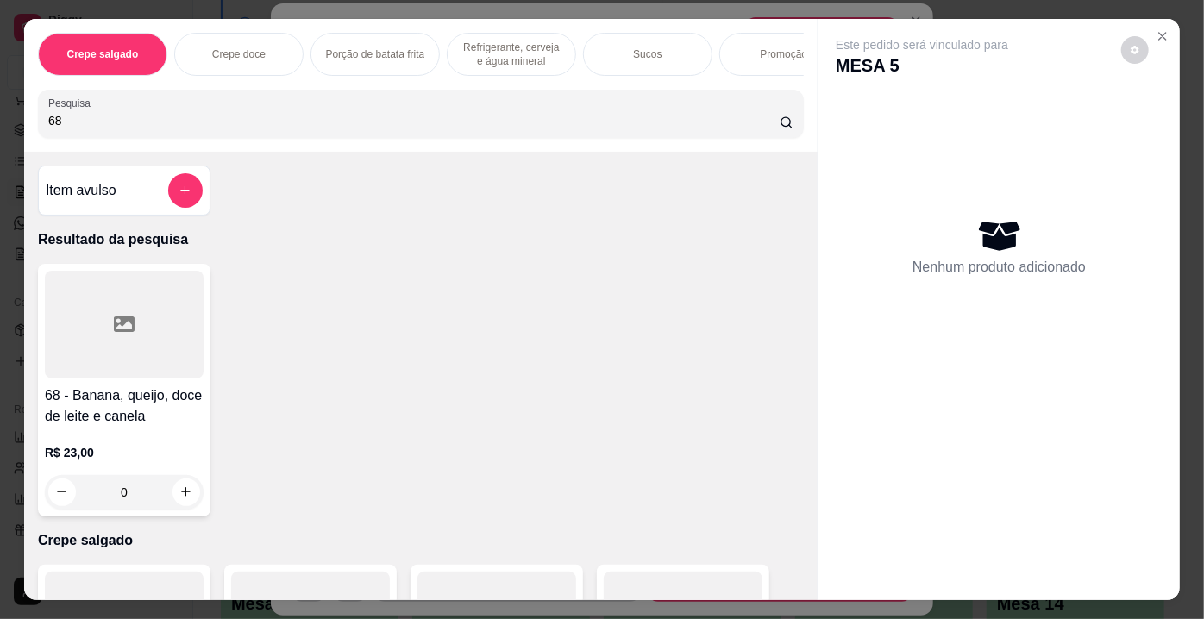
type input "68"
click at [127, 329] on icon at bounding box center [124, 324] width 21 height 16
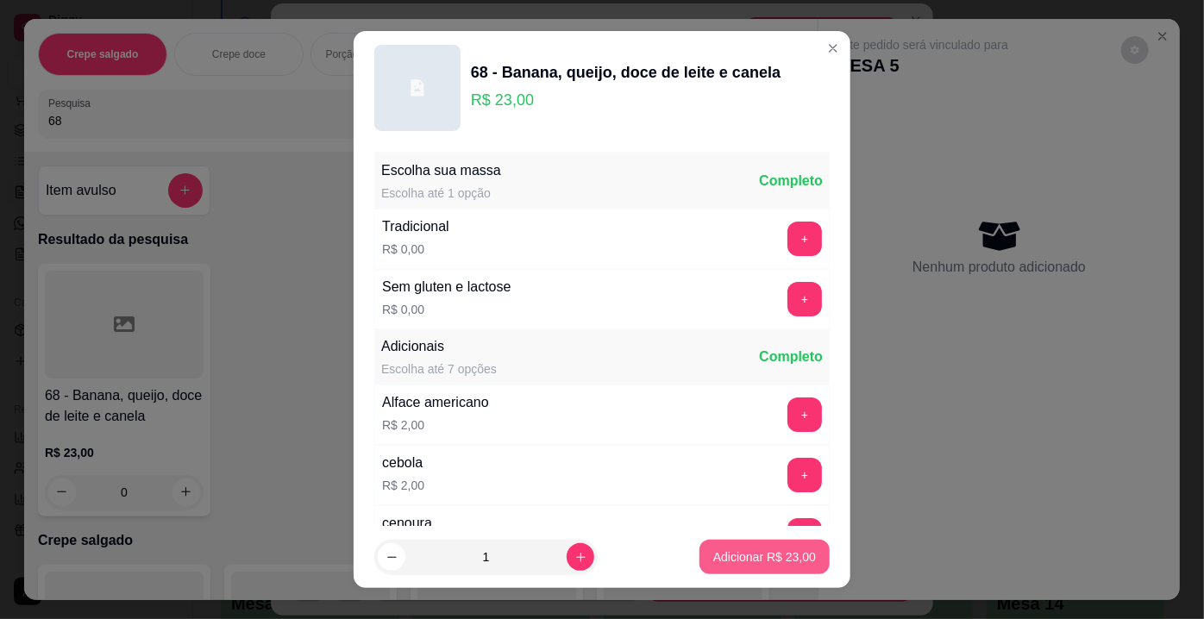
click at [725, 555] on p "Adicionar R$ 23,00" at bounding box center [764, 556] width 103 height 17
type input "1"
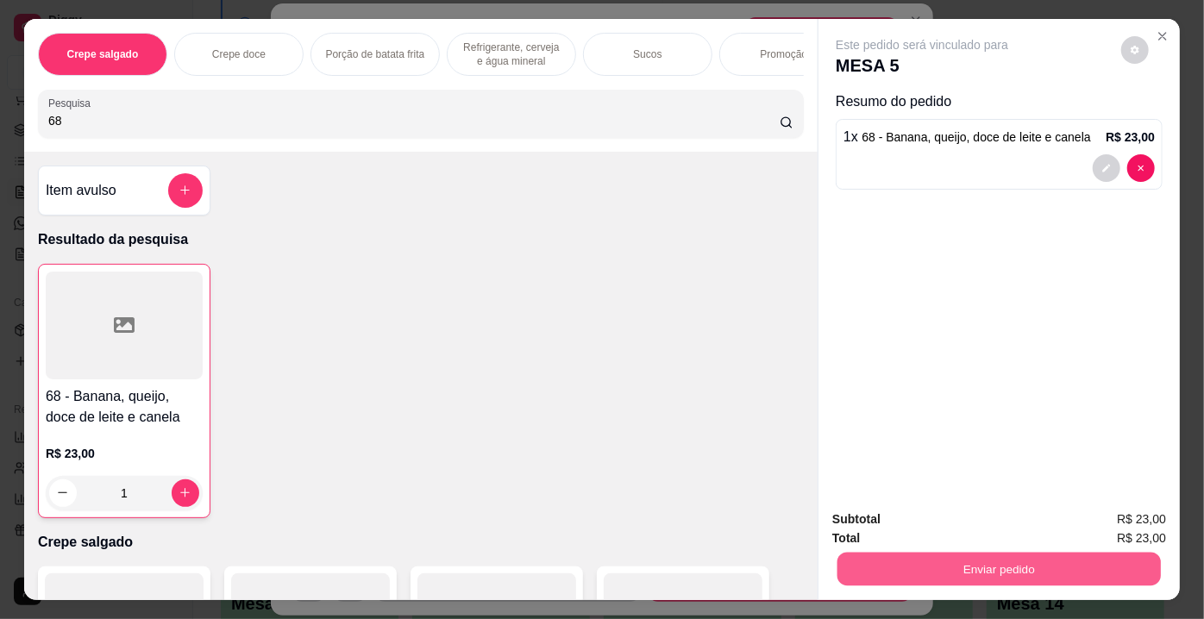
click at [908, 556] on button "Enviar pedido" at bounding box center [998, 570] width 323 height 34
click at [921, 520] on button "Não registrar e enviar pedido" at bounding box center [942, 522] width 174 height 32
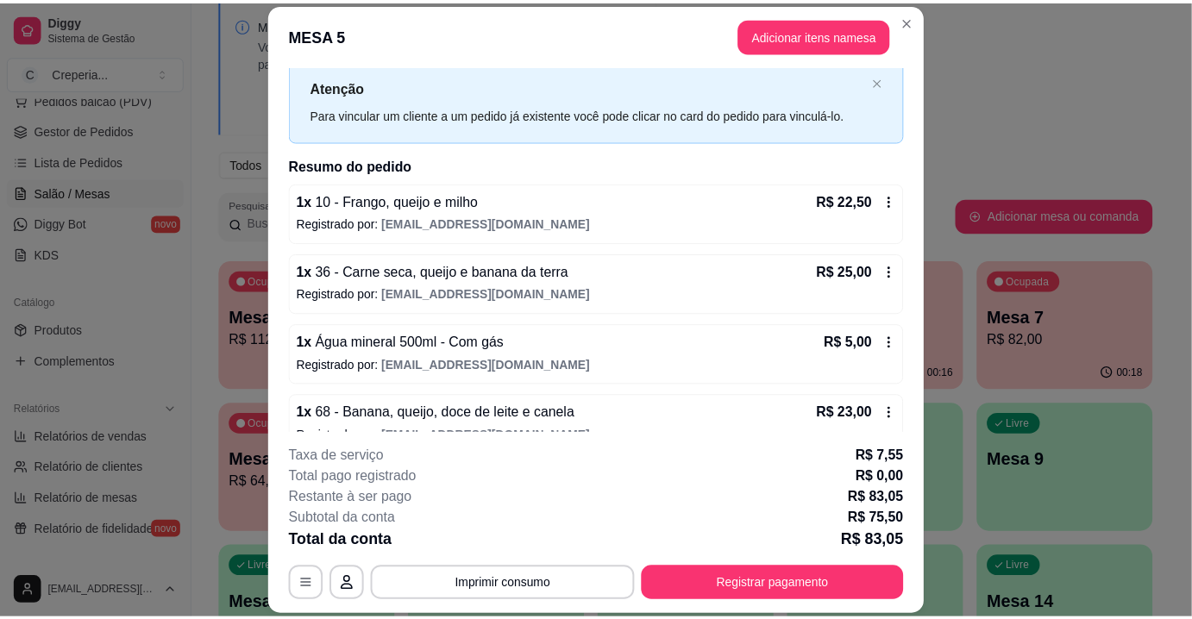
scroll to position [71, 0]
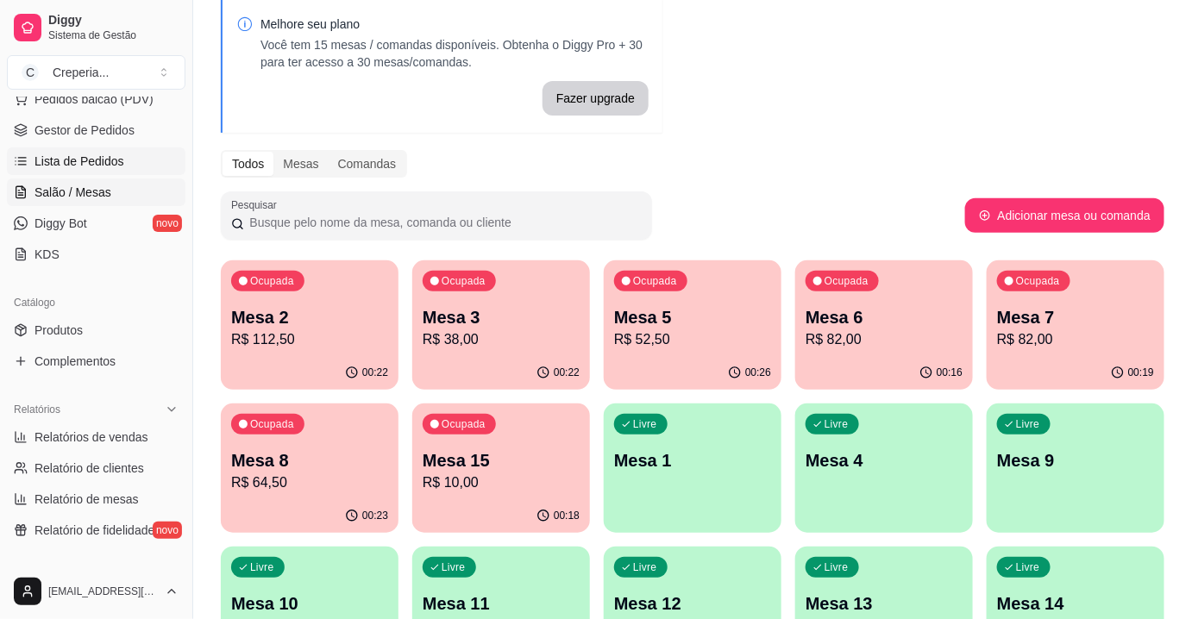
click at [98, 165] on span "Lista de Pedidos" at bounding box center [79, 161] width 90 height 17
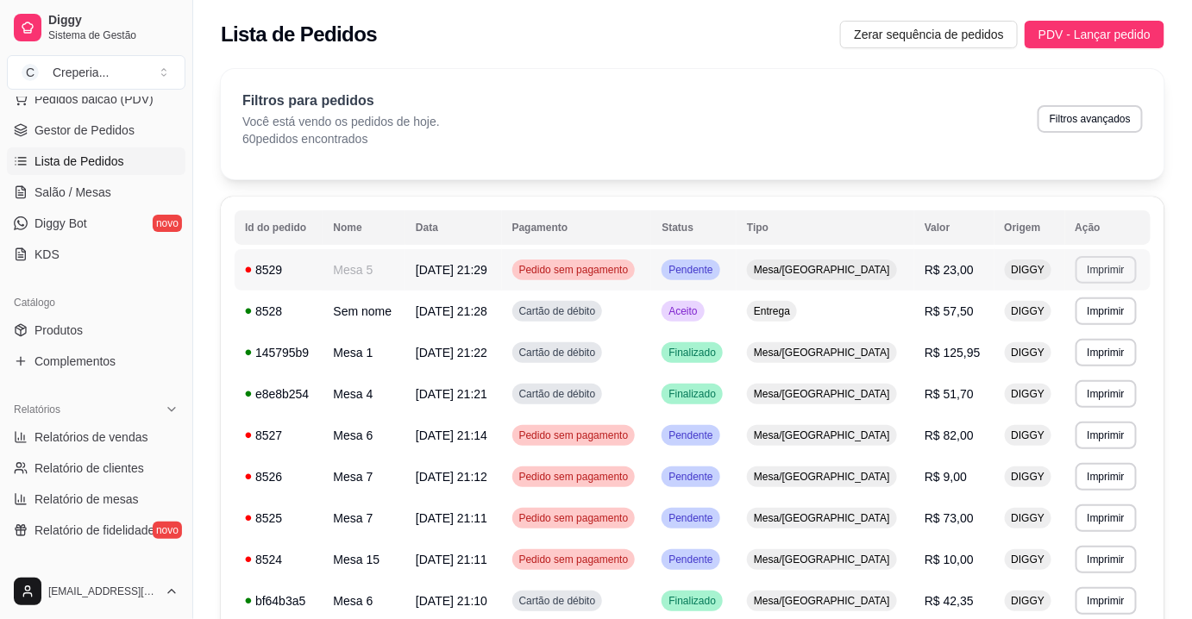
click at [1113, 275] on button "Imprimir" at bounding box center [1105, 270] width 61 height 28
click at [1040, 320] on button "IMPRESSORA" at bounding box center [1070, 330] width 125 height 28
click at [87, 430] on span "Relatórios de vendas" at bounding box center [91, 437] width 114 height 17
select select "ALL"
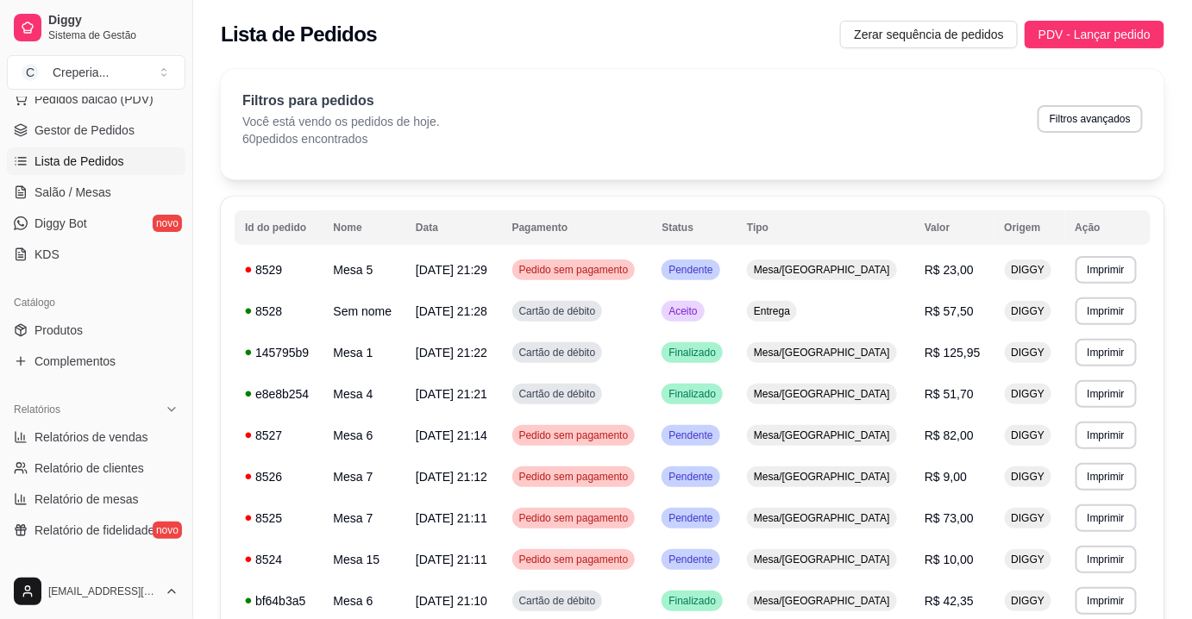
select select "0"
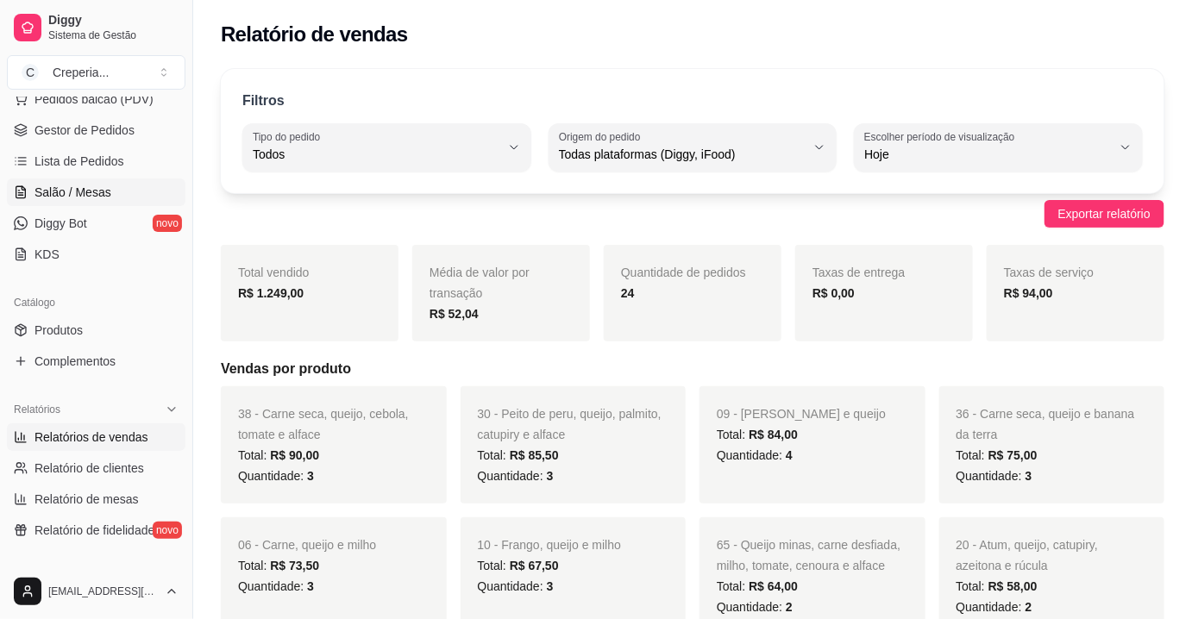
click at [85, 197] on span "Salão / Mesas" at bounding box center [72, 192] width 77 height 17
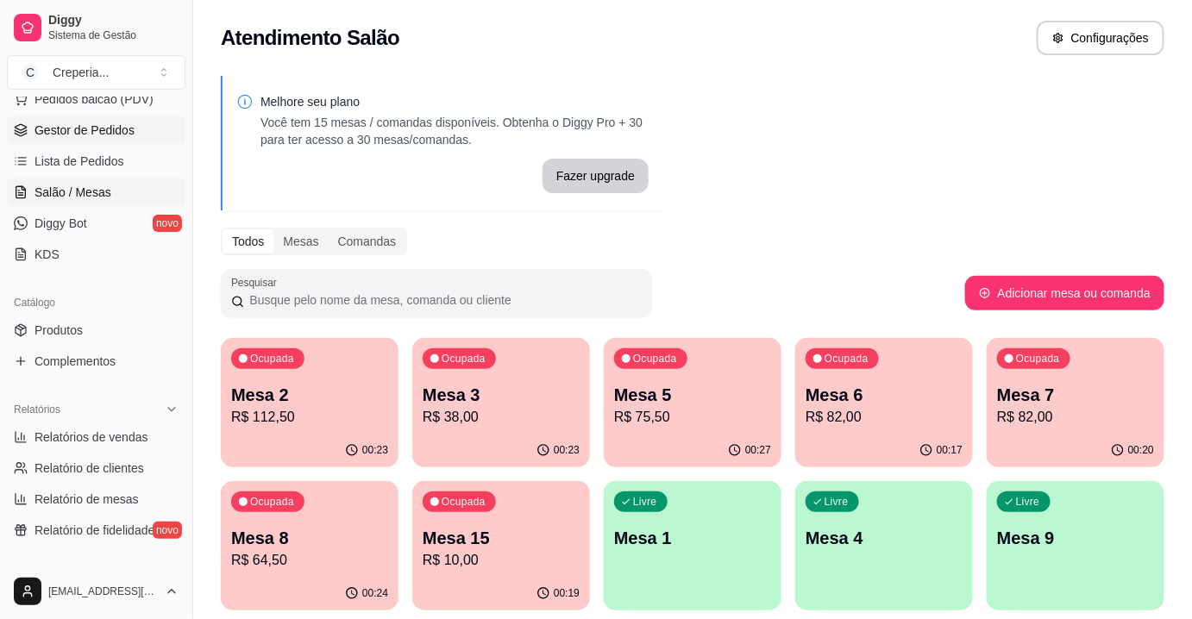
click at [108, 136] on span "Gestor de Pedidos" at bounding box center [84, 130] width 100 height 17
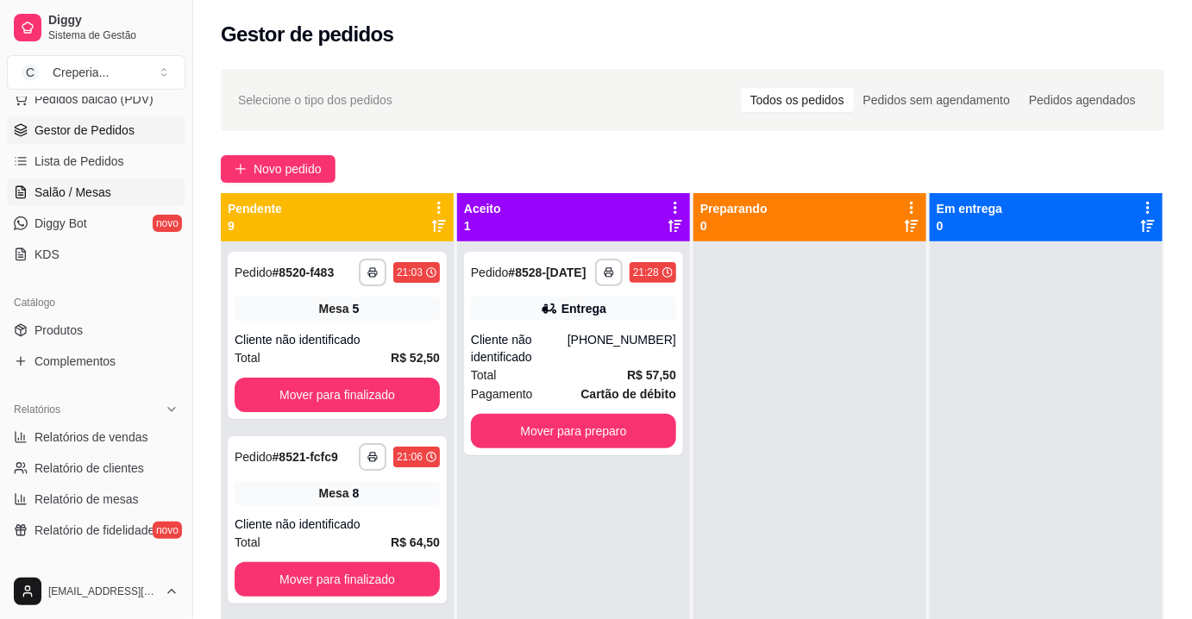
click at [81, 198] on span "Salão / Mesas" at bounding box center [72, 192] width 77 height 17
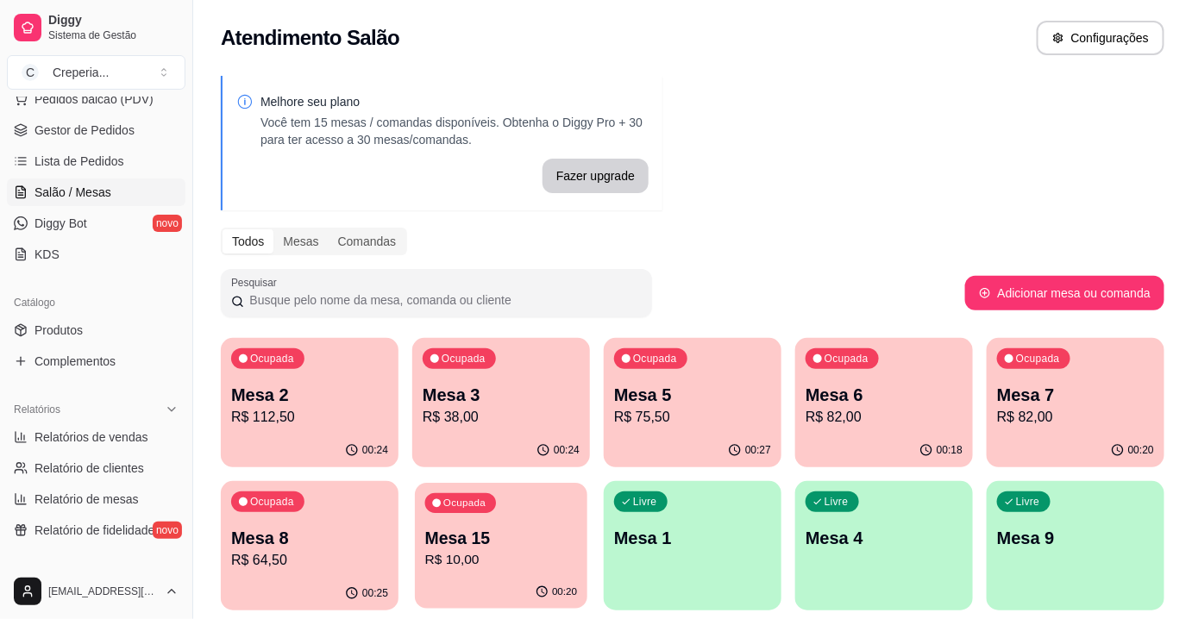
click at [511, 548] on p "Mesa 15" at bounding box center [501, 538] width 153 height 23
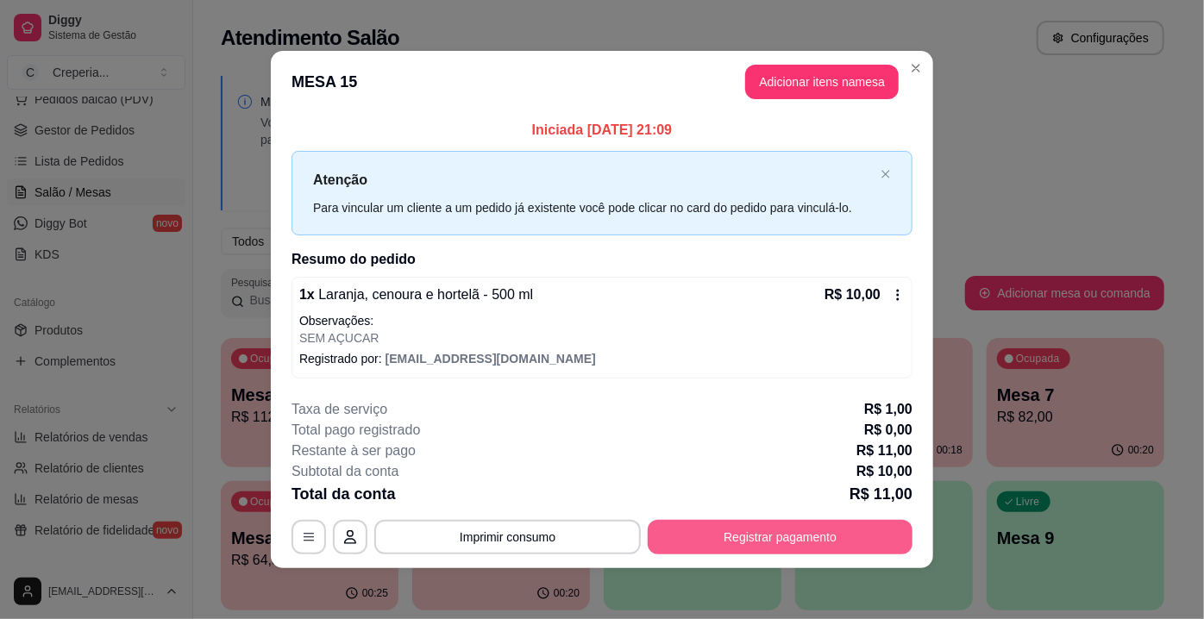
click at [761, 535] on button "Registrar pagamento" at bounding box center [780, 537] width 265 height 34
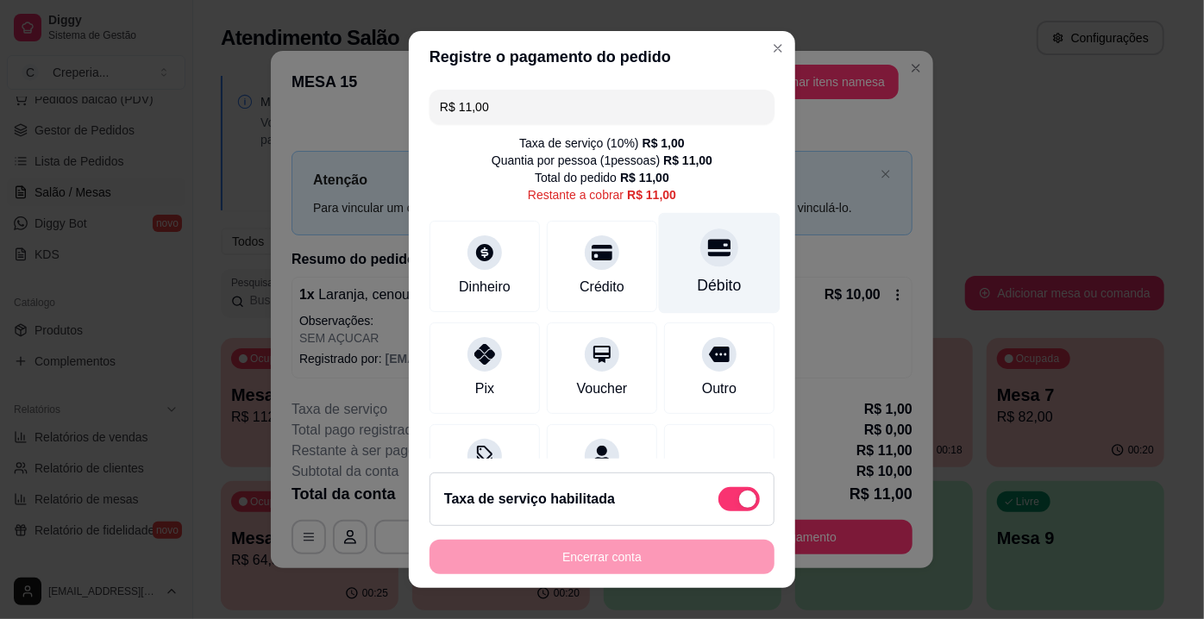
click at [700, 260] on div at bounding box center [719, 248] width 38 height 38
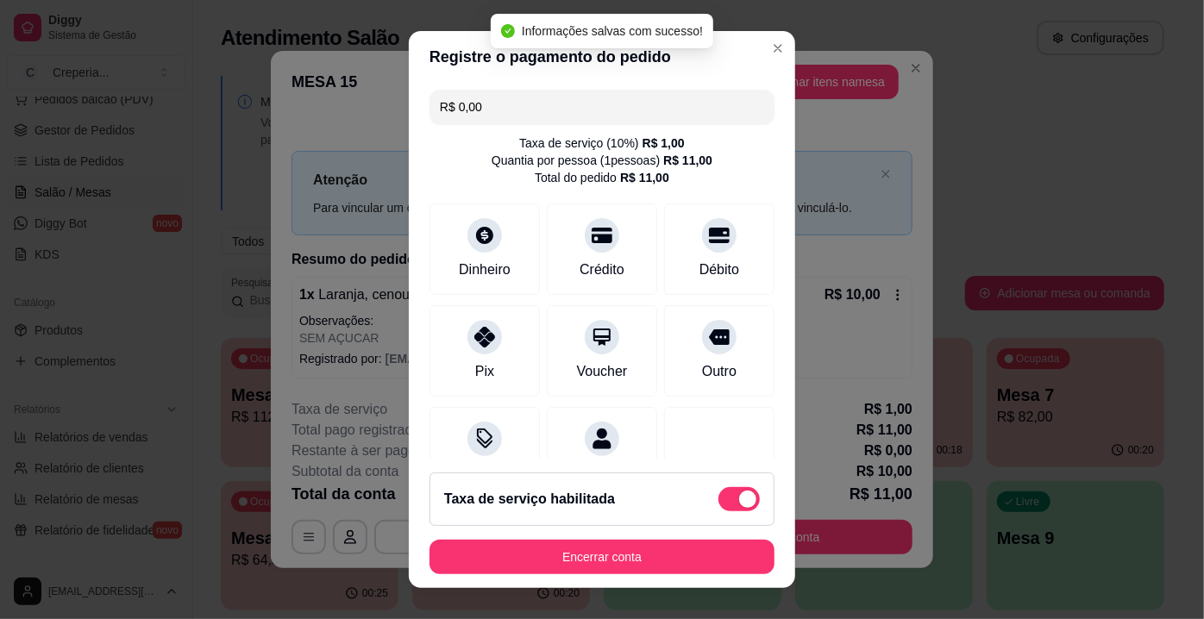
type input "R$ 0,00"
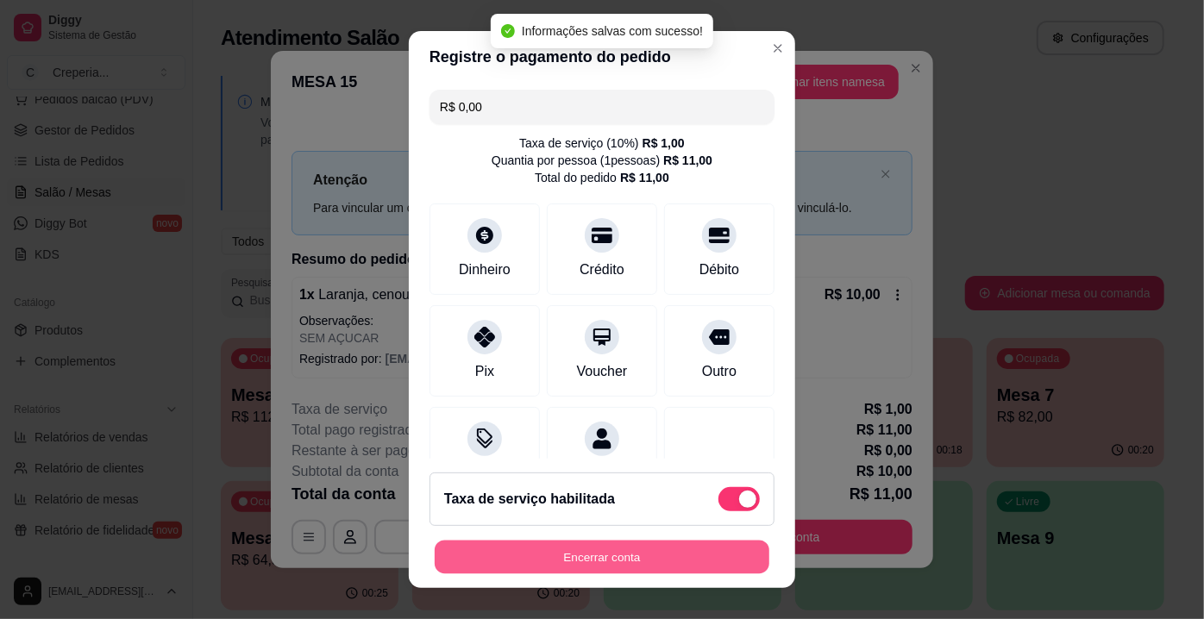
click at [632, 555] on button "Encerrar conta" at bounding box center [602, 558] width 335 height 34
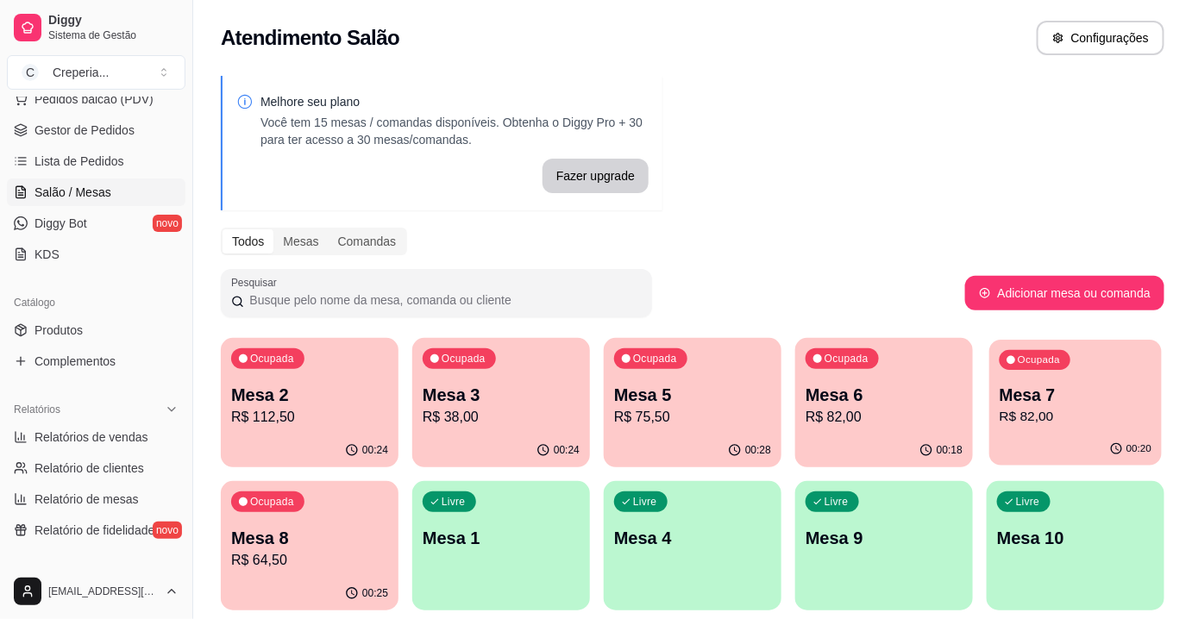
click at [1026, 404] on p "Mesa 7" at bounding box center [1075, 395] width 153 height 23
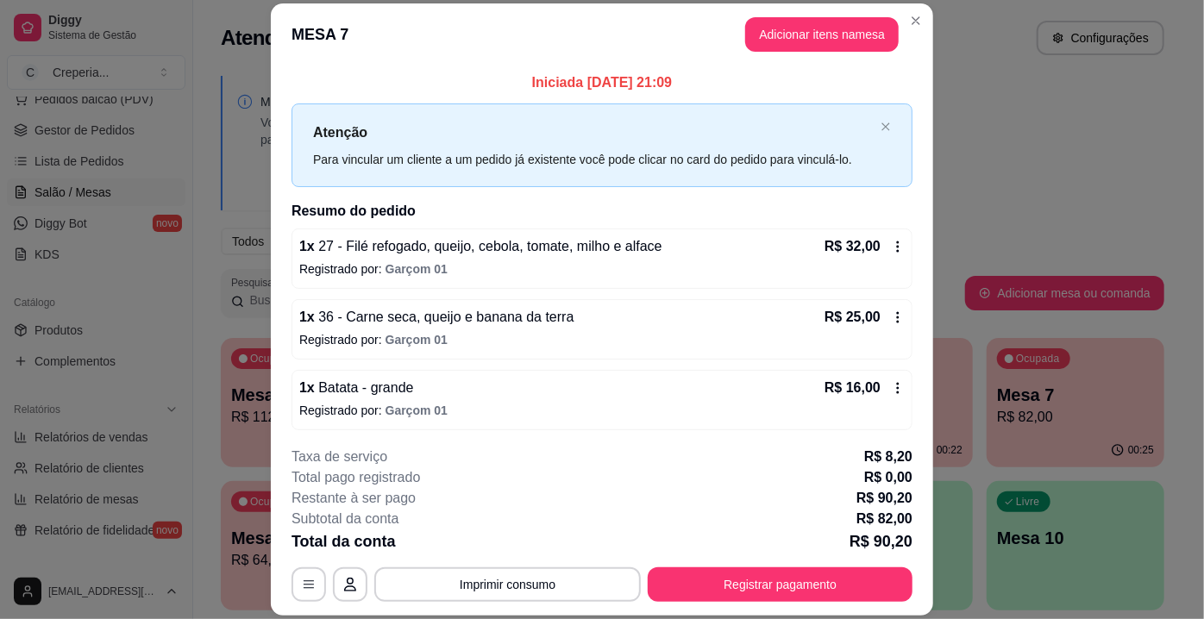
scroll to position [71, 0]
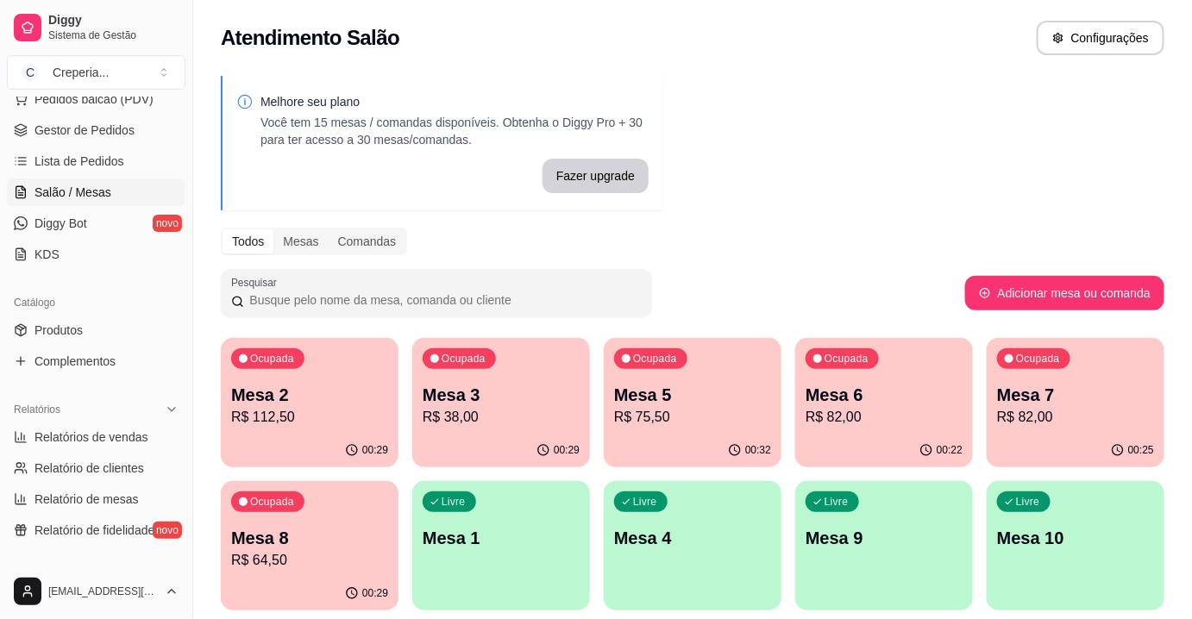
click at [1018, 235] on div "Todos Mesas Comandas" at bounding box center [692, 242] width 943 height 28
click at [743, 542] on p "Mesa 4" at bounding box center [692, 538] width 157 height 24
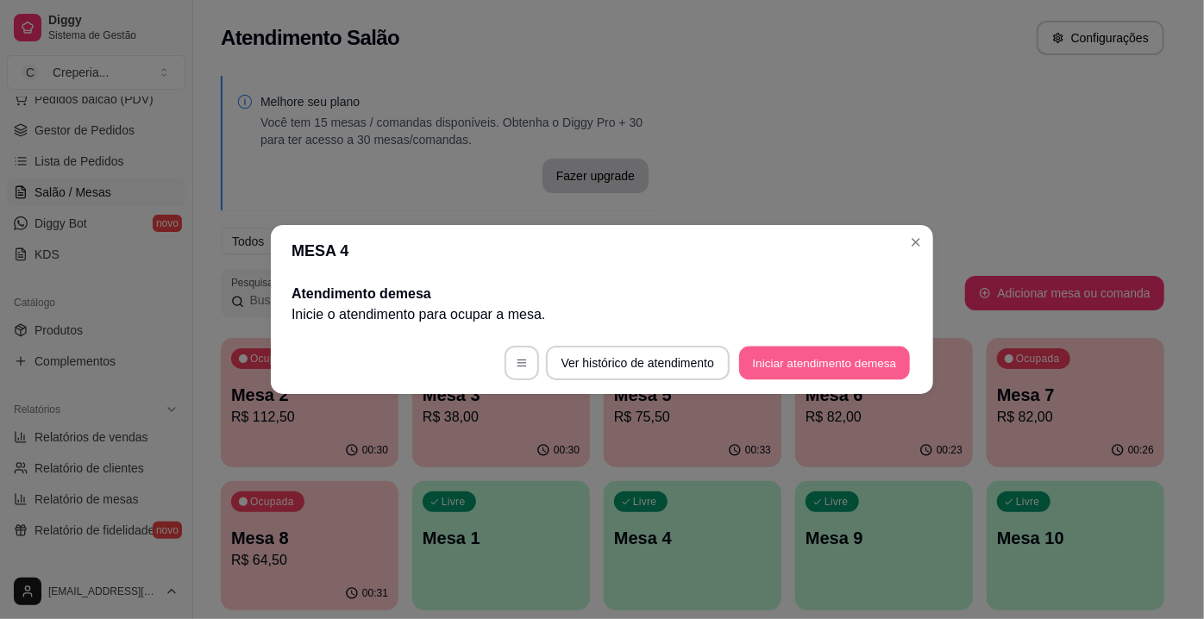
click at [771, 364] on button "Iniciar atendimento de mesa" at bounding box center [824, 364] width 171 height 34
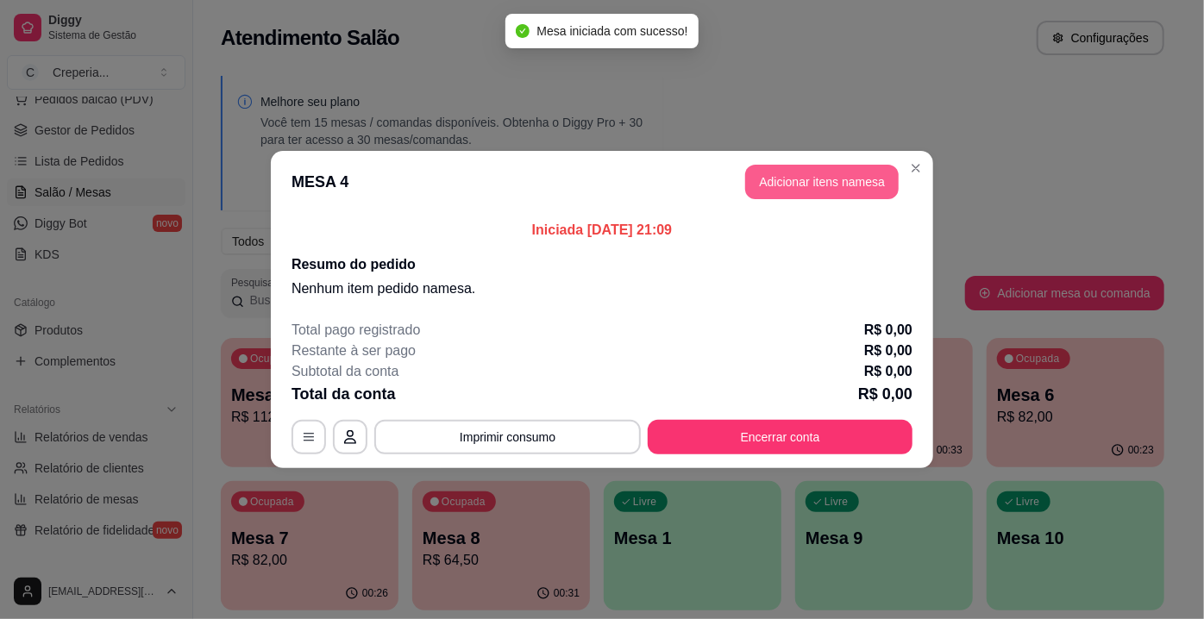
click at [780, 168] on button "Adicionar itens na mesa" at bounding box center [822, 182] width 154 height 34
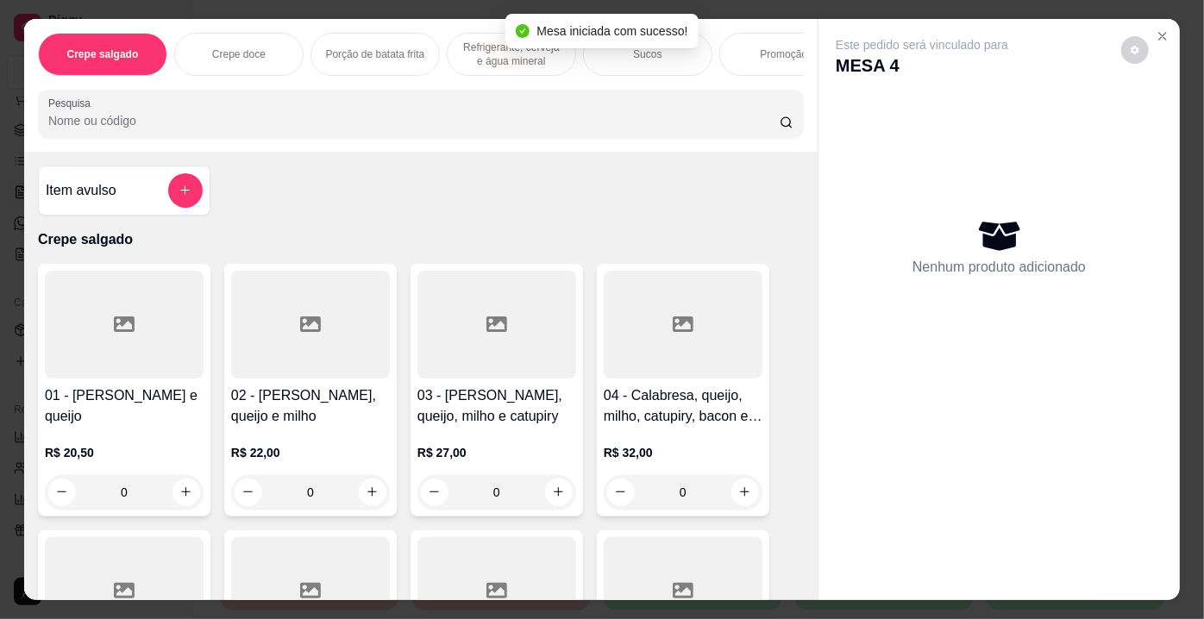
click at [404, 138] on div "Pesquisa" at bounding box center [421, 114] width 766 height 48
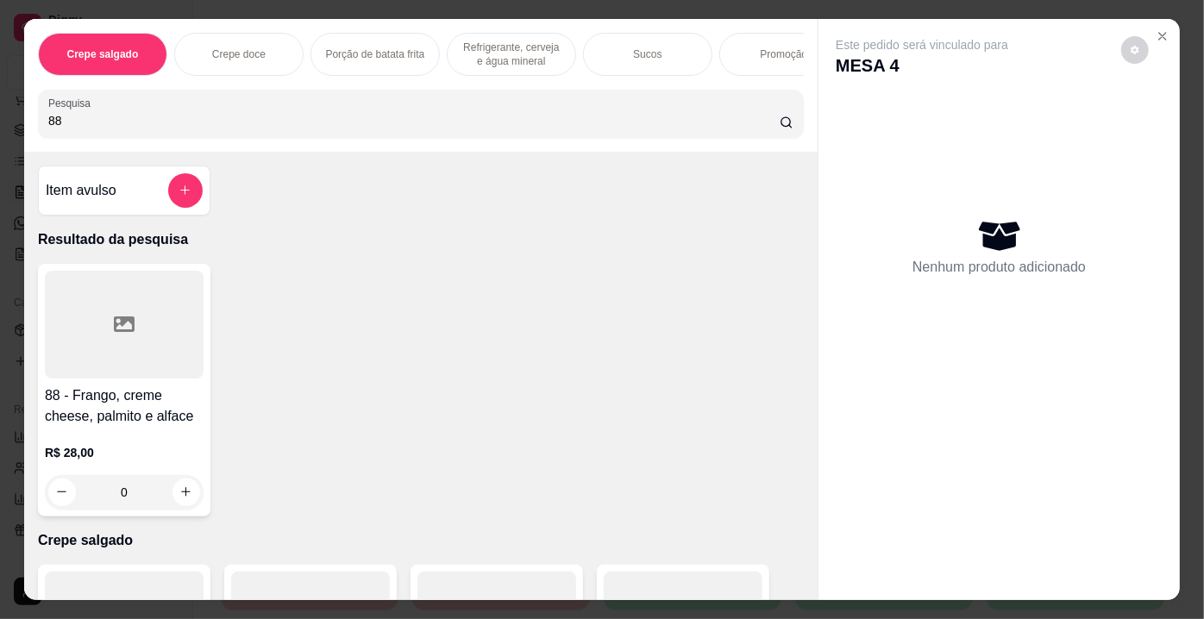
type input "88"
click at [118, 357] on div at bounding box center [124, 325] width 159 height 108
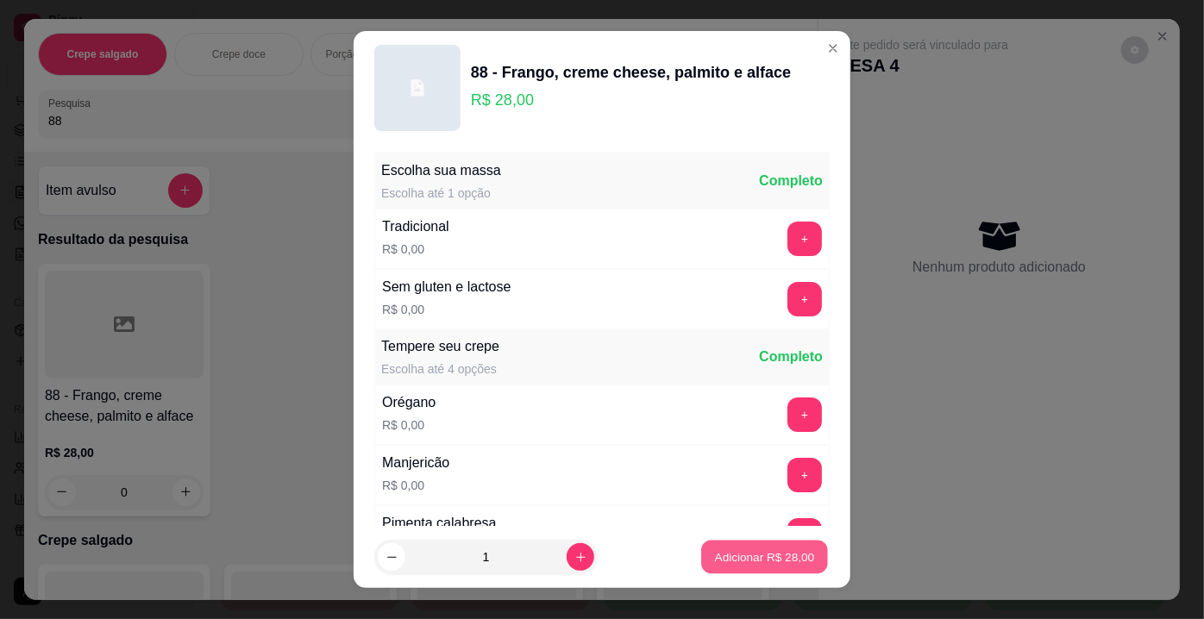
click at [715, 549] on p "Adicionar R$ 28,00" at bounding box center [765, 556] width 100 height 16
type input "1"
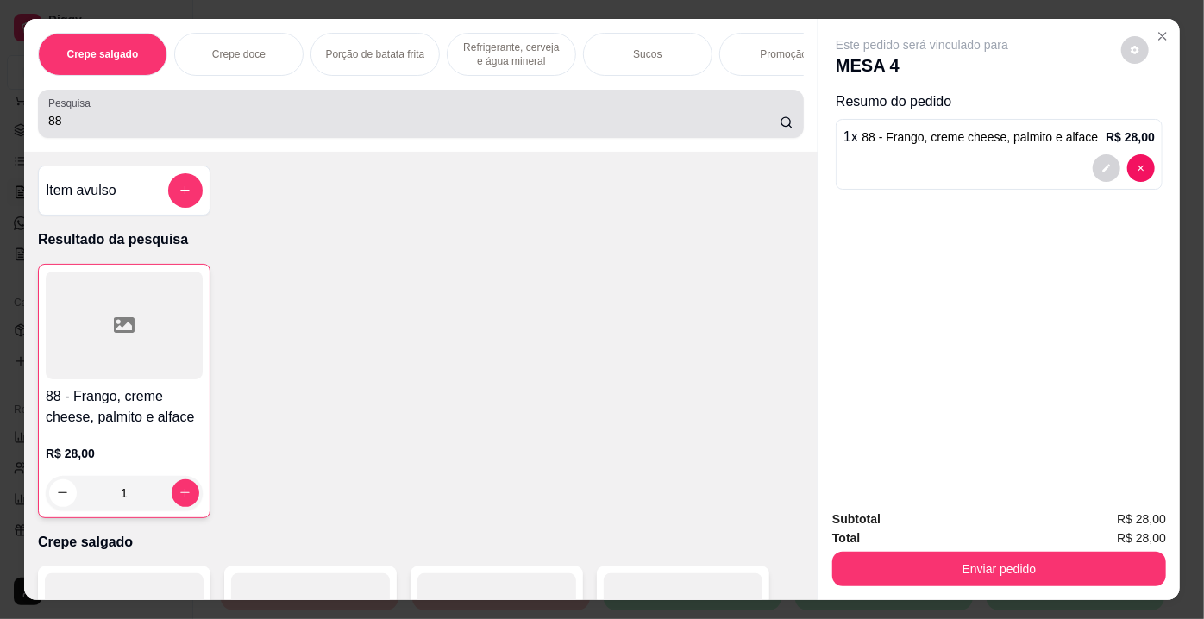
click at [116, 122] on input "88" at bounding box center [413, 120] width 731 height 17
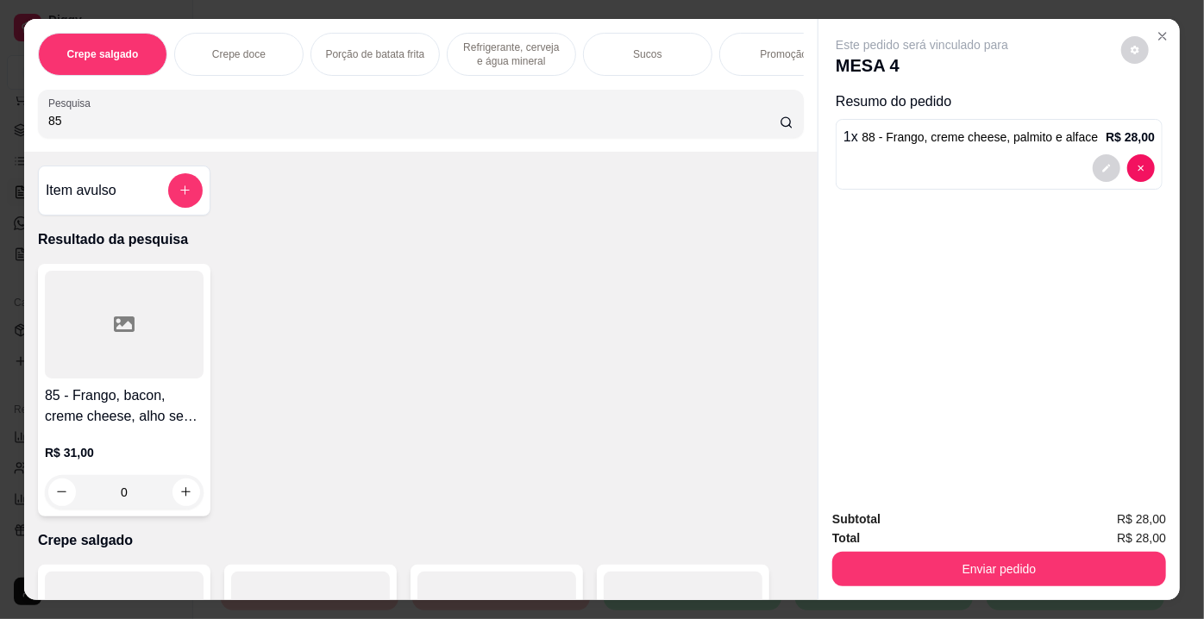
type input "85"
click at [117, 303] on div at bounding box center [124, 325] width 159 height 108
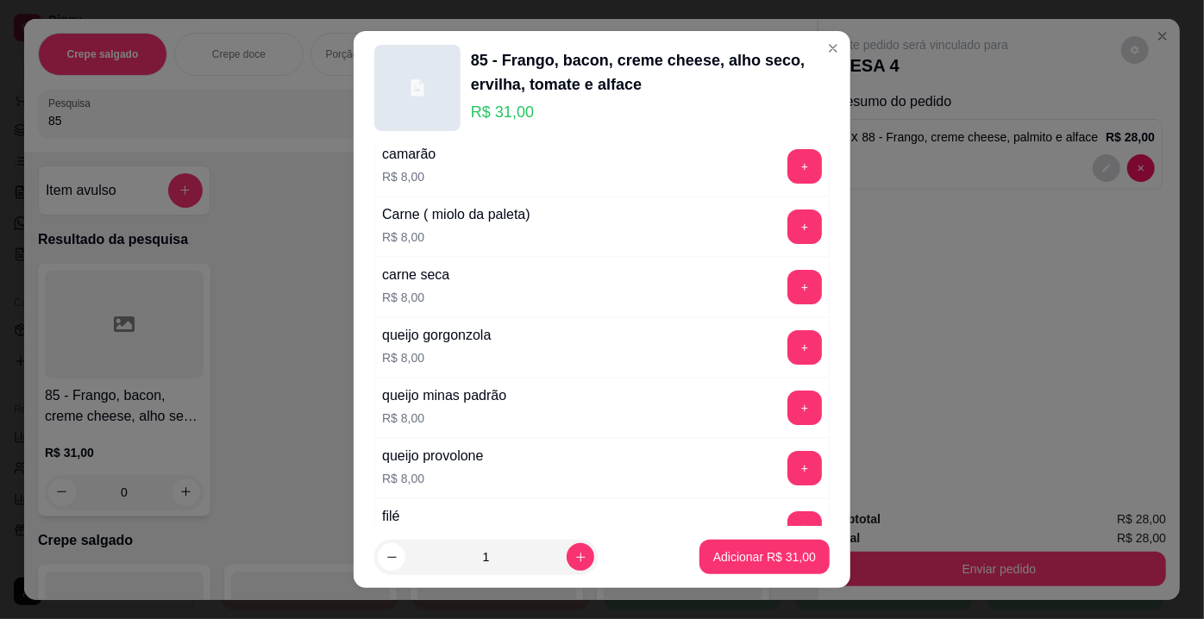
scroll to position [3095, 0]
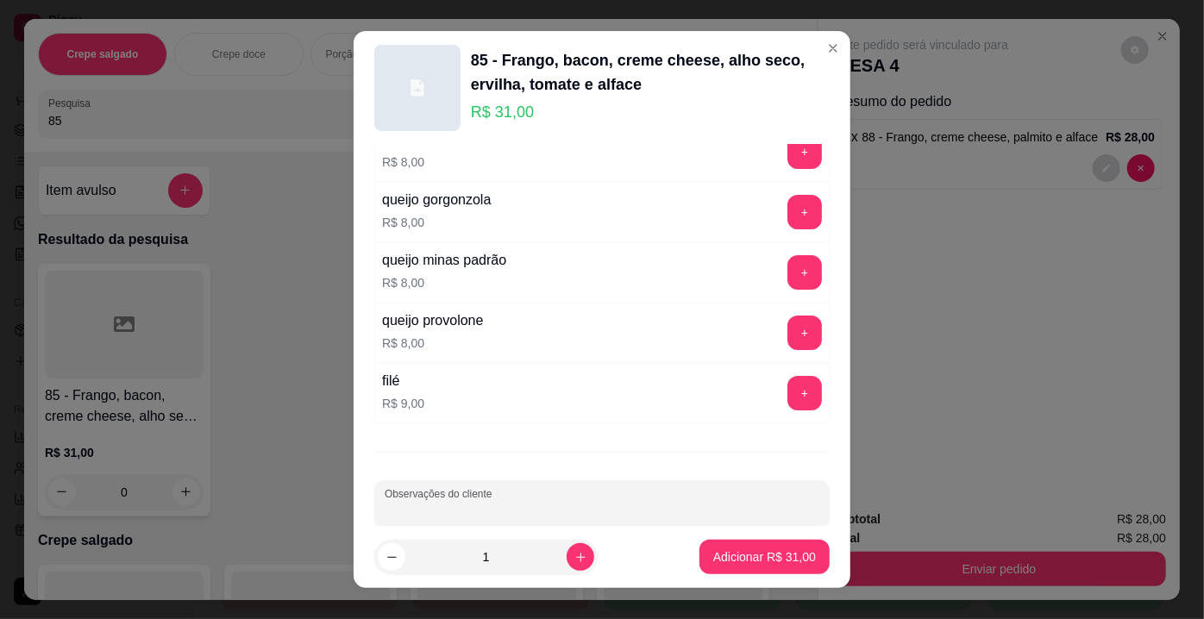
click at [729, 503] on input "Observações do cliente" at bounding box center [602, 511] width 435 height 17
type input "SEM ERVILHA COM [PERSON_NAME]"
click at [717, 551] on p "Adicionar R$ 31,00" at bounding box center [765, 556] width 100 height 16
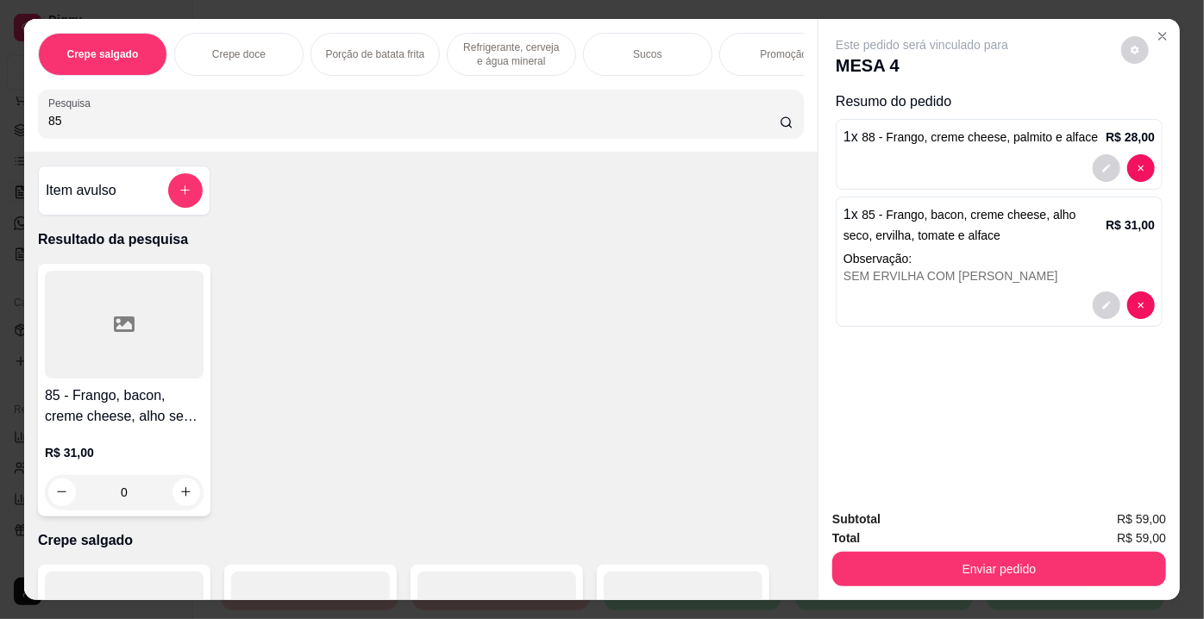
drag, startPoint x: 149, startPoint y: 127, endPoint x: 16, endPoint y: 128, distance: 132.8
click at [16, 128] on div "Crepe salgado Crepe doce Porção de batata frita Refrigerante, cerveja e água mi…" at bounding box center [602, 309] width 1204 height 619
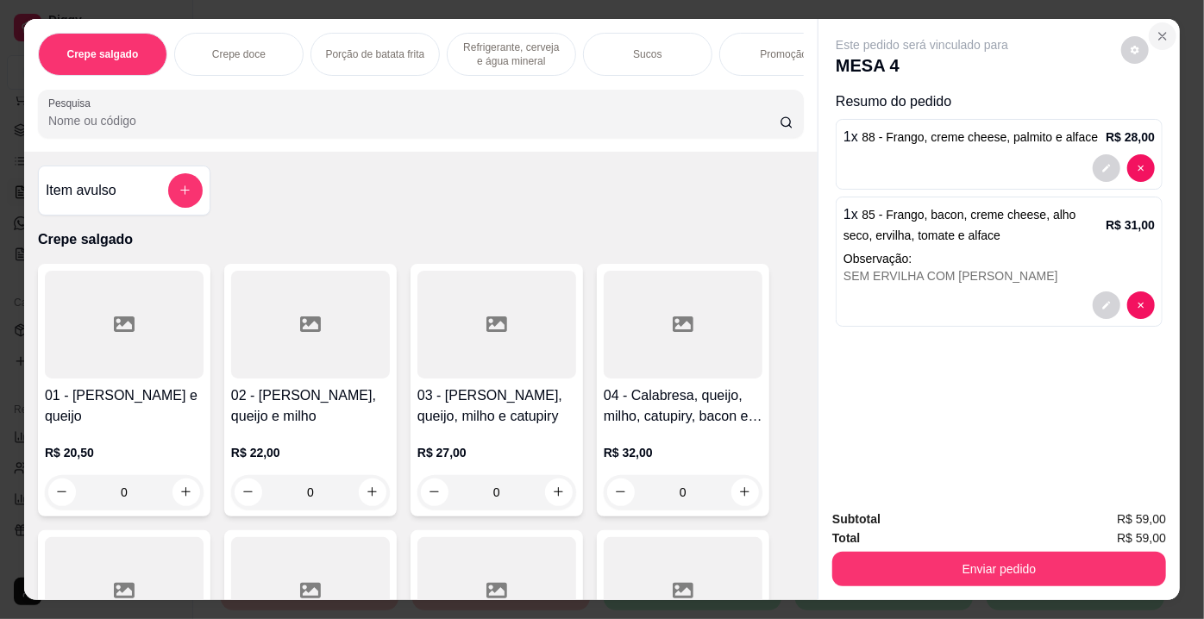
click at [1161, 29] on icon "Close" at bounding box center [1163, 36] width 14 height 14
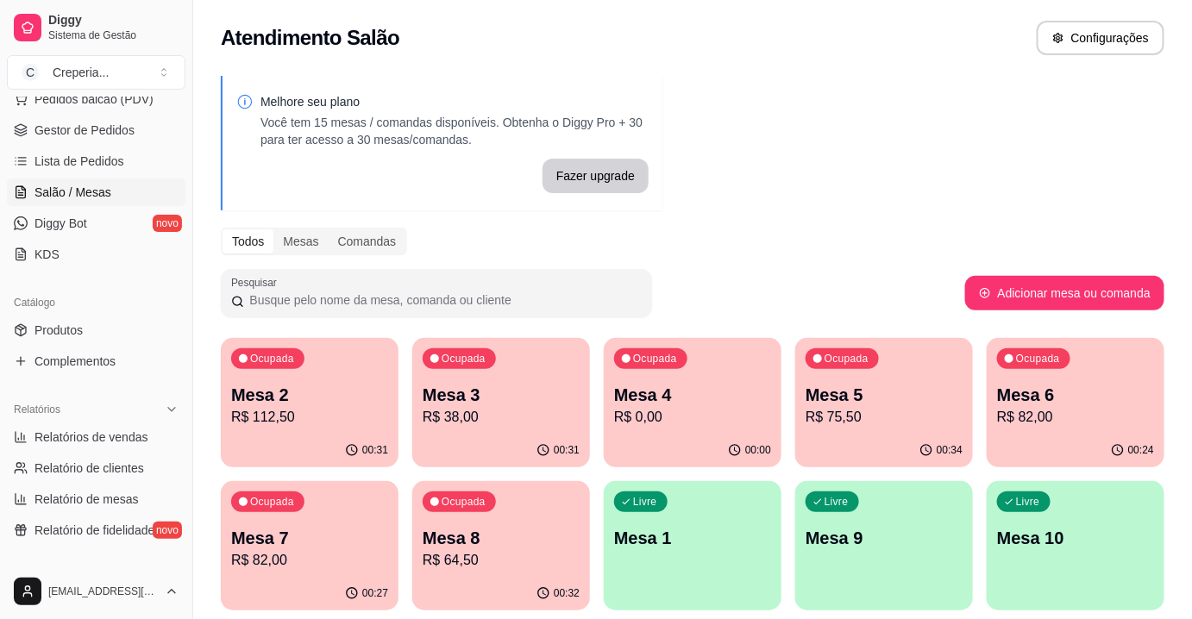
click at [500, 548] on p "Mesa 8" at bounding box center [501, 538] width 157 height 24
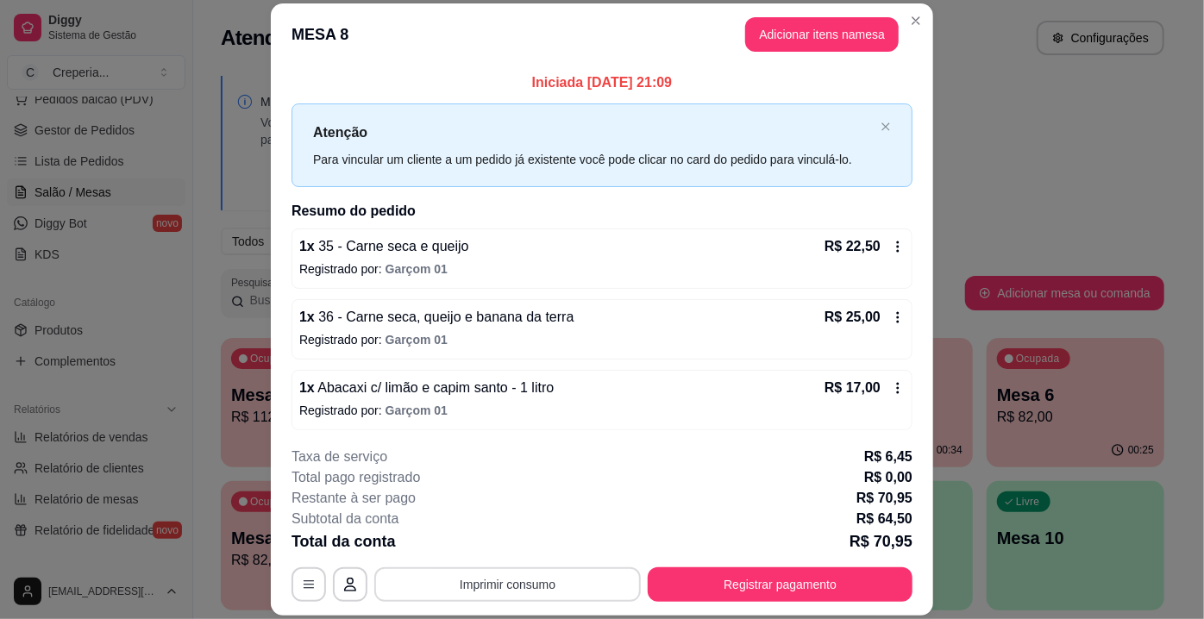
click at [543, 592] on button "Imprimir consumo" at bounding box center [507, 584] width 266 height 34
click at [527, 543] on button "IMPRESSORA" at bounding box center [507, 546] width 125 height 28
click at [769, 589] on button "Registrar pagamento" at bounding box center [780, 584] width 265 height 34
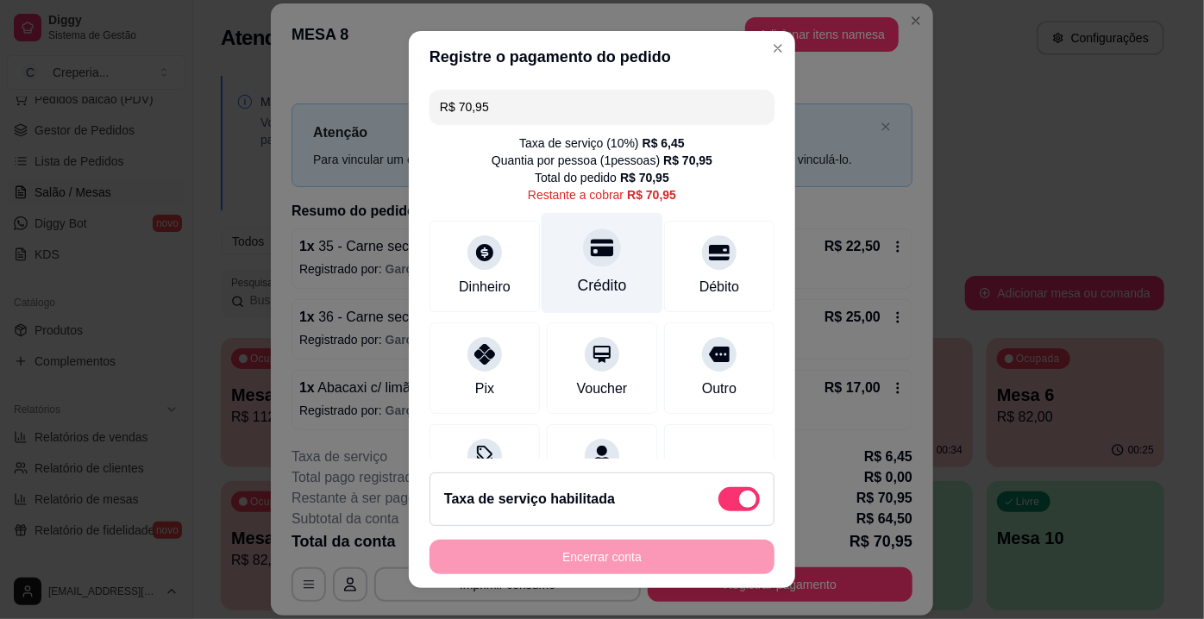
click at [586, 282] on div "Crédito" at bounding box center [602, 285] width 49 height 22
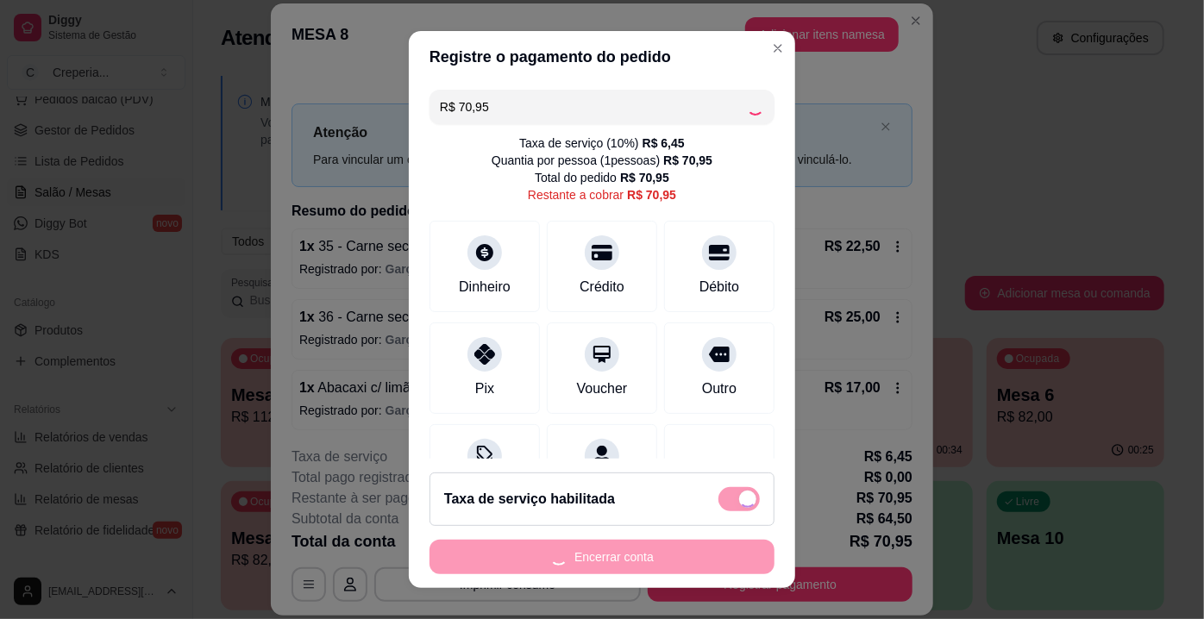
type input "R$ 0,00"
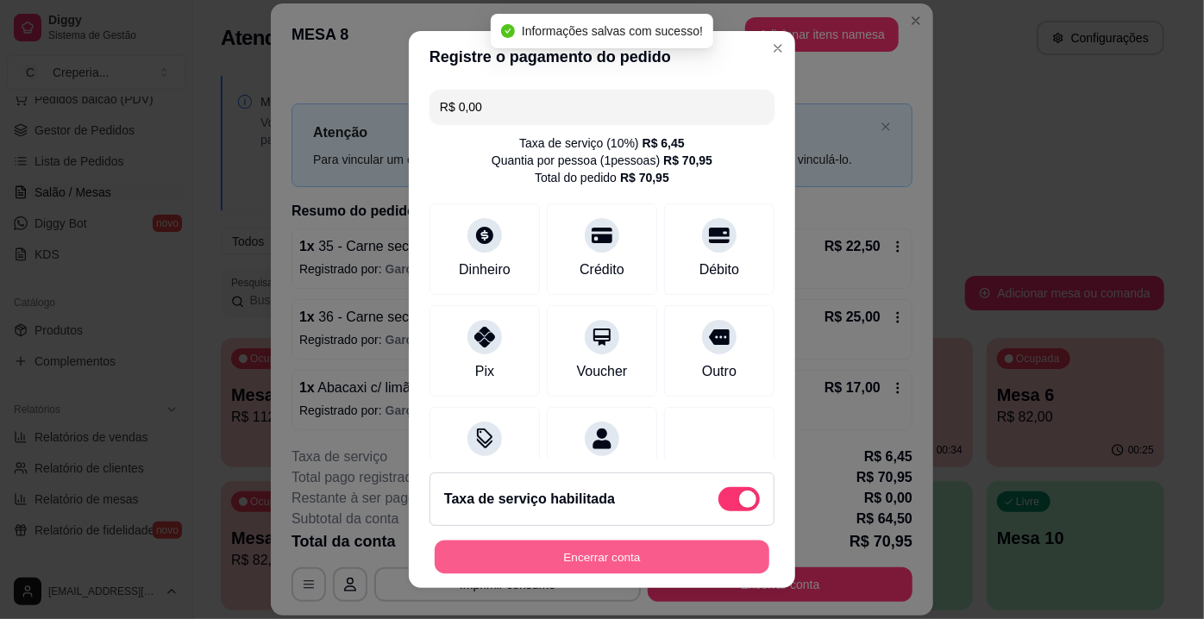
click at [642, 551] on button "Encerrar conta" at bounding box center [602, 558] width 335 height 34
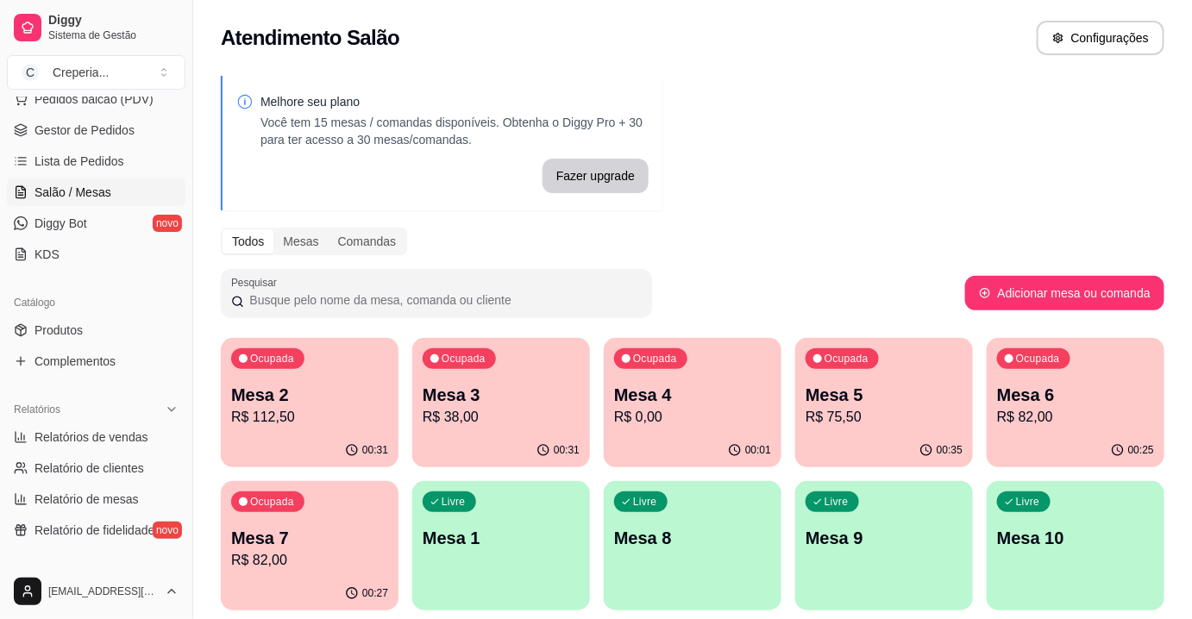
click at [653, 422] on p "R$ 0,00" at bounding box center [692, 417] width 157 height 21
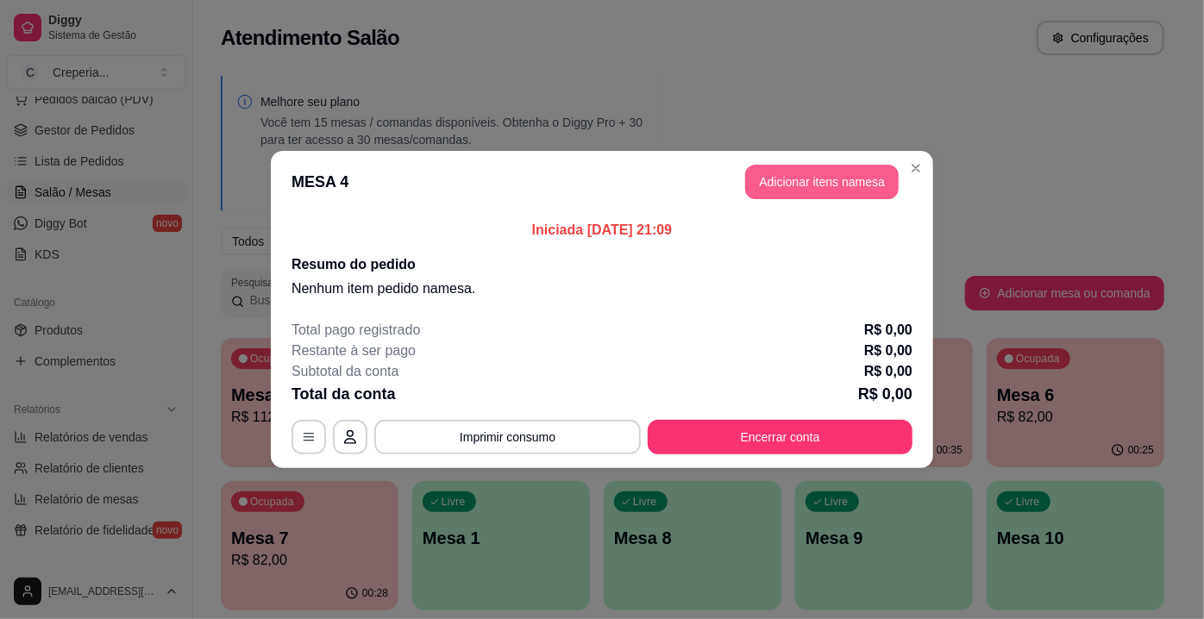
click at [799, 180] on button "Adicionar itens na mesa" at bounding box center [822, 182] width 154 height 34
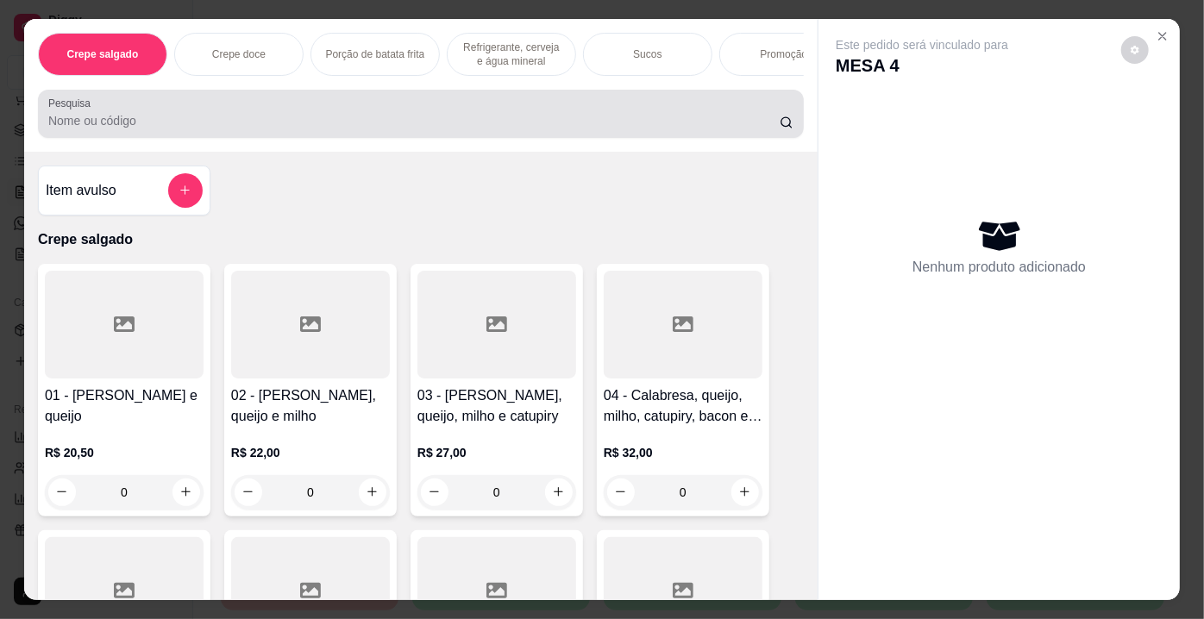
click at [241, 128] on input "Pesquisa" at bounding box center [413, 120] width 731 height 17
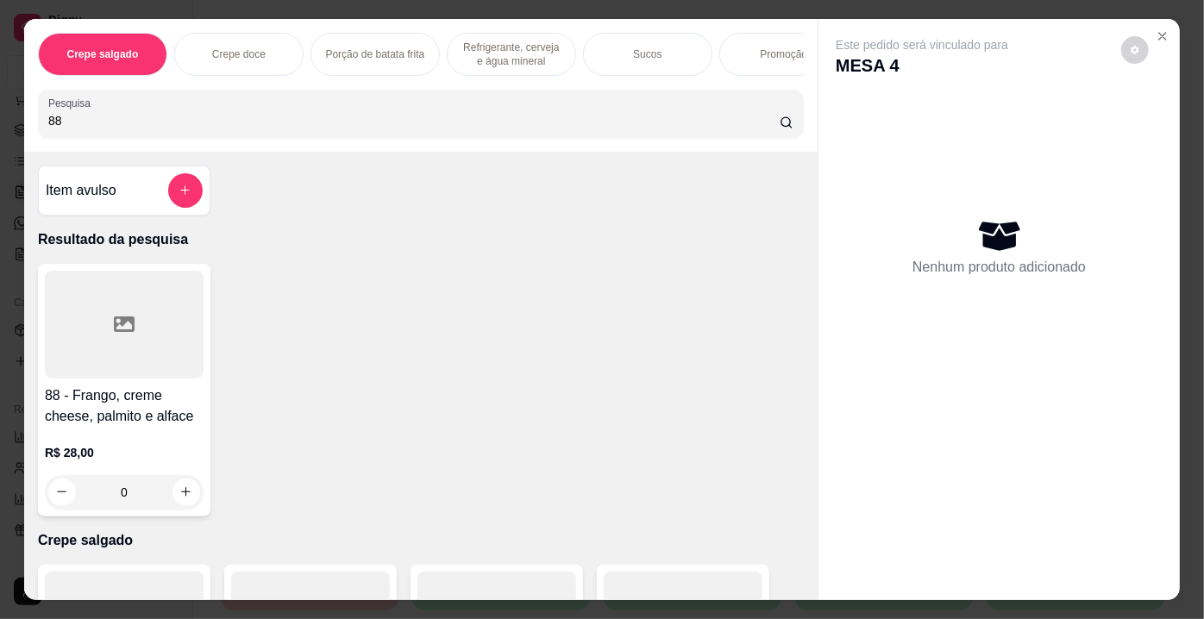
type input "88"
click at [131, 341] on div at bounding box center [124, 325] width 159 height 108
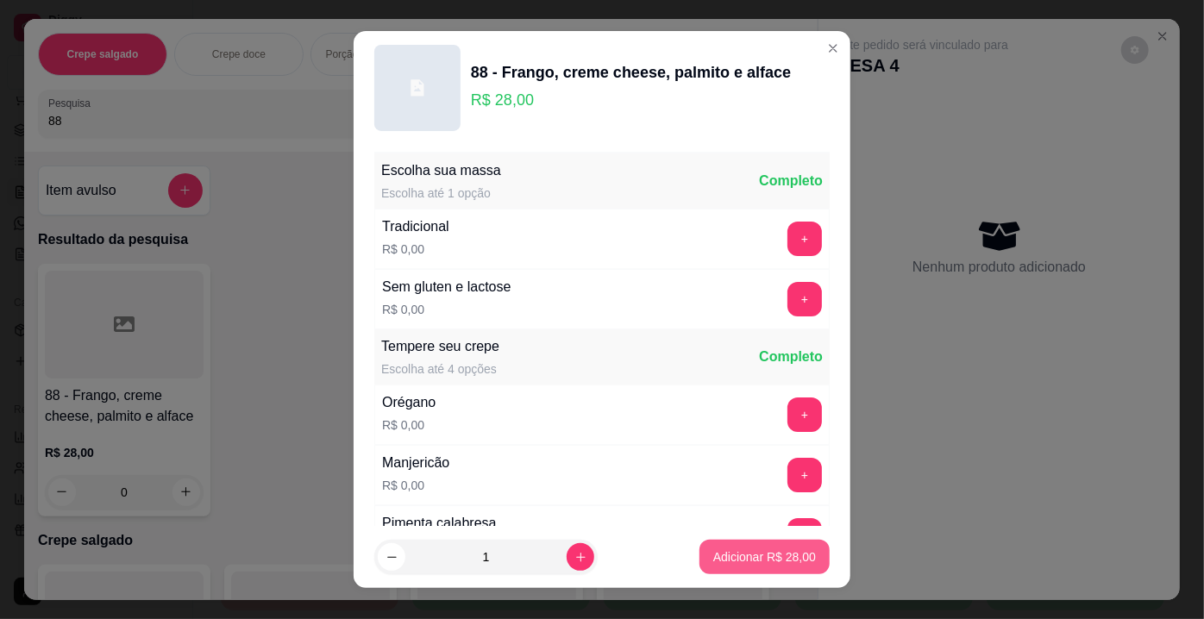
click at [726, 549] on p "Adicionar R$ 28,00" at bounding box center [764, 556] width 103 height 17
type input "1"
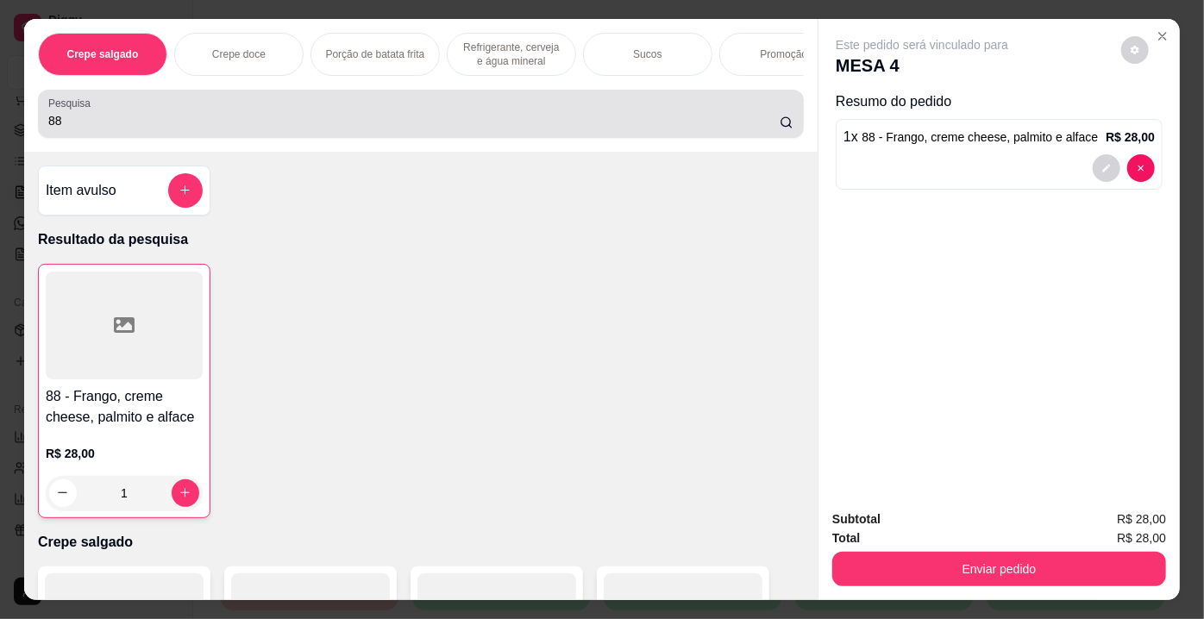
click at [128, 128] on input "88" at bounding box center [413, 120] width 731 height 17
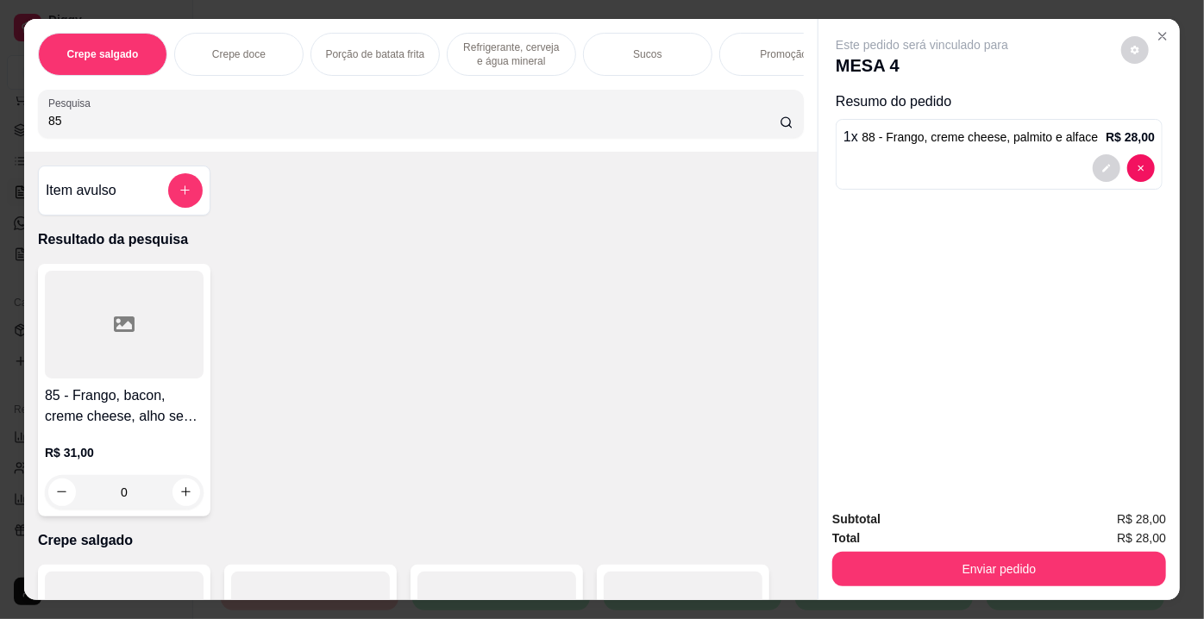
type input "85"
click at [142, 346] on div at bounding box center [124, 325] width 159 height 108
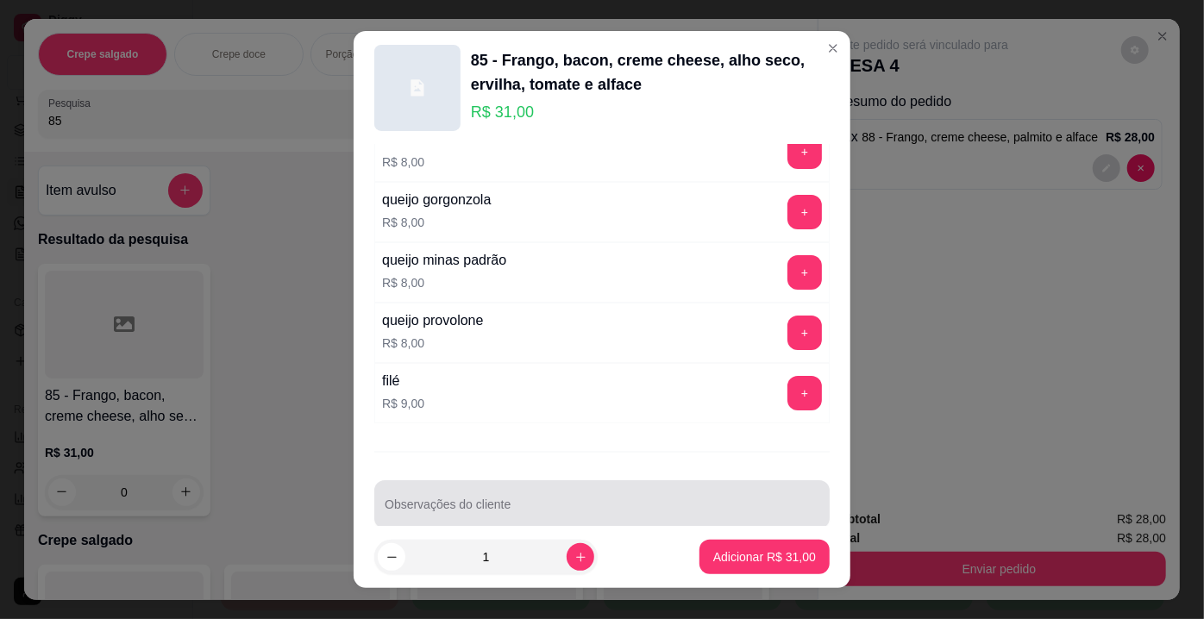
click at [753, 503] on input "Observações do cliente" at bounding box center [602, 511] width 435 height 17
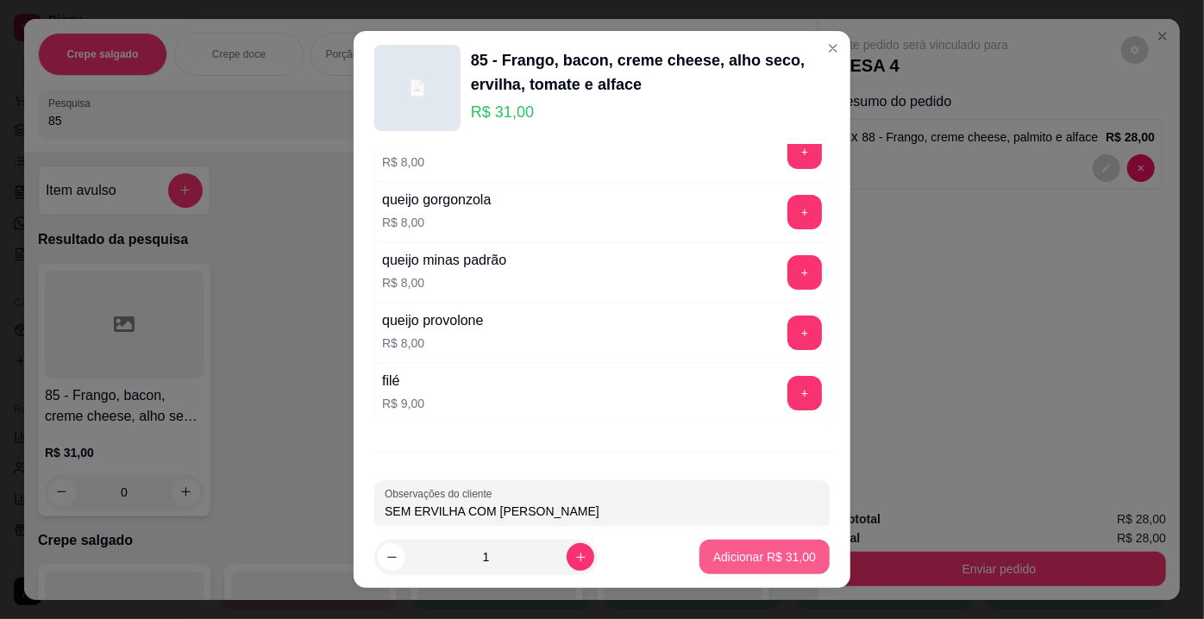
type input "SEM ERVILHA COM [PERSON_NAME]"
click at [788, 573] on button "Adicionar R$ 31,00" at bounding box center [764, 558] width 127 height 34
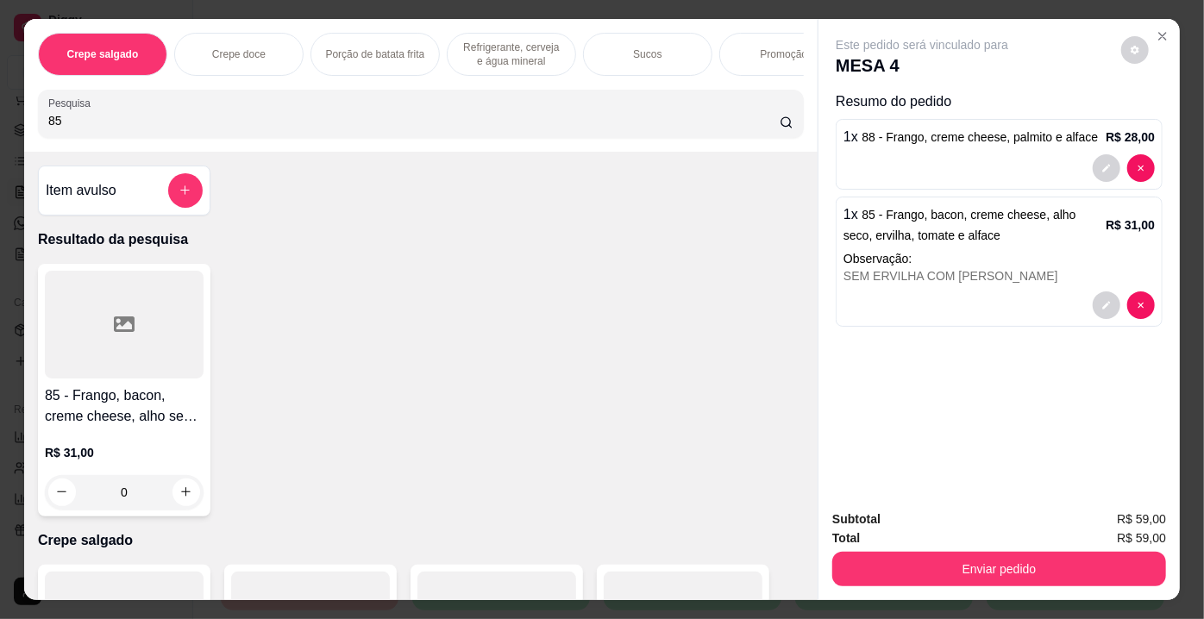
drag, startPoint x: 62, startPoint y: 126, endPoint x: 16, endPoint y: 126, distance: 46.6
click at [16, 126] on div "Crepe salgado Crepe doce Porção de batata frita Refrigerante, cerveja e água mi…" at bounding box center [602, 309] width 1204 height 619
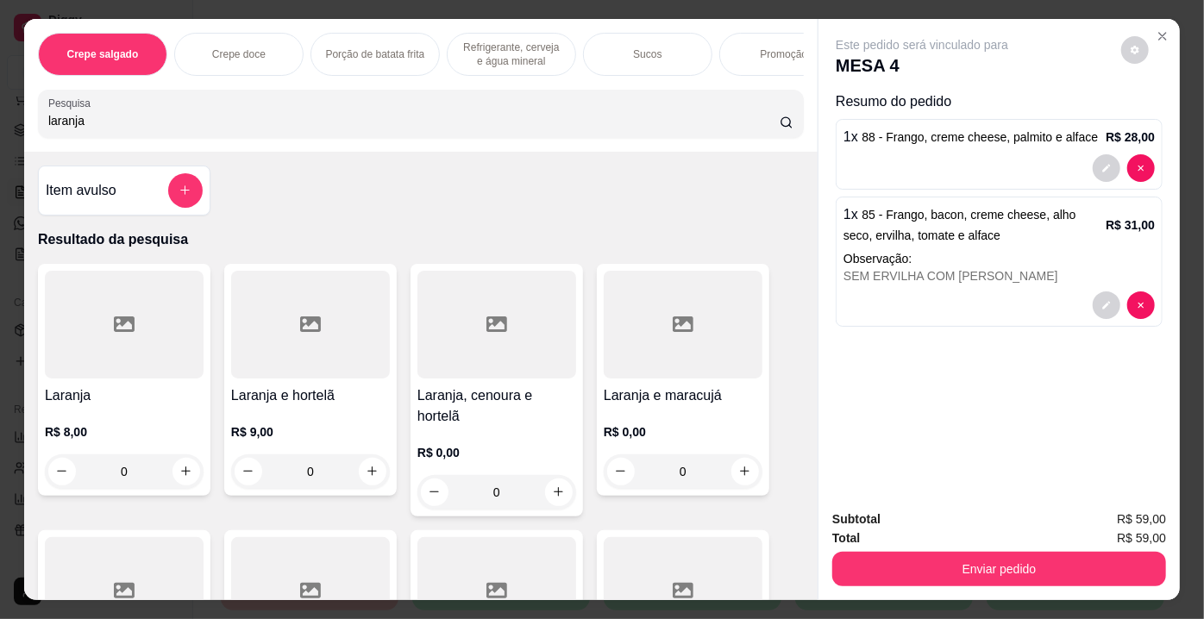
type input "laranja"
click at [162, 339] on div at bounding box center [124, 325] width 159 height 108
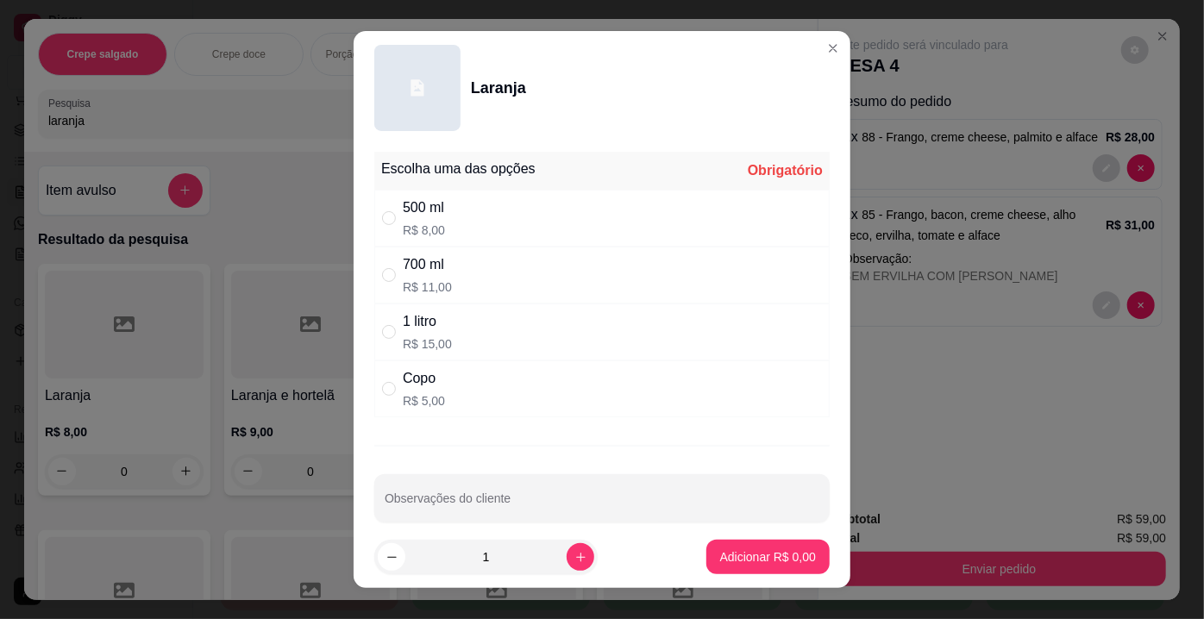
drag, startPoint x: 430, startPoint y: 273, endPoint x: 442, endPoint y: 430, distance: 158.2
click at [430, 277] on div "700 ml R$ 11,00" at bounding box center [427, 274] width 49 height 41
radio input "true"
click at [457, 497] on input "Observações do cliente" at bounding box center [602, 505] width 435 height 17
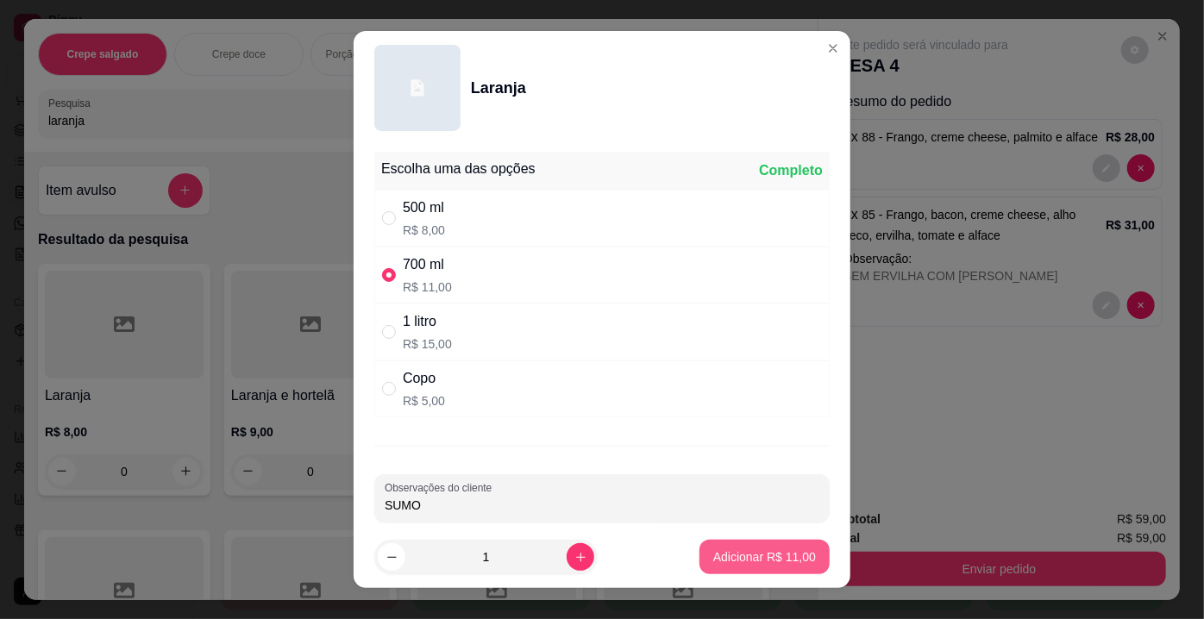
type input "SUMO"
click at [795, 559] on p "Adicionar R$ 11,00" at bounding box center [765, 556] width 100 height 16
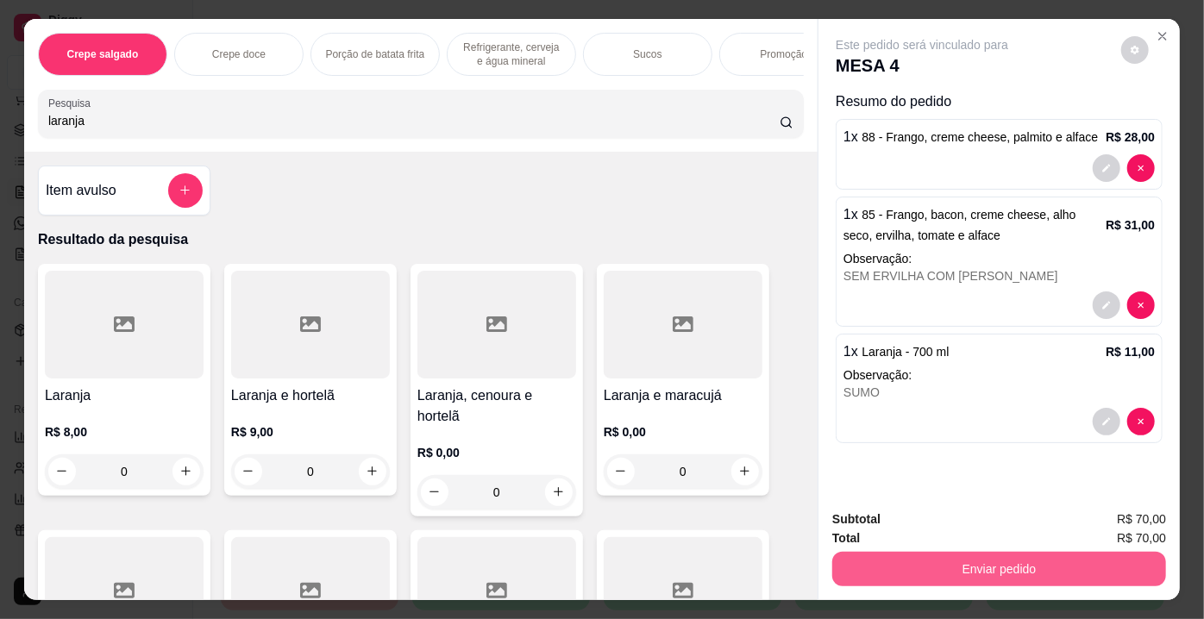
click at [883, 560] on button "Enviar pedido" at bounding box center [999, 569] width 334 height 34
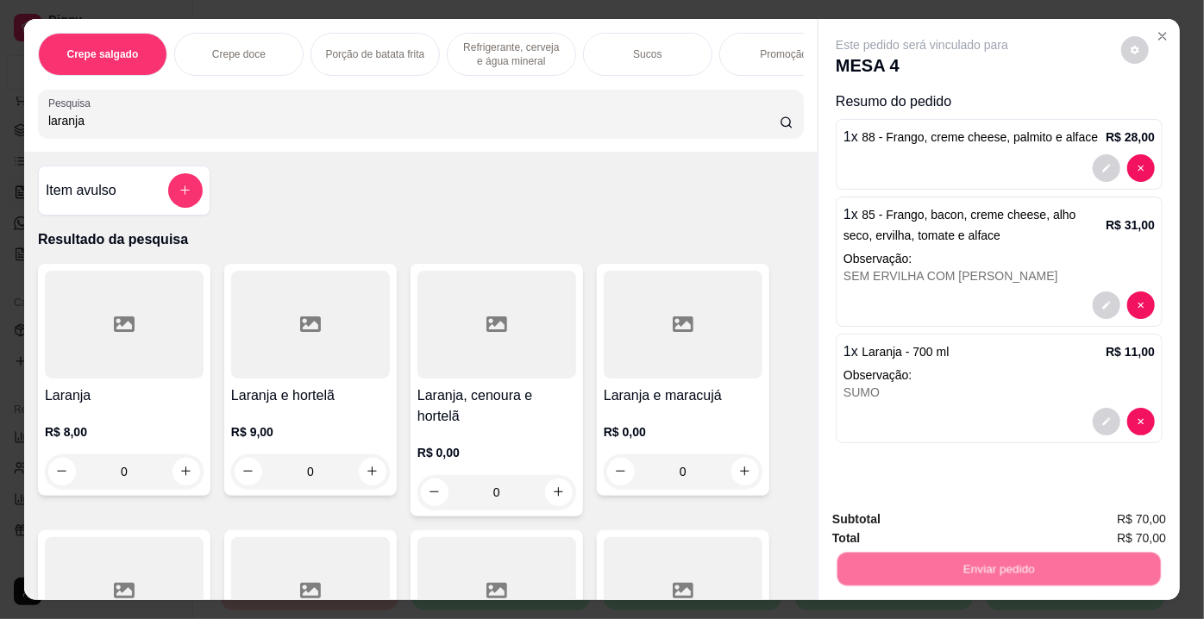
click at [868, 526] on button "Não registrar e enviar pedido" at bounding box center [942, 521] width 179 height 33
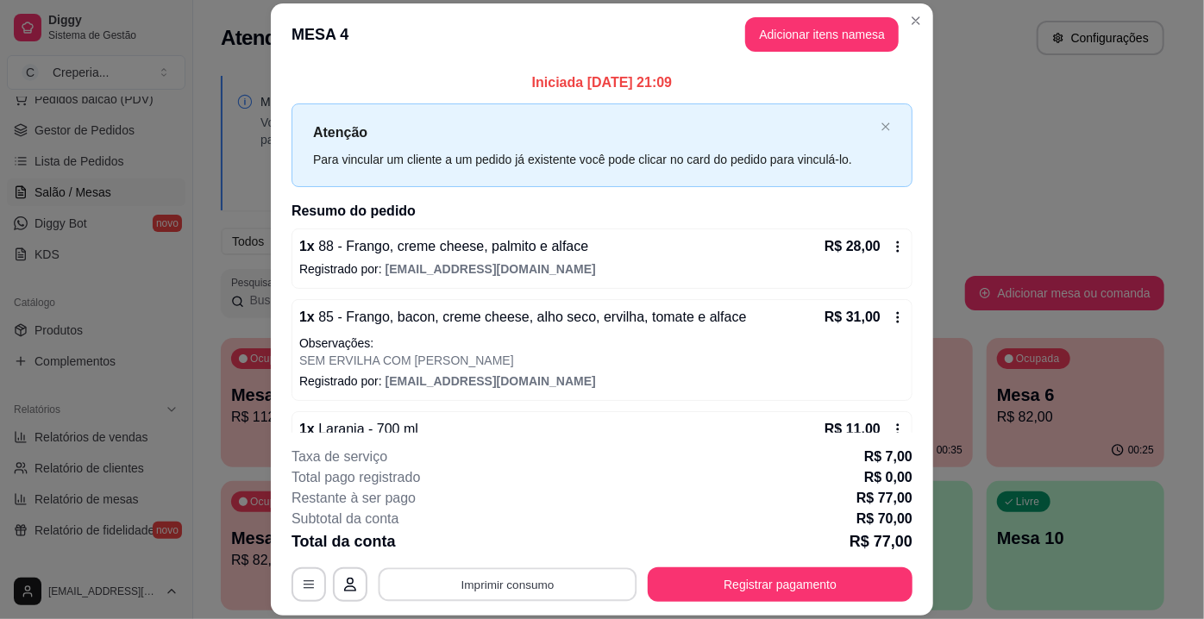
click at [461, 573] on button "Imprimir consumo" at bounding box center [508, 585] width 259 height 34
click at [469, 548] on button "IMPRESSORA" at bounding box center [507, 546] width 125 height 28
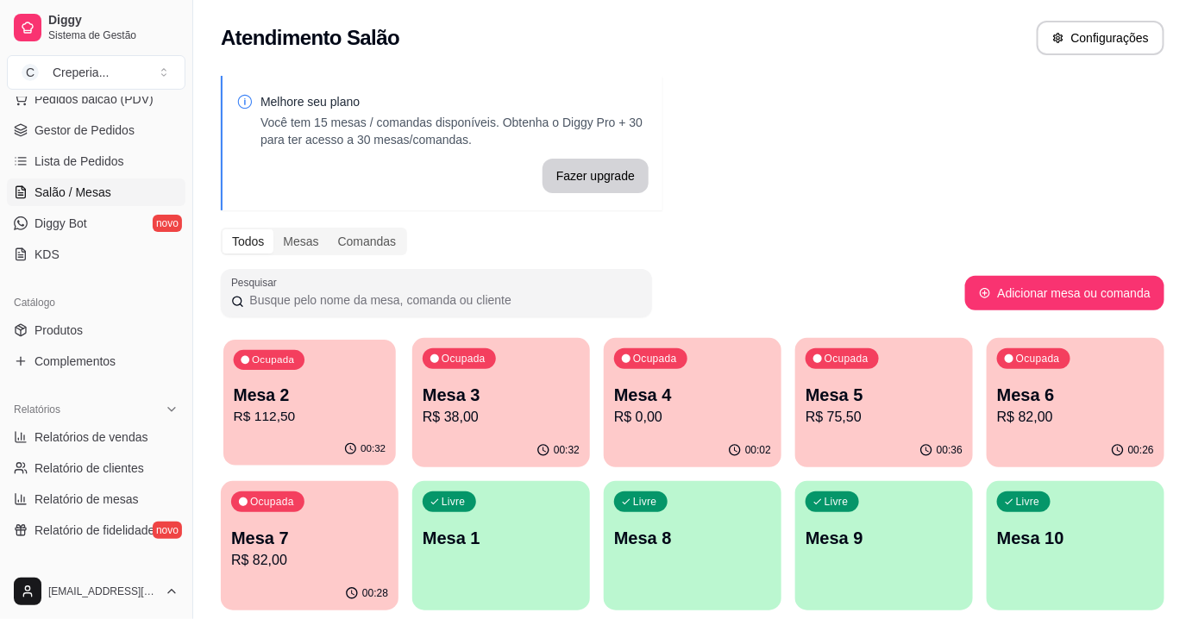
click at [347, 376] on div "Ocupada Mesa 2 R$ 112,50" at bounding box center [309, 386] width 172 height 93
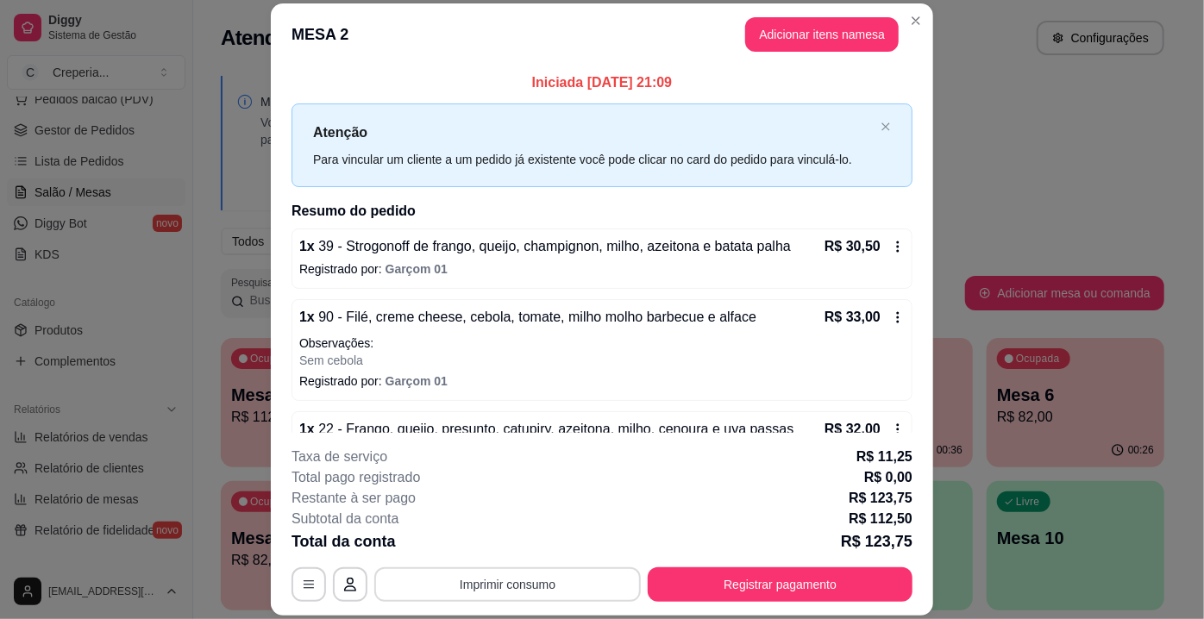
click at [525, 580] on button "Imprimir consumo" at bounding box center [507, 584] width 266 height 34
click at [508, 542] on button "IMPRESSORA" at bounding box center [507, 545] width 121 height 27
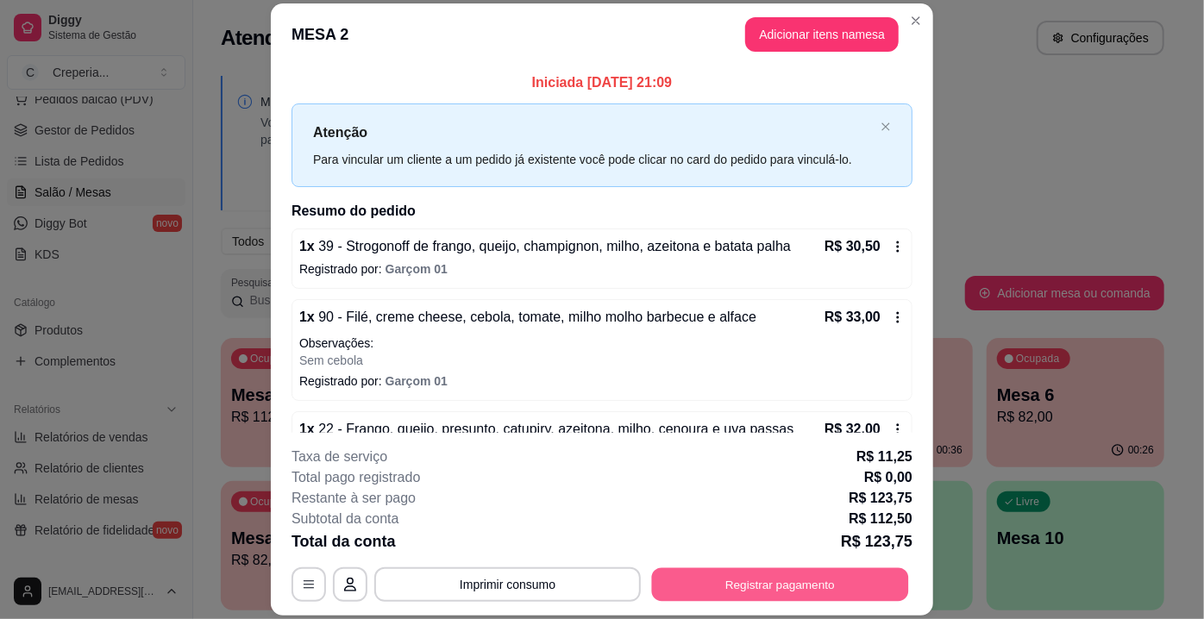
click at [779, 580] on button "Registrar pagamento" at bounding box center [780, 585] width 257 height 34
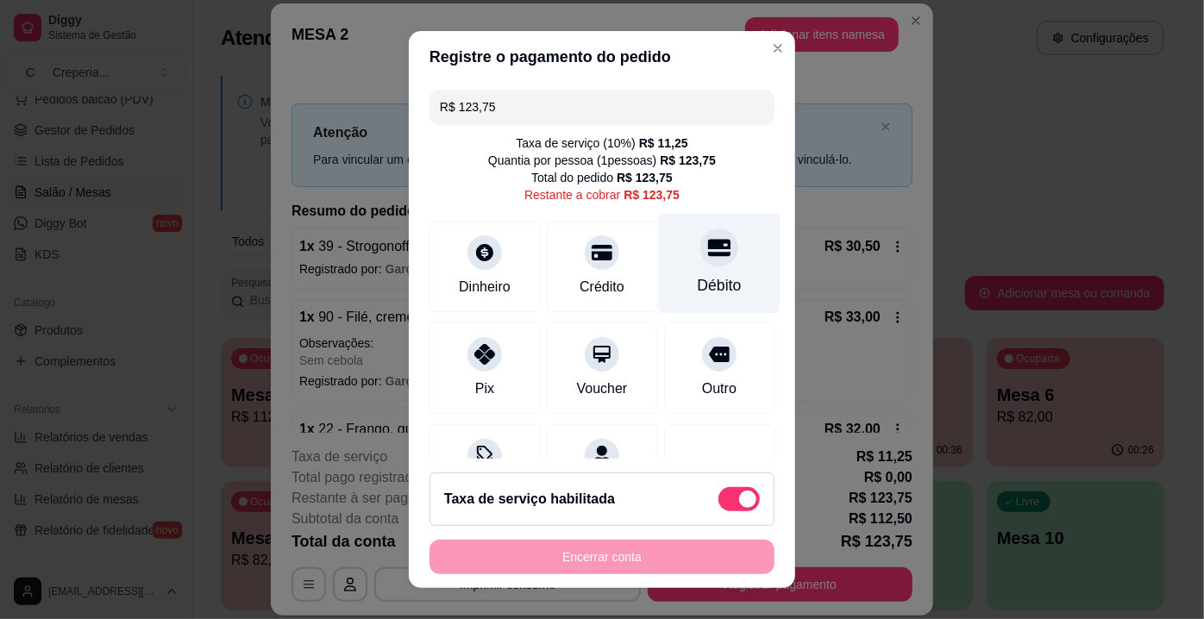
click at [715, 271] on div "Débito" at bounding box center [720, 263] width 122 height 101
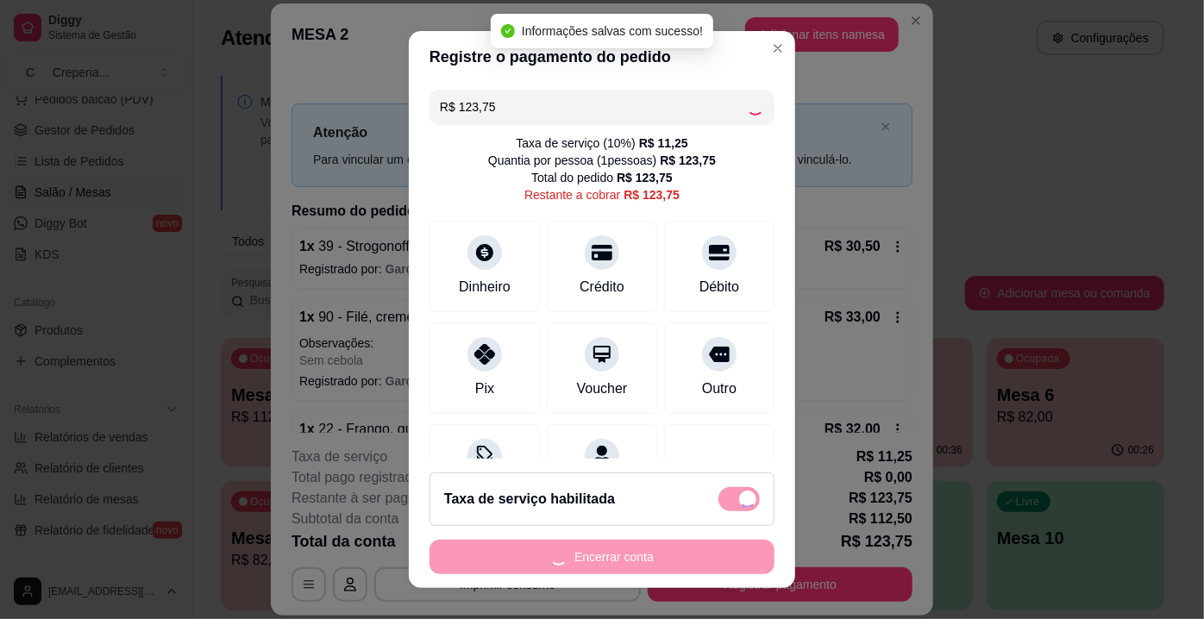
type input "R$ 0,00"
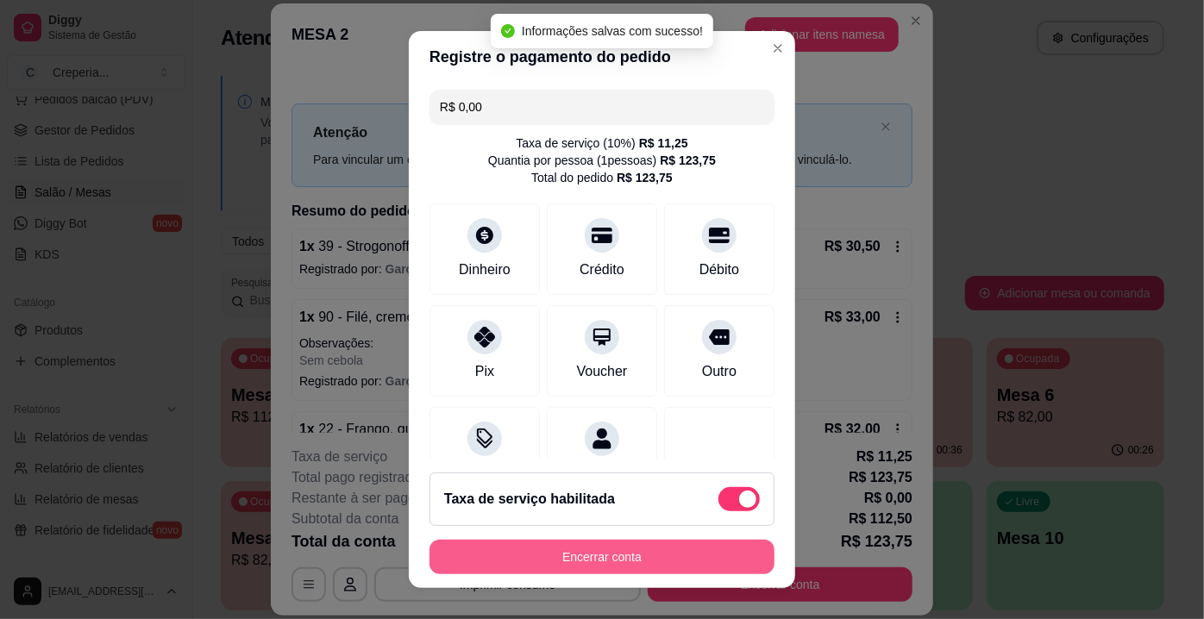
click at [588, 557] on button "Encerrar conta" at bounding box center [601, 557] width 345 height 34
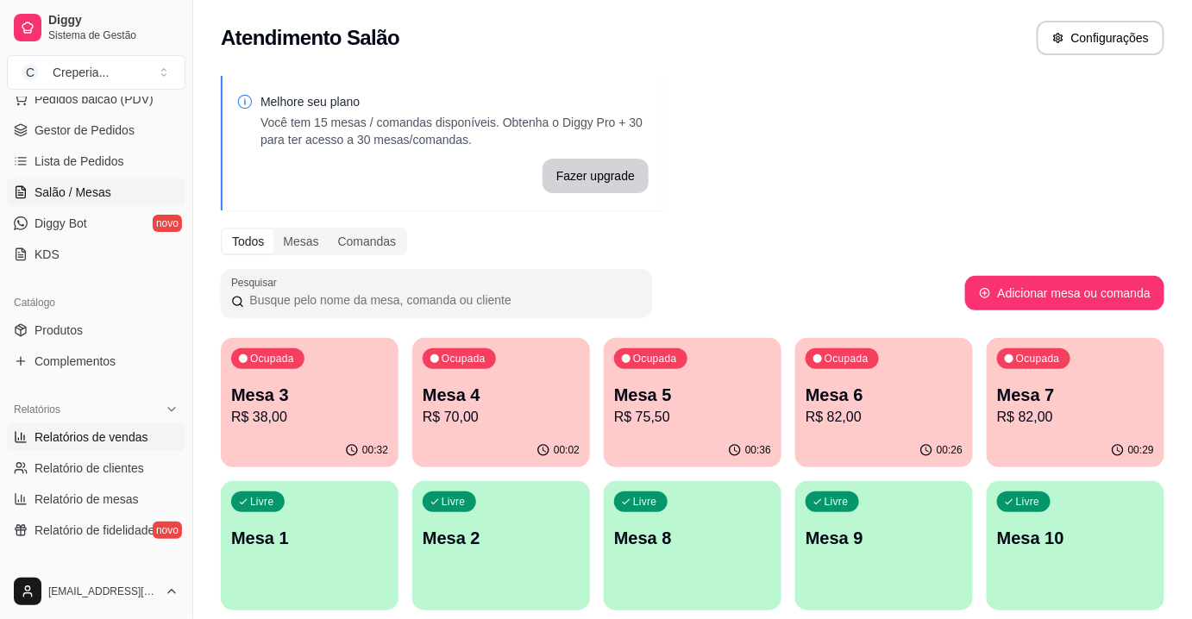
click at [131, 446] on link "Relatórios de vendas" at bounding box center [96, 437] width 179 height 28
select select "ALL"
select select "0"
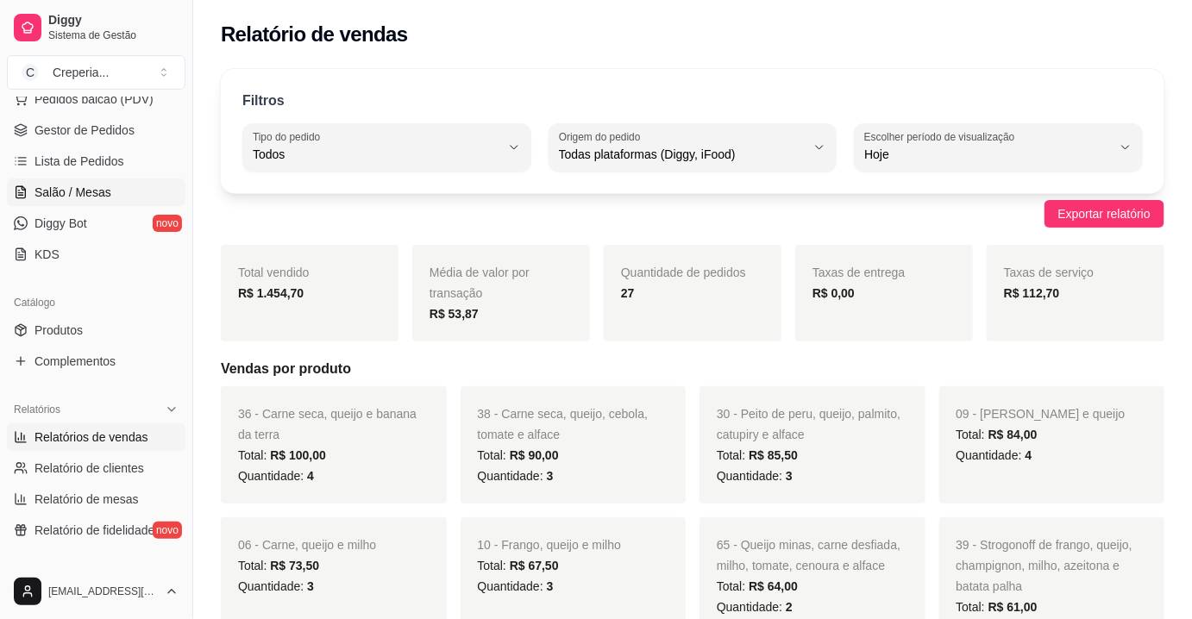
click at [79, 198] on span "Salão / Mesas" at bounding box center [72, 192] width 77 height 17
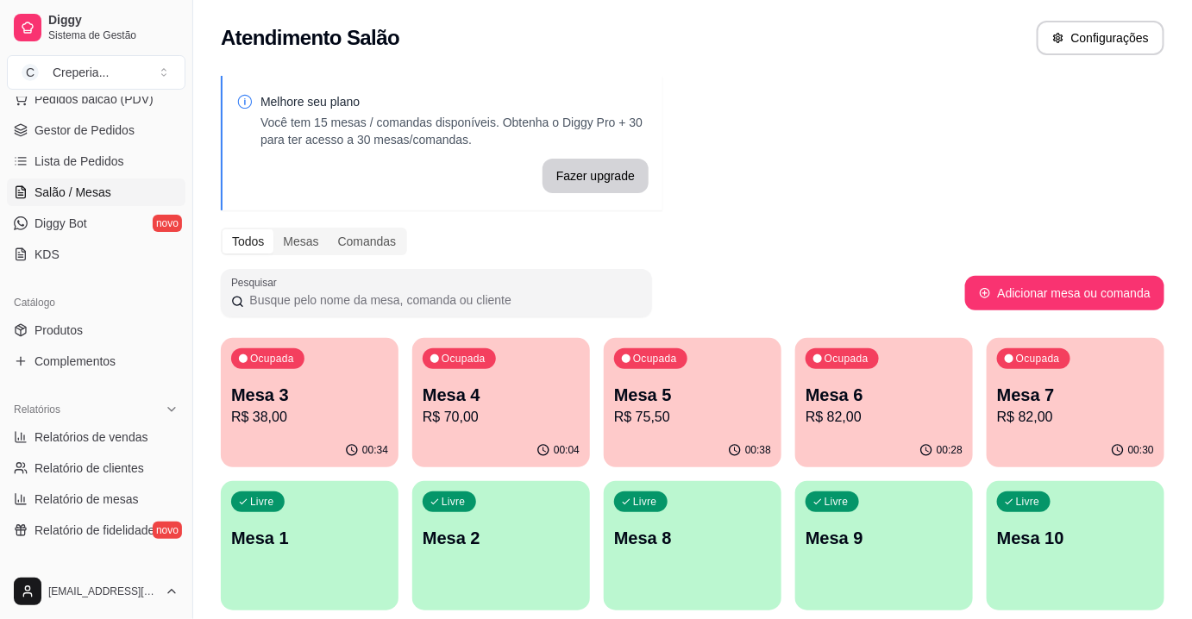
click at [320, 385] on p "Mesa 3" at bounding box center [309, 395] width 157 height 24
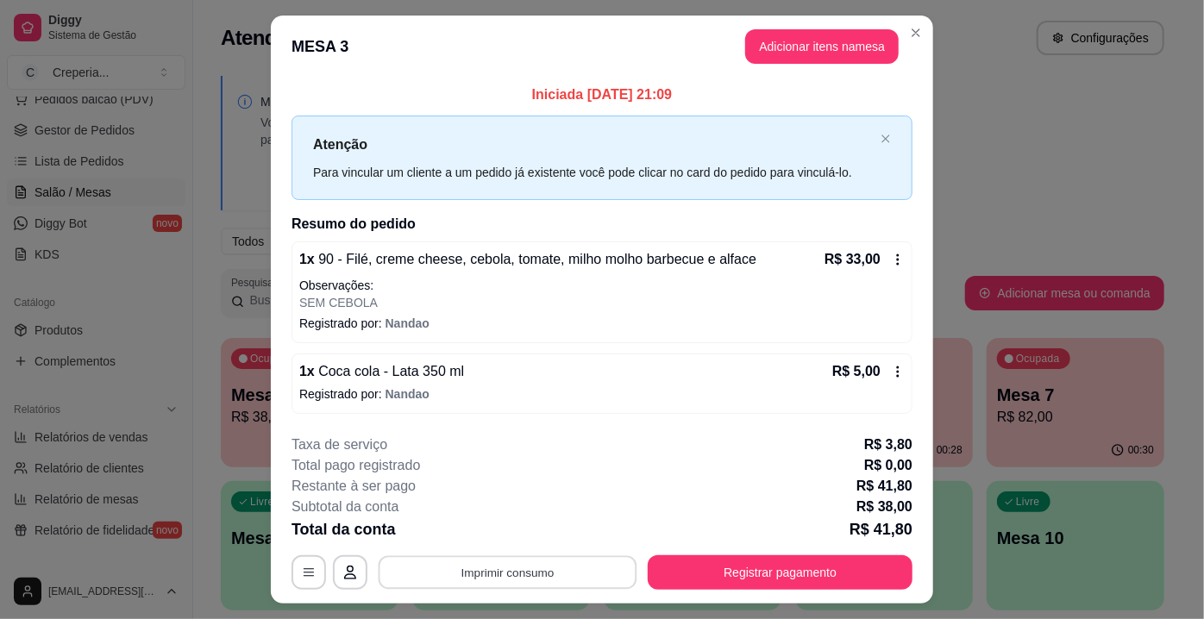
click at [524, 576] on button "Imprimir consumo" at bounding box center [508, 572] width 259 height 34
click at [531, 530] on button "IMPRESSORA" at bounding box center [507, 532] width 125 height 28
click at [729, 573] on button "Registrar pagamento" at bounding box center [780, 572] width 265 height 34
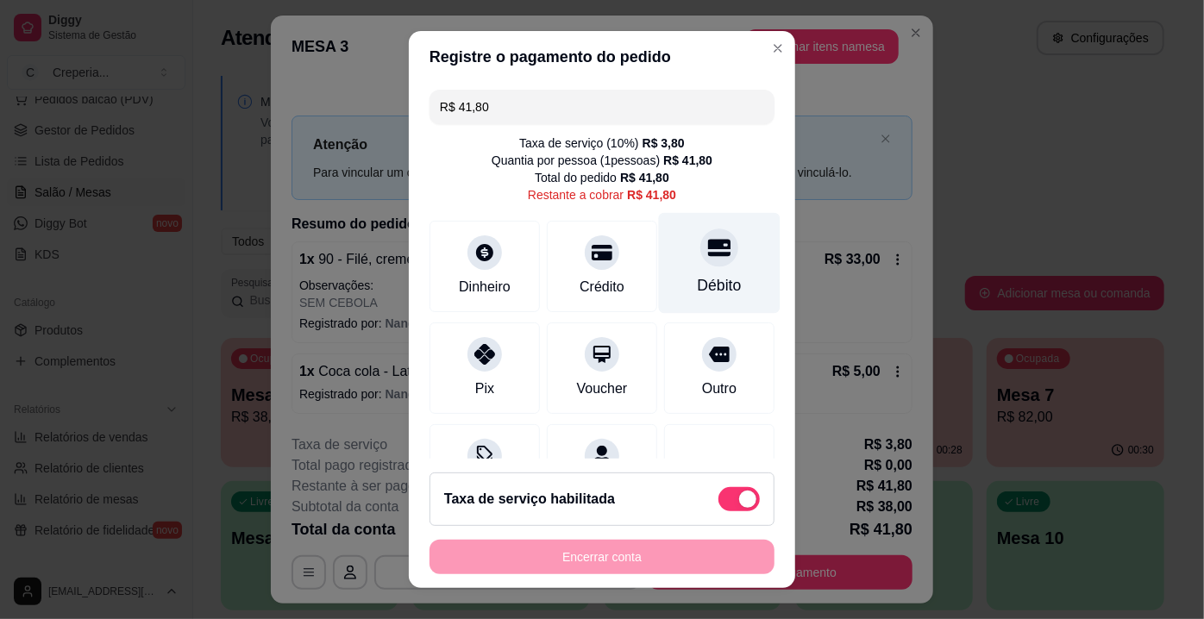
click at [708, 247] on icon at bounding box center [719, 247] width 22 height 17
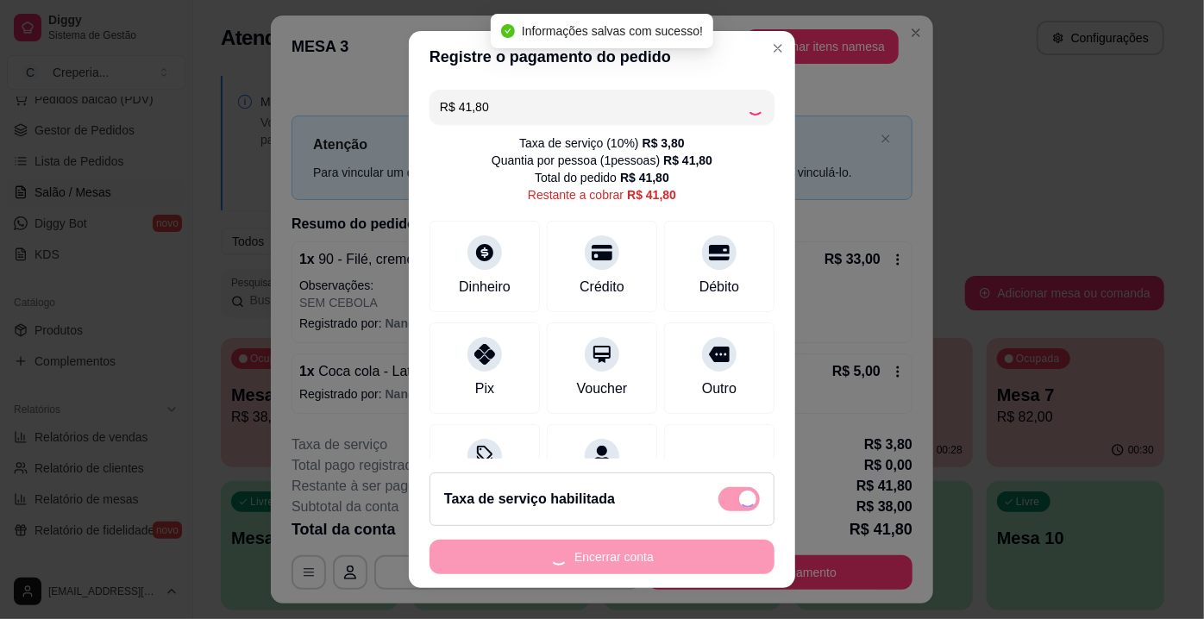
type input "R$ 0,00"
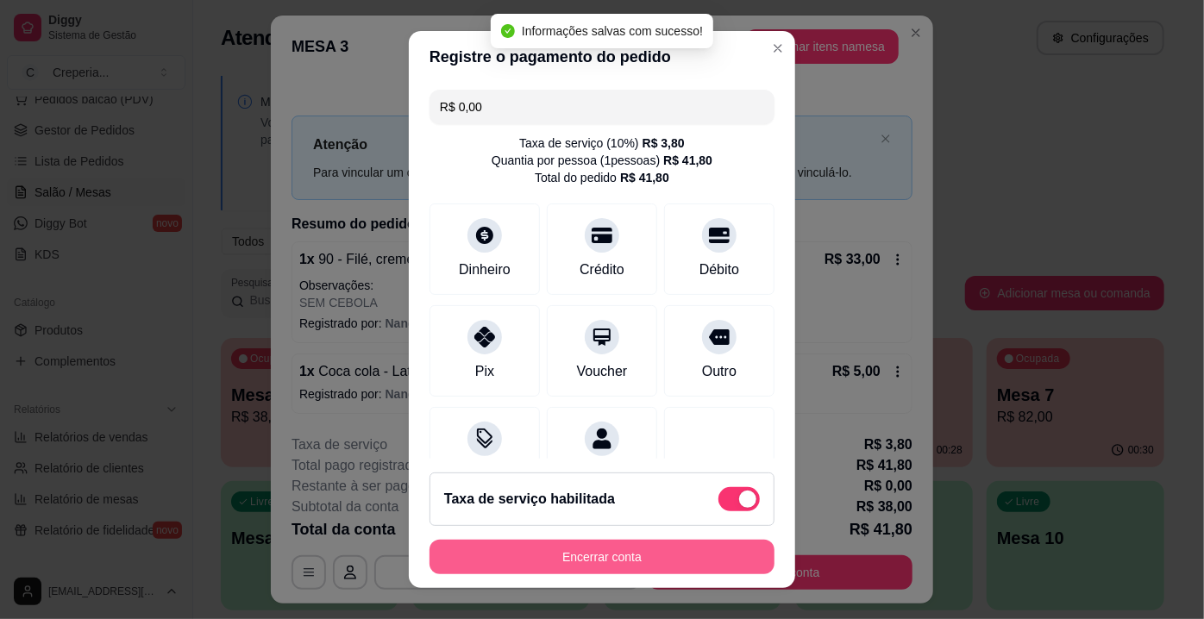
click at [603, 556] on button "Encerrar conta" at bounding box center [601, 557] width 345 height 34
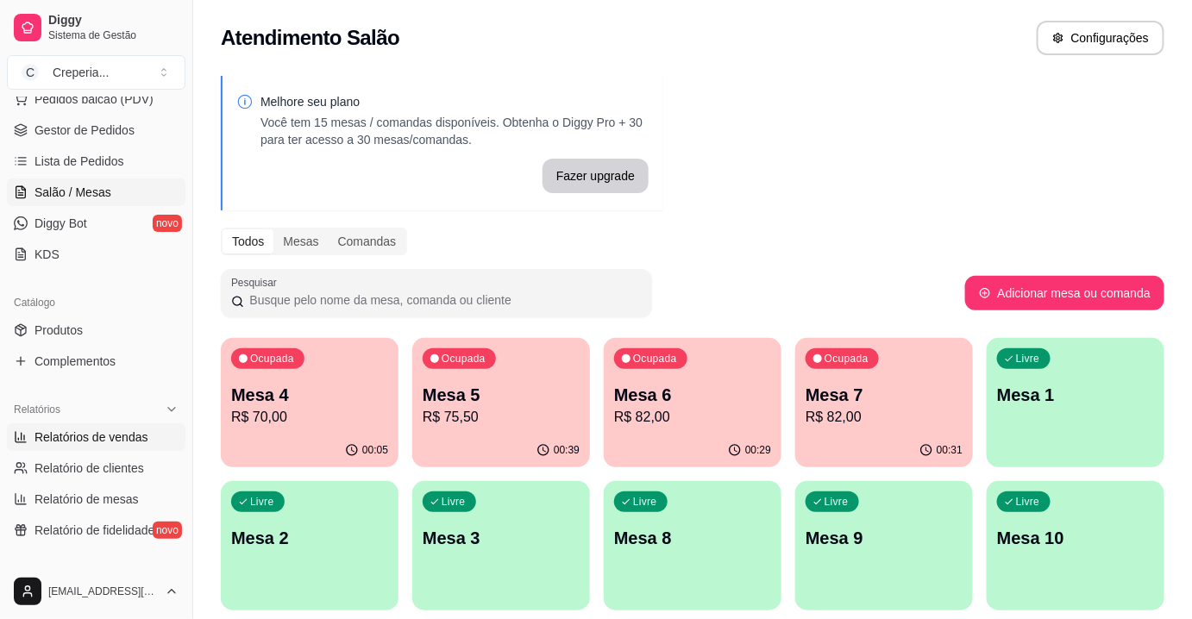
click at [92, 442] on span "Relatórios de vendas" at bounding box center [91, 437] width 114 height 17
select select "ALL"
select select "0"
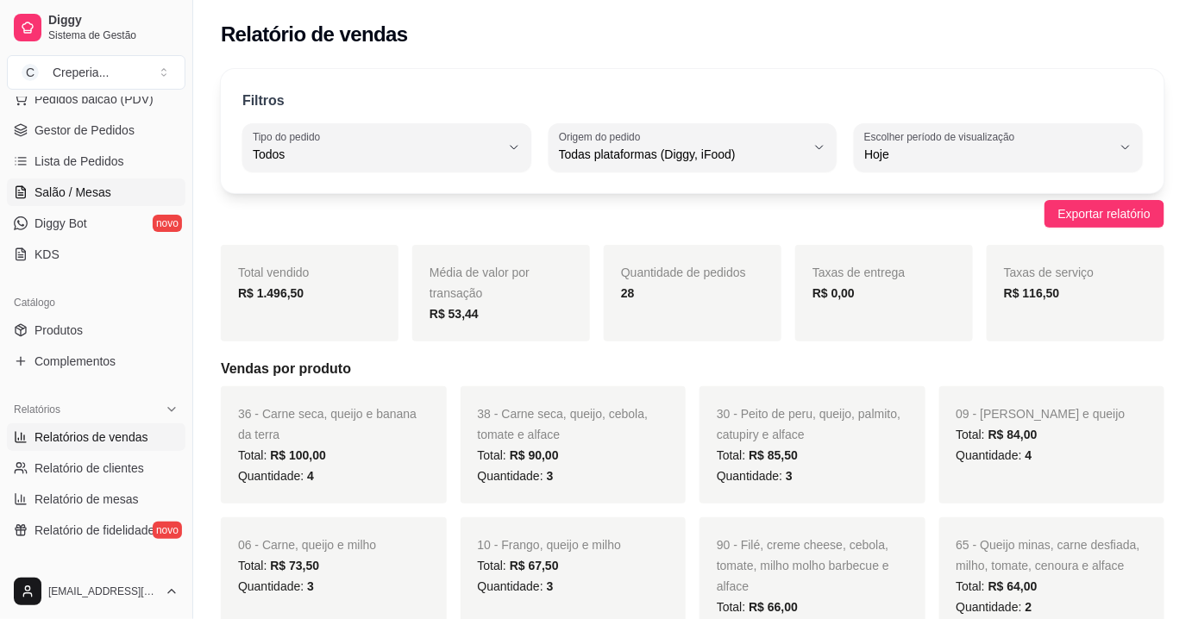
click at [110, 189] on link "Salão / Mesas" at bounding box center [96, 193] width 179 height 28
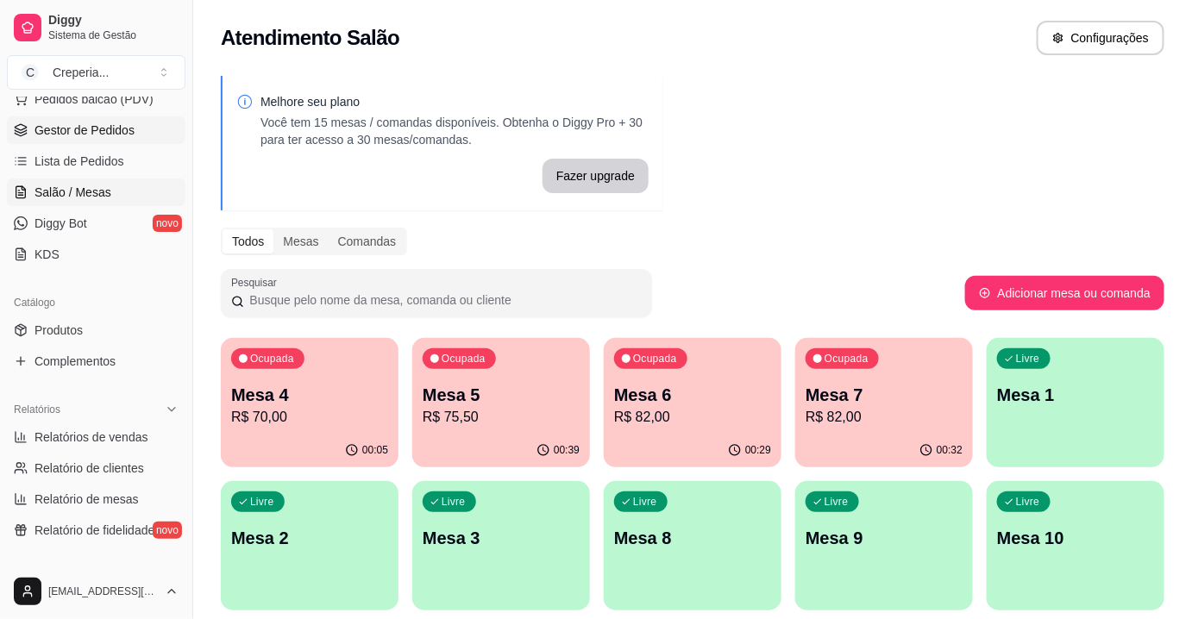
click at [107, 126] on span "Gestor de Pedidos" at bounding box center [84, 130] width 100 height 17
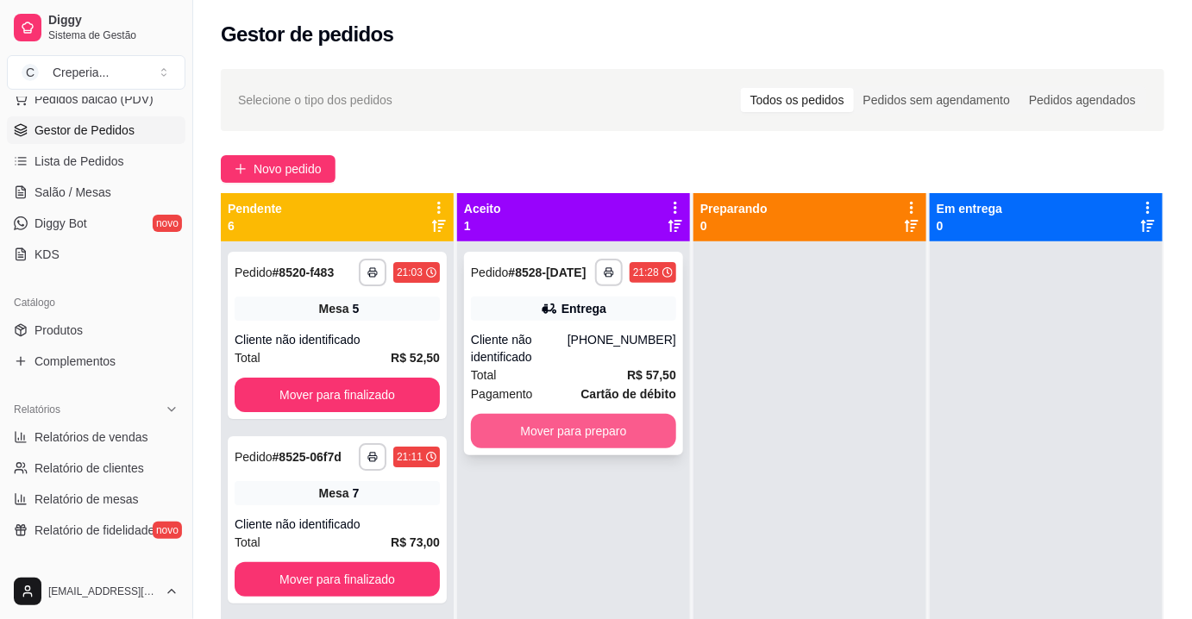
click at [602, 432] on button "Mover para preparo" at bounding box center [573, 431] width 205 height 34
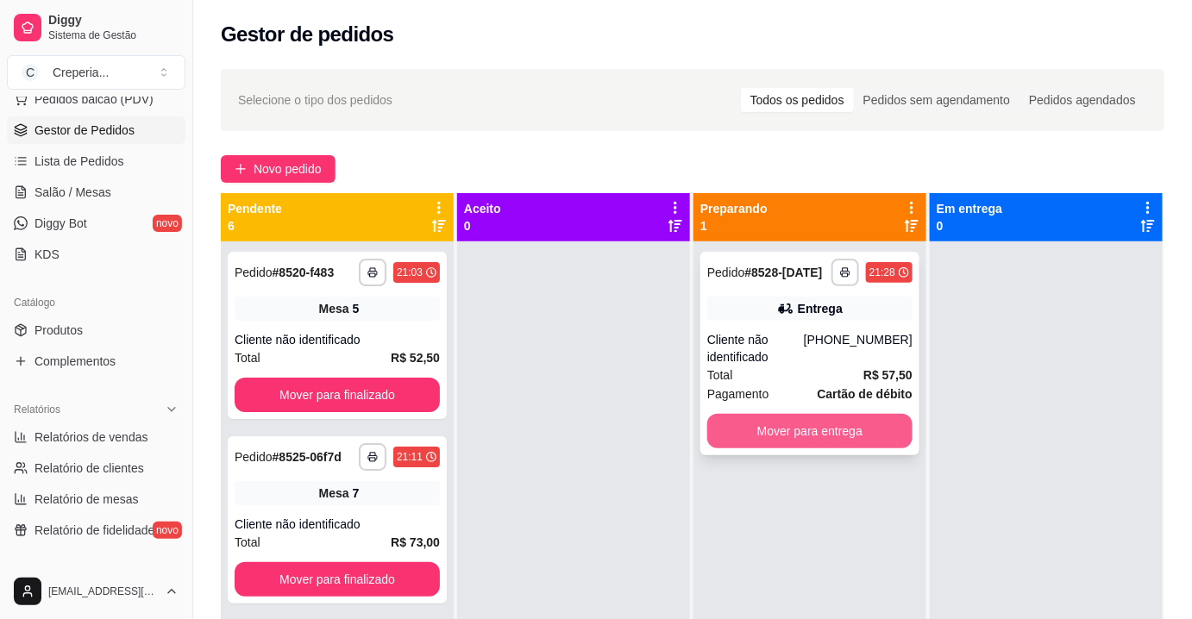
click at [769, 432] on button "Mover para entrega" at bounding box center [809, 431] width 205 height 34
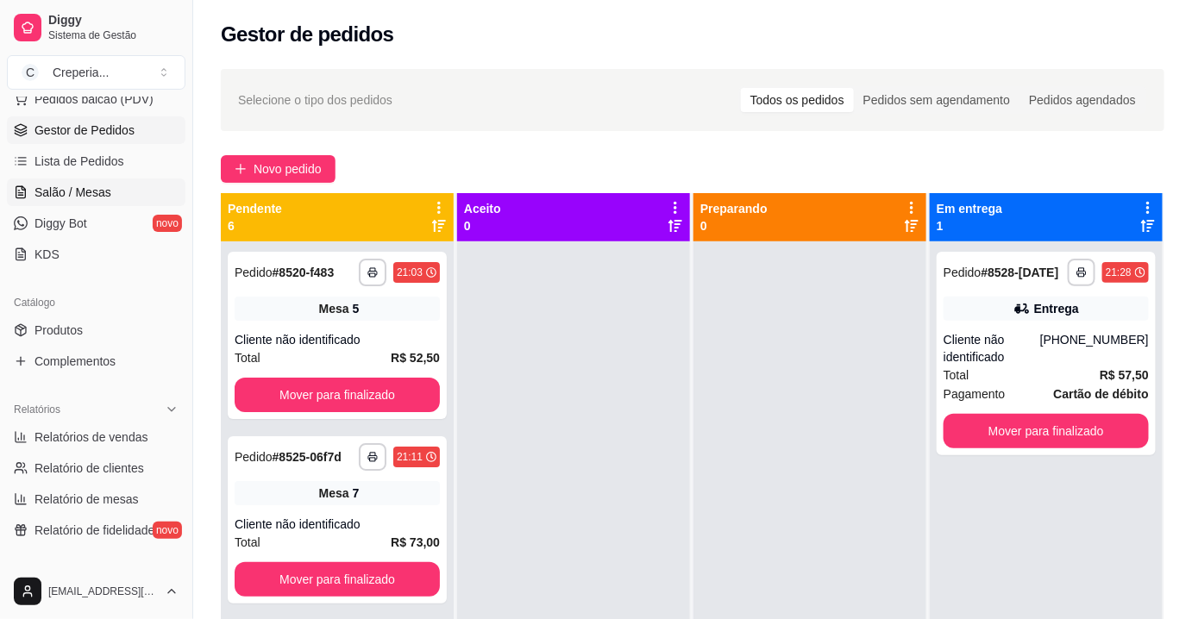
click at [110, 185] on link "Salão / Mesas" at bounding box center [96, 193] width 179 height 28
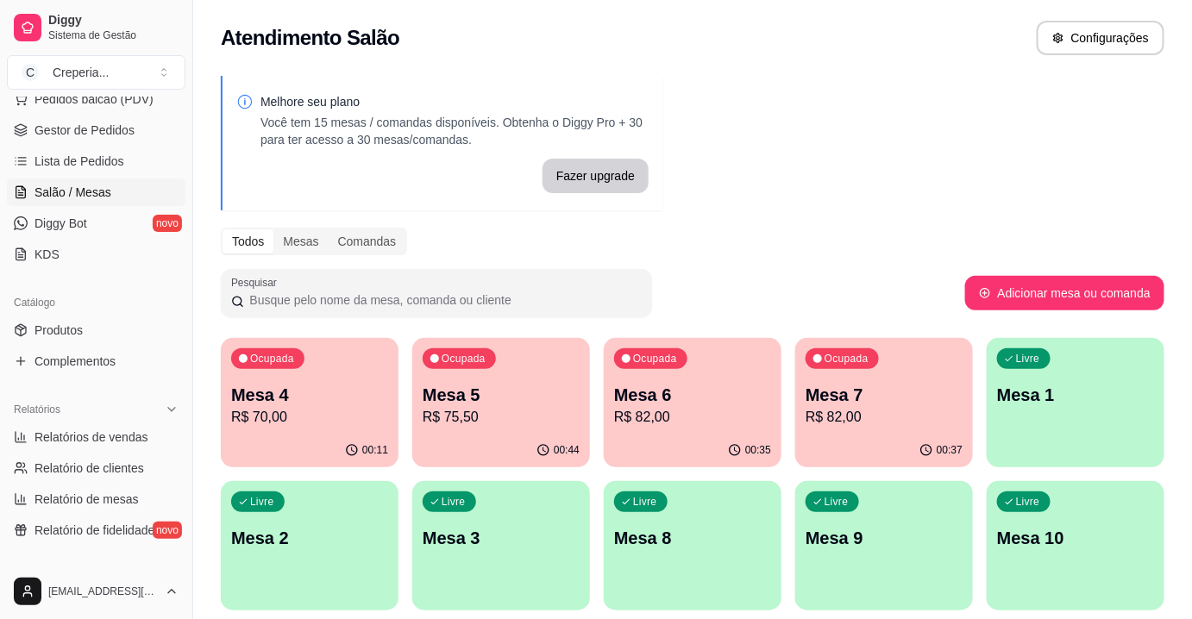
click at [742, 397] on p "Mesa 6" at bounding box center [692, 395] width 157 height 24
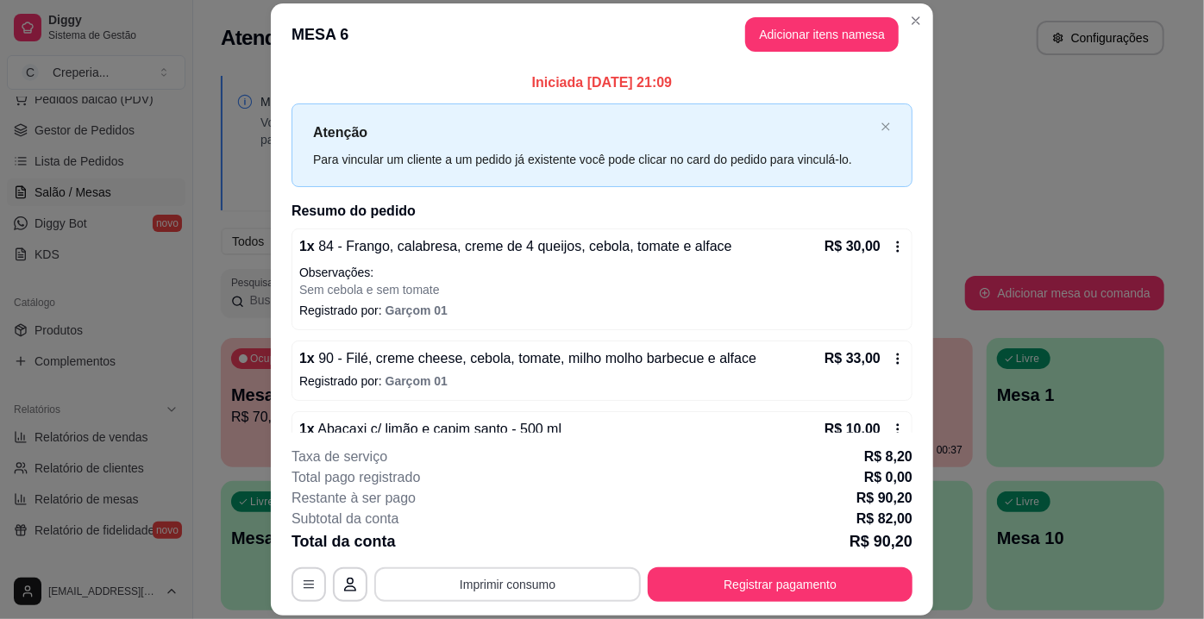
click at [526, 578] on button "Imprimir consumo" at bounding box center [507, 584] width 266 height 34
click at [507, 550] on button "IMPRESSORA" at bounding box center [507, 545] width 121 height 27
click at [683, 592] on button "Registrar pagamento" at bounding box center [780, 584] width 265 height 34
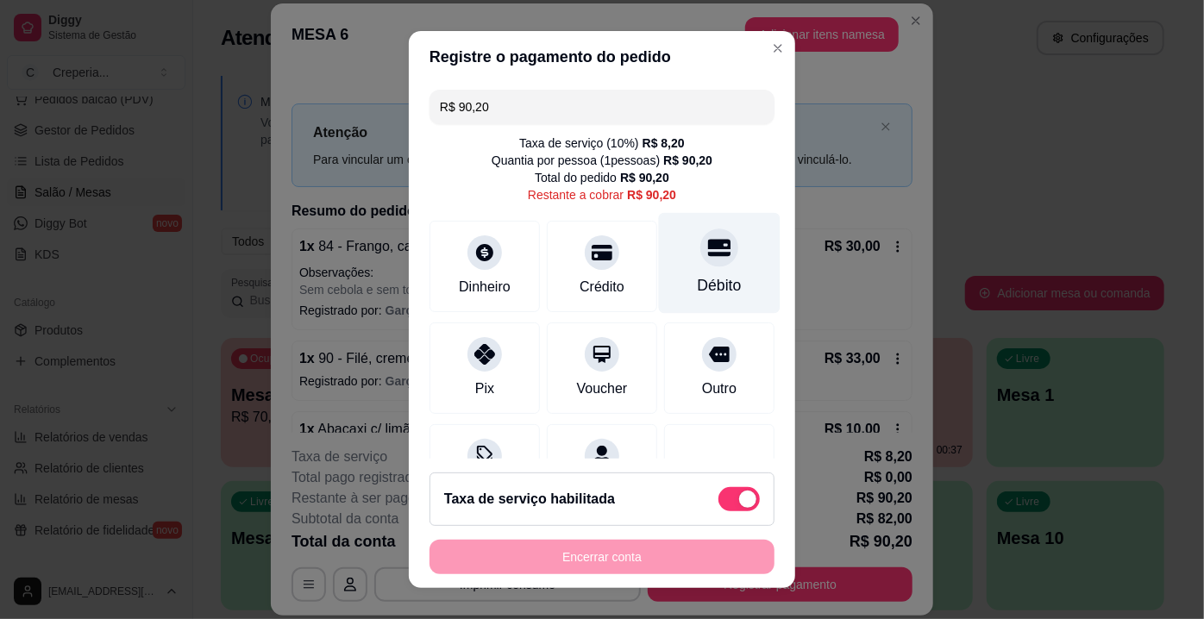
click at [700, 262] on div at bounding box center [719, 248] width 38 height 38
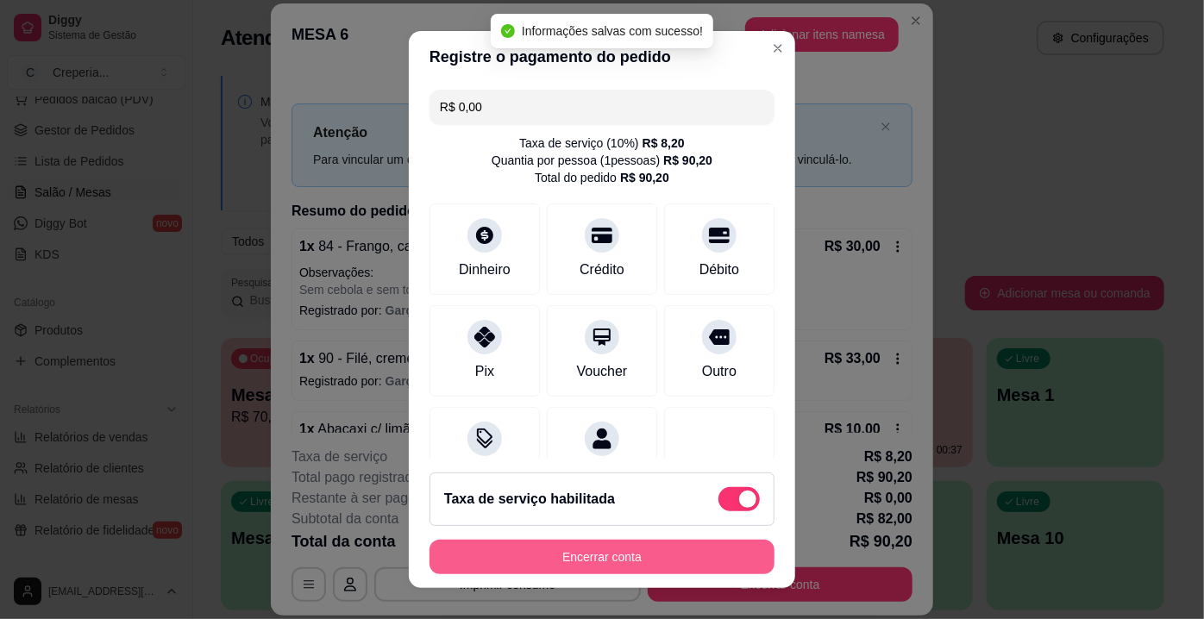
type input "R$ 0,00"
click at [636, 558] on button "Encerrar conta" at bounding box center [602, 558] width 335 height 34
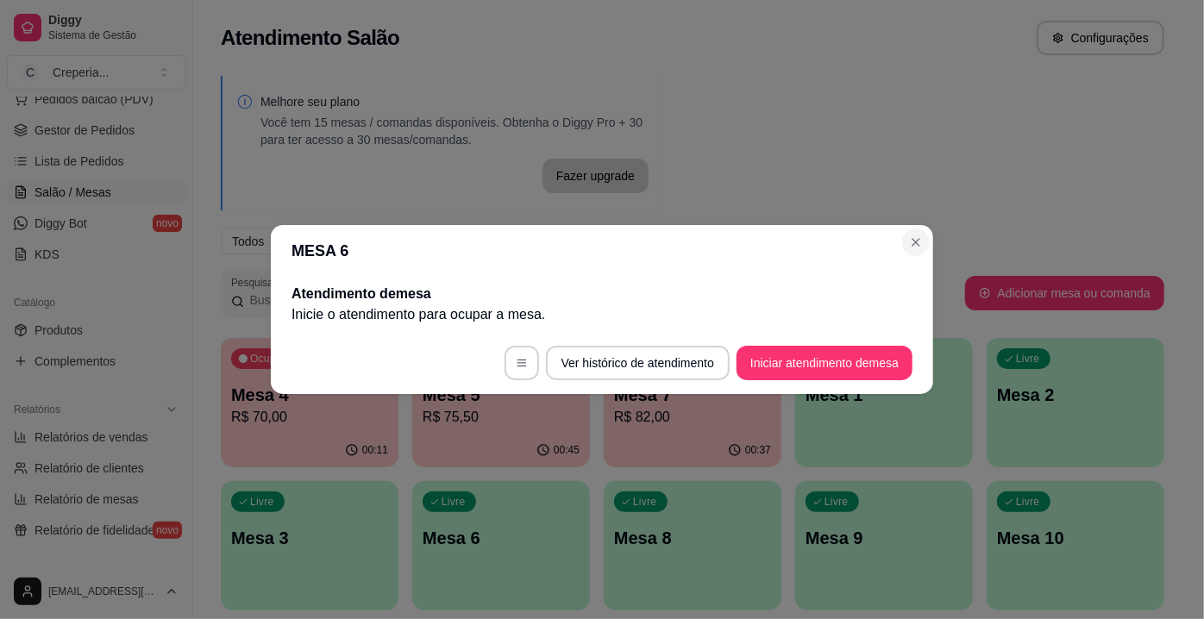
click at [905, 236] on section "MESA 6 Atendimento de mesa Inicie o atendimento para ocupar a mesa . Ver histór…" at bounding box center [602, 309] width 662 height 169
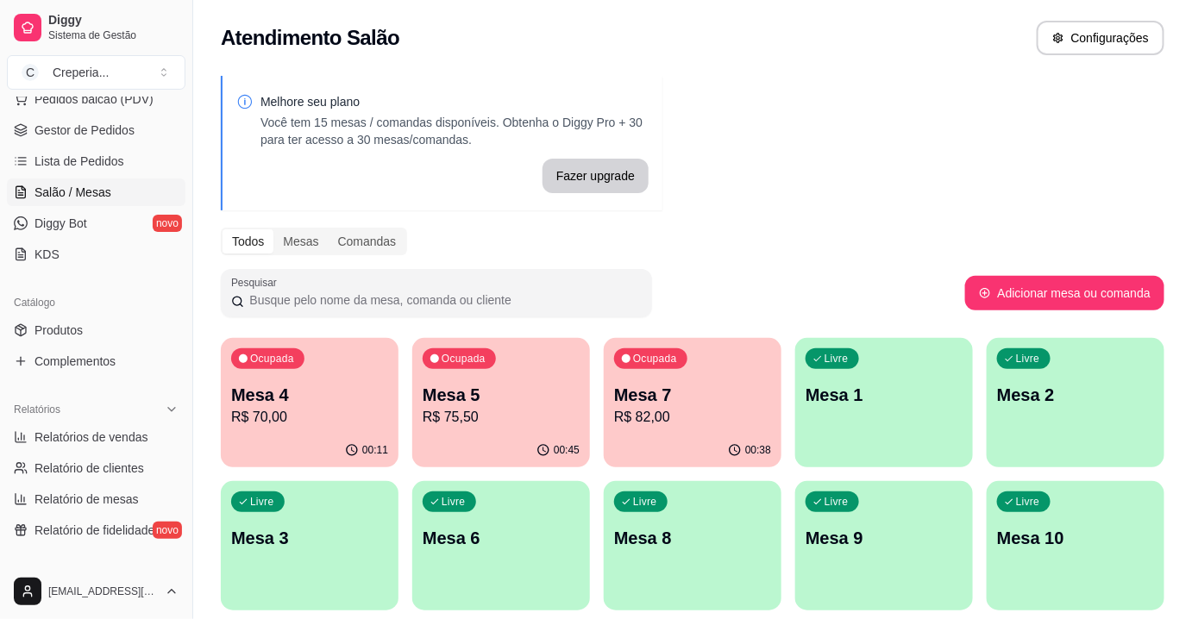
click at [497, 429] on div "Ocupada Mesa 5 R$ 75,50" at bounding box center [501, 386] width 178 height 96
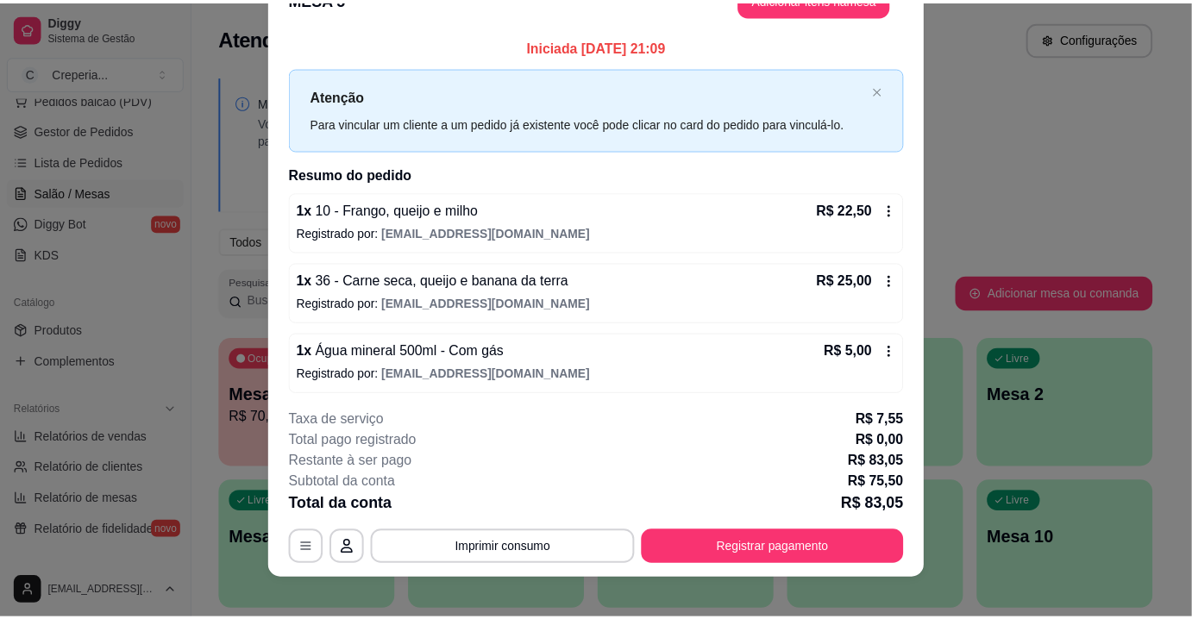
scroll to position [52, 0]
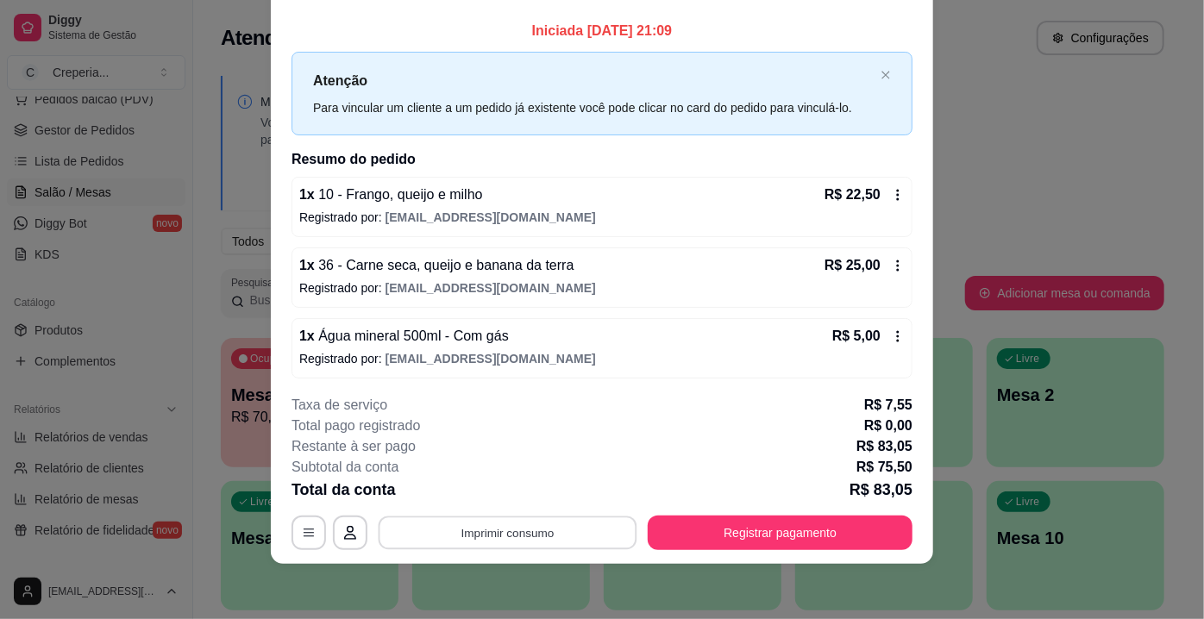
click at [480, 536] on button "Imprimir consumo" at bounding box center [508, 534] width 259 height 34
click at [487, 500] on button "IMPRESSORA" at bounding box center [507, 494] width 125 height 28
click at [291, 280] on div "1 x 36 - Carne seca, queijo e banana da terra R$ 25,00 Registrado por: [EMAIL_A…" at bounding box center [601, 277] width 621 height 60
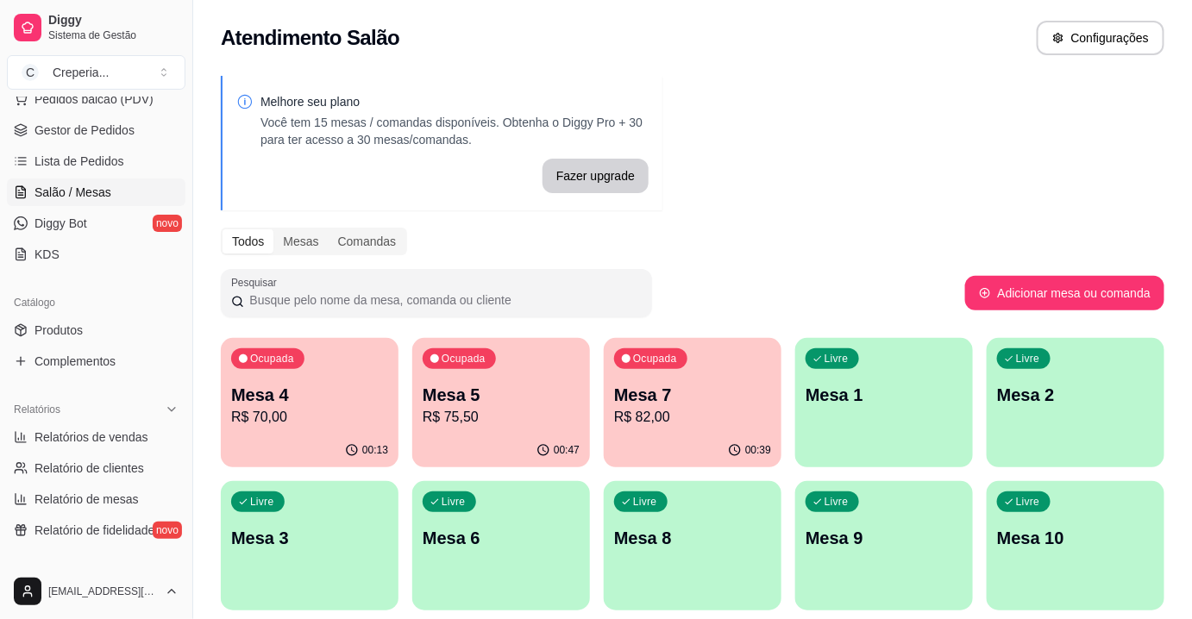
click at [642, 407] on p "R$ 82,00" at bounding box center [692, 417] width 157 height 21
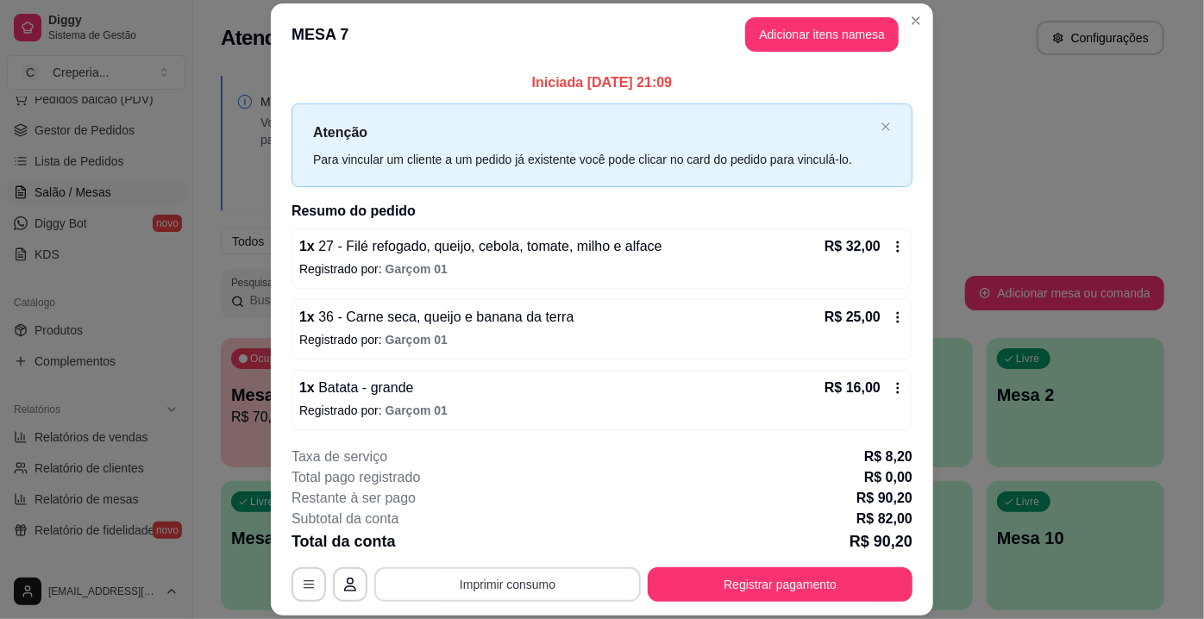
click at [513, 573] on button "Imprimir consumo" at bounding box center [507, 584] width 266 height 34
click at [469, 551] on button "IMPRESSORA" at bounding box center [507, 546] width 125 height 28
click at [671, 577] on button "Registrar pagamento" at bounding box center [780, 584] width 265 height 34
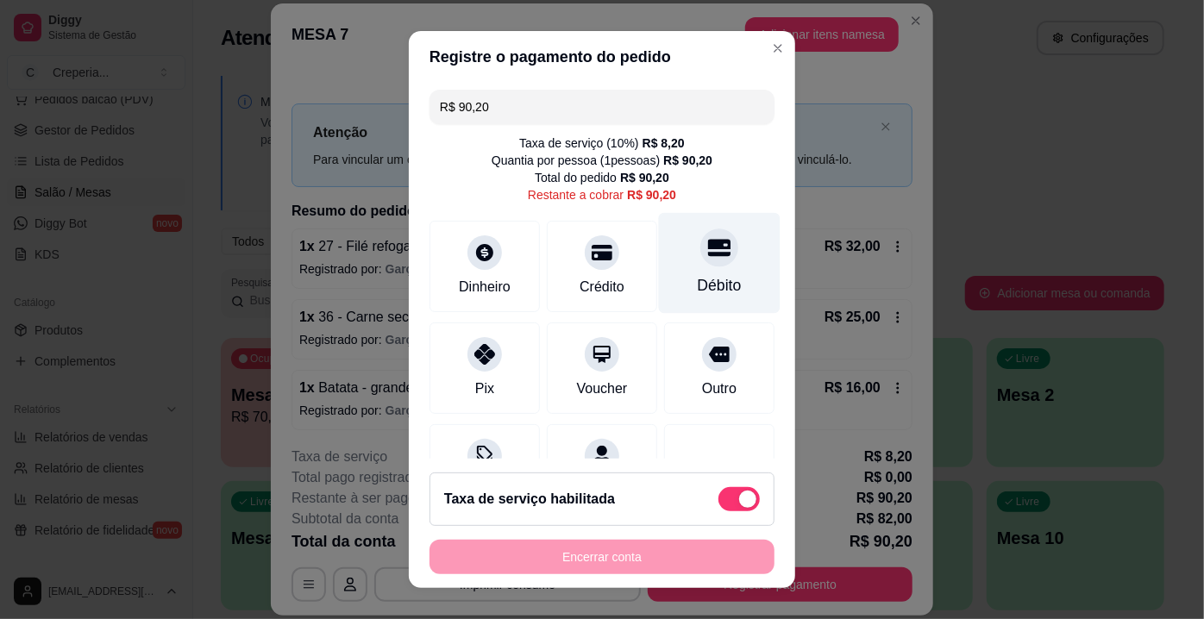
click at [718, 262] on div "Débito" at bounding box center [720, 263] width 122 height 101
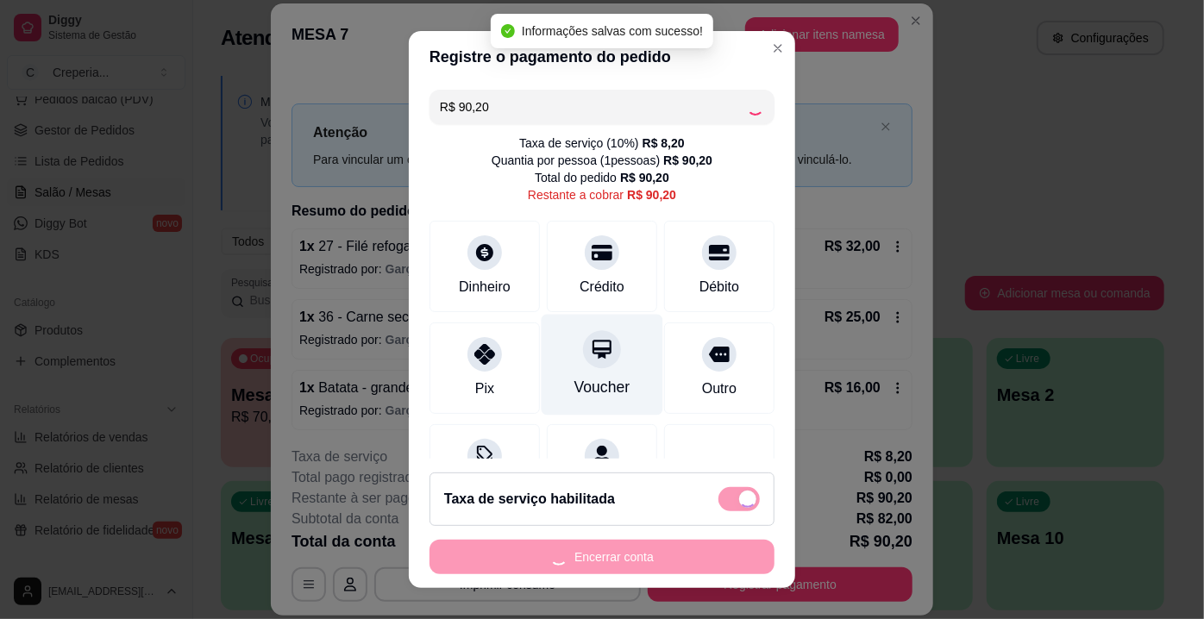
type input "R$ 0,00"
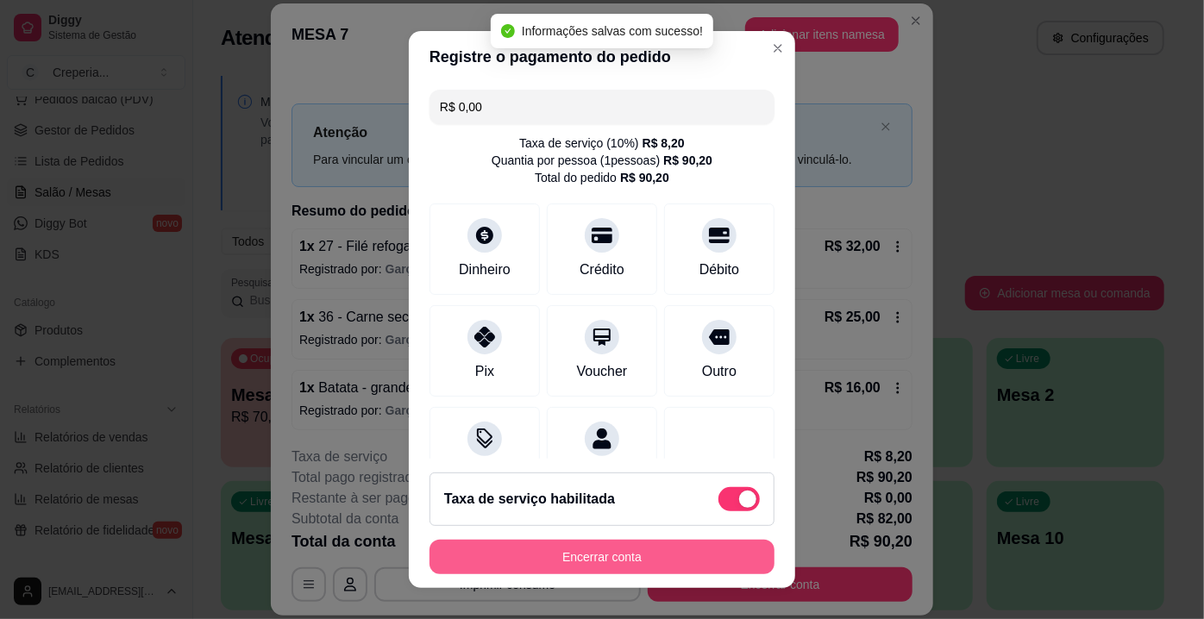
click at [598, 564] on button "Encerrar conta" at bounding box center [601, 557] width 345 height 34
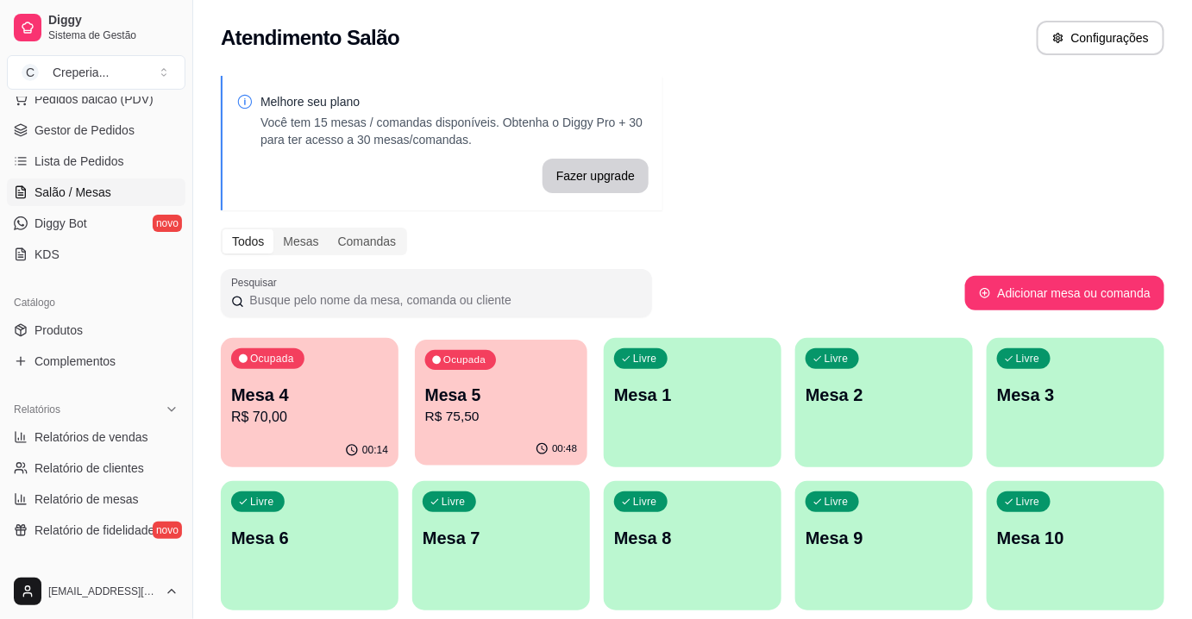
click at [442, 405] on p "Mesa 5" at bounding box center [501, 395] width 153 height 23
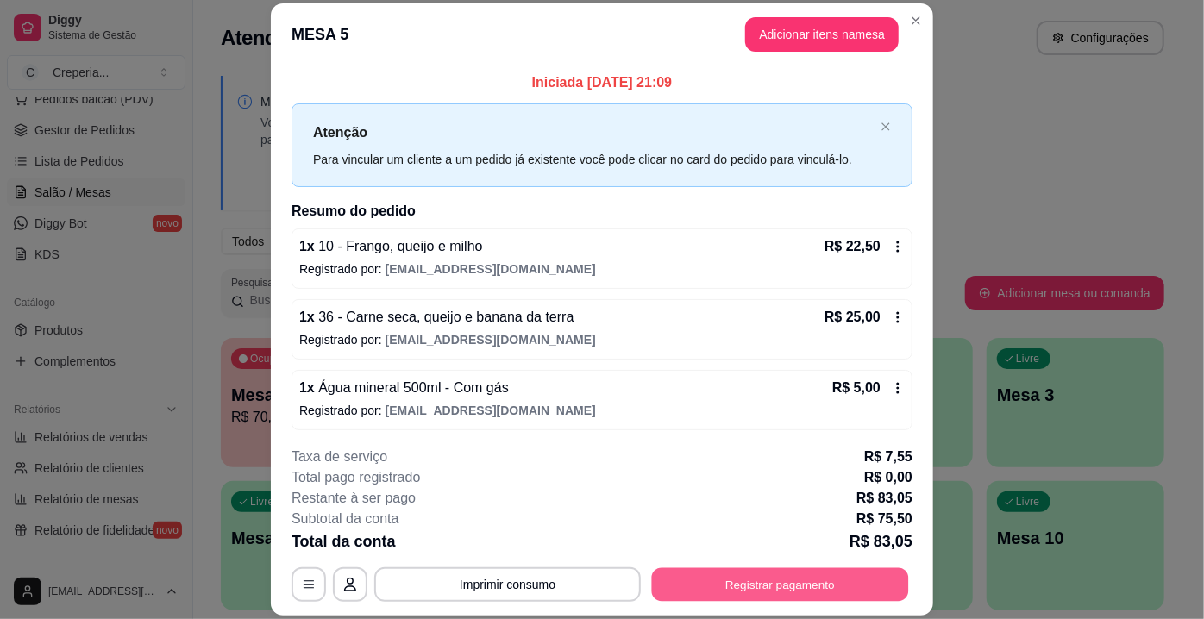
click at [718, 584] on button "Registrar pagamento" at bounding box center [780, 585] width 257 height 34
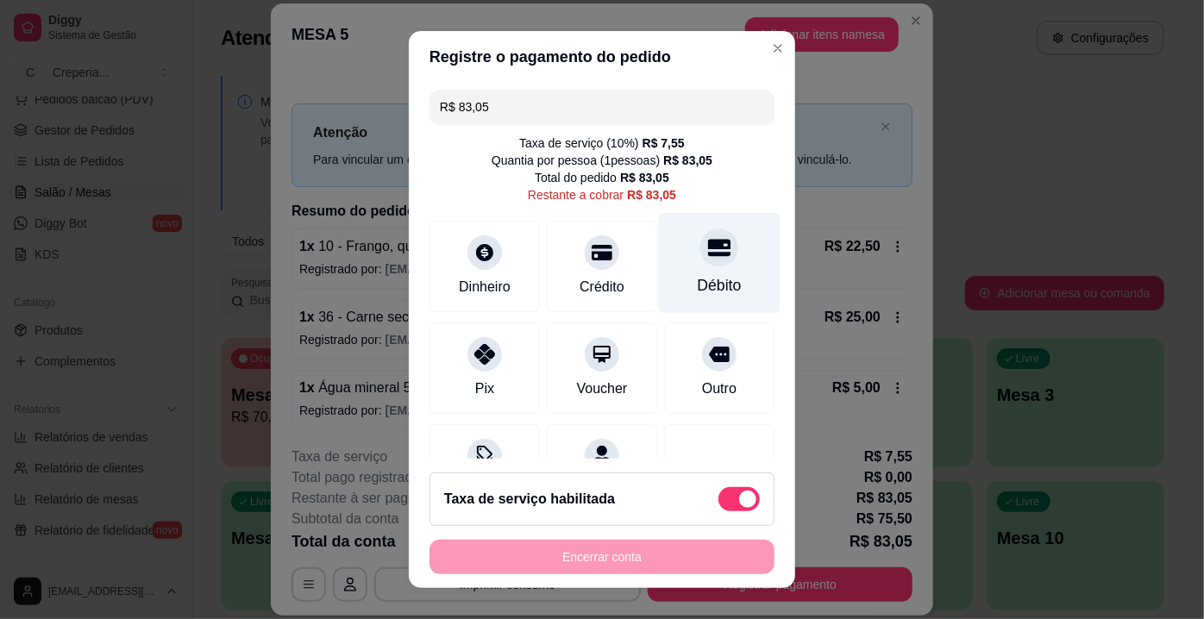
click at [707, 251] on div at bounding box center [719, 248] width 38 height 38
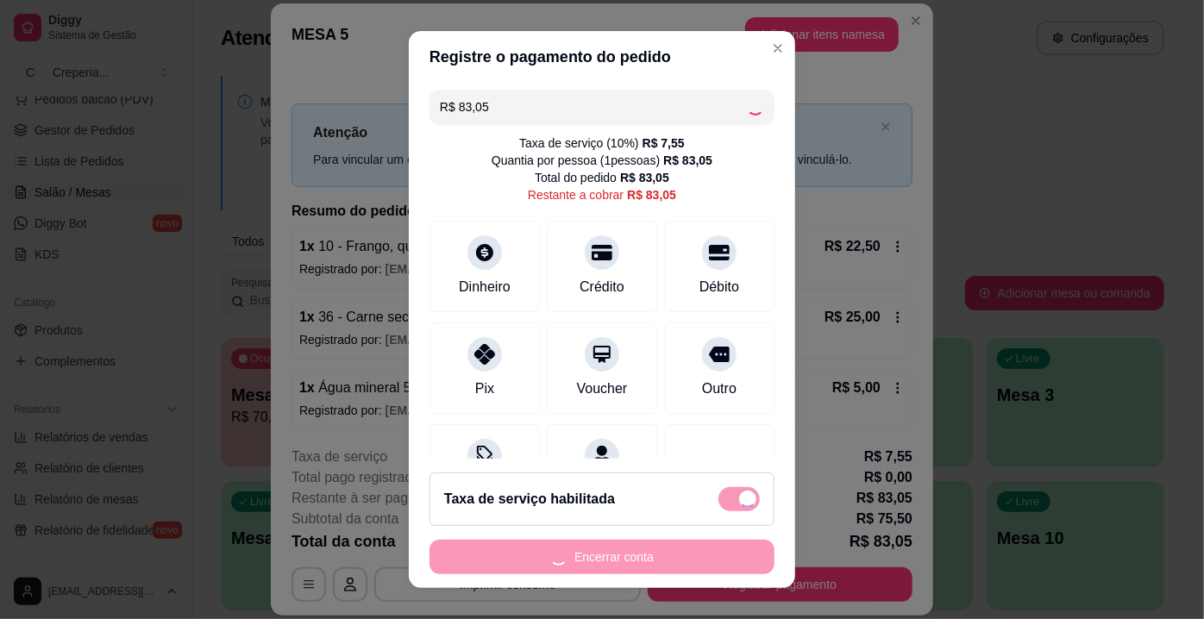
type input "R$ 0,00"
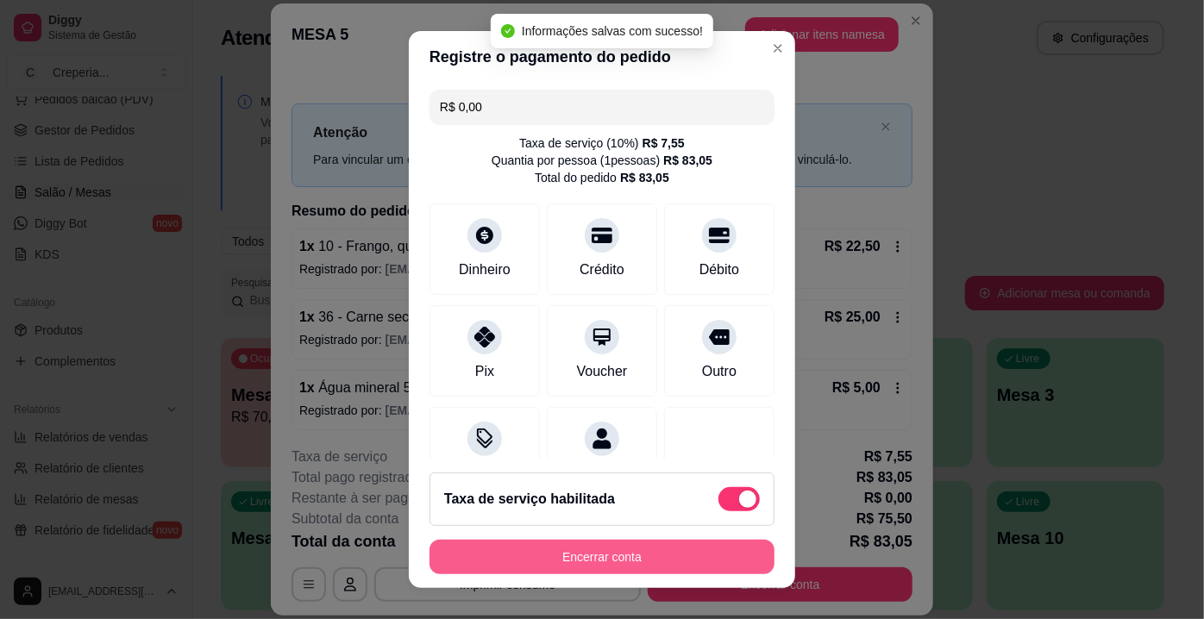
click at [589, 554] on button "Encerrar conta" at bounding box center [601, 557] width 345 height 34
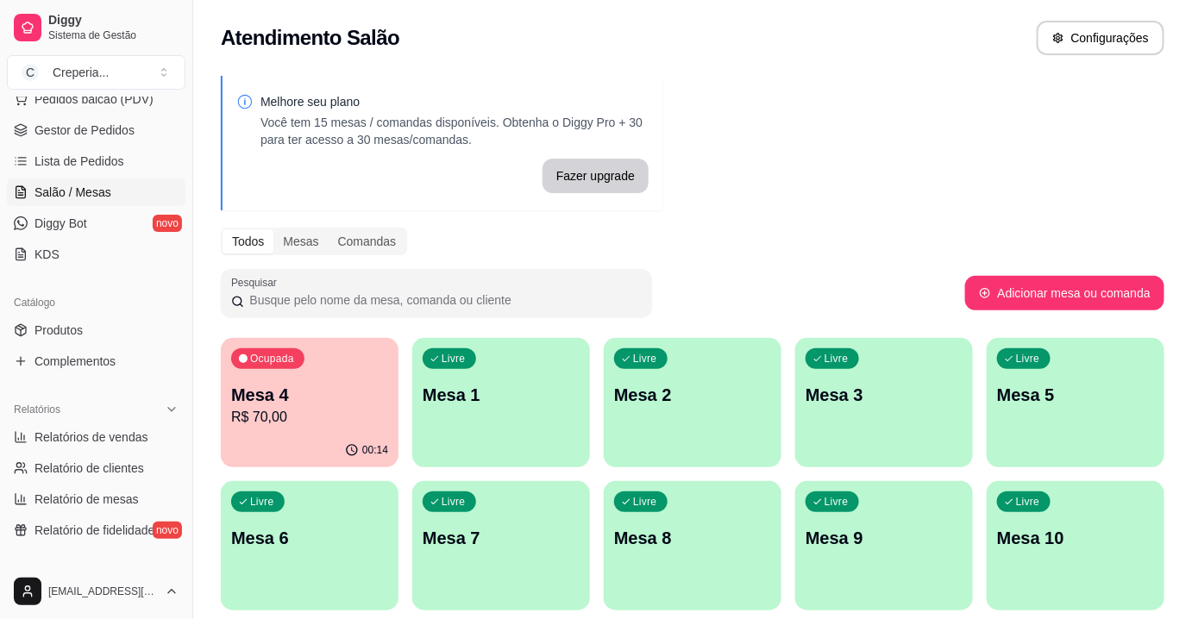
click at [730, 408] on div "Livre Mesa 2" at bounding box center [693, 392] width 178 height 109
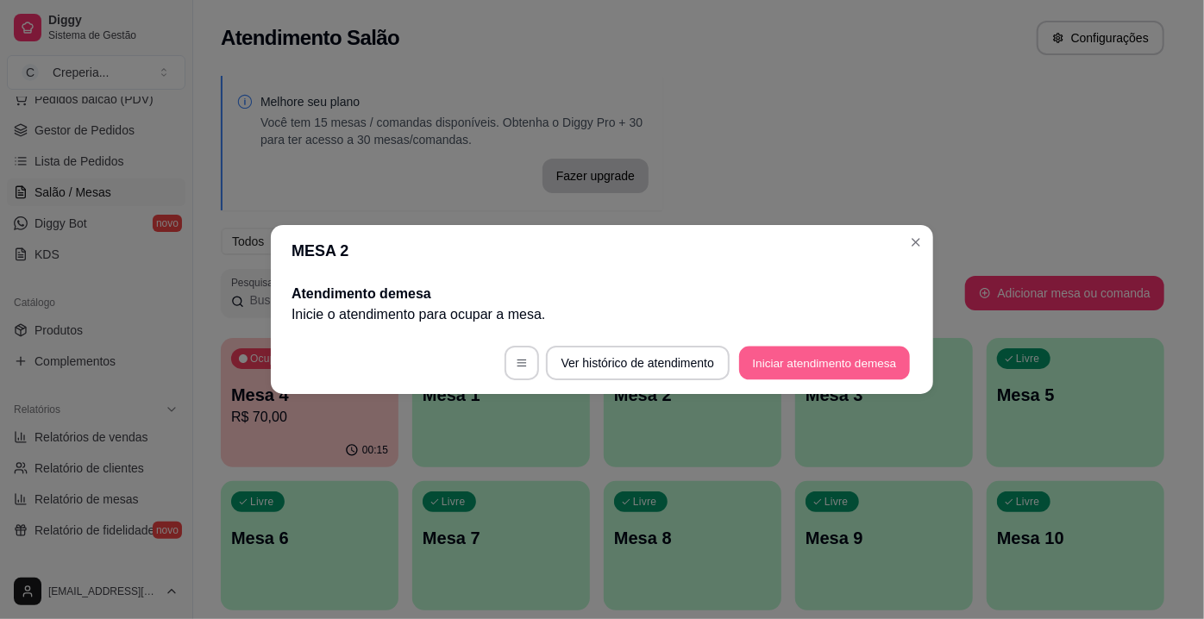
click at [773, 372] on button "Iniciar atendimento de mesa" at bounding box center [824, 364] width 171 height 34
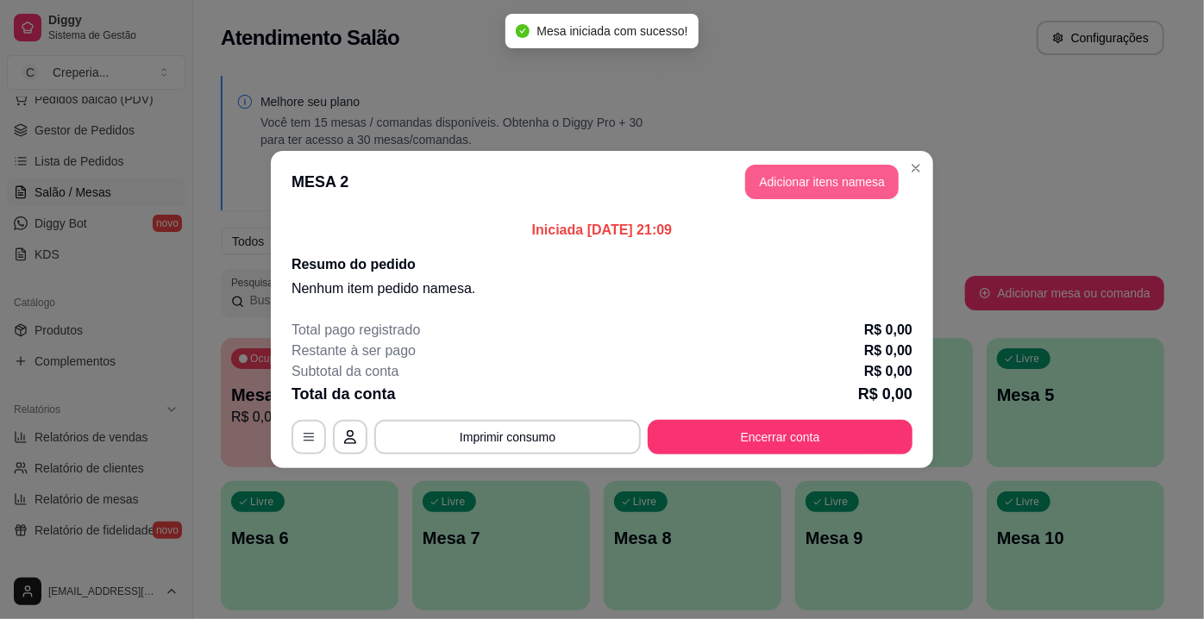
click at [795, 171] on button "Adicionar itens na mesa" at bounding box center [822, 182] width 154 height 34
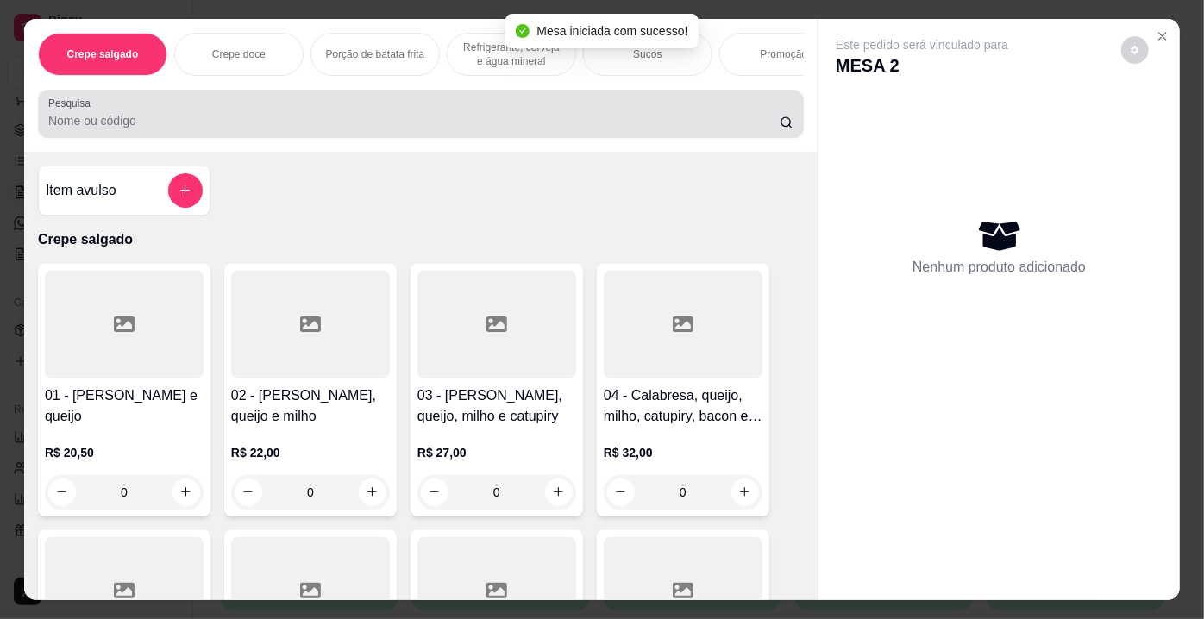
click at [503, 128] on input "Pesquisa" at bounding box center [413, 120] width 731 height 17
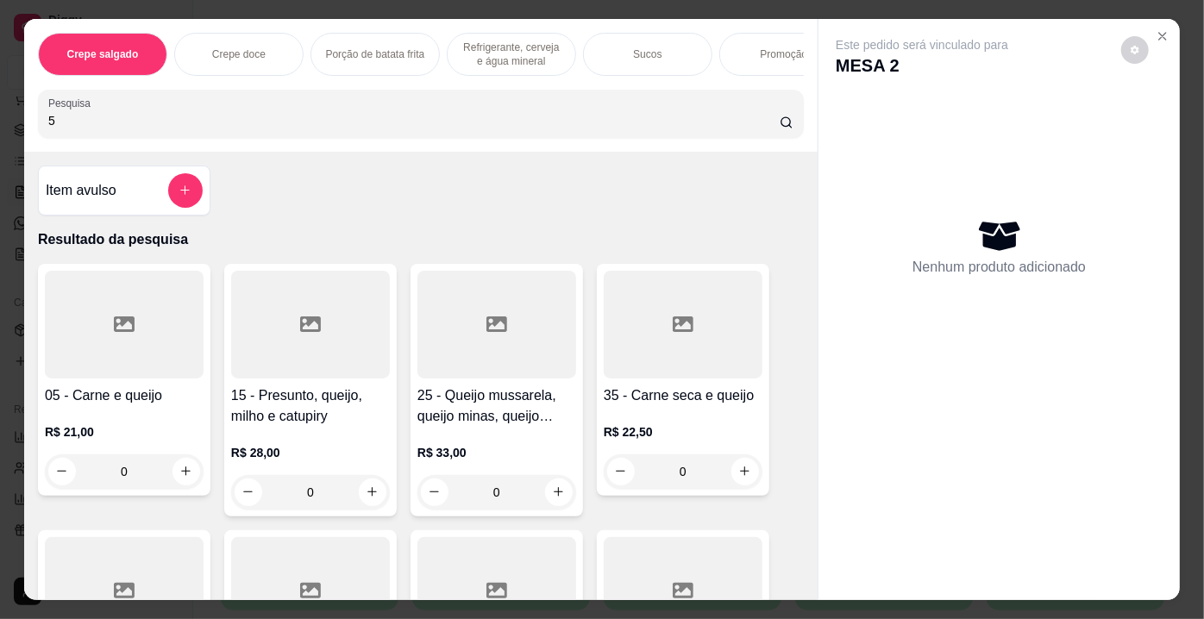
type input "5"
click at [168, 346] on div at bounding box center [124, 325] width 159 height 108
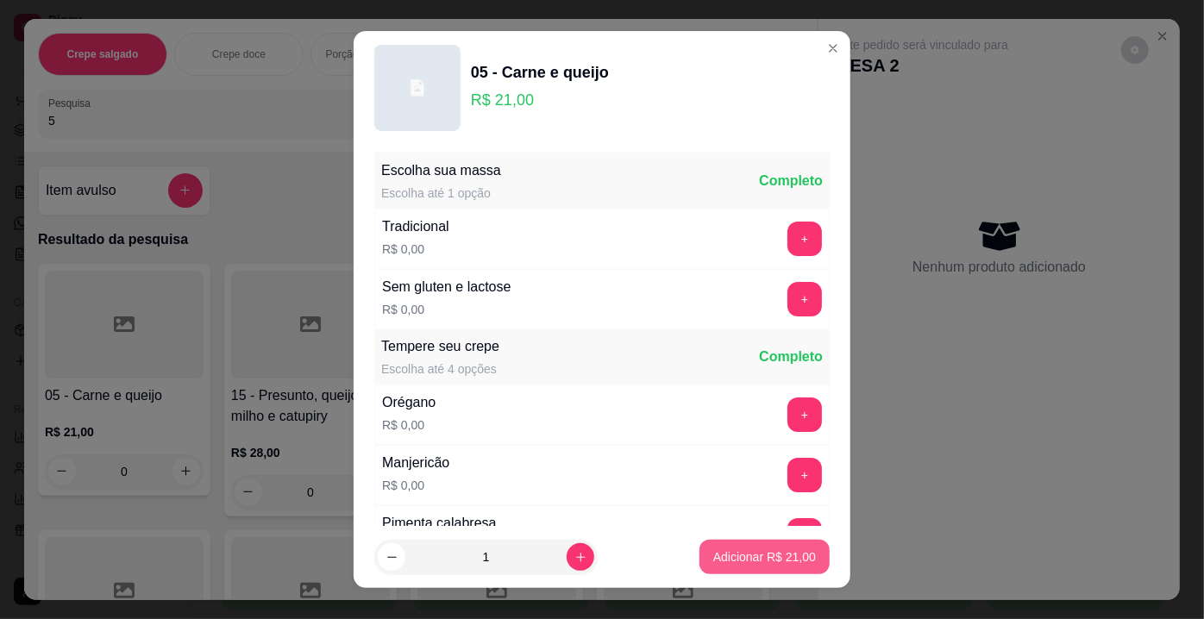
click at [761, 569] on button "Adicionar R$ 21,00" at bounding box center [764, 557] width 130 height 34
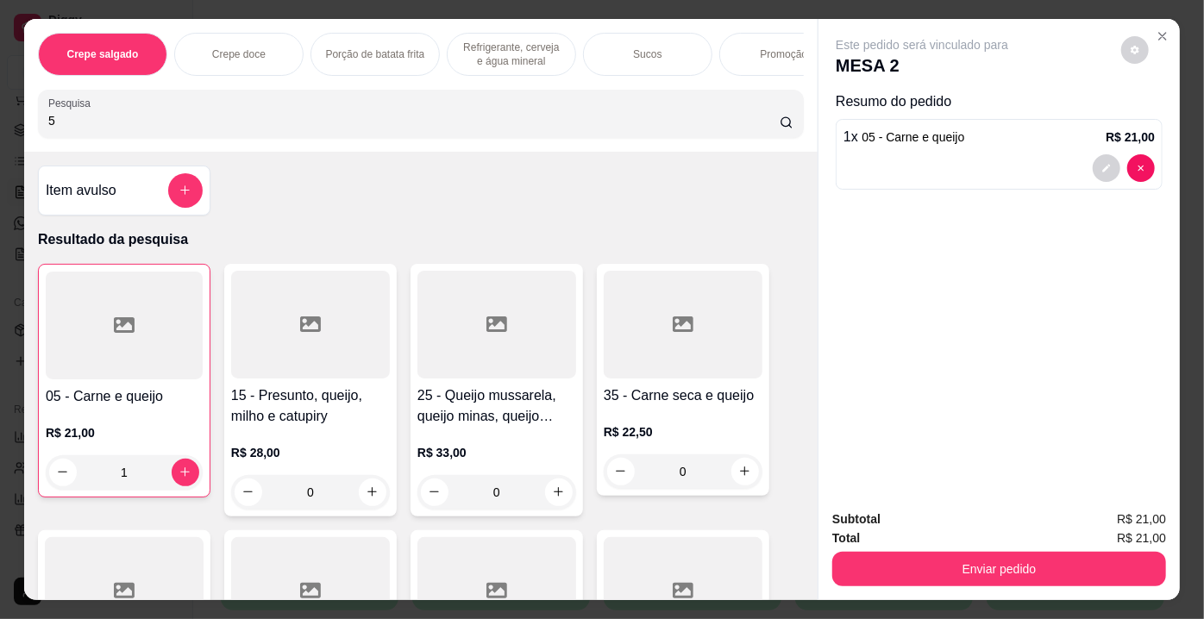
type input "1"
drag, startPoint x: 147, startPoint y: 137, endPoint x: 0, endPoint y: 120, distance: 148.5
click at [0, 120] on div "Crepe salgado Crepe doce Porção de batata frita Refrigerante, cerveja e água mi…" at bounding box center [602, 309] width 1204 height 619
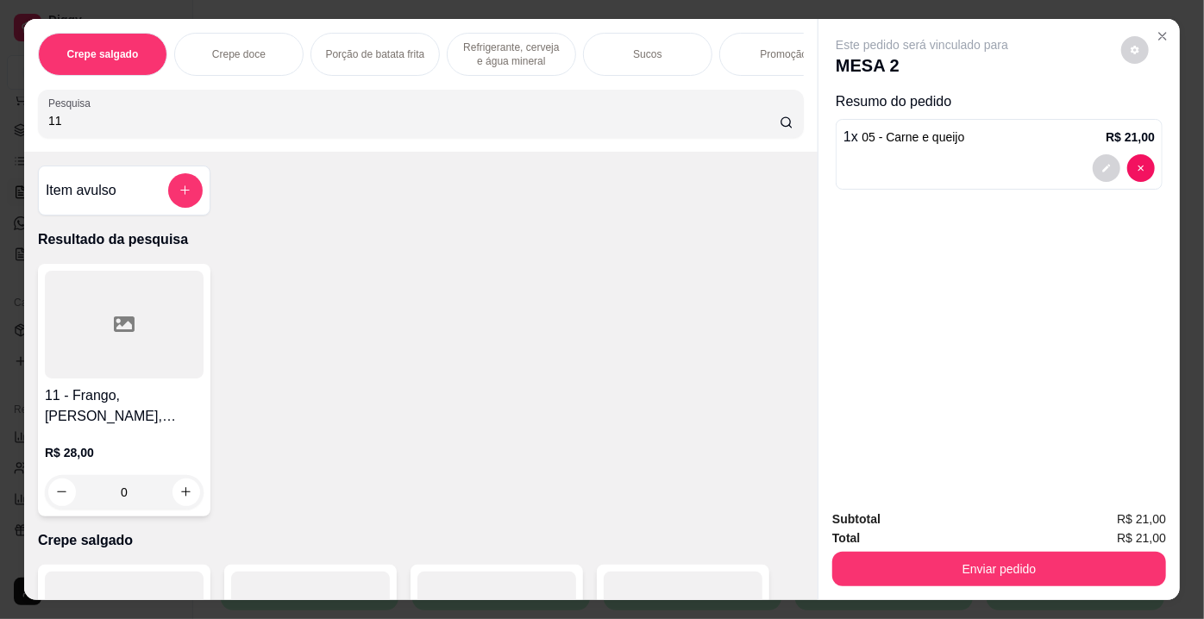
type input "11"
click at [139, 379] on div at bounding box center [124, 325] width 159 height 108
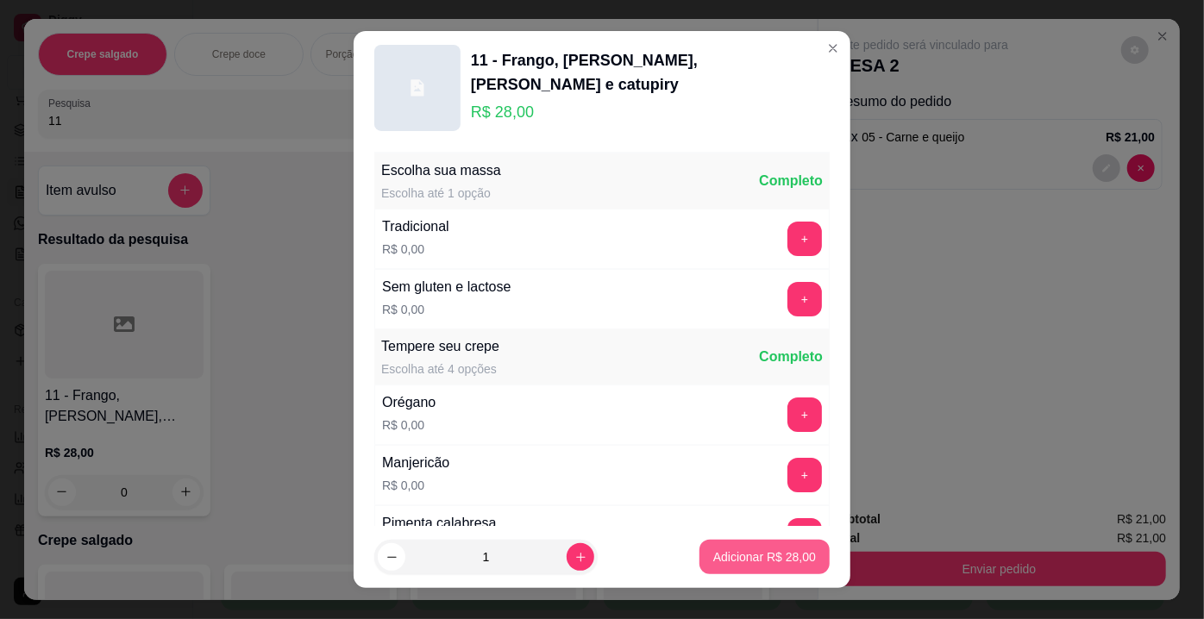
click at [742, 568] on button "Adicionar R$ 28,00" at bounding box center [764, 557] width 130 height 34
type input "1"
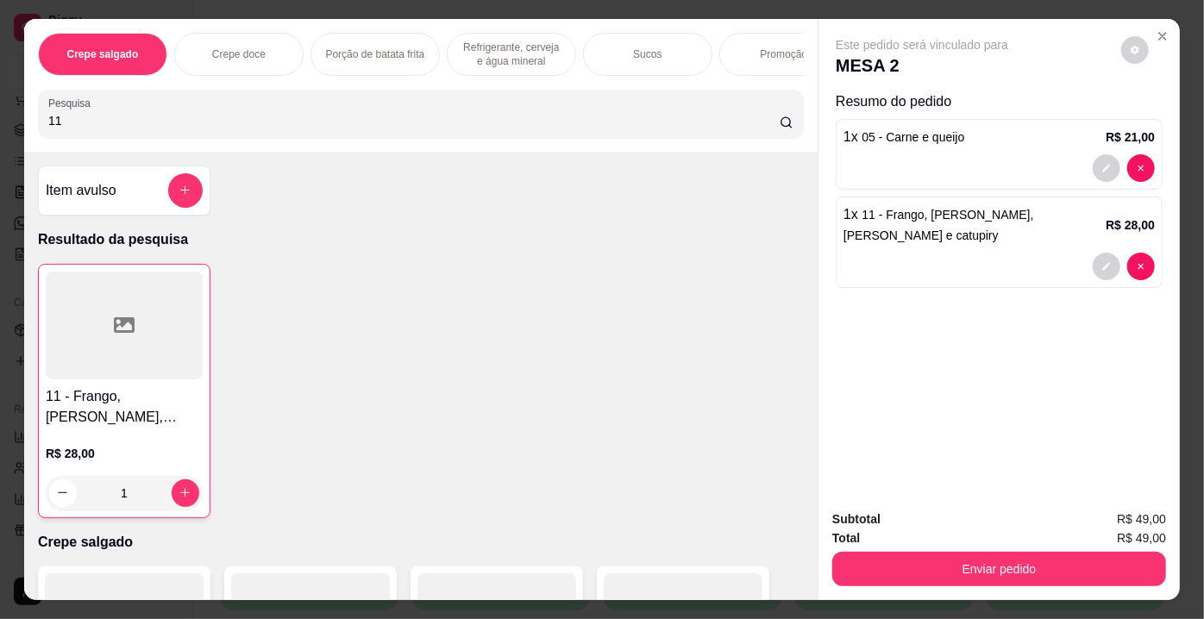
drag, startPoint x: 116, startPoint y: 133, endPoint x: 0, endPoint y: 118, distance: 117.3
click at [0, 118] on div "Crepe salgado Crepe doce Porção de batata frita Refrigerante, cerveja e água mi…" at bounding box center [602, 309] width 1204 height 619
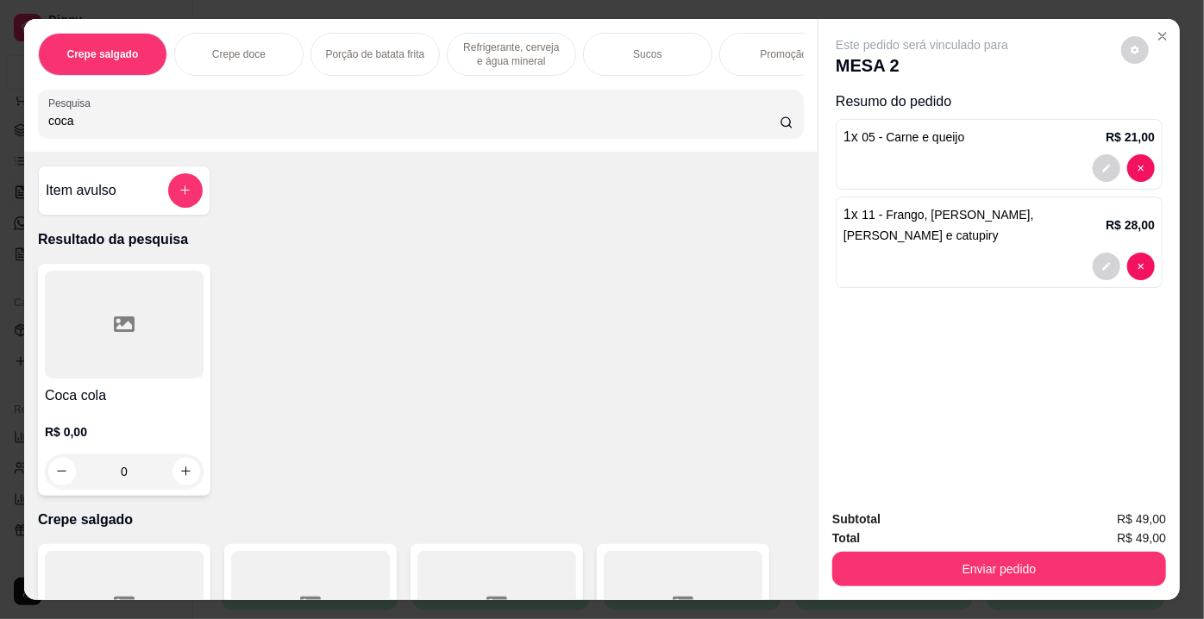
type input "coca"
click at [162, 330] on div at bounding box center [124, 325] width 159 height 108
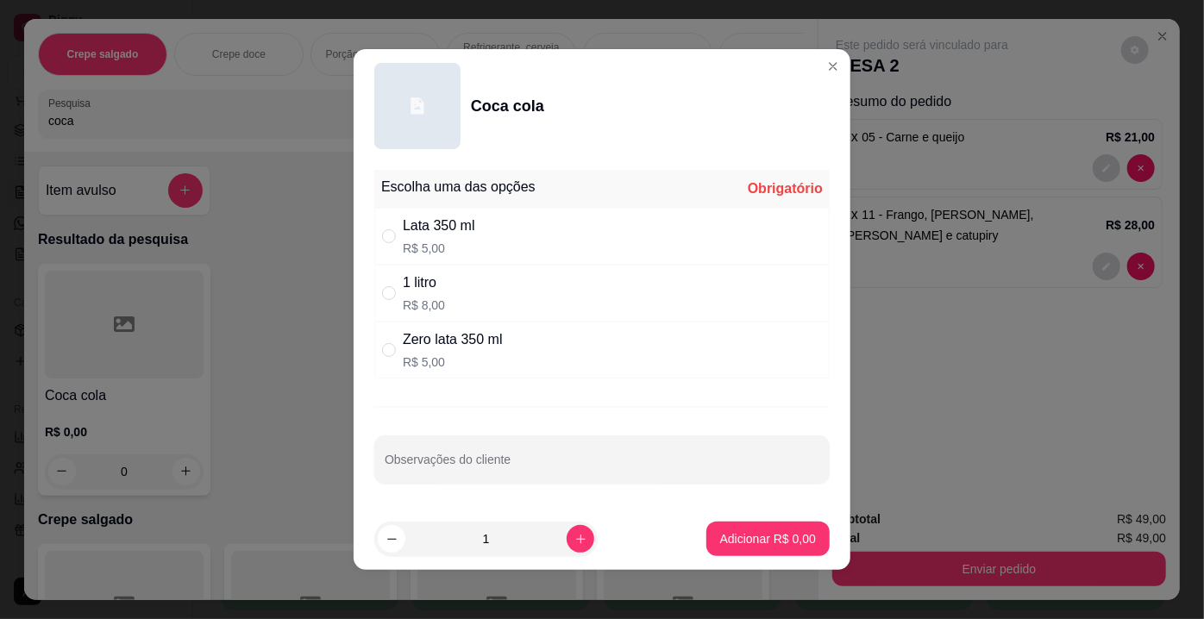
click at [437, 288] on div "1 litro R$ 8,00" at bounding box center [601, 293] width 455 height 57
radio input "true"
click at [728, 542] on p "Adicionar R$ 8,00" at bounding box center [767, 538] width 93 height 16
type input "1"
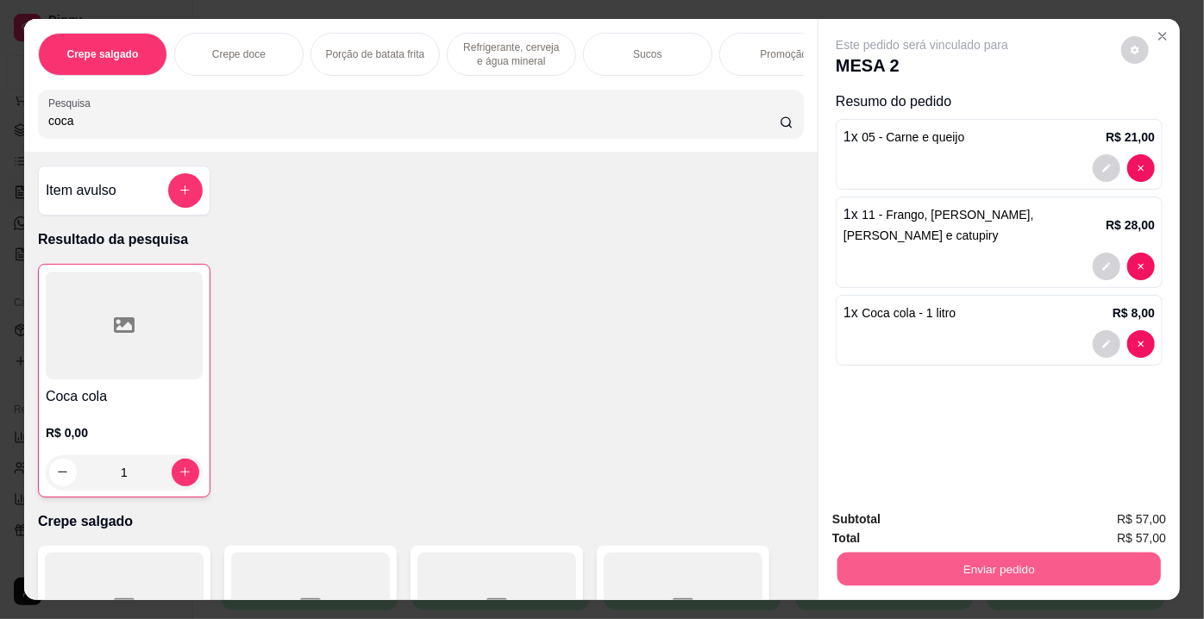
click at [904, 569] on button "Enviar pedido" at bounding box center [998, 570] width 323 height 34
click at [881, 520] on button "Não registrar e enviar pedido" at bounding box center [942, 521] width 174 height 32
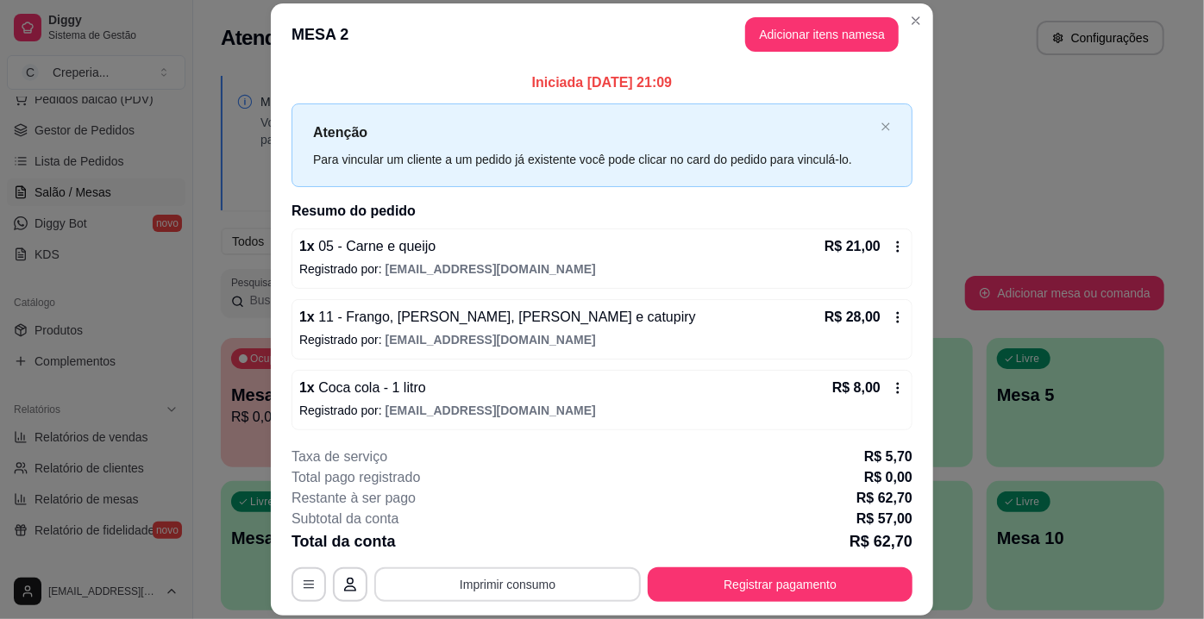
click at [574, 573] on button "Imprimir consumo" at bounding box center [507, 584] width 266 height 34
click at [553, 539] on button "IMPRESSORA" at bounding box center [507, 545] width 121 height 27
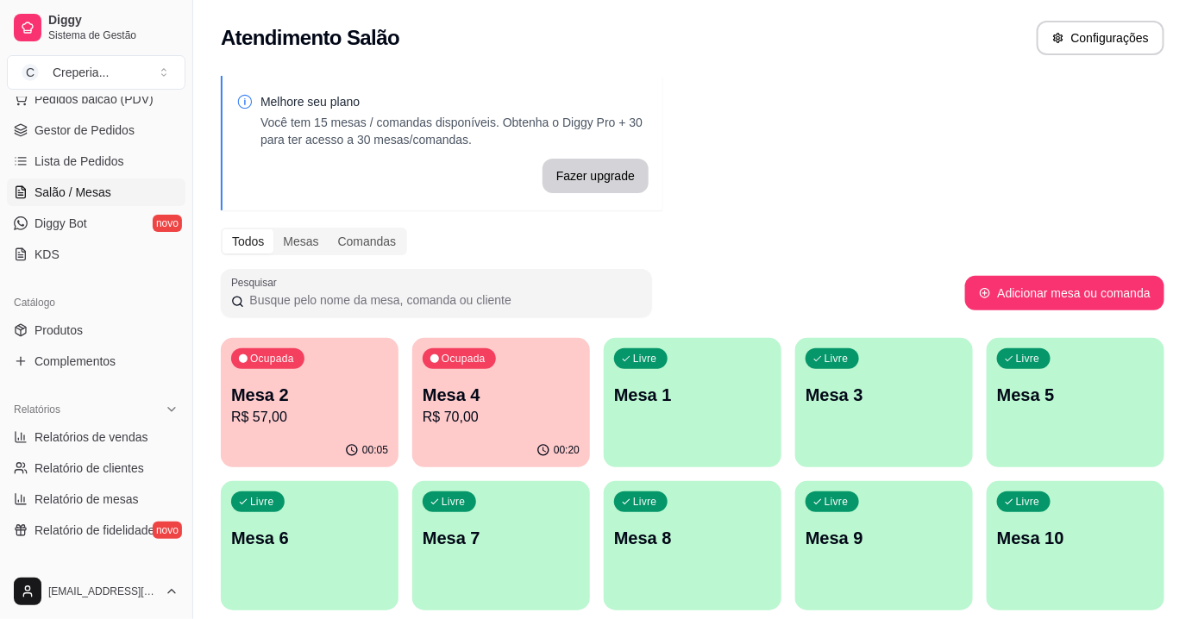
click at [517, 401] on p "Mesa 4" at bounding box center [501, 395] width 157 height 24
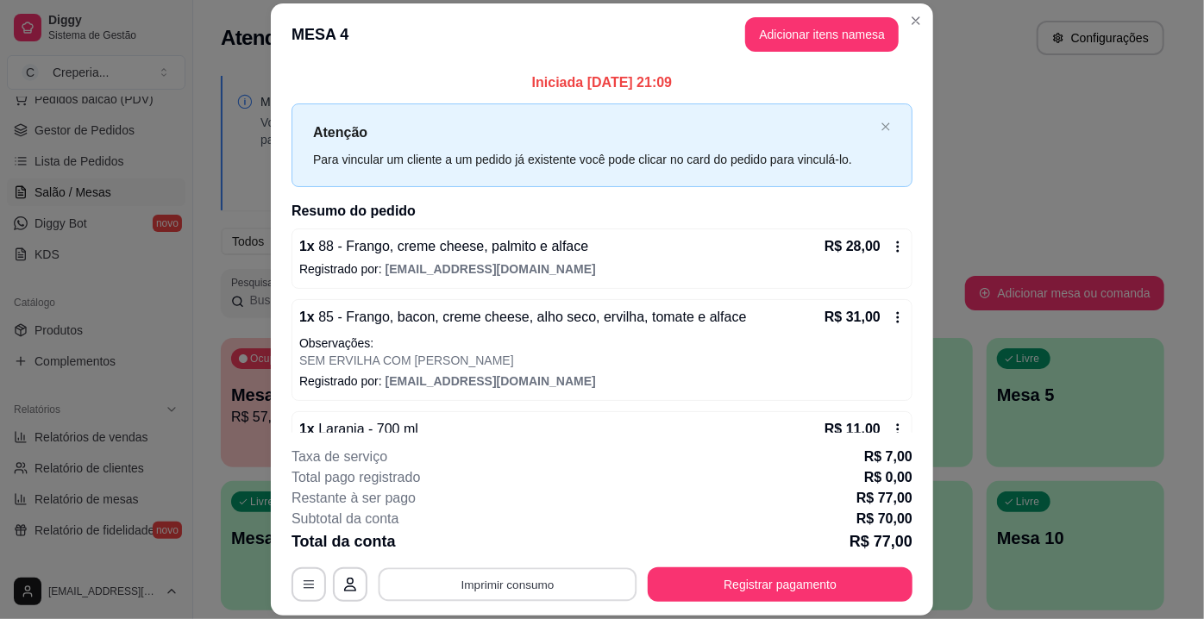
click at [523, 591] on button "Imprimir consumo" at bounding box center [508, 585] width 259 height 34
click at [505, 545] on button "IMPRESSORA" at bounding box center [507, 545] width 121 height 27
click at [842, 593] on button "Registrar pagamento" at bounding box center [780, 584] width 265 height 34
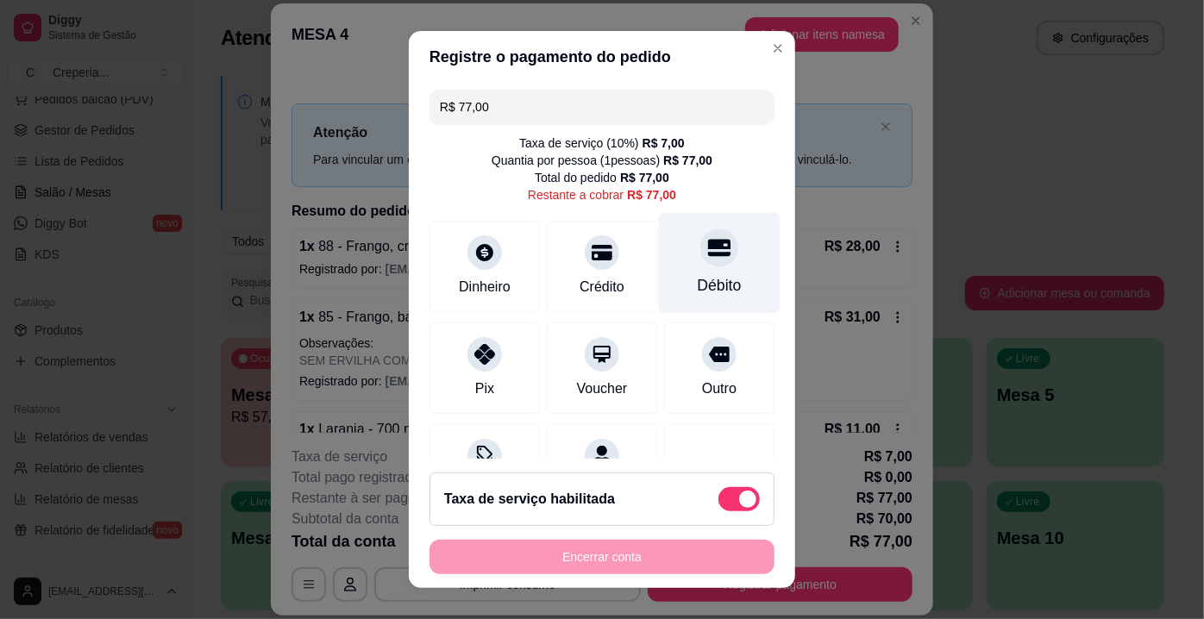
click at [705, 277] on div "Débito" at bounding box center [720, 285] width 44 height 22
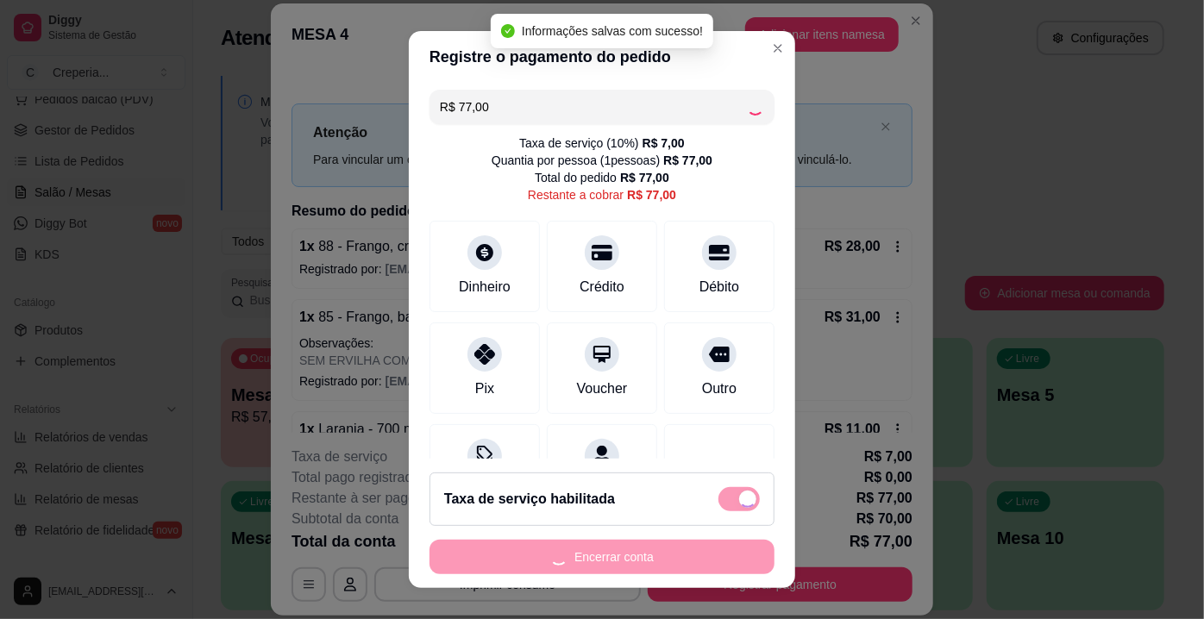
type input "R$ 0,00"
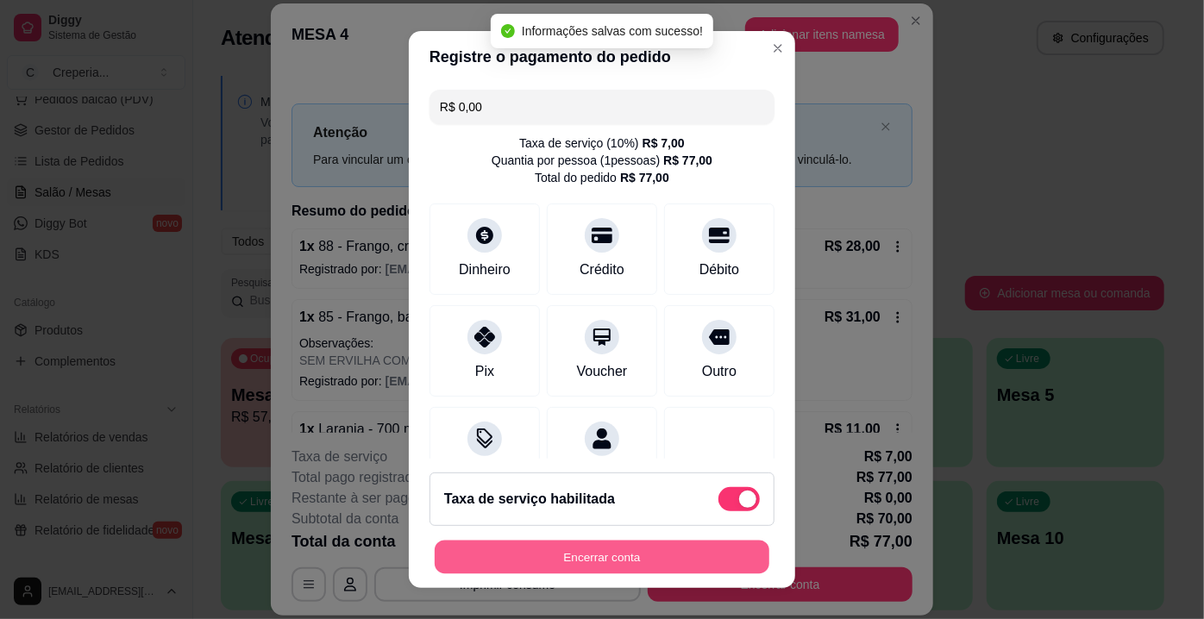
click at [618, 552] on button "Encerrar conta" at bounding box center [602, 558] width 335 height 34
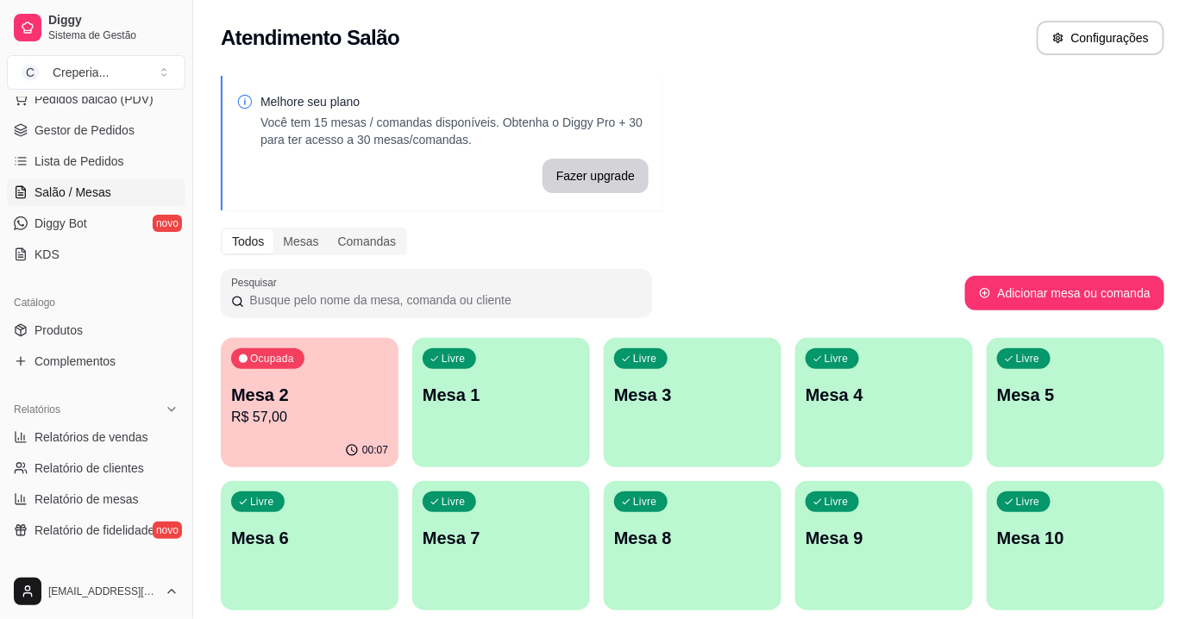
click at [339, 390] on p "Mesa 2" at bounding box center [309, 395] width 157 height 24
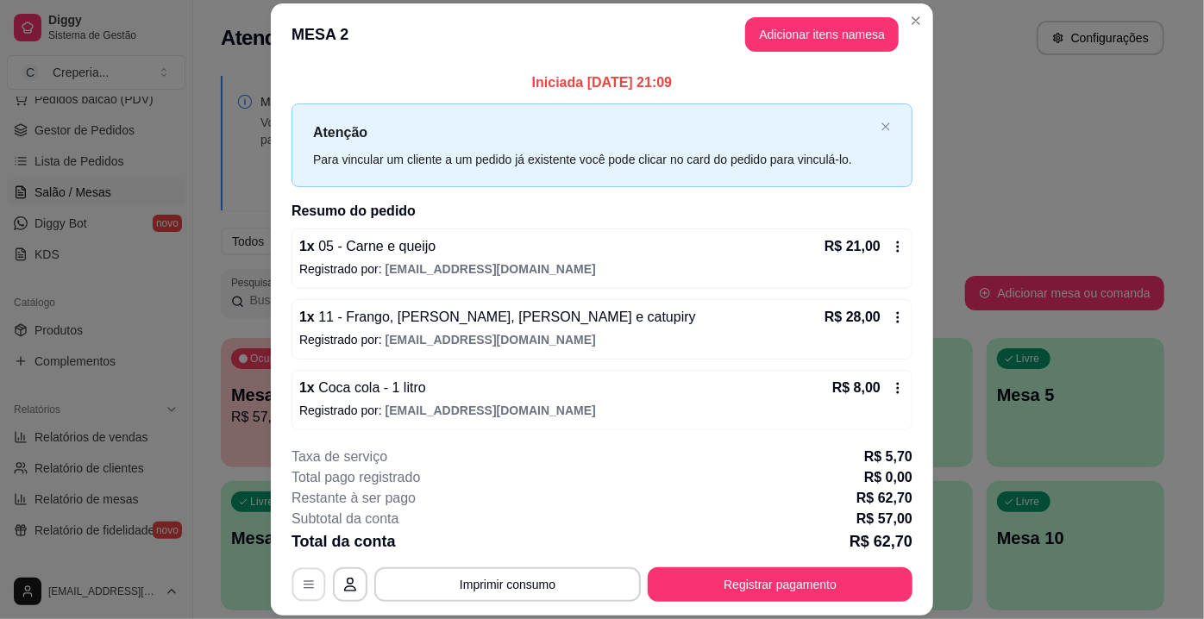
click at [303, 585] on icon "button" at bounding box center [309, 586] width 14 height 14
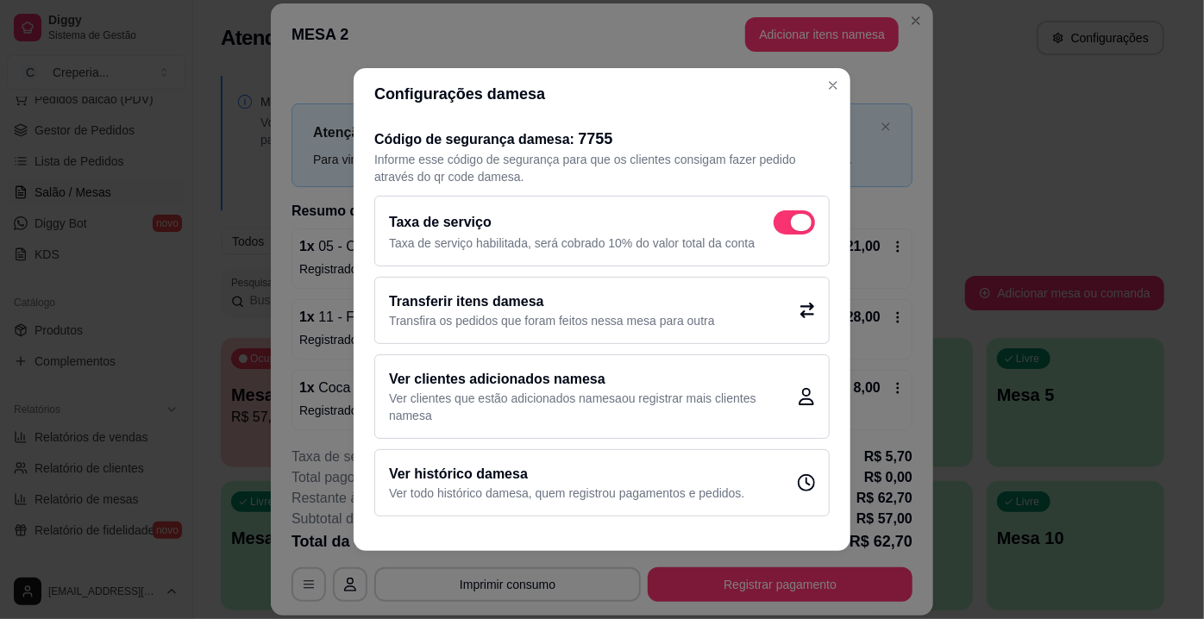
click at [781, 224] on span at bounding box center [794, 222] width 41 height 24
click at [781, 226] on input "checkbox" at bounding box center [778, 231] width 11 height 11
checkbox input "false"
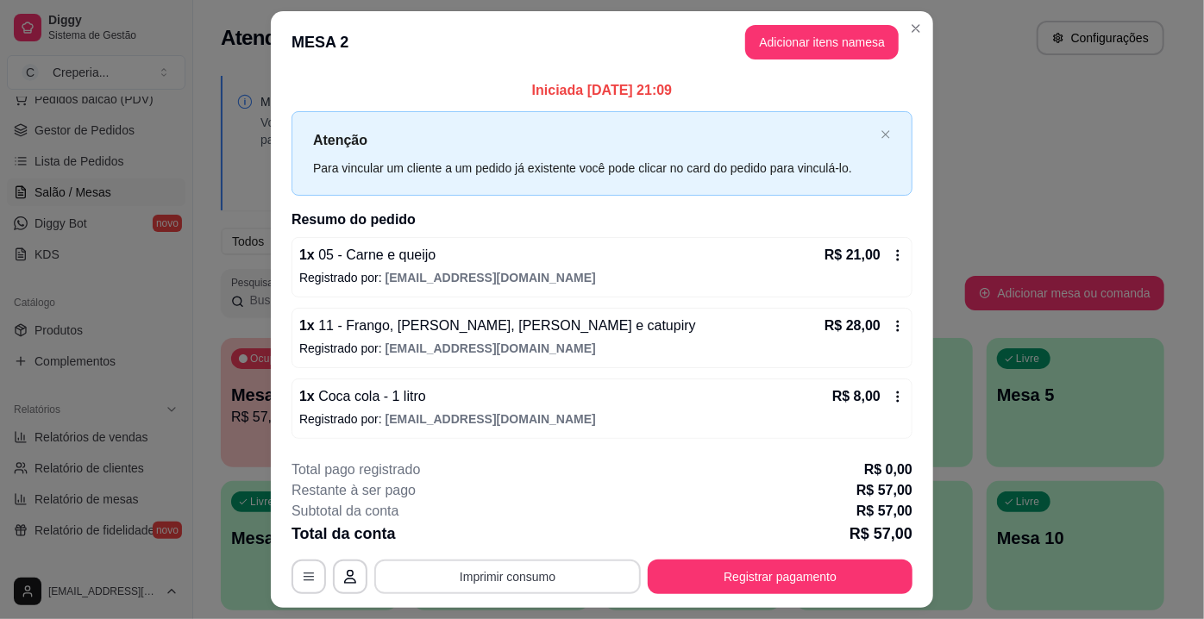
click at [546, 587] on button "Imprimir consumo" at bounding box center [507, 577] width 266 height 34
click at [535, 543] on button "IMPRESSORA" at bounding box center [507, 536] width 121 height 27
click at [786, 575] on button "Registrar pagamento" at bounding box center [780, 577] width 265 height 34
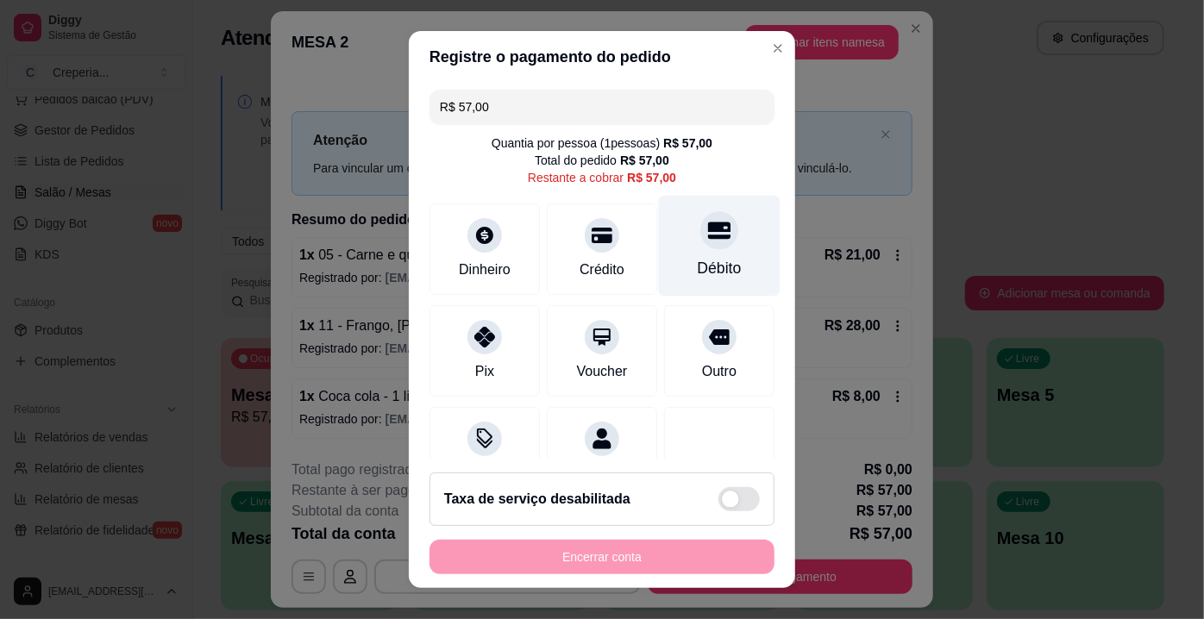
click at [692, 279] on div "Débito" at bounding box center [720, 246] width 122 height 101
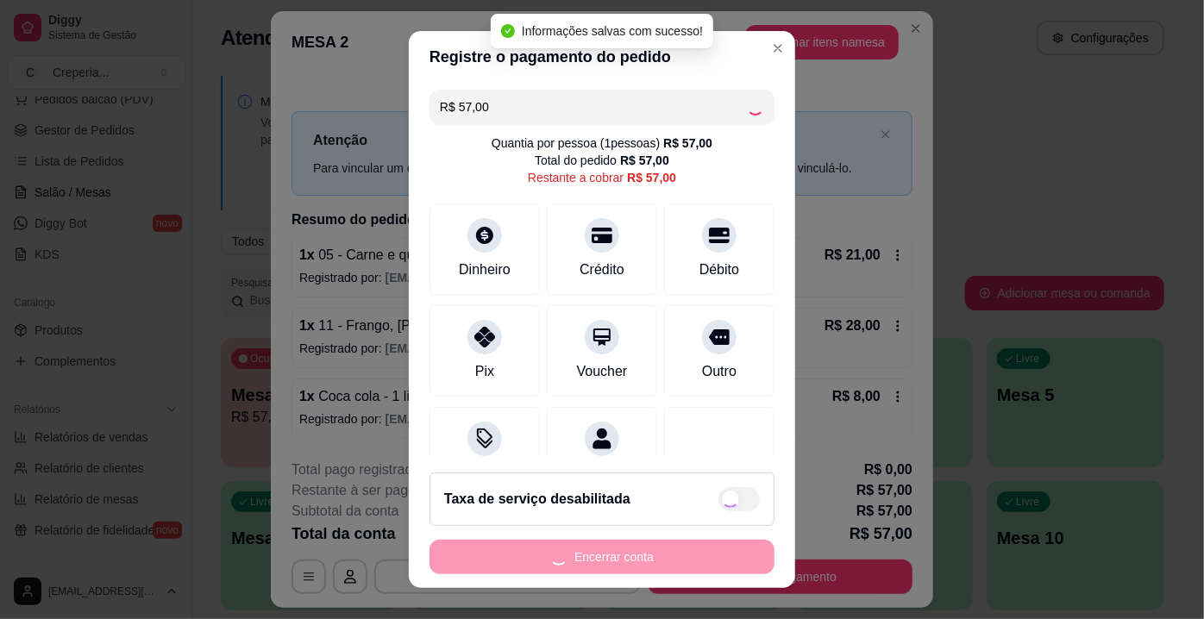
type input "R$ 0,00"
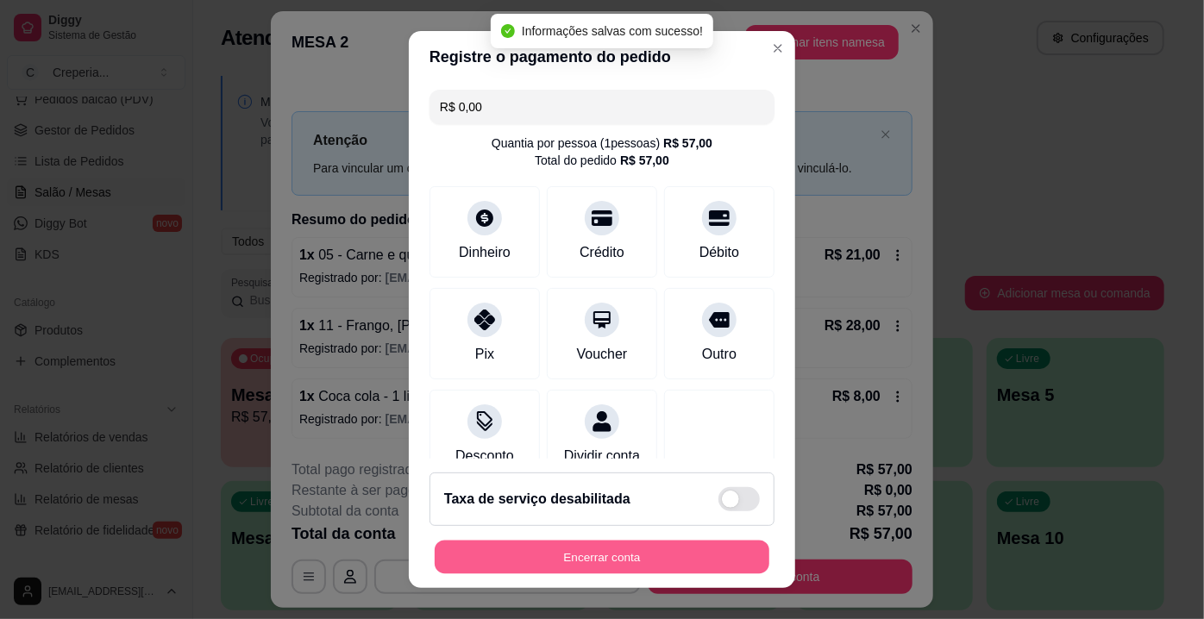
click at [568, 561] on button "Encerrar conta" at bounding box center [602, 558] width 335 height 34
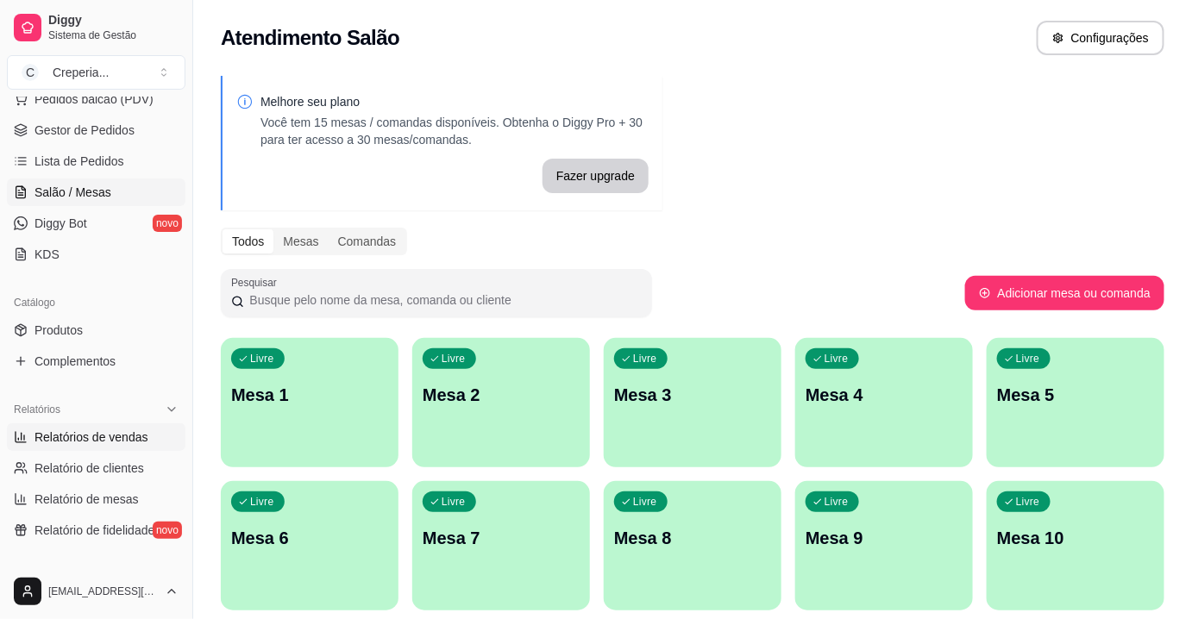
click at [120, 437] on span "Relatórios de vendas" at bounding box center [91, 437] width 114 height 17
select select "ALL"
select select "0"
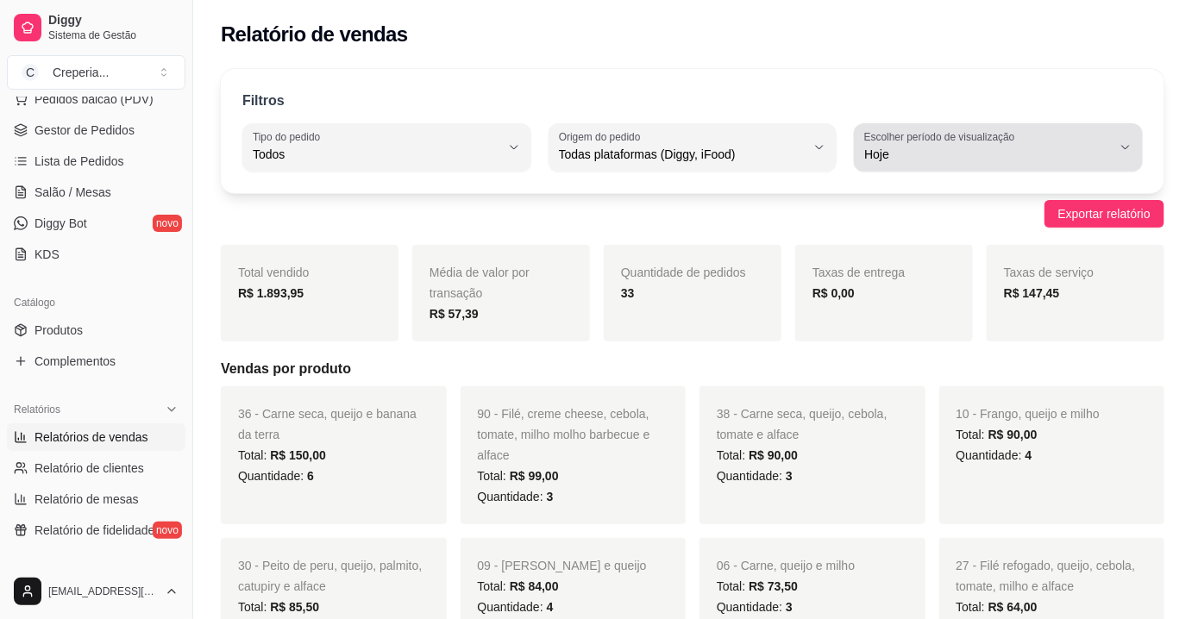
click at [901, 151] on span "Hoje" at bounding box center [987, 154] width 247 height 17
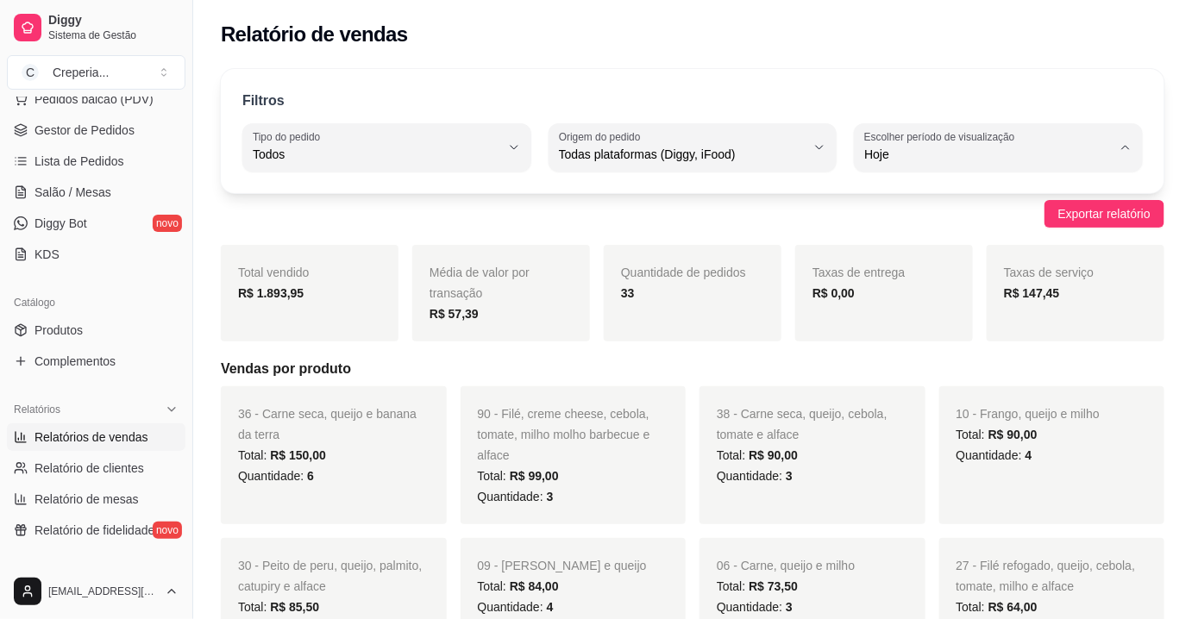
click at [901, 219] on span "Ontem" at bounding box center [991, 223] width 235 height 16
type input "1"
select select "1"
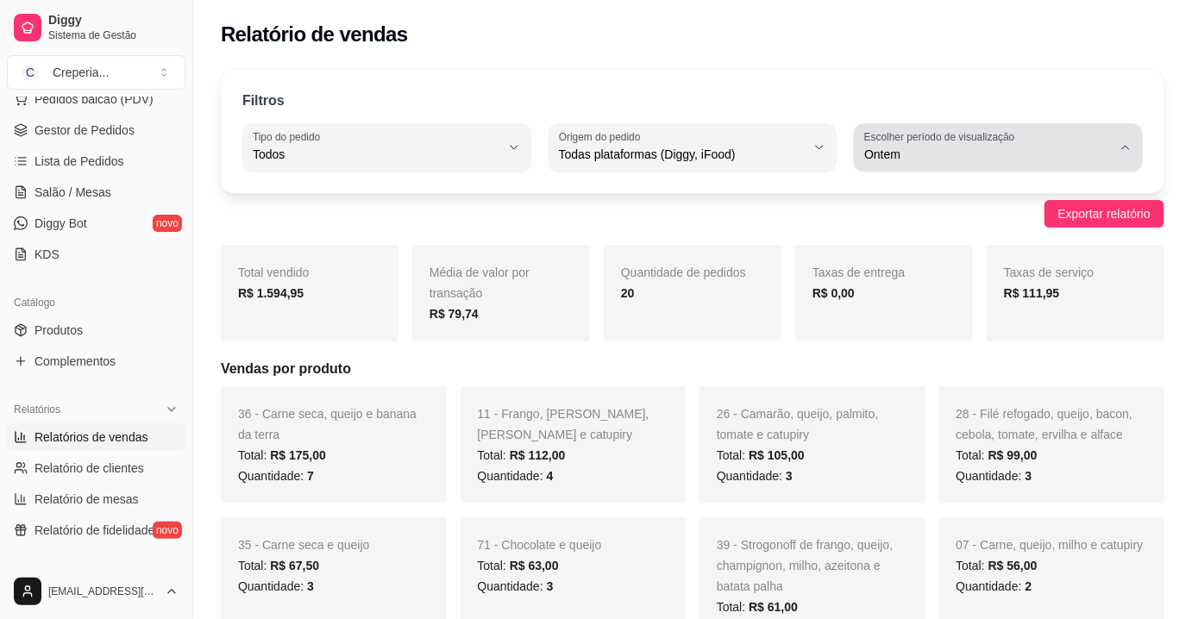
click at [911, 157] on span "Ontem" at bounding box center [987, 154] width 247 height 17
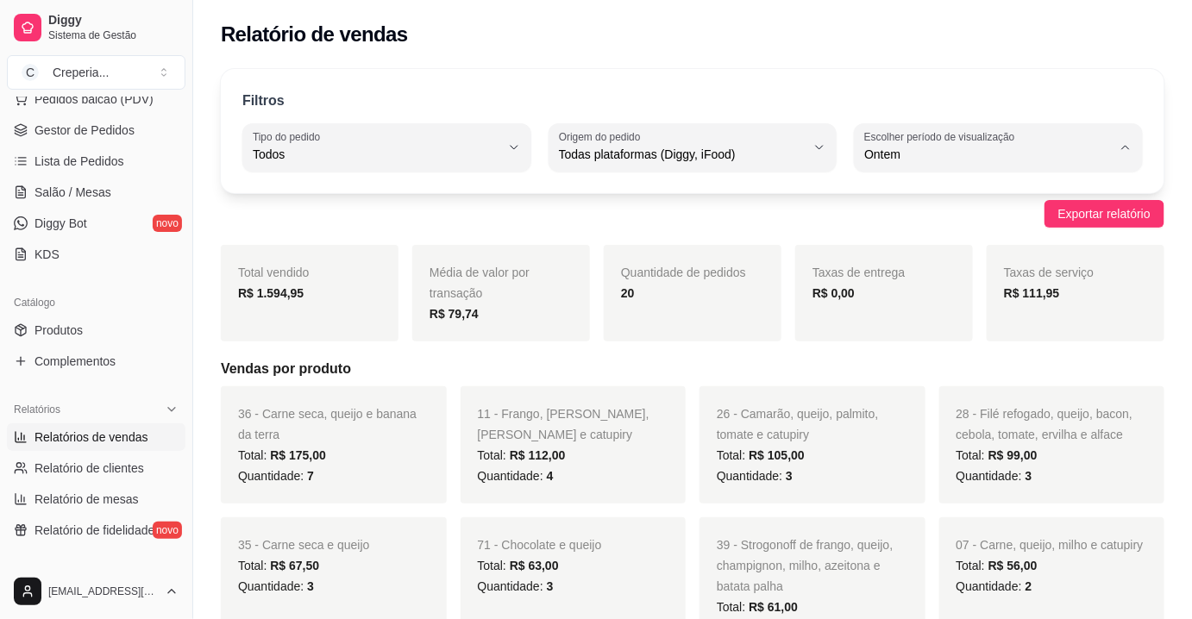
click at [905, 197] on span "Hoje" at bounding box center [991, 194] width 235 height 16
type input "0"
select select "0"
